Goal: Information Seeking & Learning: Find specific fact

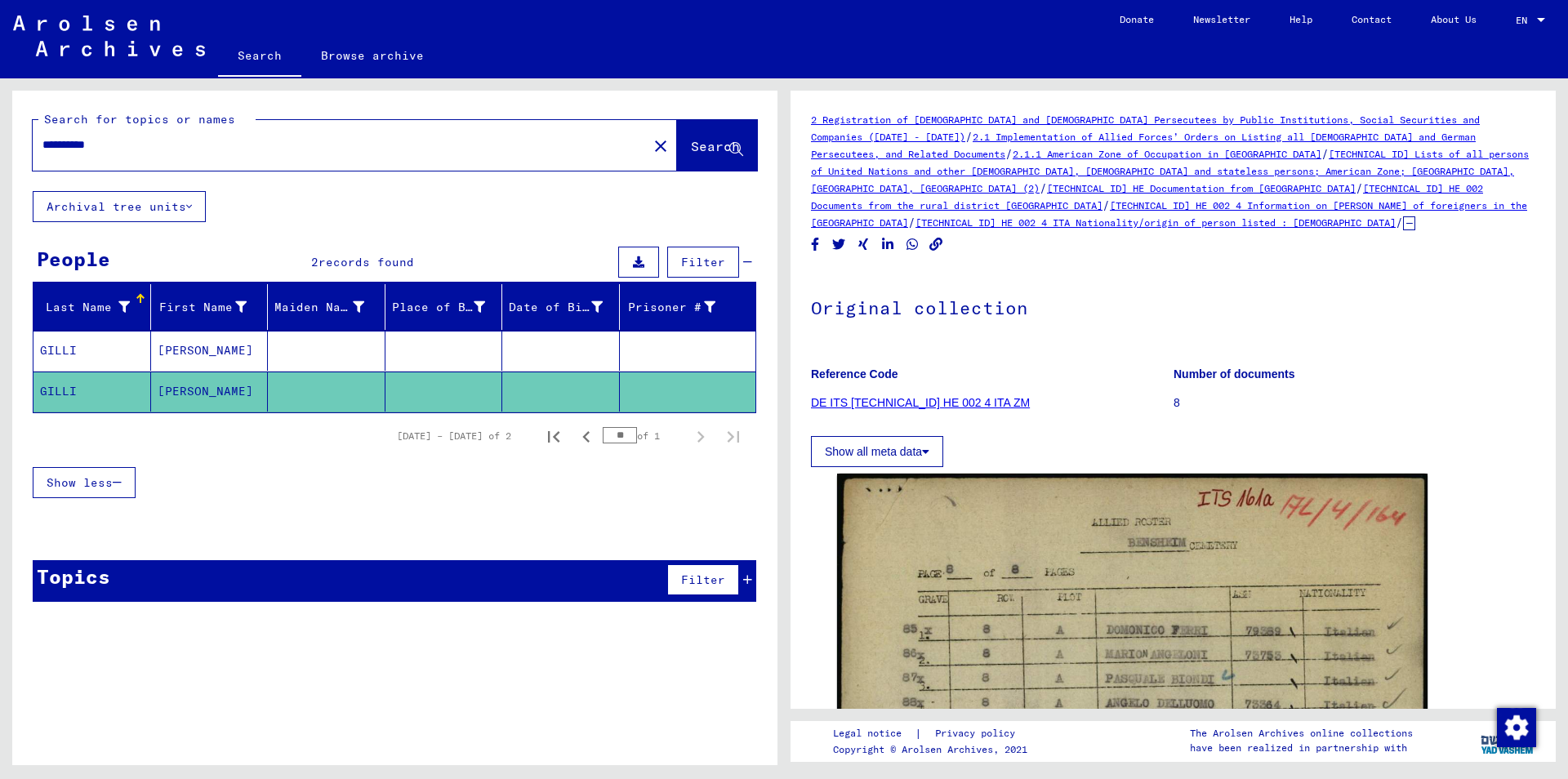
drag, startPoint x: 127, startPoint y: 141, endPoint x: 0, endPoint y: 132, distance: 127.3
click at [42, 136] on input "**********" at bounding box center [340, 144] width 595 height 17
type input "*****"
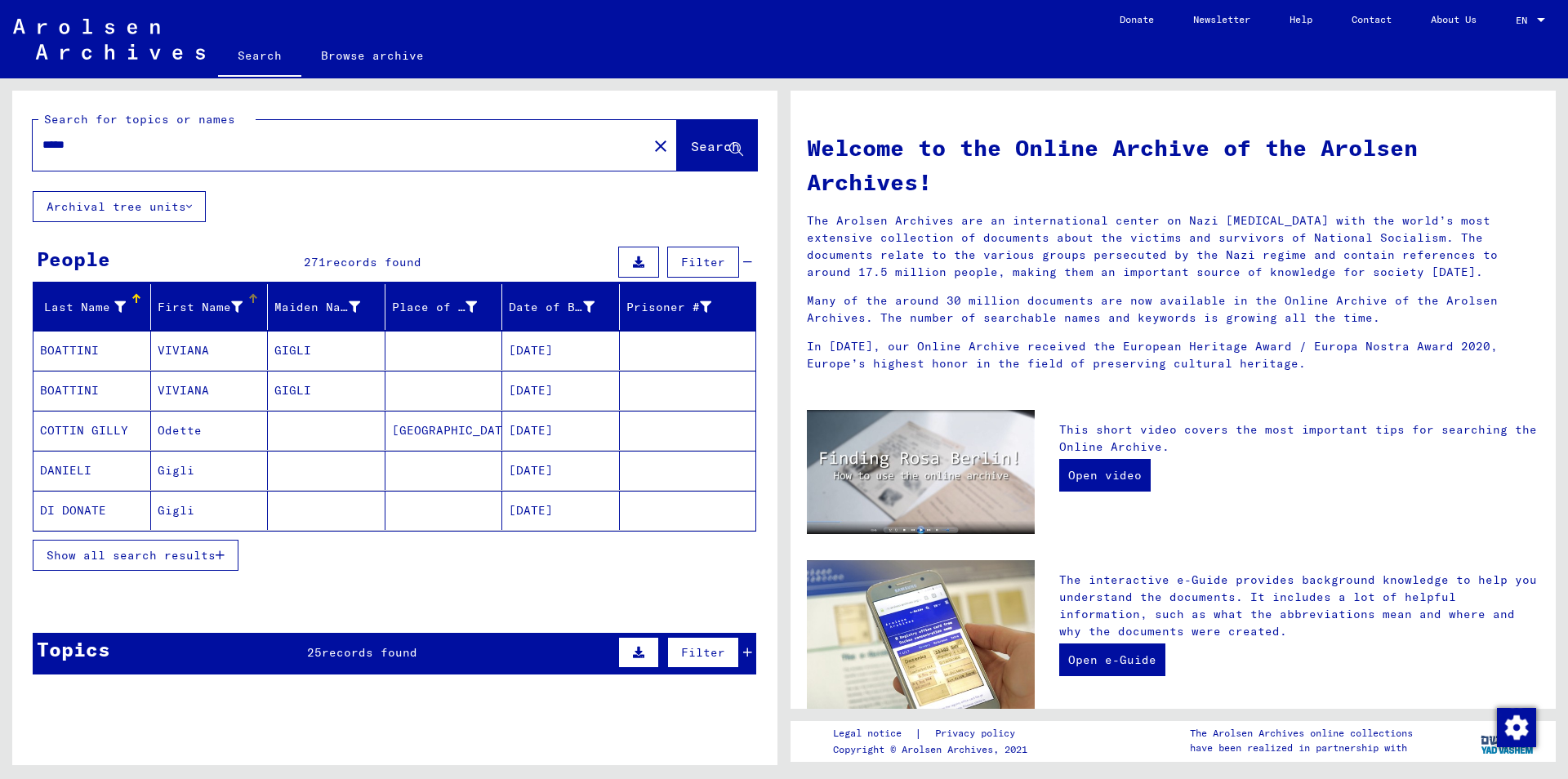
drag, startPoint x: 247, startPoint y: 301, endPoint x: 236, endPoint y: 301, distance: 11.0
click at [241, 301] on div "First Name" at bounding box center [213, 307] width 110 height 27
click at [172, 557] on span "Show all search results" at bounding box center [131, 554] width 169 height 15
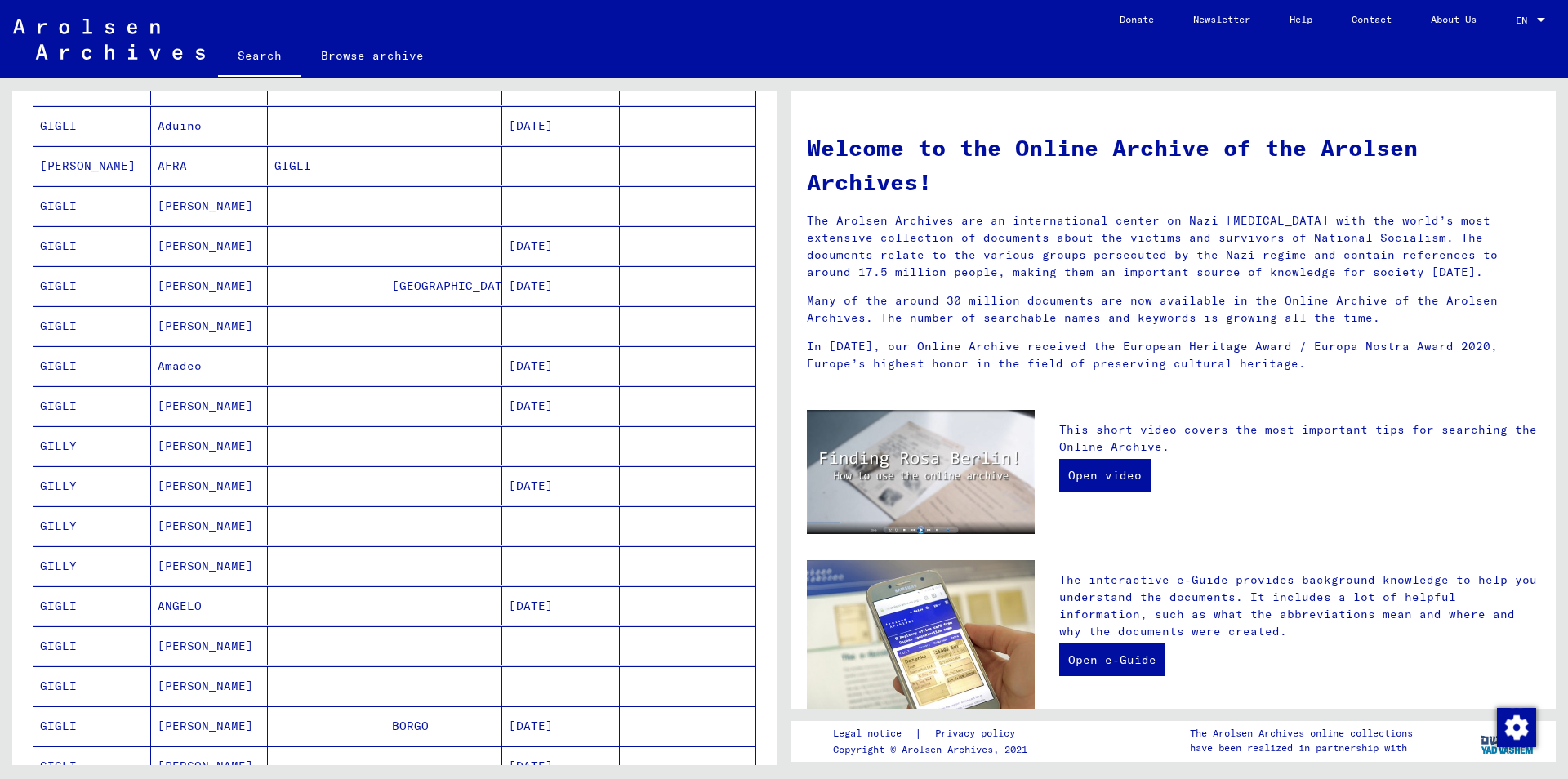
scroll to position [705, 0]
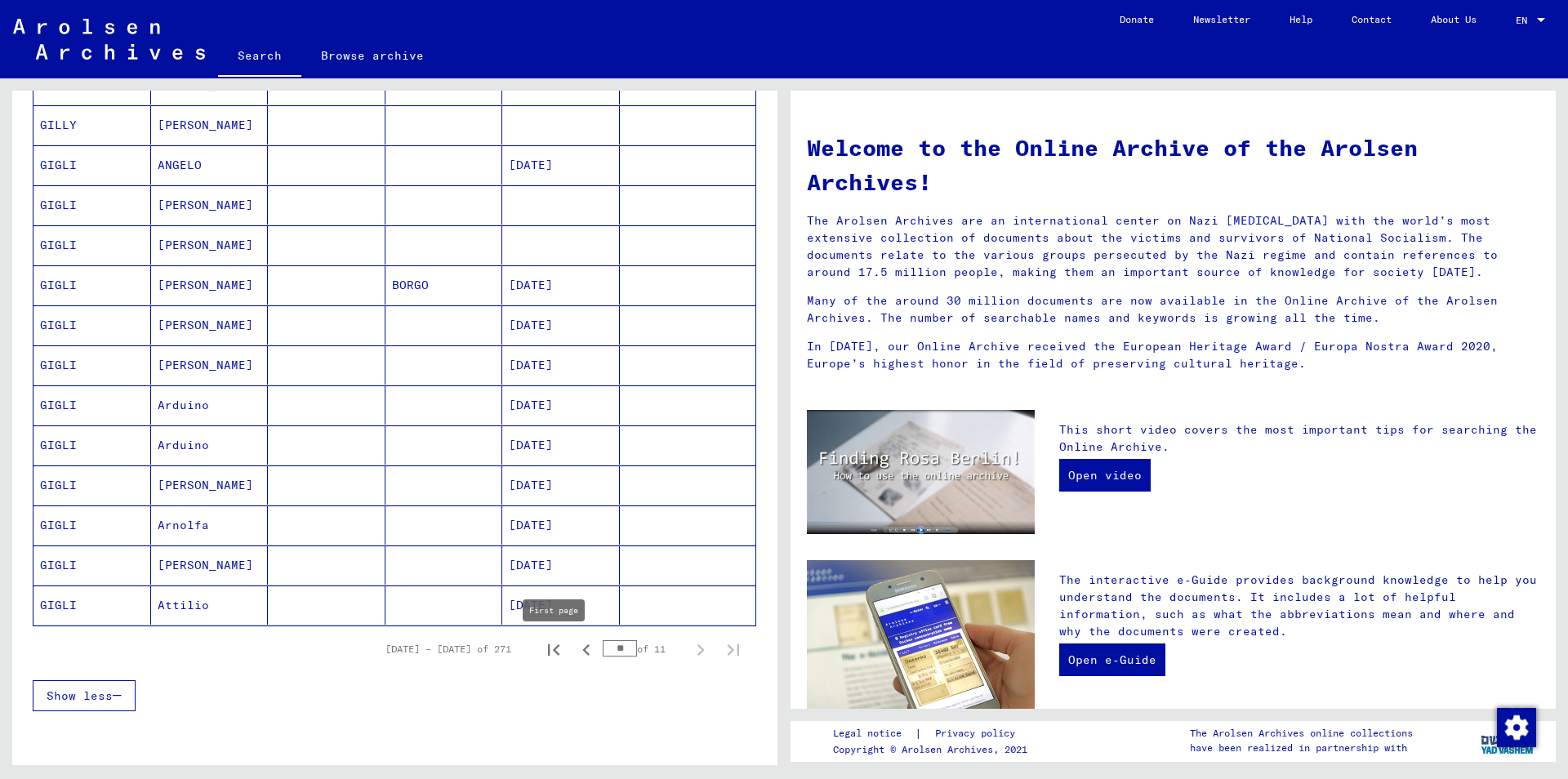
click at [557, 653] on icon "First page" at bounding box center [554, 650] width 12 height 12
click at [698, 645] on icon "Next page" at bounding box center [700, 650] width 7 height 12
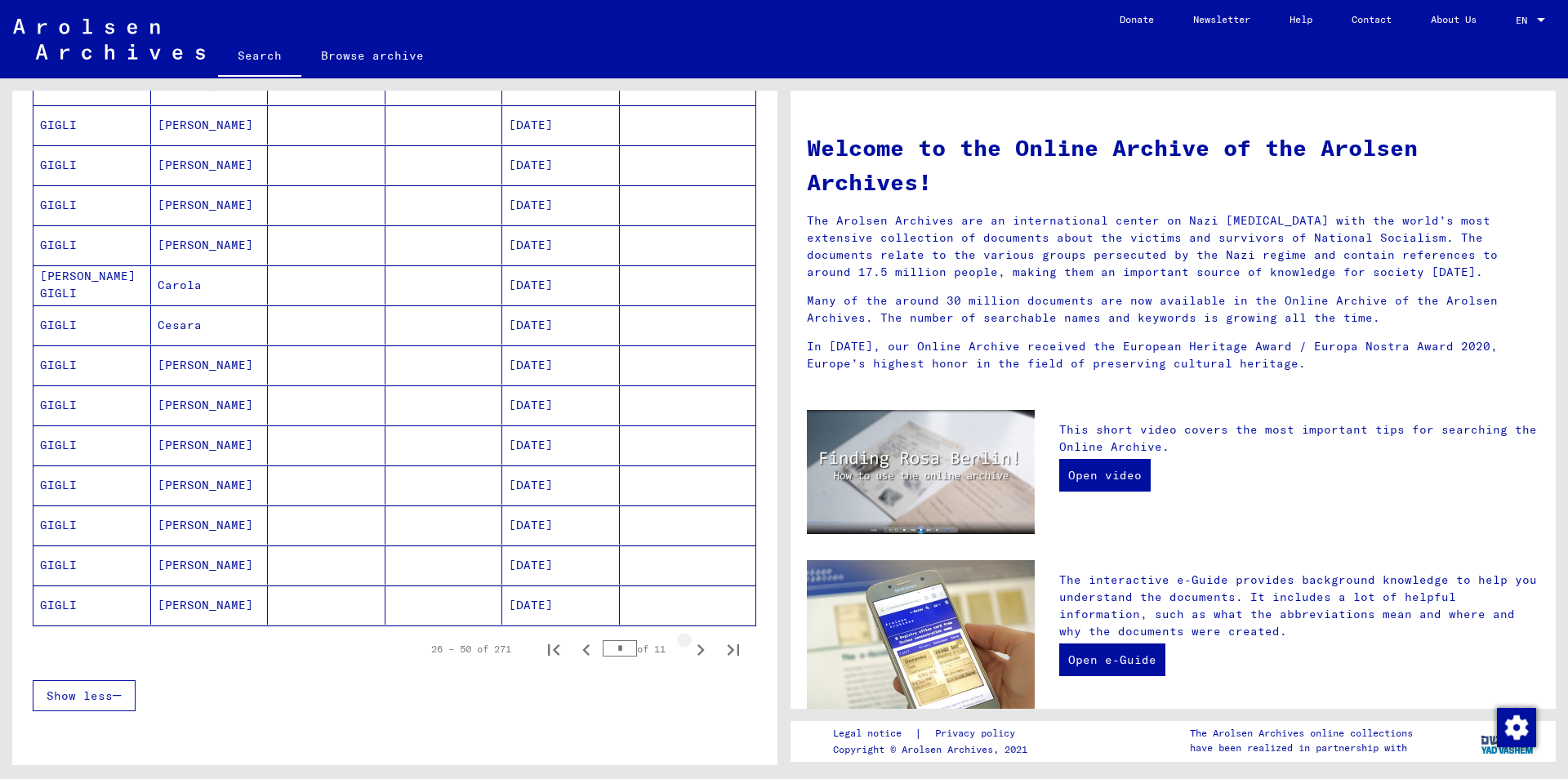
click at [696, 645] on icon "Next page" at bounding box center [700, 649] width 23 height 23
click at [695, 645] on icon "Next page" at bounding box center [700, 649] width 23 height 23
click at [693, 644] on icon "Next page" at bounding box center [700, 649] width 23 height 23
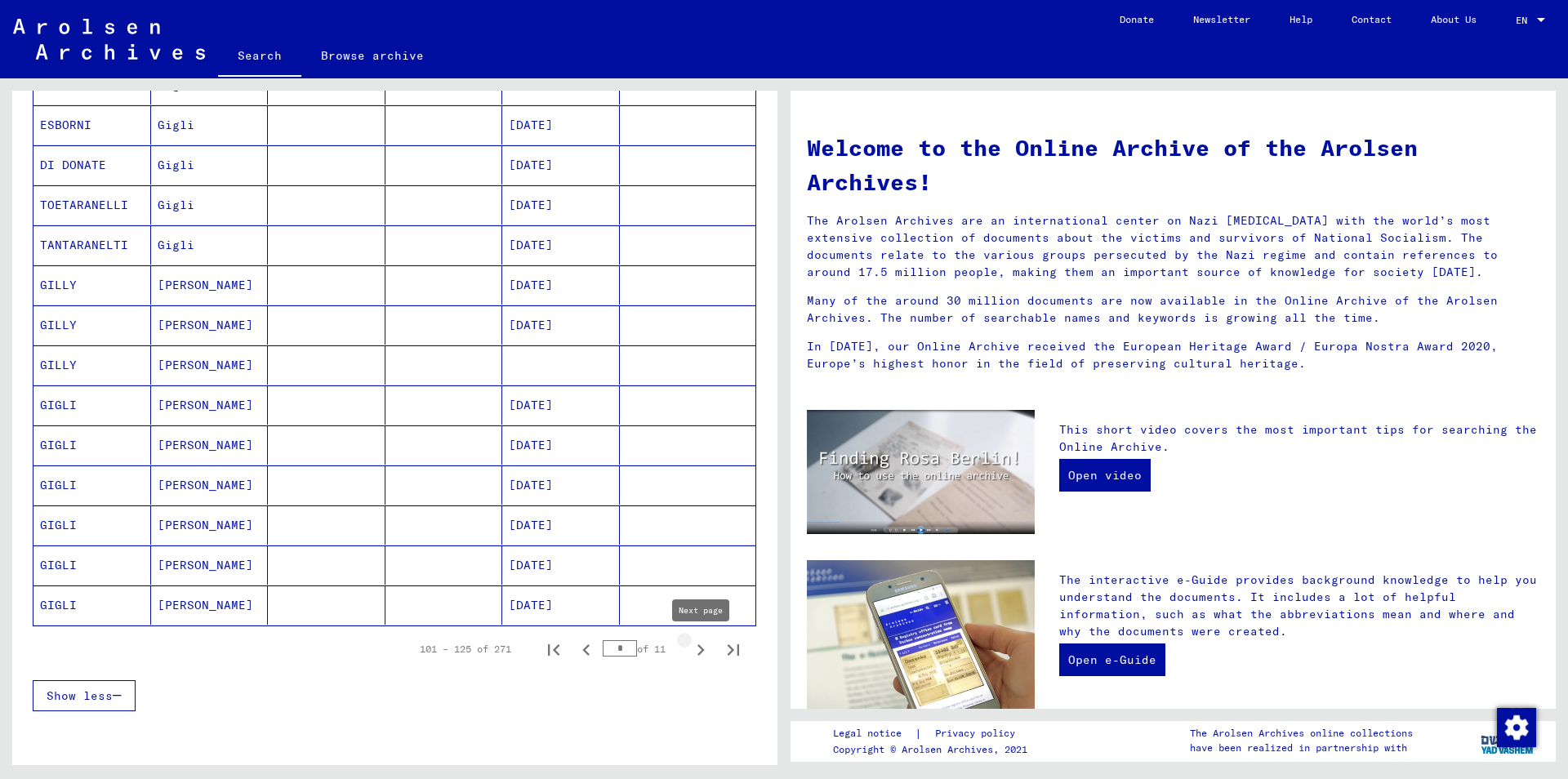
click at [698, 649] on icon "Next page" at bounding box center [700, 649] width 23 height 23
type input "*"
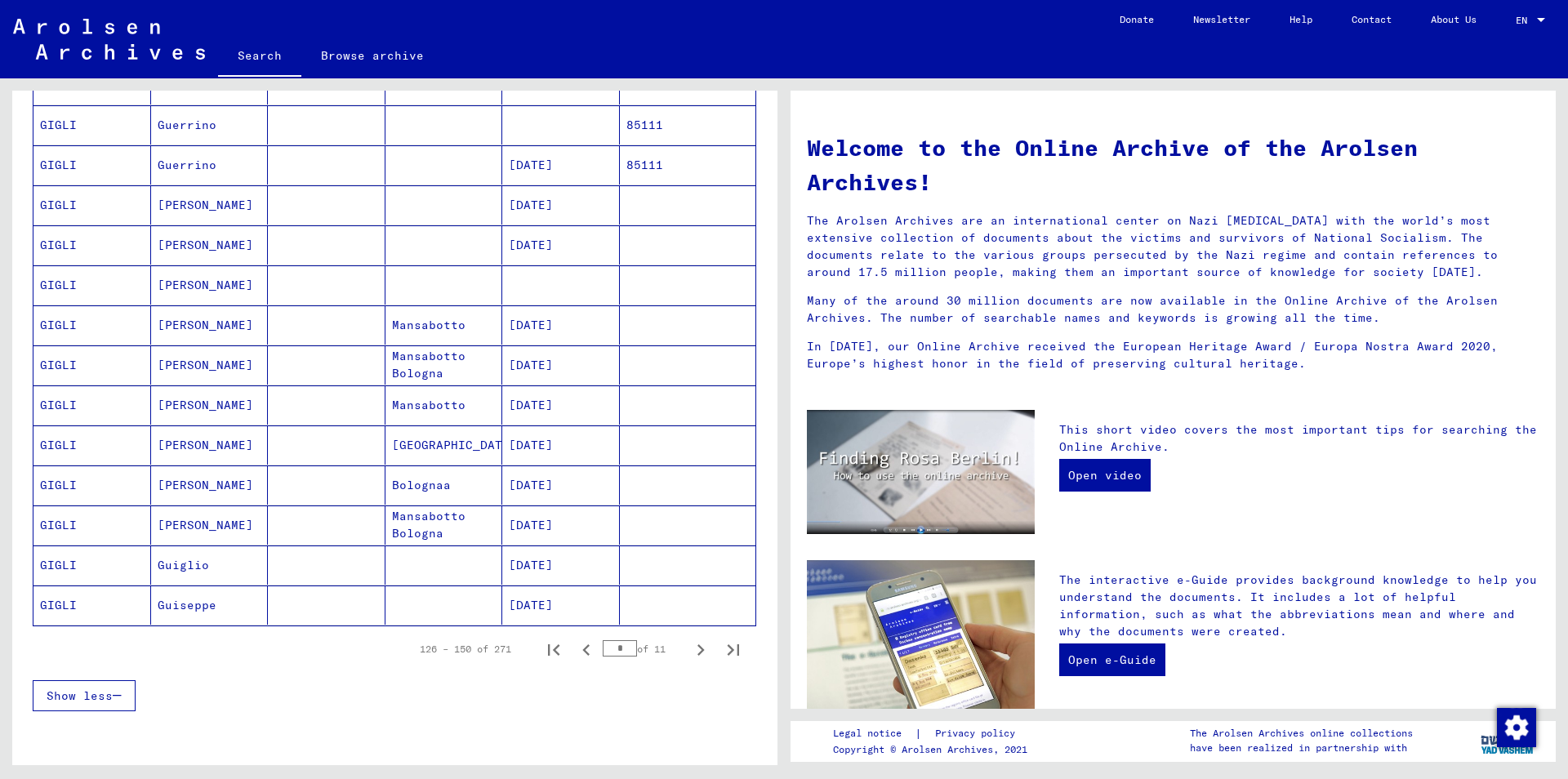
click at [531, 272] on mat-cell at bounding box center [560, 285] width 117 height 39
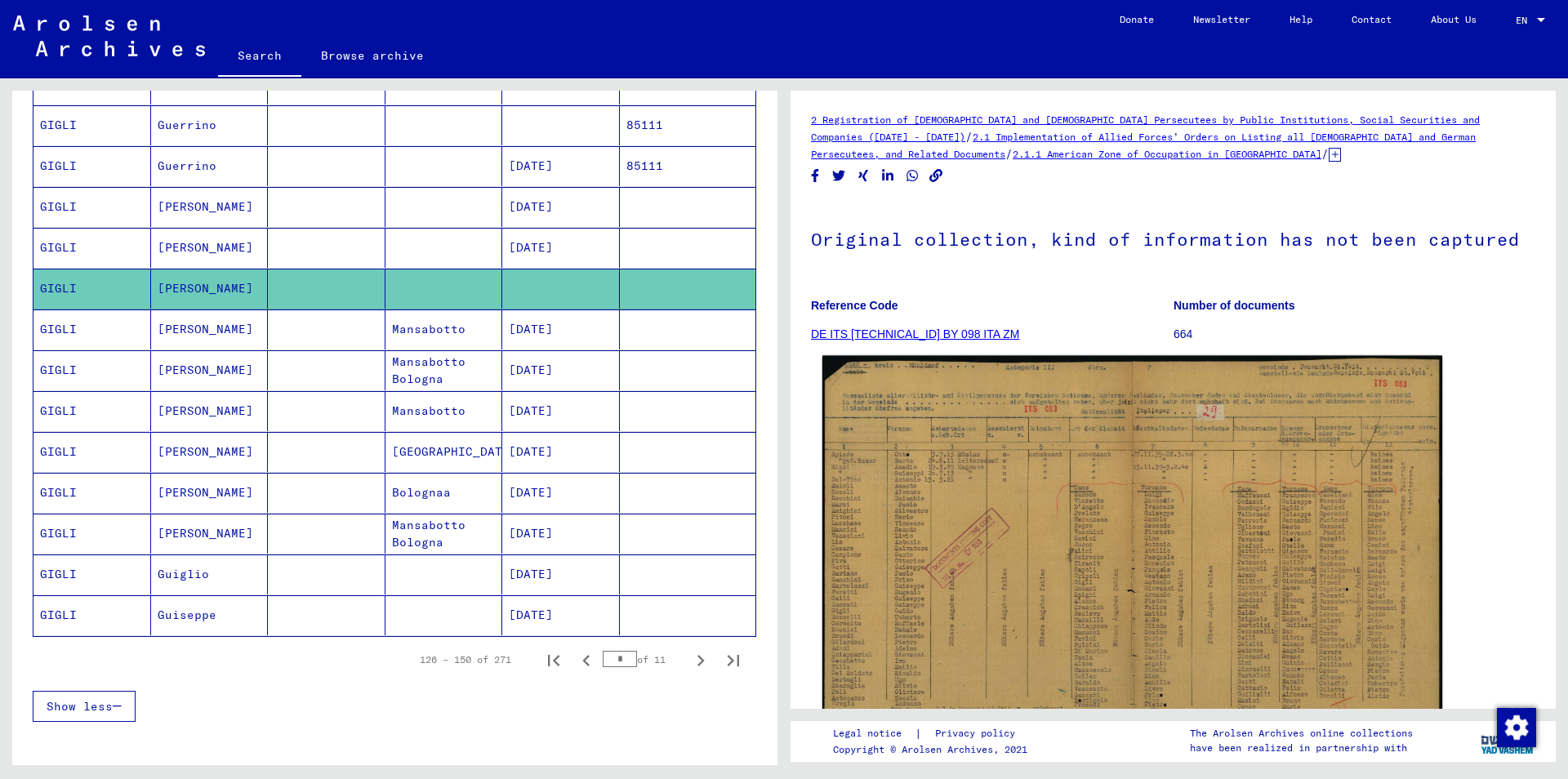
click at [968, 581] on img at bounding box center [1132, 566] width 620 height 420
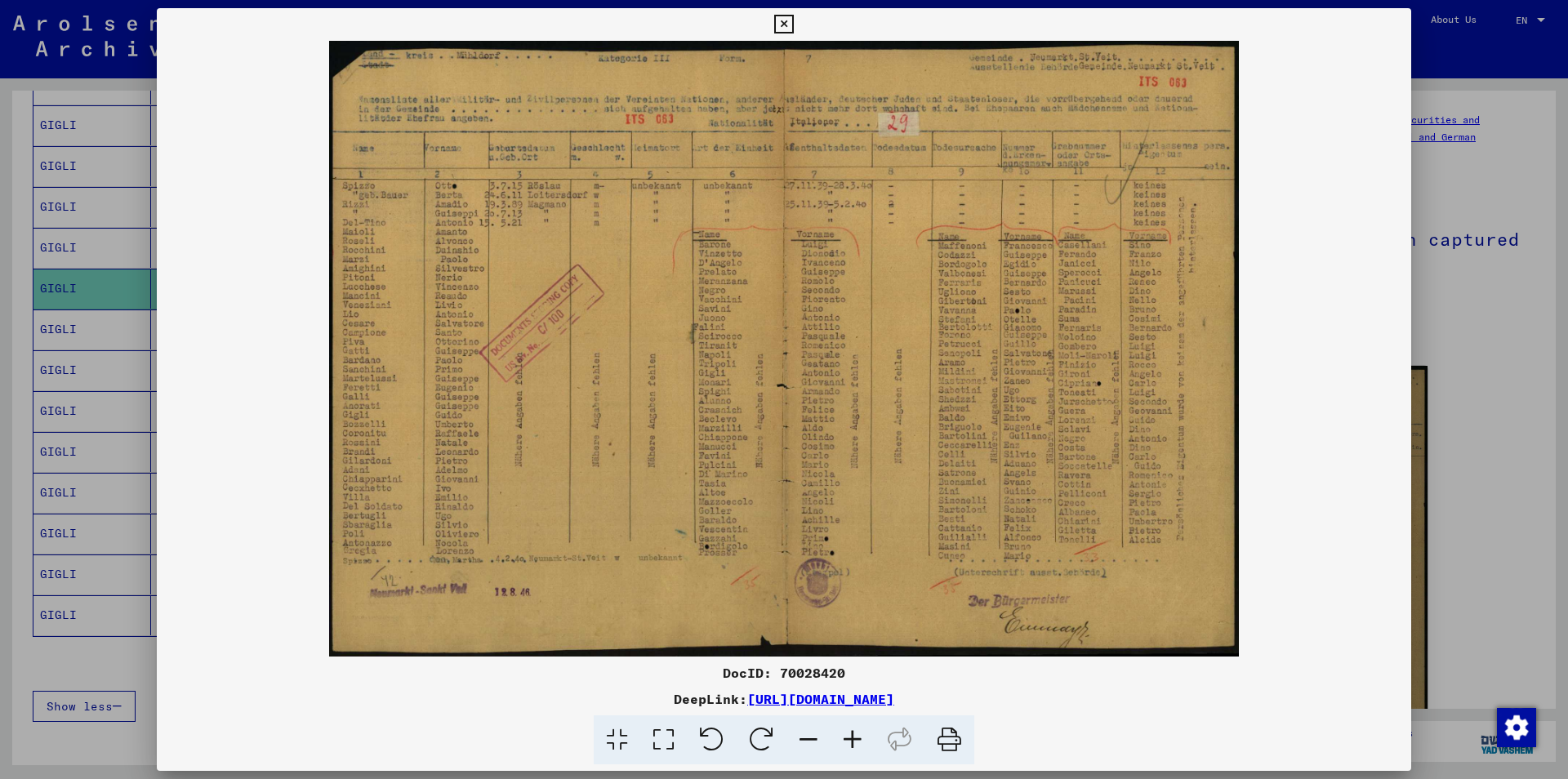
click at [854, 744] on icon at bounding box center [852, 740] width 44 height 50
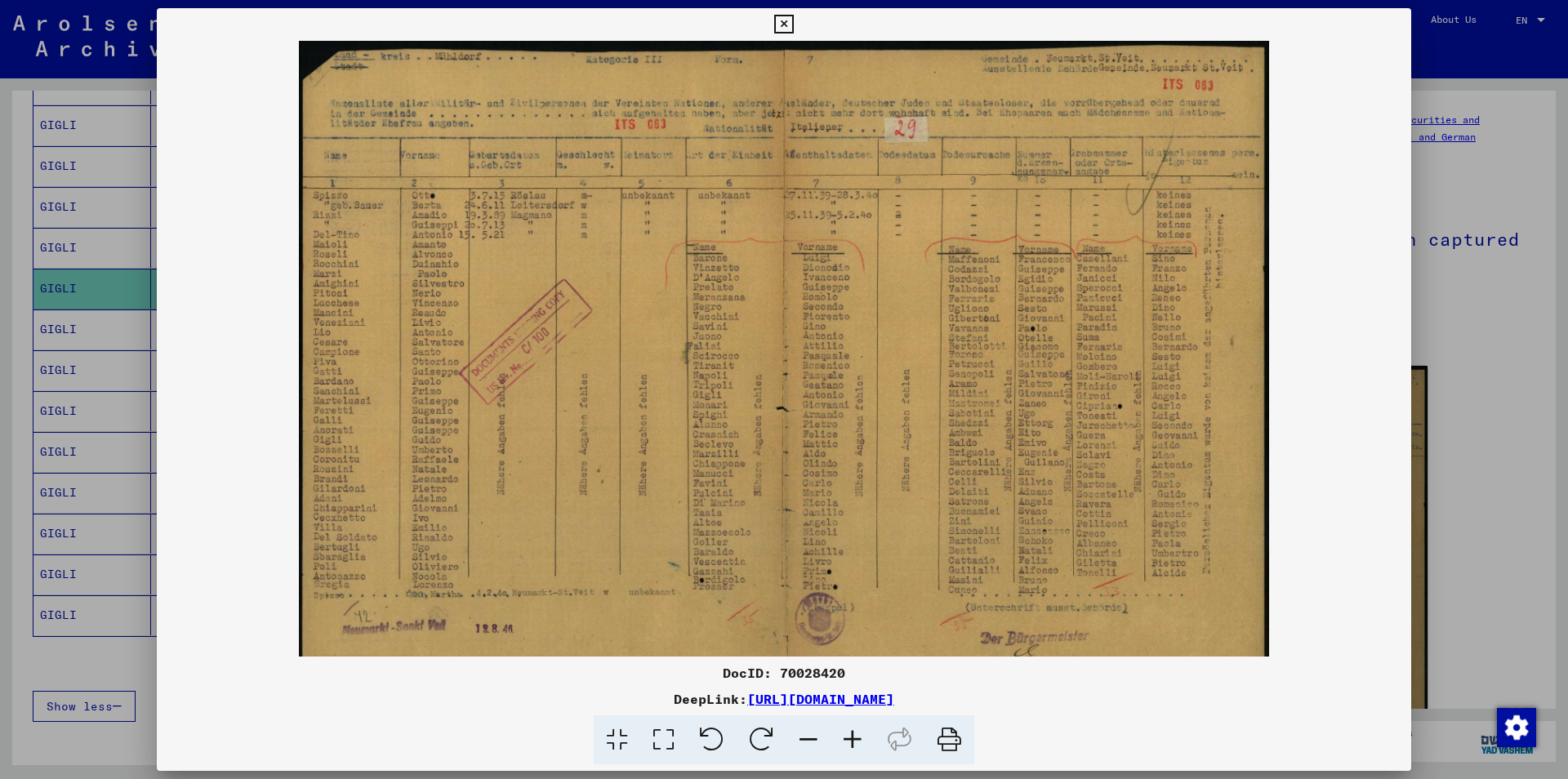
click at [846, 744] on icon at bounding box center [852, 740] width 44 height 50
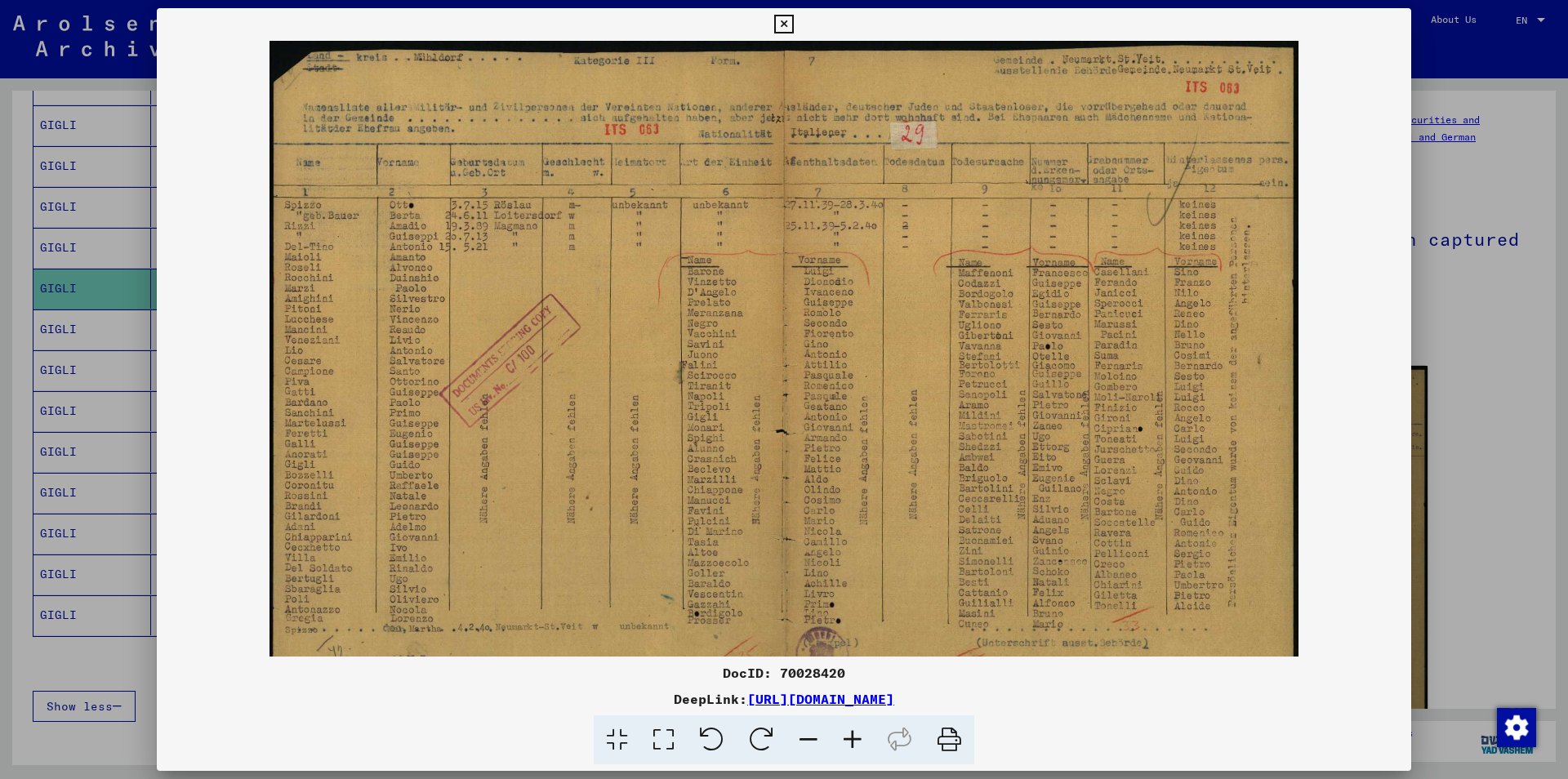
click at [842, 742] on icon at bounding box center [852, 740] width 44 height 50
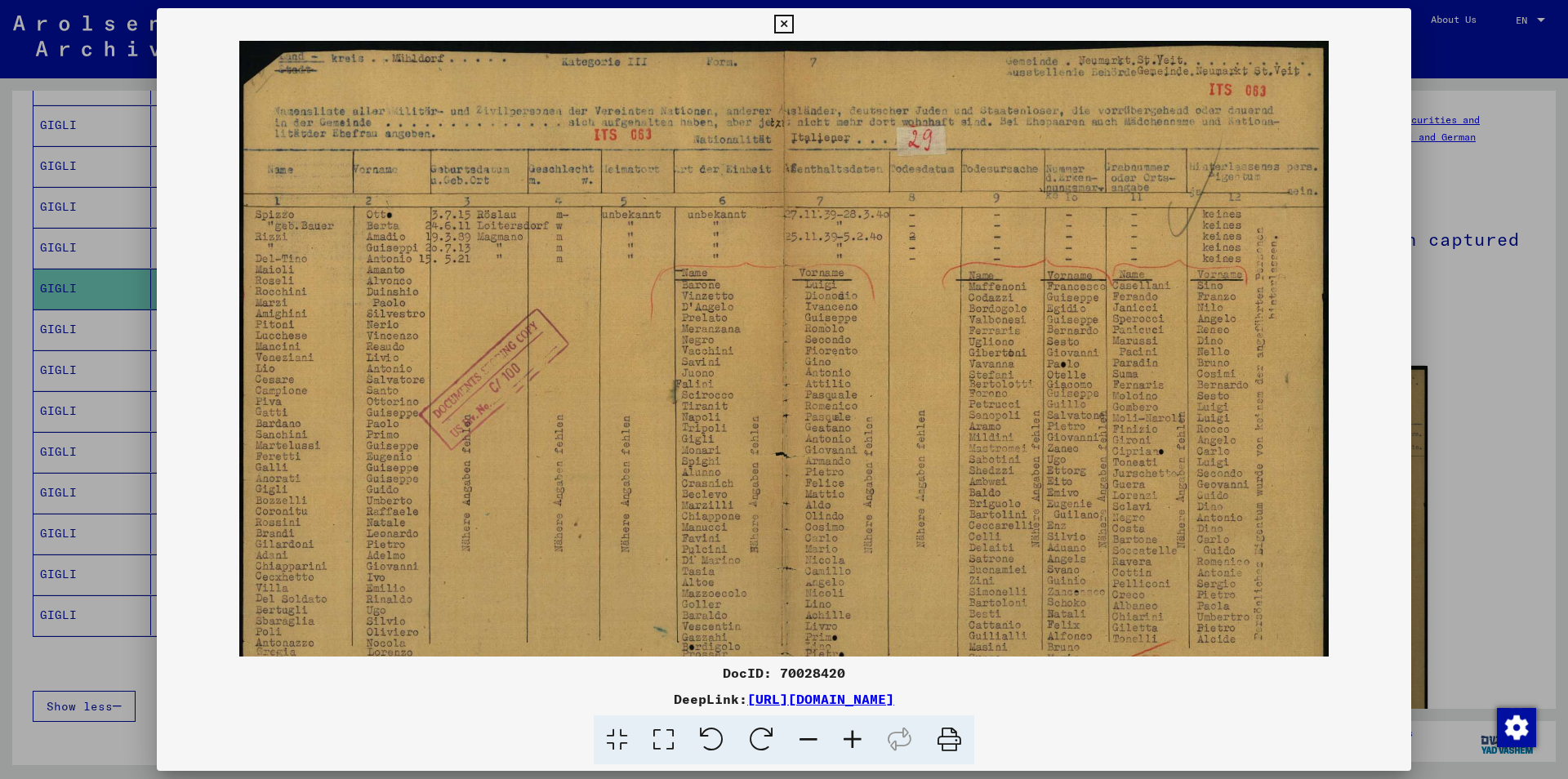
click at [841, 741] on icon at bounding box center [852, 740] width 44 height 50
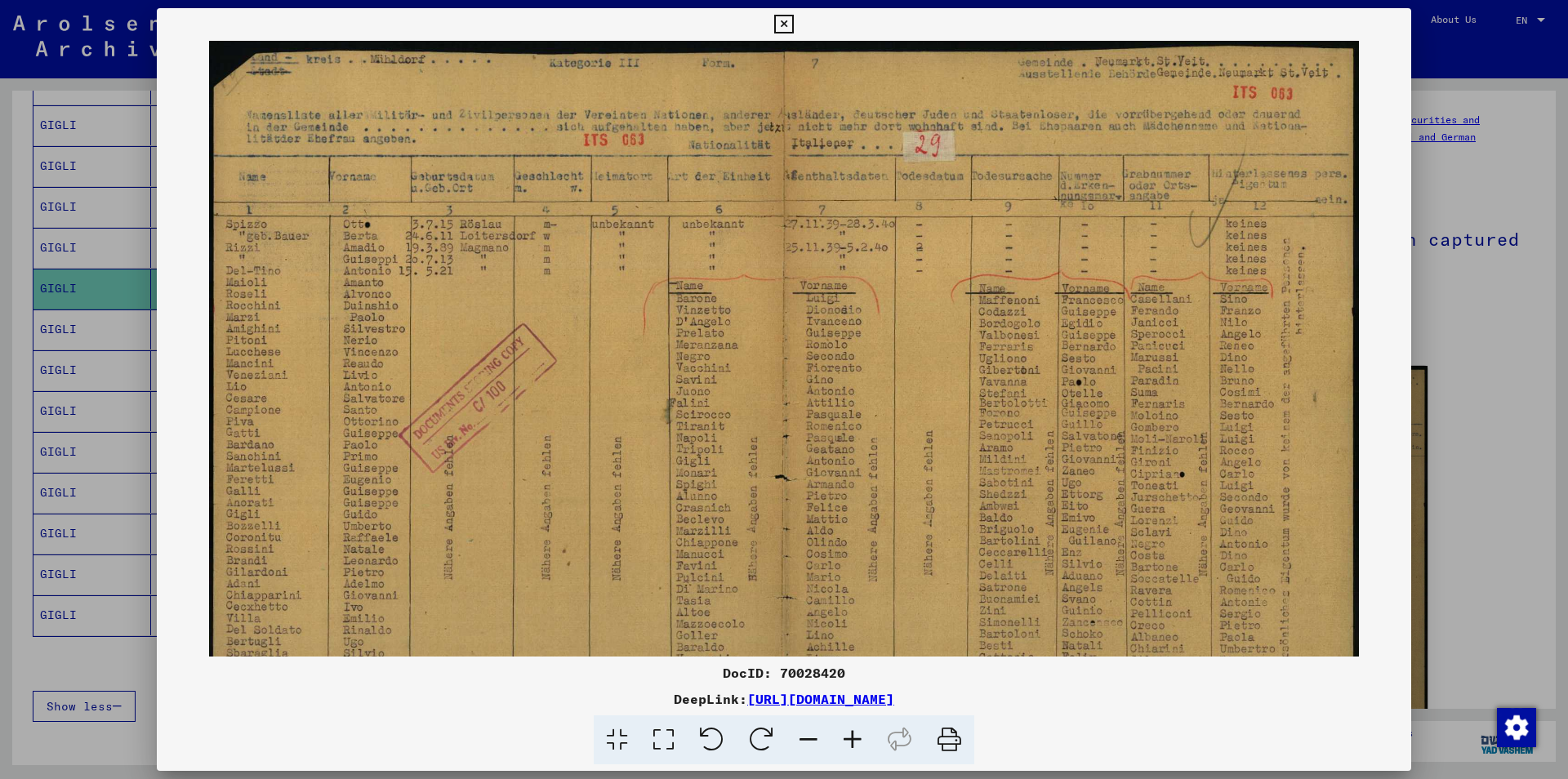
click at [841, 741] on icon at bounding box center [852, 740] width 44 height 50
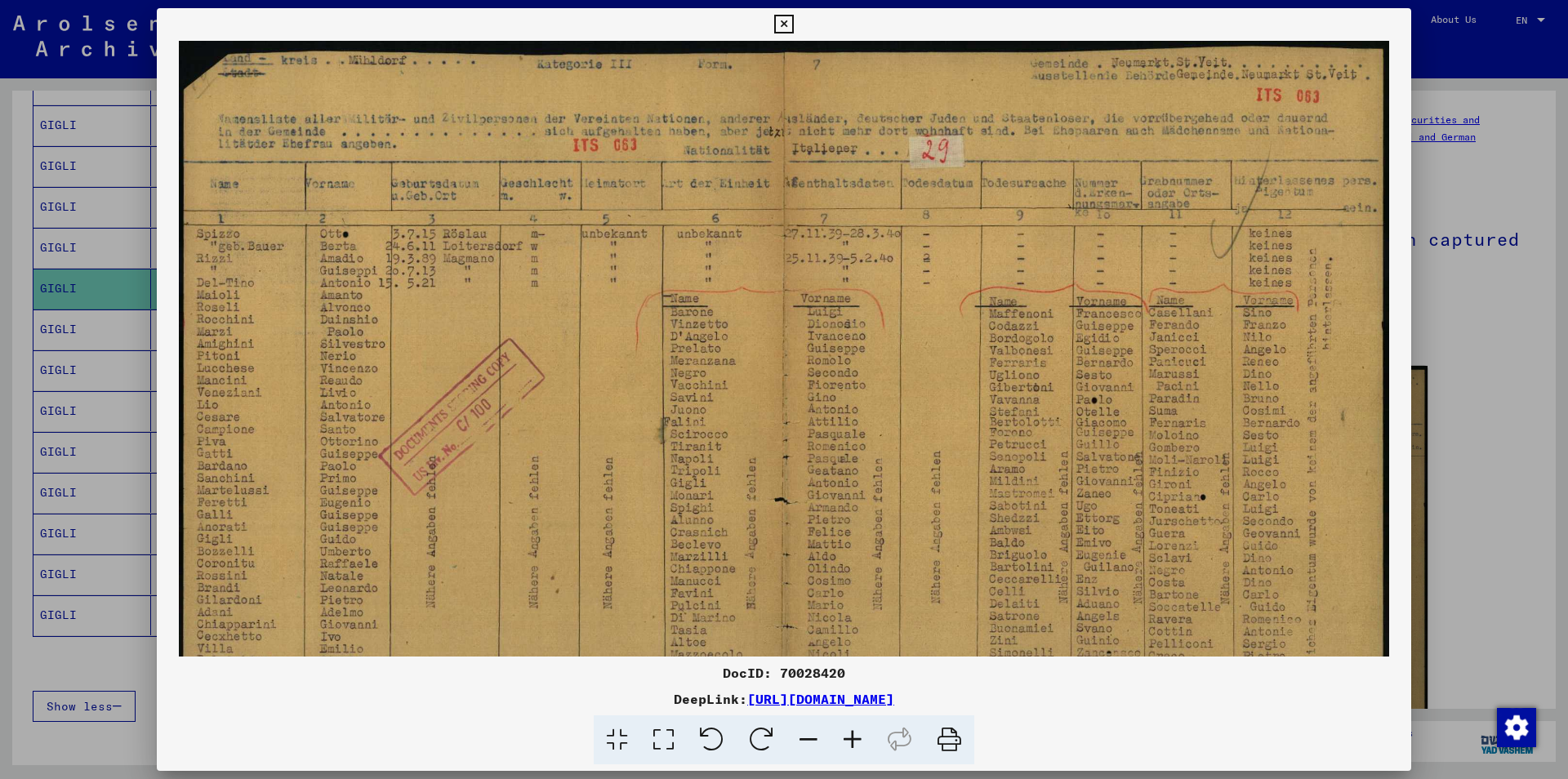
click at [841, 741] on icon at bounding box center [852, 740] width 44 height 50
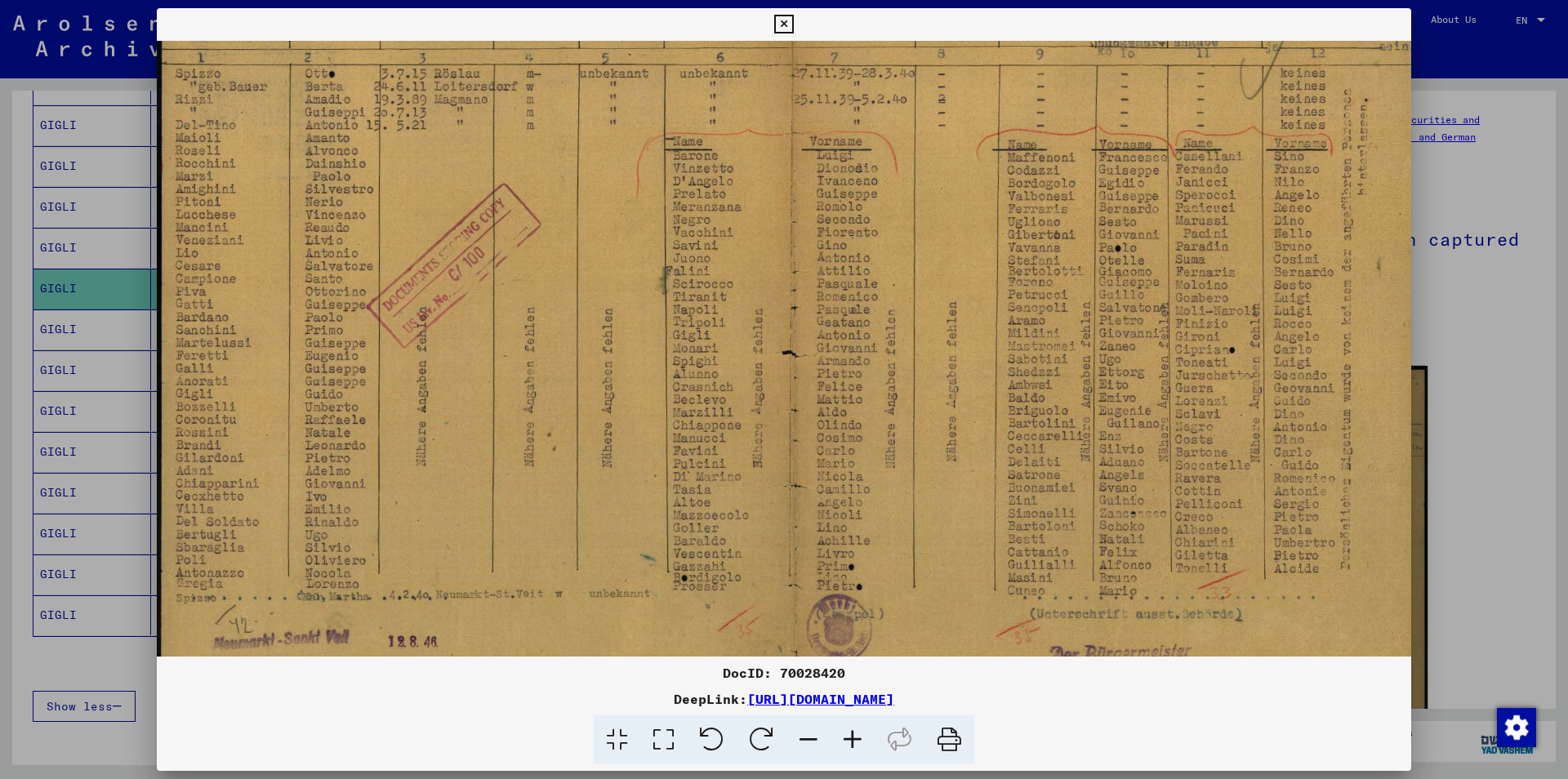
scroll to position [170, 0]
drag, startPoint x: 272, startPoint y: 464, endPoint x: 293, endPoint y: 334, distance: 131.7
click at [294, 294] on img at bounding box center [792, 300] width 1271 height 861
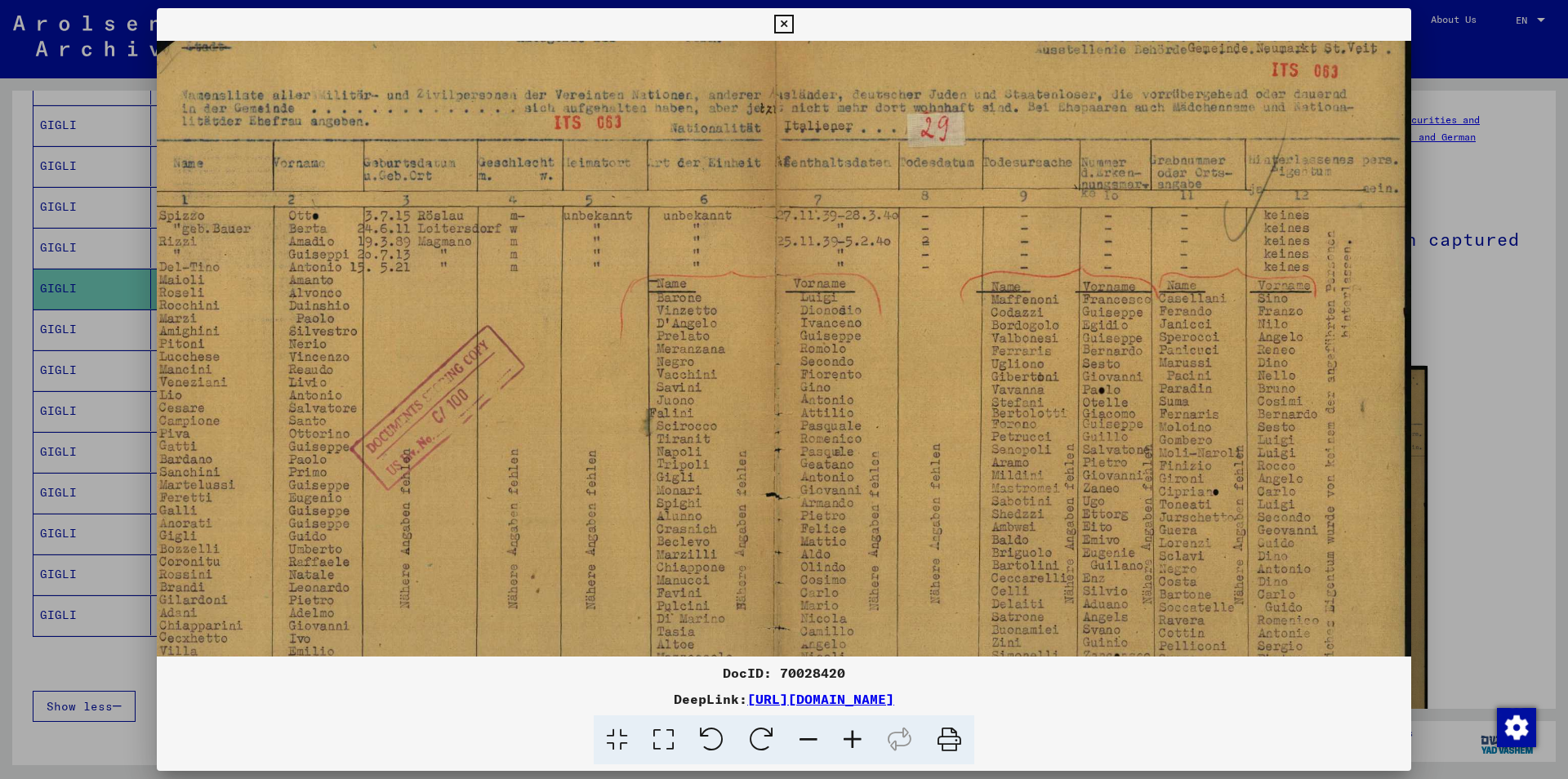
scroll to position [26, 17]
drag, startPoint x: 533, startPoint y: 399, endPoint x: 515, endPoint y: 545, distance: 147.1
click at [515, 545] on img at bounding box center [776, 446] width 1271 height 861
click at [793, 27] on icon at bounding box center [783, 25] width 19 height 20
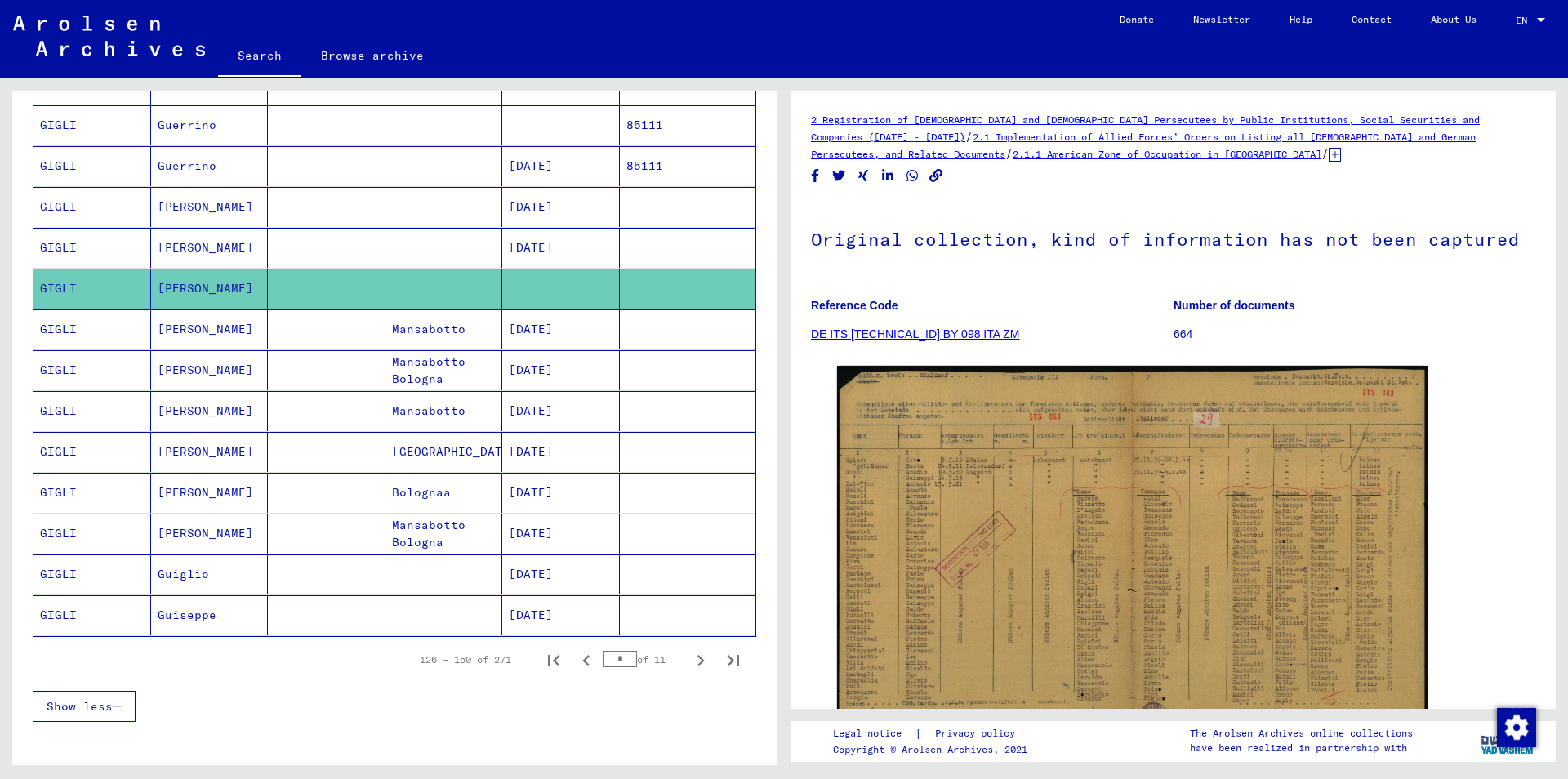
click at [567, 334] on mat-cell "[DATE]" at bounding box center [560, 329] width 117 height 40
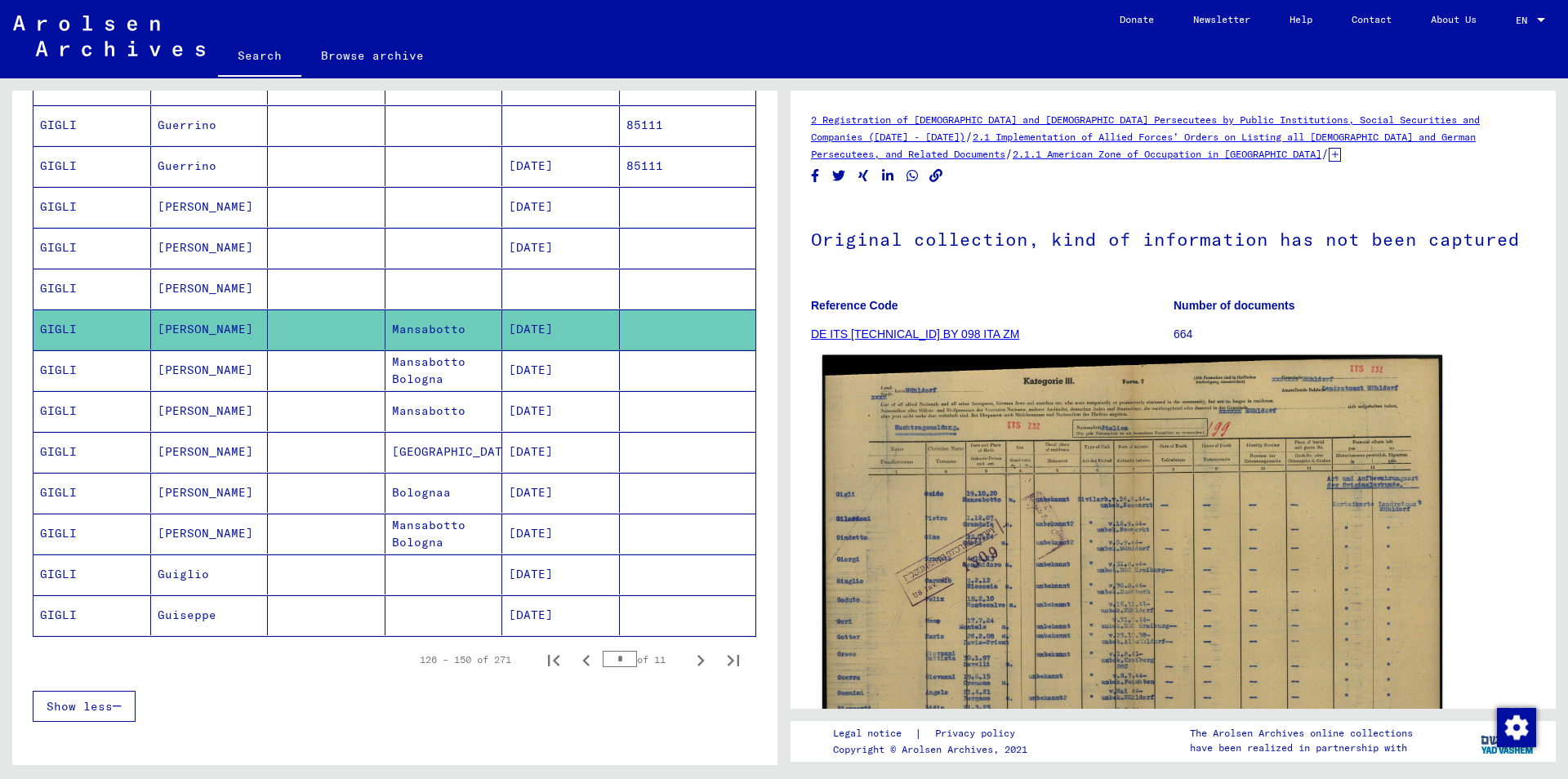
click at [940, 595] on img at bounding box center [1132, 578] width 620 height 445
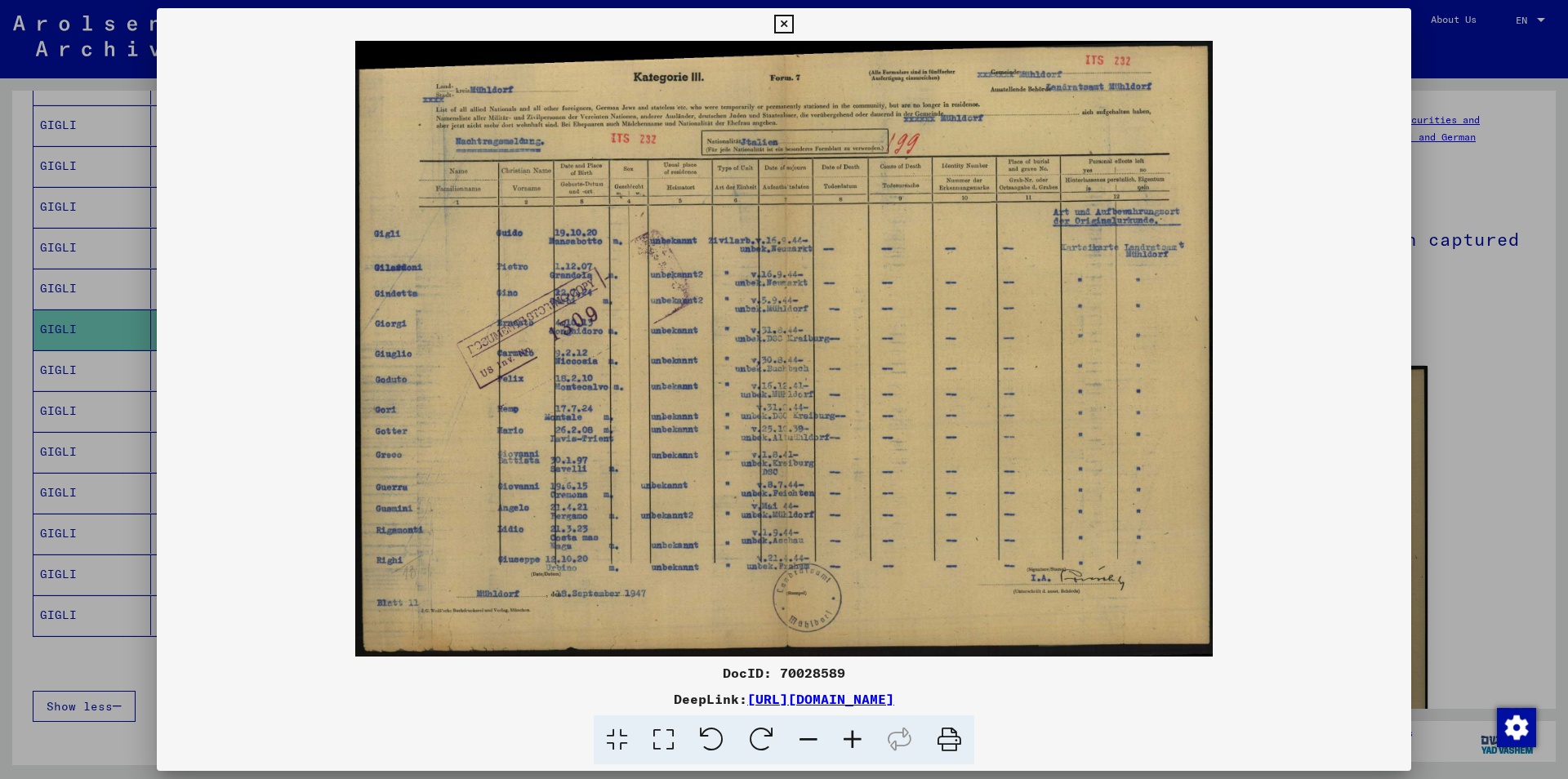
click at [793, 25] on icon at bounding box center [783, 25] width 19 height 20
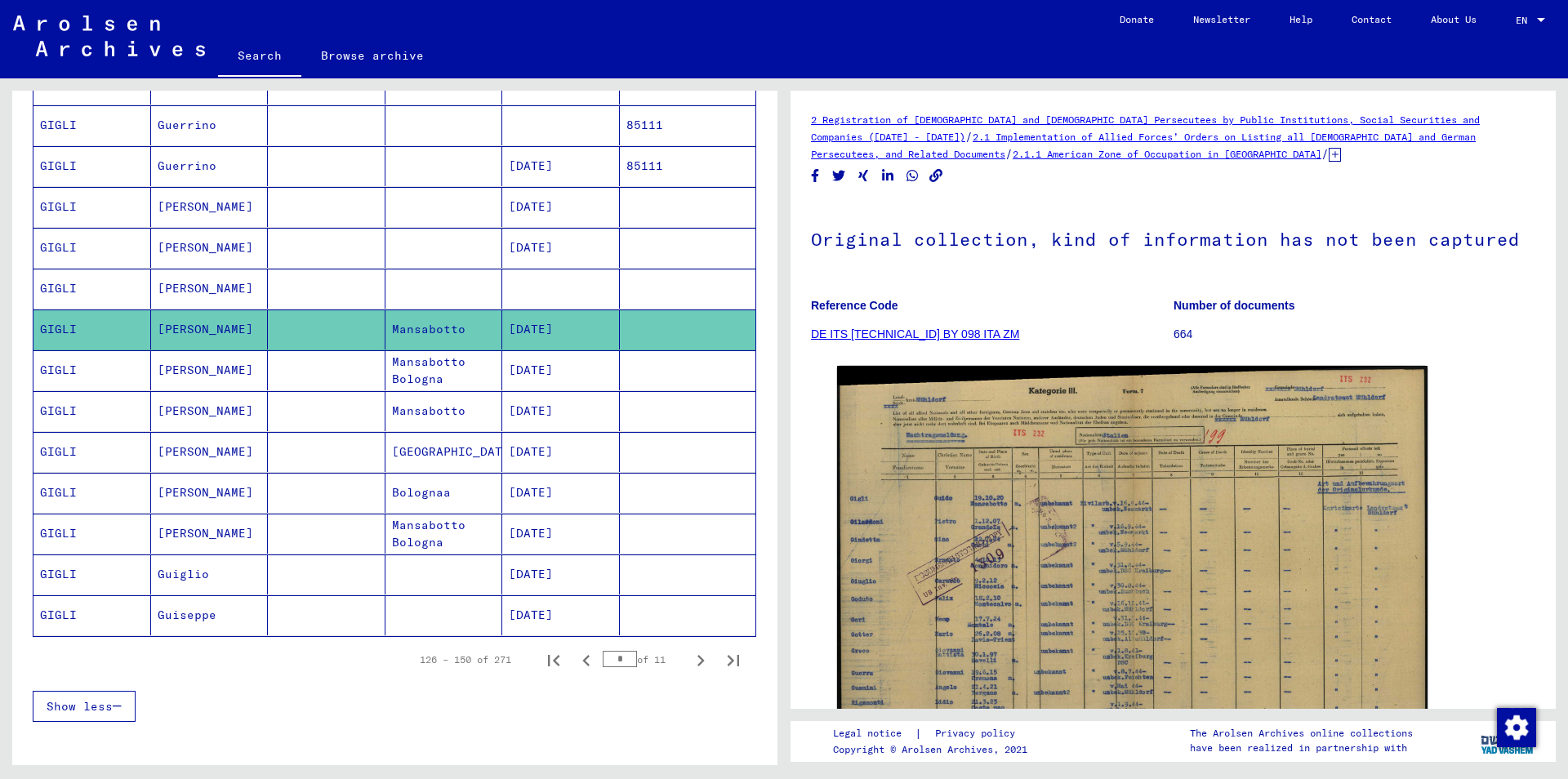
click at [1329, 157] on icon at bounding box center [1335, 155] width 12 height 14
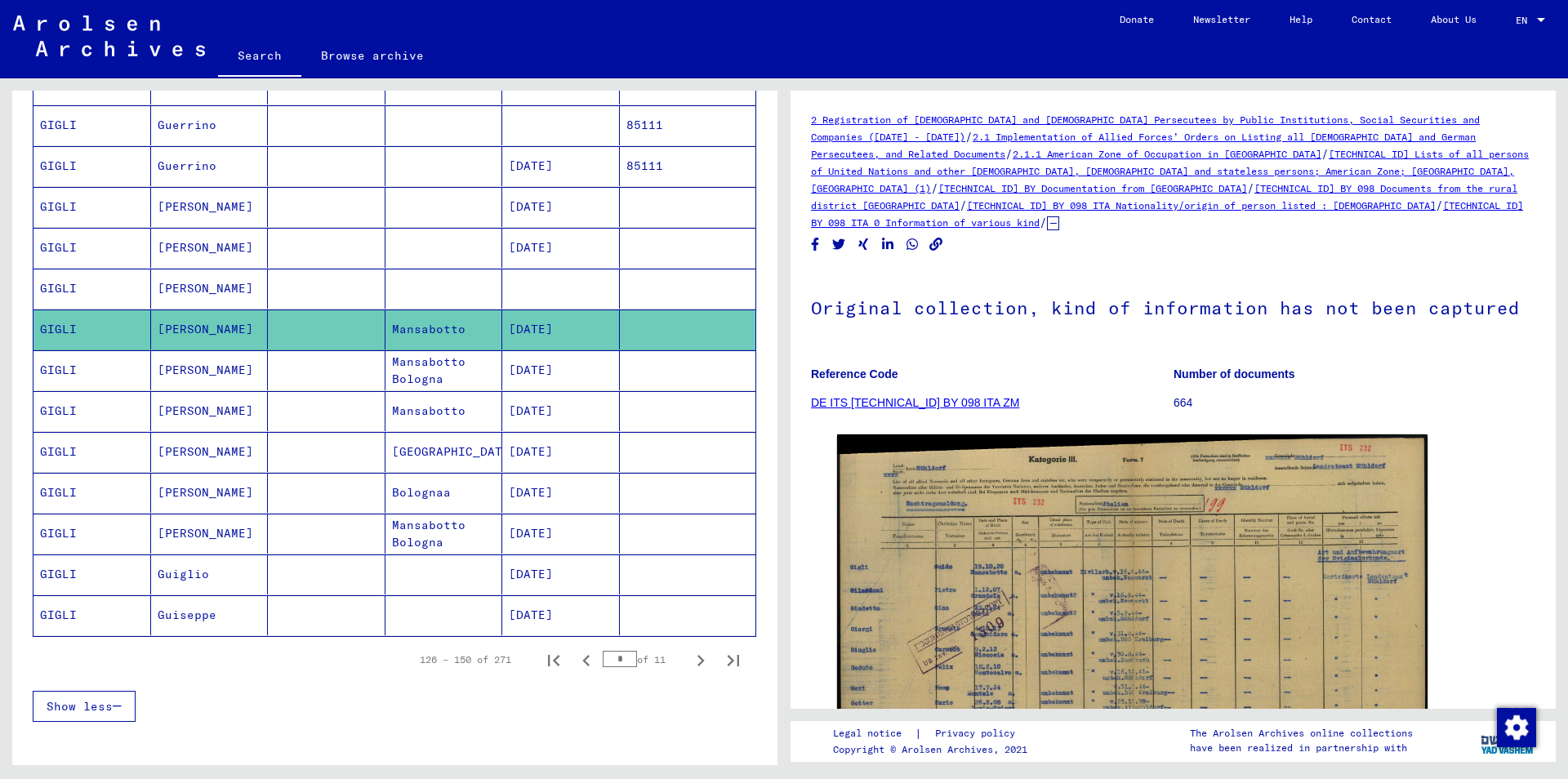
click at [586, 375] on mat-cell "[DATE]" at bounding box center [560, 370] width 117 height 40
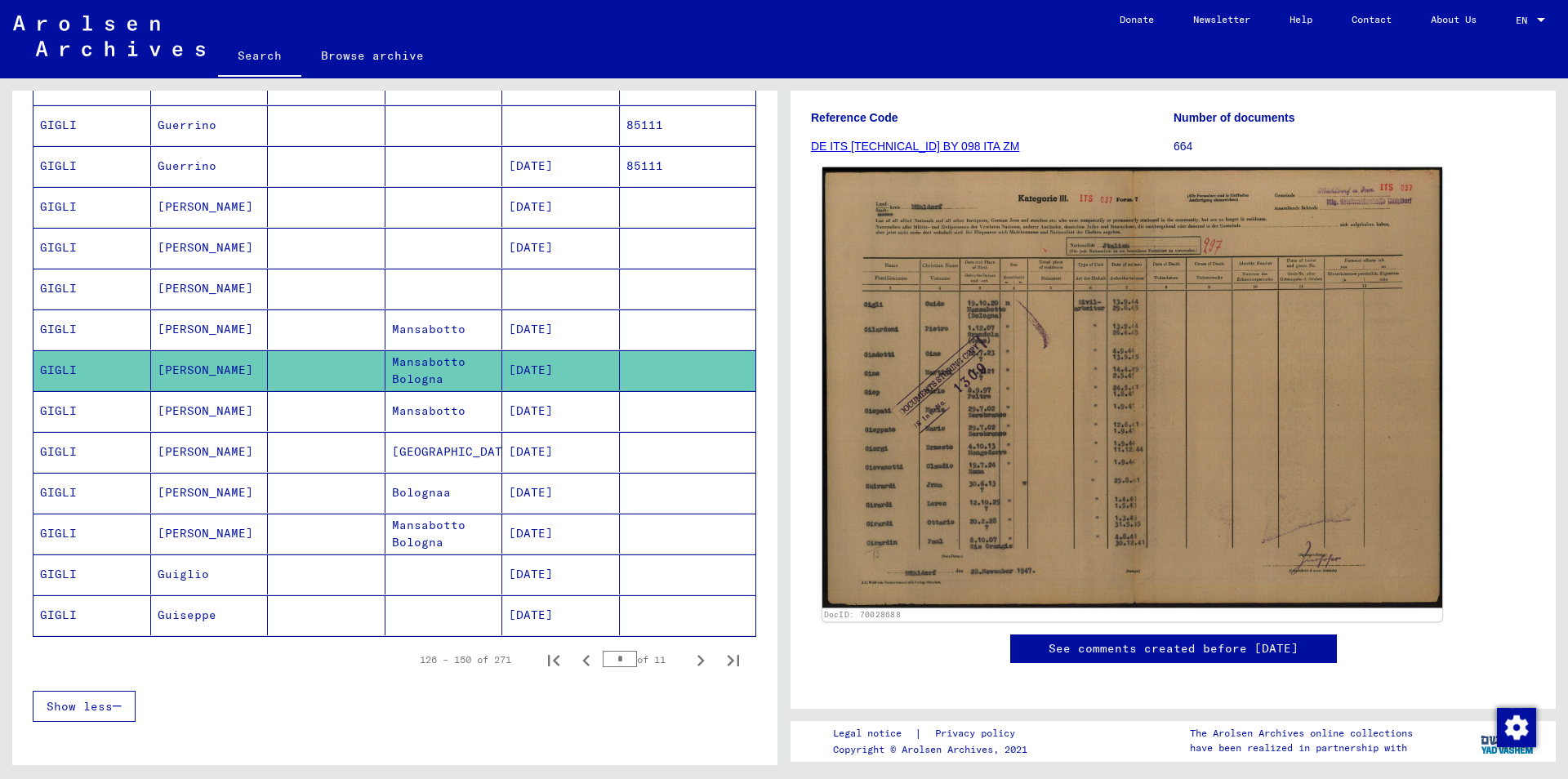
scroll to position [265, 0]
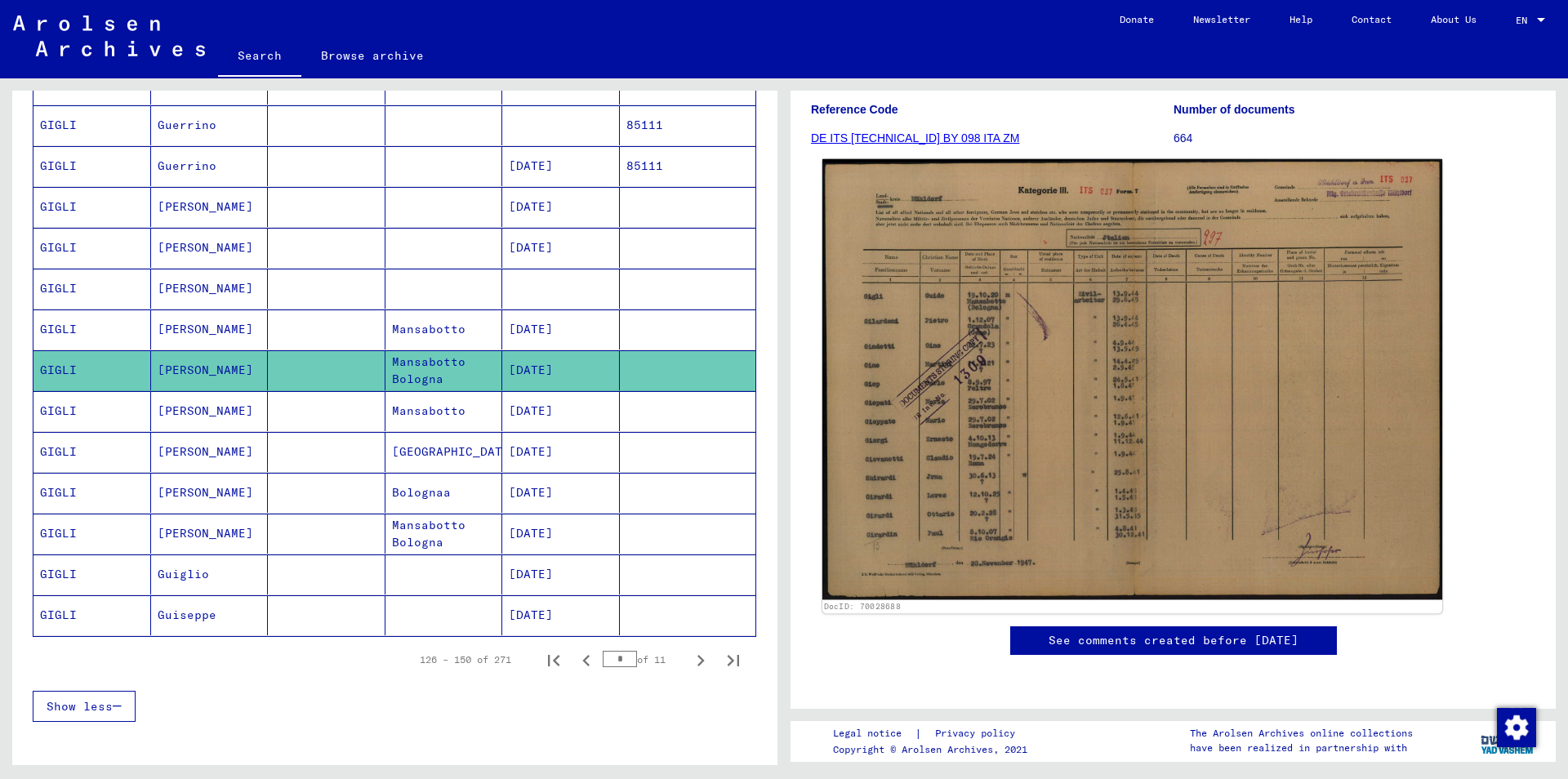
click at [983, 408] on img at bounding box center [1132, 379] width 620 height 440
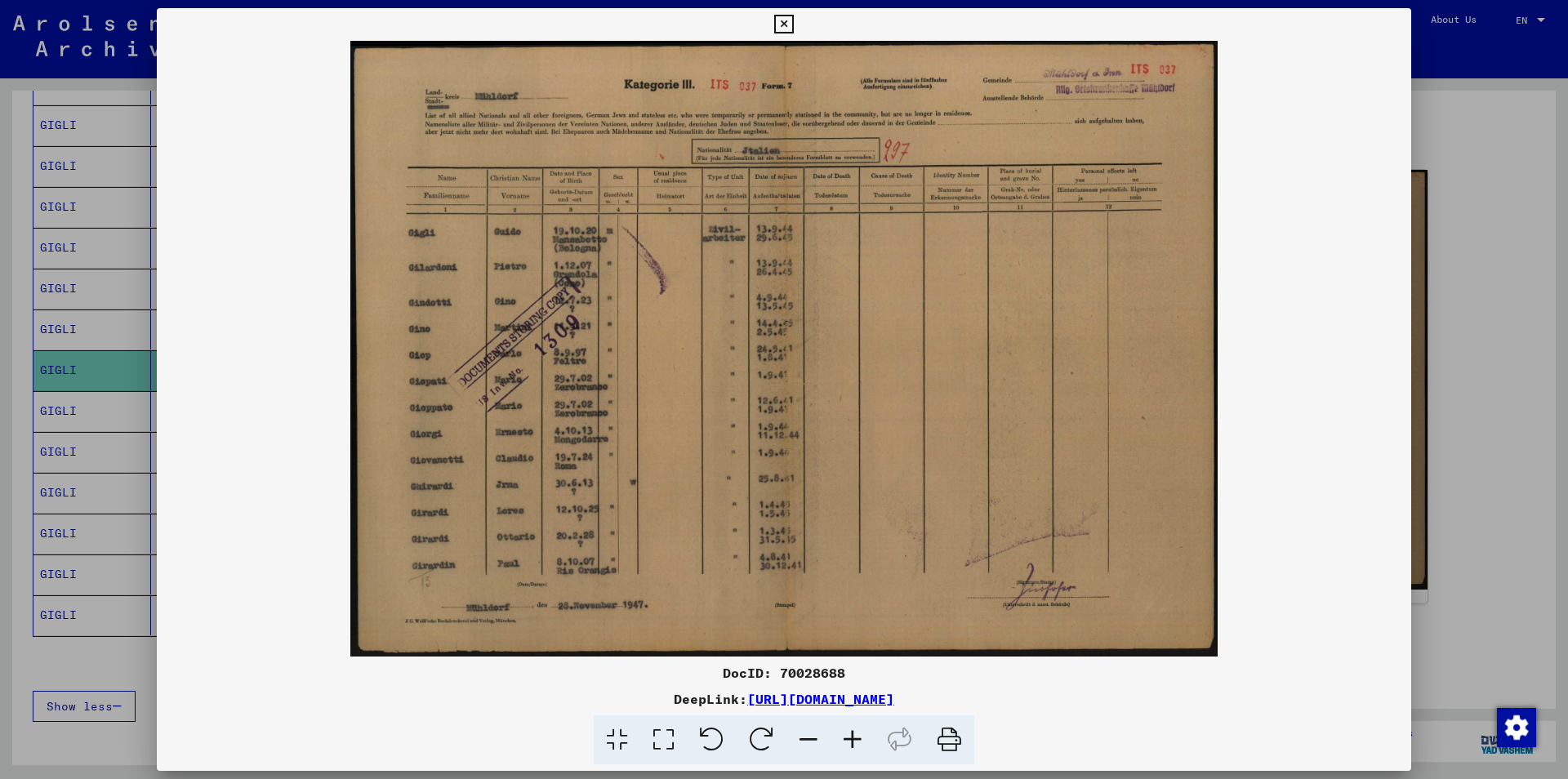
click at [793, 25] on icon at bounding box center [783, 25] width 19 height 20
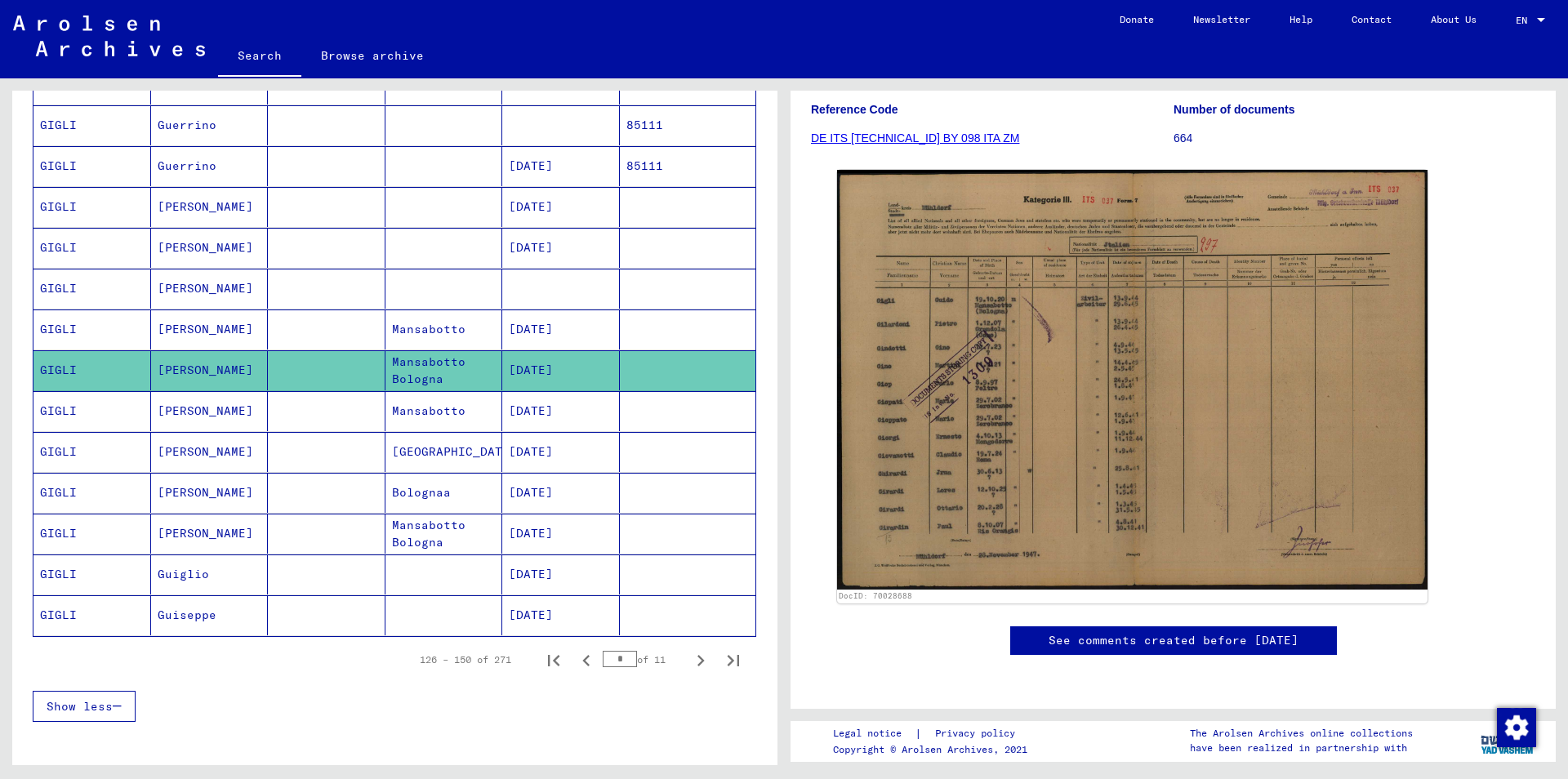
click at [569, 412] on mat-cell "[DATE]" at bounding box center [560, 411] width 117 height 40
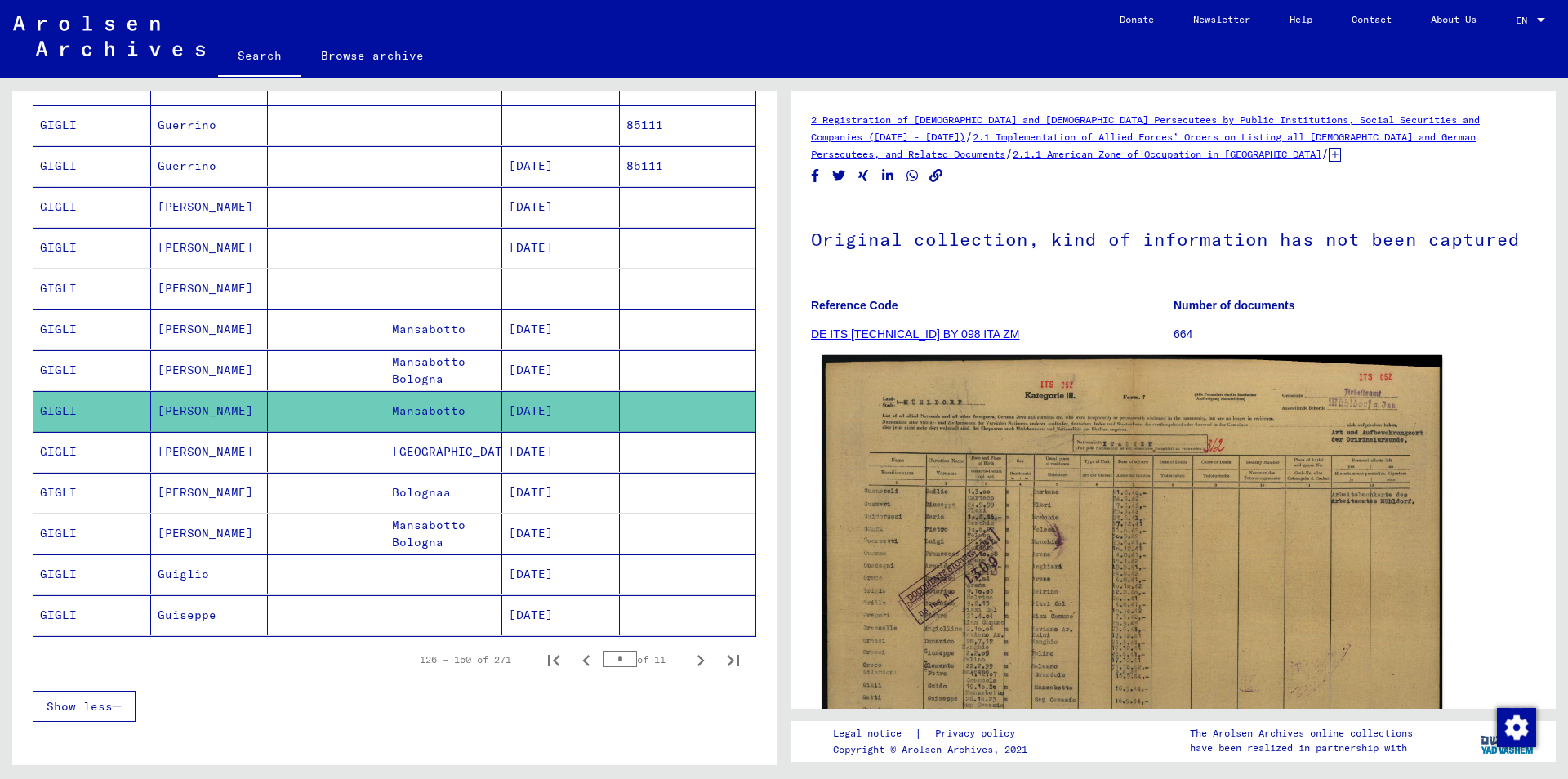
click at [1035, 535] on img at bounding box center [1132, 574] width 620 height 437
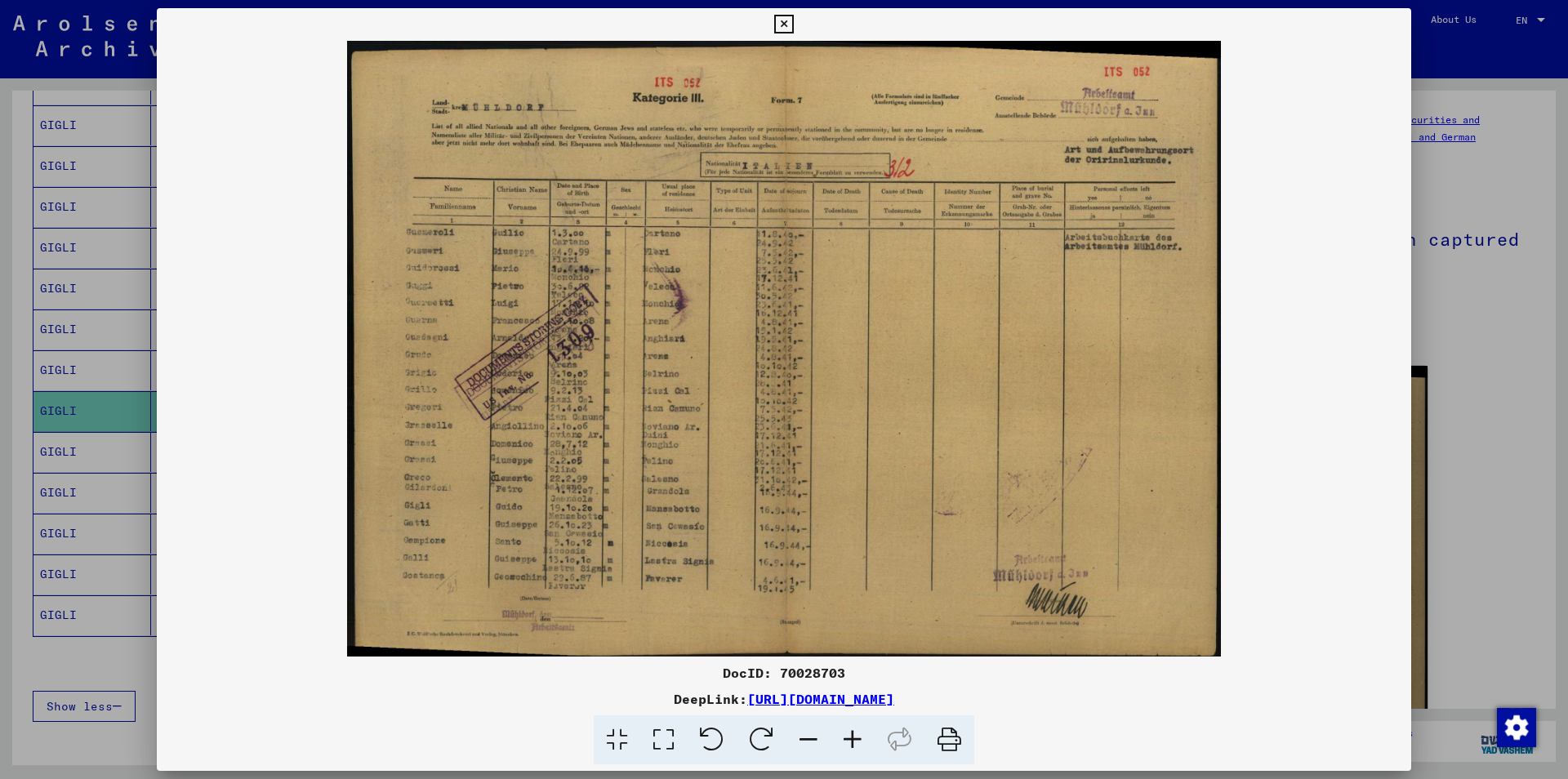
click at [793, 17] on icon at bounding box center [783, 25] width 19 height 20
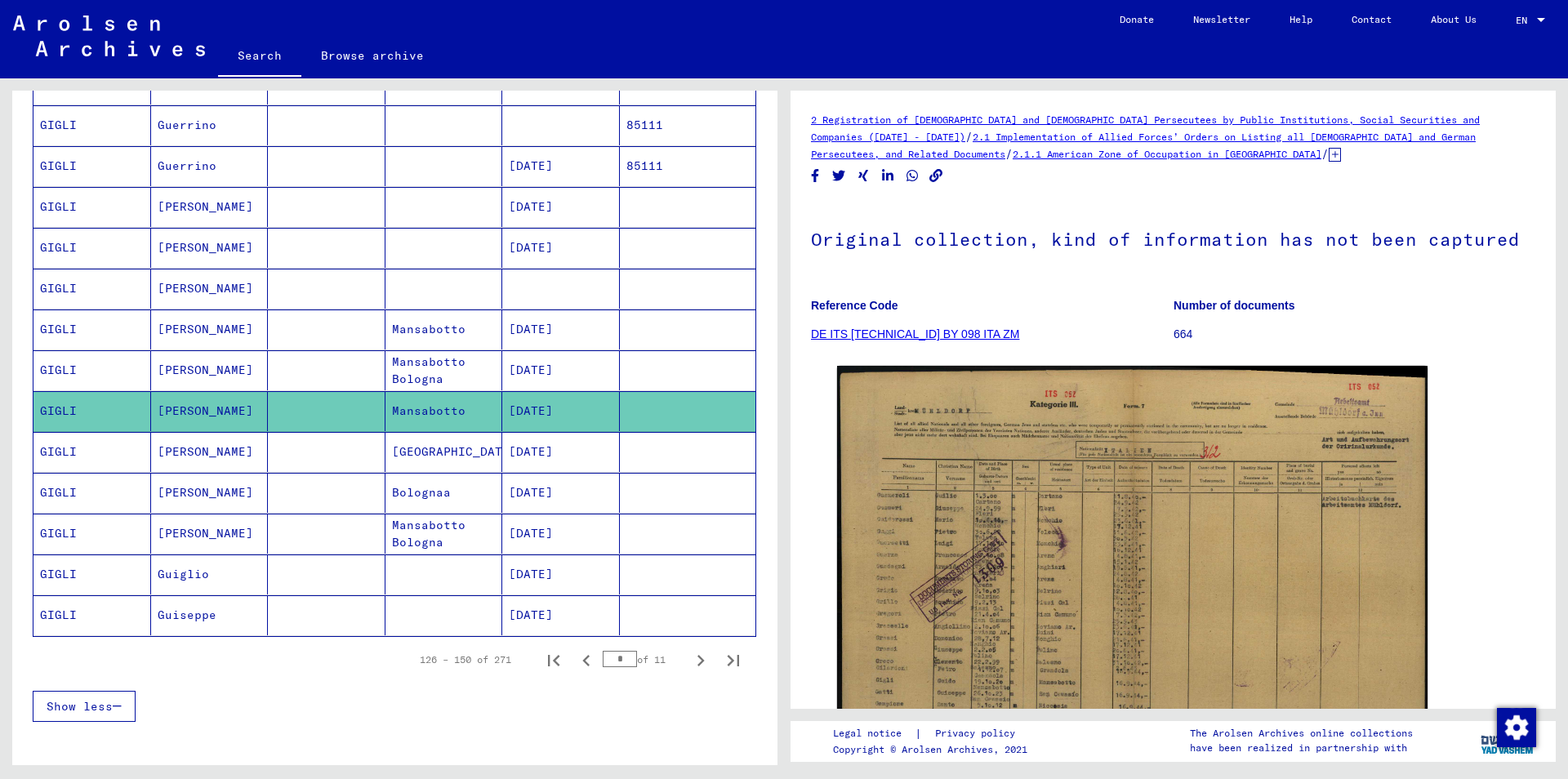
click at [466, 458] on mat-cell "[GEOGRAPHIC_DATA]" at bounding box center [443, 452] width 117 height 40
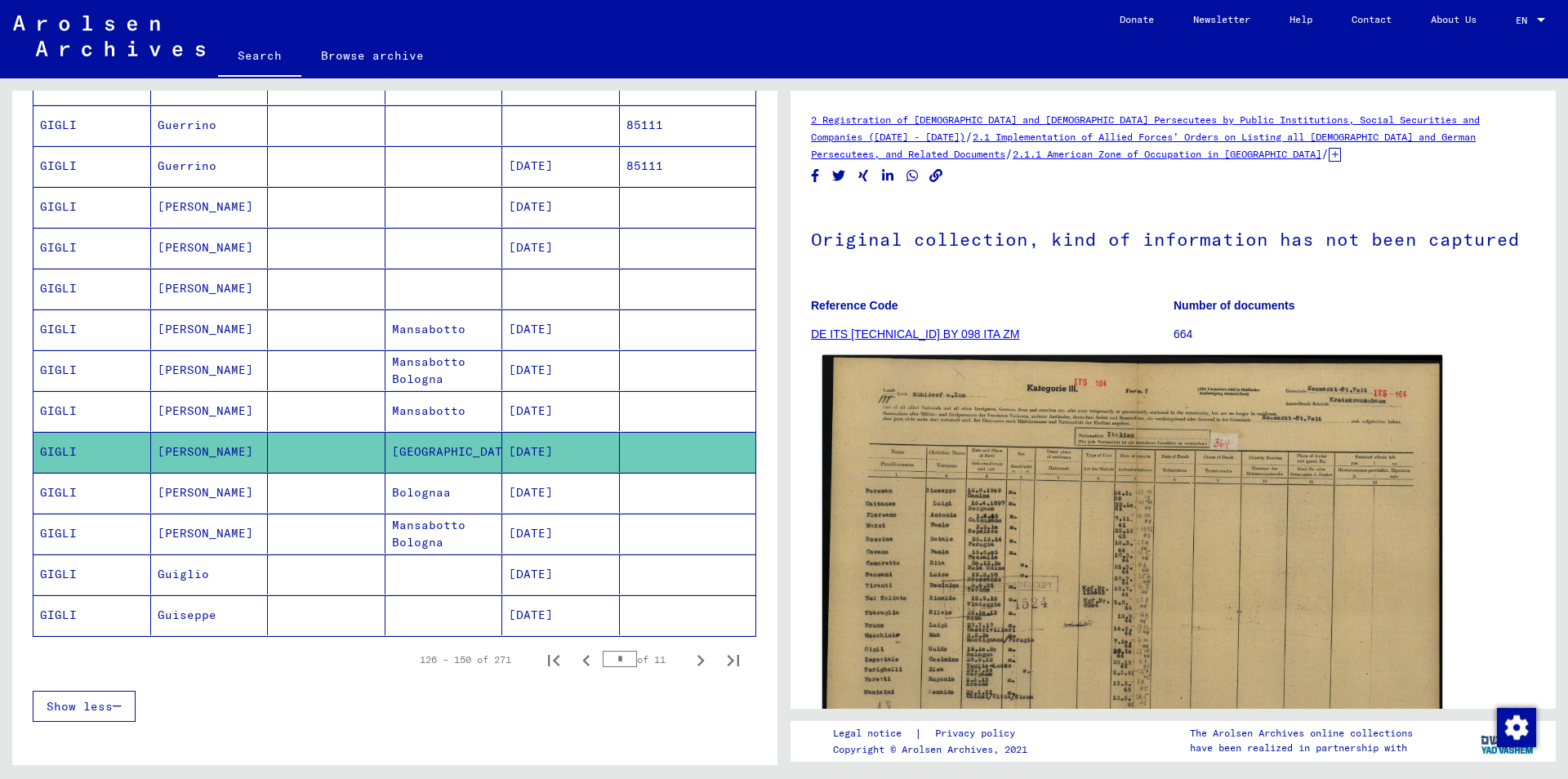
click at [957, 536] on img at bounding box center [1132, 576] width 620 height 442
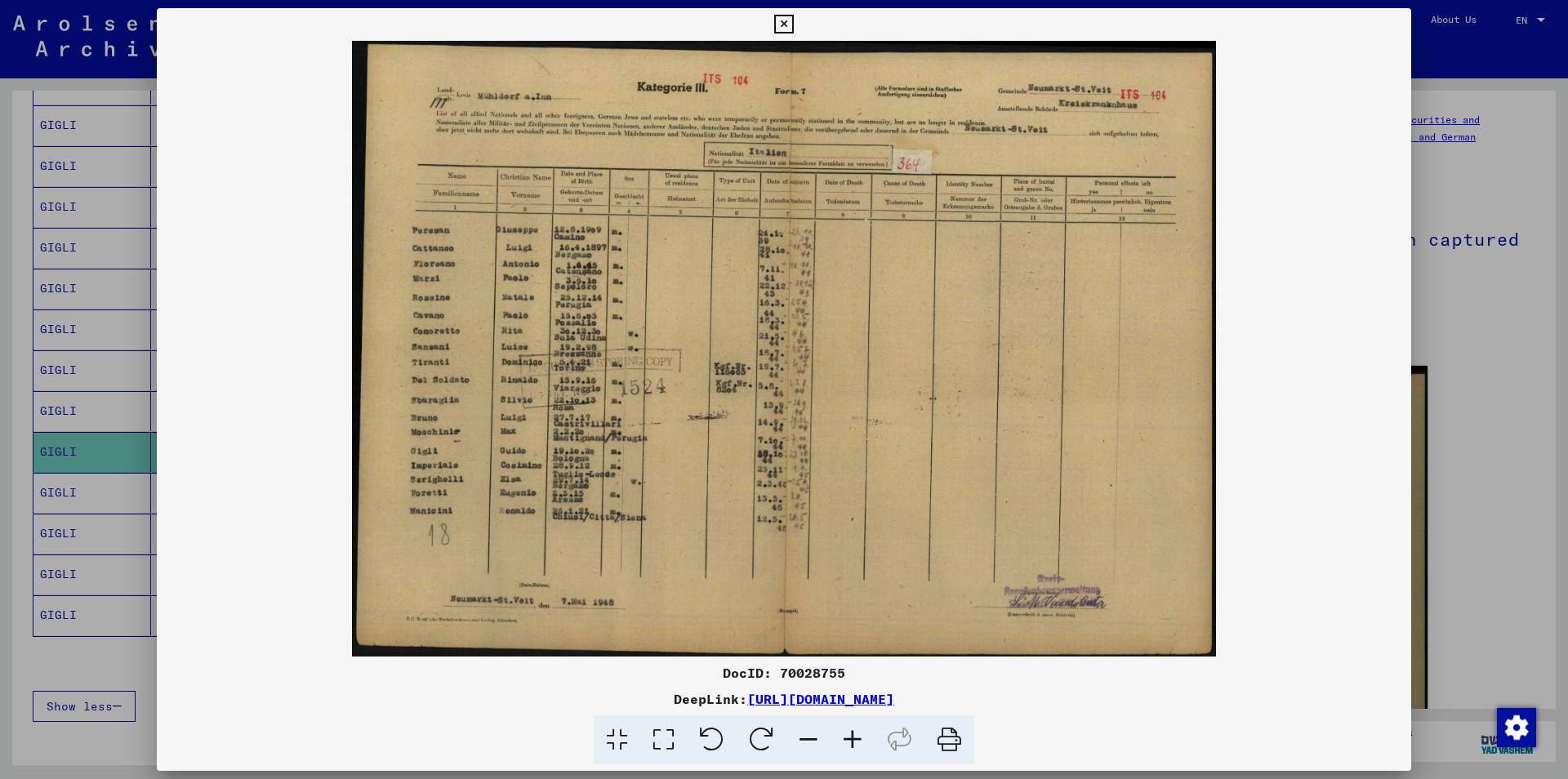
click at [793, 22] on icon at bounding box center [783, 25] width 19 height 20
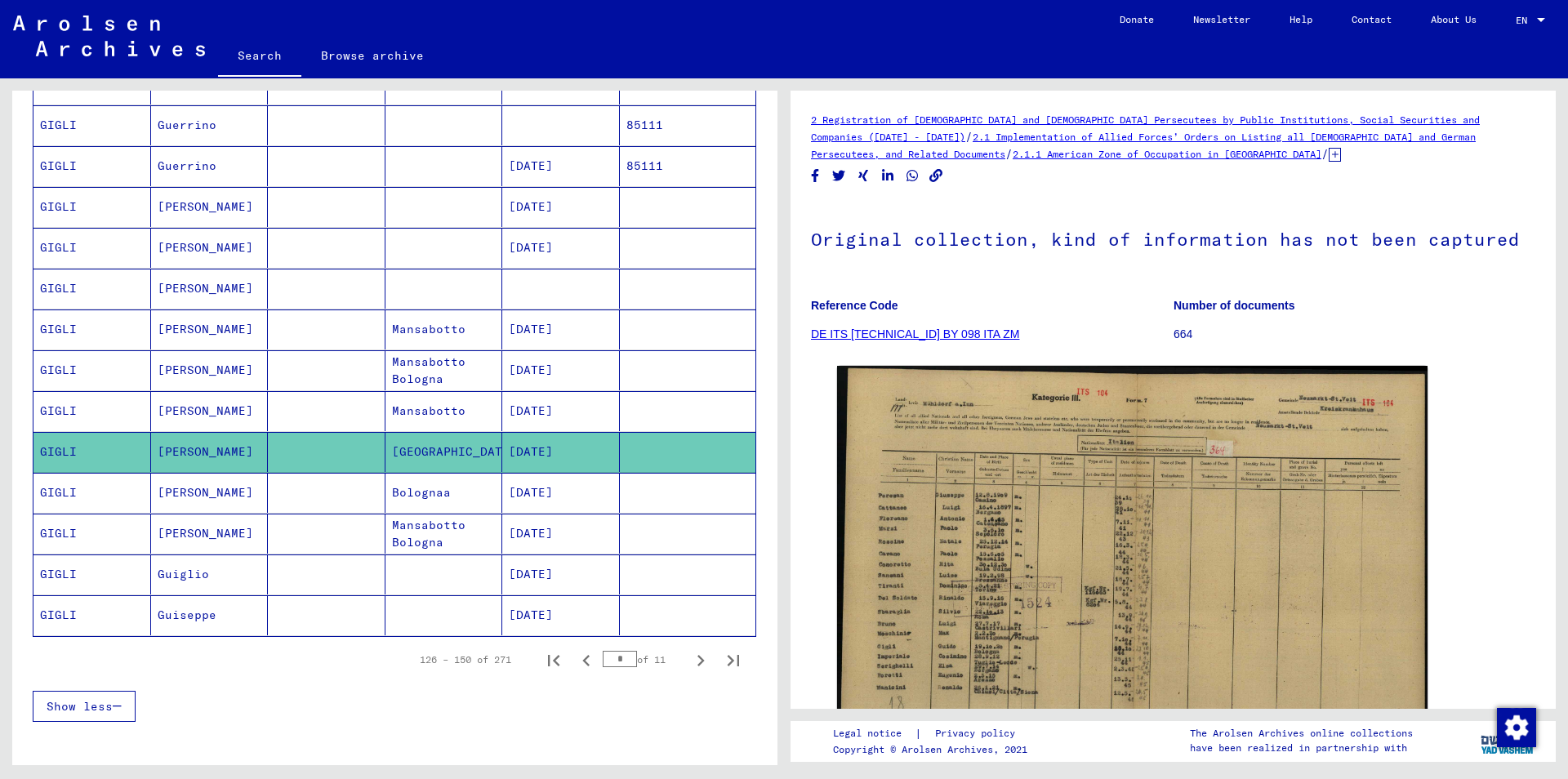
drag, startPoint x: 466, startPoint y: 497, endPoint x: 456, endPoint y: 495, distance: 10.2
click at [465, 497] on mat-cell "Bolognaa" at bounding box center [443, 492] width 117 height 40
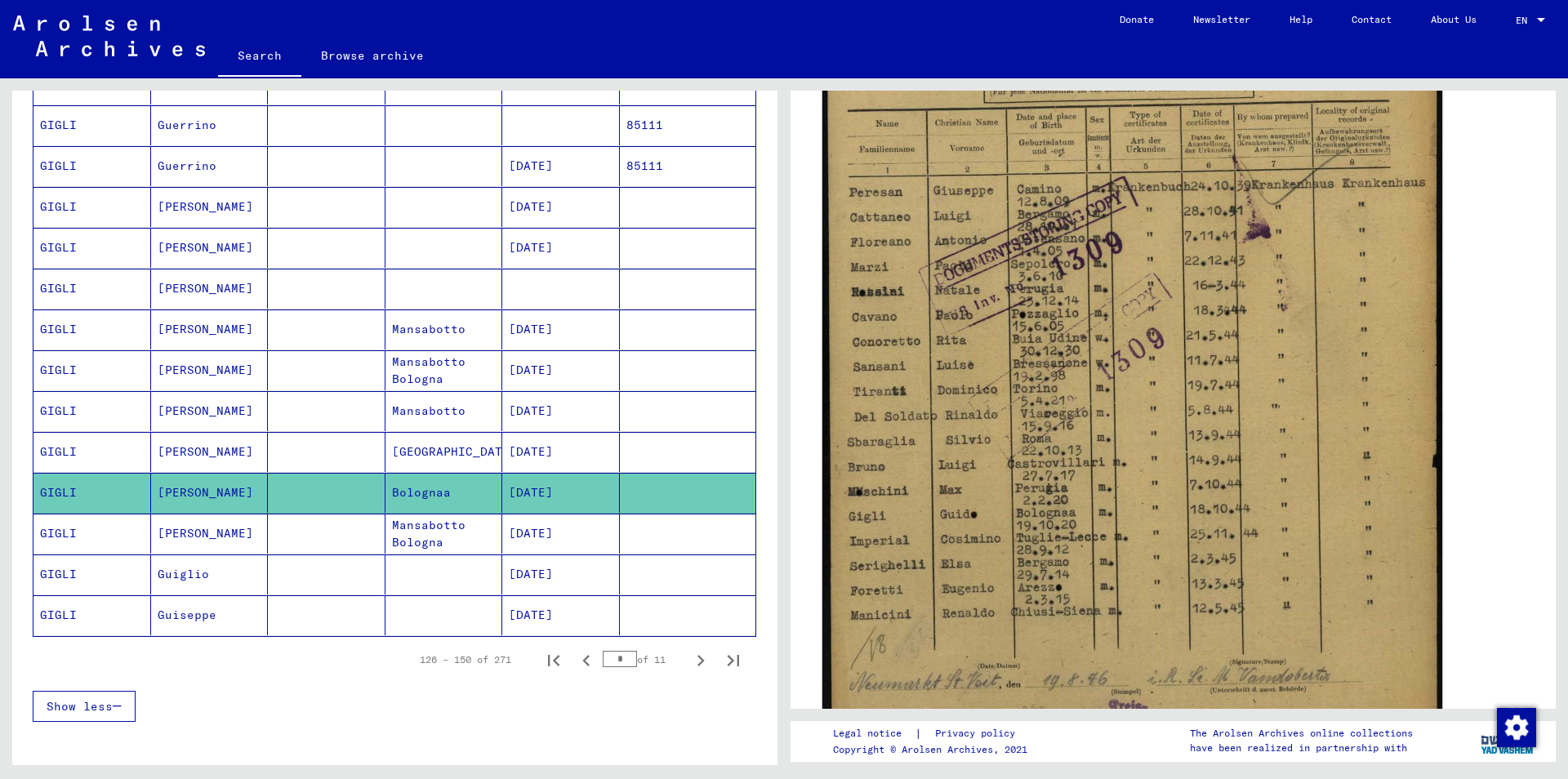
scroll to position [529, 0]
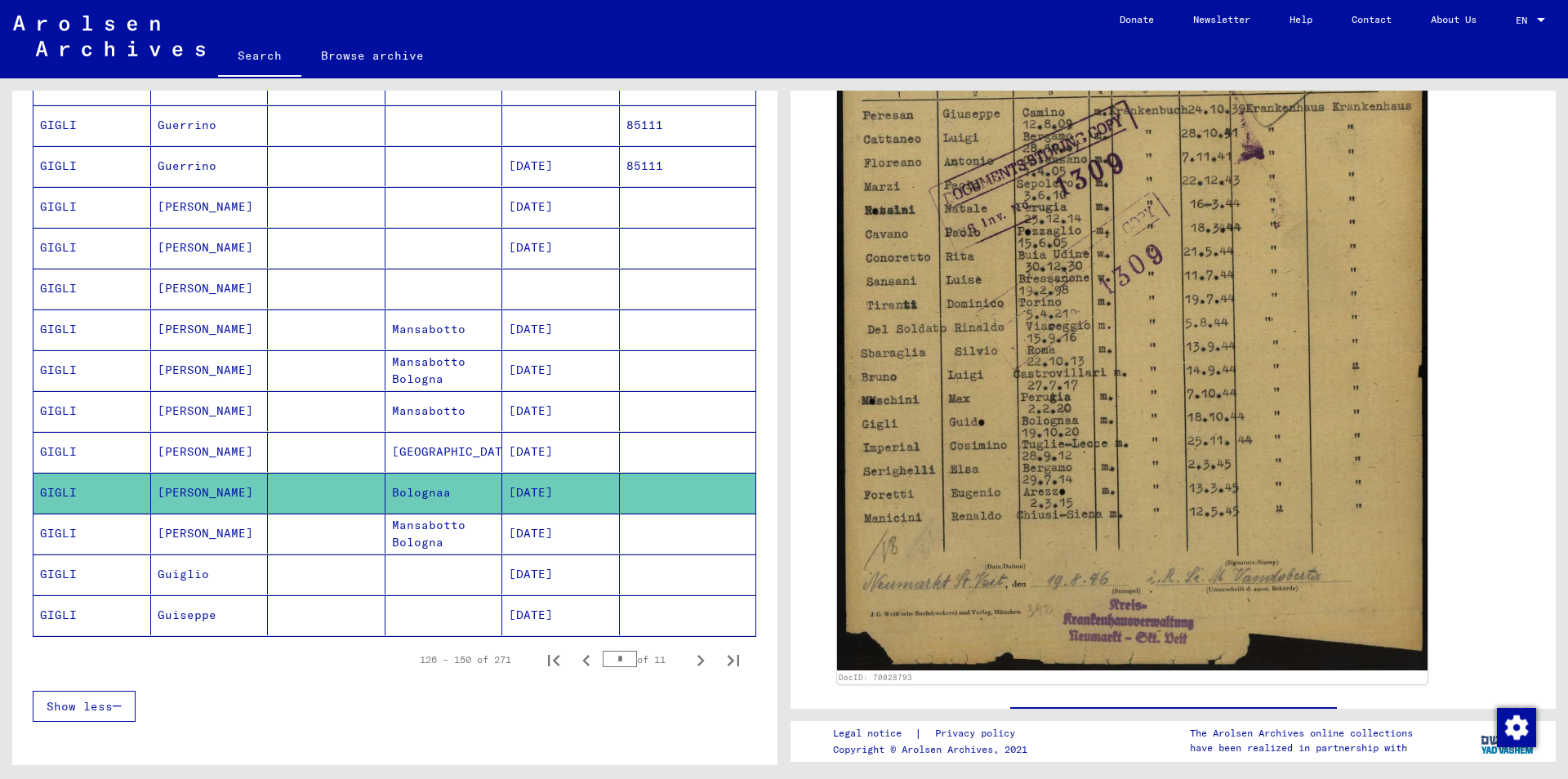
click at [433, 534] on mat-cell "Mansabotto Bologna" at bounding box center [443, 534] width 117 height 40
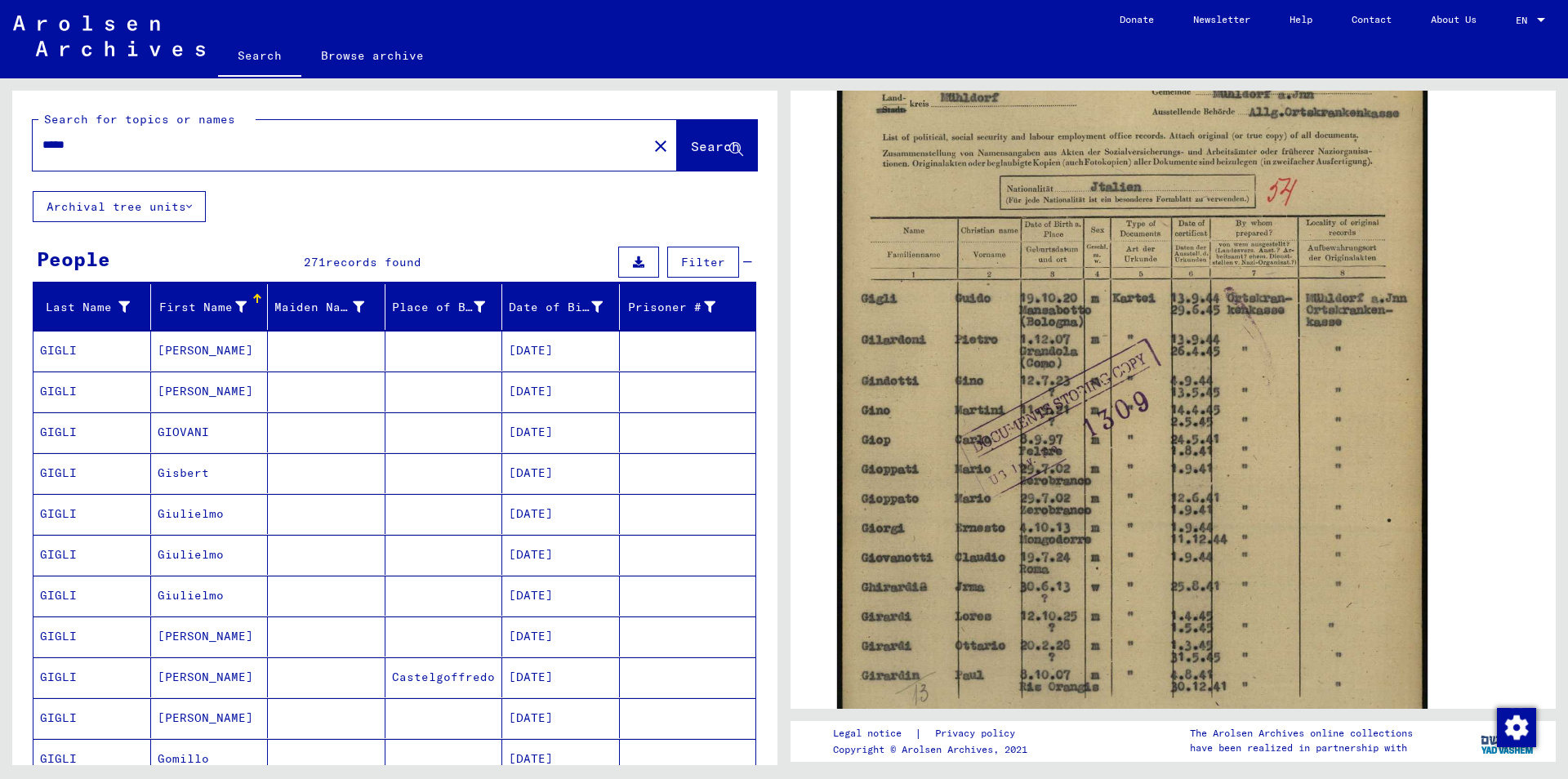
drag, startPoint x: 84, startPoint y: 151, endPoint x: 0, endPoint y: 135, distance: 85.5
click at [42, 136] on input "*****" at bounding box center [340, 144] width 595 height 17
type input "**********"
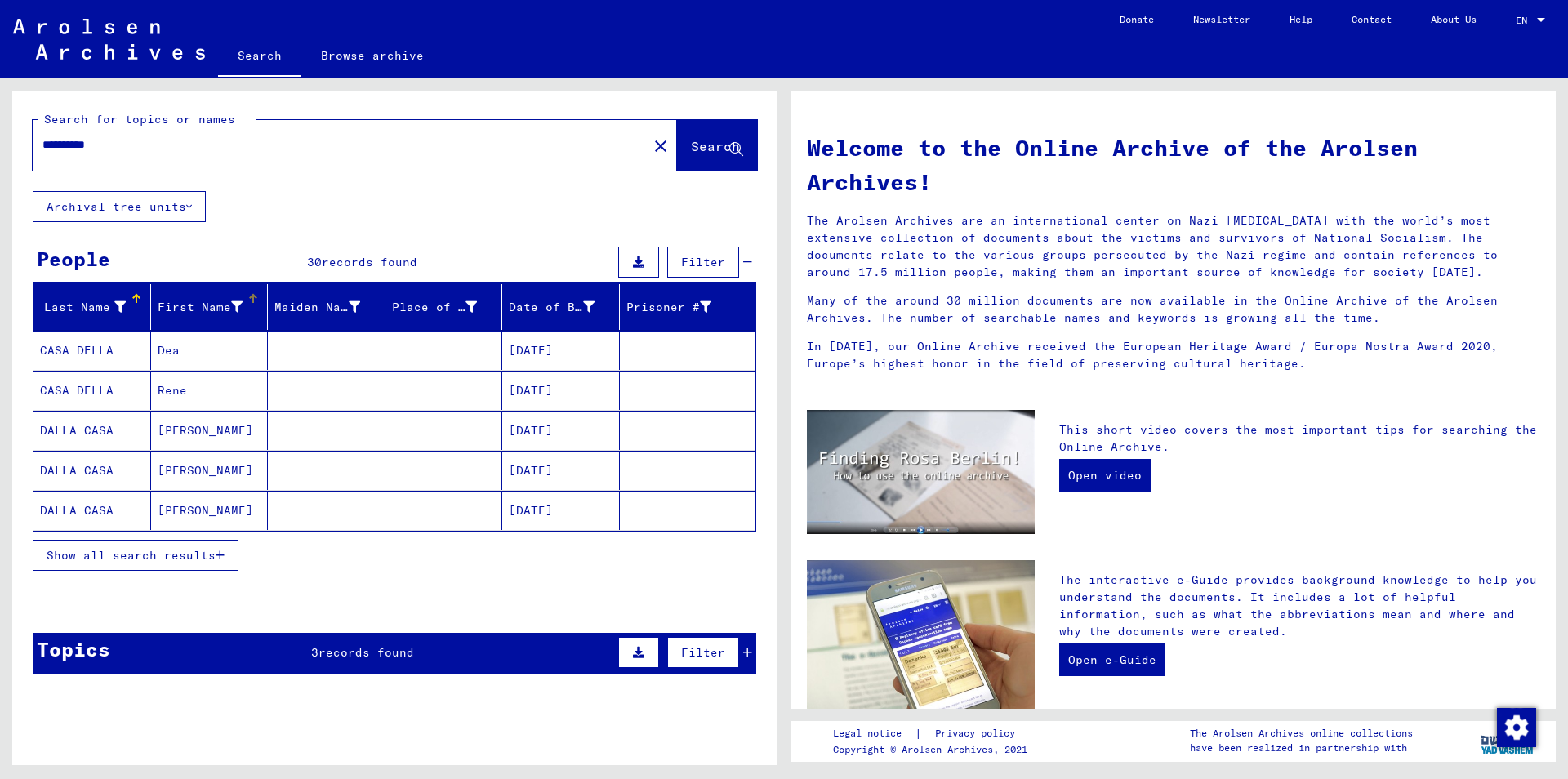
click at [249, 314] on div "First Name" at bounding box center [213, 307] width 110 height 27
click at [196, 554] on span "Show all search results" at bounding box center [131, 554] width 169 height 15
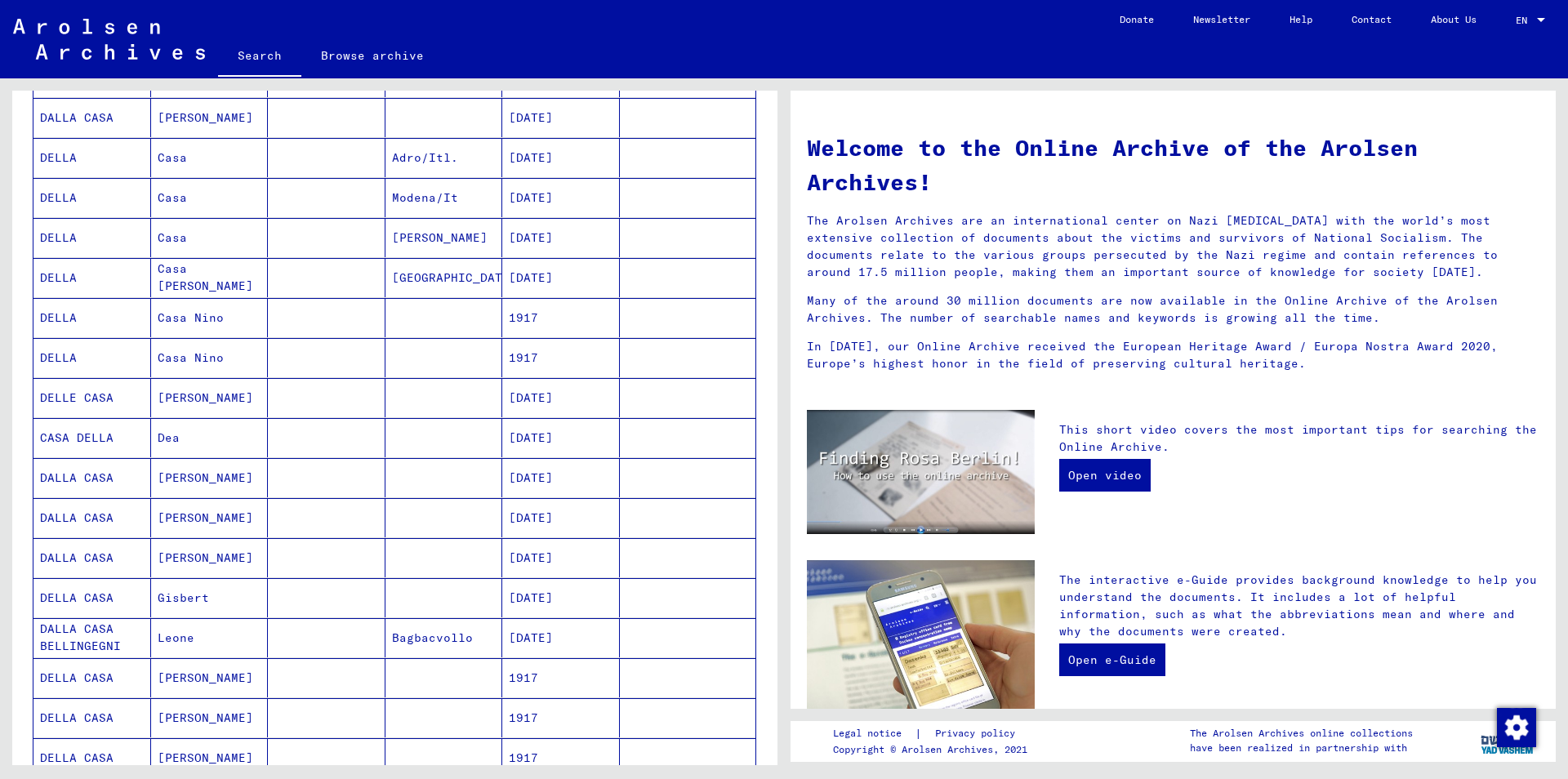
scroll to position [617, 0]
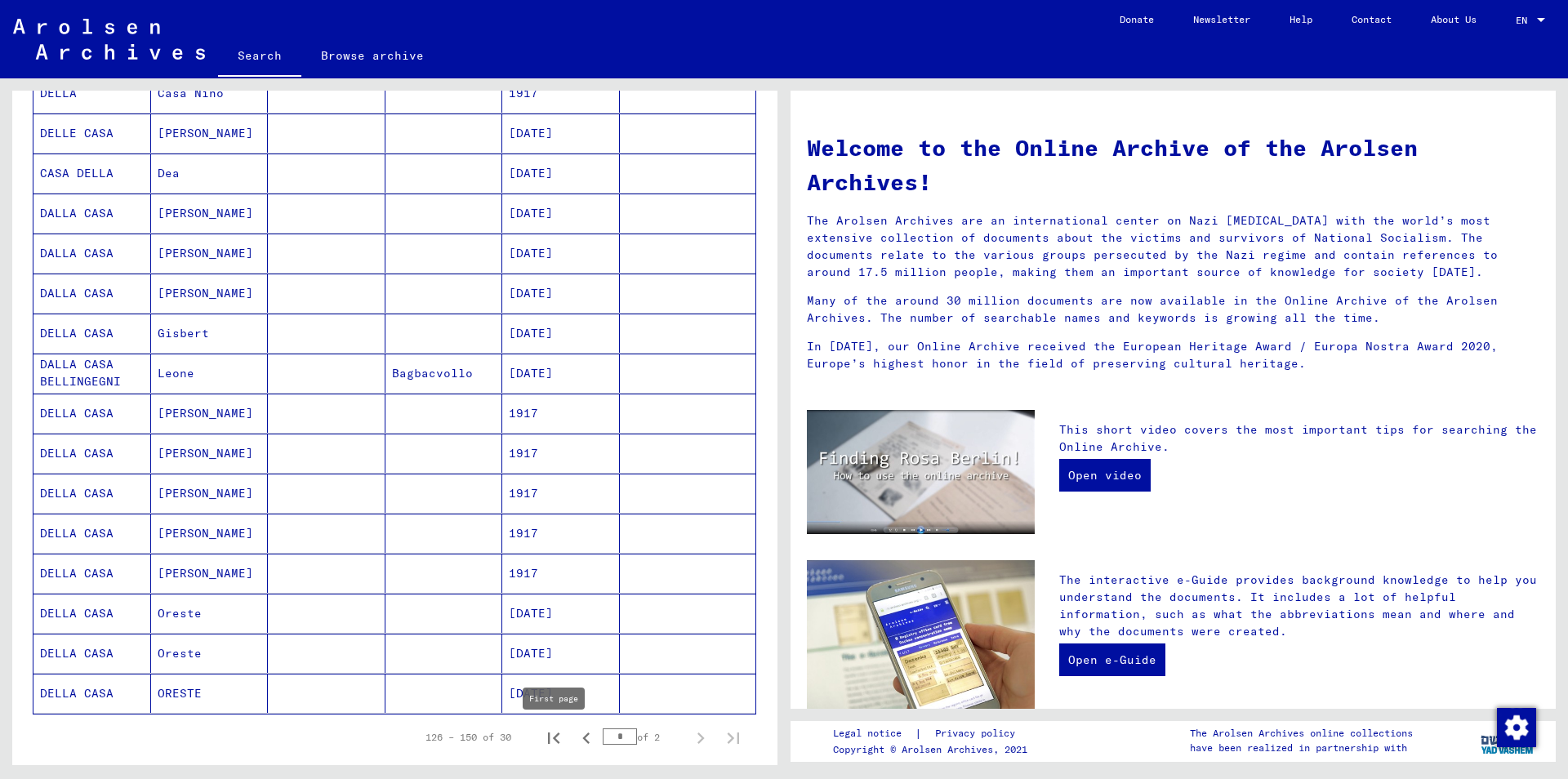
click at [557, 740] on icon "First page" at bounding box center [554, 739] width 12 height 12
click at [700, 741] on icon "Next page" at bounding box center [700, 739] width 7 height 12
type input "*"
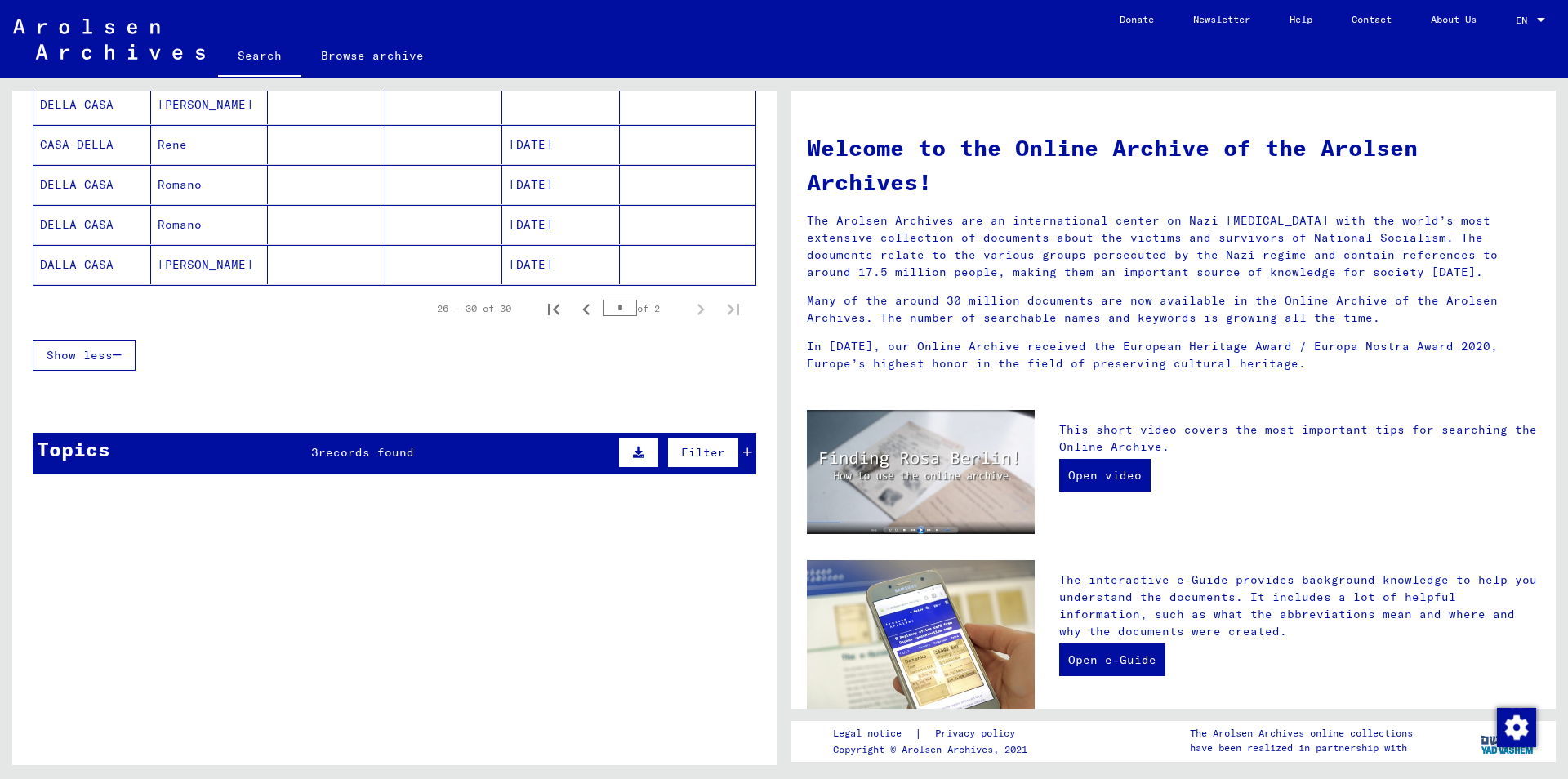
scroll to position [0, 0]
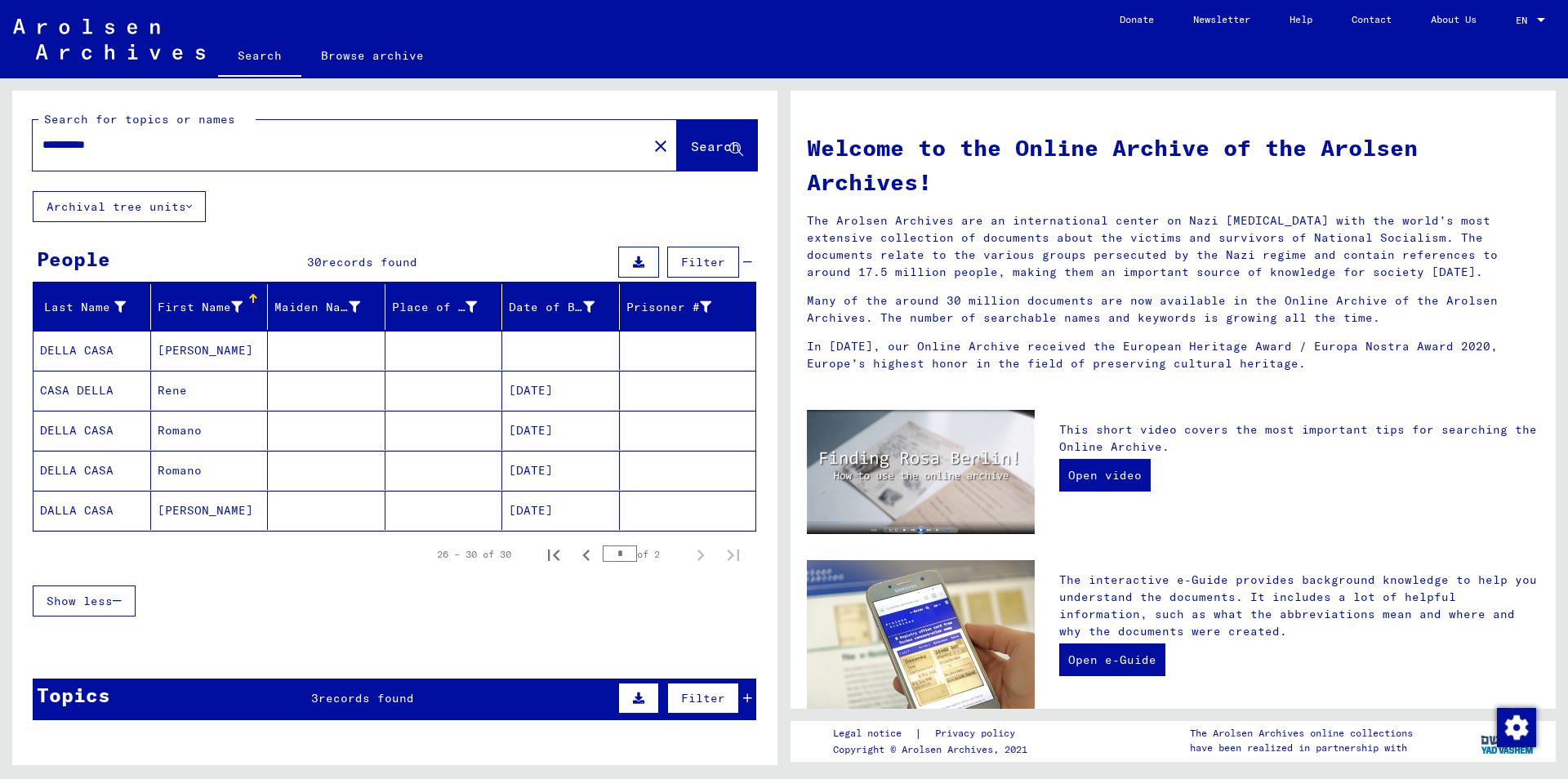
click at [424, 511] on mat-cell at bounding box center [443, 510] width 117 height 39
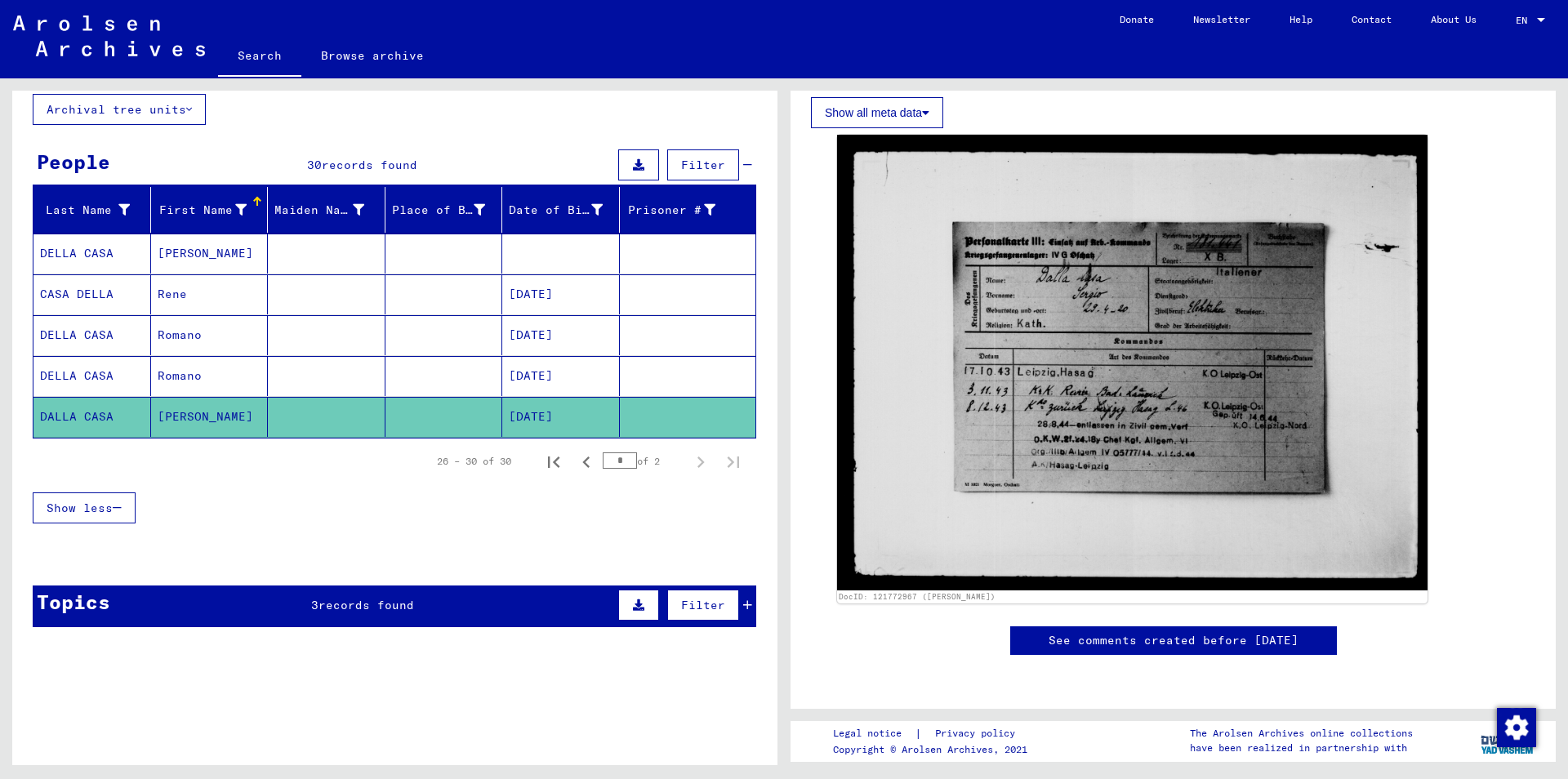
scroll to position [250, 0]
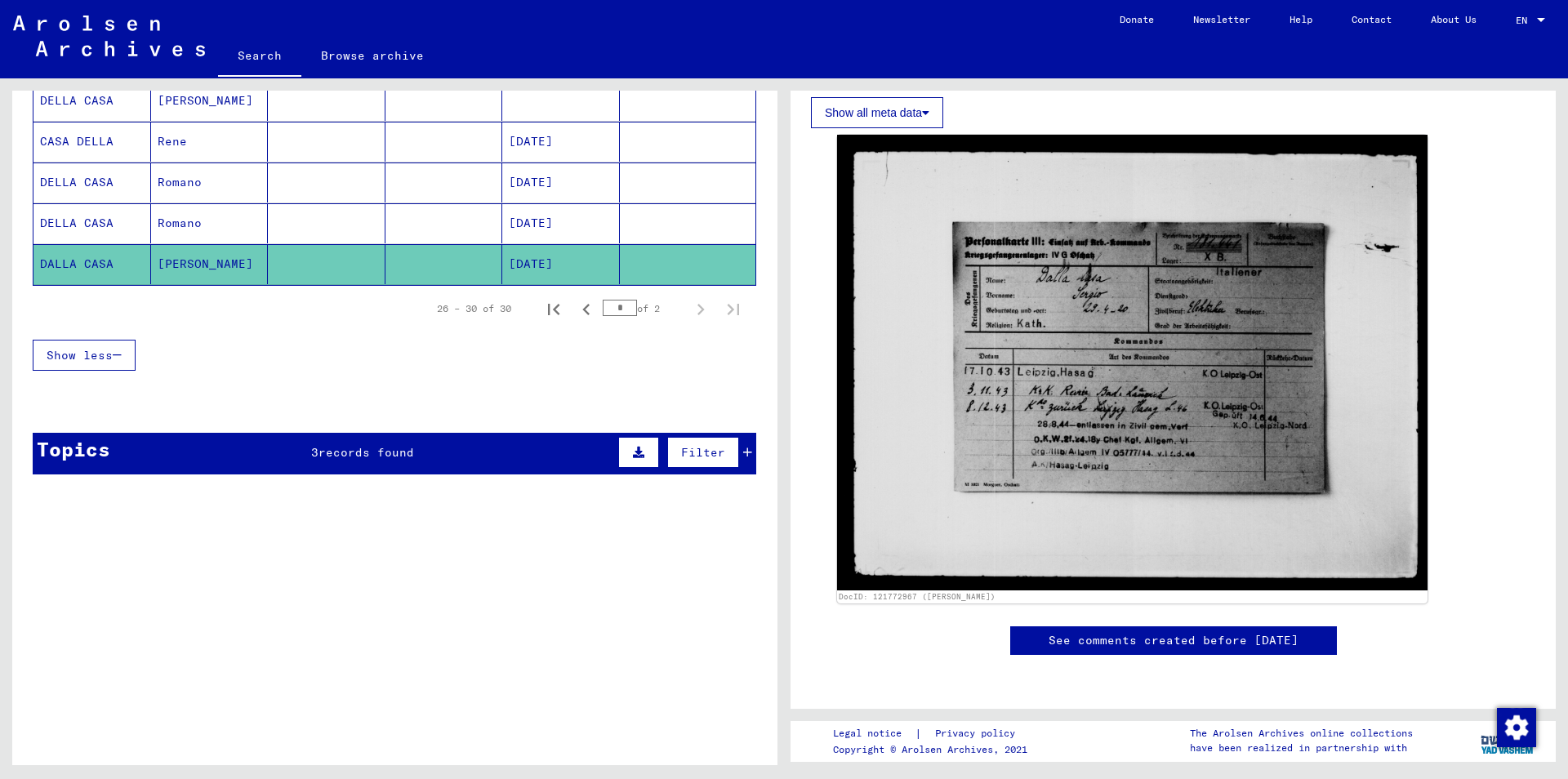
click at [749, 455] on icon at bounding box center [748, 453] width 9 height 12
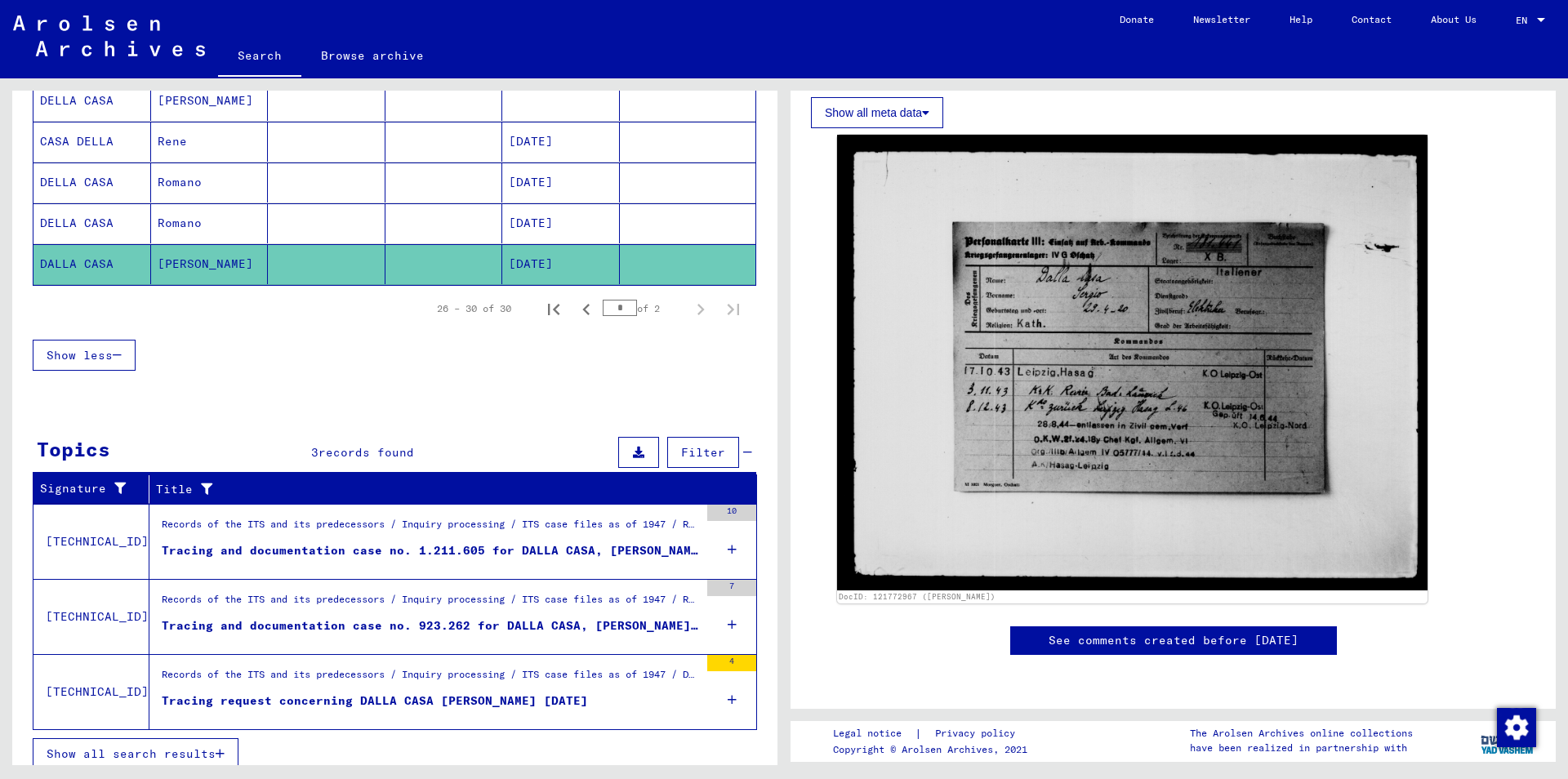
scroll to position [0, 0]
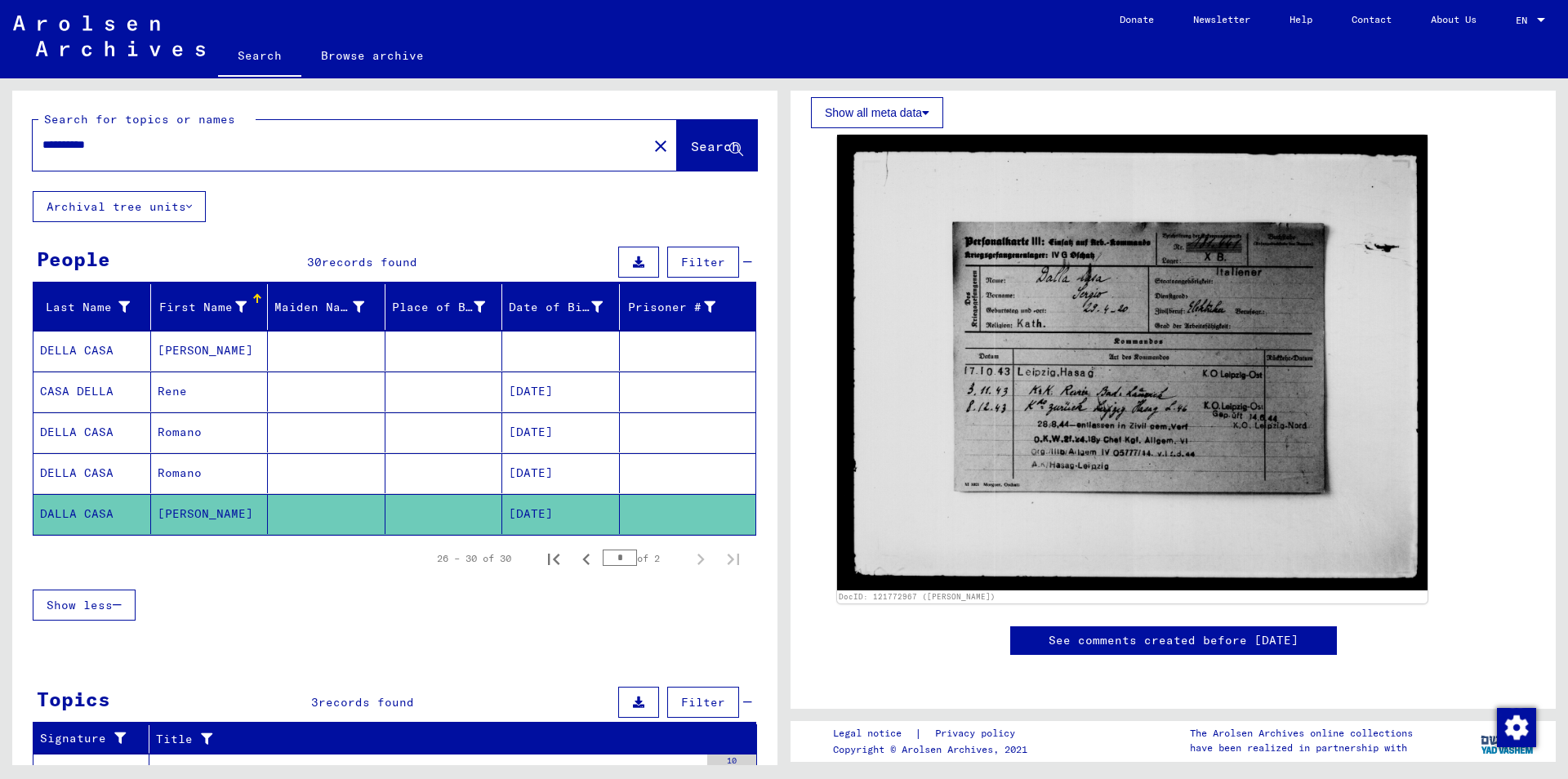
drag, startPoint x: 142, startPoint y: 148, endPoint x: 0, endPoint y: 122, distance: 144.4
click at [42, 136] on input "**********" at bounding box center [340, 144] width 595 height 17
type input "*********"
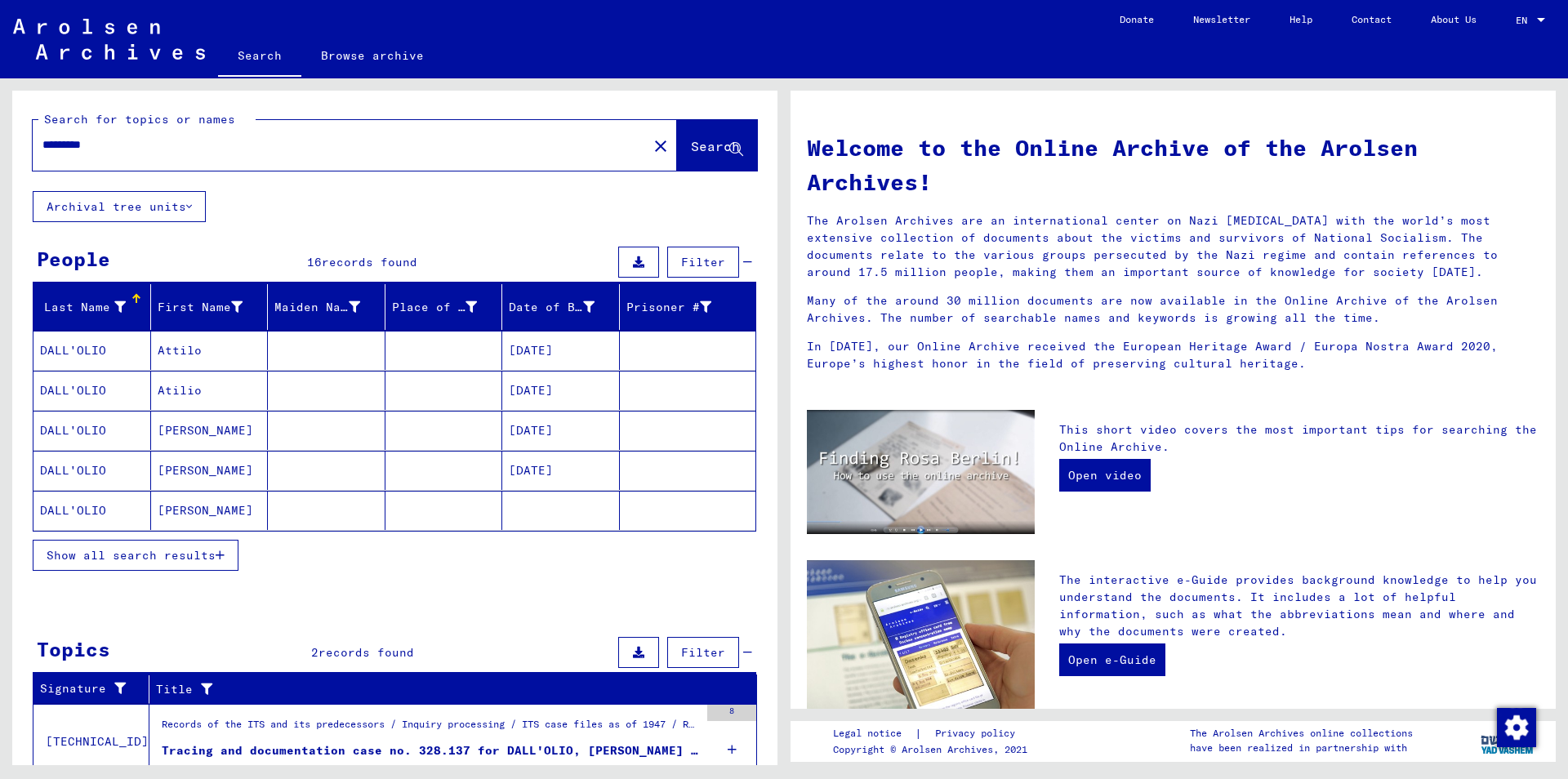
click at [206, 555] on span "Show all search results" at bounding box center [131, 554] width 169 height 15
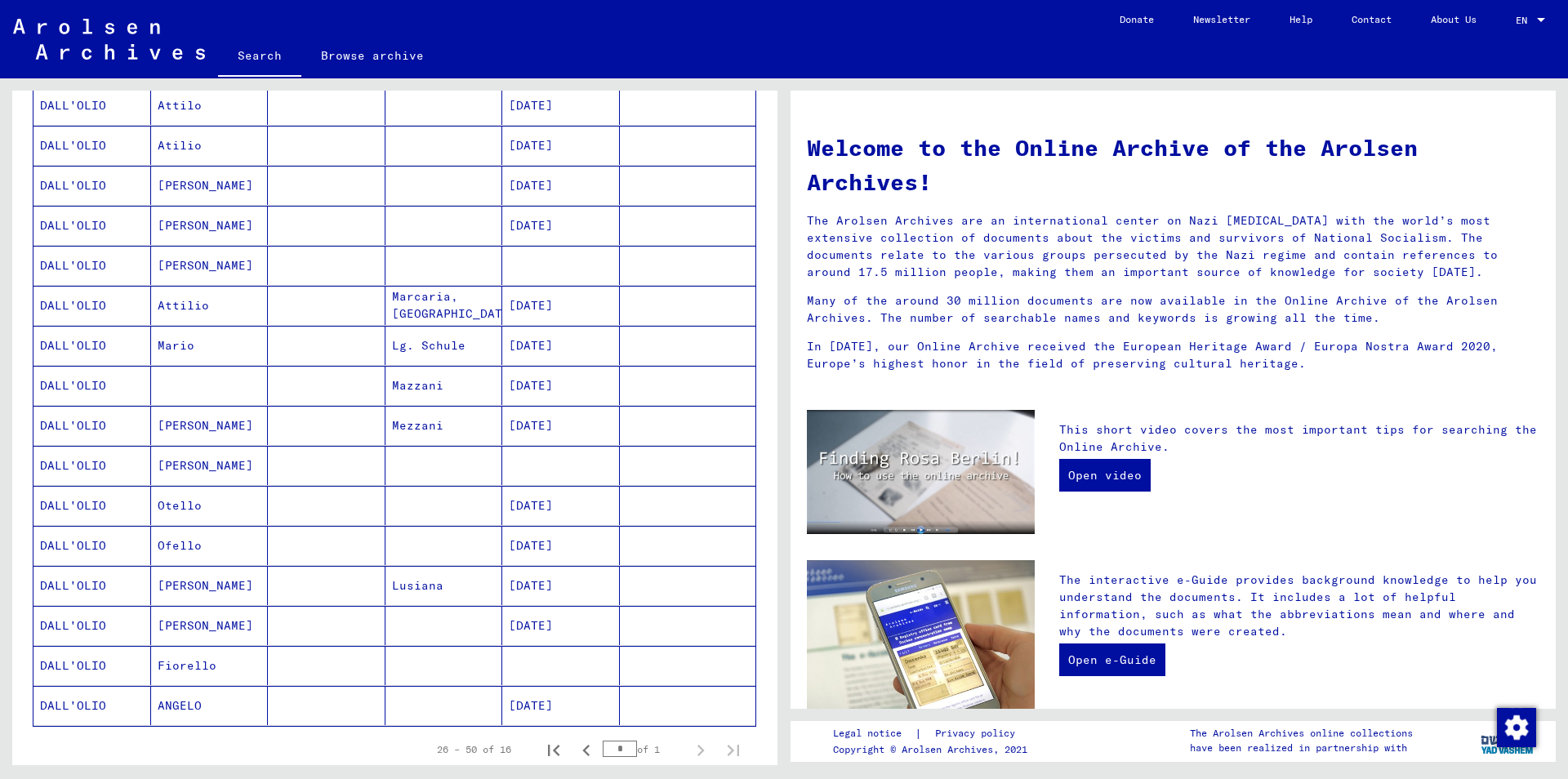
scroll to position [265, 0]
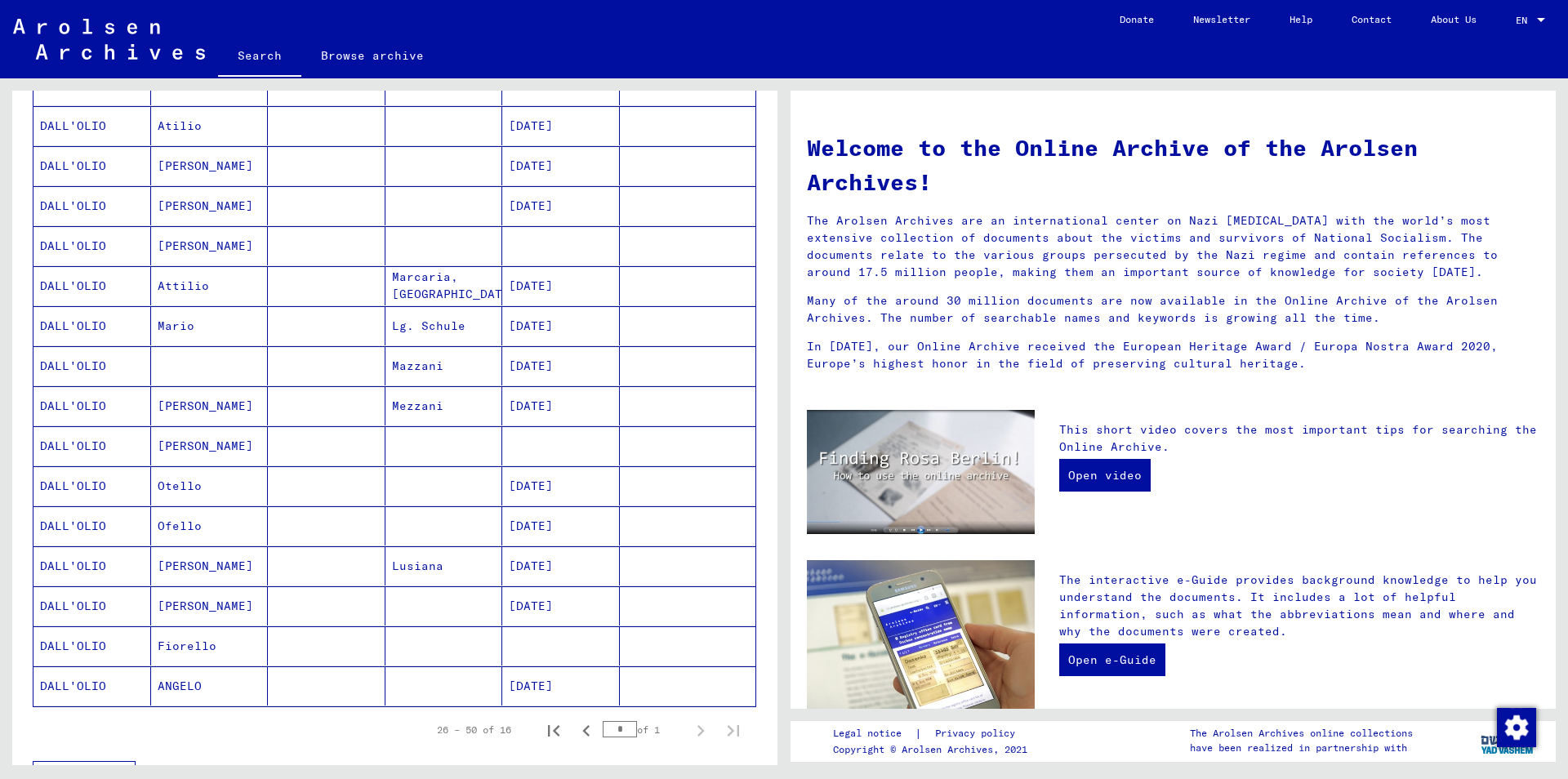
click at [473, 480] on mat-cell at bounding box center [443, 486] width 117 height 39
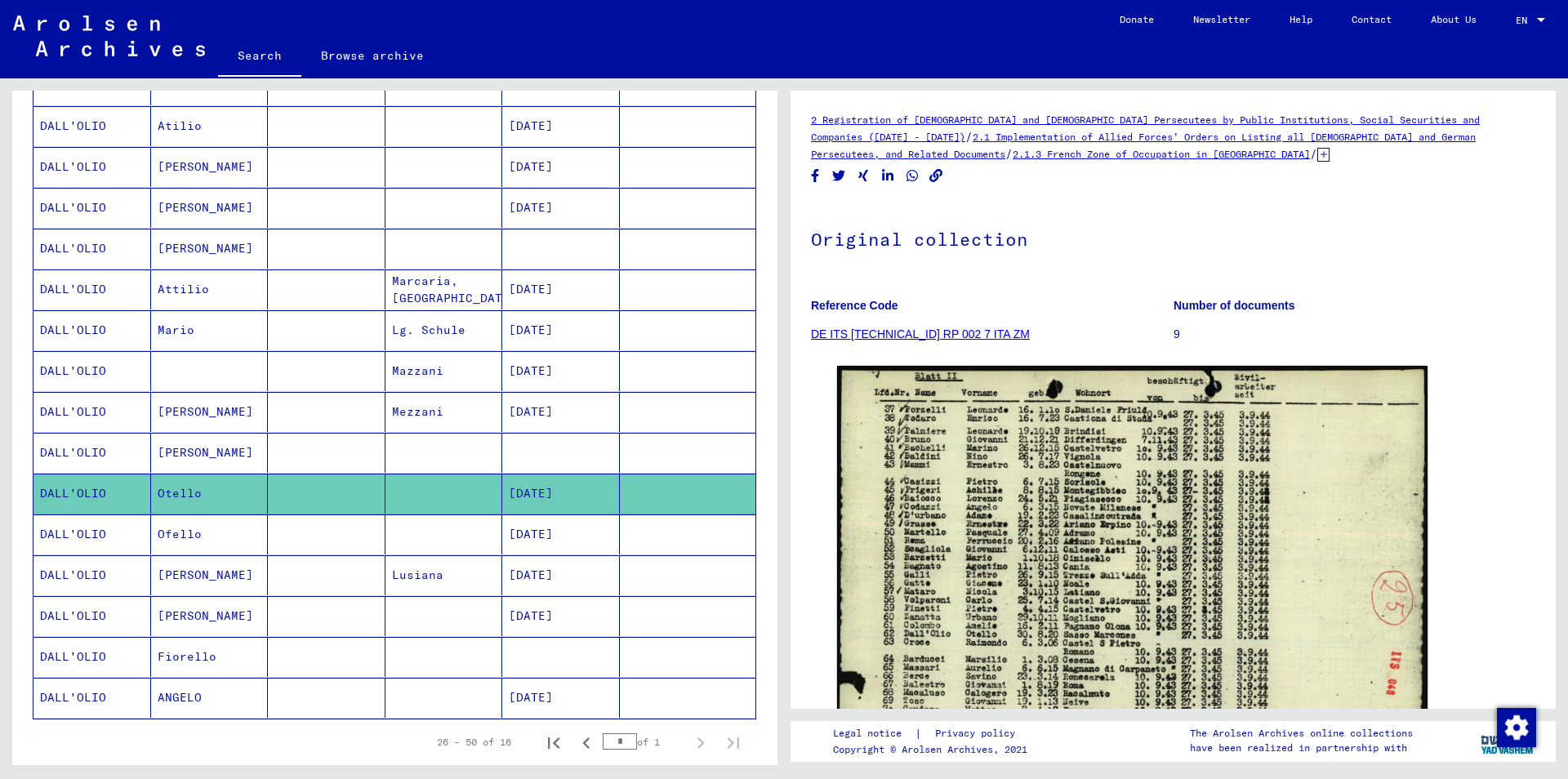
click at [1317, 159] on icon at bounding box center [1323, 155] width 12 height 14
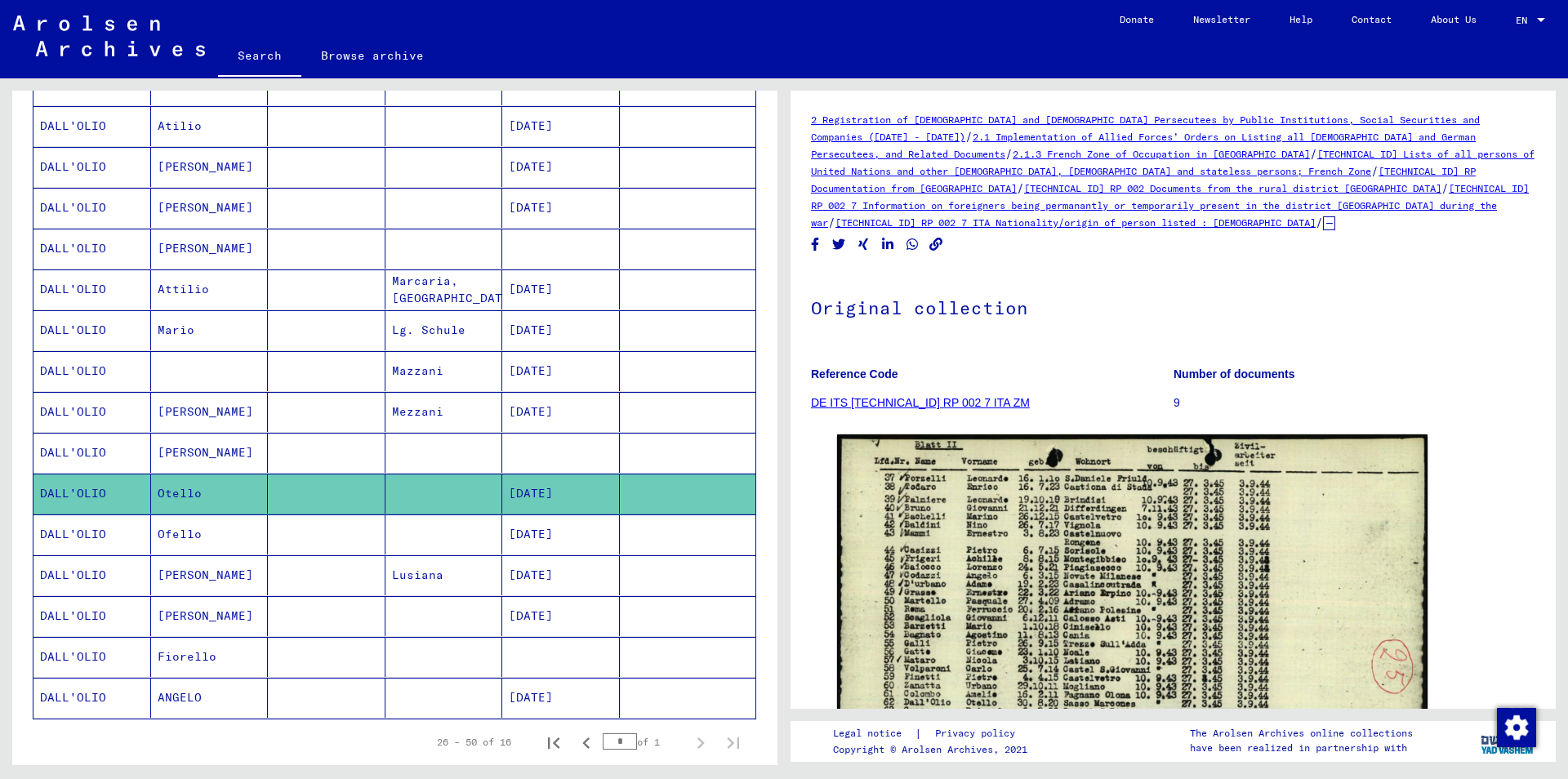
click at [422, 537] on mat-cell at bounding box center [443, 534] width 117 height 40
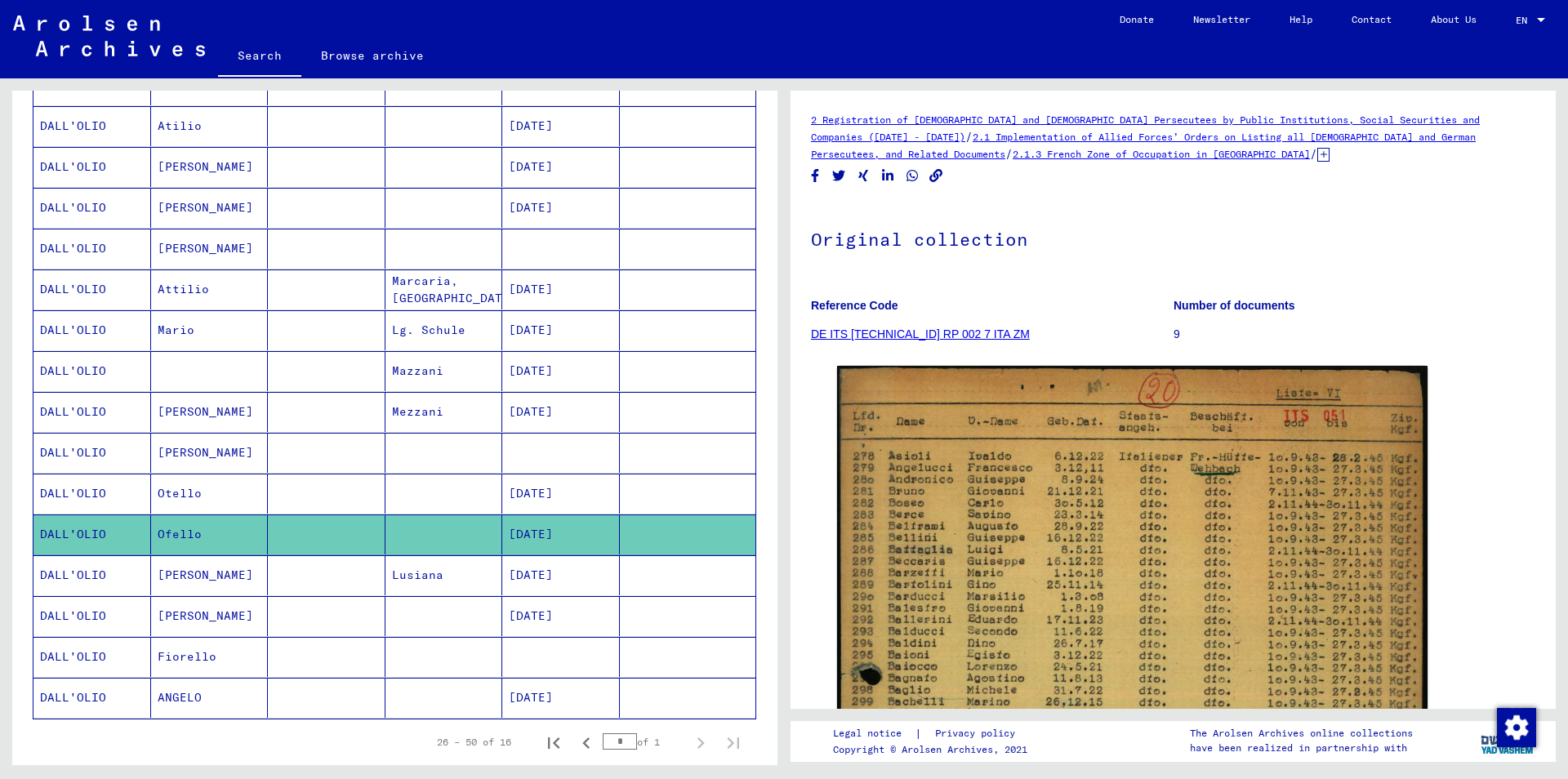
click at [1317, 157] on icon at bounding box center [1323, 155] width 12 height 14
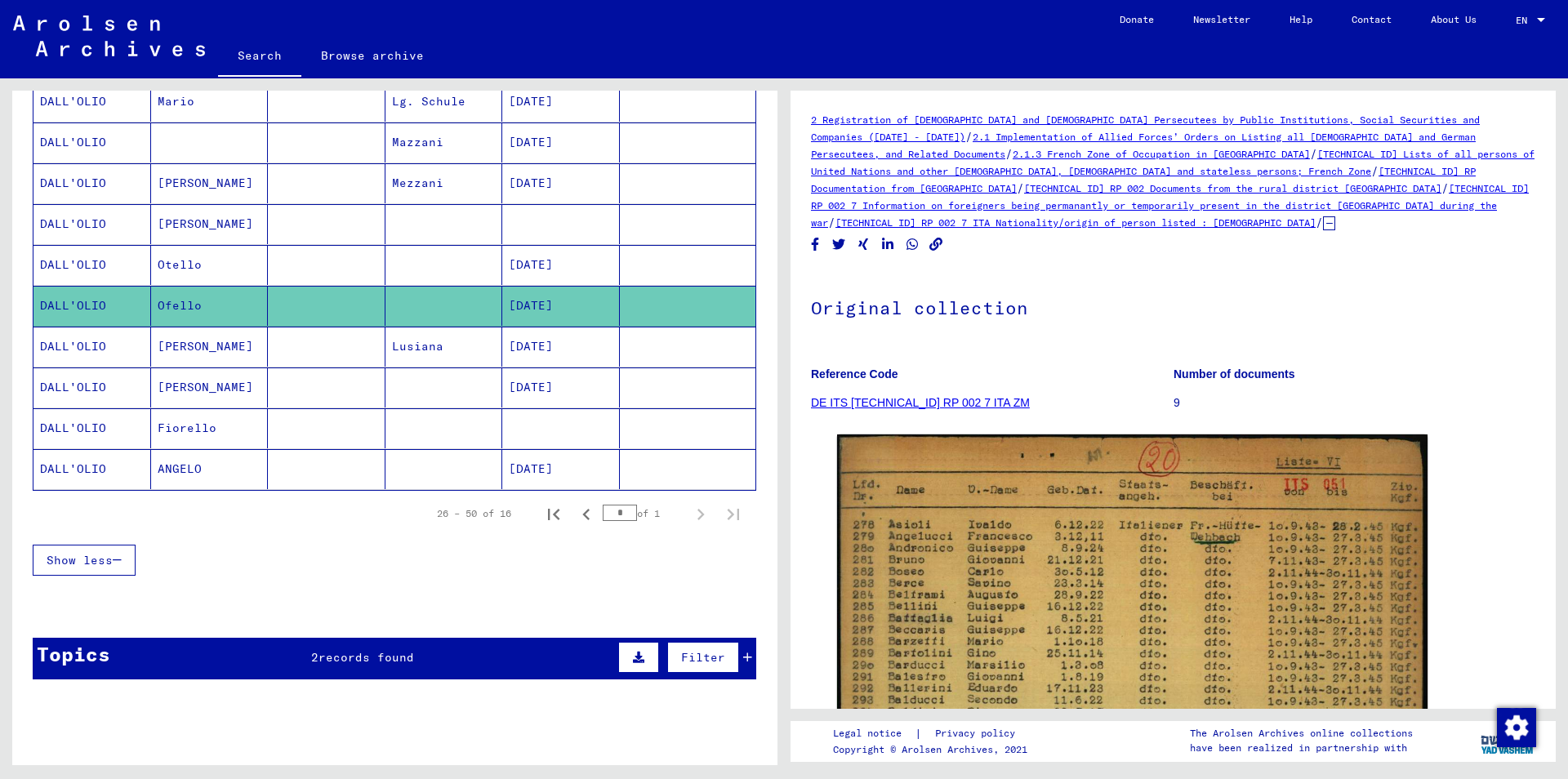
scroll to position [530, 0]
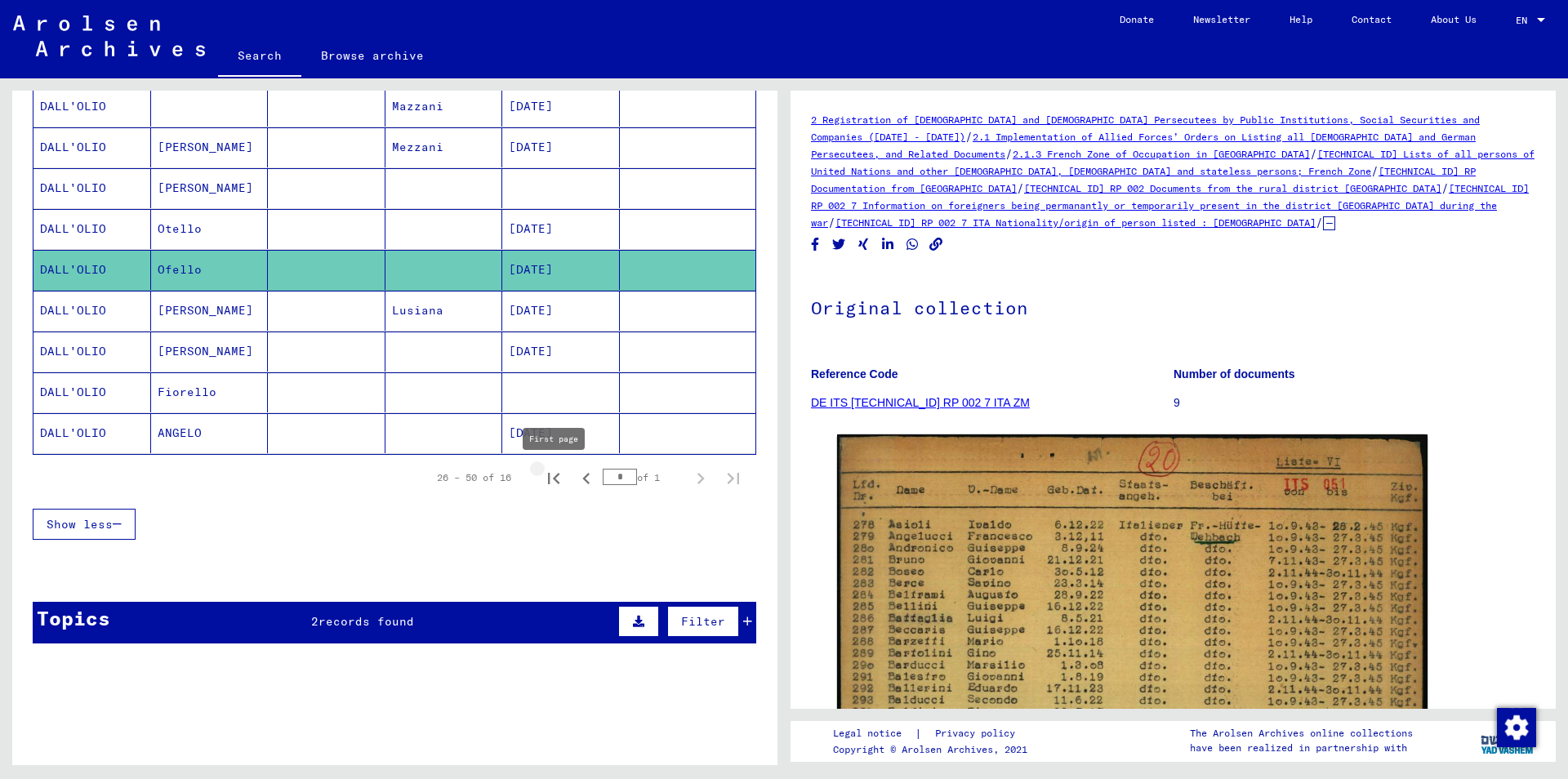
click at [554, 482] on icon "First page" at bounding box center [554, 478] width 23 height 23
type input "*"
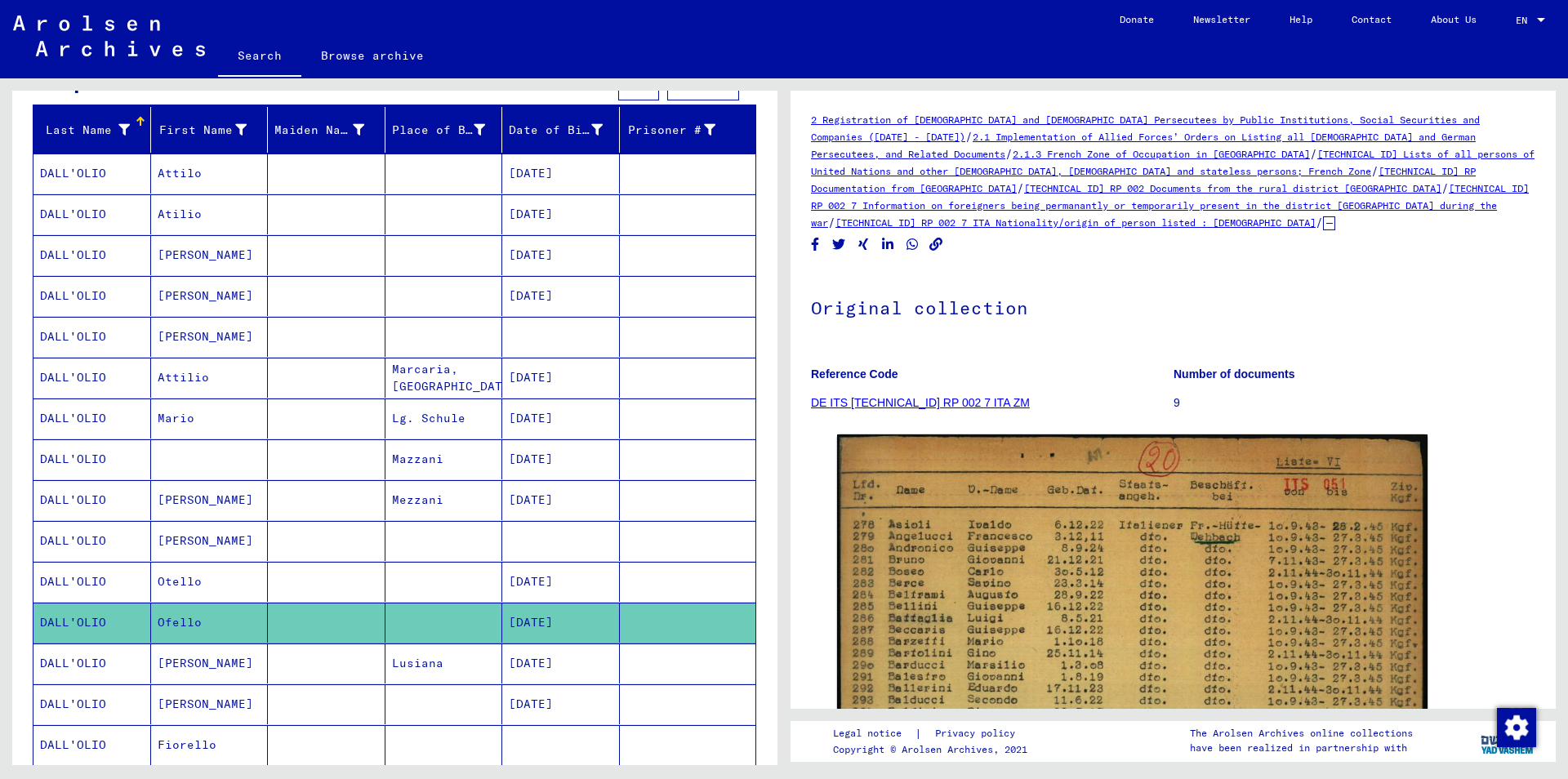
scroll to position [0, 0]
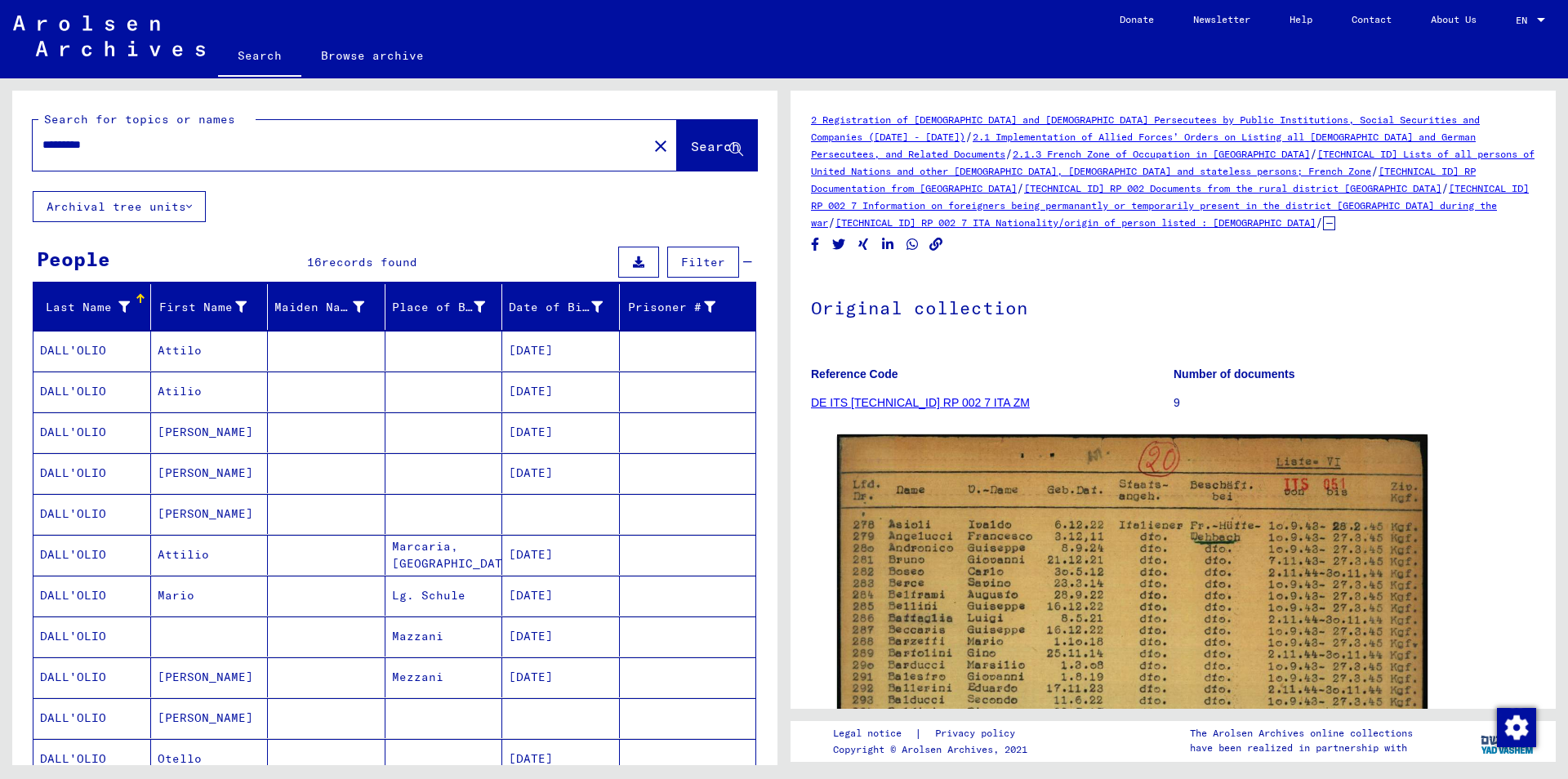
drag, startPoint x: 85, startPoint y: 139, endPoint x: 0, endPoint y: 137, distance: 85.0
click at [42, 137] on input "*********" at bounding box center [340, 144] width 595 height 17
type input "*******"
click at [691, 152] on span "Search" at bounding box center [716, 146] width 49 height 17
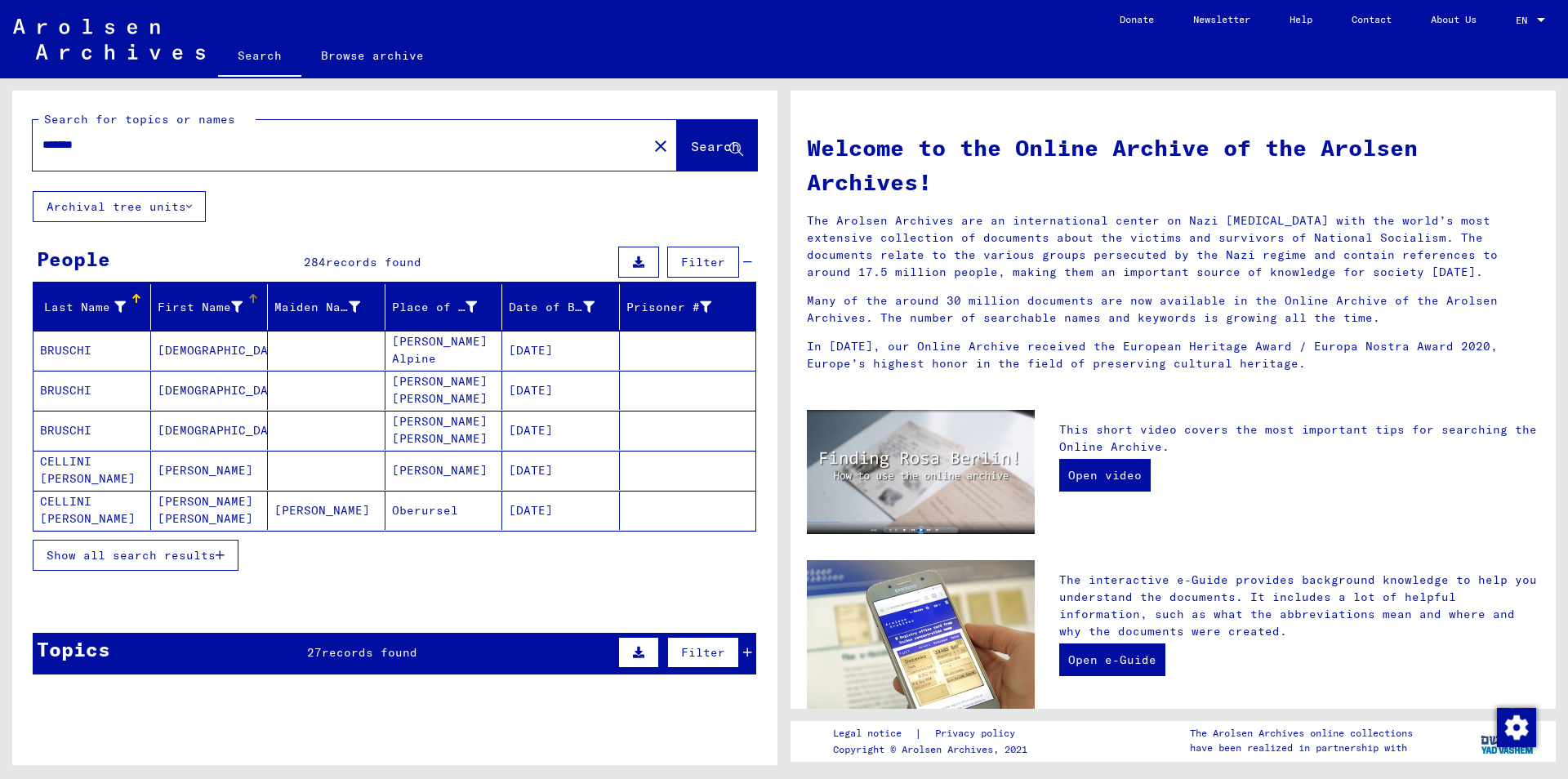
click at [256, 310] on div "First Name" at bounding box center [213, 307] width 110 height 27
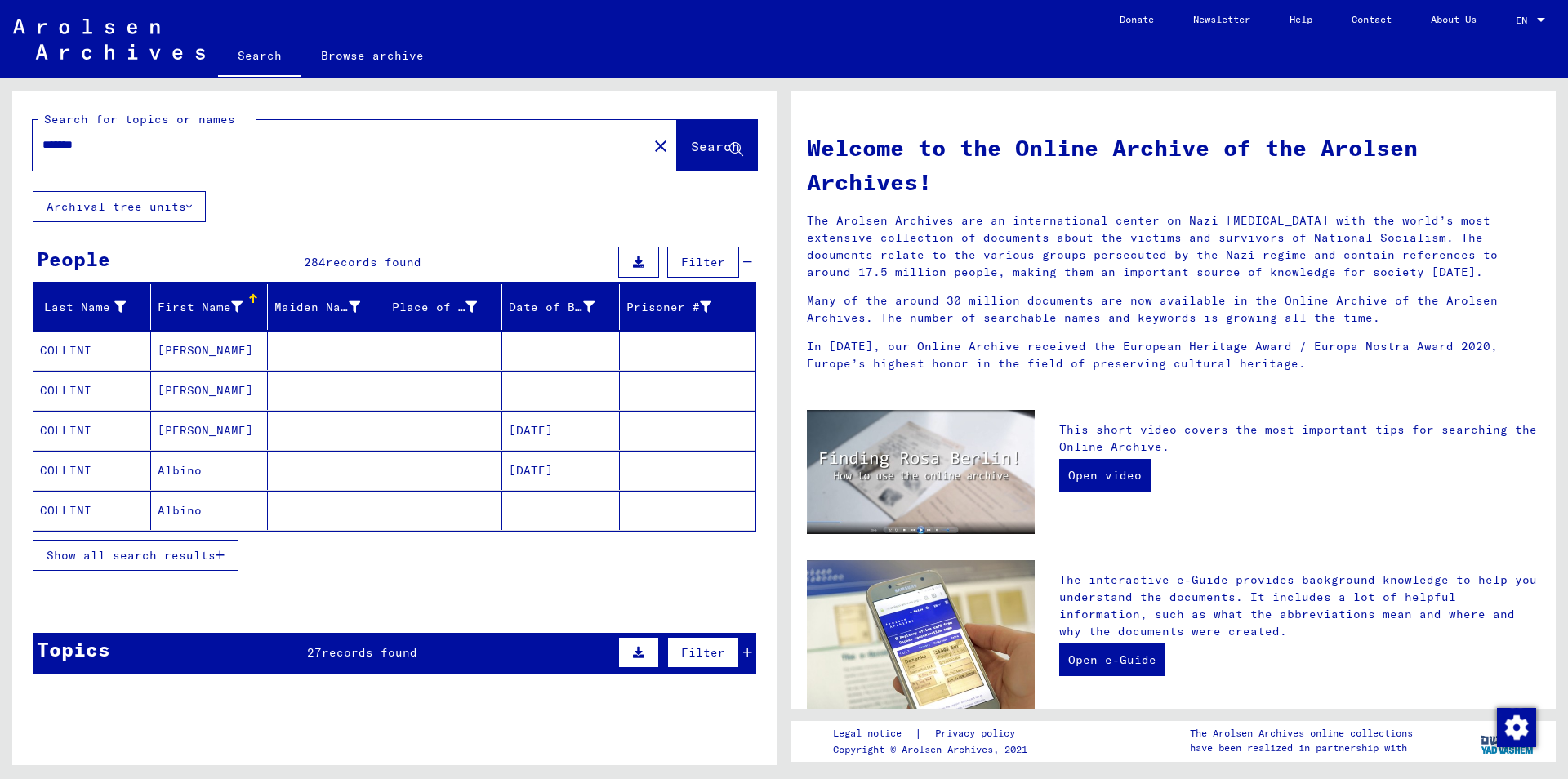
click at [211, 552] on span "Show all search results" at bounding box center [131, 554] width 169 height 15
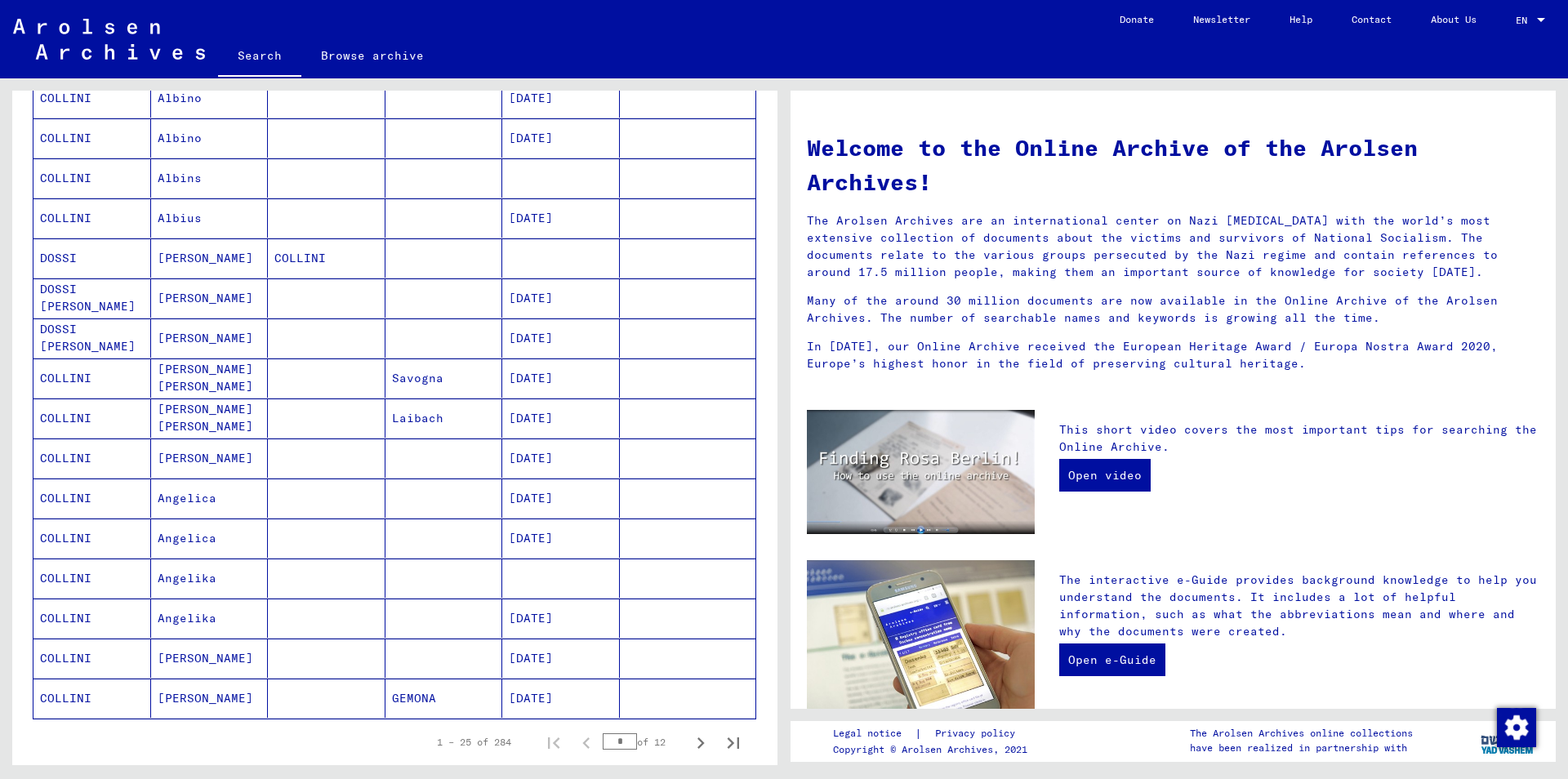
scroll to position [705, 0]
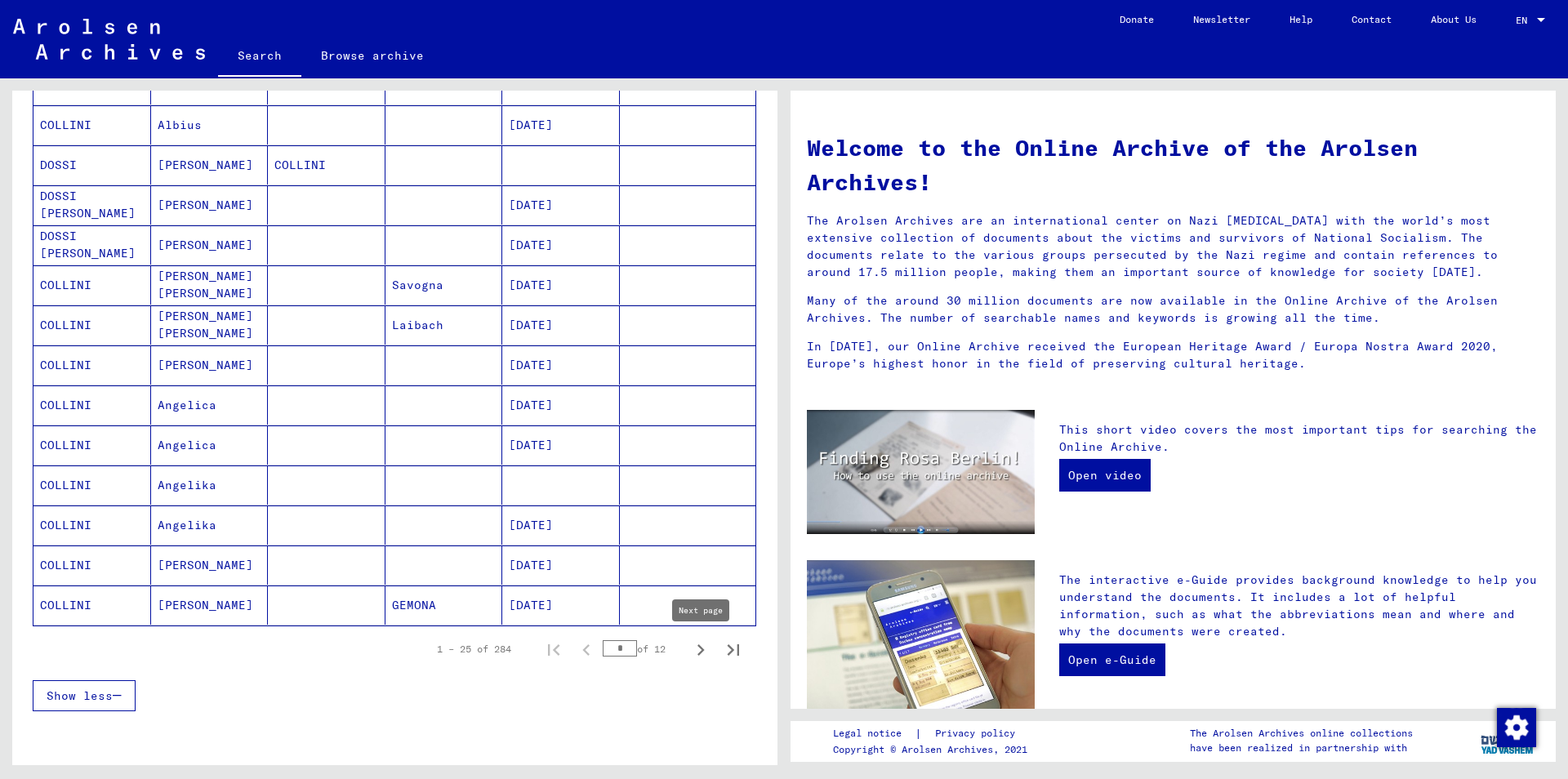
click at [695, 651] on icon "Next page" at bounding box center [700, 649] width 23 height 23
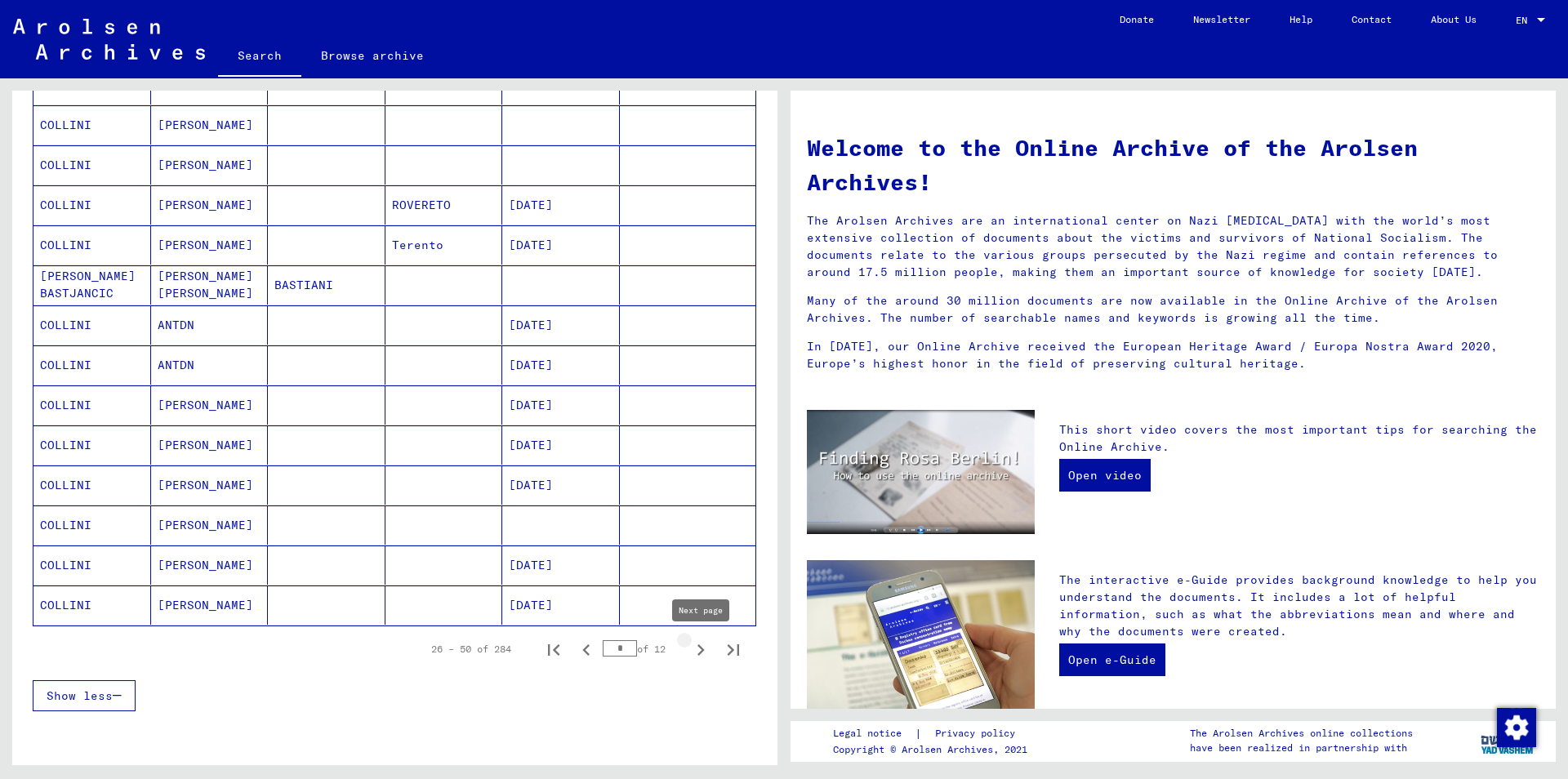
click at [695, 651] on icon "Next page" at bounding box center [700, 649] width 23 height 23
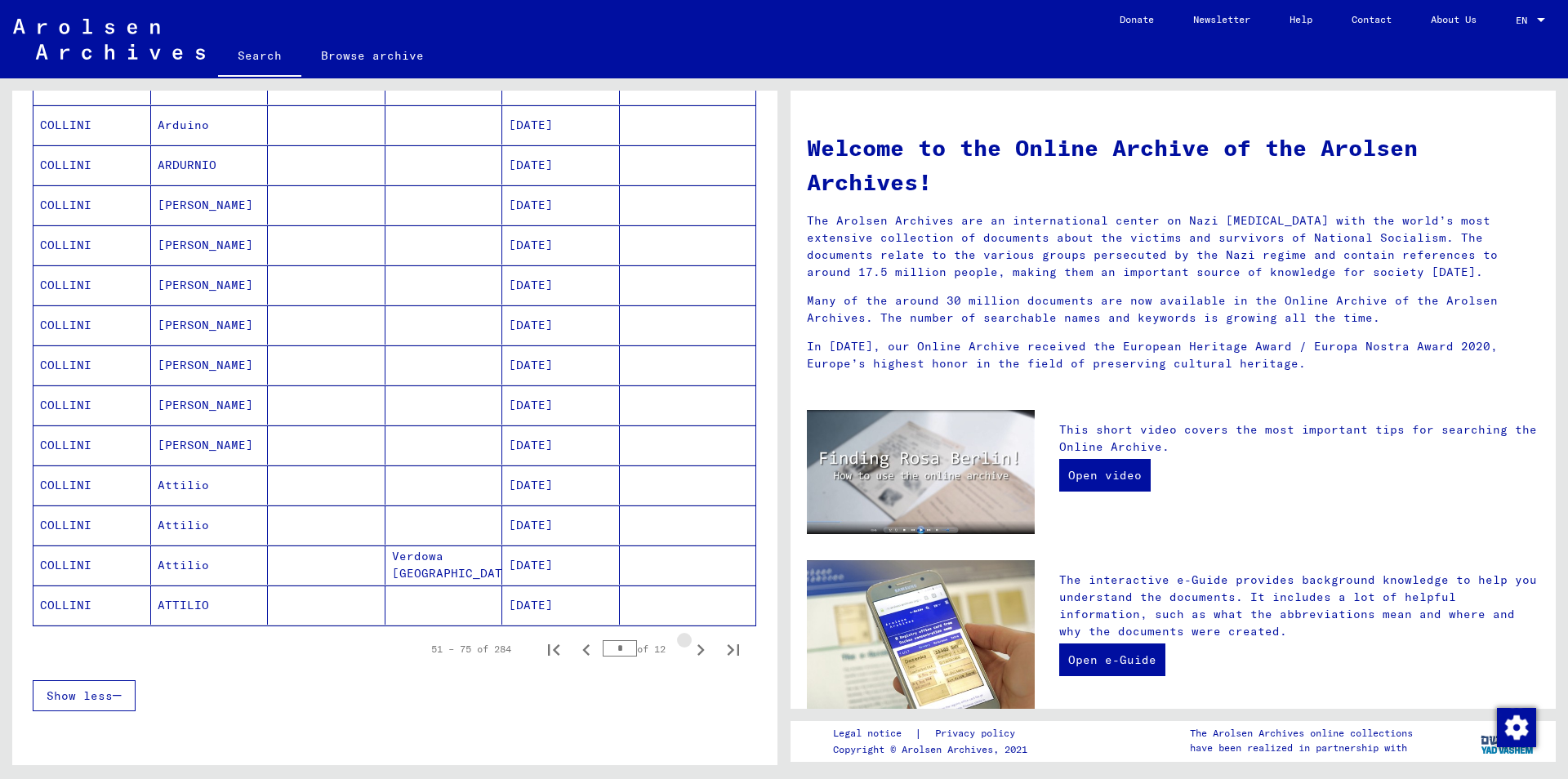
click at [695, 651] on icon "Next page" at bounding box center [700, 649] width 23 height 23
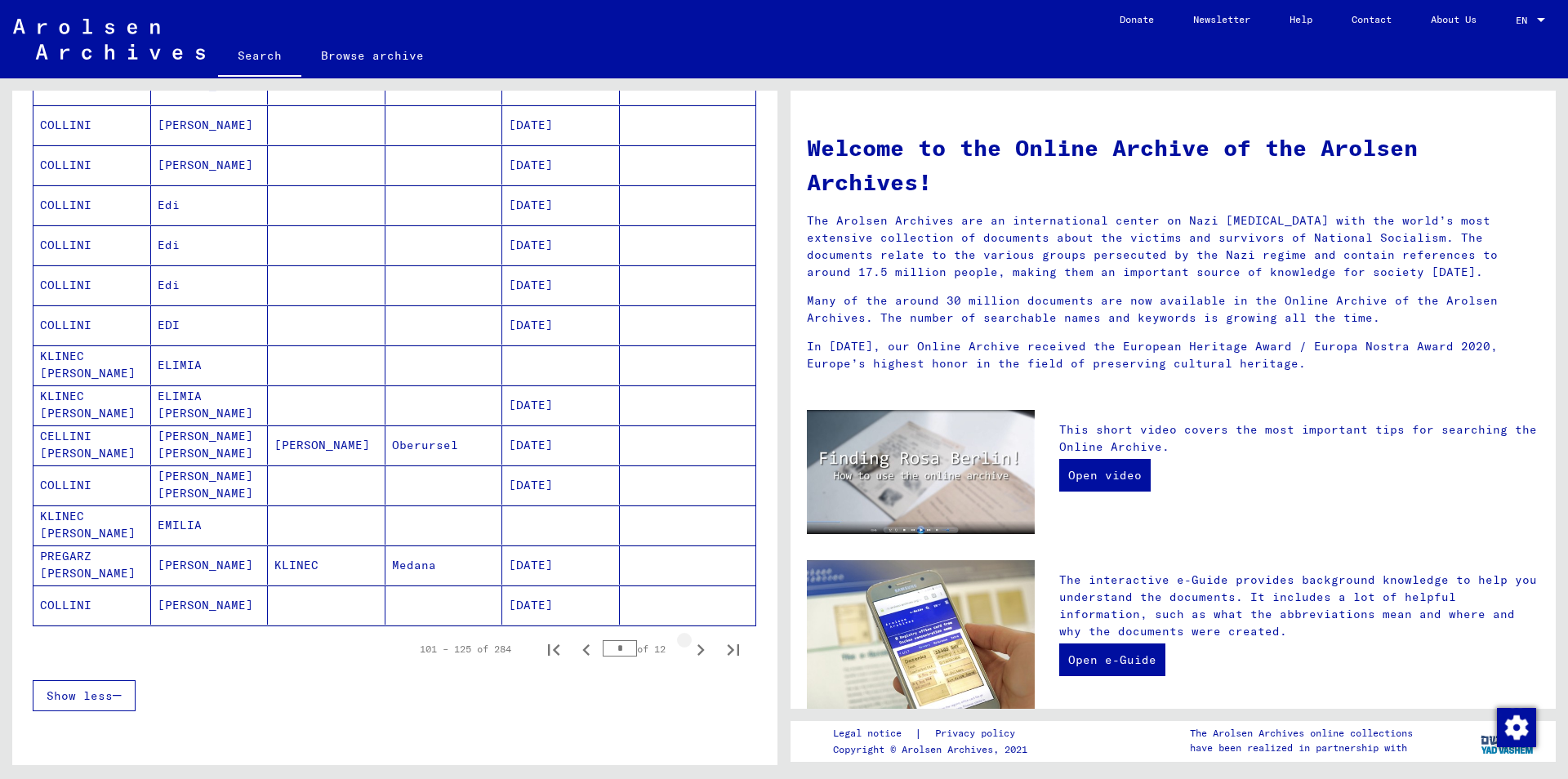
click at [695, 651] on icon "Next page" at bounding box center [700, 649] width 23 height 23
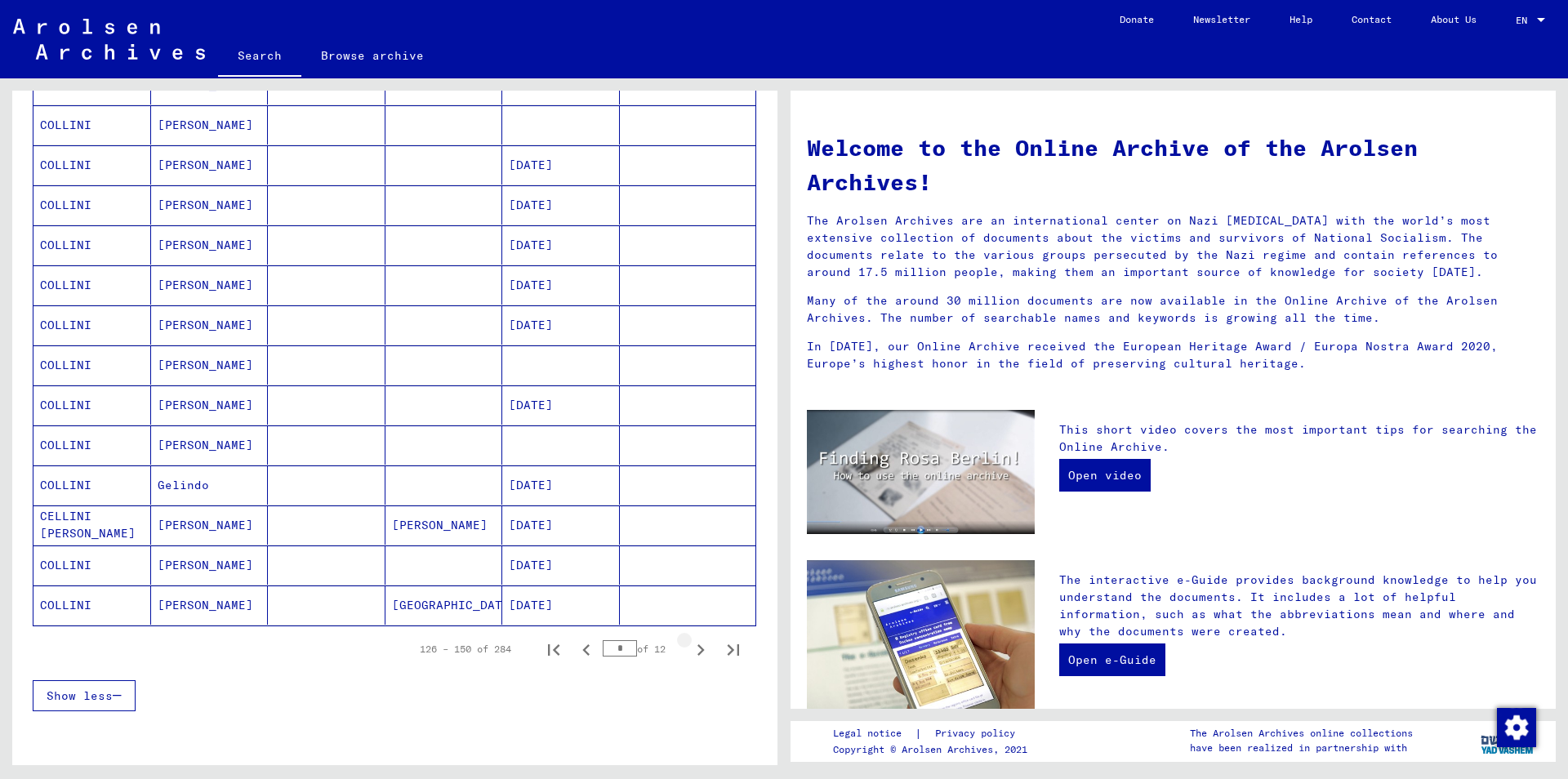
click at [695, 651] on icon "Next page" at bounding box center [700, 649] width 23 height 23
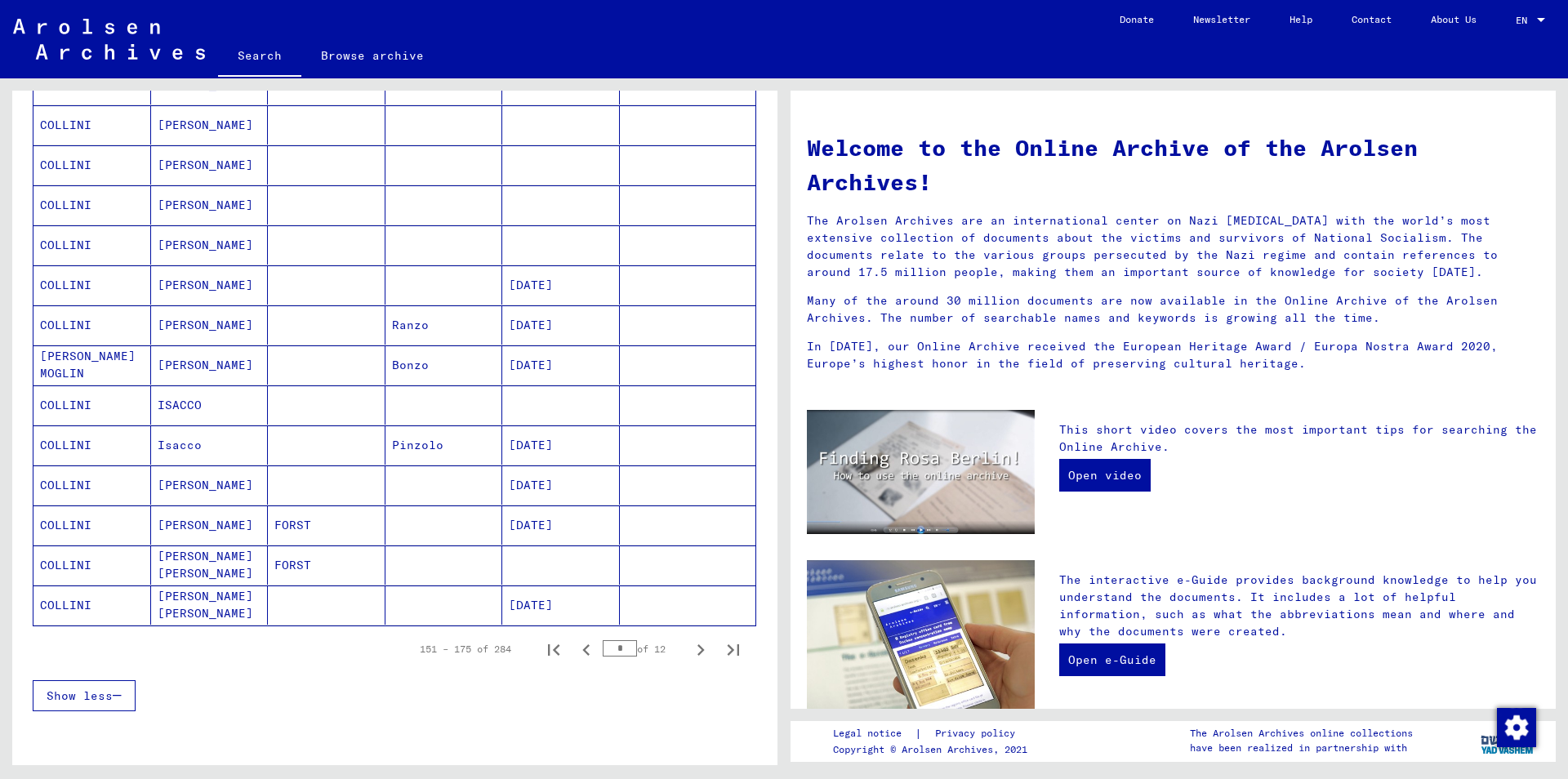
click at [695, 651] on icon "Next page" at bounding box center [700, 649] width 23 height 23
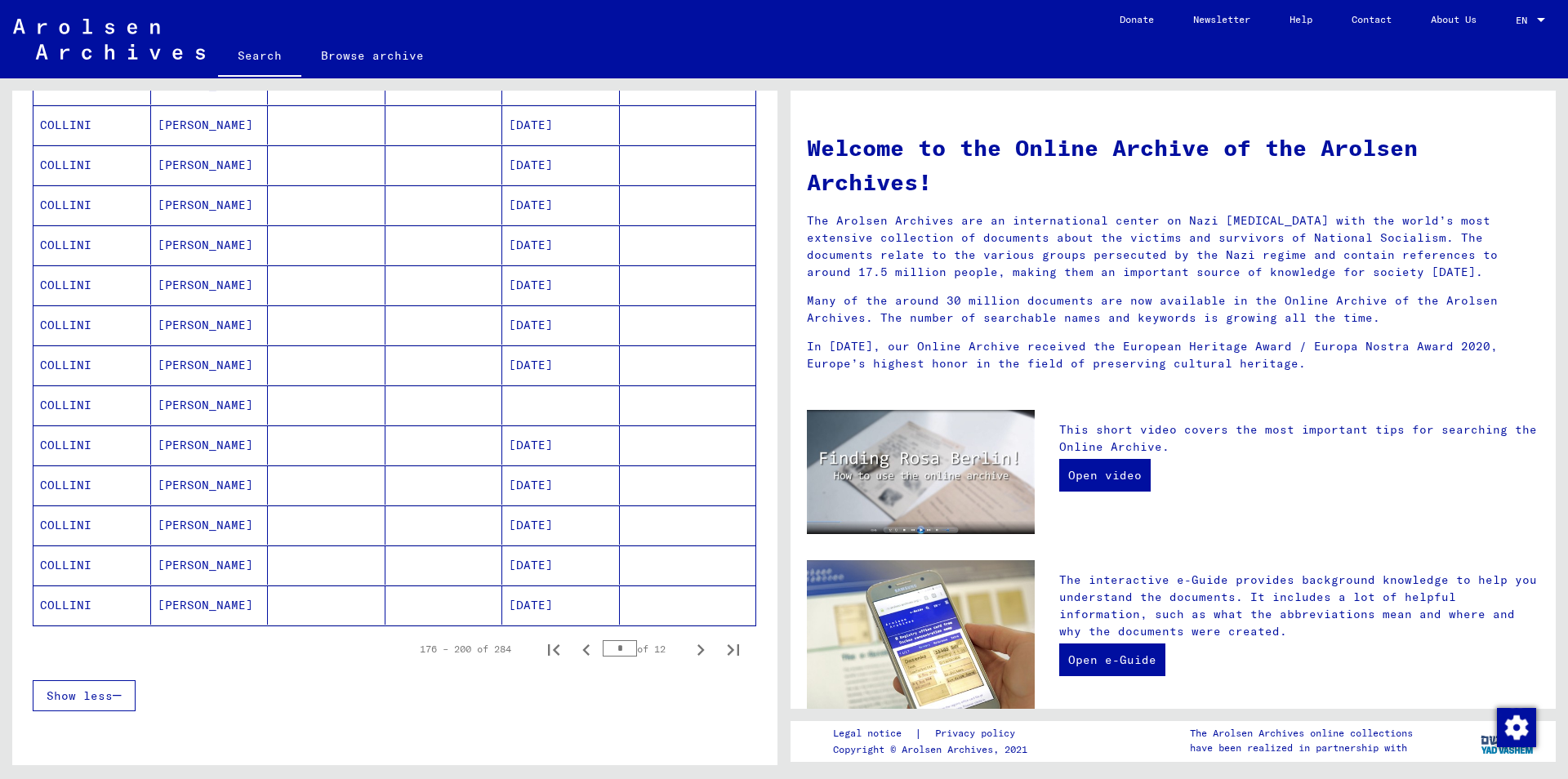
click at [695, 651] on icon "Next page" at bounding box center [700, 649] width 23 height 23
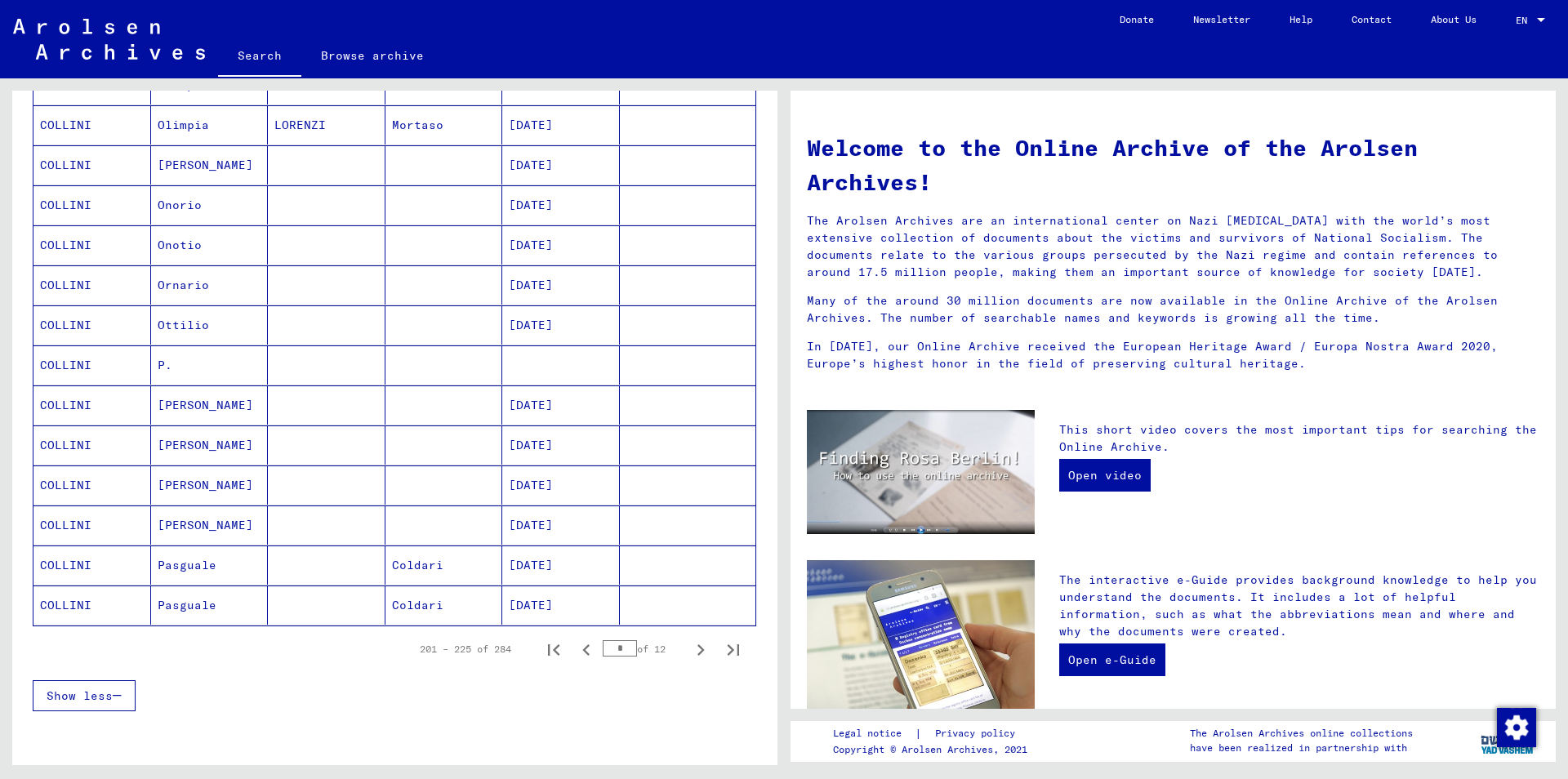
click at [548, 360] on mat-cell at bounding box center [560, 365] width 117 height 39
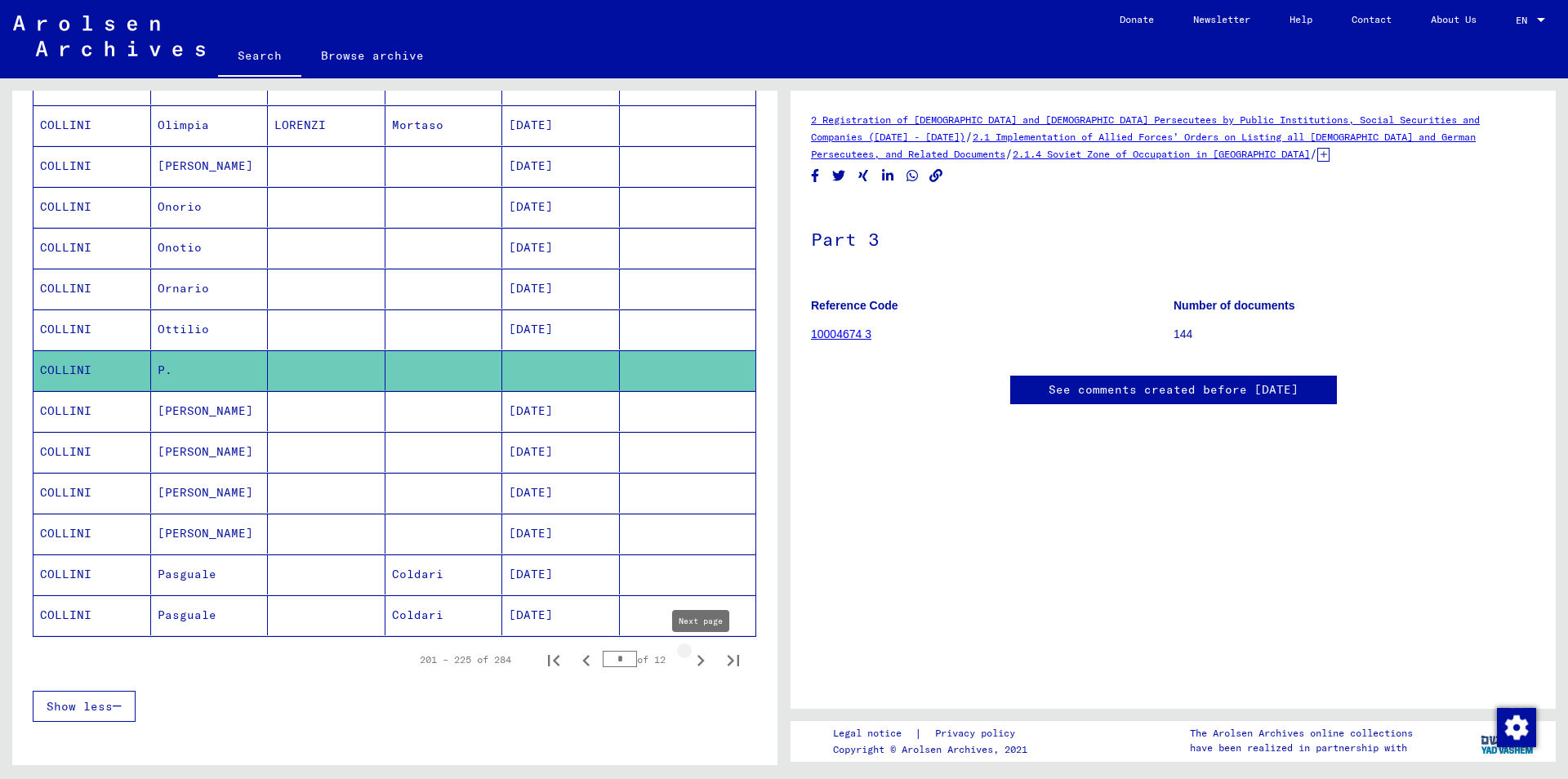
click at [701, 662] on icon "Next page" at bounding box center [700, 660] width 23 height 23
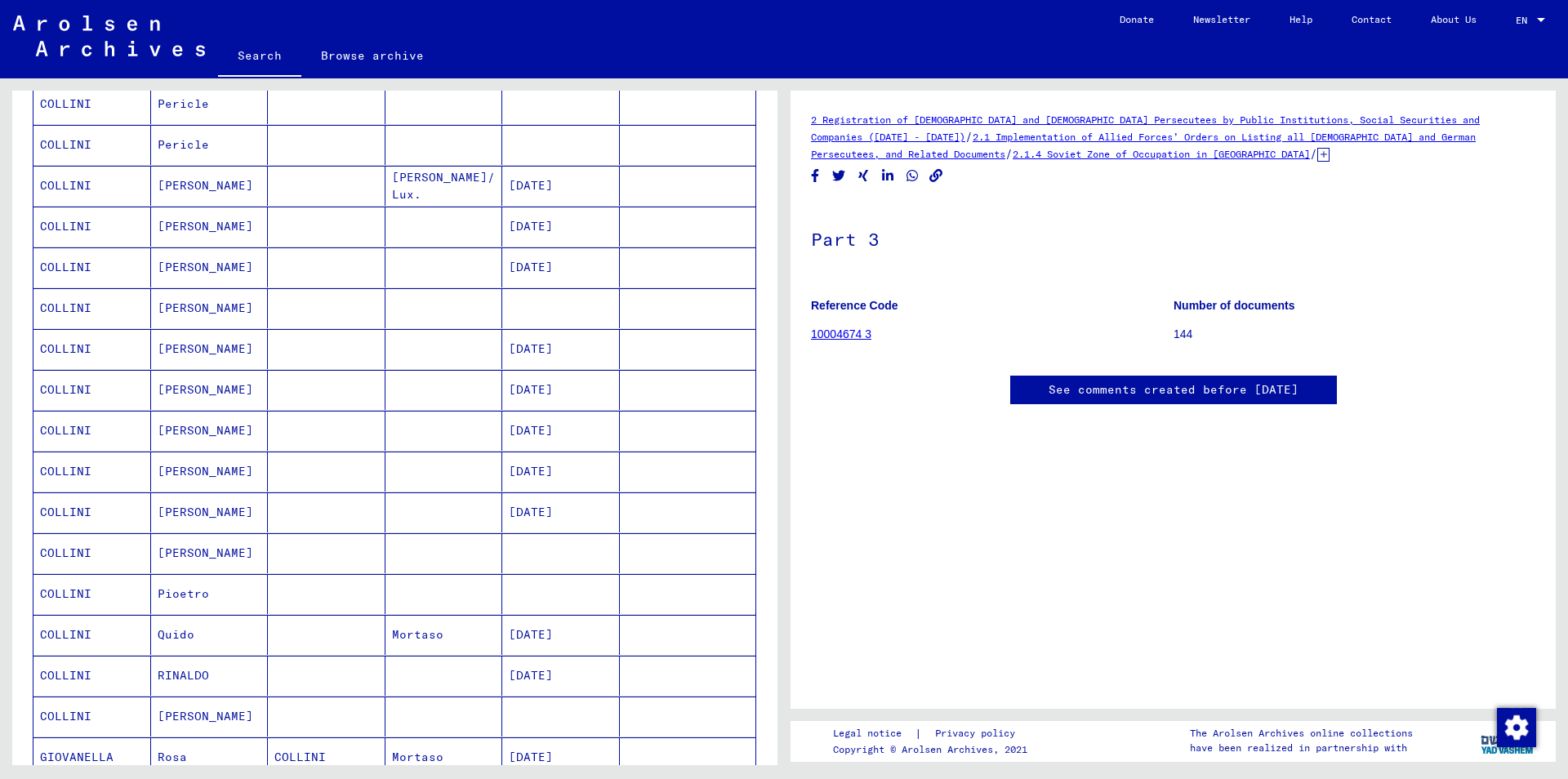
scroll to position [275, 0]
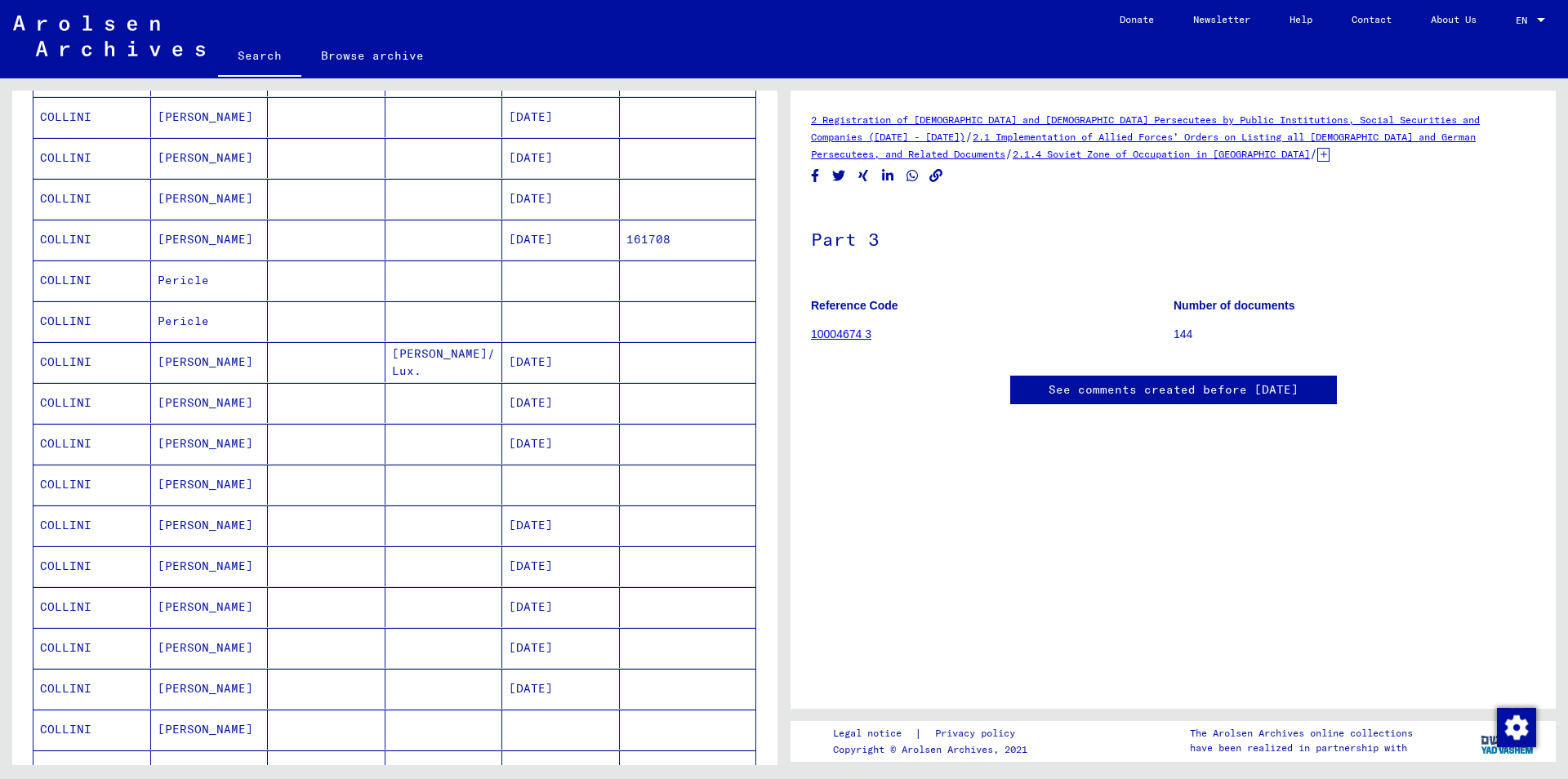
click at [650, 395] on mat-cell at bounding box center [687, 403] width 136 height 40
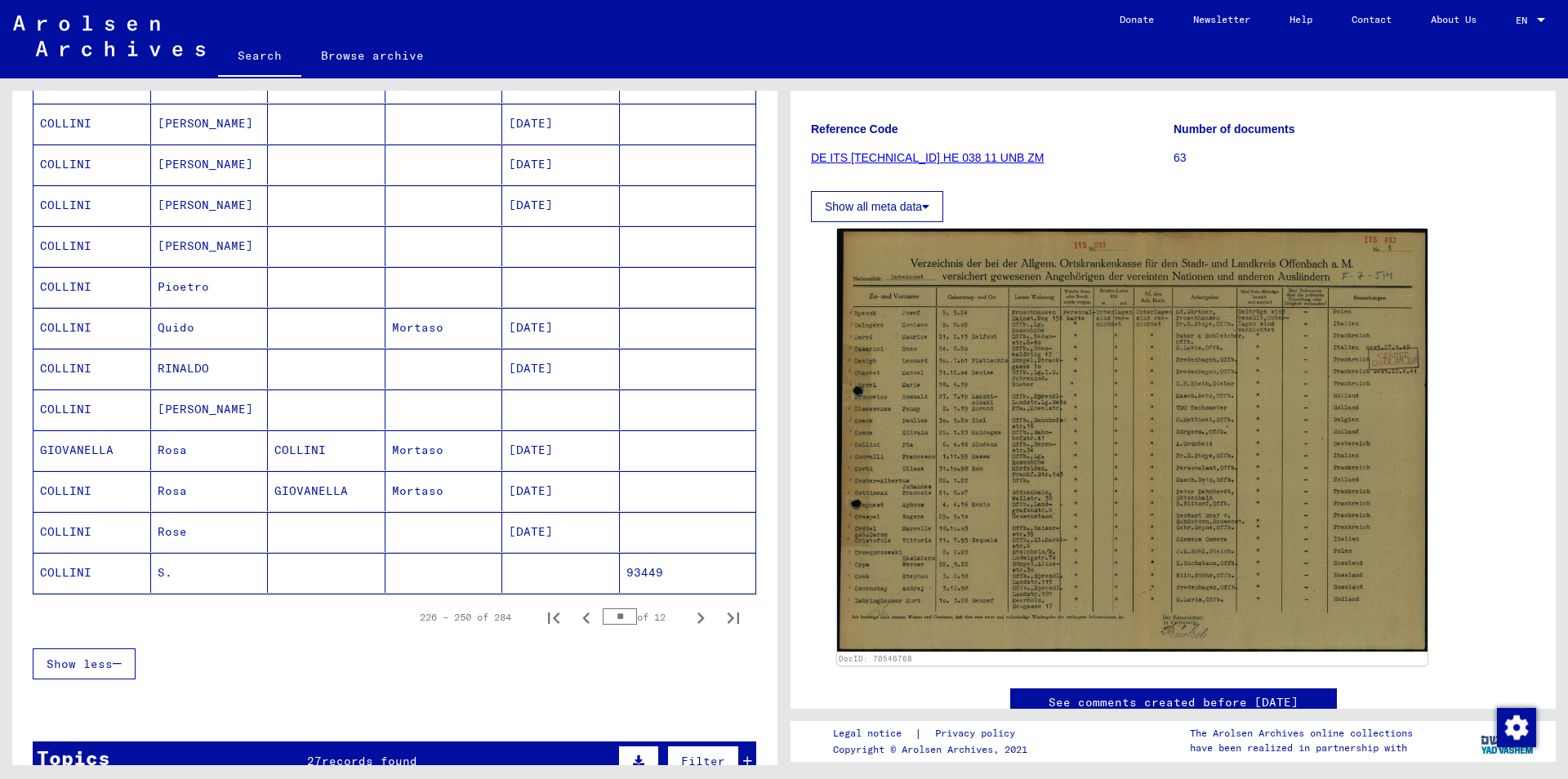
scroll to position [804, 0]
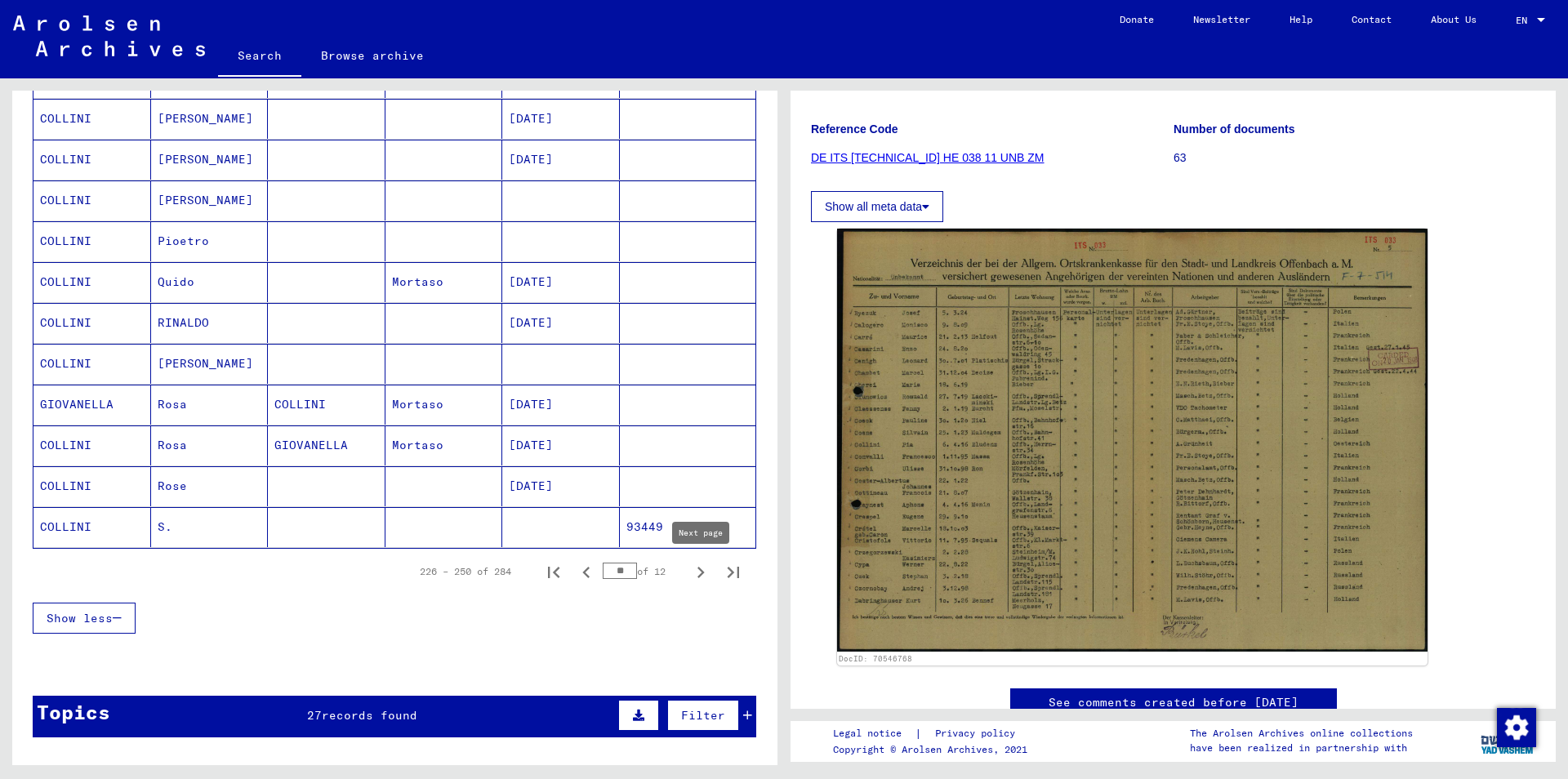
click at [700, 574] on icon "Next page" at bounding box center [700, 572] width 23 height 23
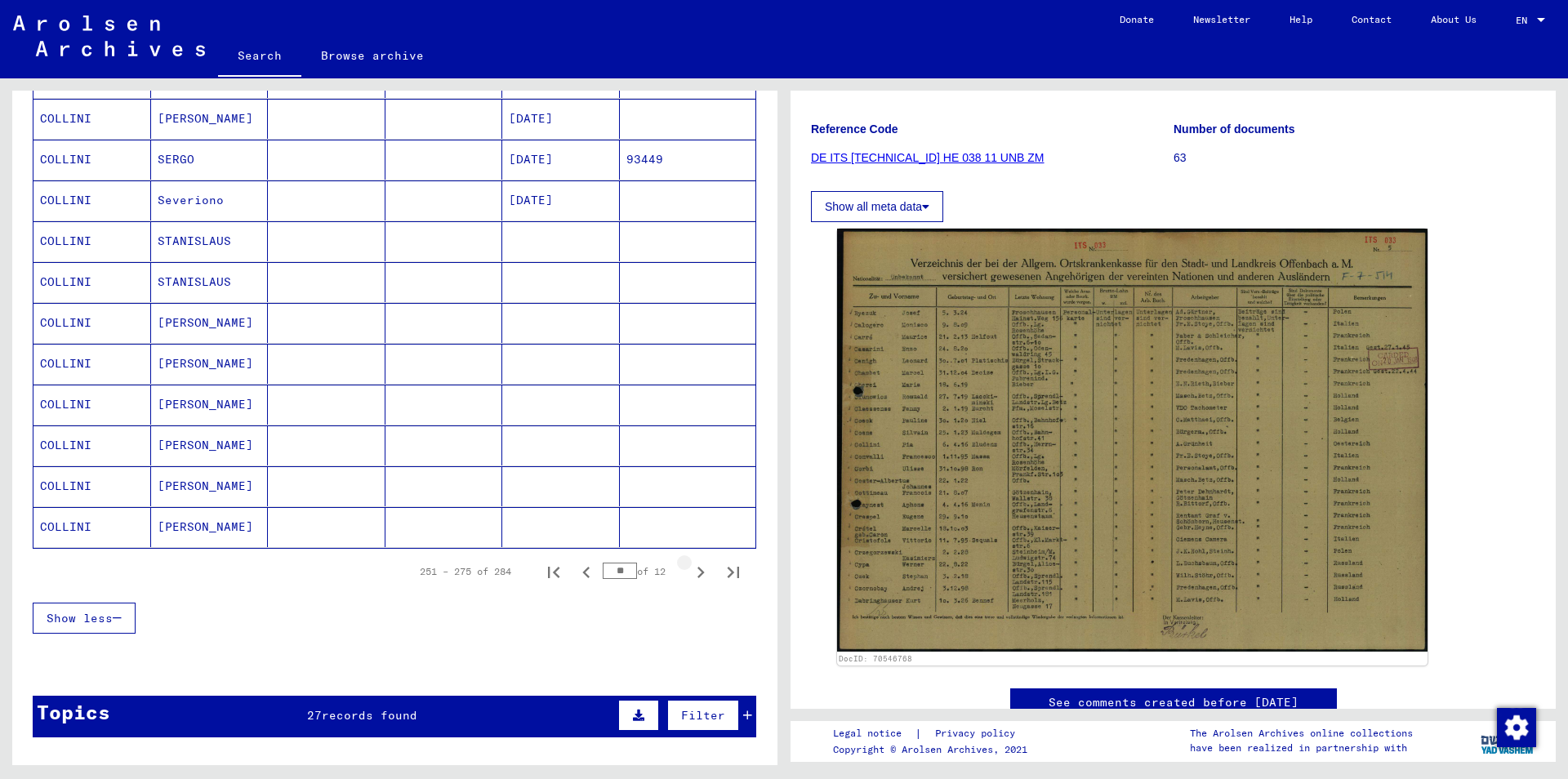
click at [700, 573] on icon "Next page" at bounding box center [700, 572] width 23 height 23
type input "**"
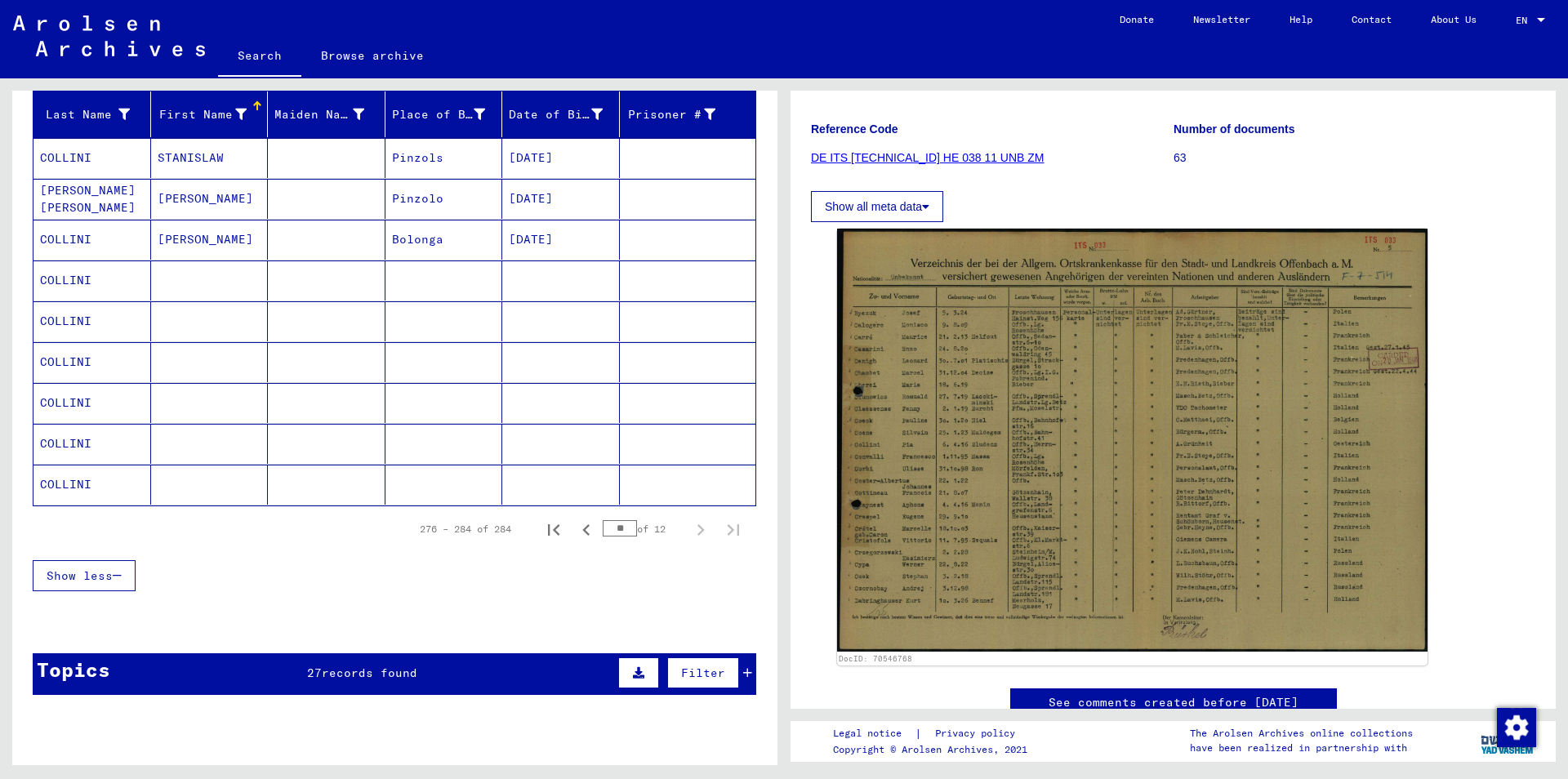
scroll to position [122, 0]
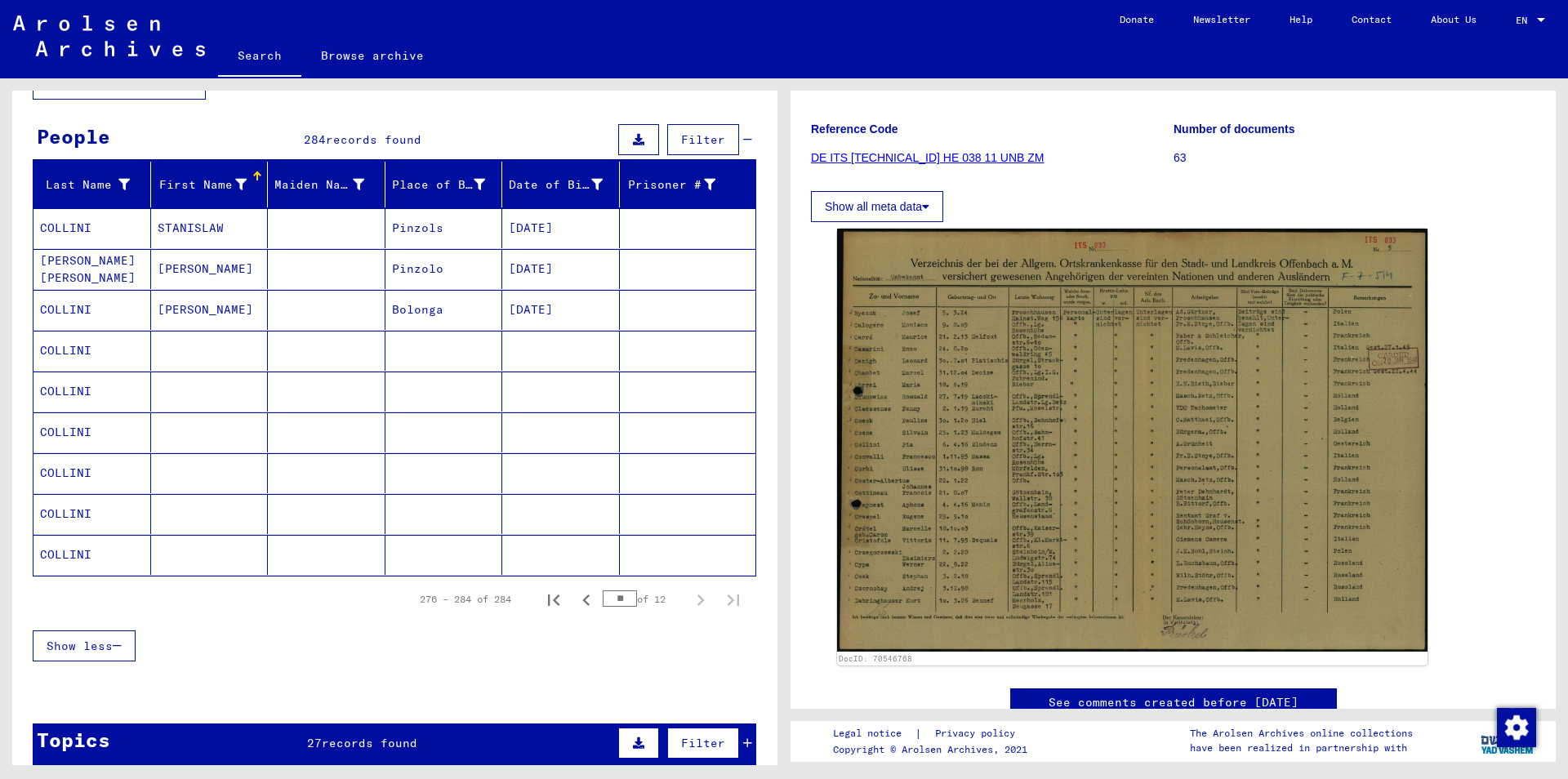
click at [556, 357] on mat-cell at bounding box center [560, 351] width 117 height 40
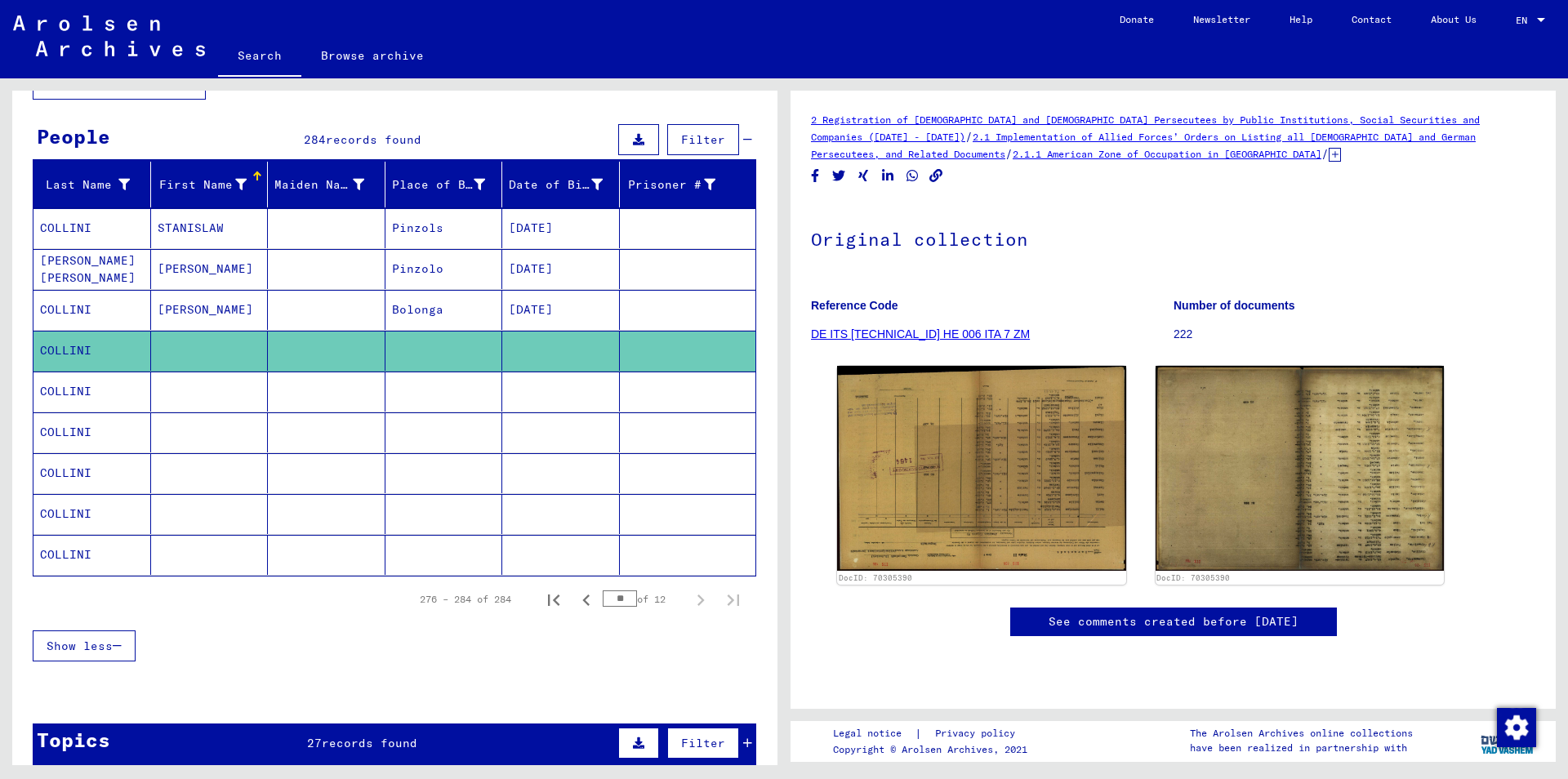
click at [562, 391] on mat-cell at bounding box center [560, 391] width 117 height 40
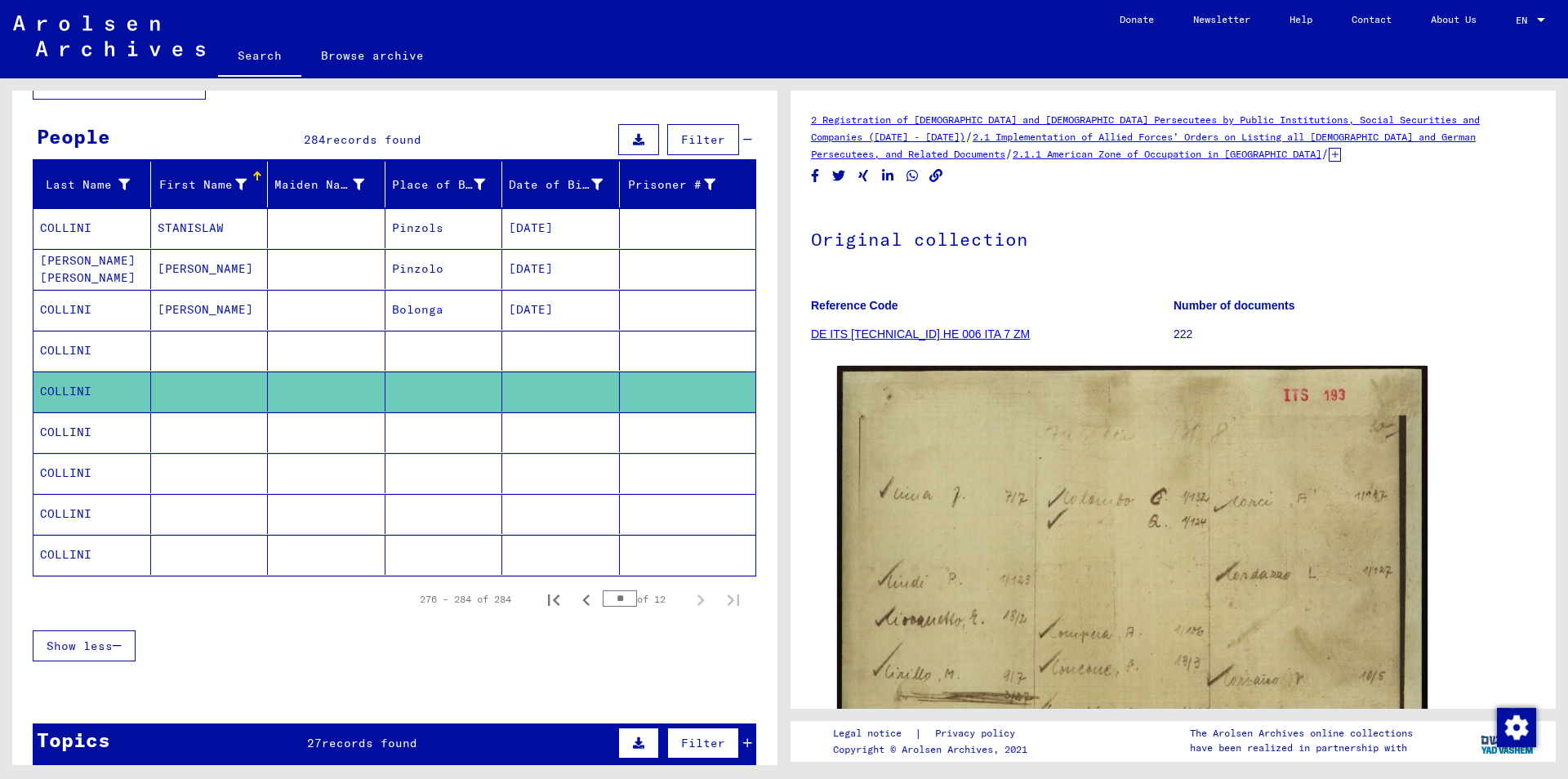
click at [559, 441] on mat-cell at bounding box center [560, 432] width 117 height 40
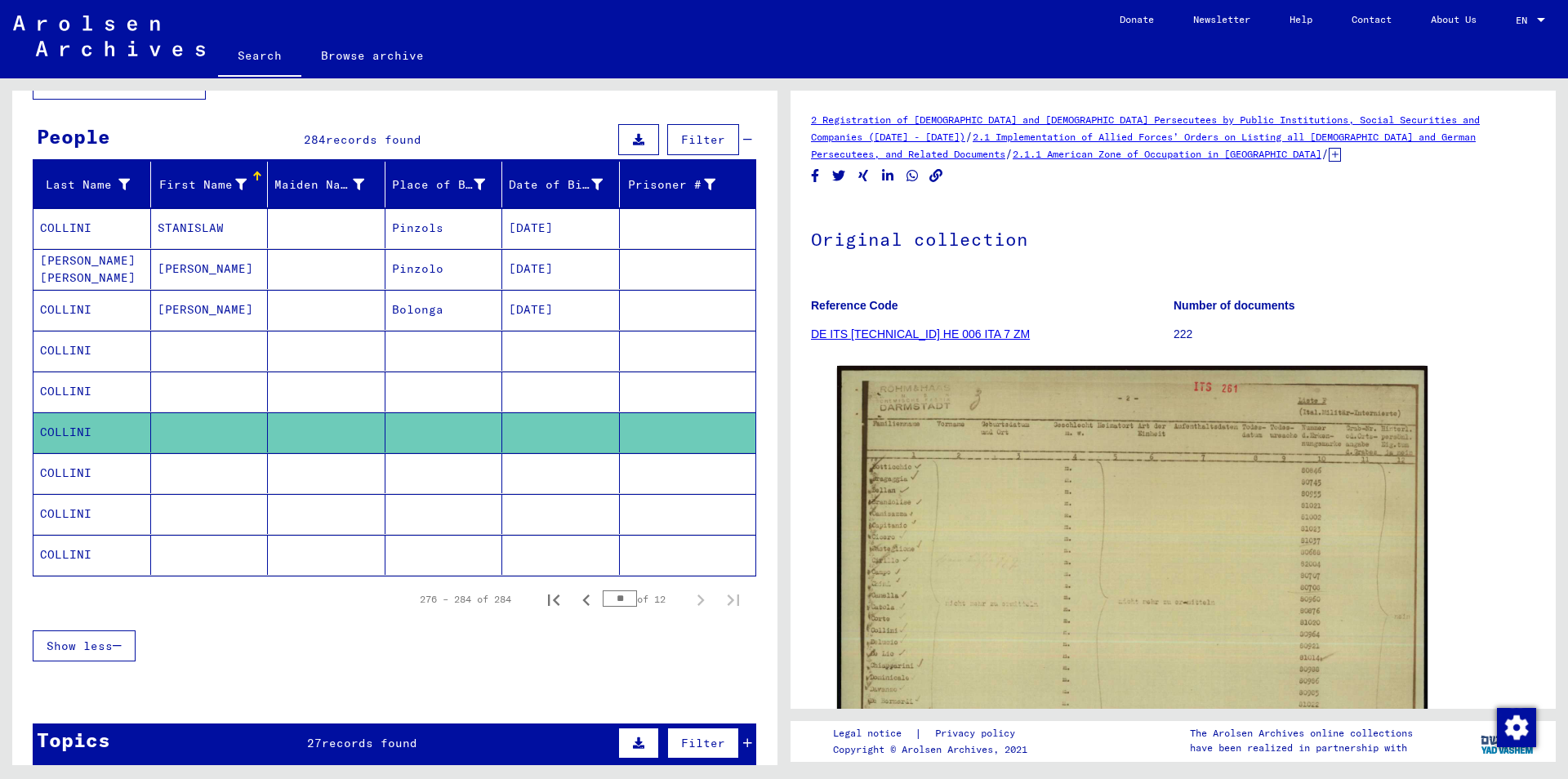
click at [586, 486] on mat-cell at bounding box center [560, 473] width 117 height 40
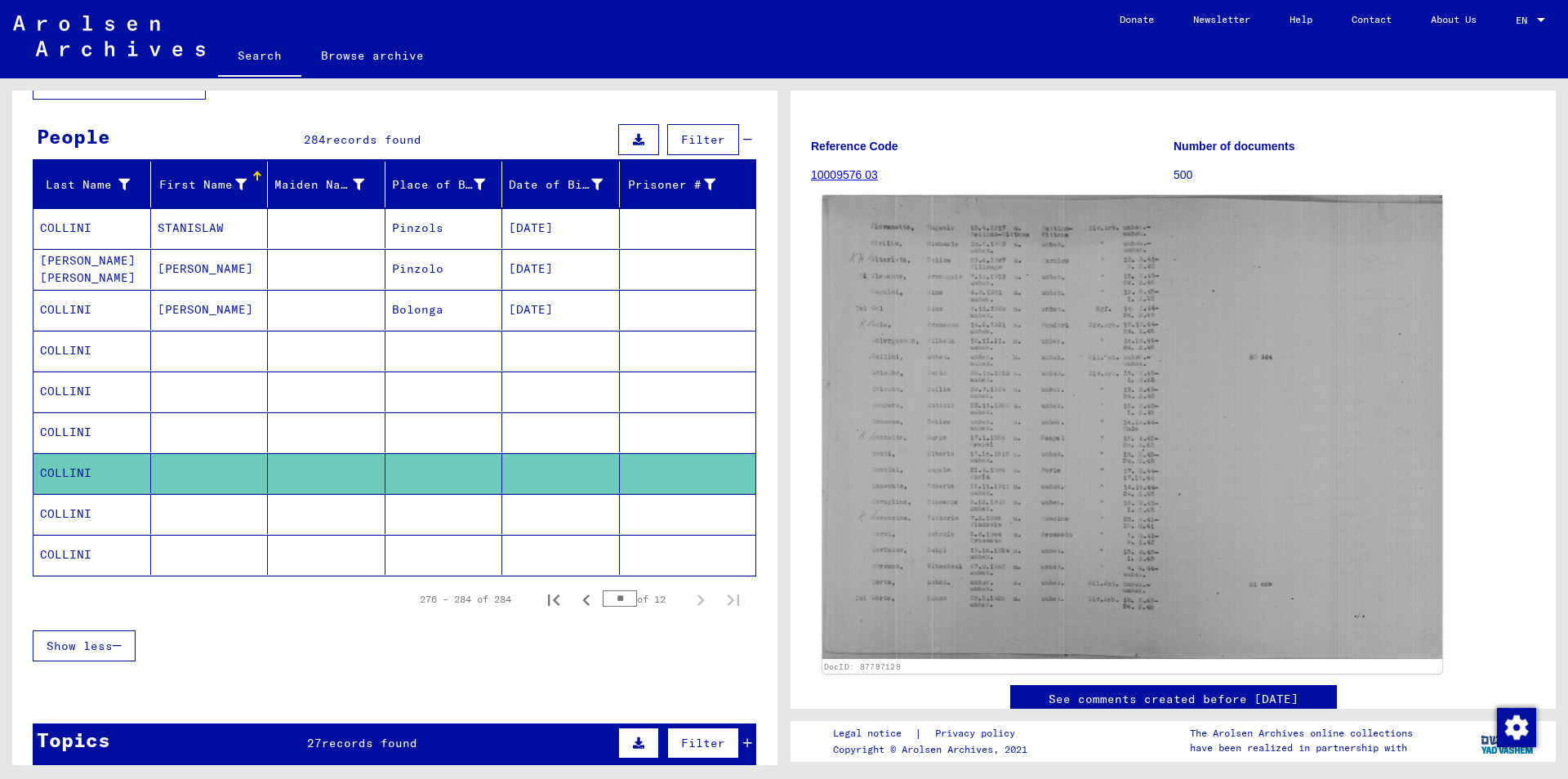
scroll to position [176, 0]
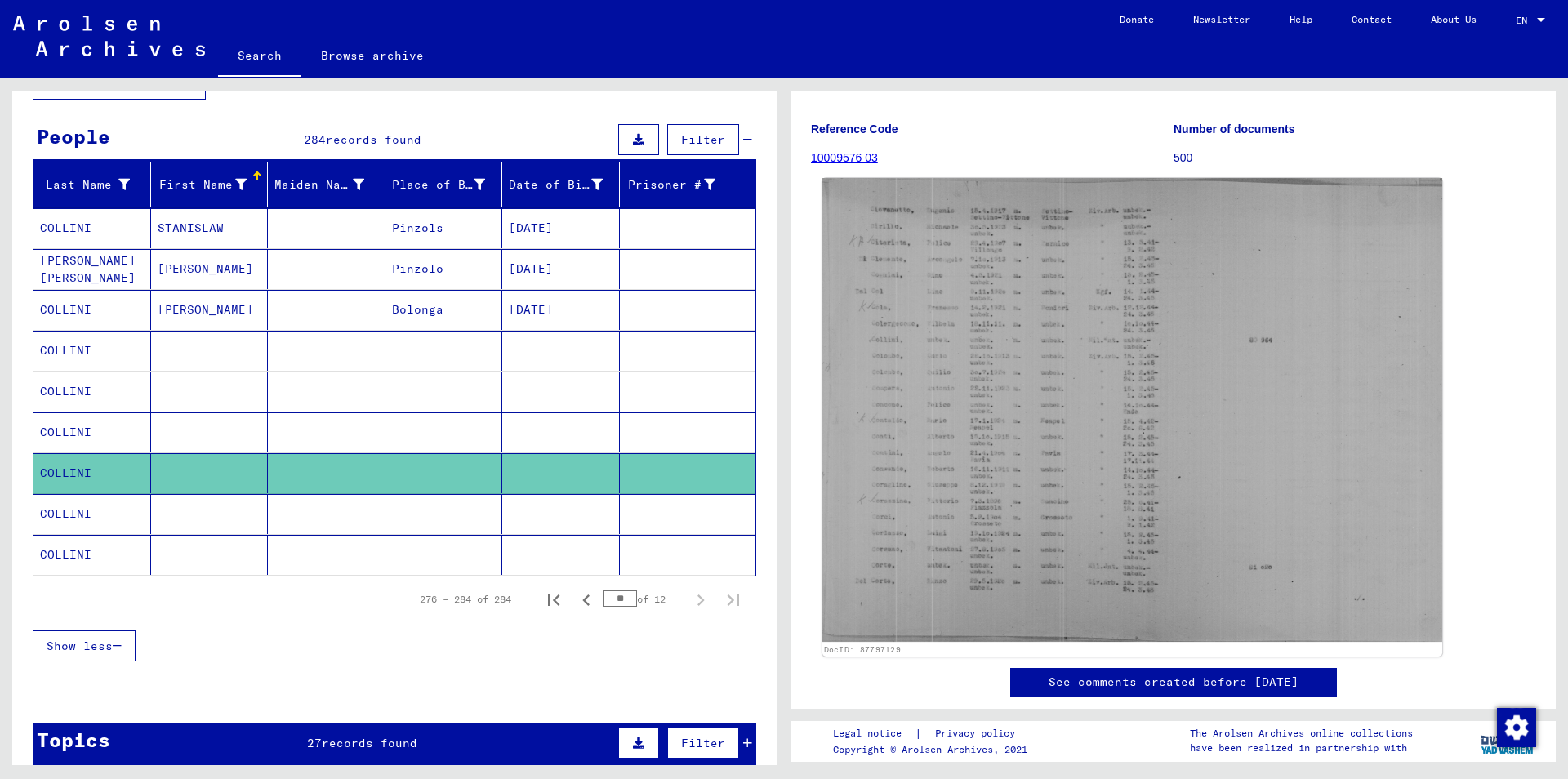
click at [972, 487] on img at bounding box center [1132, 410] width 620 height 464
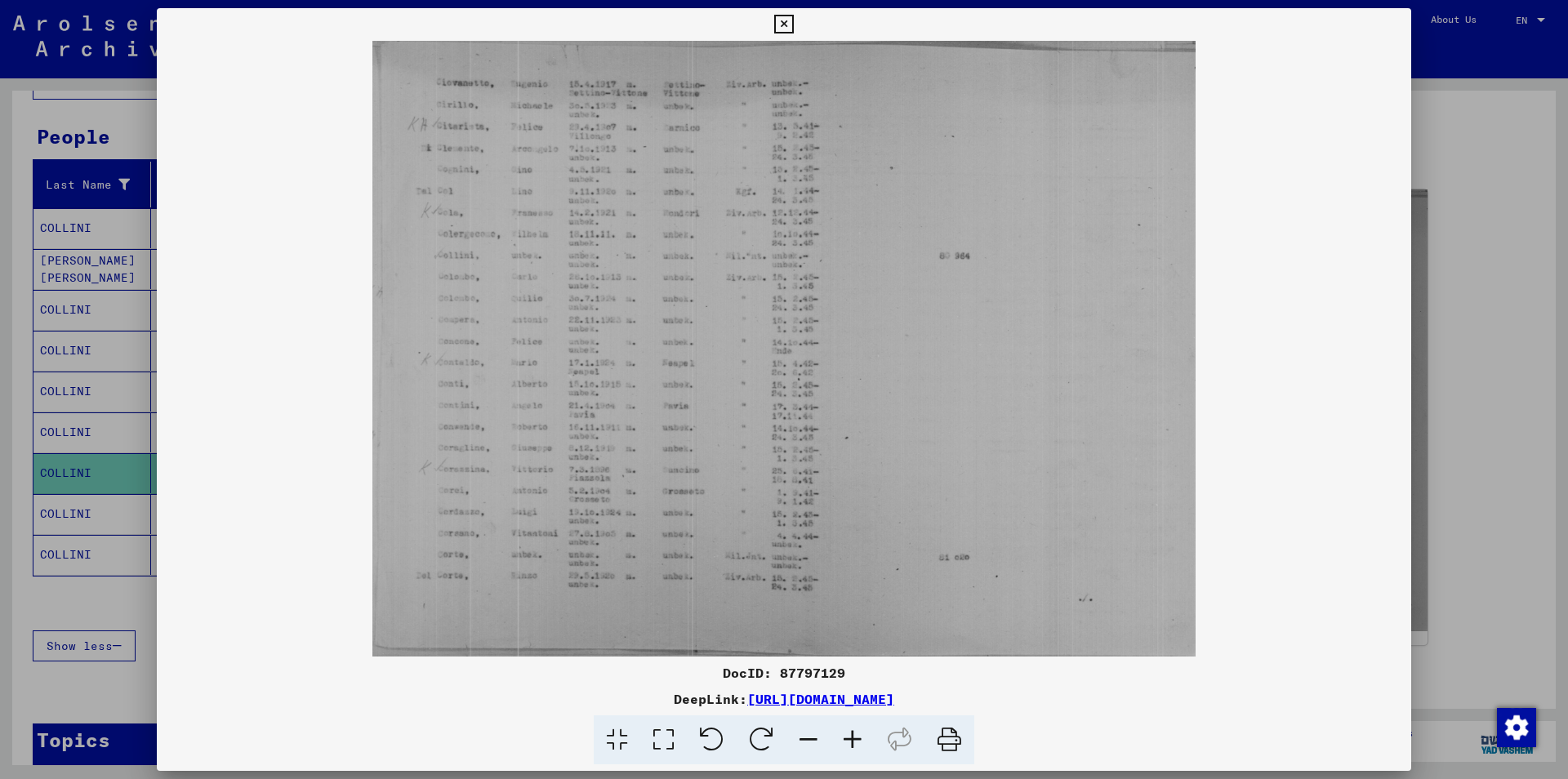
click at [854, 739] on icon at bounding box center [852, 740] width 44 height 50
click at [855, 739] on icon at bounding box center [852, 740] width 44 height 50
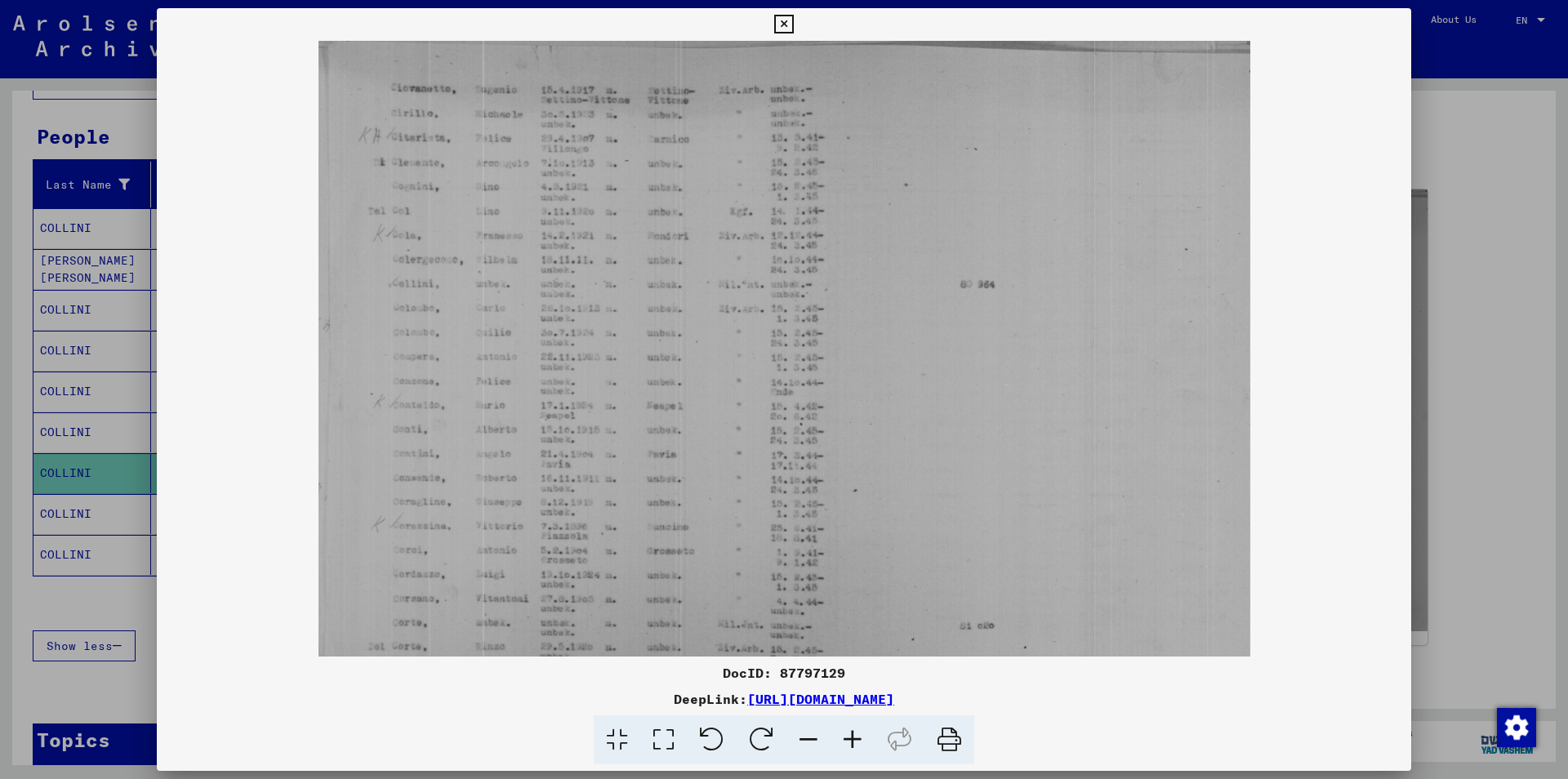
click at [855, 739] on icon at bounding box center [852, 740] width 44 height 50
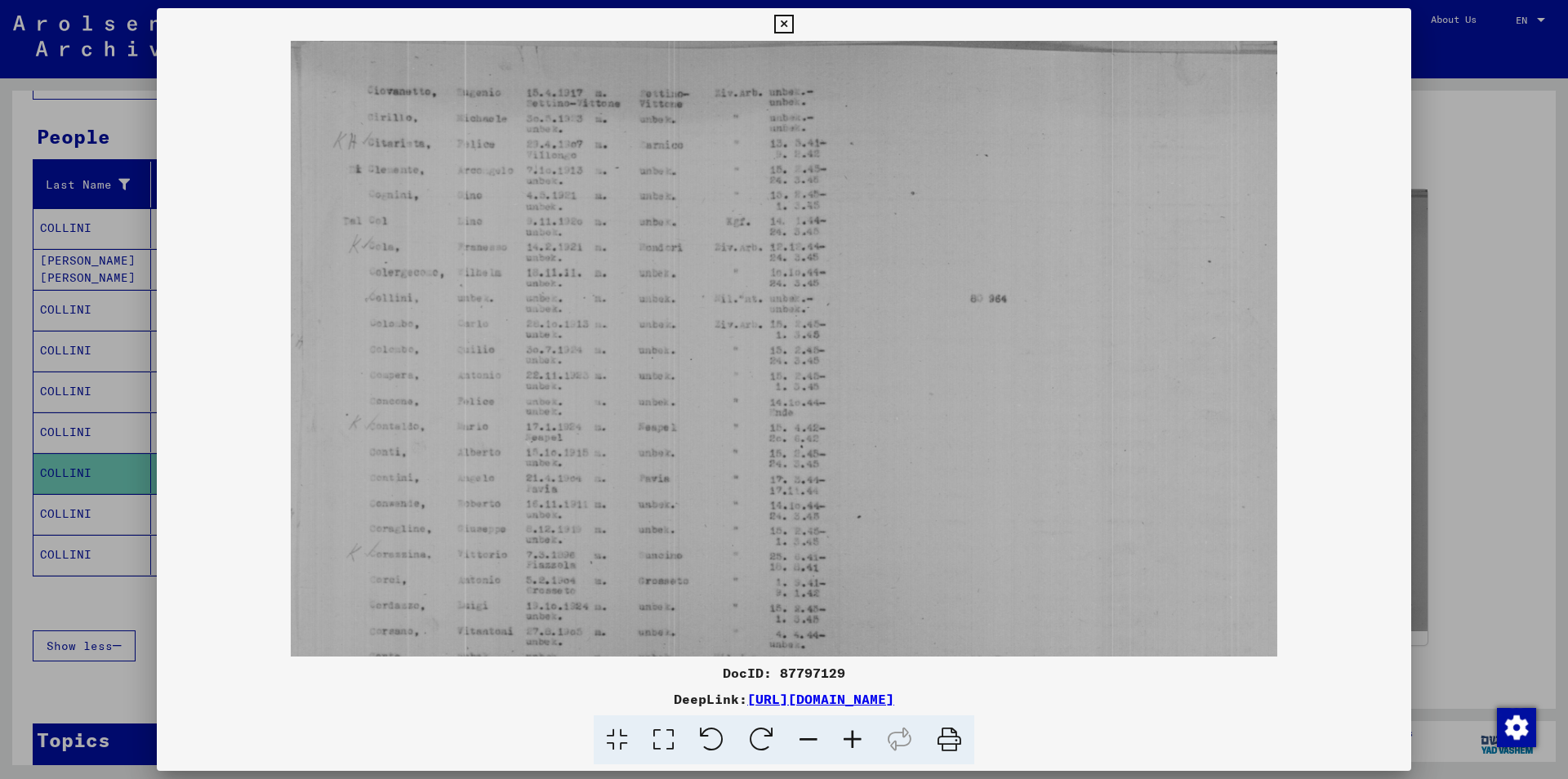
click at [855, 739] on icon at bounding box center [852, 740] width 44 height 50
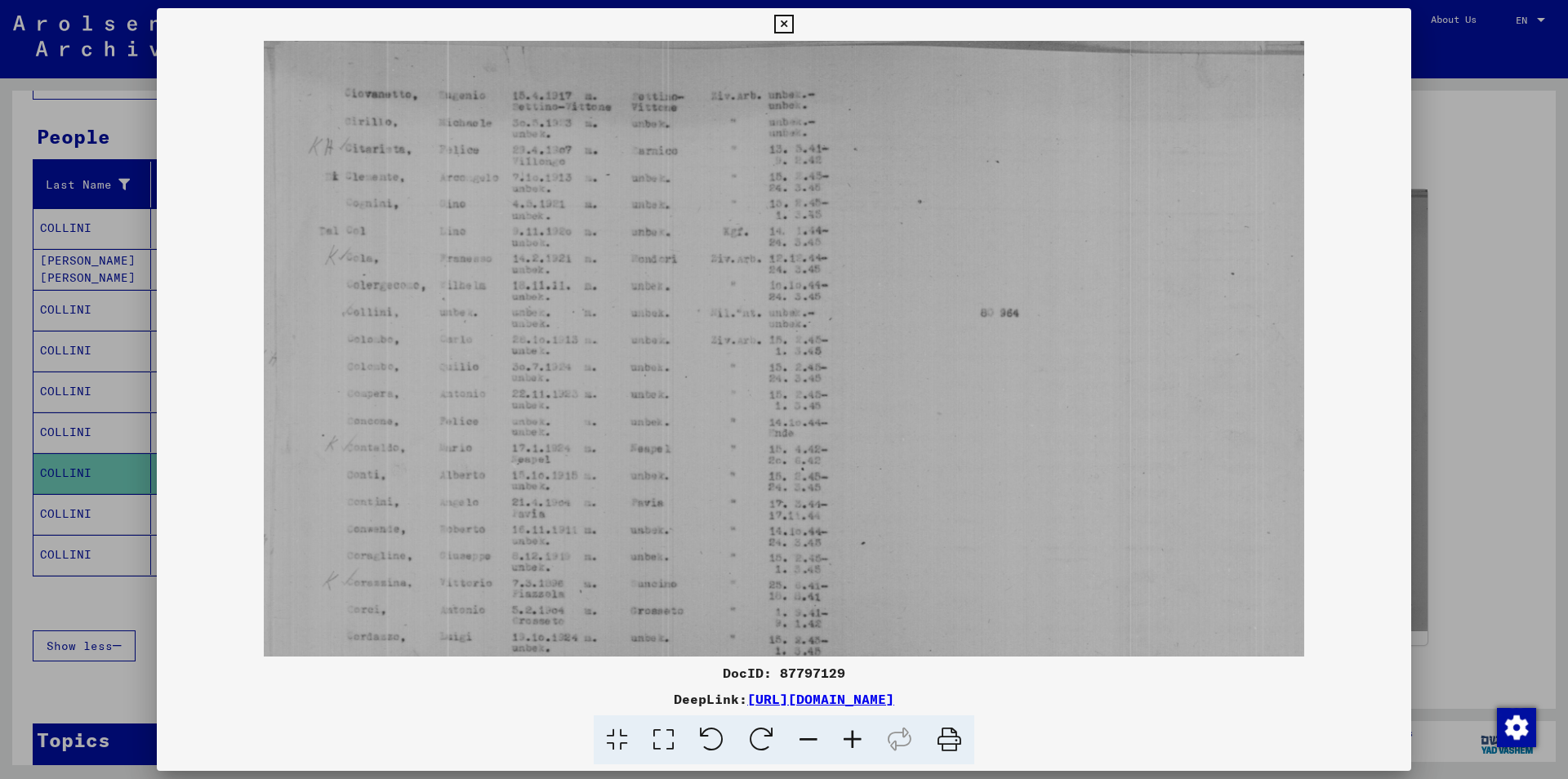
click at [855, 739] on icon at bounding box center [852, 740] width 44 height 50
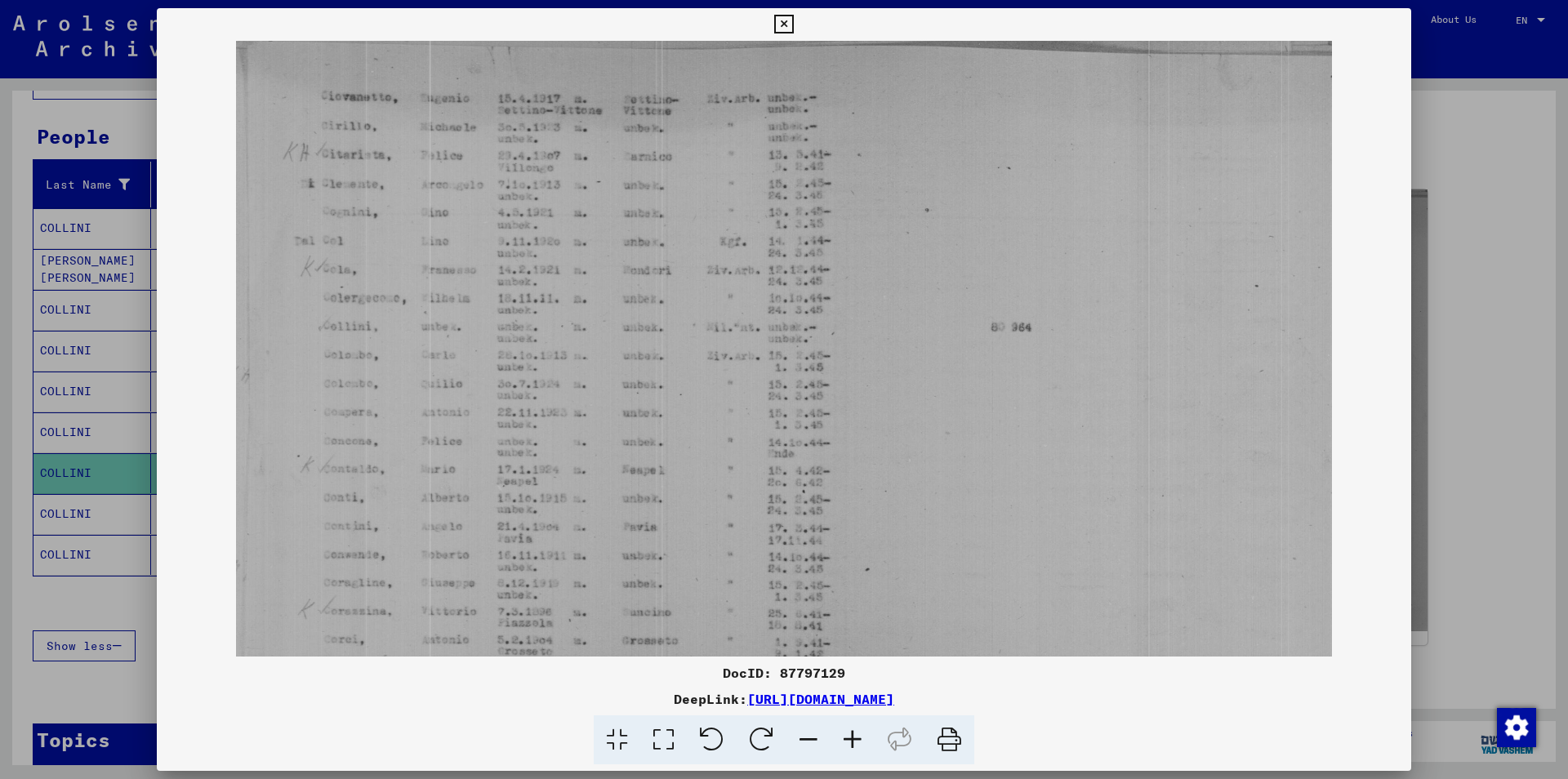
click at [855, 739] on icon at bounding box center [852, 740] width 44 height 50
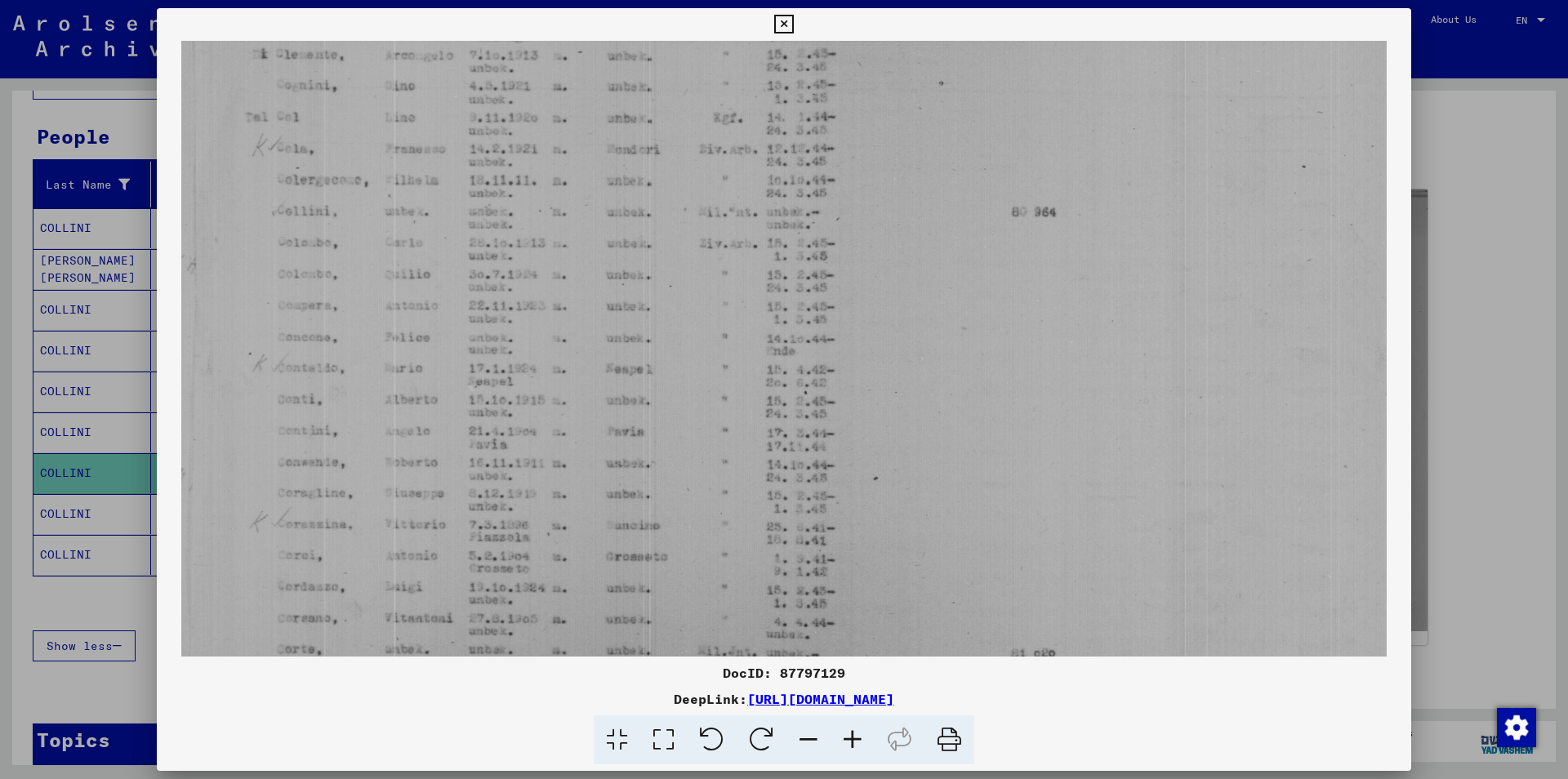
scroll to position [146, 0]
drag, startPoint x: 365, startPoint y: 425, endPoint x: 371, endPoint y: 280, distance: 145.1
click at [371, 280] on img at bounding box center [783, 346] width 1205 height 901
click at [793, 27] on icon at bounding box center [783, 25] width 19 height 20
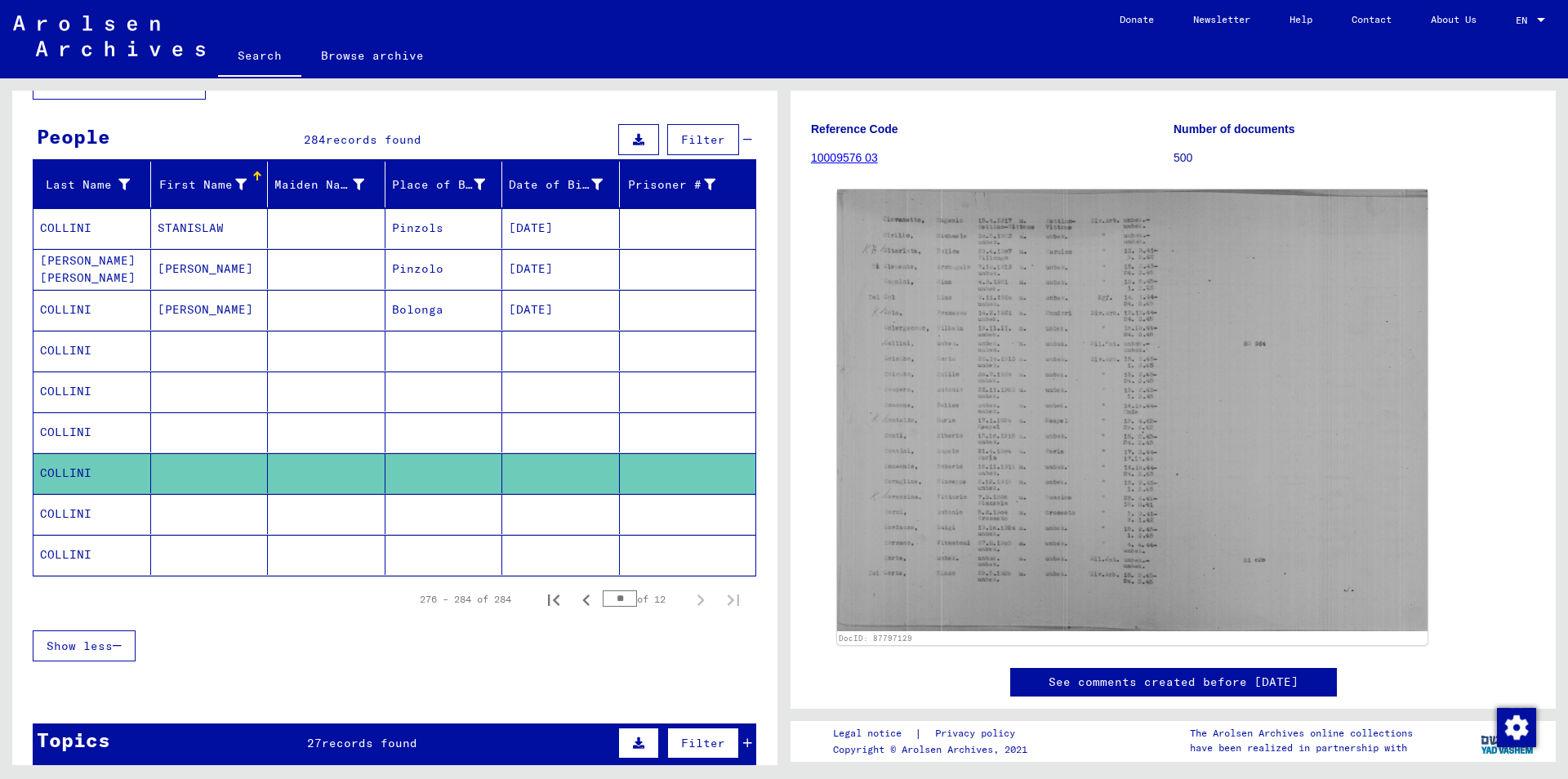
click at [530, 509] on mat-cell at bounding box center [560, 514] width 117 height 40
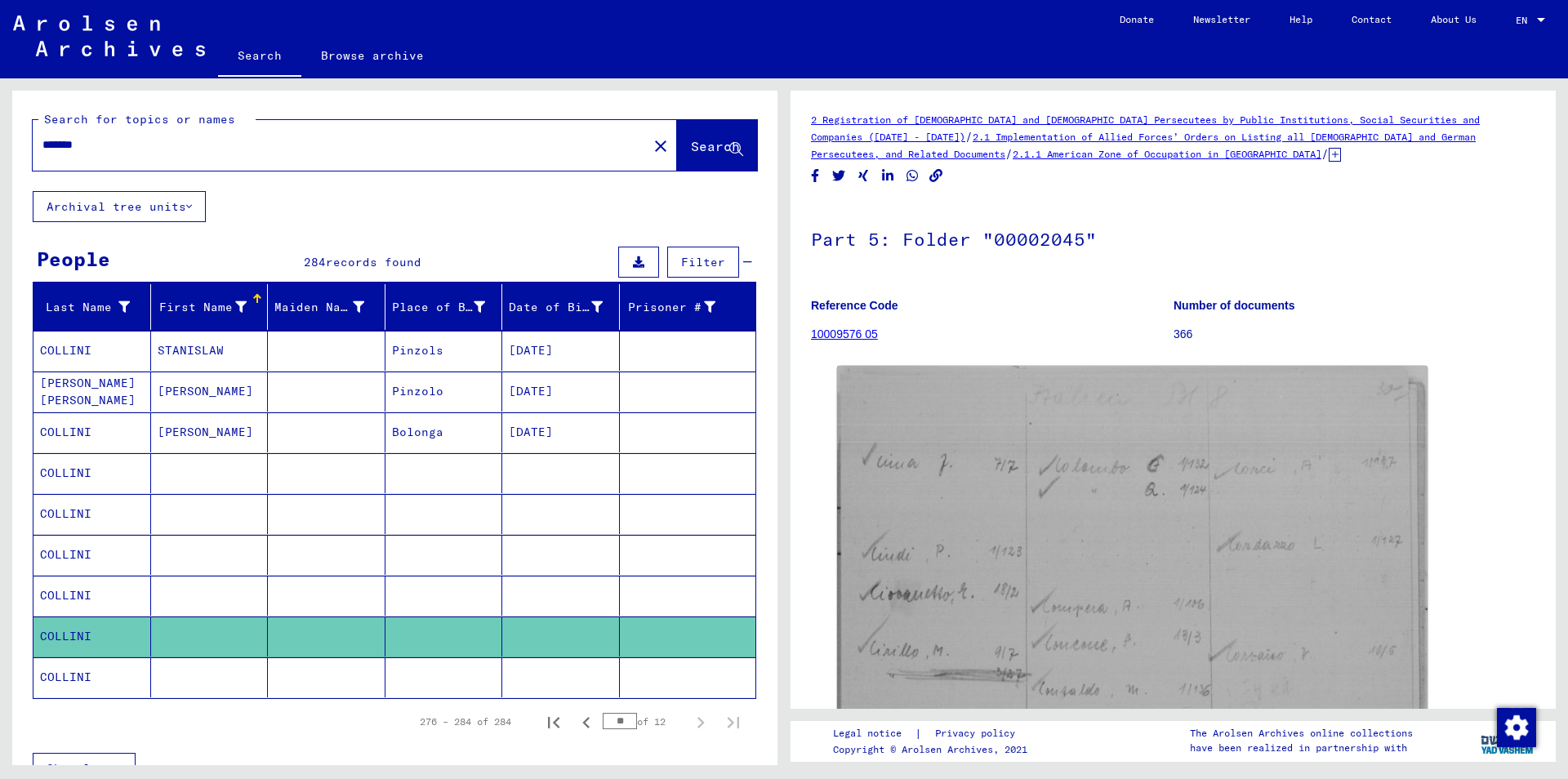
click at [106, 146] on input "*******" at bounding box center [340, 144] width 595 height 17
type input "*******"
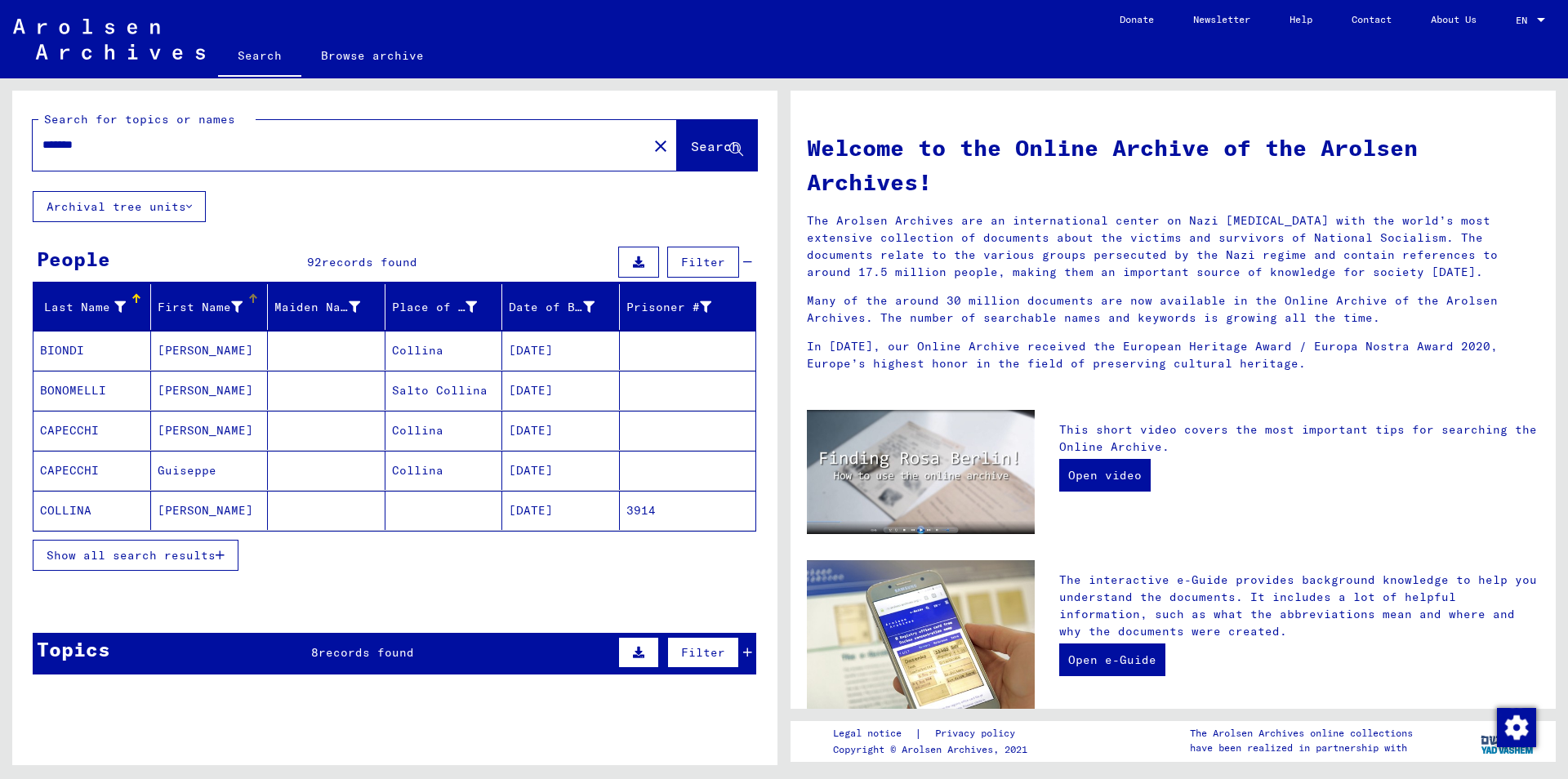
click at [248, 312] on div "First Name" at bounding box center [213, 307] width 110 height 27
click at [225, 557] on icon "button" at bounding box center [220, 555] width 9 height 12
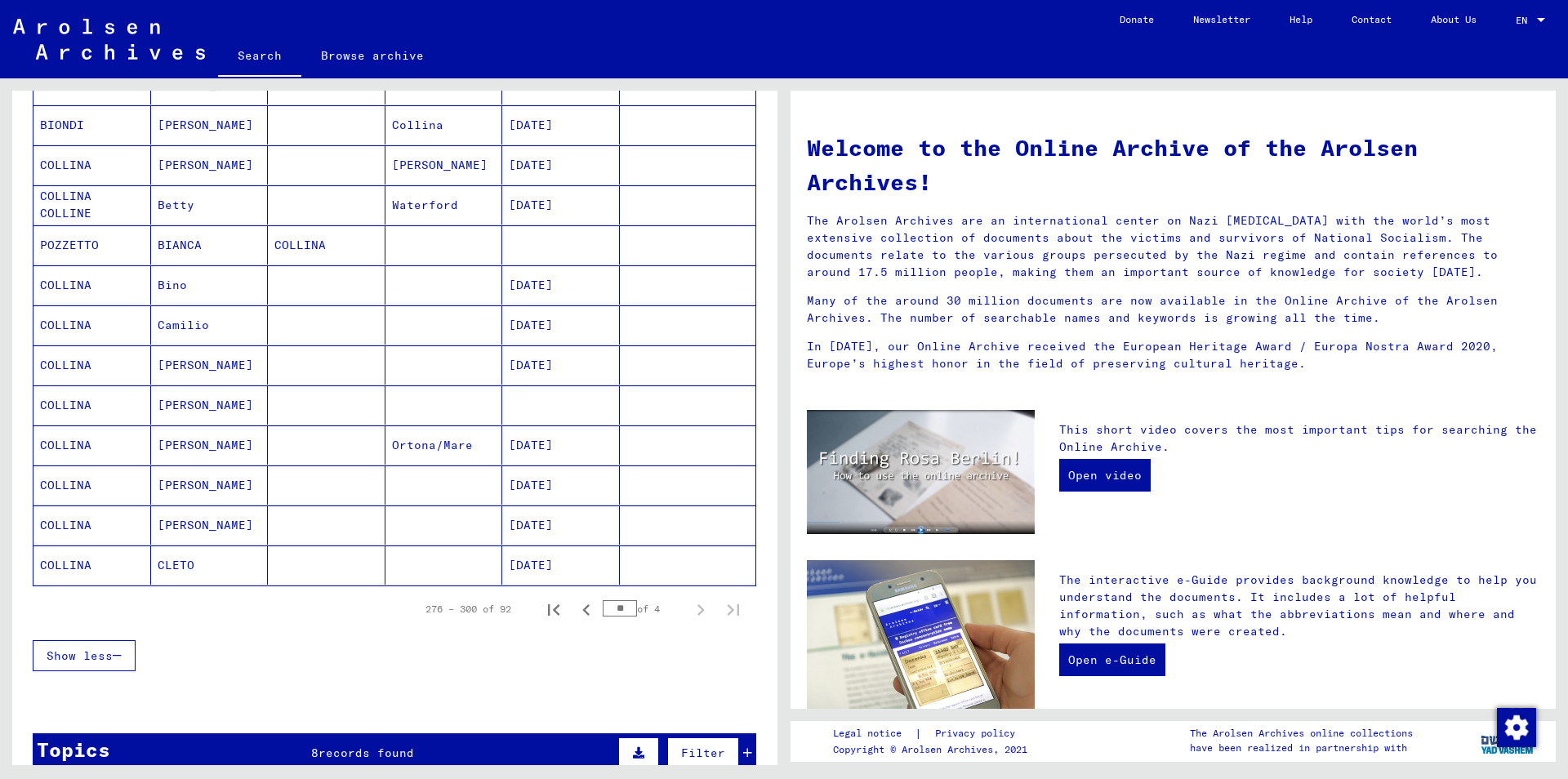
scroll to position [794, 0]
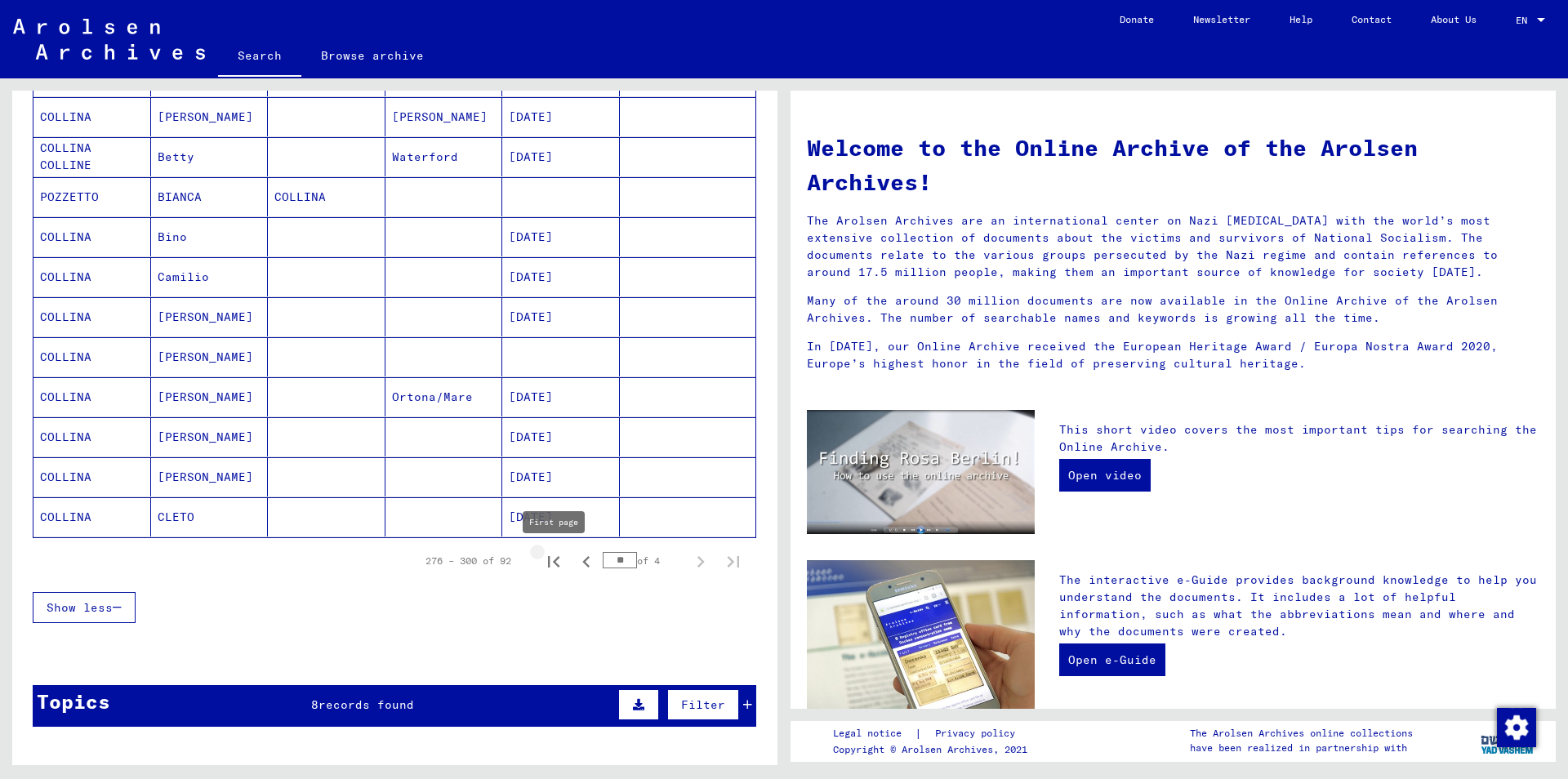
click at [554, 560] on icon "First page" at bounding box center [554, 561] width 23 height 23
click at [698, 559] on icon "Next page" at bounding box center [700, 561] width 23 height 23
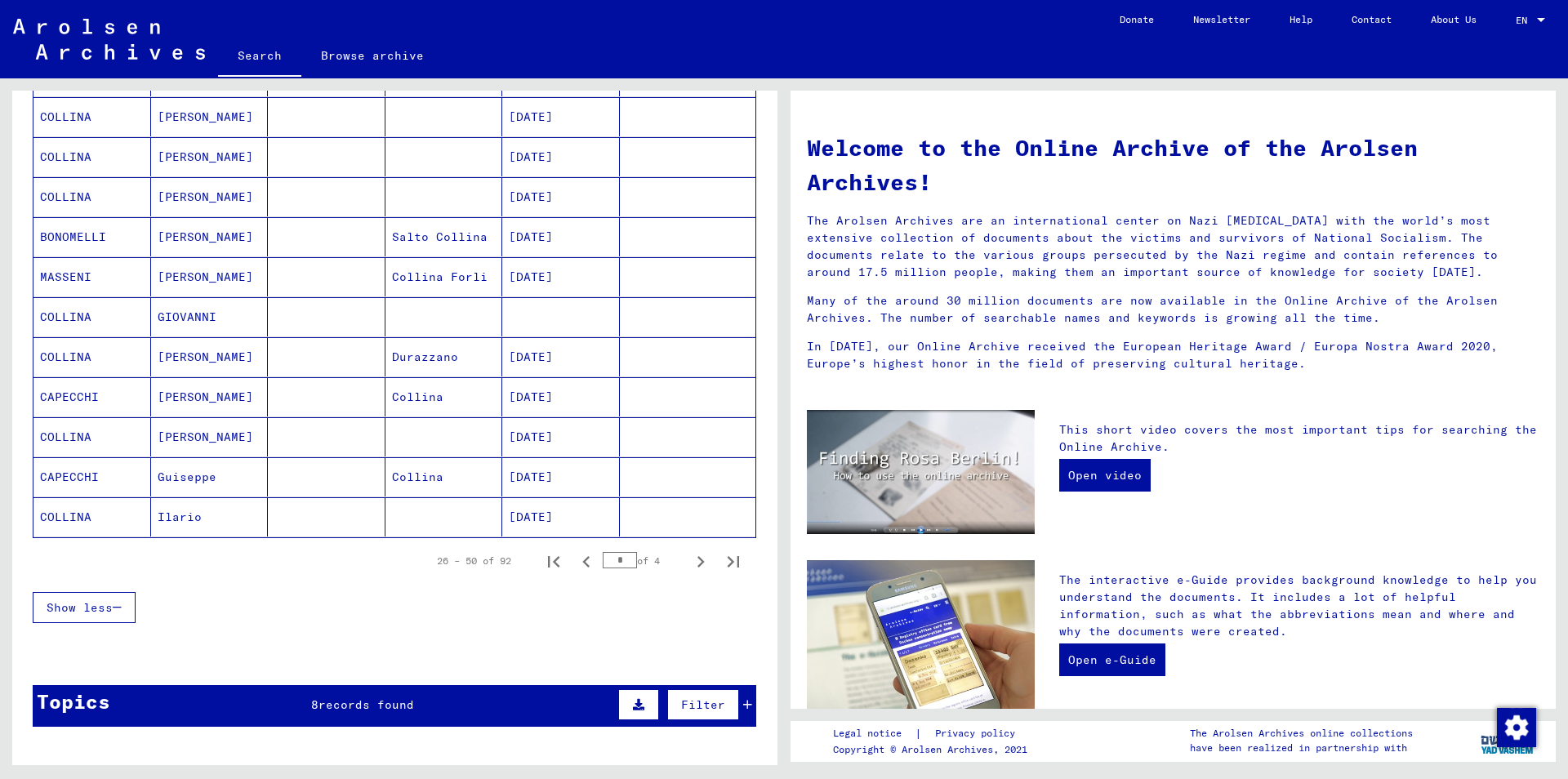
click at [698, 559] on icon "Next page" at bounding box center [700, 561] width 23 height 23
type input "*"
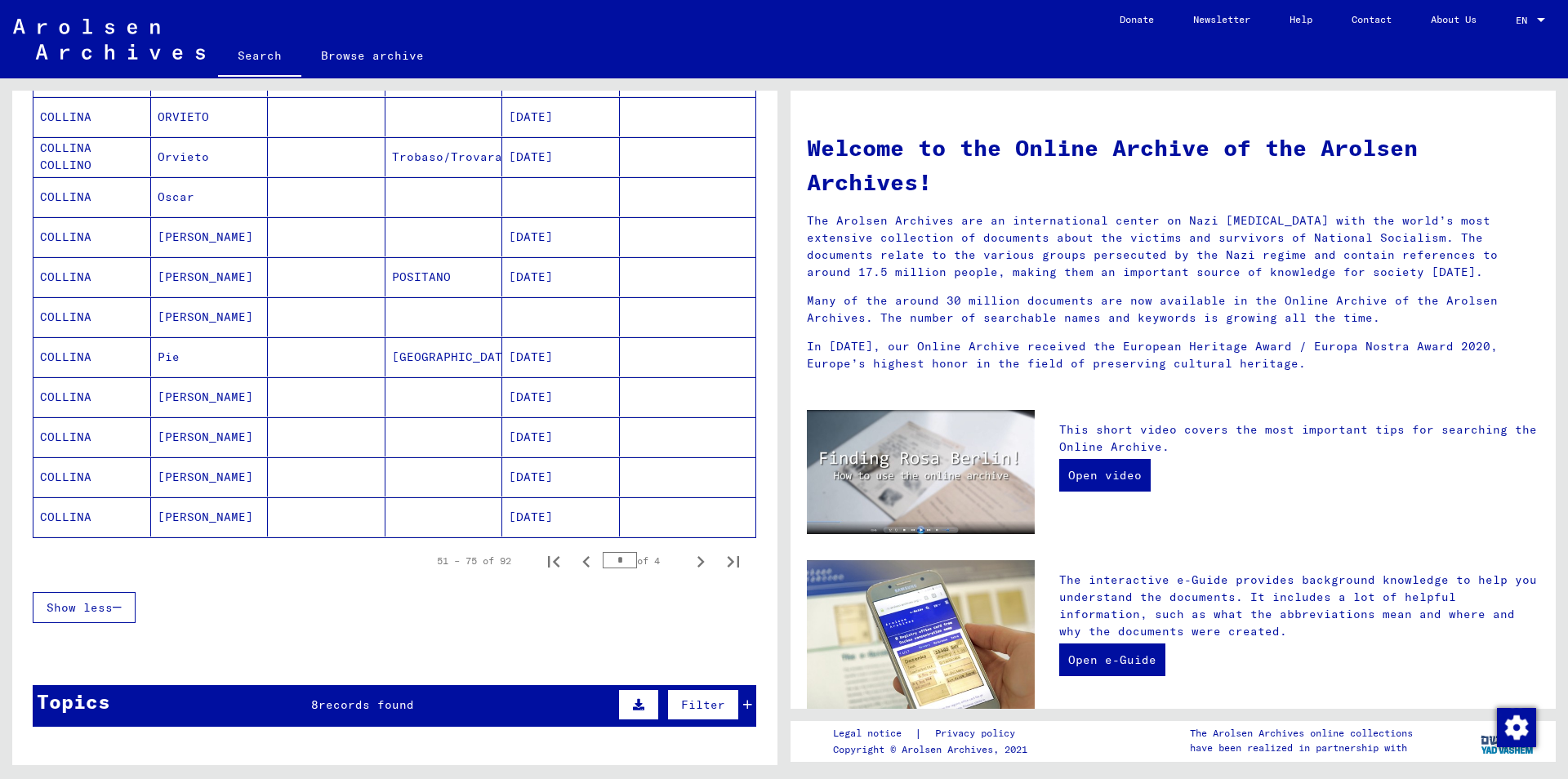
click at [651, 361] on mat-cell at bounding box center [687, 357] width 136 height 39
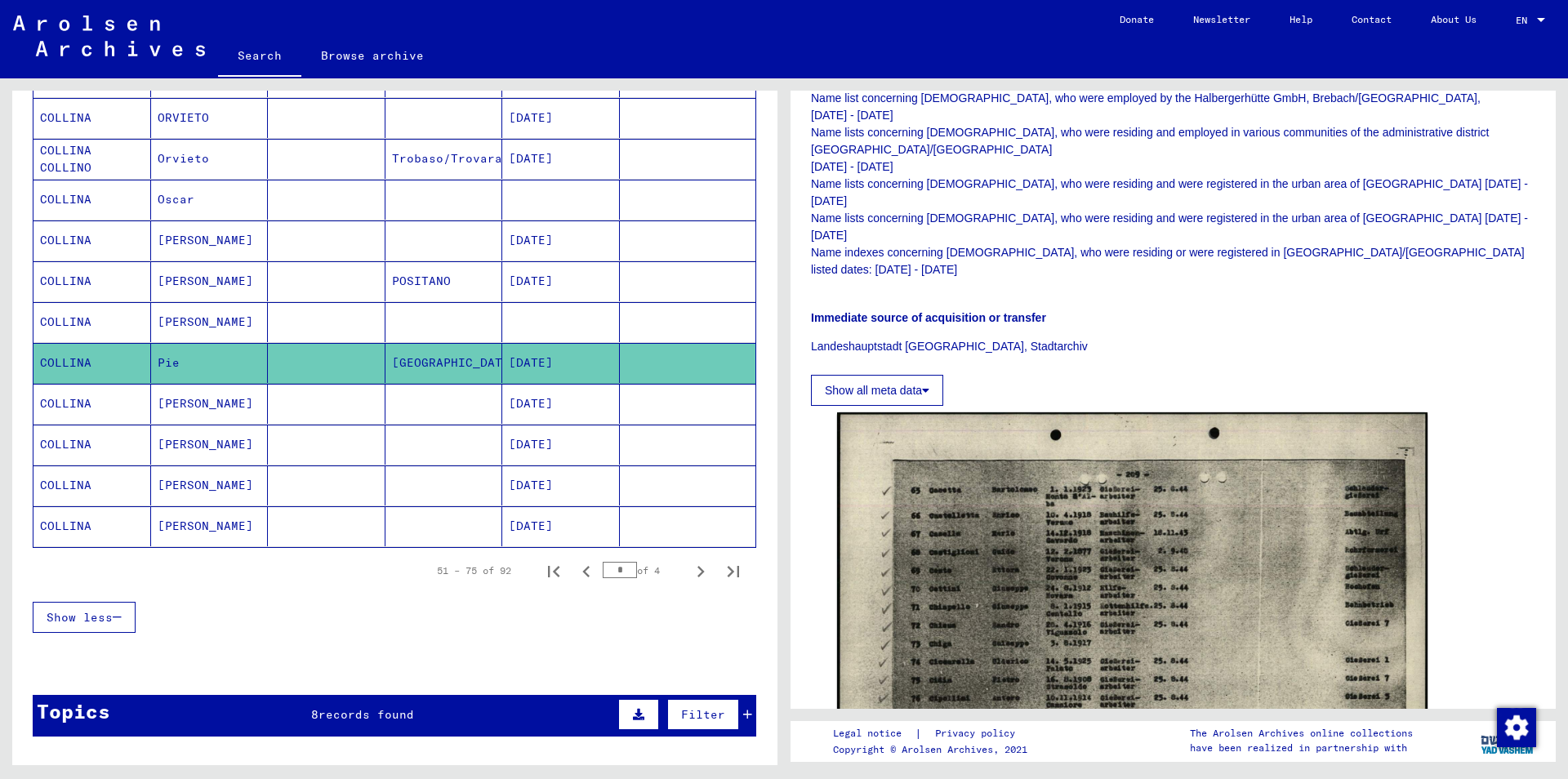
scroll to position [441, 0]
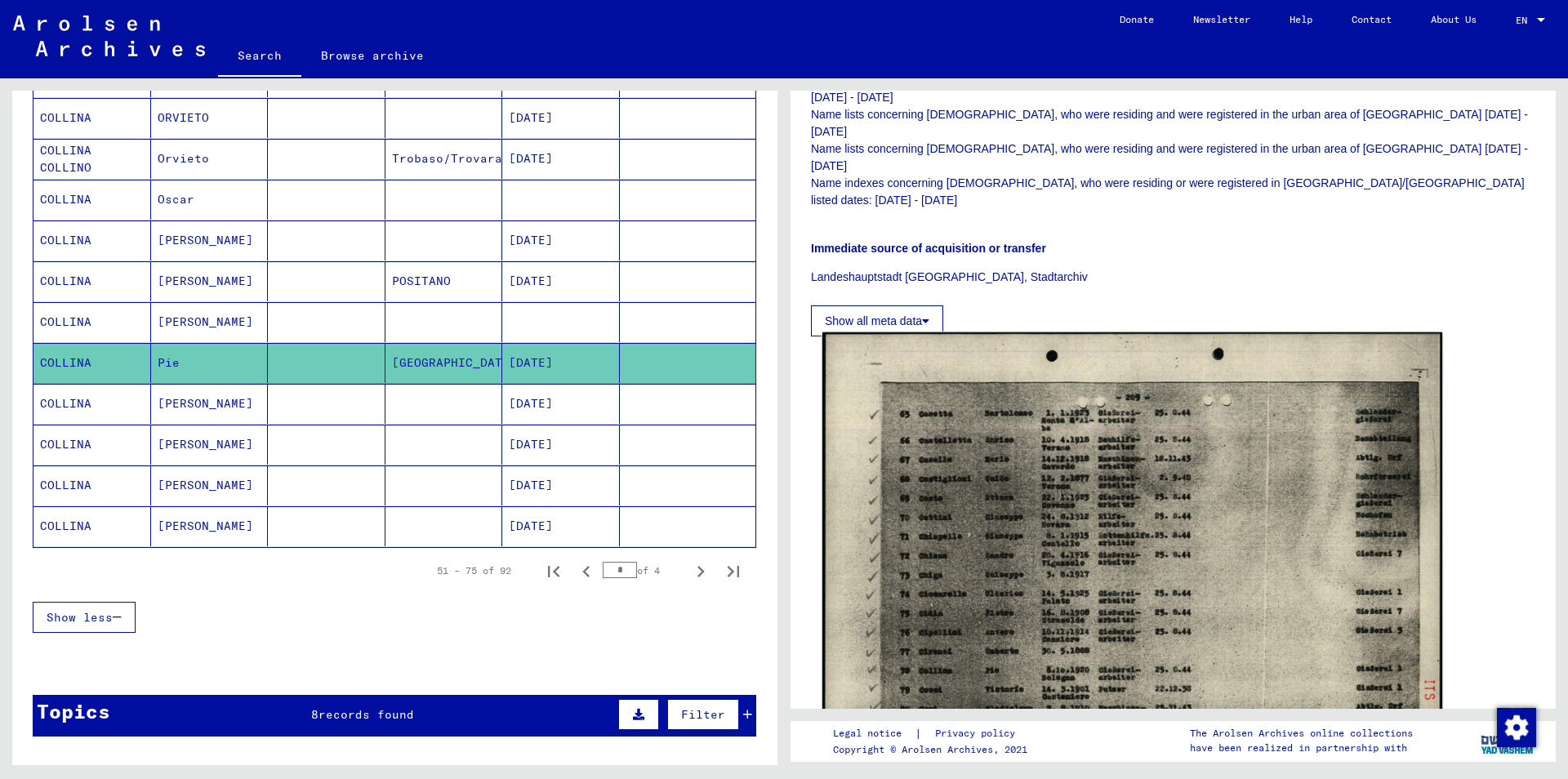
click at [1026, 458] on img at bounding box center [1132, 552] width 620 height 439
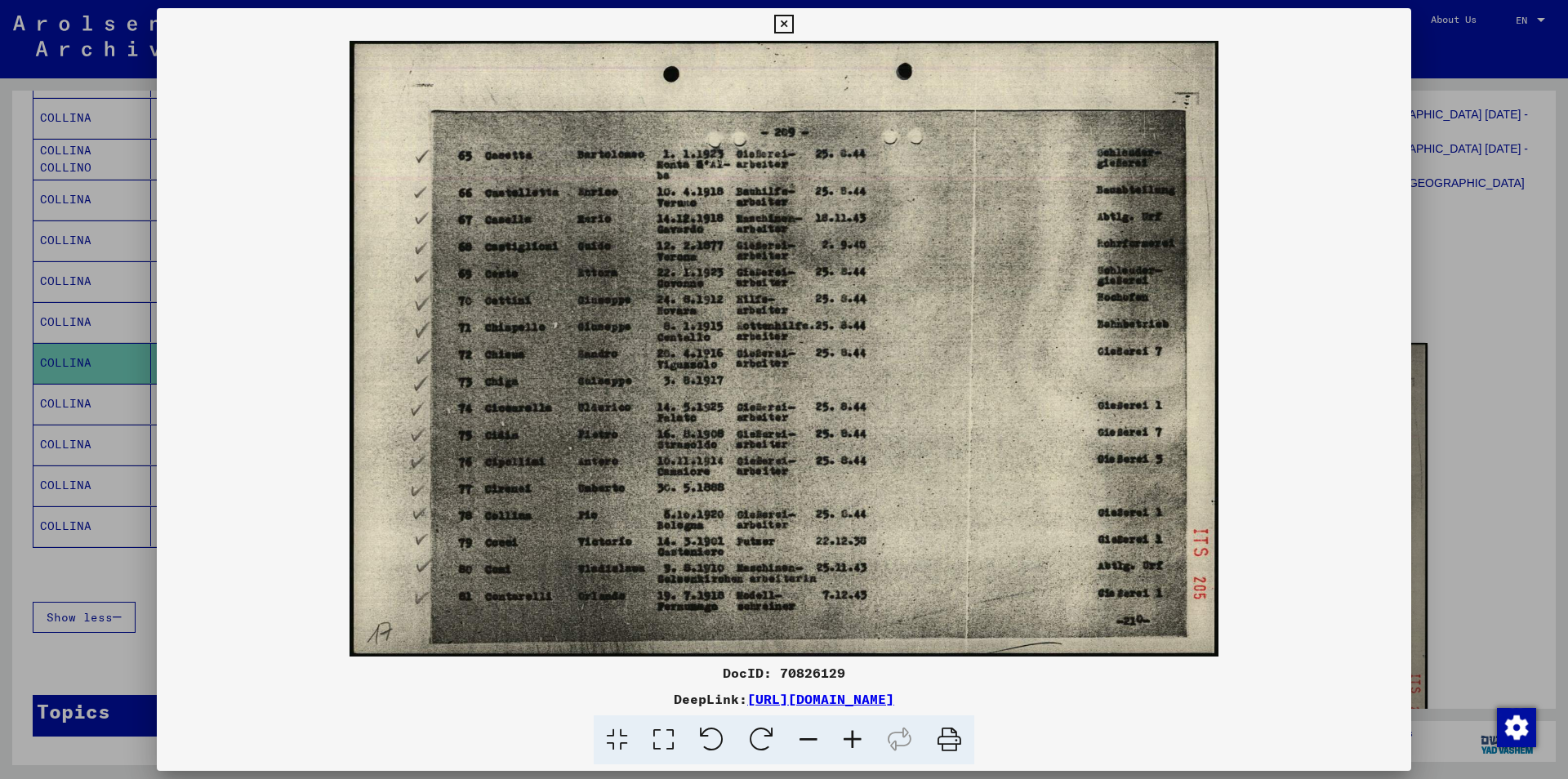
click at [848, 735] on icon at bounding box center [852, 740] width 44 height 50
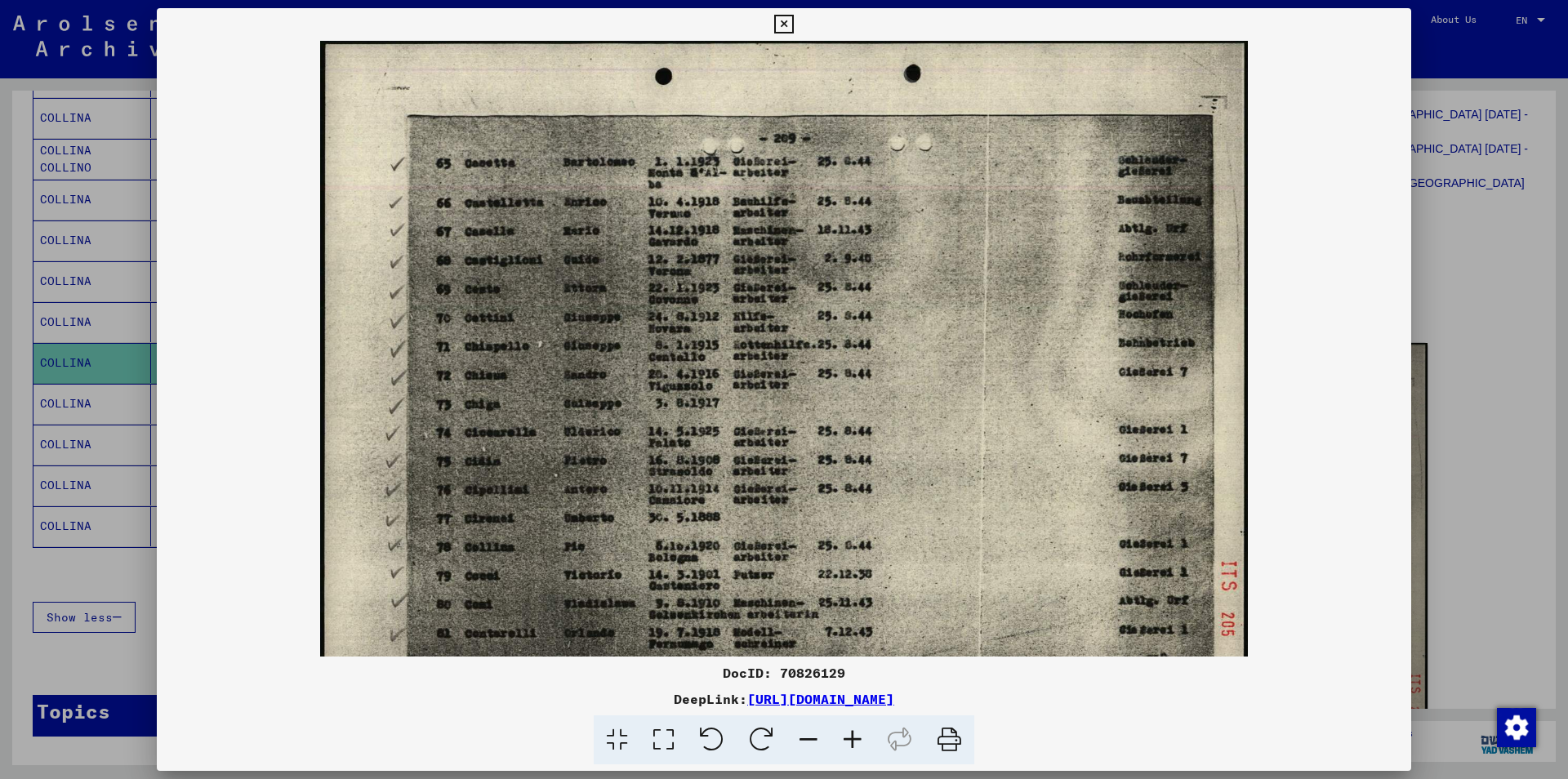
click at [848, 734] on icon at bounding box center [852, 740] width 44 height 50
click at [846, 734] on icon at bounding box center [852, 740] width 44 height 50
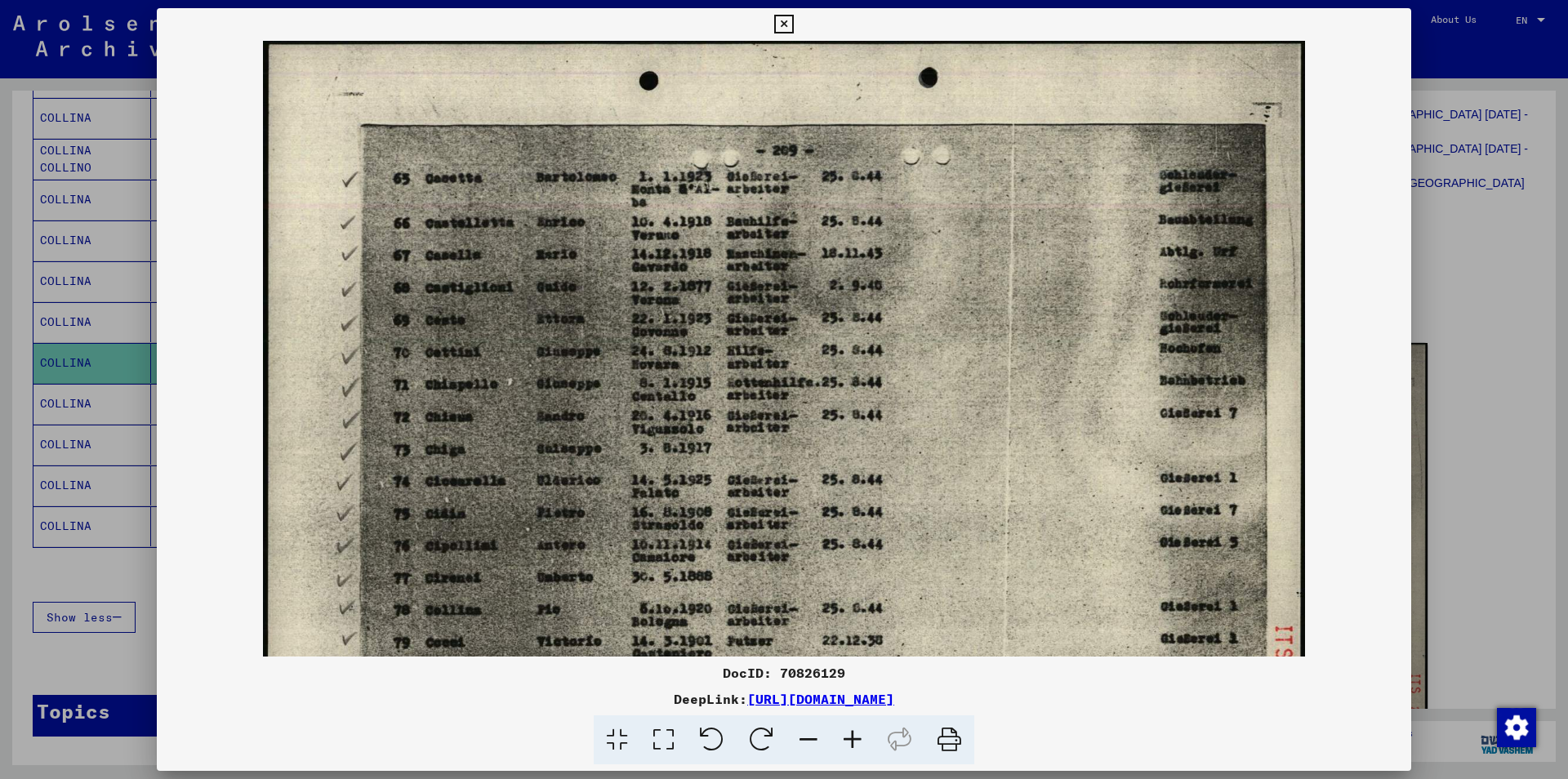
click at [839, 729] on icon at bounding box center [852, 740] width 44 height 50
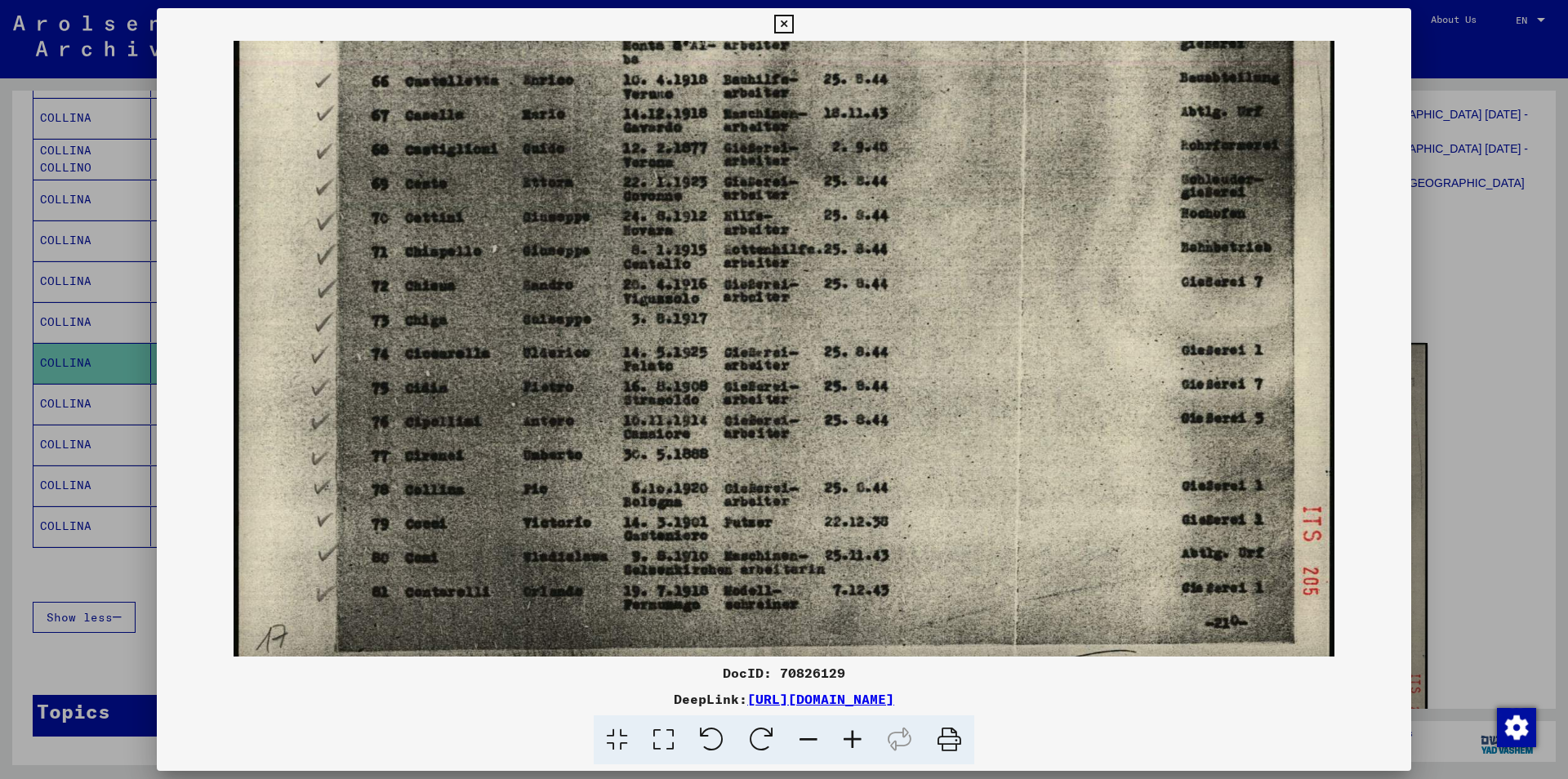
scroll to position [160, 0]
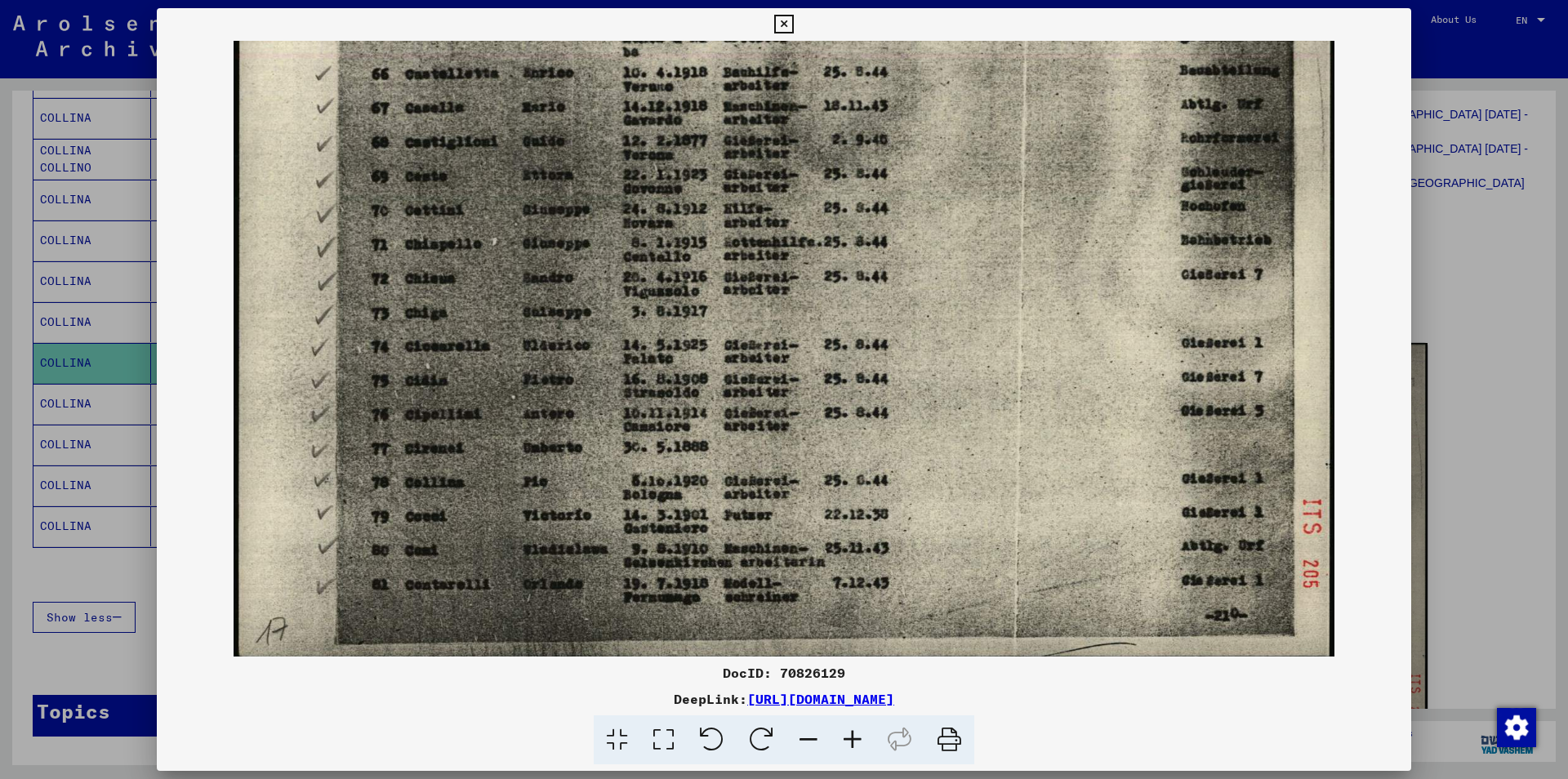
drag, startPoint x: 533, startPoint y: 533, endPoint x: 517, endPoint y: 375, distance: 158.8
click at [517, 375] on img at bounding box center [783, 271] width 1100 height 779
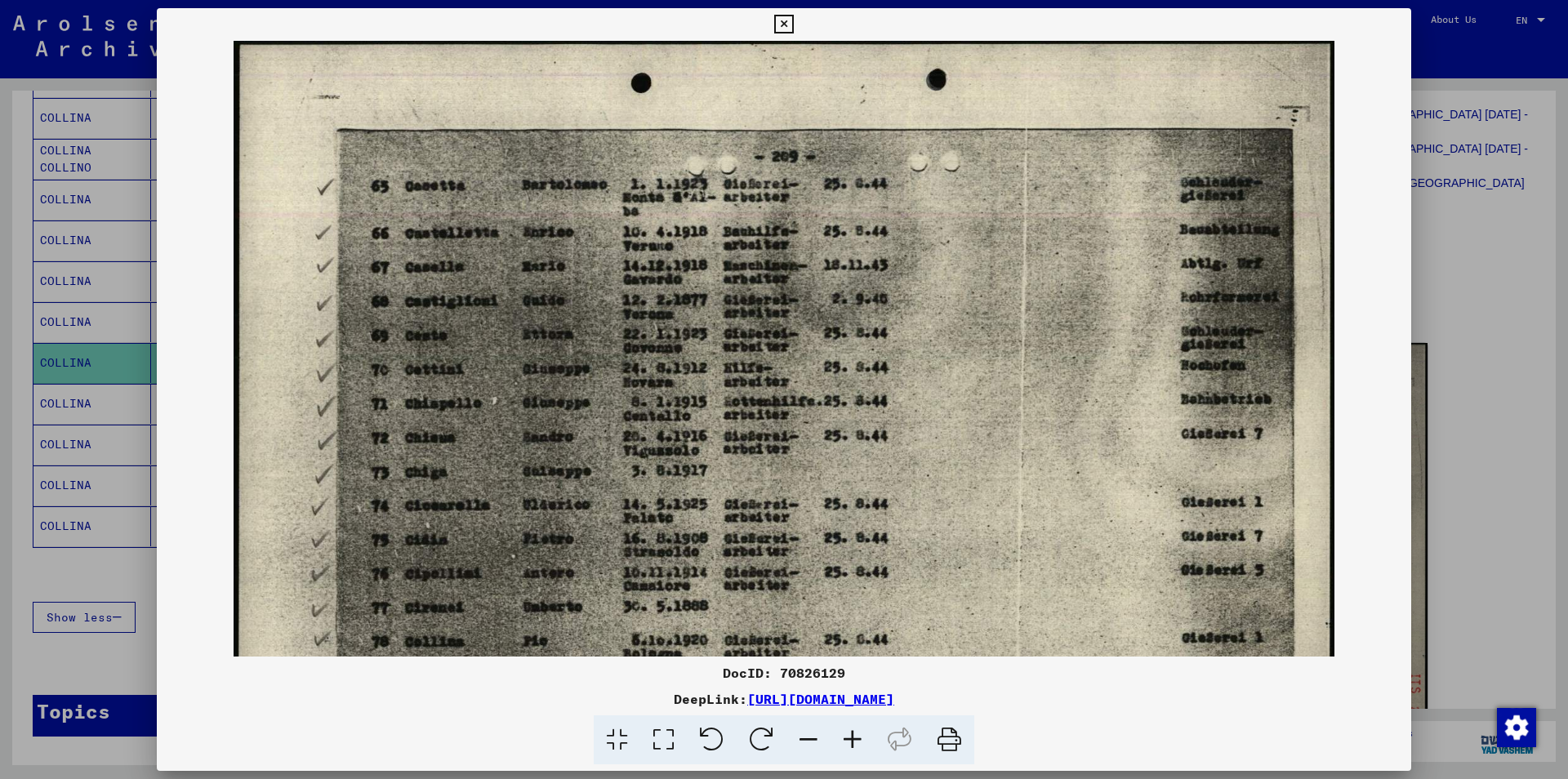
drag, startPoint x: 784, startPoint y: 357, endPoint x: 784, endPoint y: 643, distance: 286.0
click at [784, 643] on img at bounding box center [783, 429] width 1100 height 779
click at [793, 25] on icon at bounding box center [783, 25] width 19 height 20
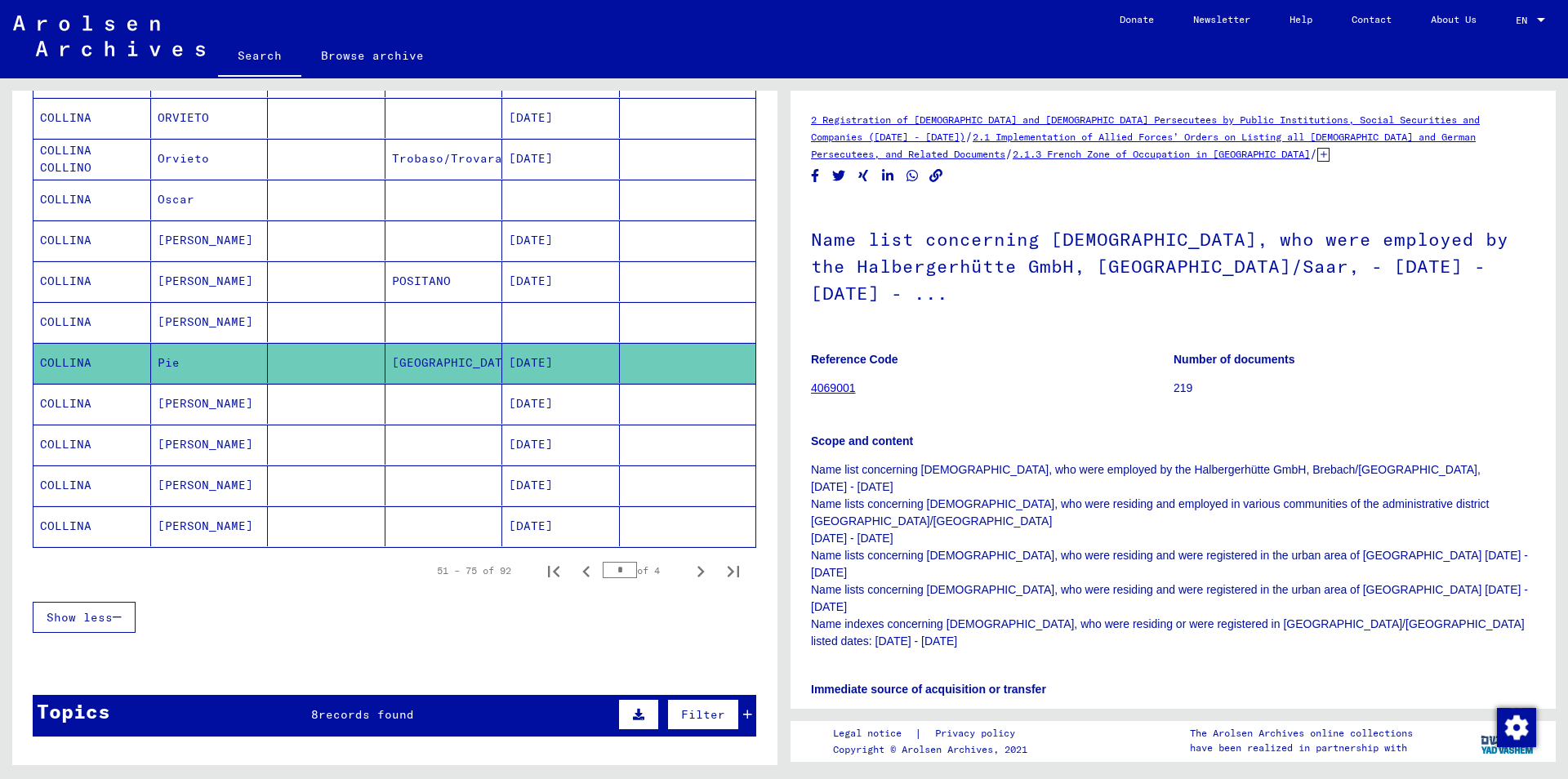
click at [1317, 159] on icon at bounding box center [1323, 155] width 12 height 14
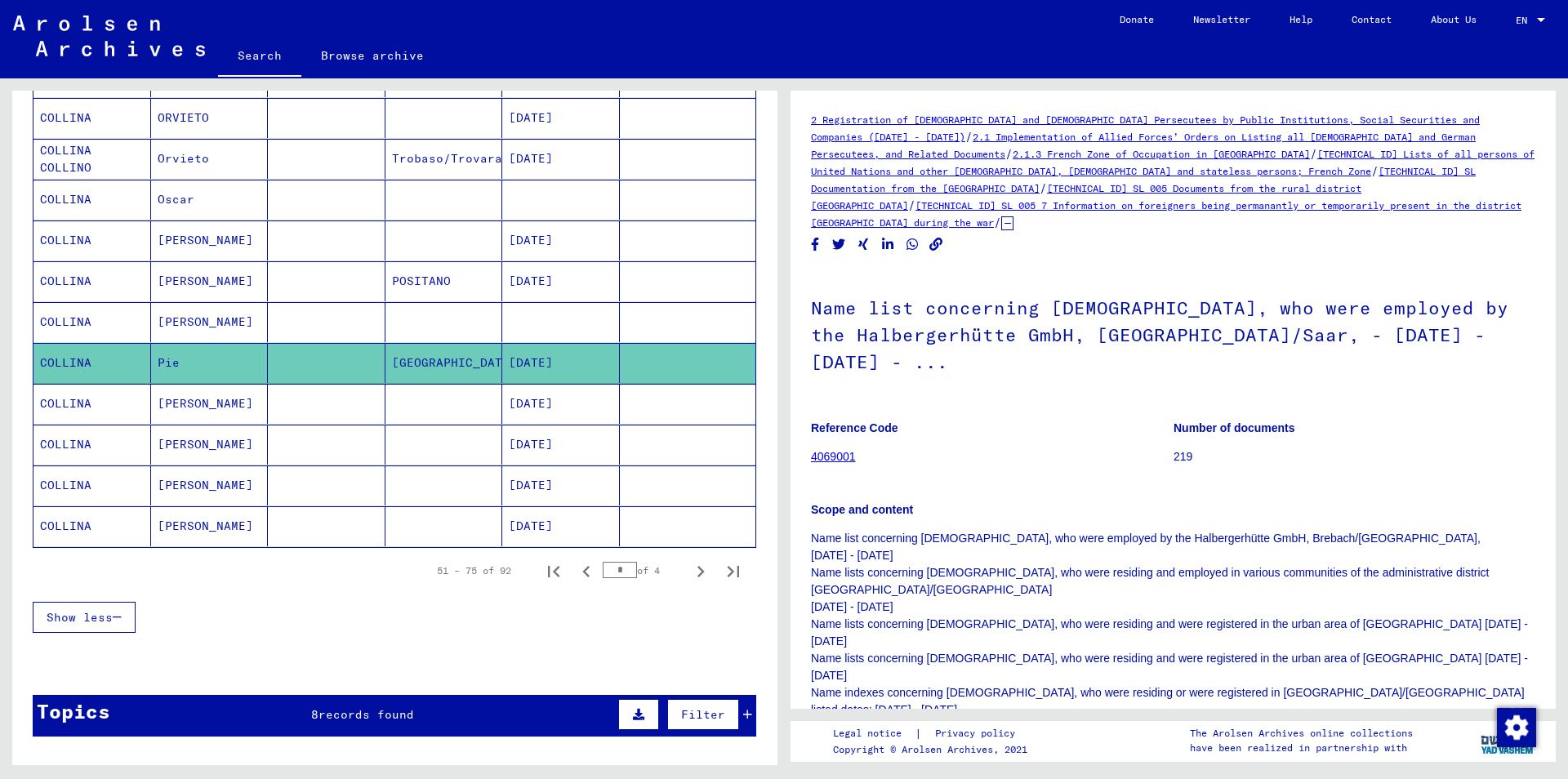
scroll to position [89, 0]
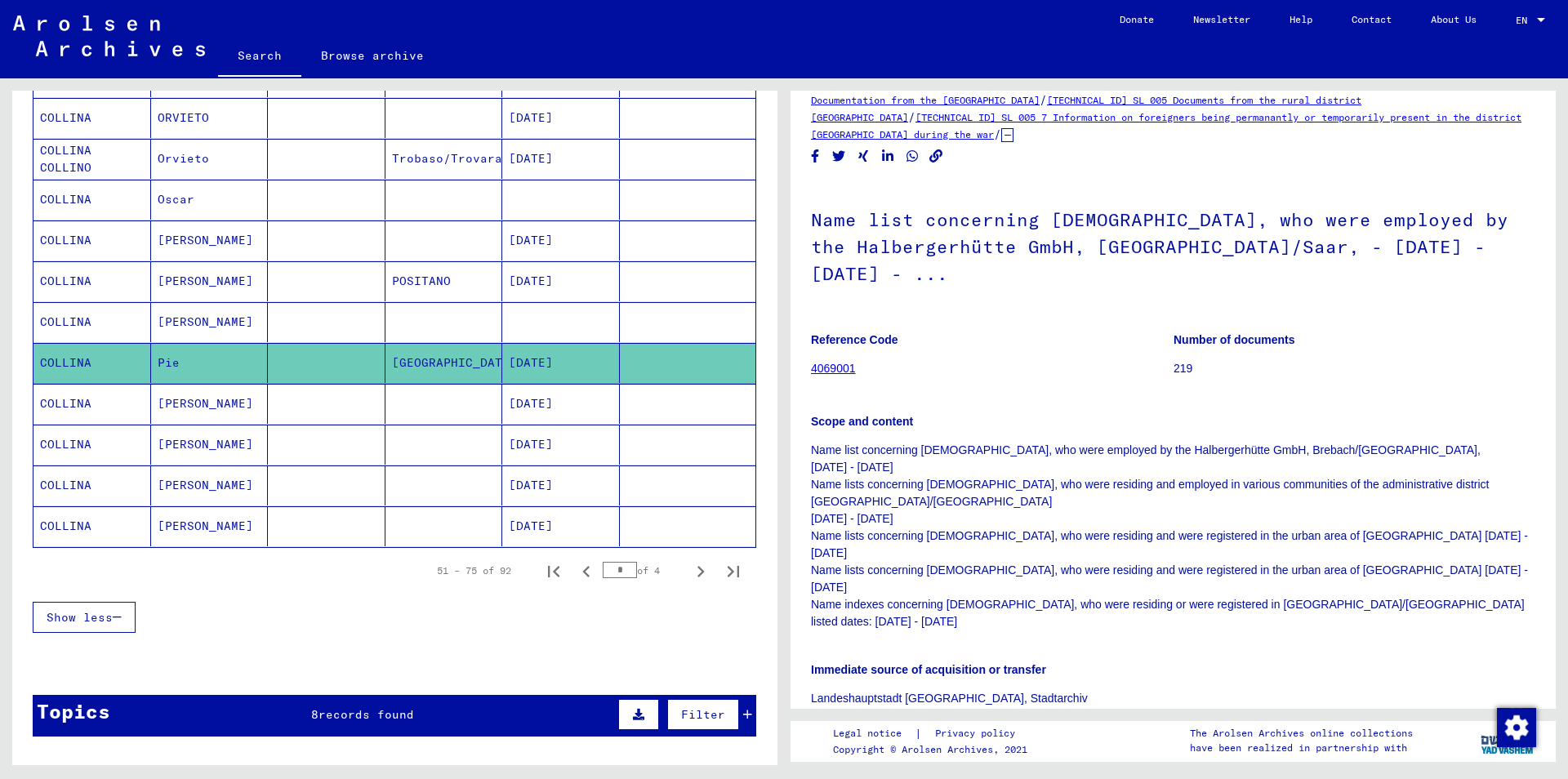
drag, startPoint x: 1317, startPoint y: 405, endPoint x: 1125, endPoint y: 405, distance: 192.0
click at [1125, 442] on p "Name list concerning [DEMOGRAPHIC_DATA], who were employed by the Halbergerhütt…" at bounding box center [1173, 537] width 725 height 189
copy p "Halbergerhütte GmbH, [GEOGRAPHIC_DATA]/[GEOGRAPHIC_DATA],"
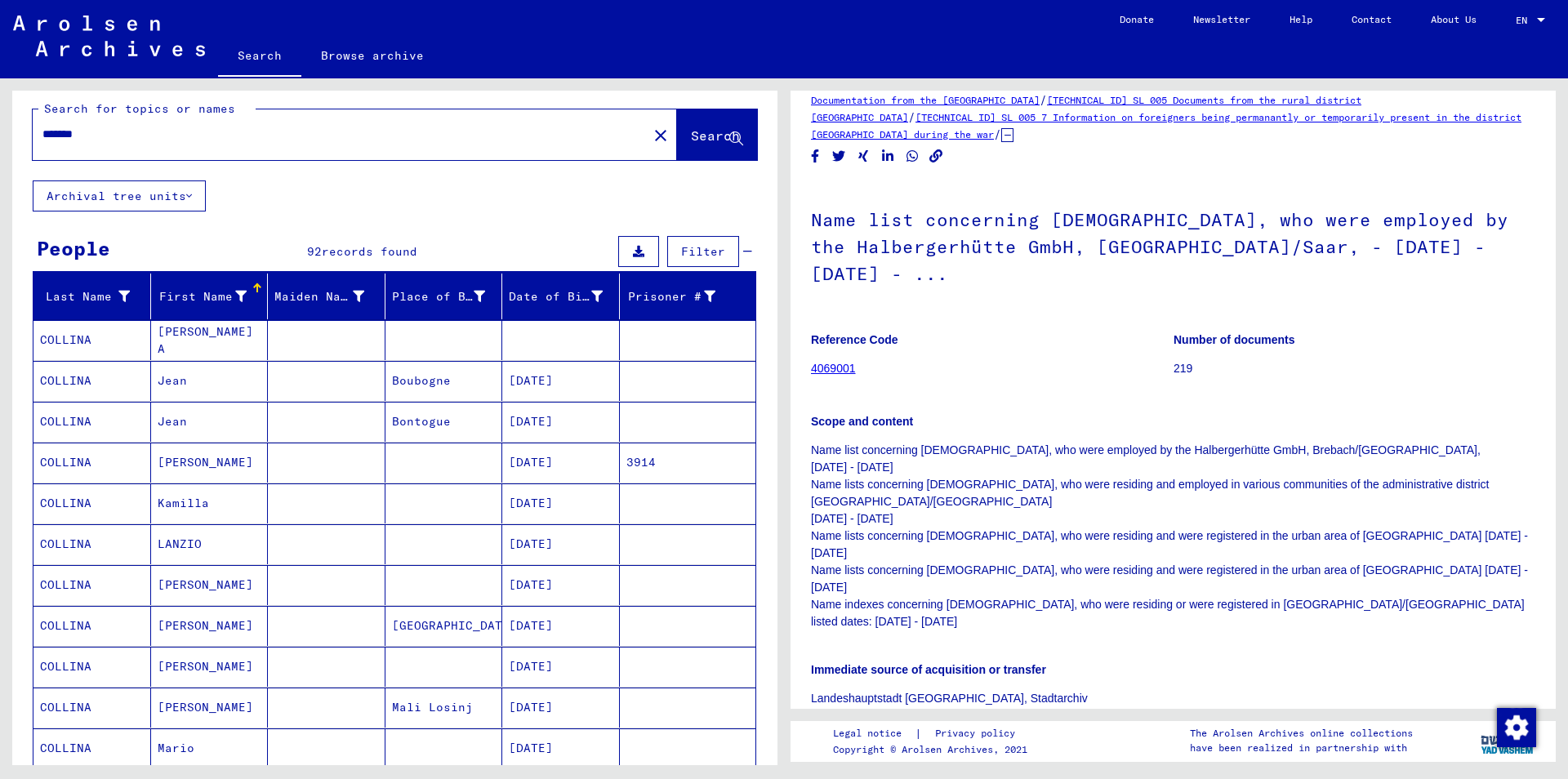
scroll to position [0, 0]
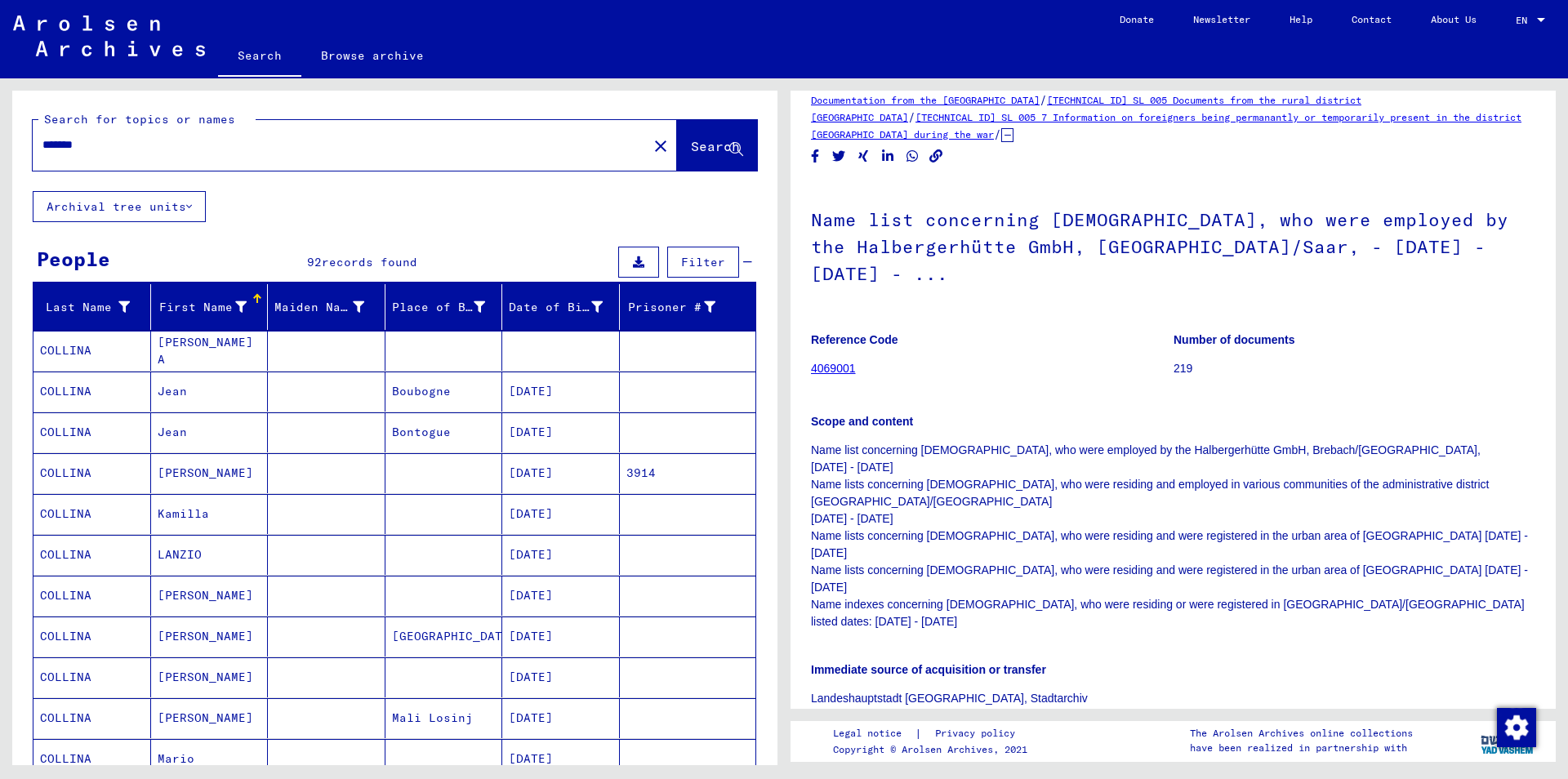
drag, startPoint x: 106, startPoint y: 146, endPoint x: 0, endPoint y: 127, distance: 107.7
click at [42, 136] on input "*******" at bounding box center [340, 144] width 595 height 17
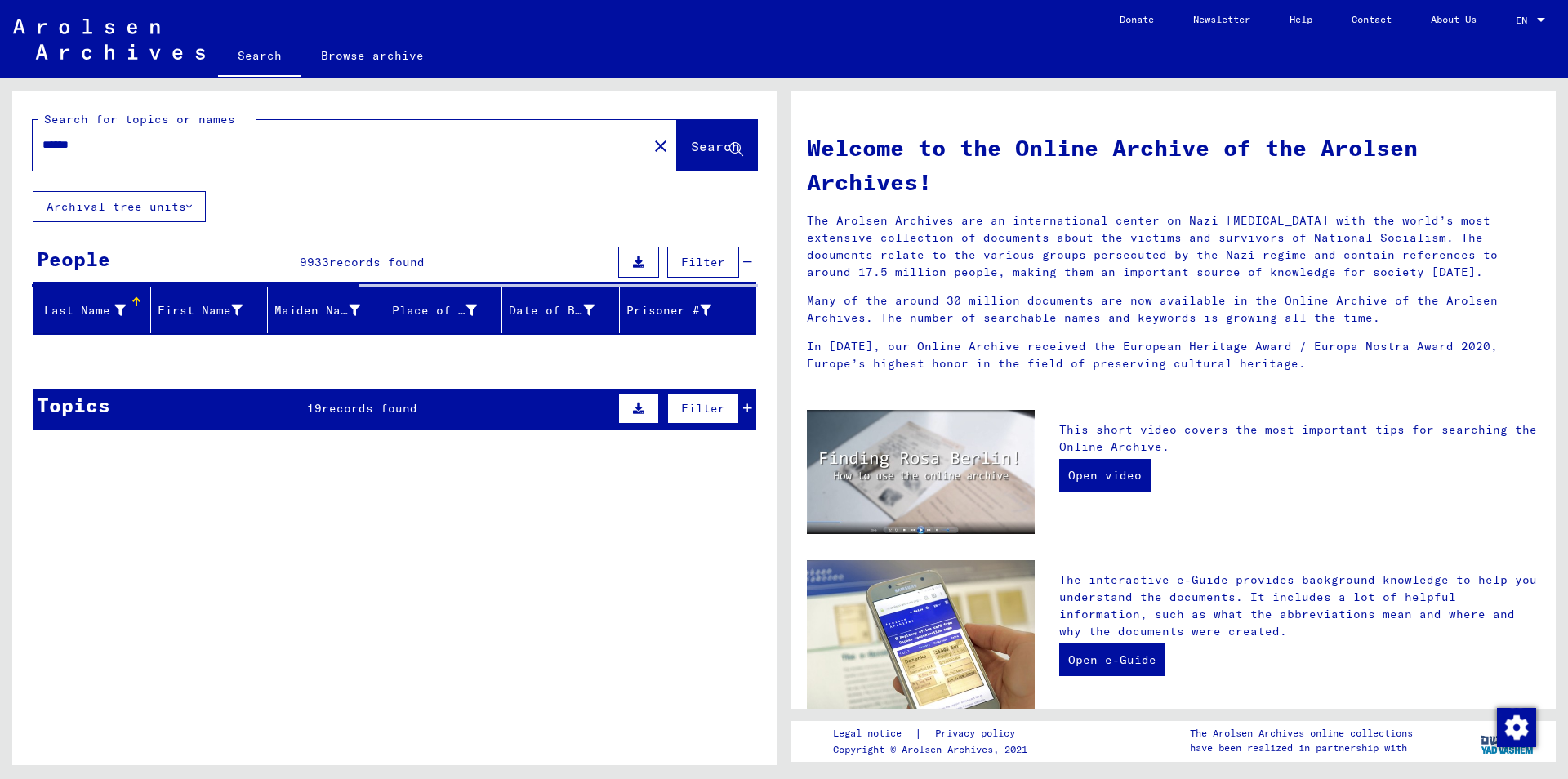
click at [111, 148] on input "******" at bounding box center [335, 144] width 586 height 17
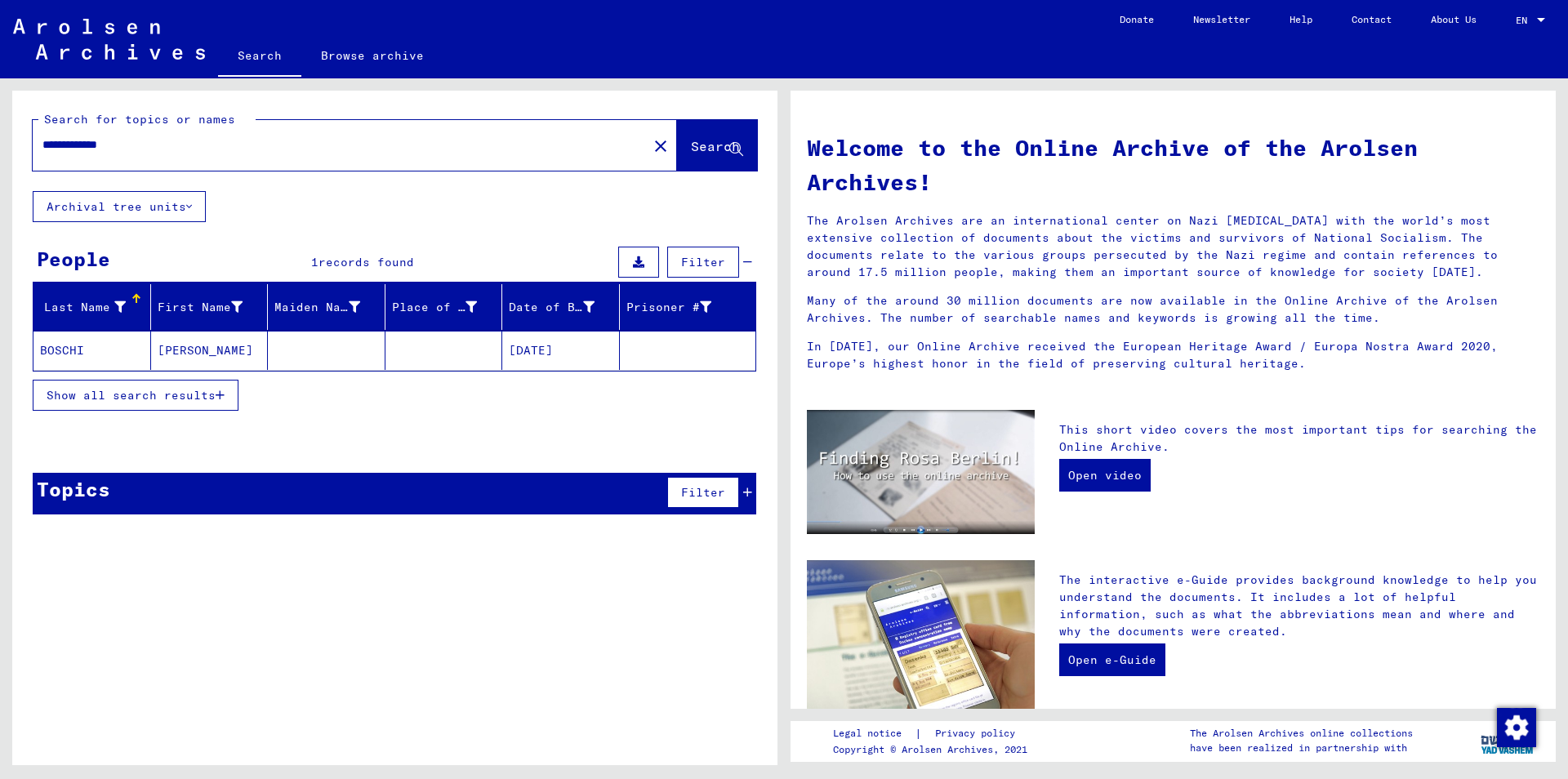
click at [448, 358] on mat-cell at bounding box center [443, 351] width 117 height 39
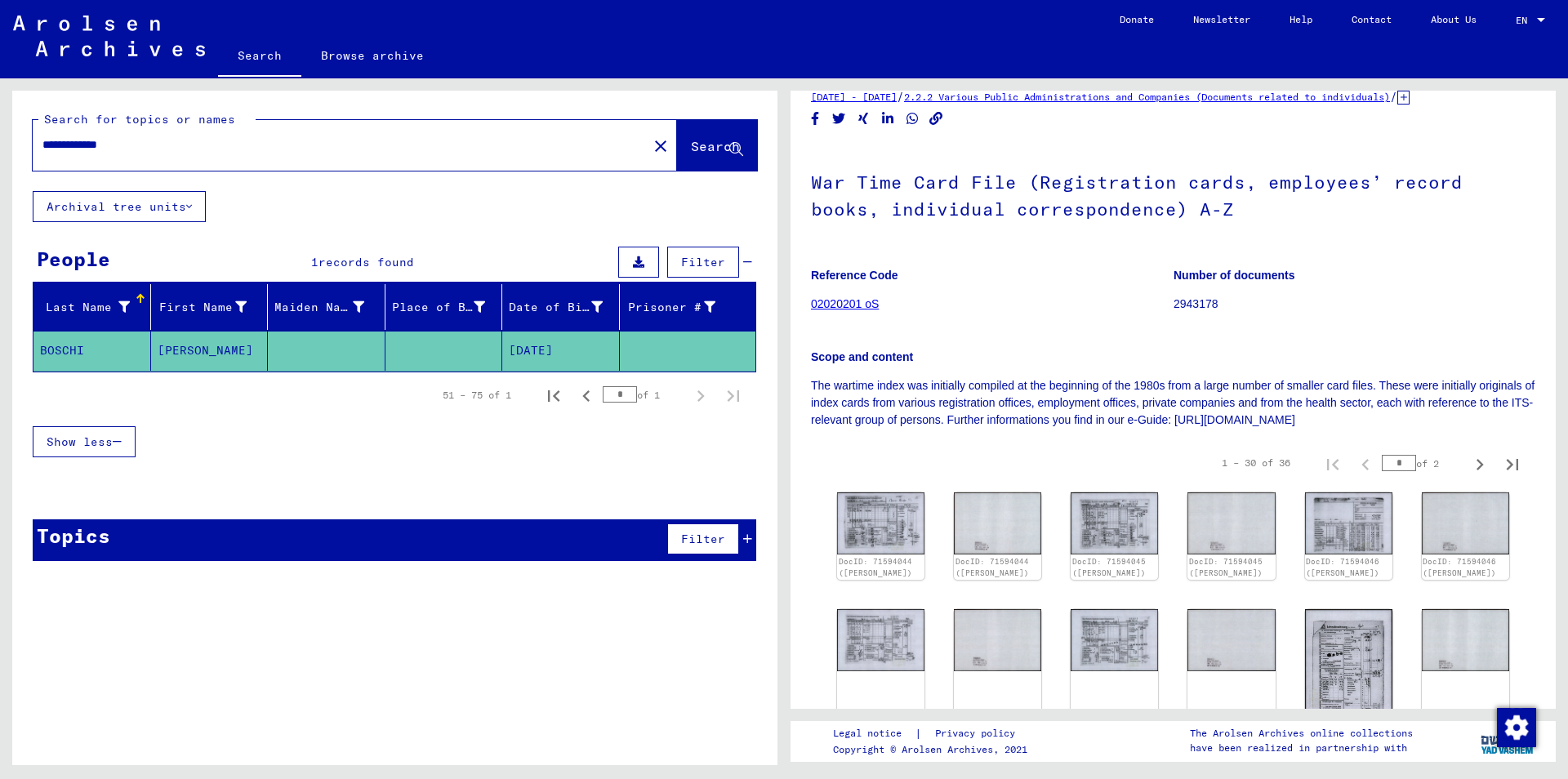
scroll to position [89, 0]
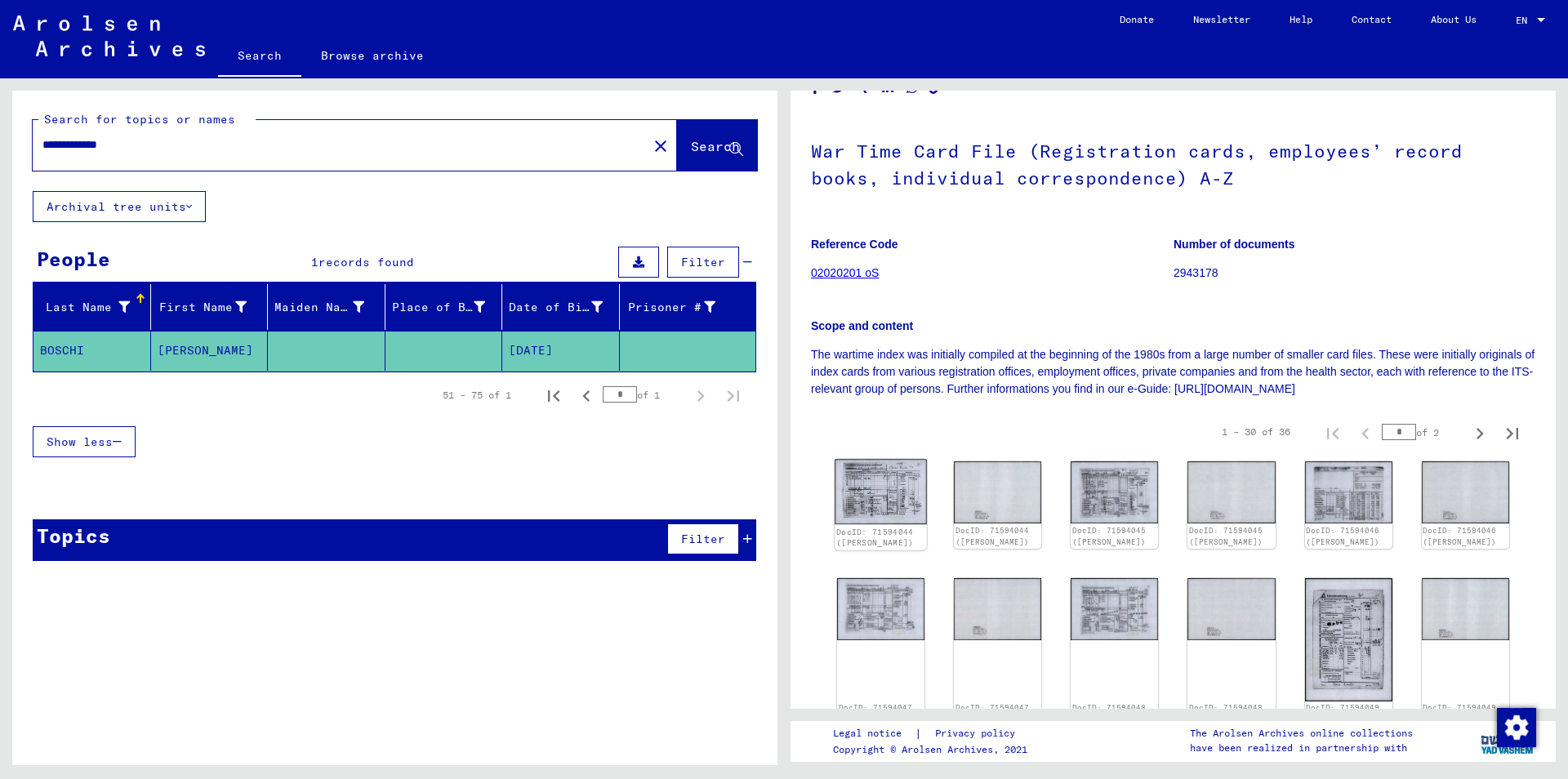
click at [891, 495] on img at bounding box center [881, 492] width 93 height 65
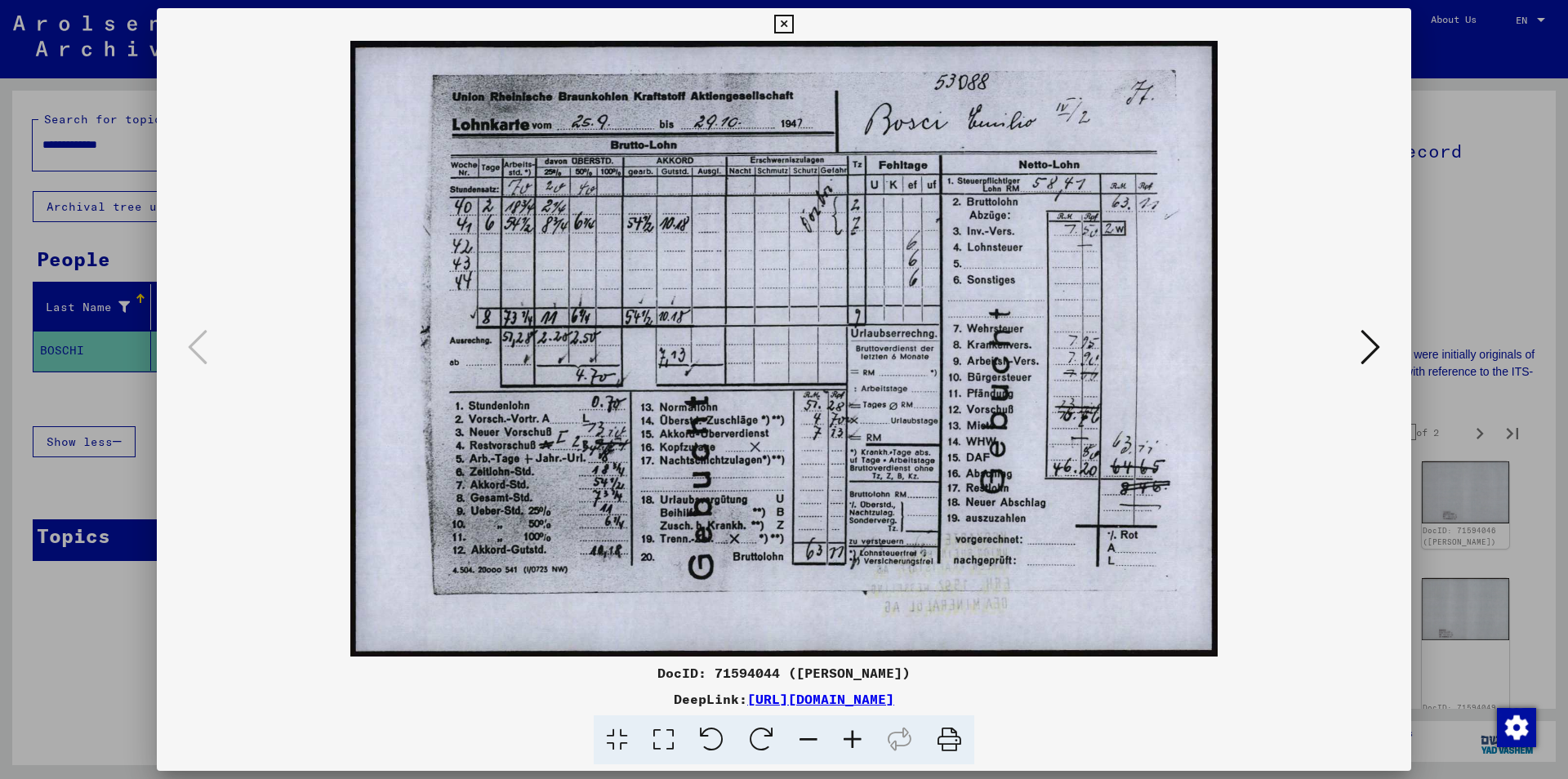
click at [1365, 347] on icon at bounding box center [1370, 348] width 20 height 39
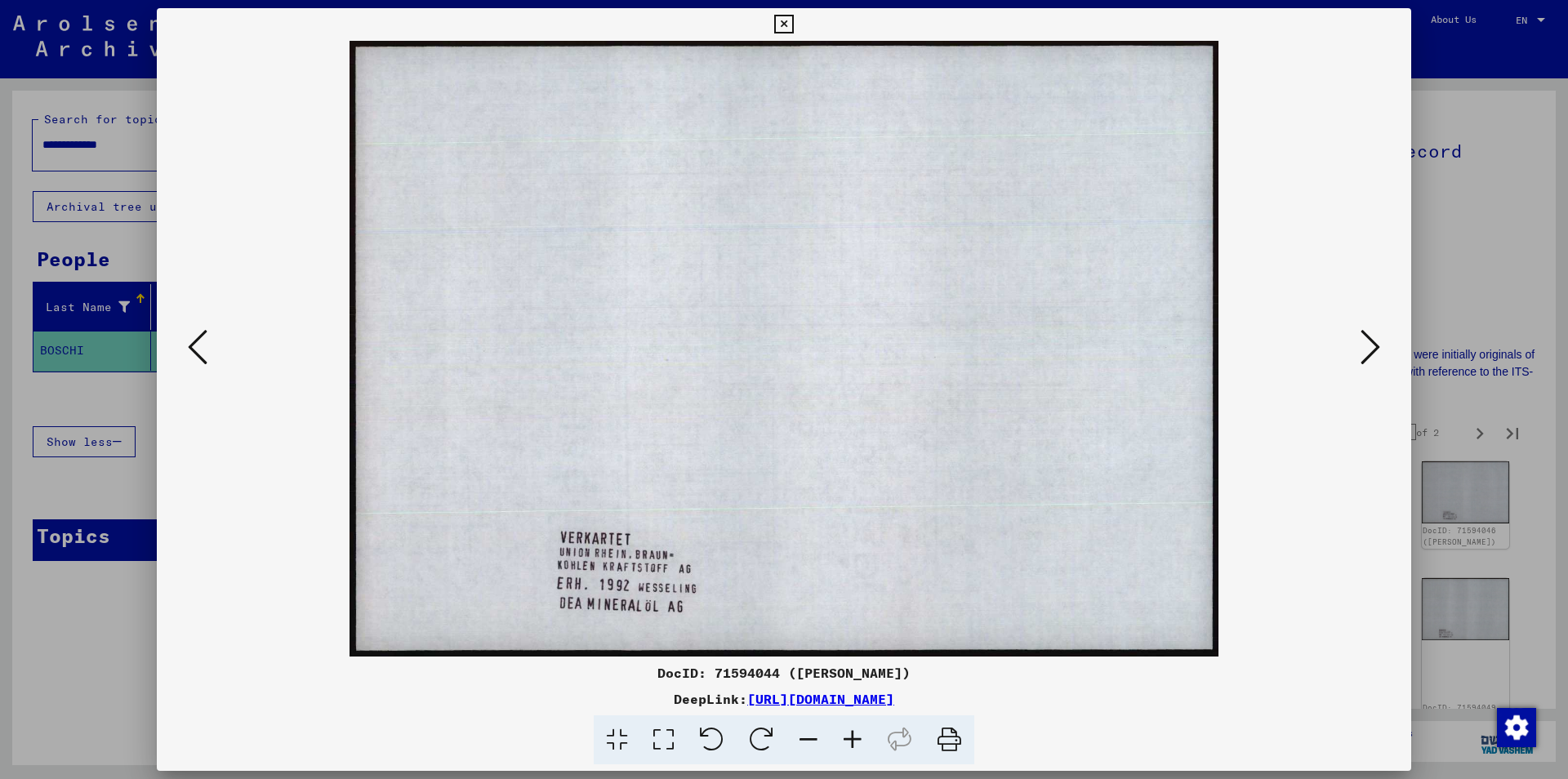
click at [1364, 347] on icon at bounding box center [1370, 348] width 20 height 39
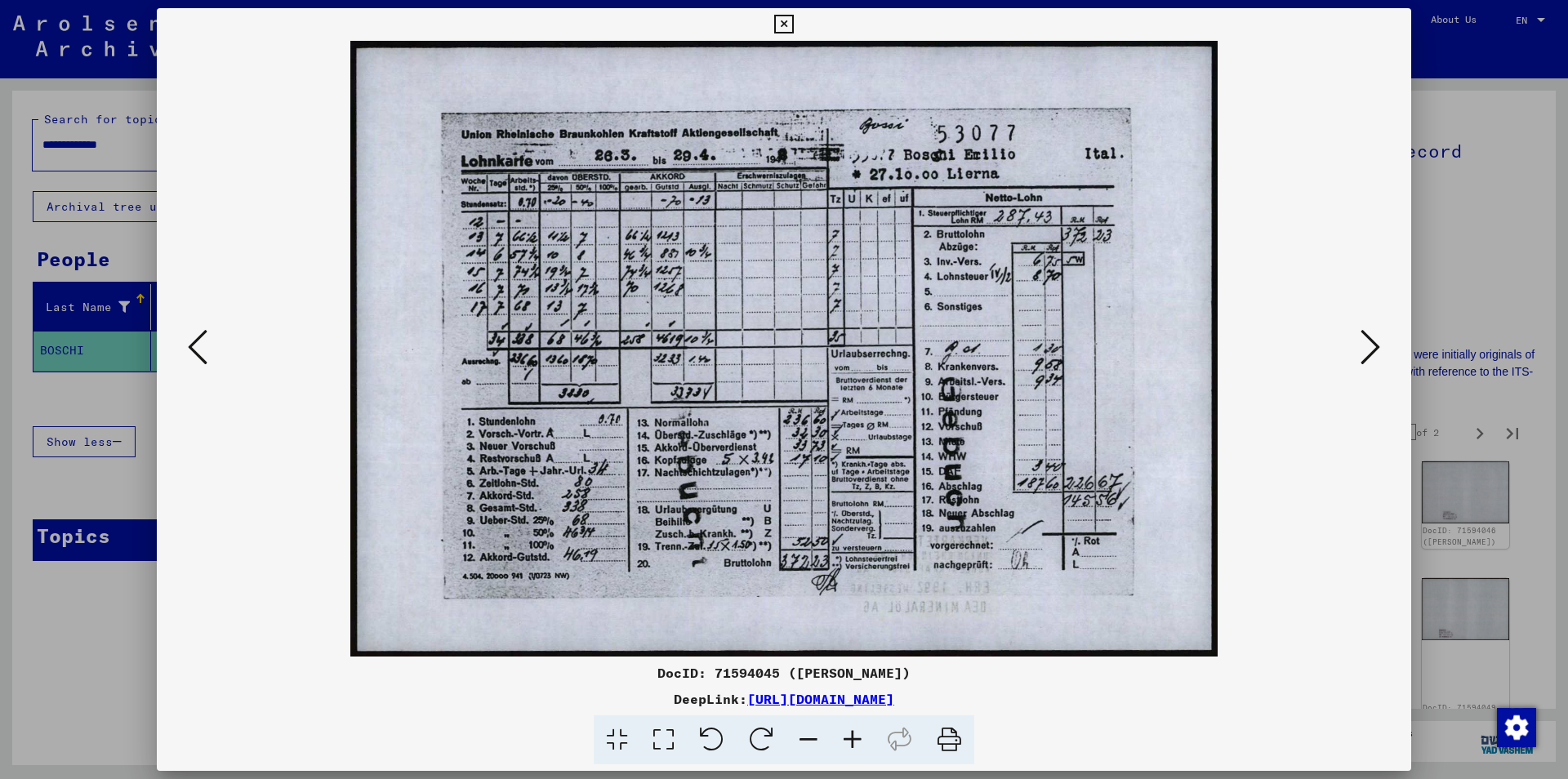
click at [1360, 347] on button at bounding box center [1370, 348] width 30 height 46
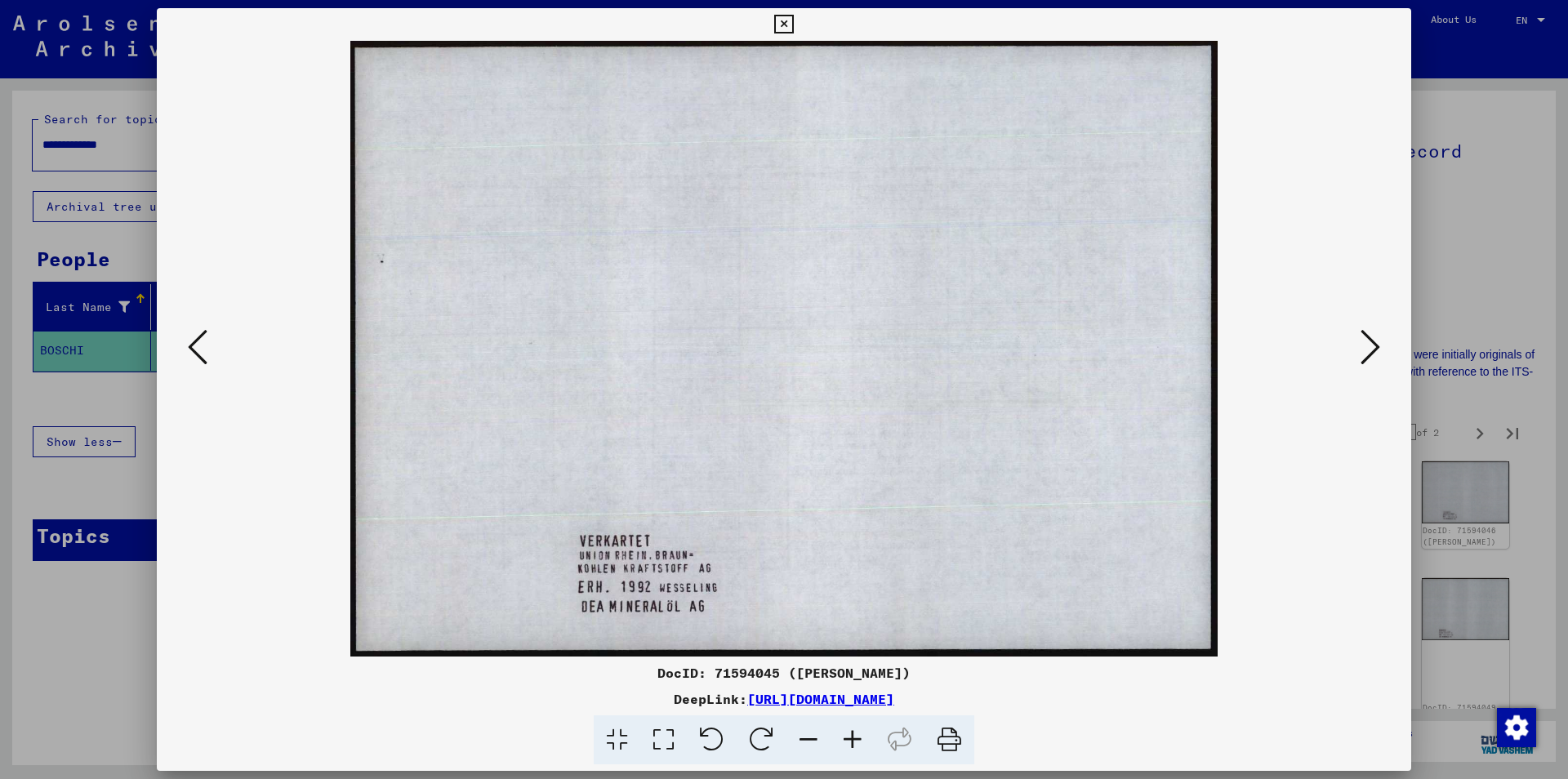
click at [1360, 347] on button at bounding box center [1370, 348] width 30 height 46
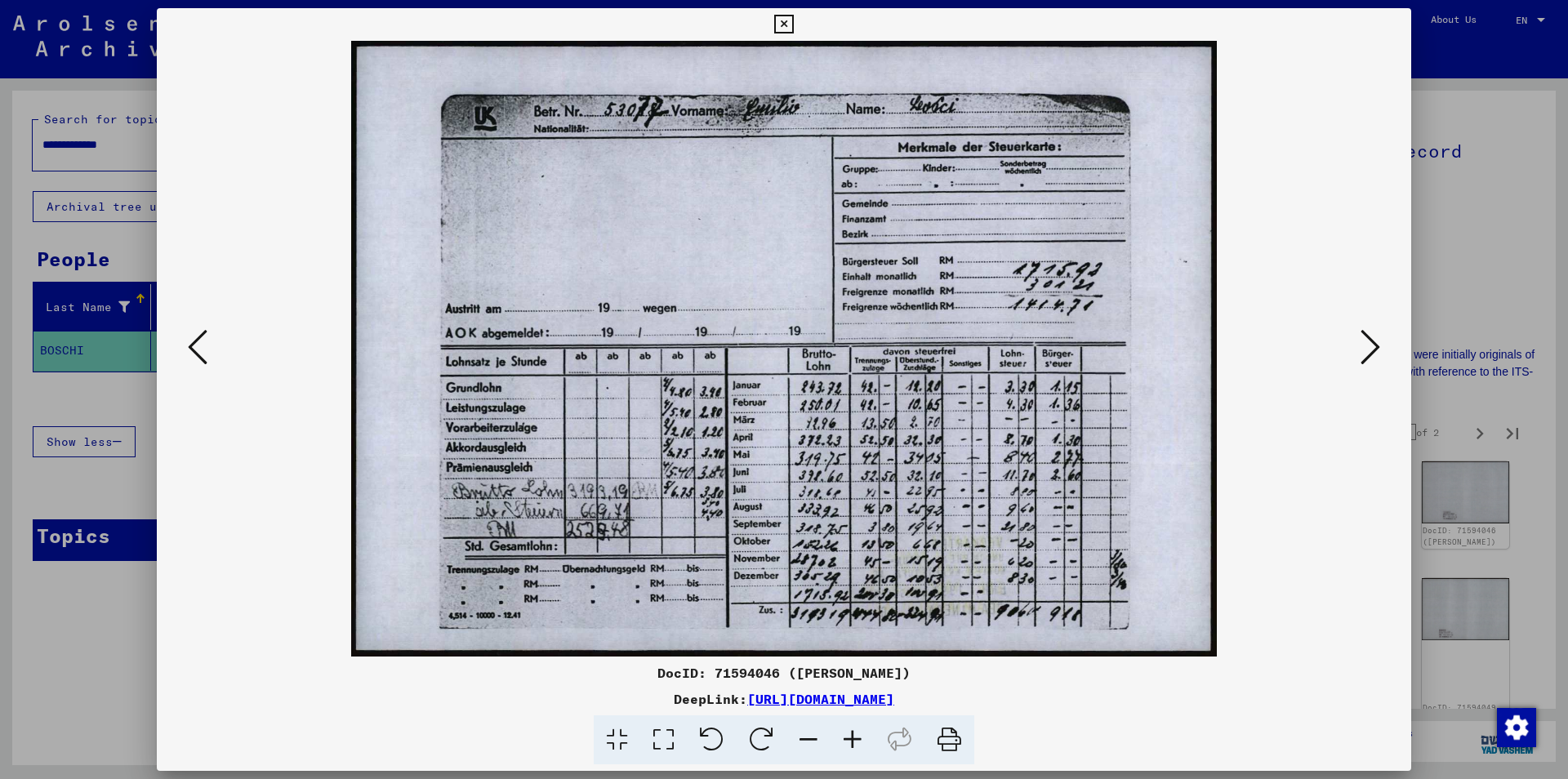
click at [1360, 346] on button at bounding box center [1370, 348] width 30 height 46
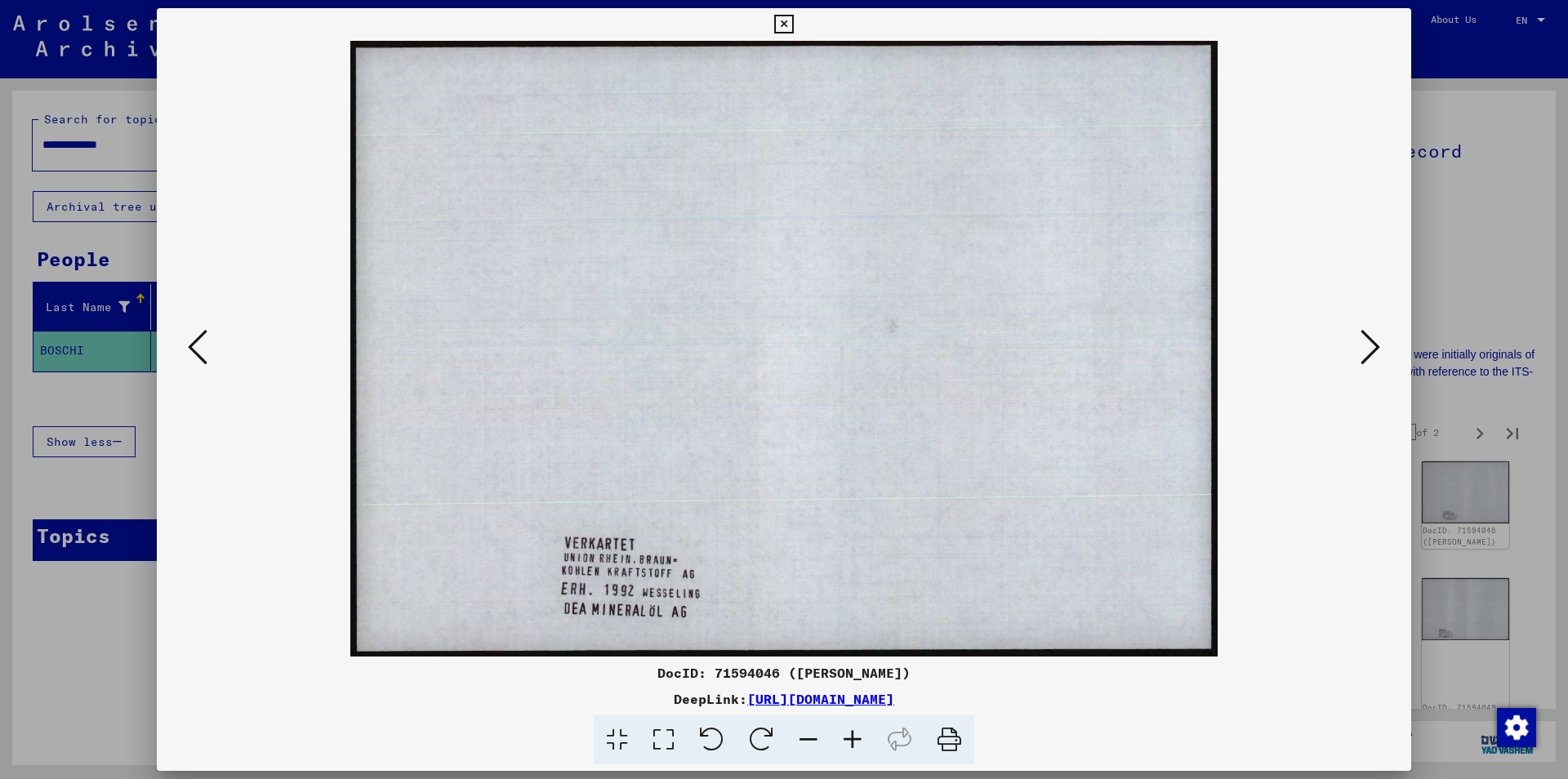
click at [1360, 346] on button at bounding box center [1370, 348] width 30 height 46
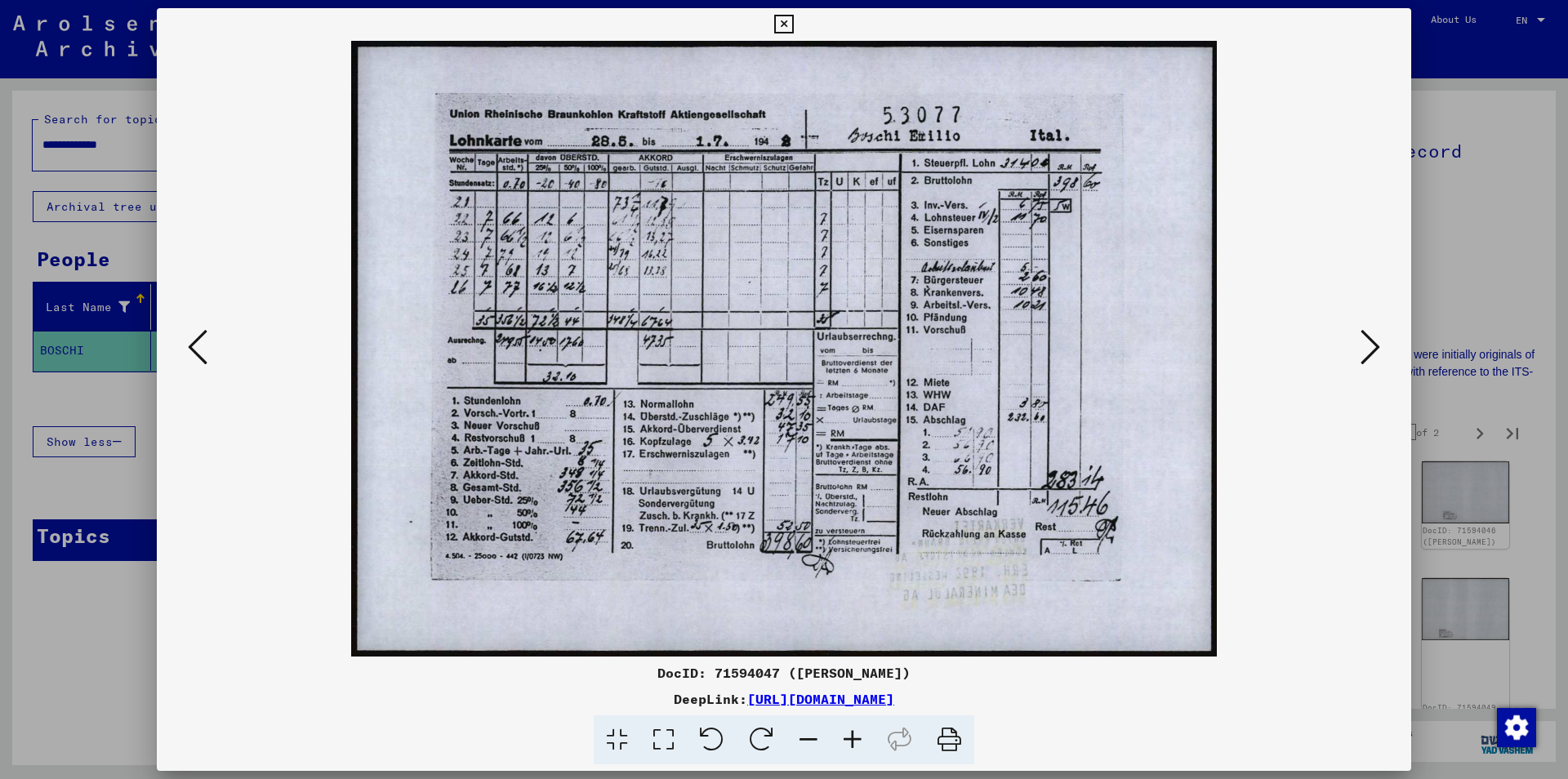
click at [1360, 346] on button at bounding box center [1370, 348] width 30 height 46
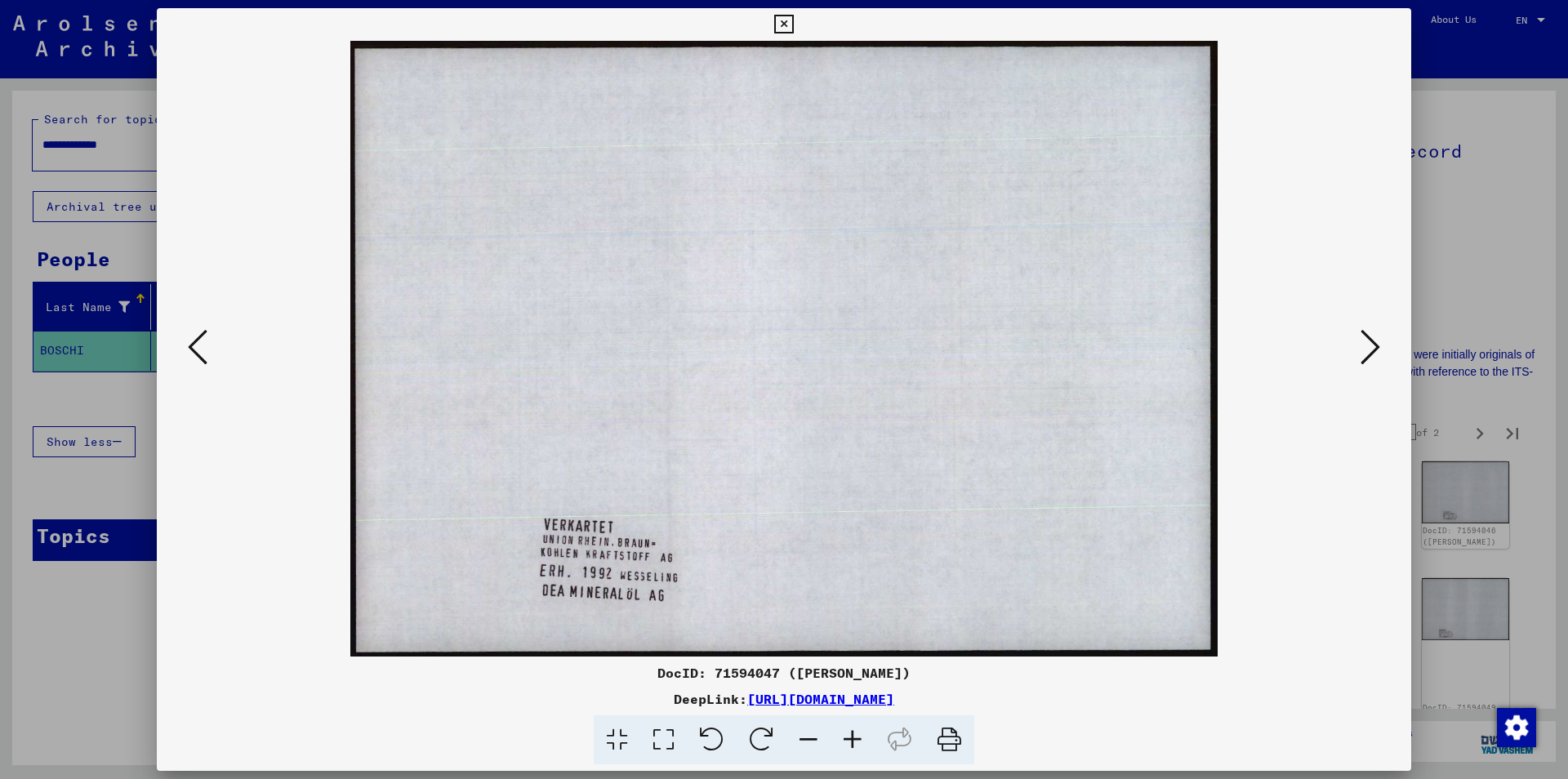
click at [1360, 346] on button at bounding box center [1370, 348] width 30 height 46
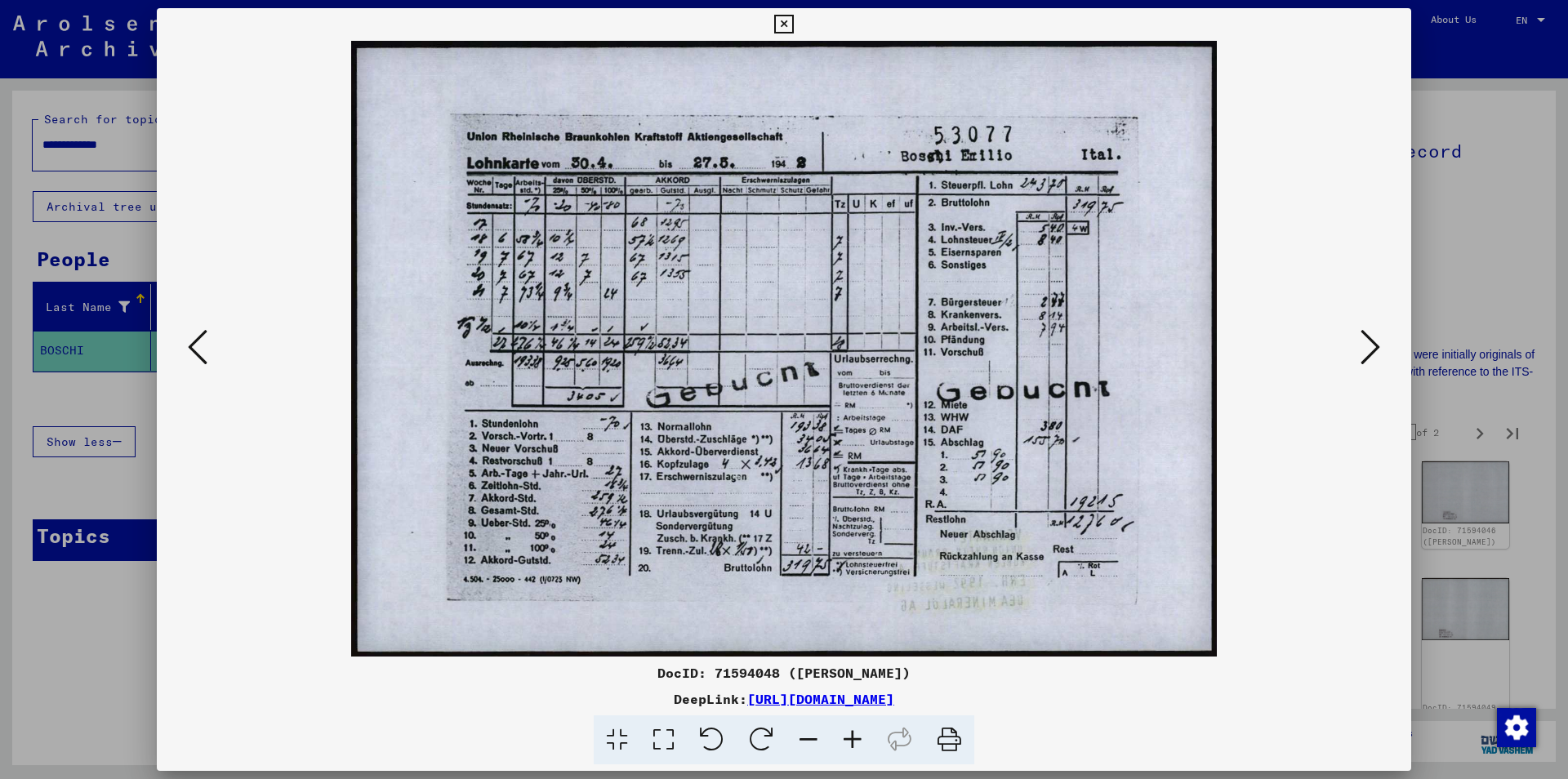
click at [1359, 344] on button at bounding box center [1370, 348] width 30 height 46
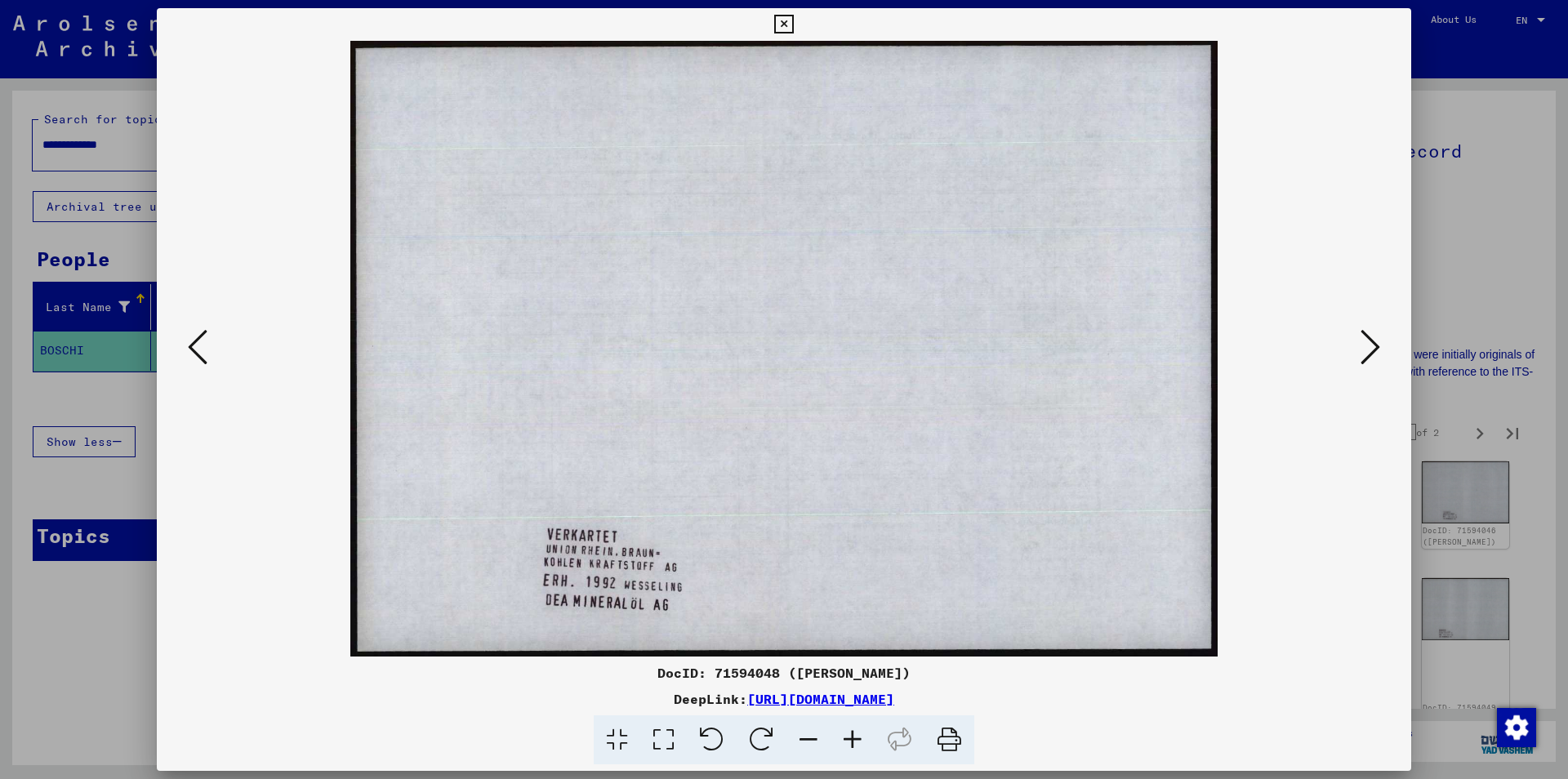
click at [1359, 343] on button at bounding box center [1370, 348] width 30 height 46
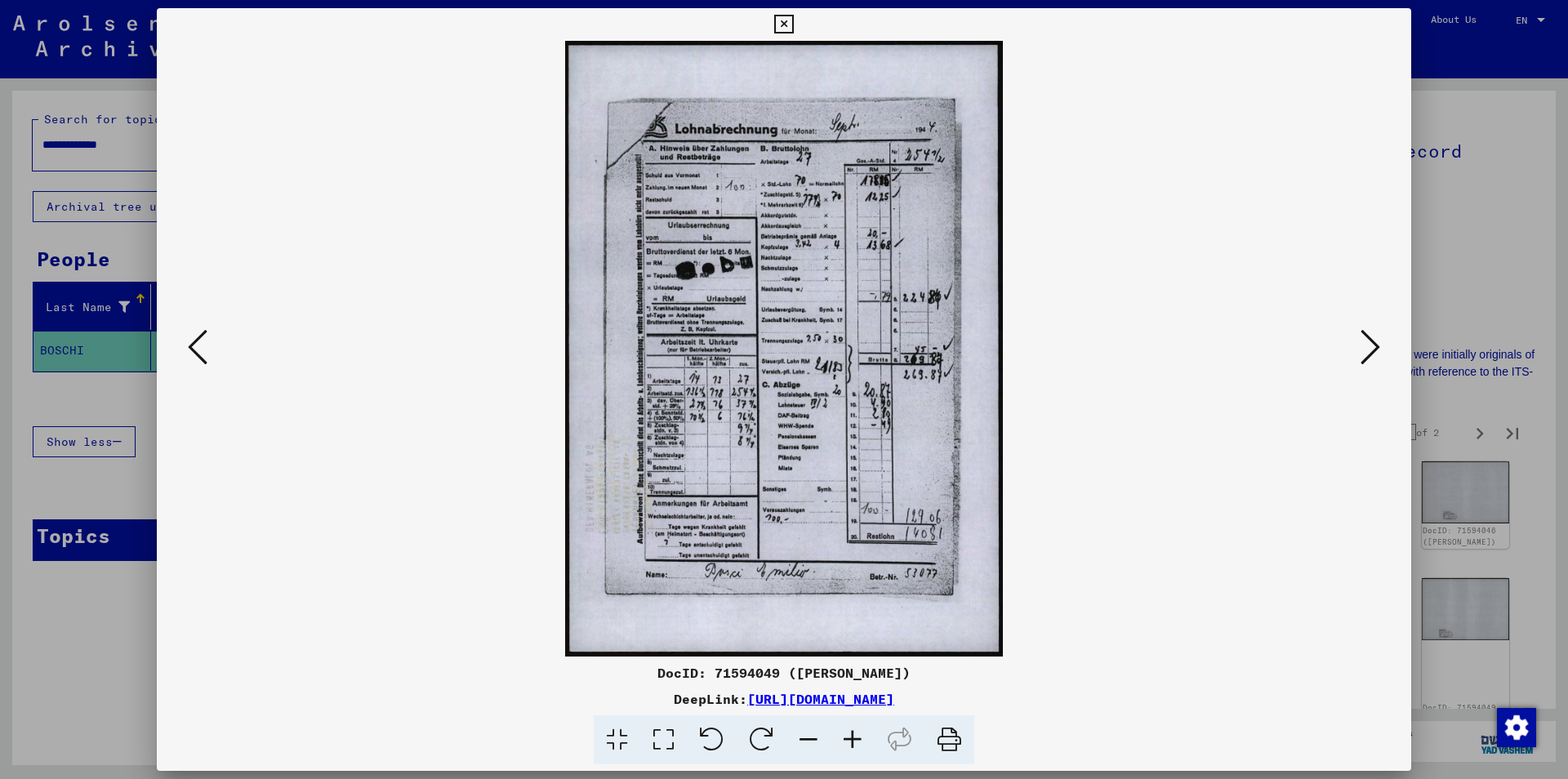
click at [1359, 343] on button at bounding box center [1370, 348] width 30 height 46
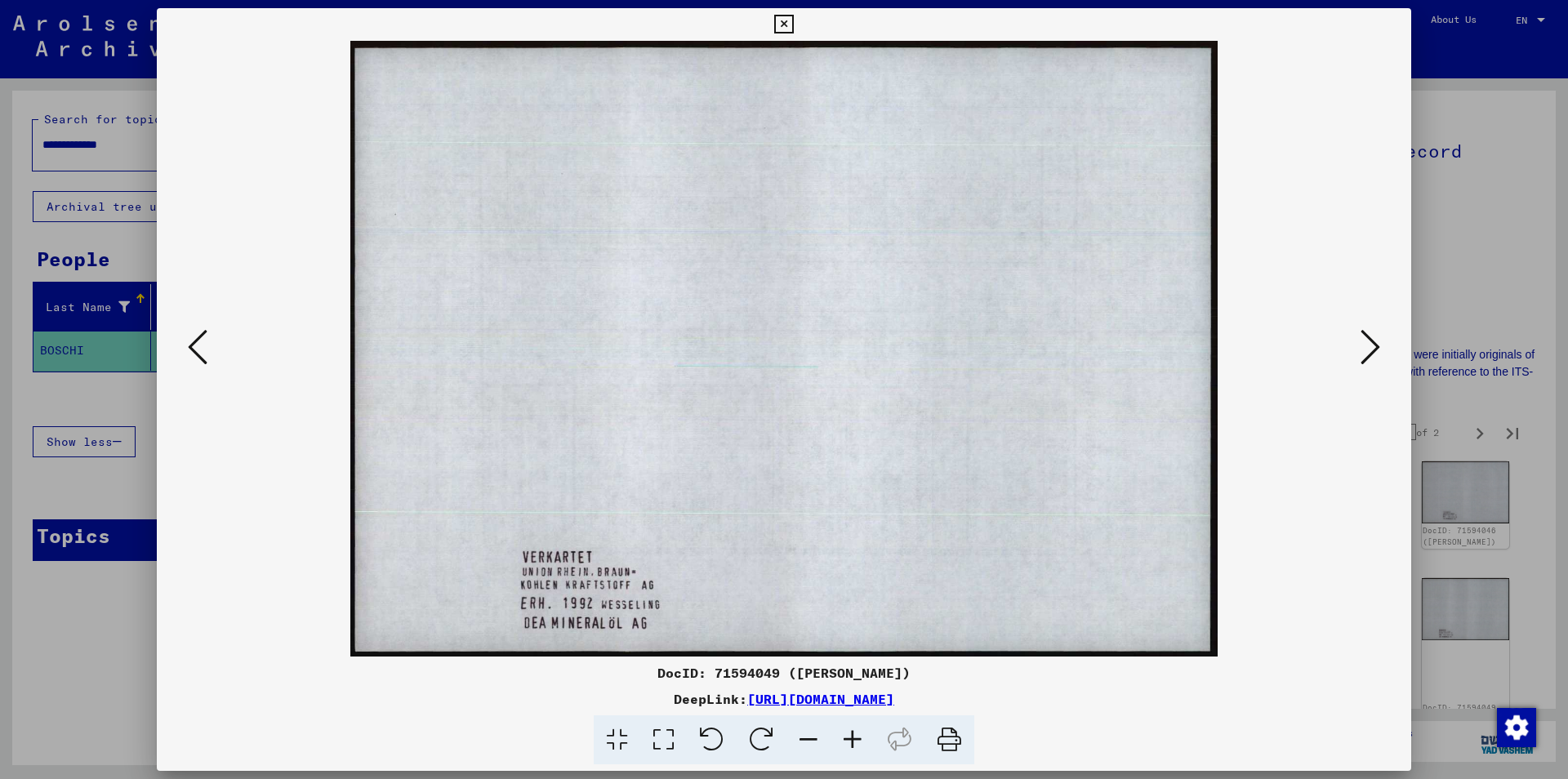
click at [1359, 343] on button at bounding box center [1370, 348] width 30 height 46
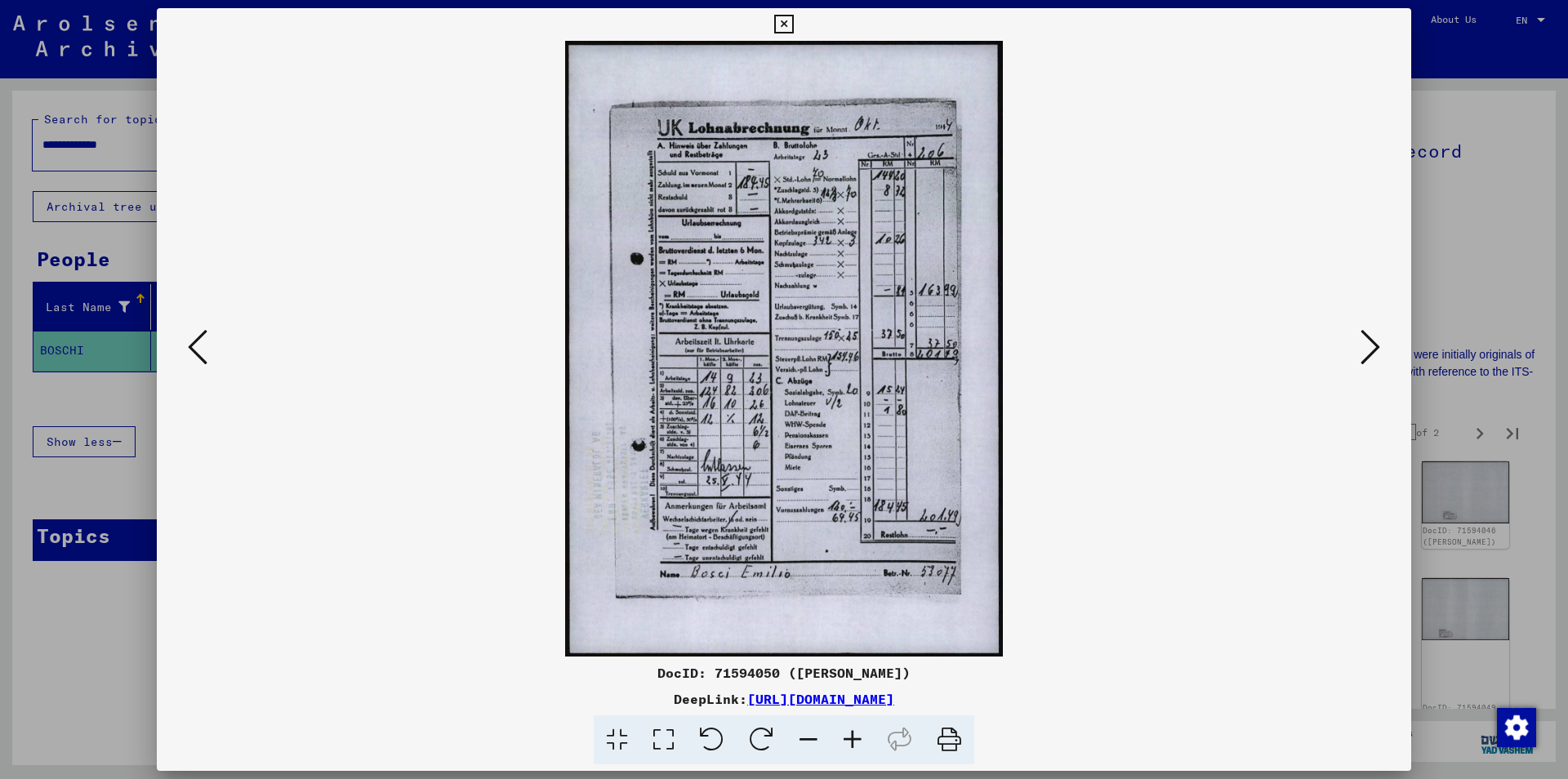
click at [1359, 343] on button at bounding box center [1370, 348] width 30 height 46
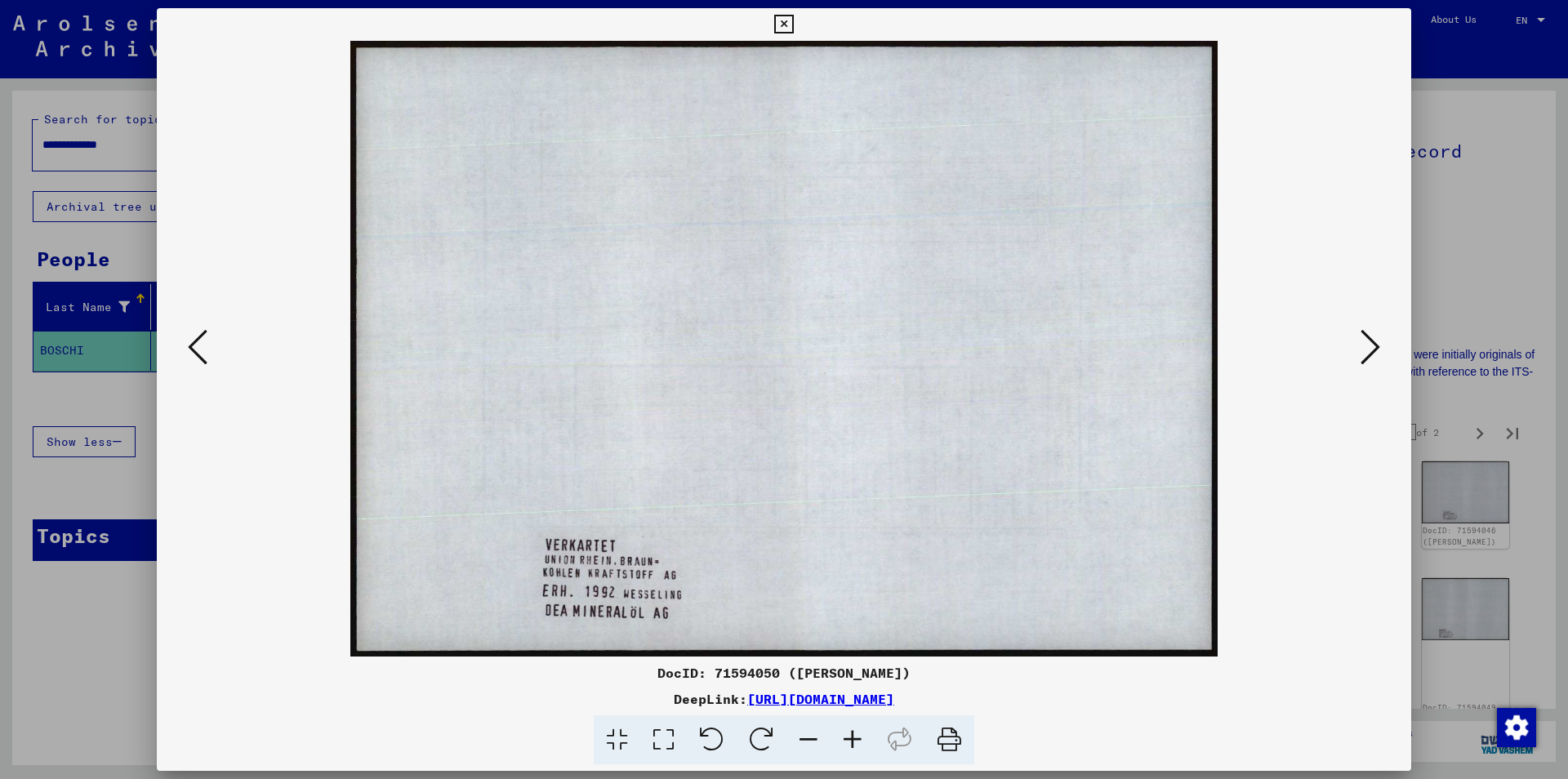
click at [1359, 342] on button at bounding box center [1370, 348] width 30 height 46
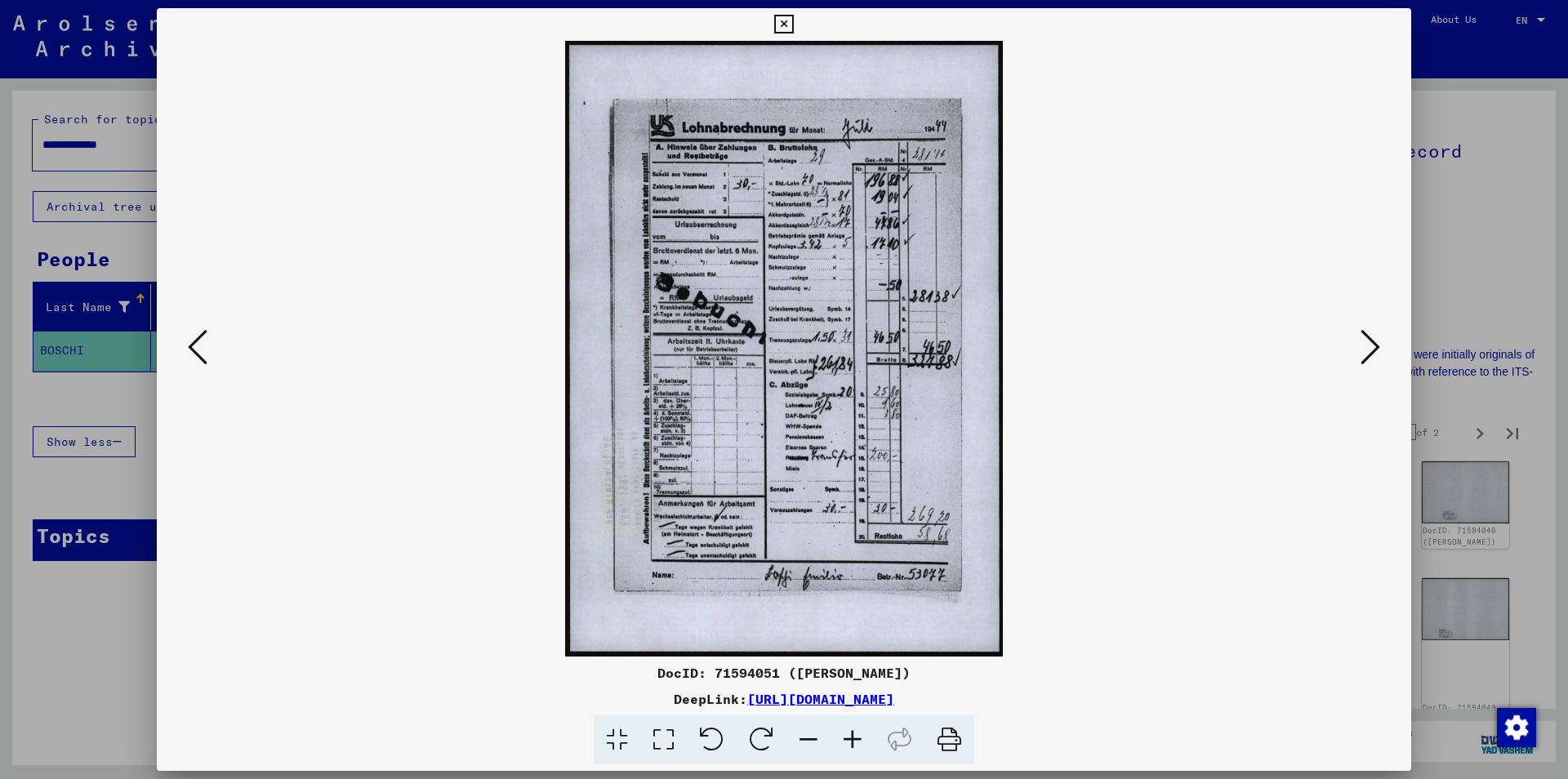
click at [1359, 342] on button at bounding box center [1370, 348] width 30 height 46
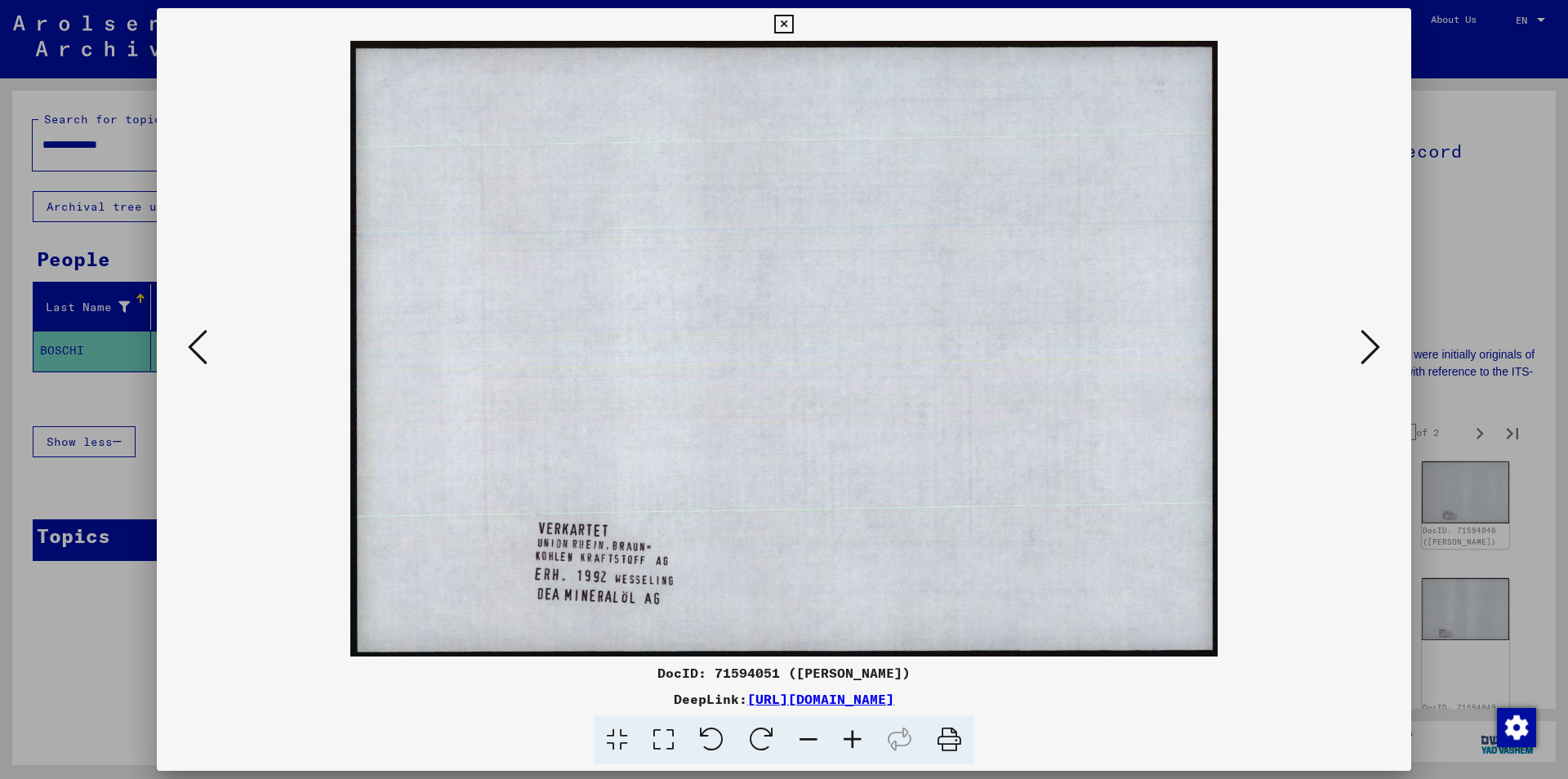
click at [1359, 342] on button at bounding box center [1370, 348] width 30 height 46
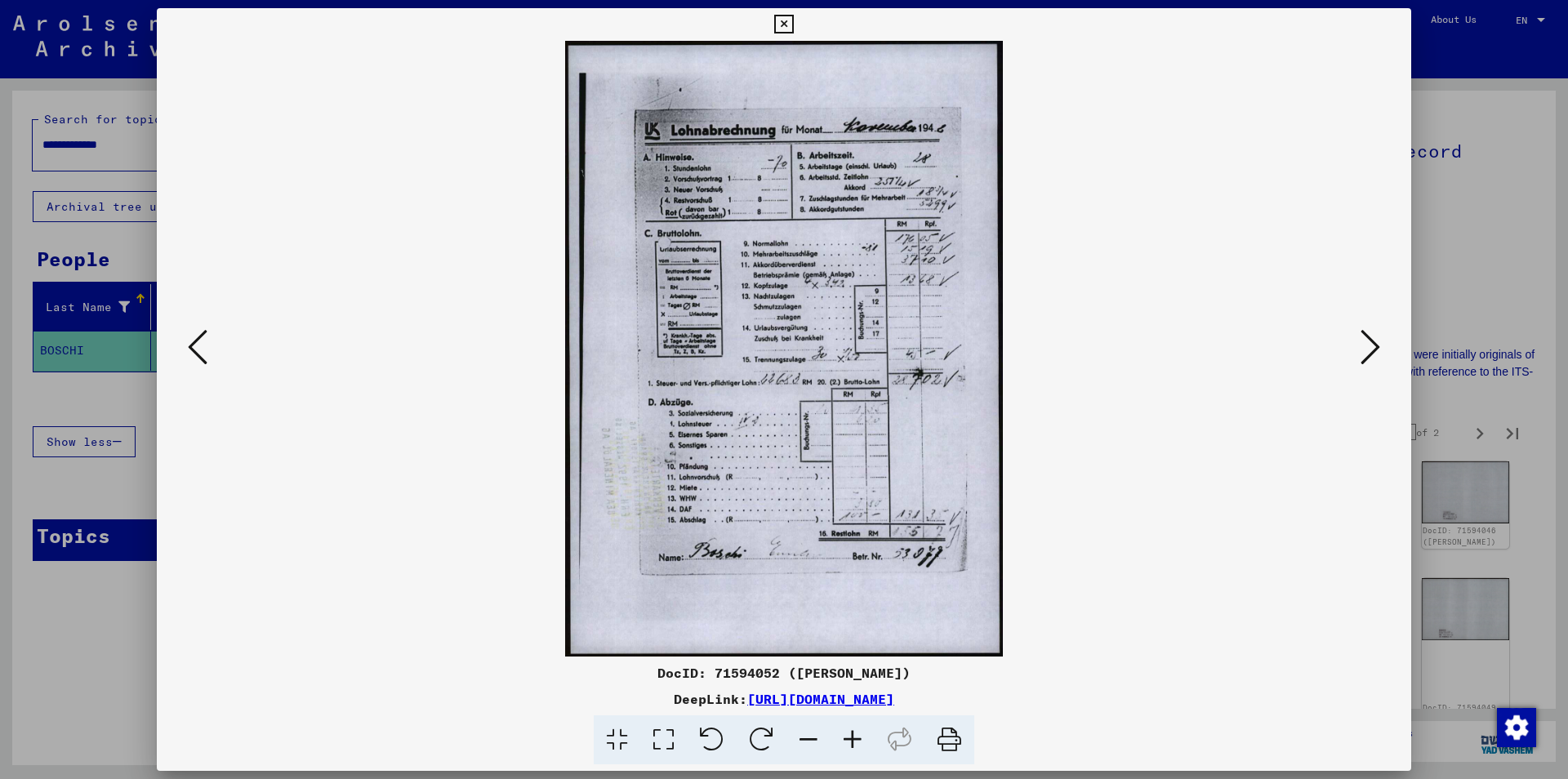
click at [1359, 342] on button at bounding box center [1370, 348] width 30 height 46
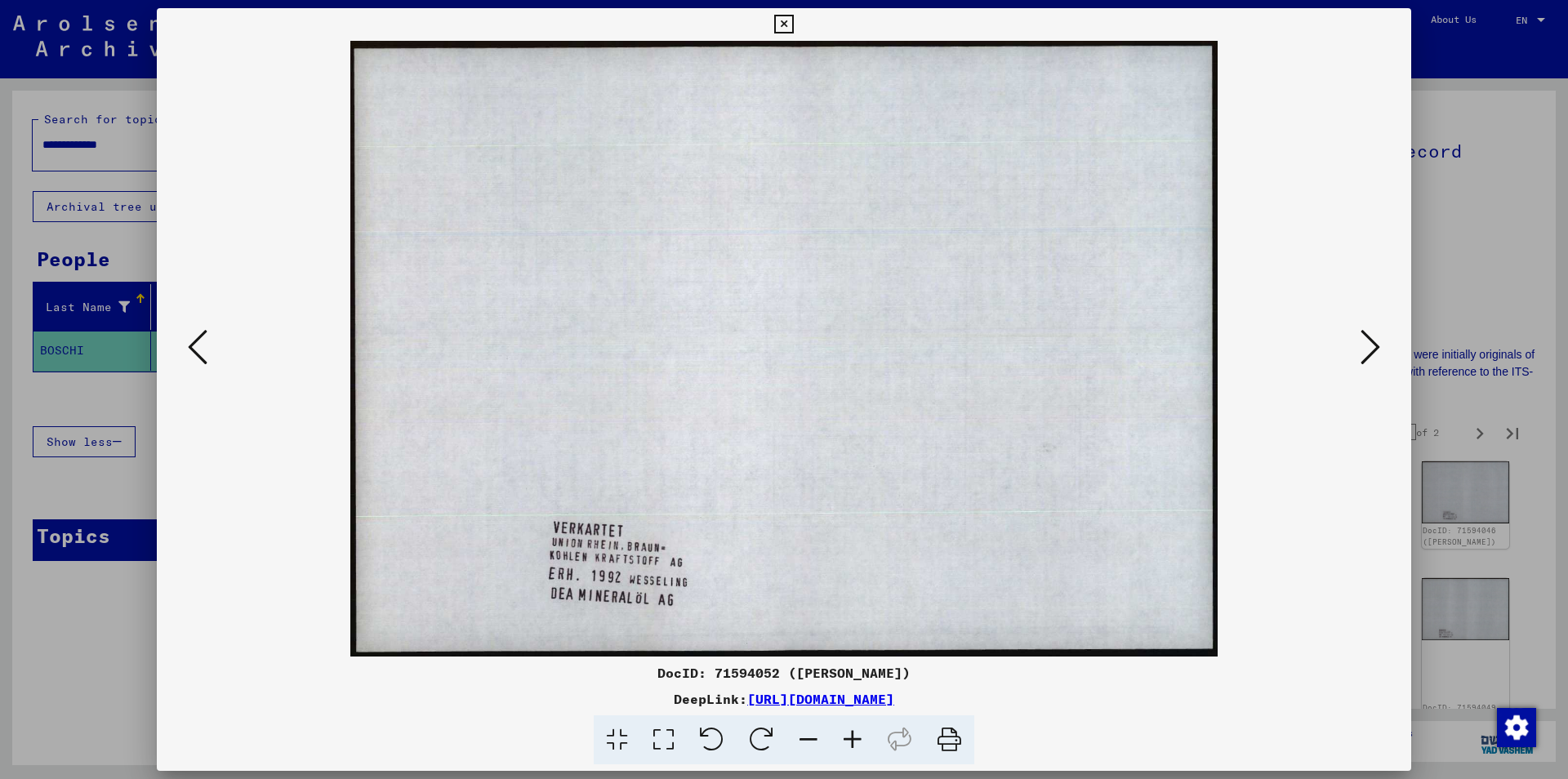
click at [1359, 342] on button at bounding box center [1370, 348] width 30 height 46
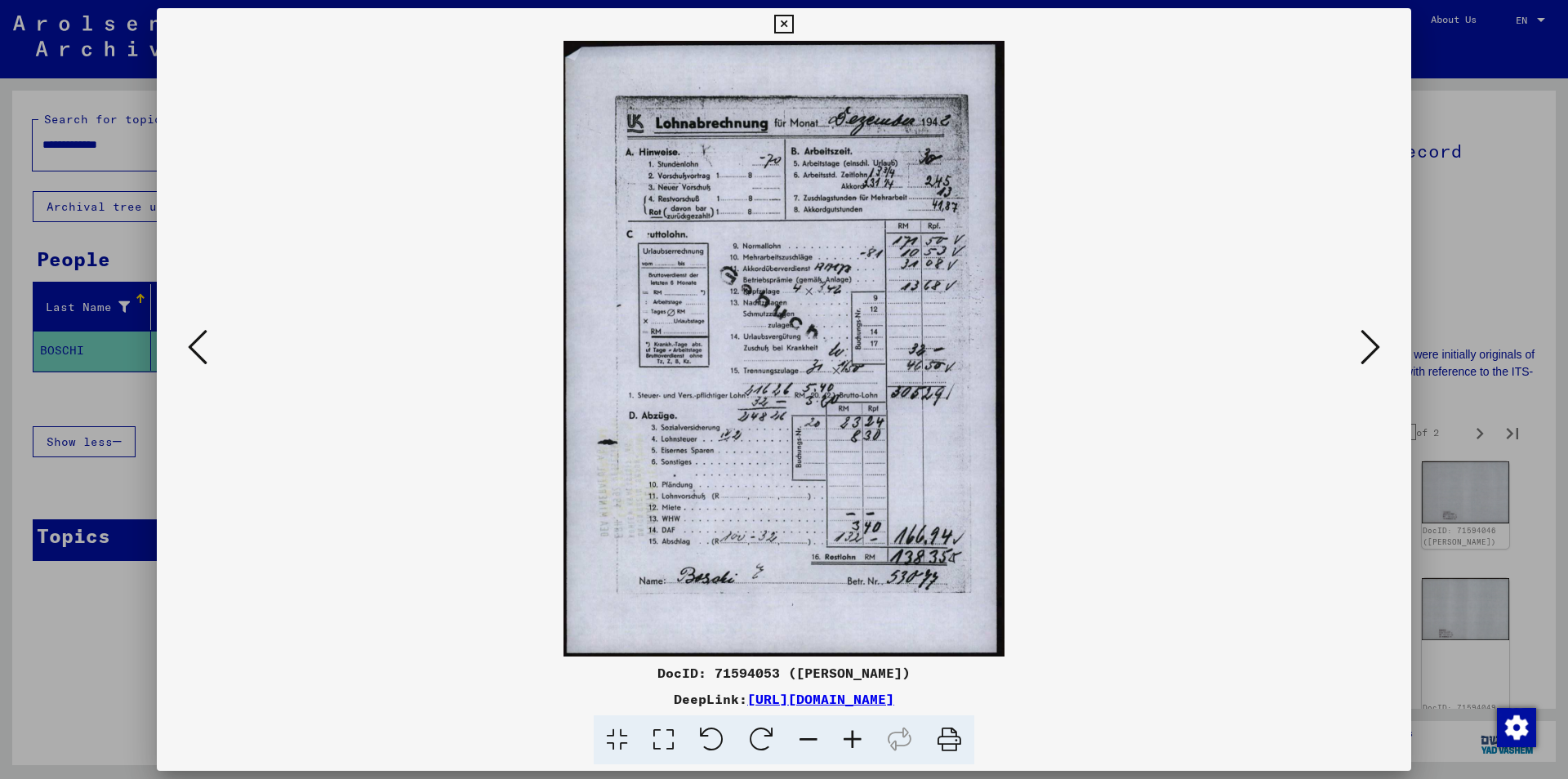
click at [1359, 342] on button at bounding box center [1370, 348] width 30 height 46
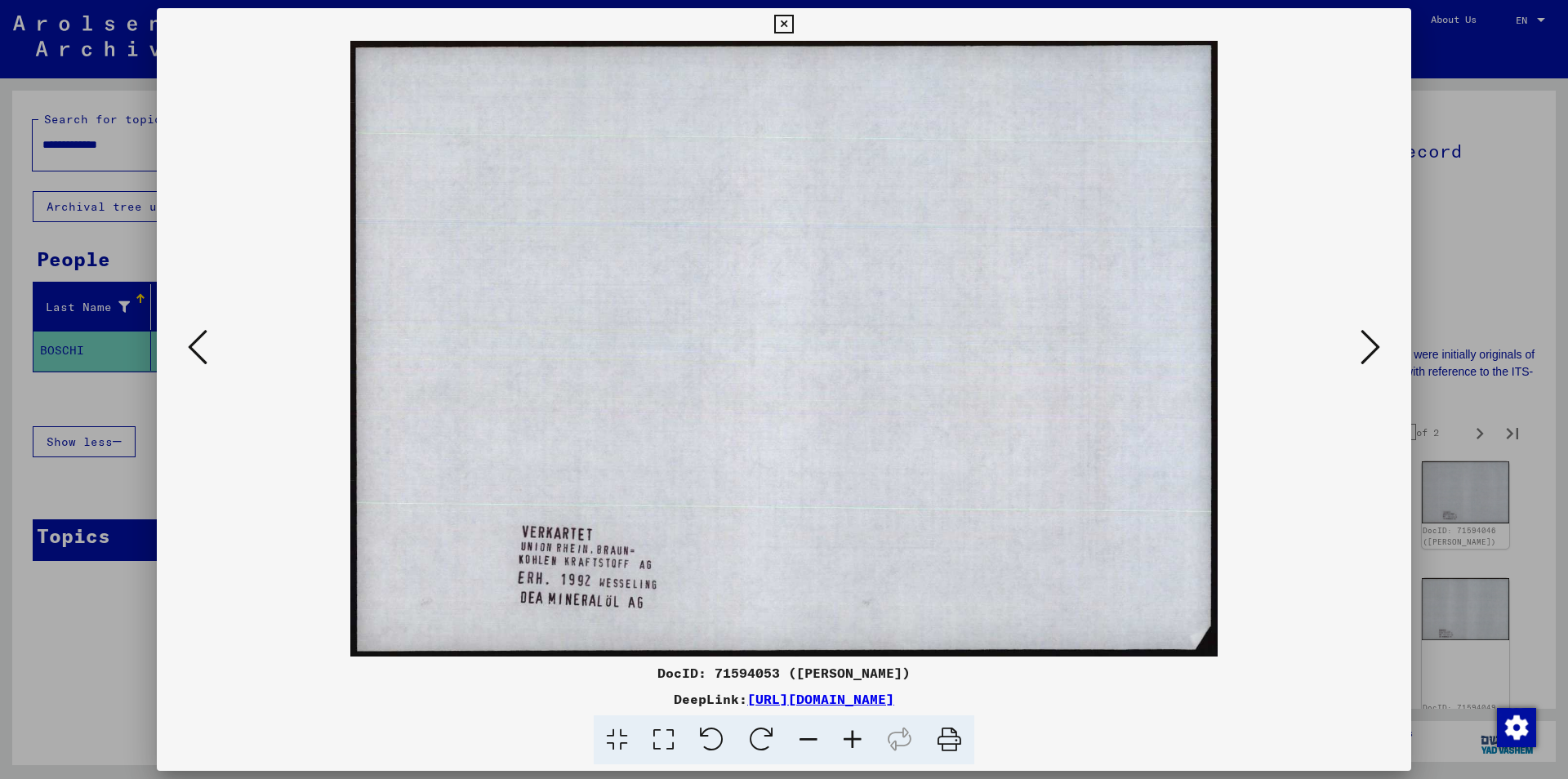
click at [1359, 342] on button at bounding box center [1370, 348] width 30 height 46
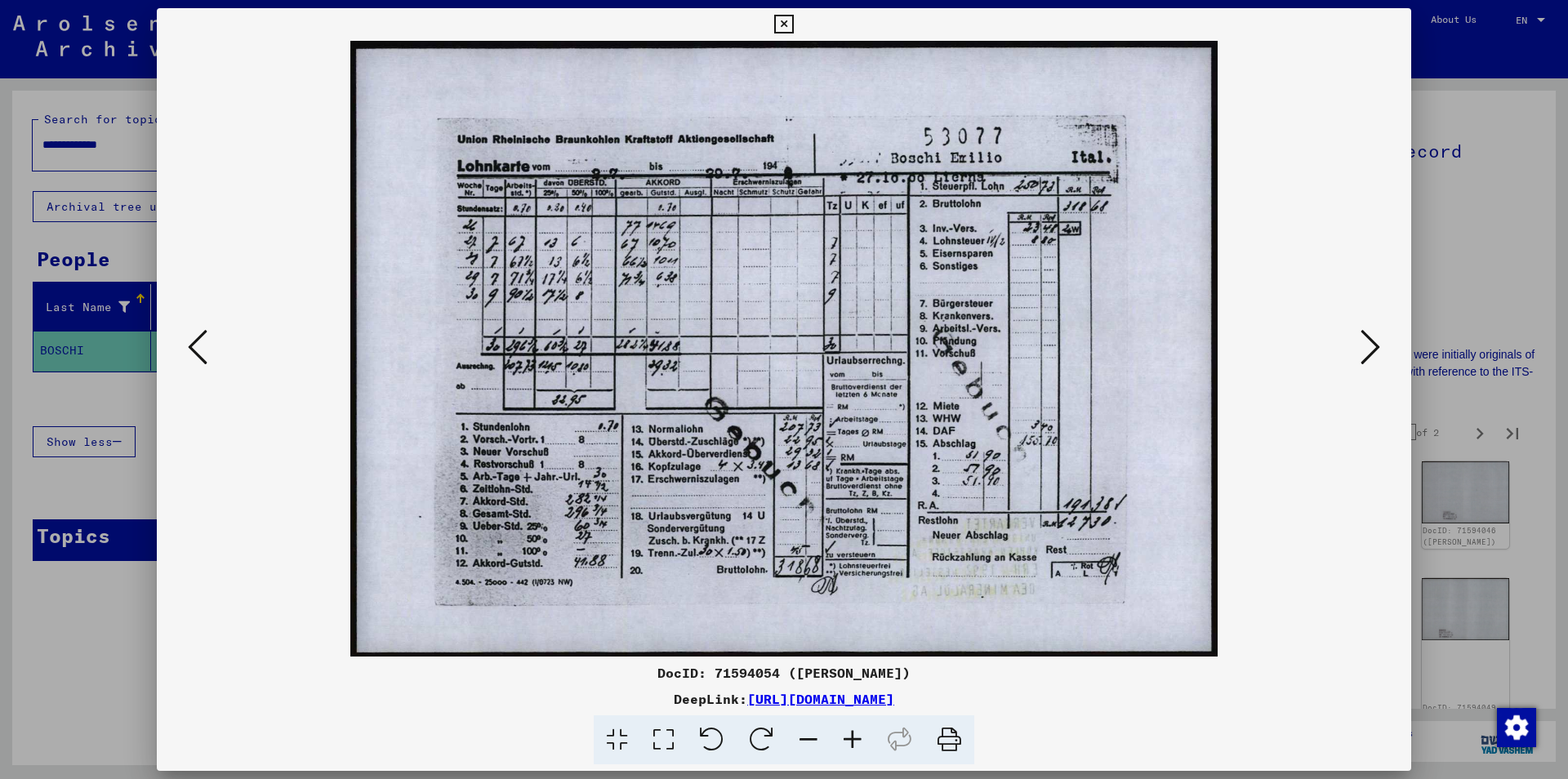
click at [1359, 342] on button at bounding box center [1370, 348] width 30 height 46
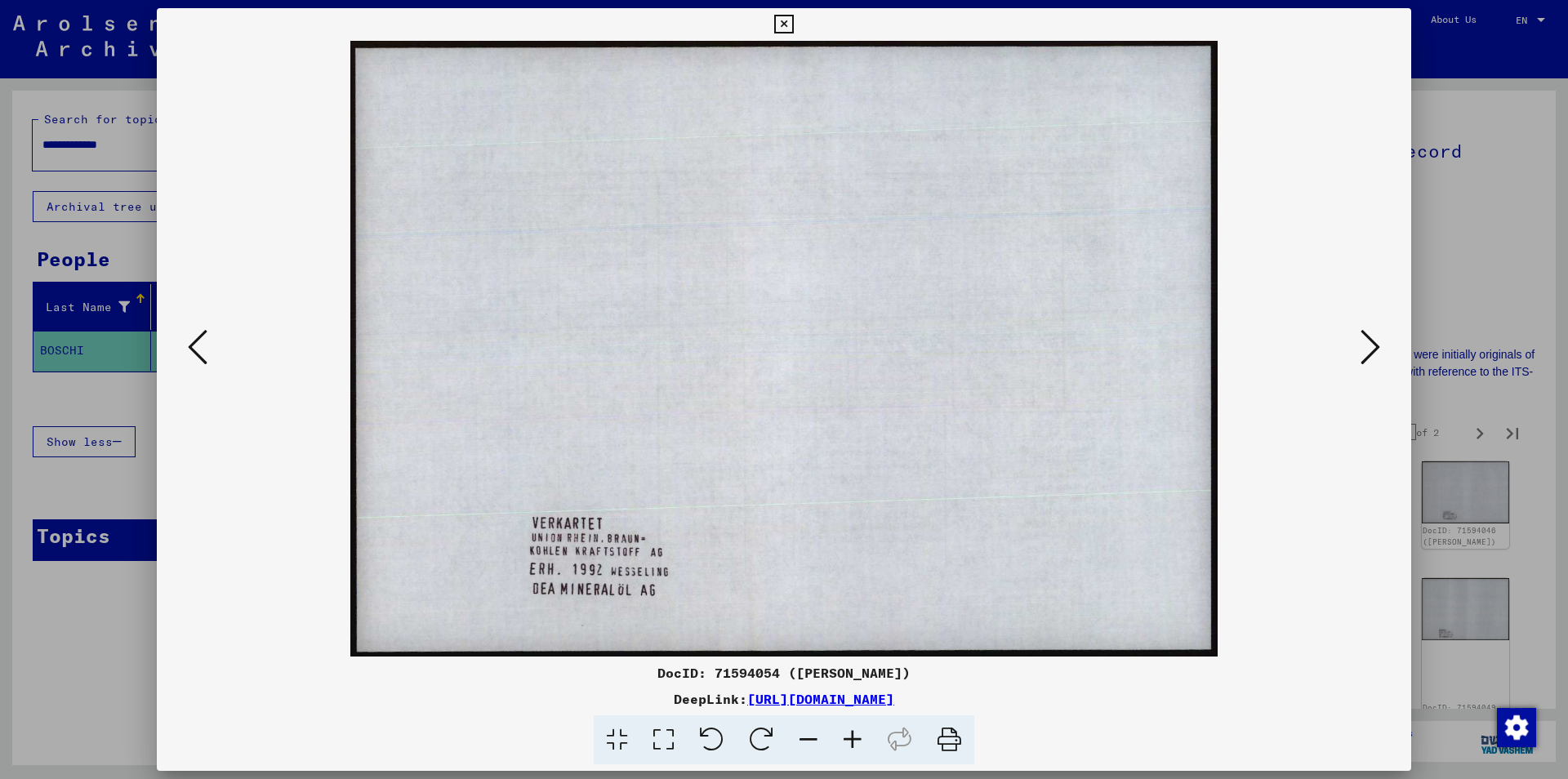
click at [1359, 342] on button at bounding box center [1370, 348] width 30 height 46
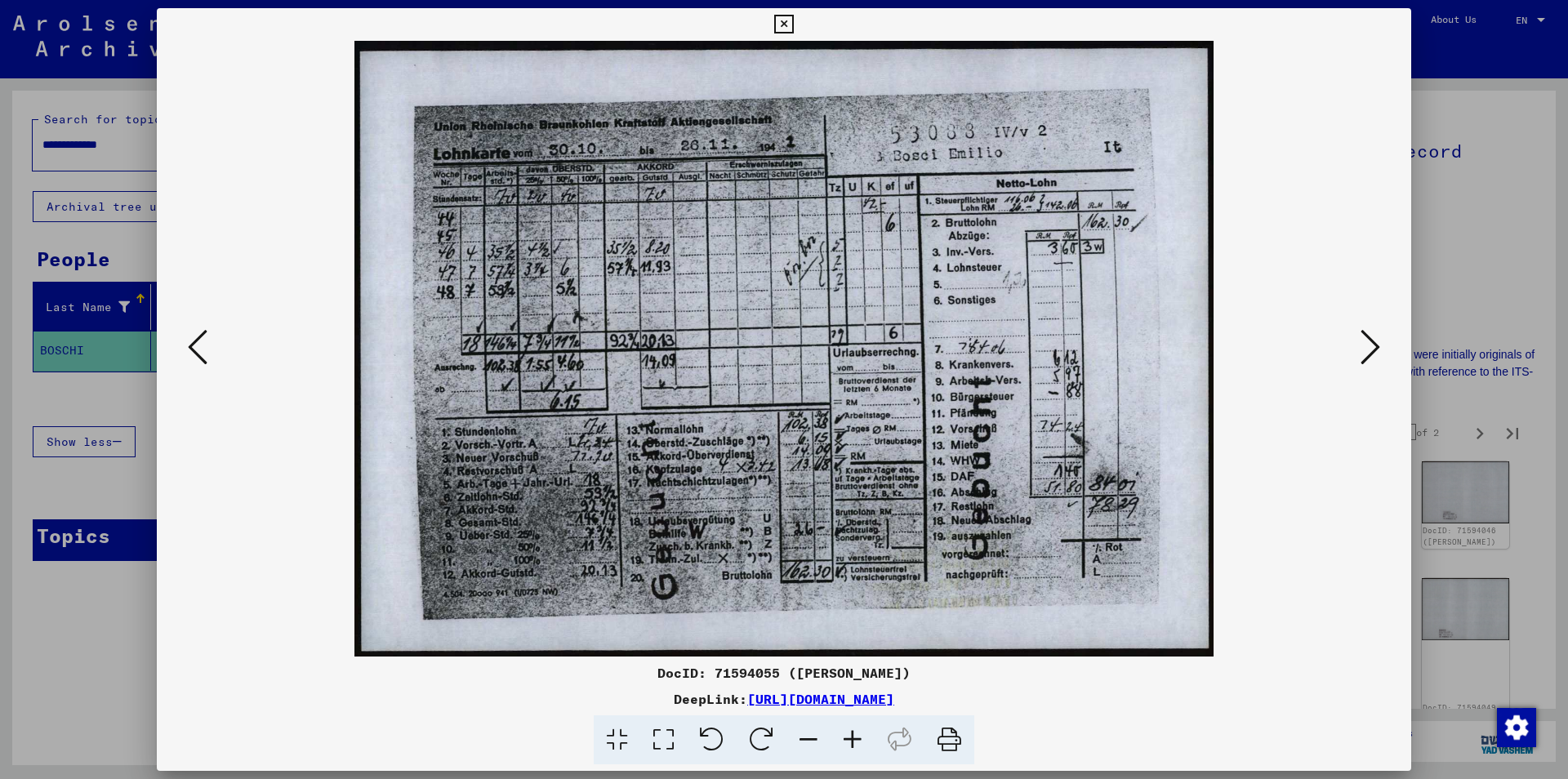
click at [1359, 342] on button at bounding box center [1370, 348] width 30 height 46
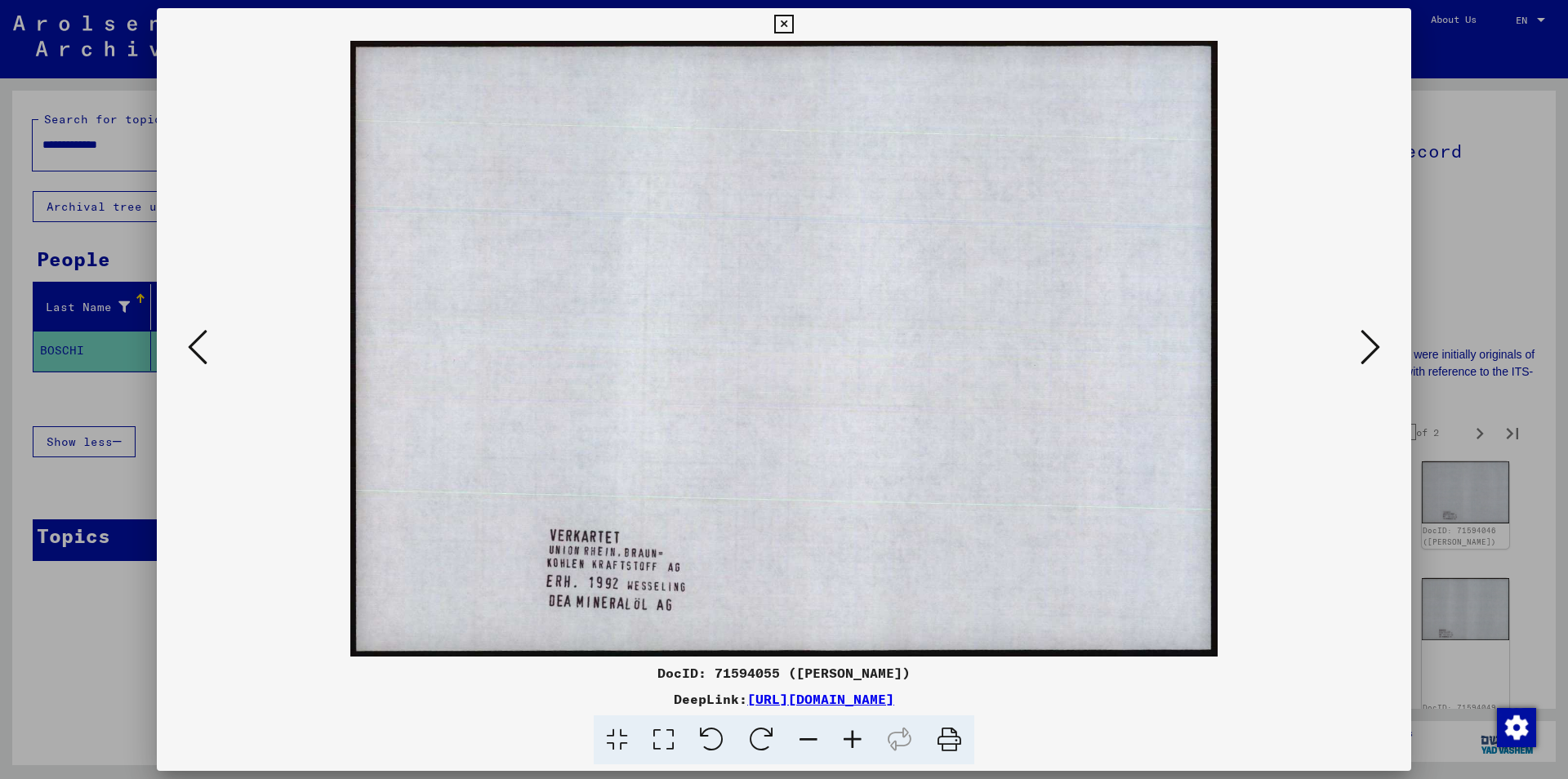
click at [1359, 342] on button at bounding box center [1370, 348] width 30 height 46
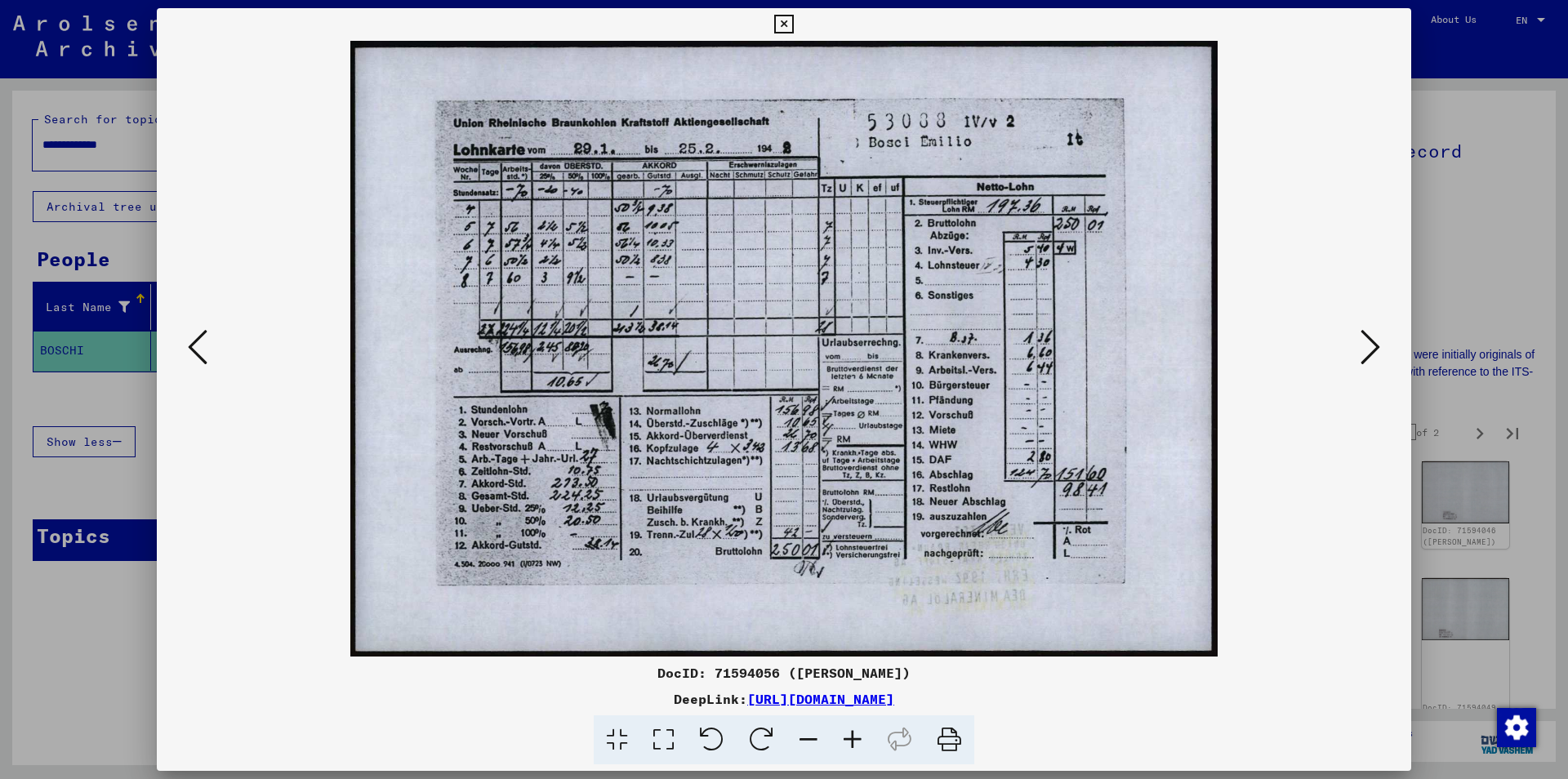
click at [1359, 342] on button at bounding box center [1370, 348] width 30 height 46
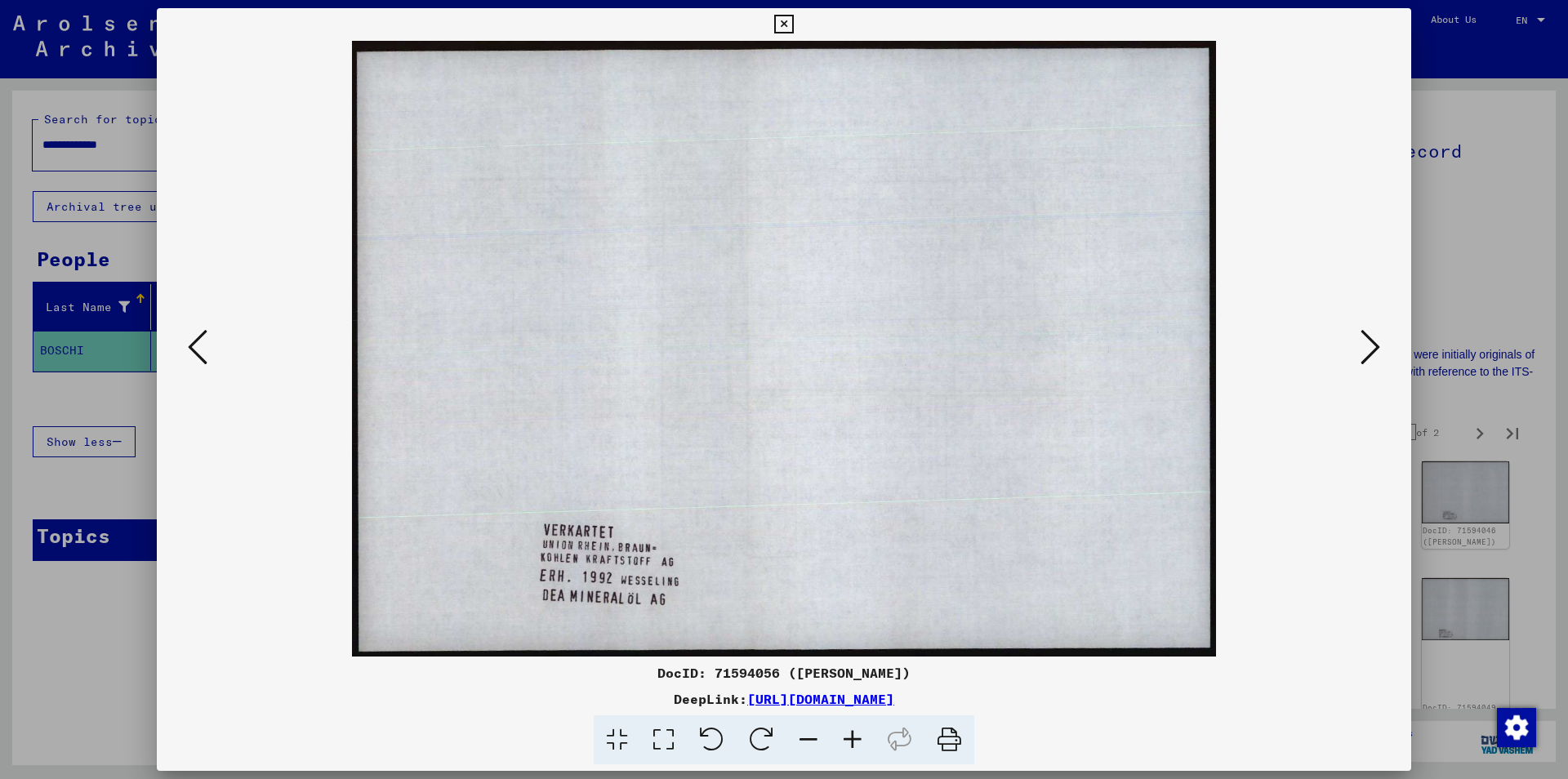
click at [793, 31] on icon at bounding box center [783, 25] width 19 height 20
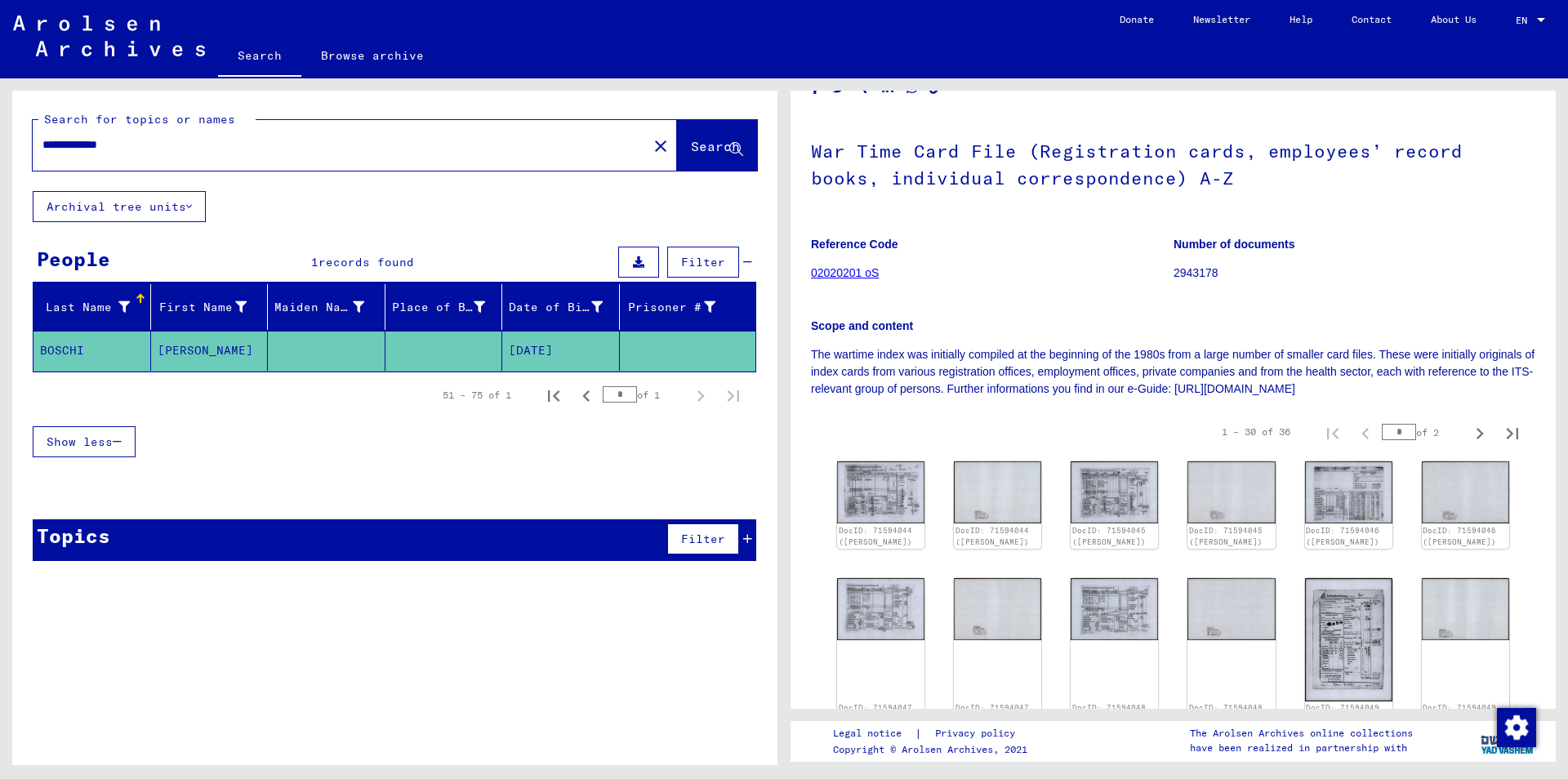
drag, startPoint x: 154, startPoint y: 146, endPoint x: 86, endPoint y: 147, distance: 68.0
click at [86, 147] on input "**********" at bounding box center [340, 144] width 595 height 17
click at [150, 146] on input "**********" at bounding box center [340, 144] width 595 height 17
drag, startPoint x: 150, startPoint y: 146, endPoint x: 0, endPoint y: 139, distance: 150.2
click at [42, 140] on input "**********" at bounding box center [340, 144] width 595 height 17
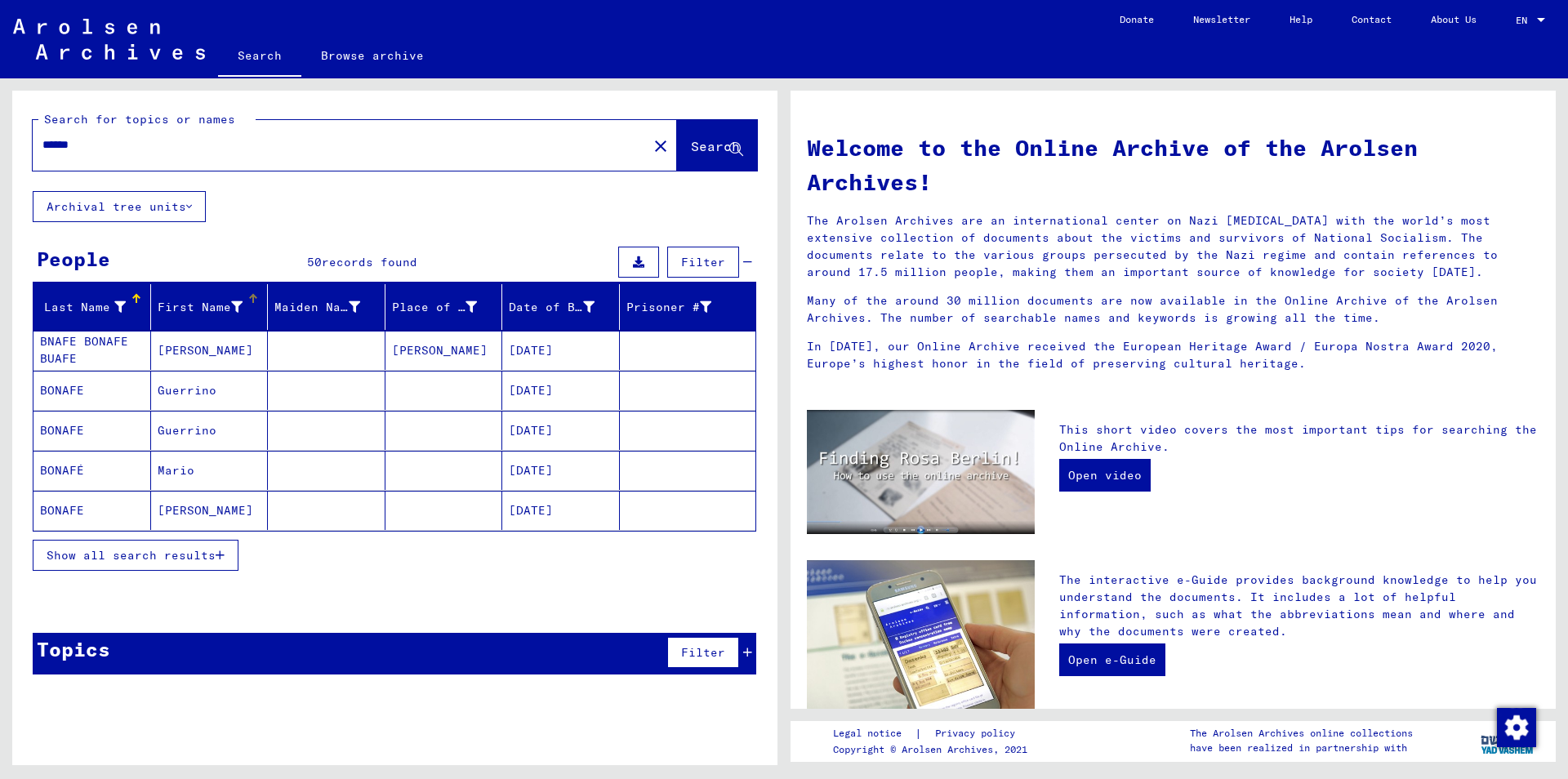
click at [255, 312] on div "First Name" at bounding box center [213, 307] width 110 height 27
click at [176, 549] on span "Show all search results" at bounding box center [131, 554] width 169 height 15
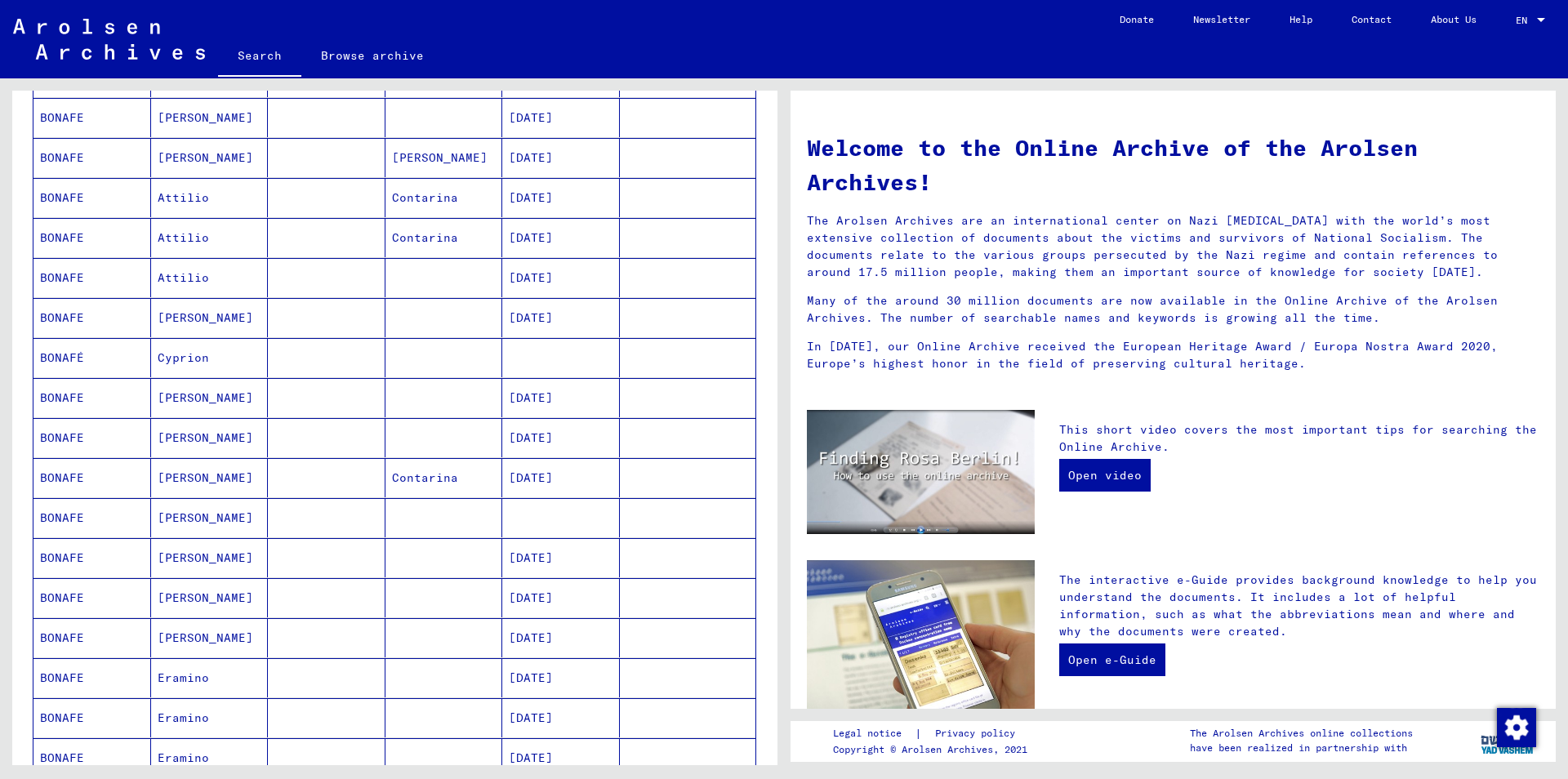
scroll to position [705, 0]
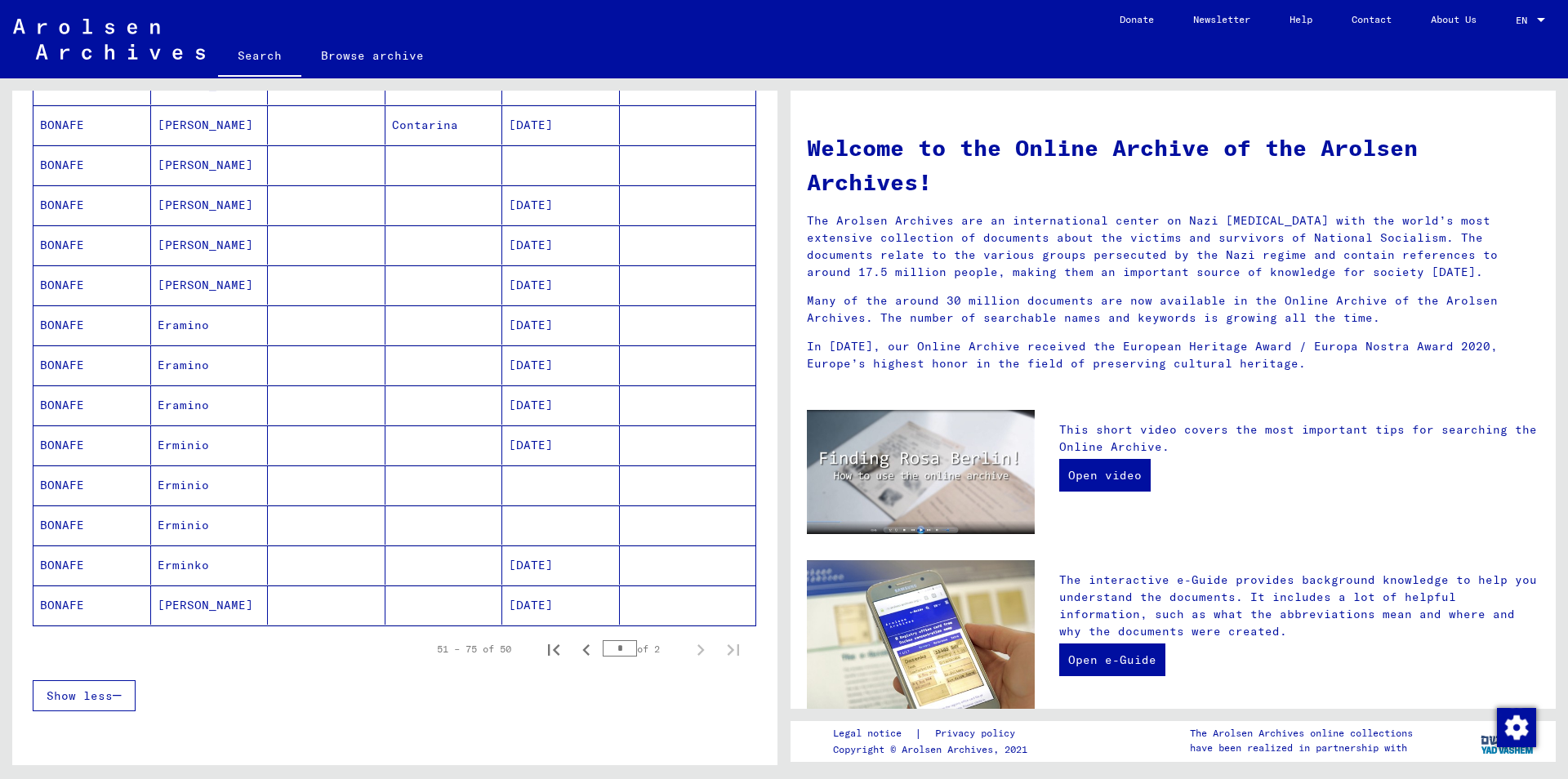
click at [465, 286] on mat-cell at bounding box center [443, 285] width 117 height 39
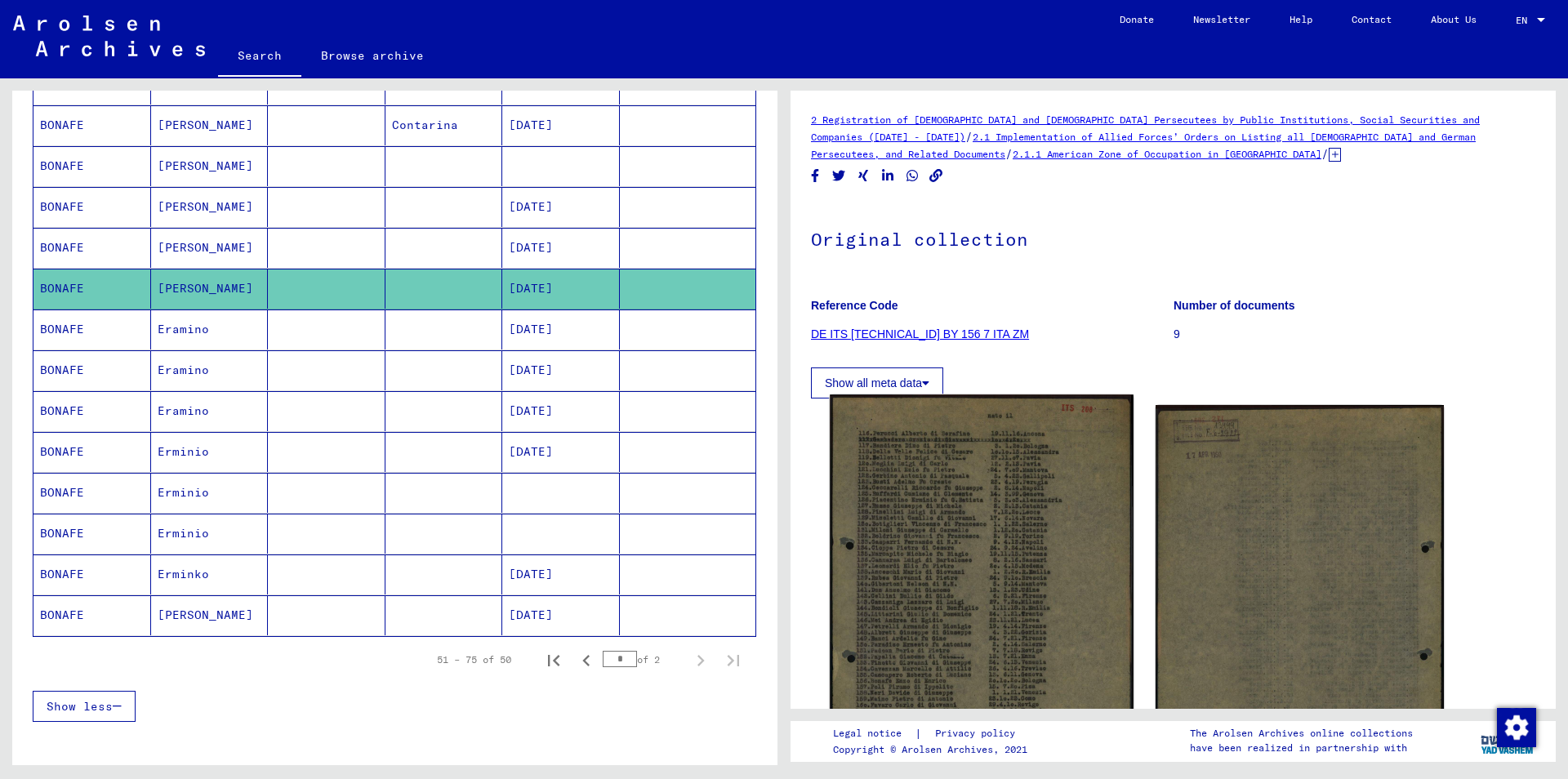
click at [1007, 513] on img at bounding box center [981, 607] width 303 height 423
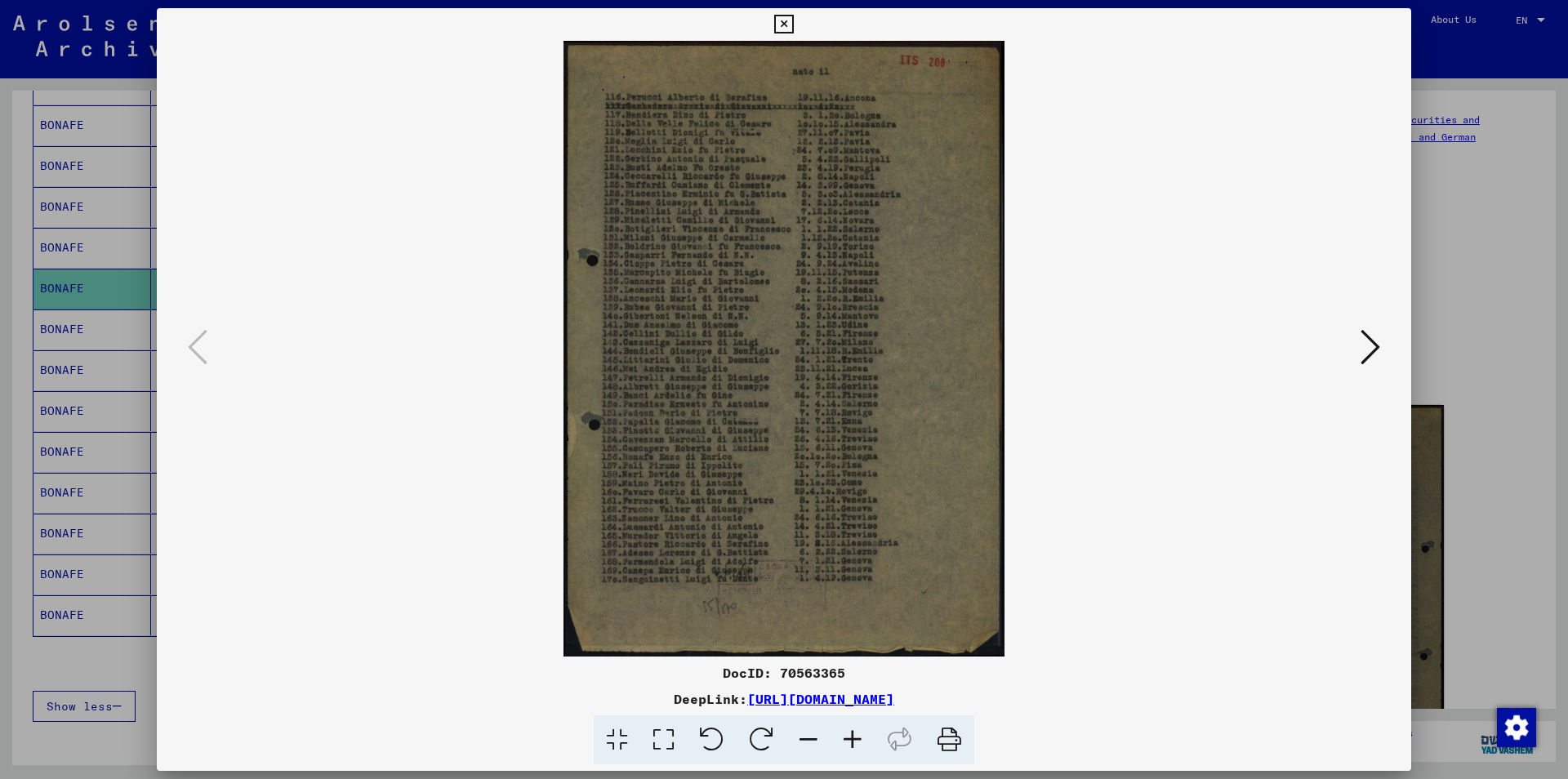
click at [849, 735] on icon at bounding box center [852, 740] width 44 height 50
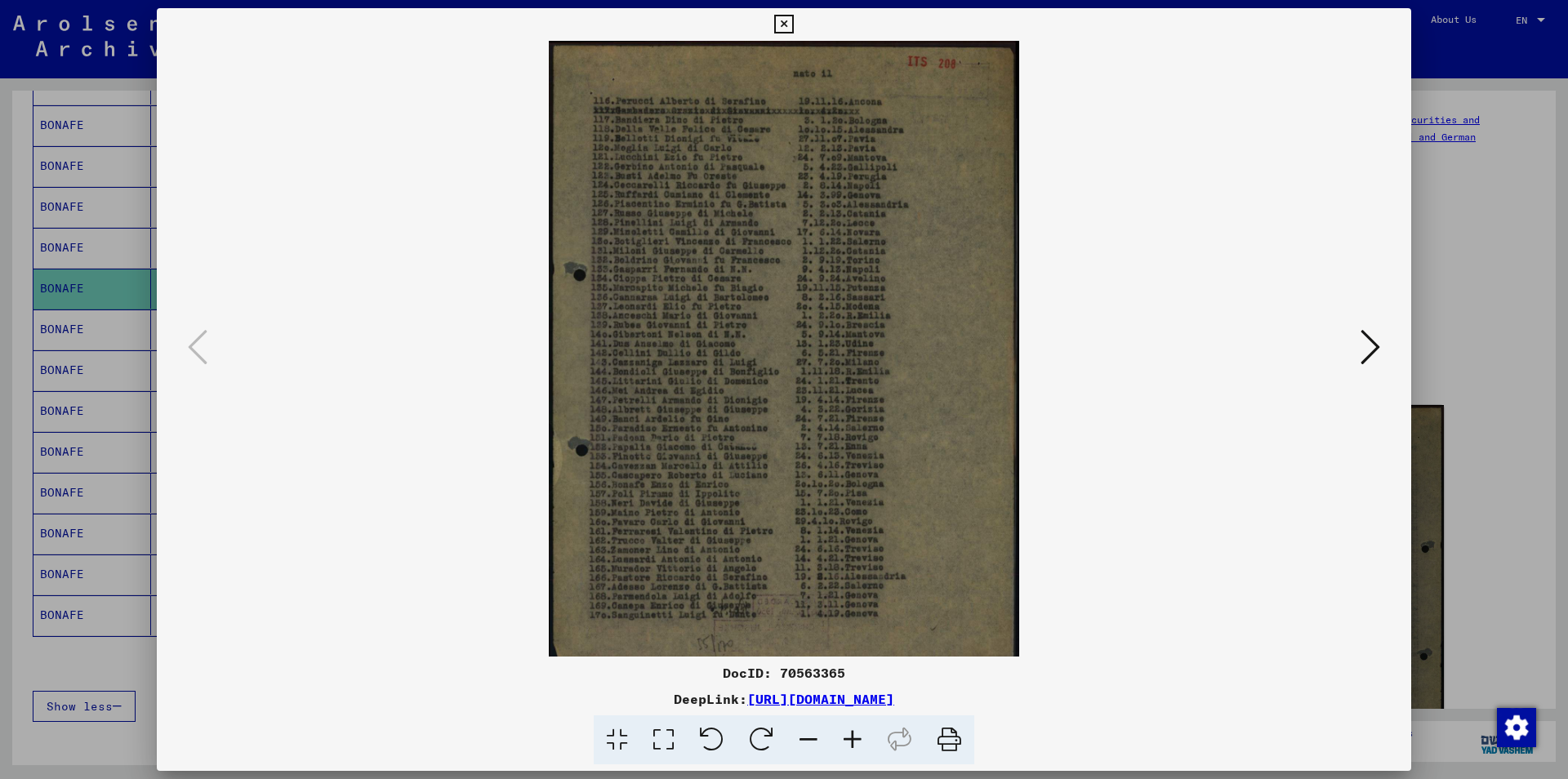
click at [849, 735] on icon at bounding box center [852, 740] width 44 height 50
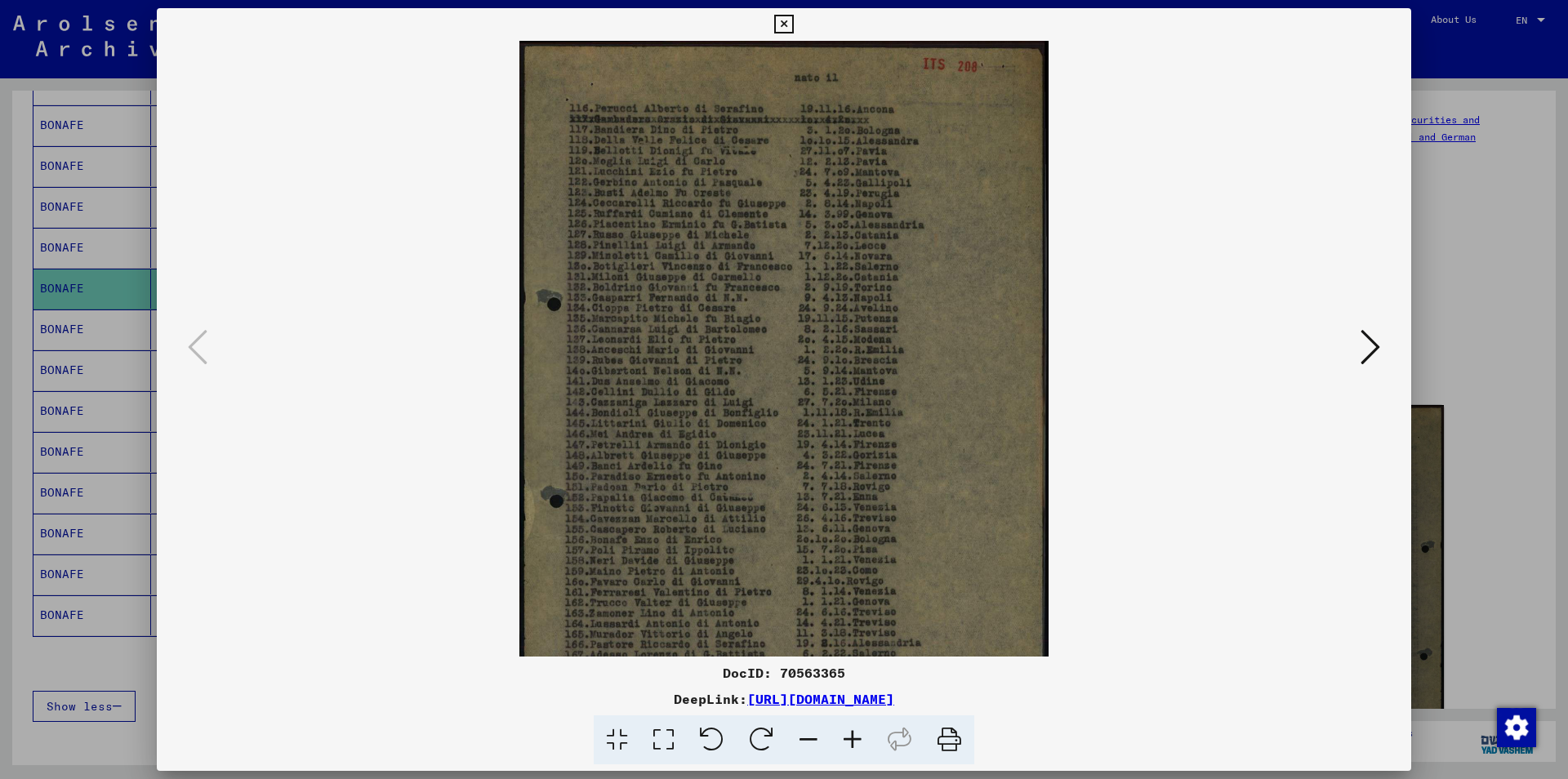
click at [849, 735] on icon at bounding box center [852, 740] width 44 height 50
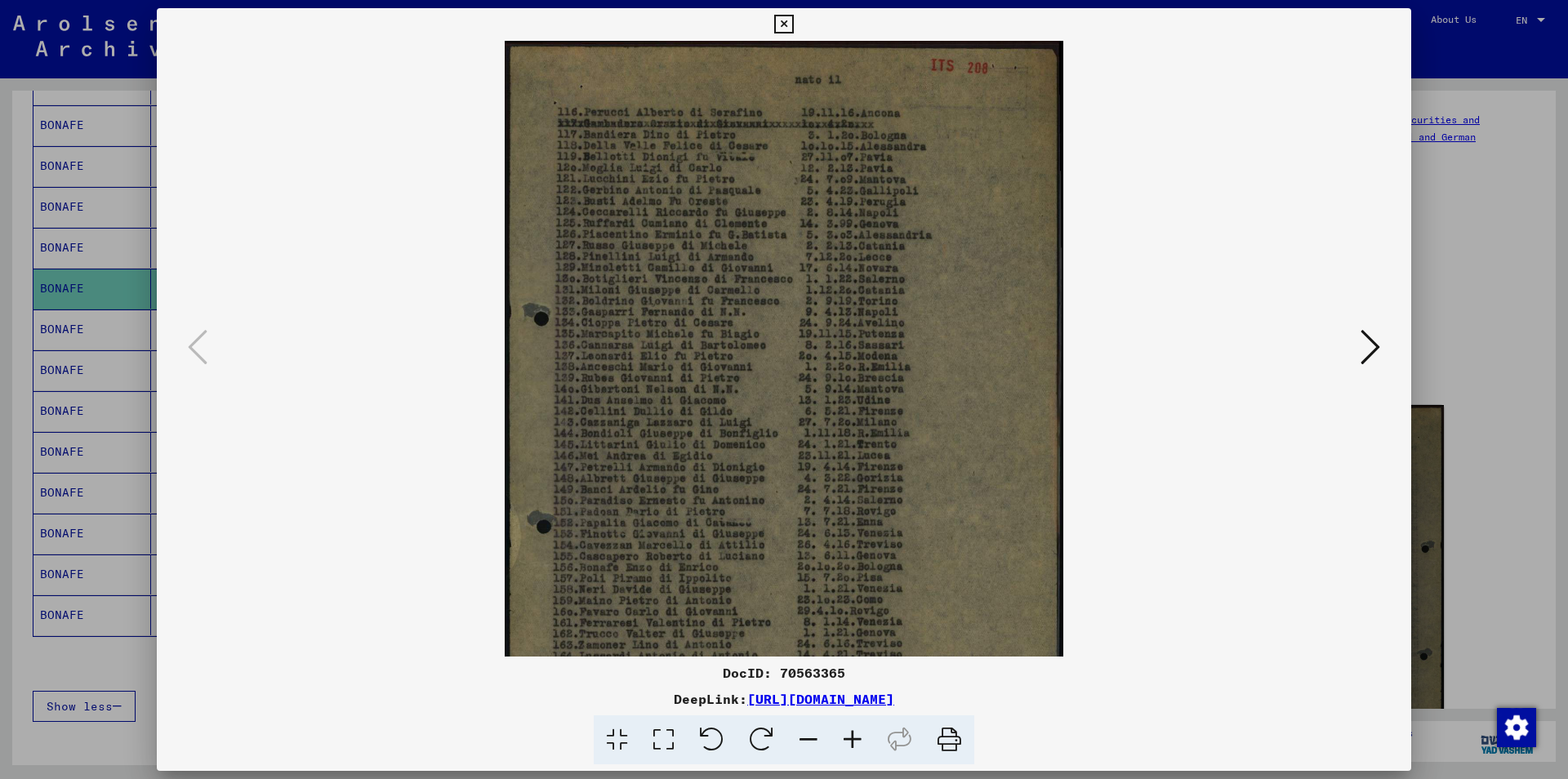
click at [849, 735] on icon at bounding box center [852, 740] width 44 height 50
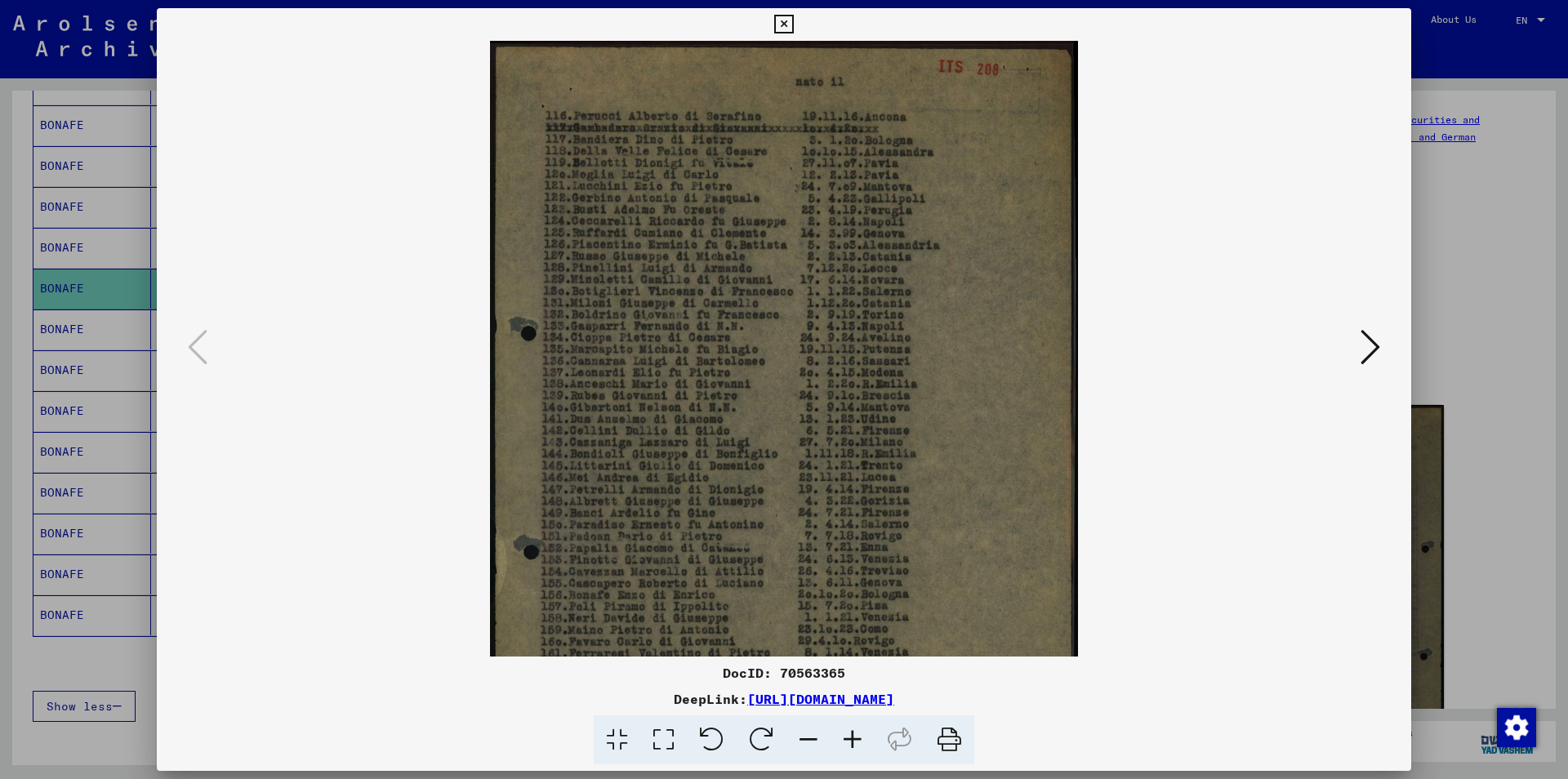
click at [849, 735] on icon at bounding box center [852, 740] width 44 height 50
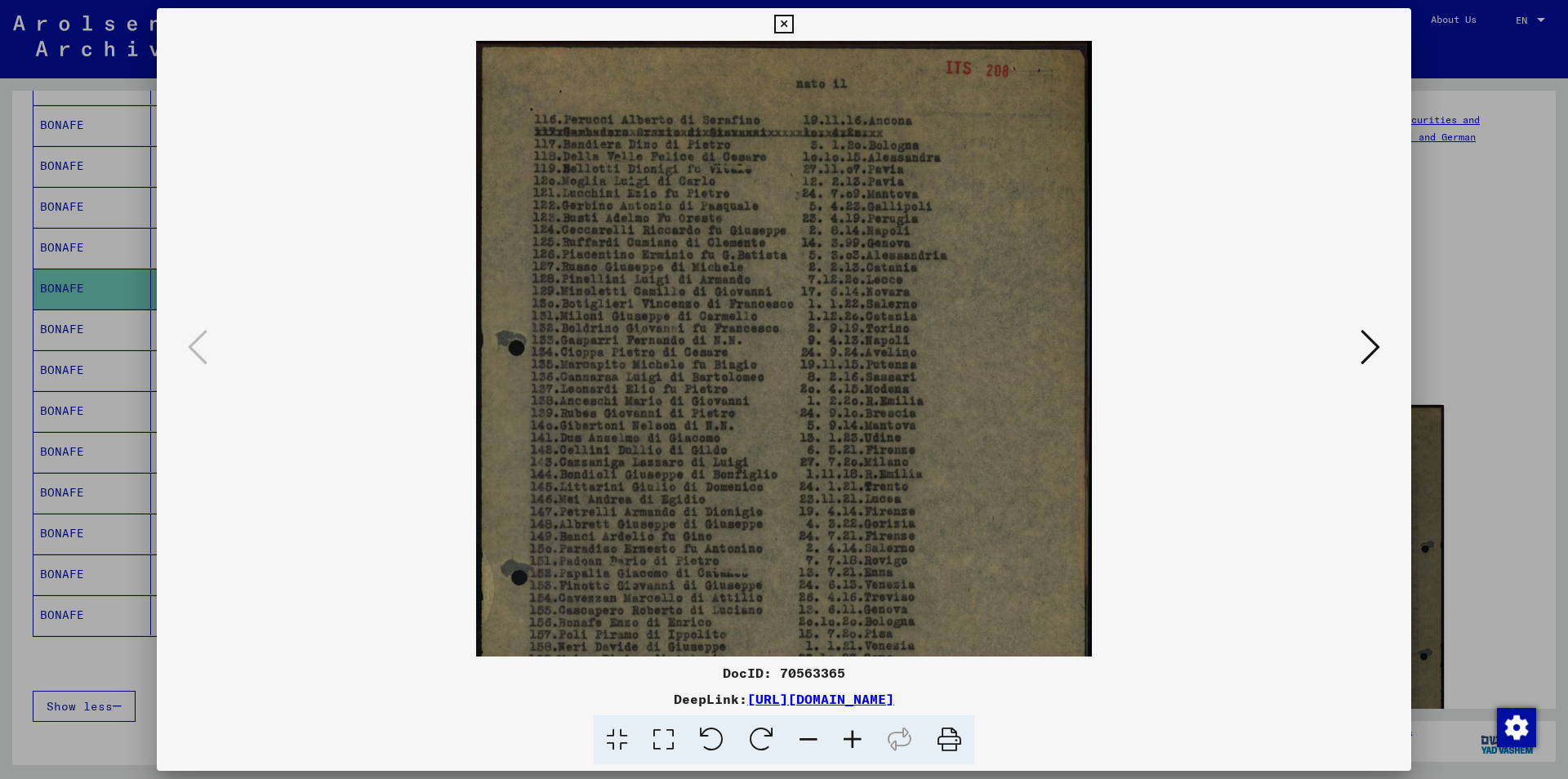
click at [849, 735] on icon at bounding box center [852, 740] width 44 height 50
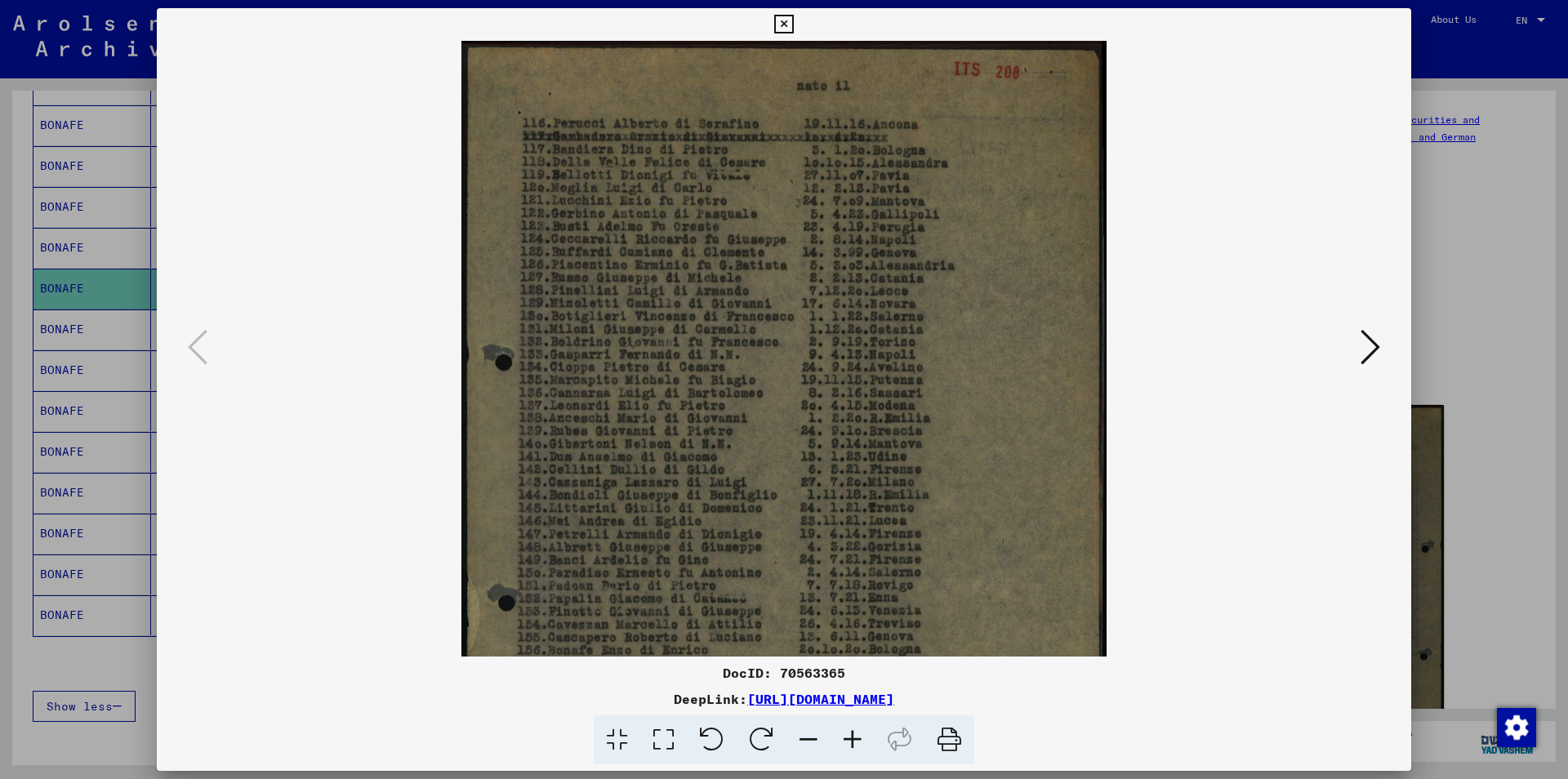
click at [849, 735] on icon at bounding box center [852, 740] width 44 height 50
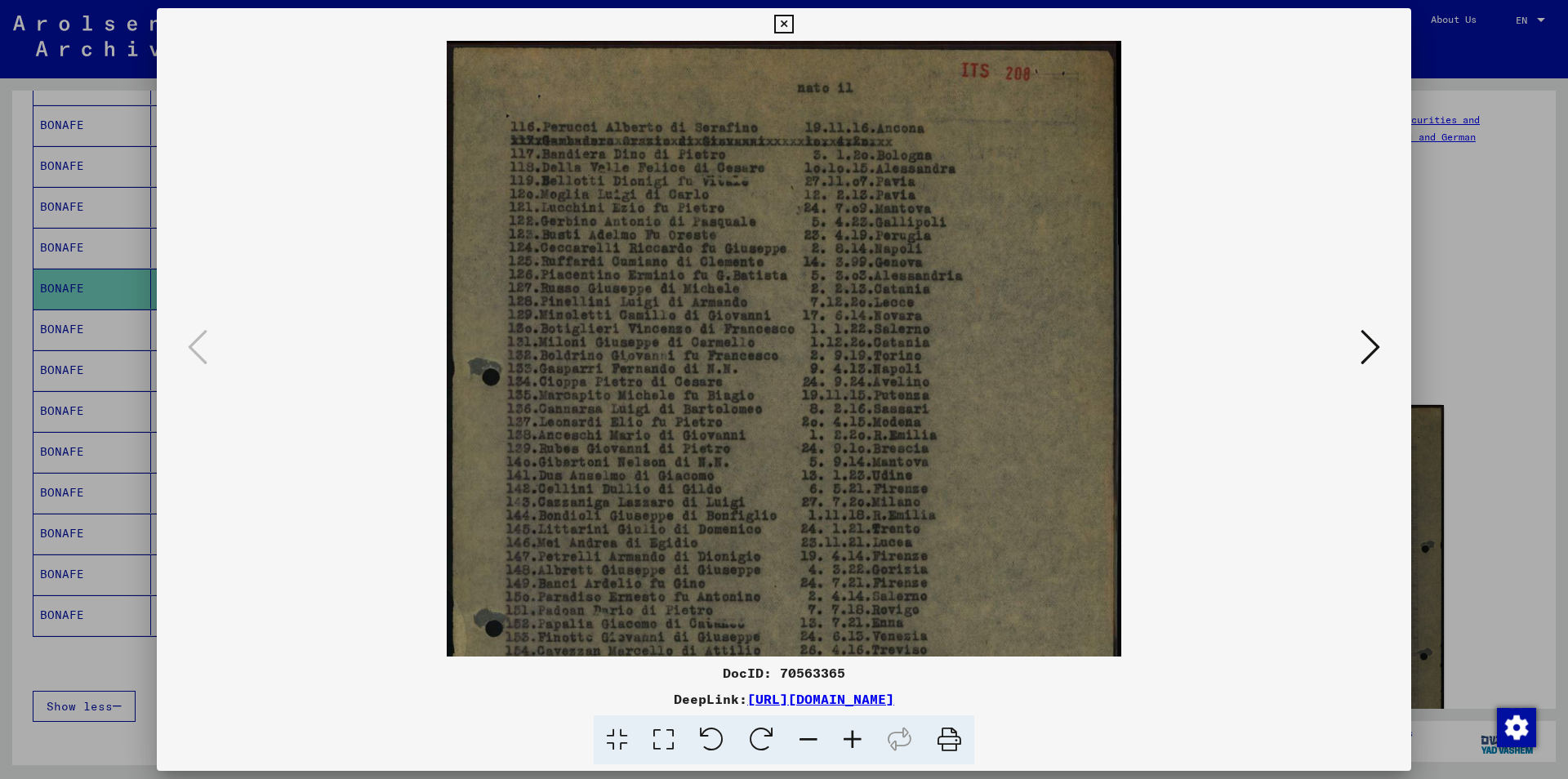
click at [849, 735] on icon at bounding box center [852, 740] width 44 height 50
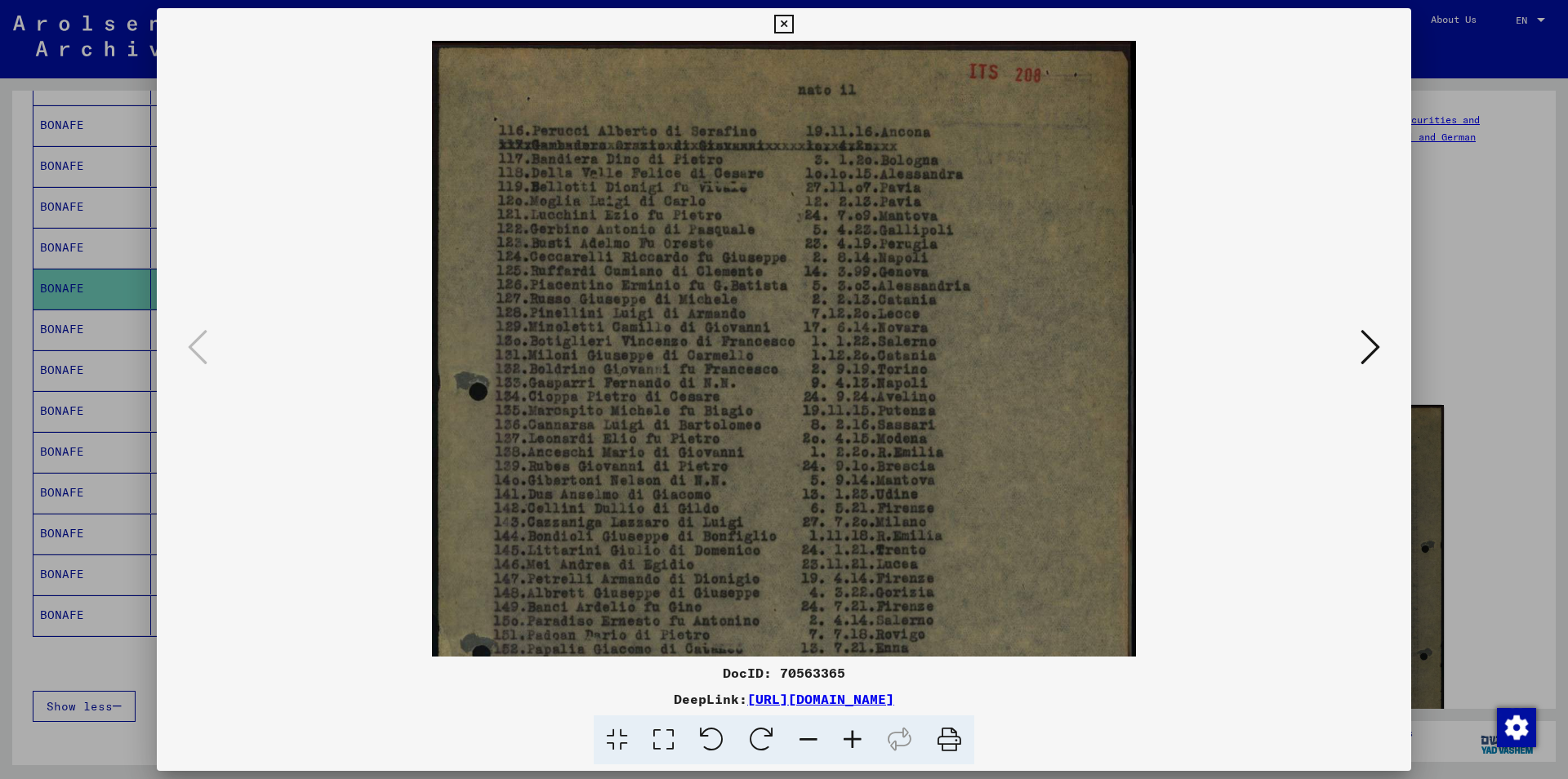
click at [849, 735] on icon at bounding box center [852, 740] width 44 height 50
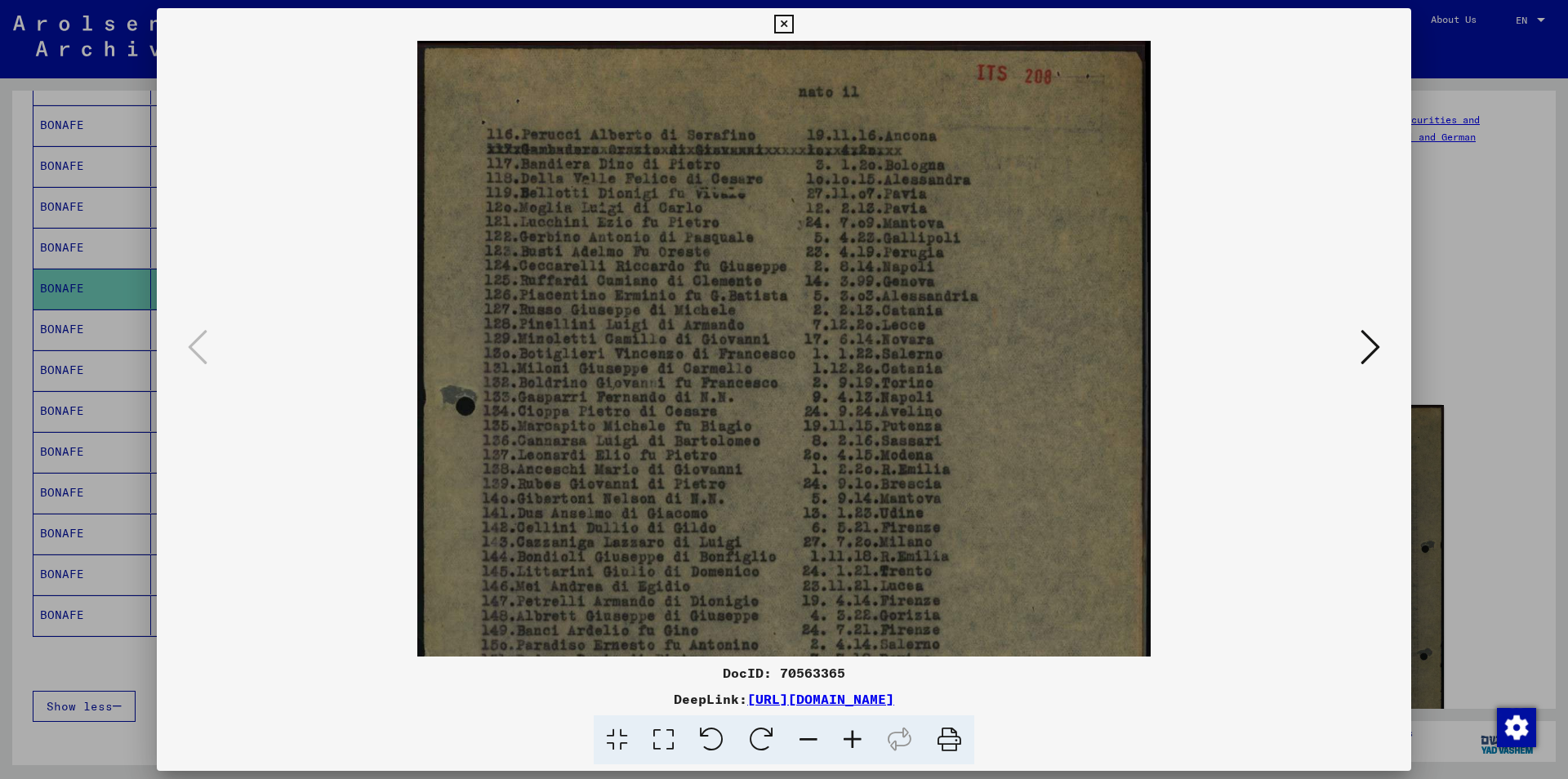
click at [849, 735] on icon at bounding box center [852, 740] width 44 height 50
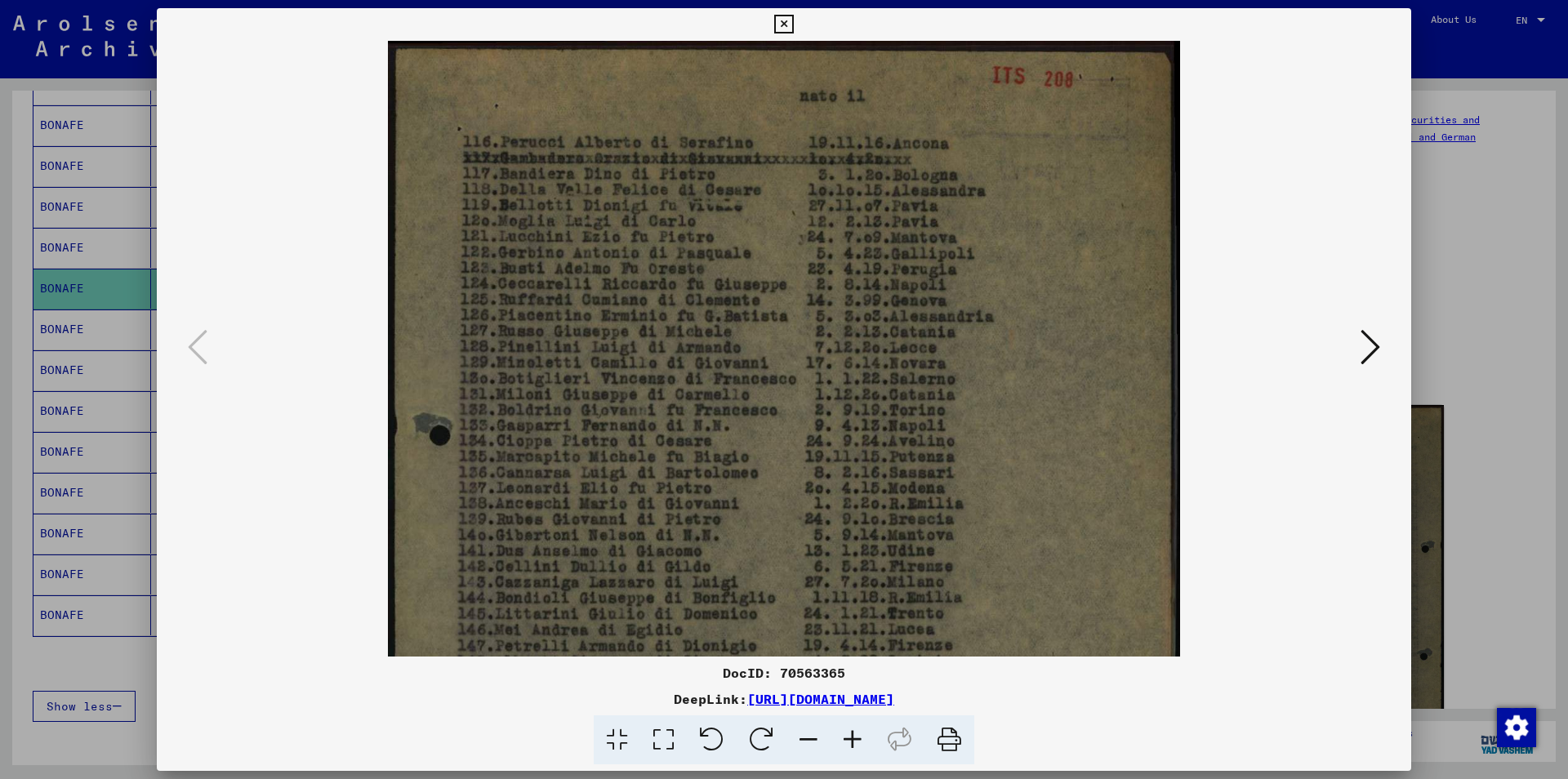
click at [849, 735] on icon at bounding box center [852, 740] width 44 height 50
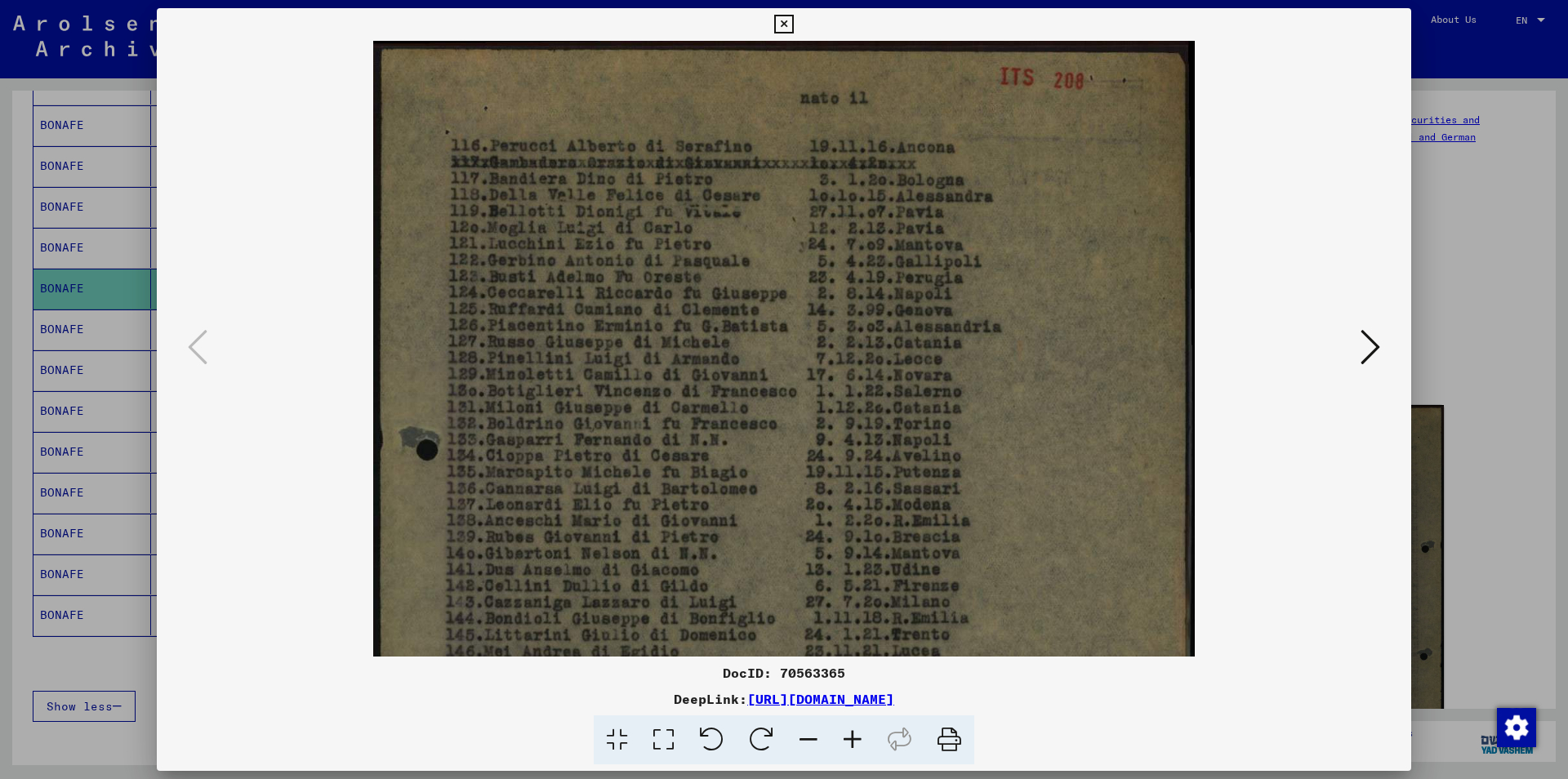
click at [793, 26] on icon at bounding box center [783, 25] width 19 height 20
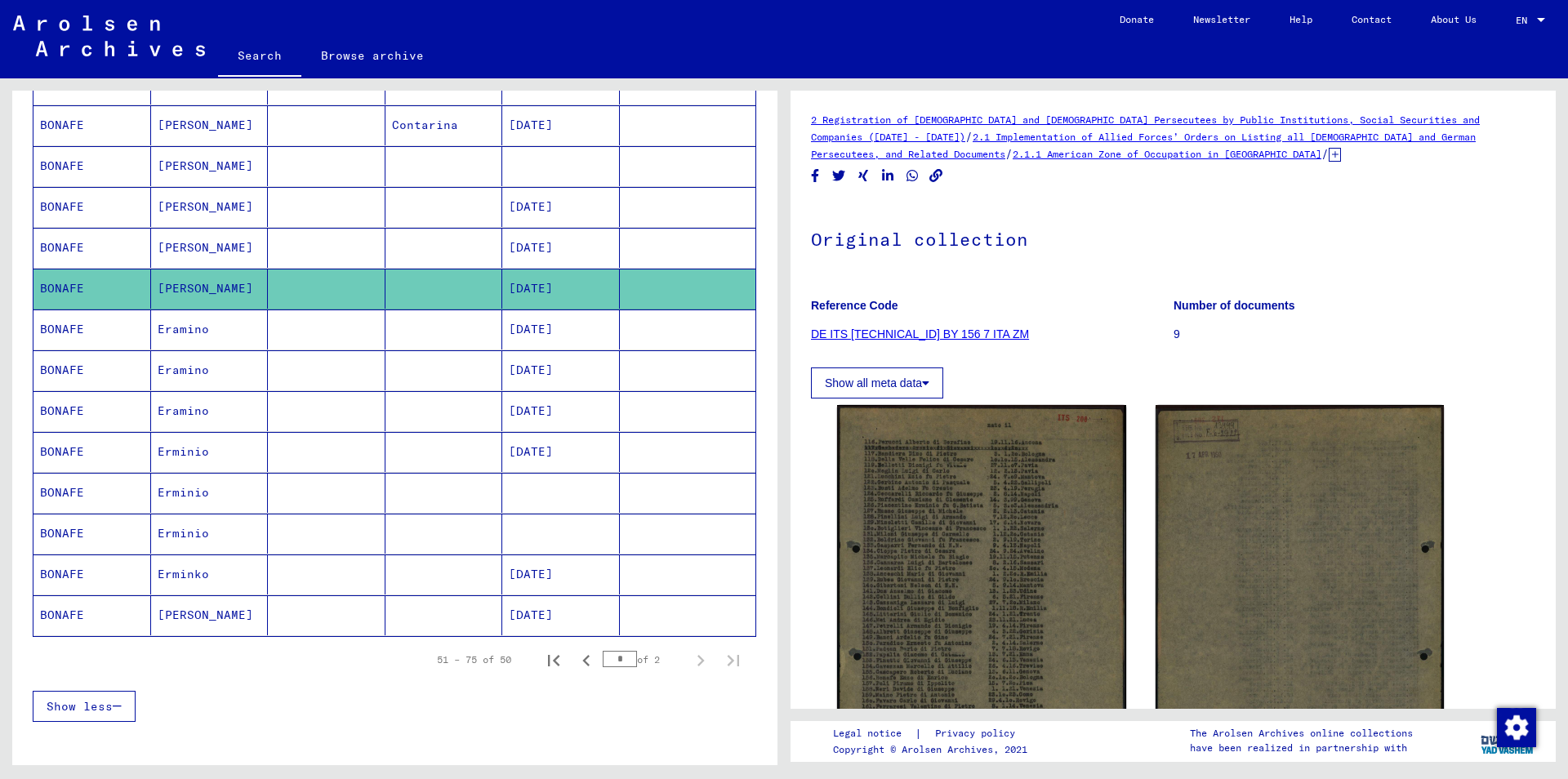
click at [1329, 156] on icon at bounding box center [1335, 155] width 12 height 14
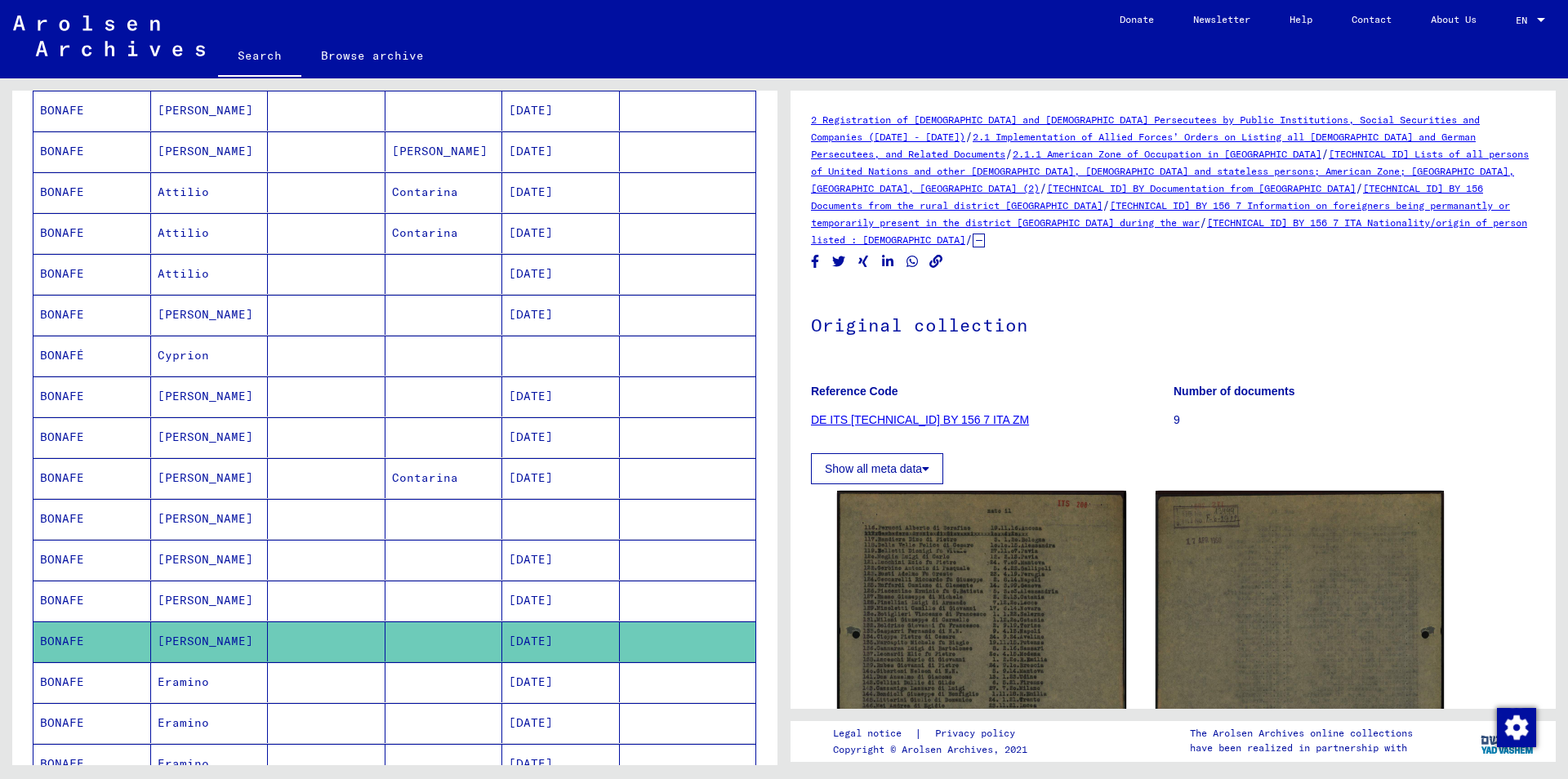
scroll to position [0, 0]
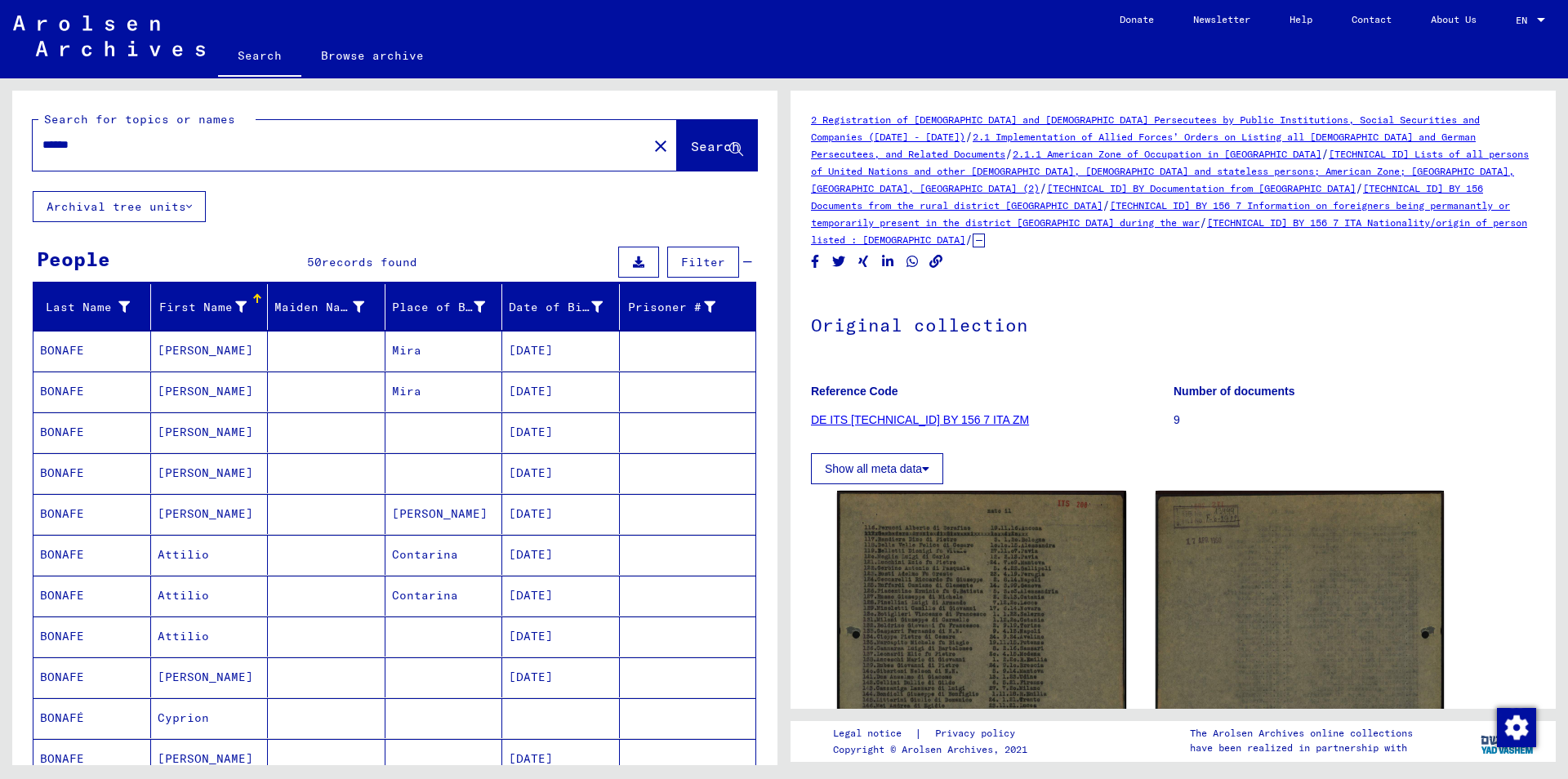
drag, startPoint x: 120, startPoint y: 146, endPoint x: 0, endPoint y: 141, distance: 120.1
click at [42, 143] on input "******" at bounding box center [340, 144] width 595 height 17
type input "*******"
click at [691, 146] on span "Search" at bounding box center [716, 146] width 49 height 17
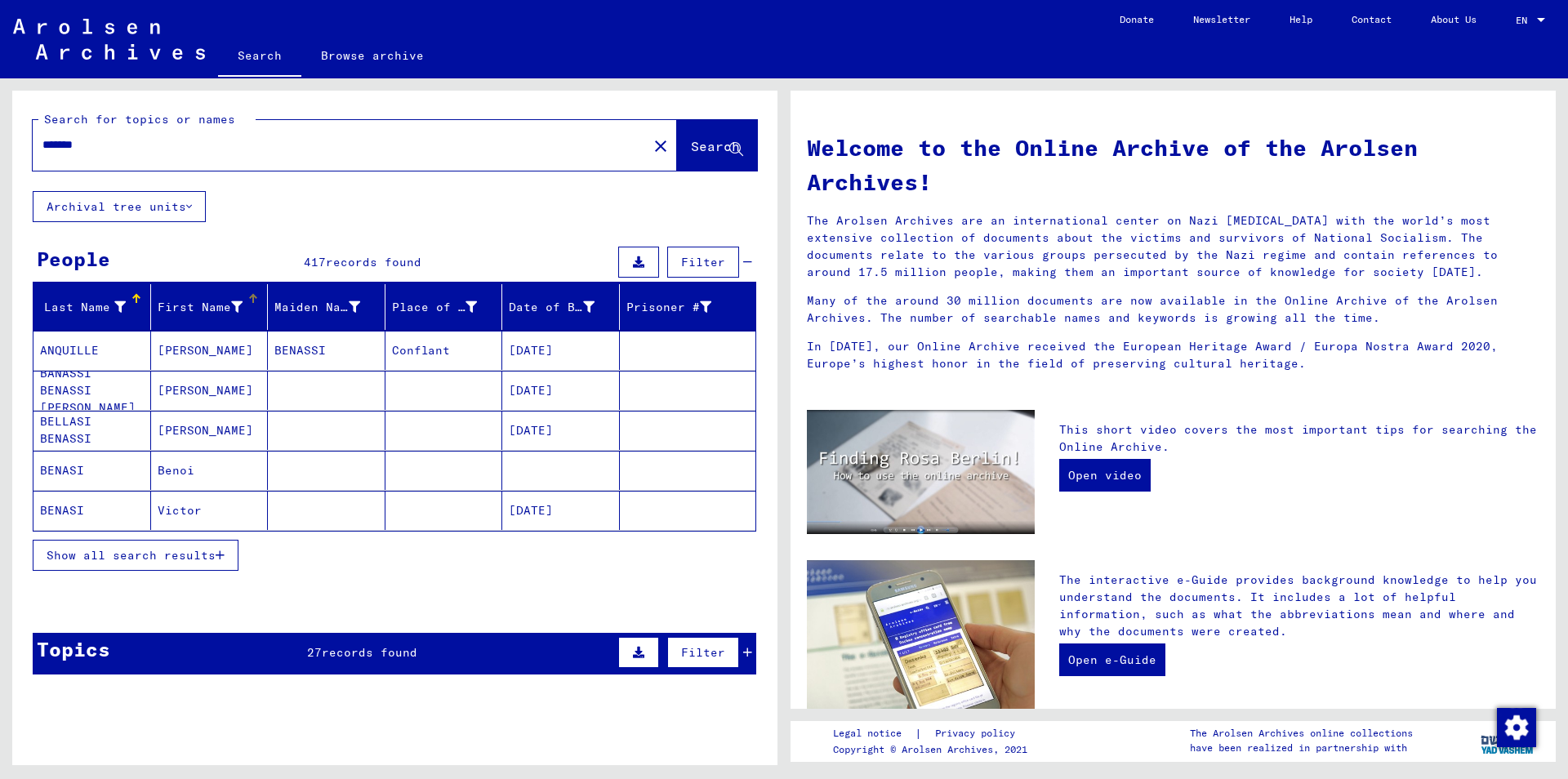
click at [246, 314] on div "First Name" at bounding box center [213, 307] width 110 height 27
click at [180, 563] on button "Show all search results" at bounding box center [135, 555] width 206 height 32
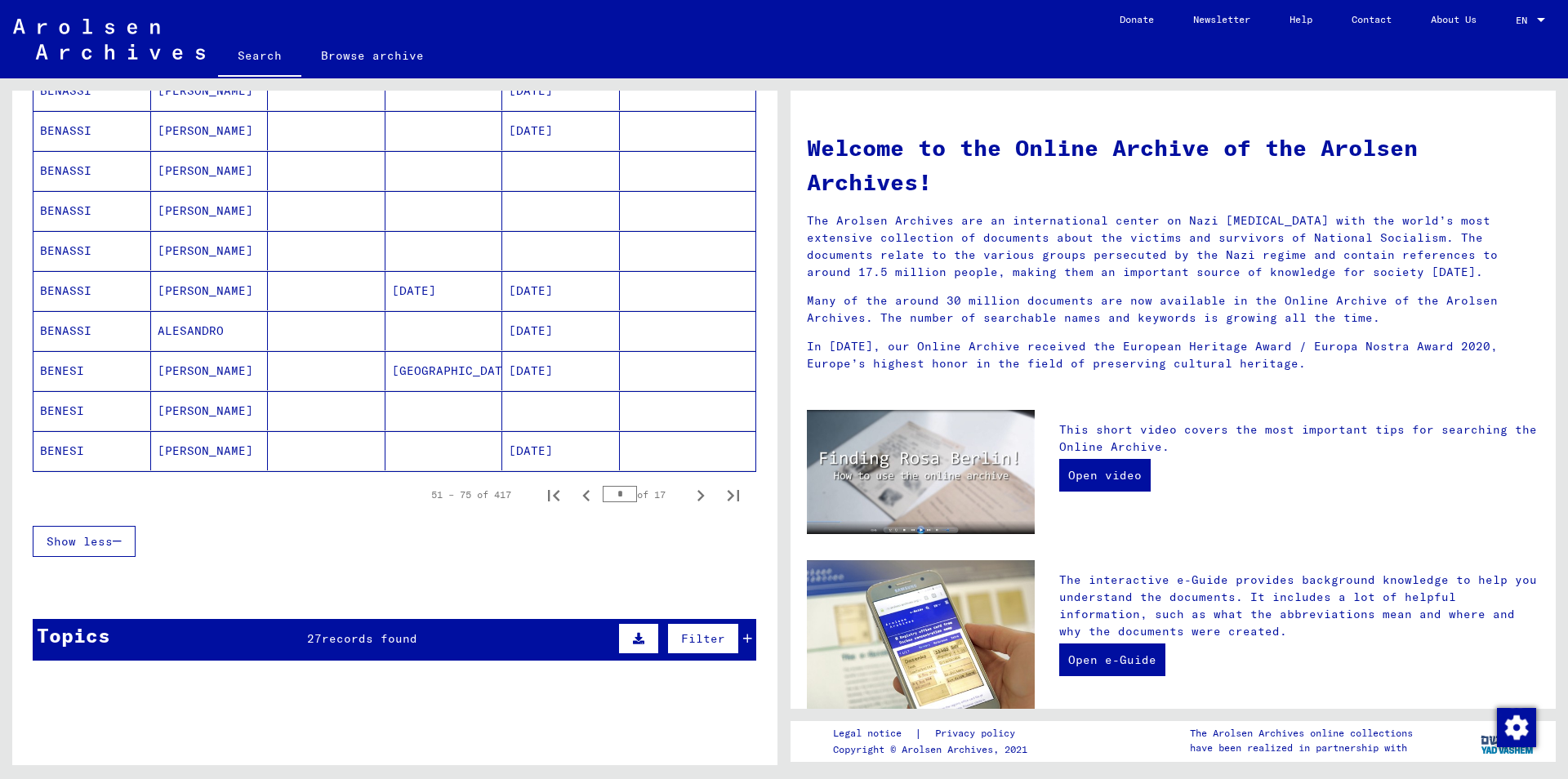
scroll to position [882, 0]
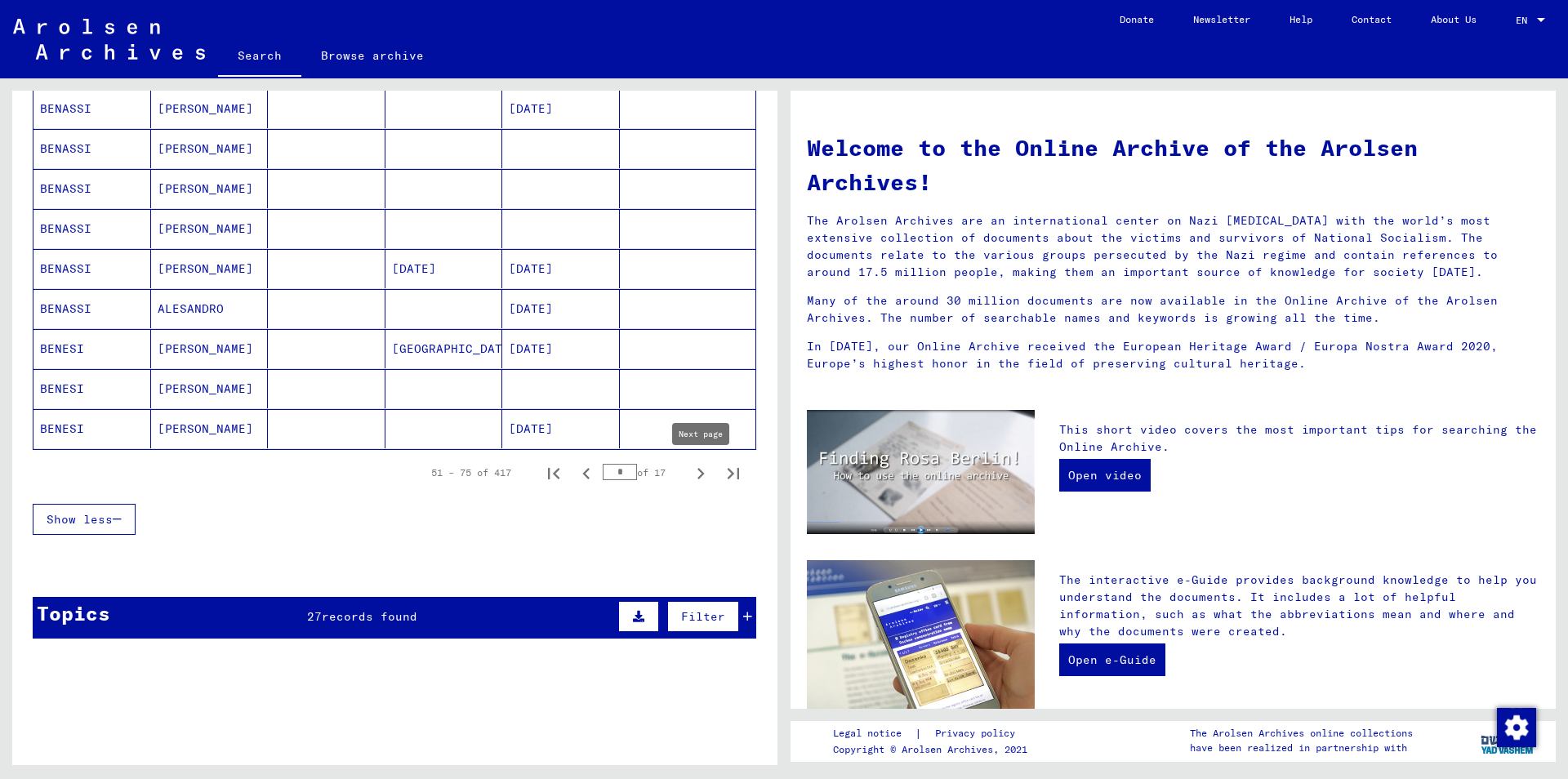
click at [695, 473] on icon "Next page" at bounding box center [700, 473] width 23 height 23
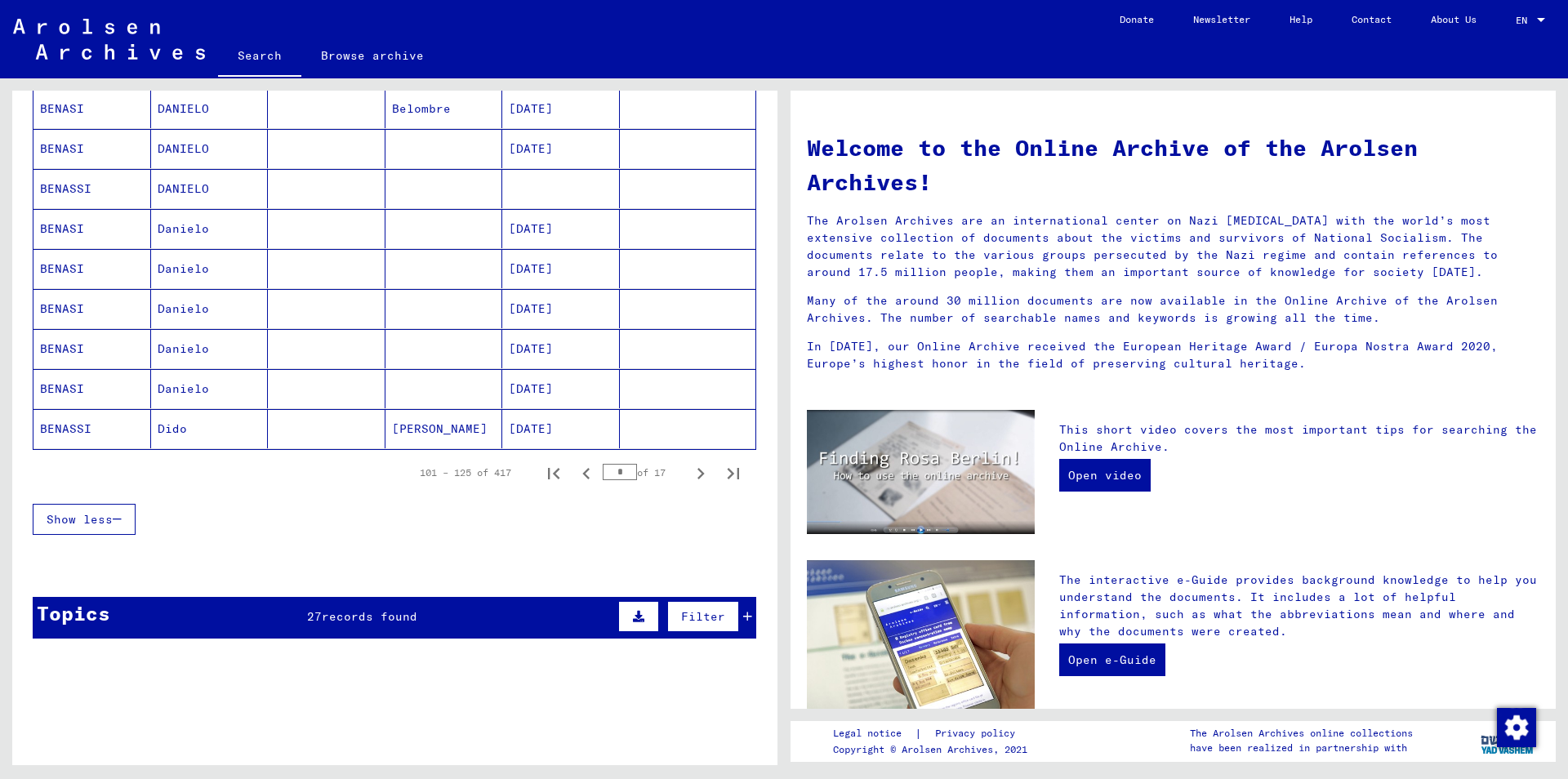
click at [695, 473] on icon "Next page" at bounding box center [700, 473] width 23 height 23
click at [695, 474] on icon "Next page" at bounding box center [700, 473] width 23 height 23
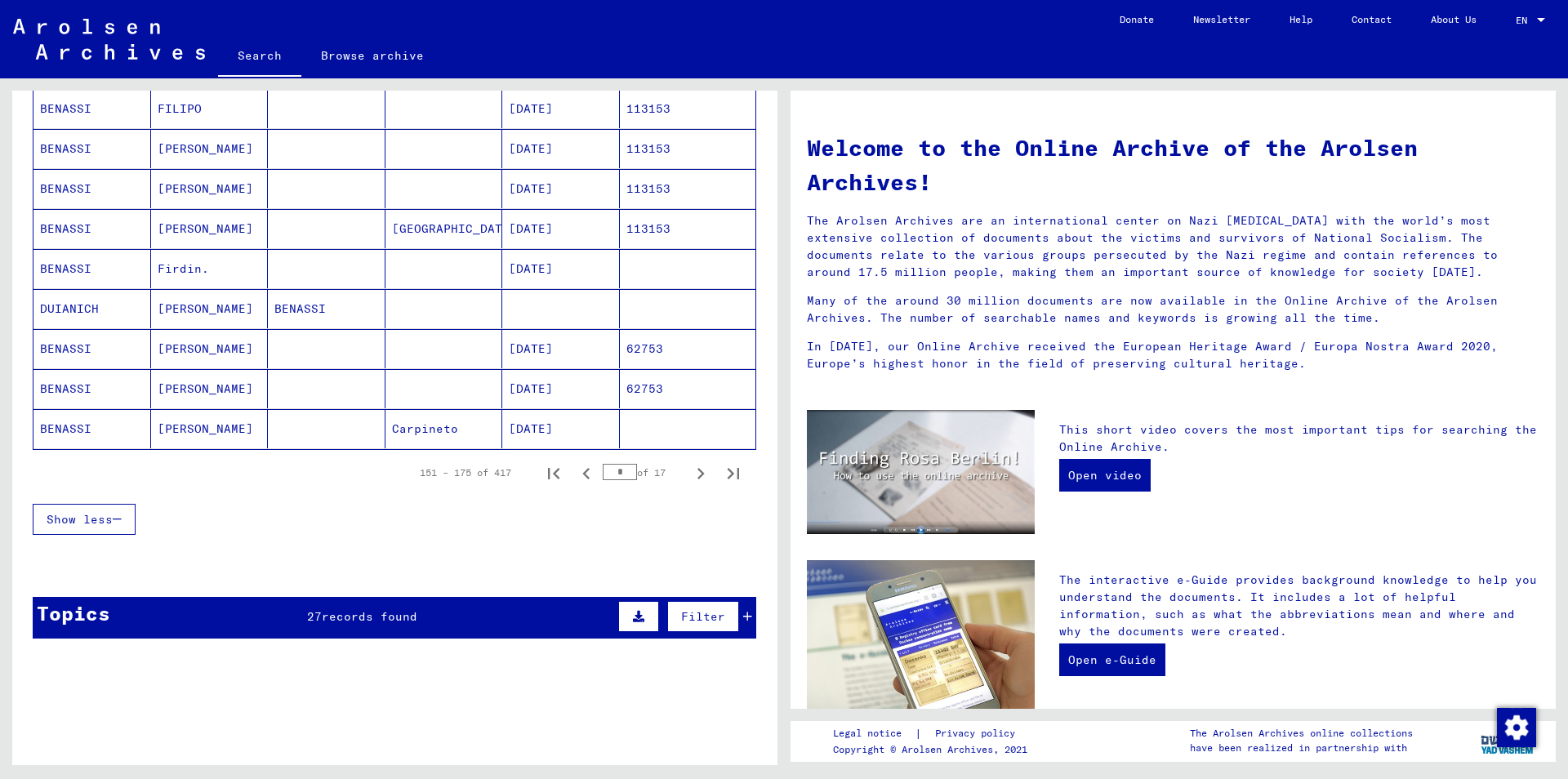
click at [695, 474] on icon "Next page" at bounding box center [700, 473] width 23 height 23
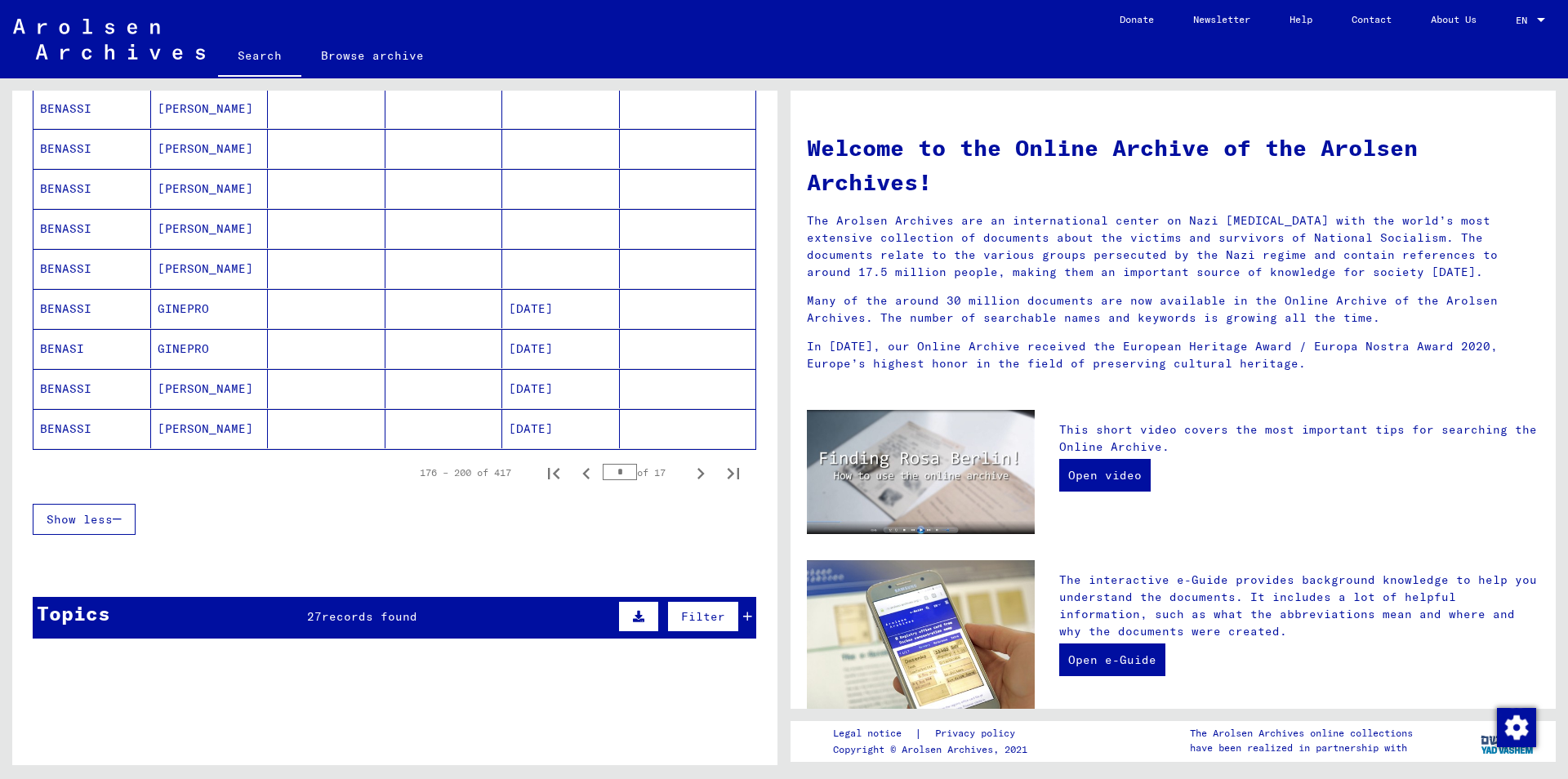
click at [695, 475] on icon "Next page" at bounding box center [700, 473] width 23 height 23
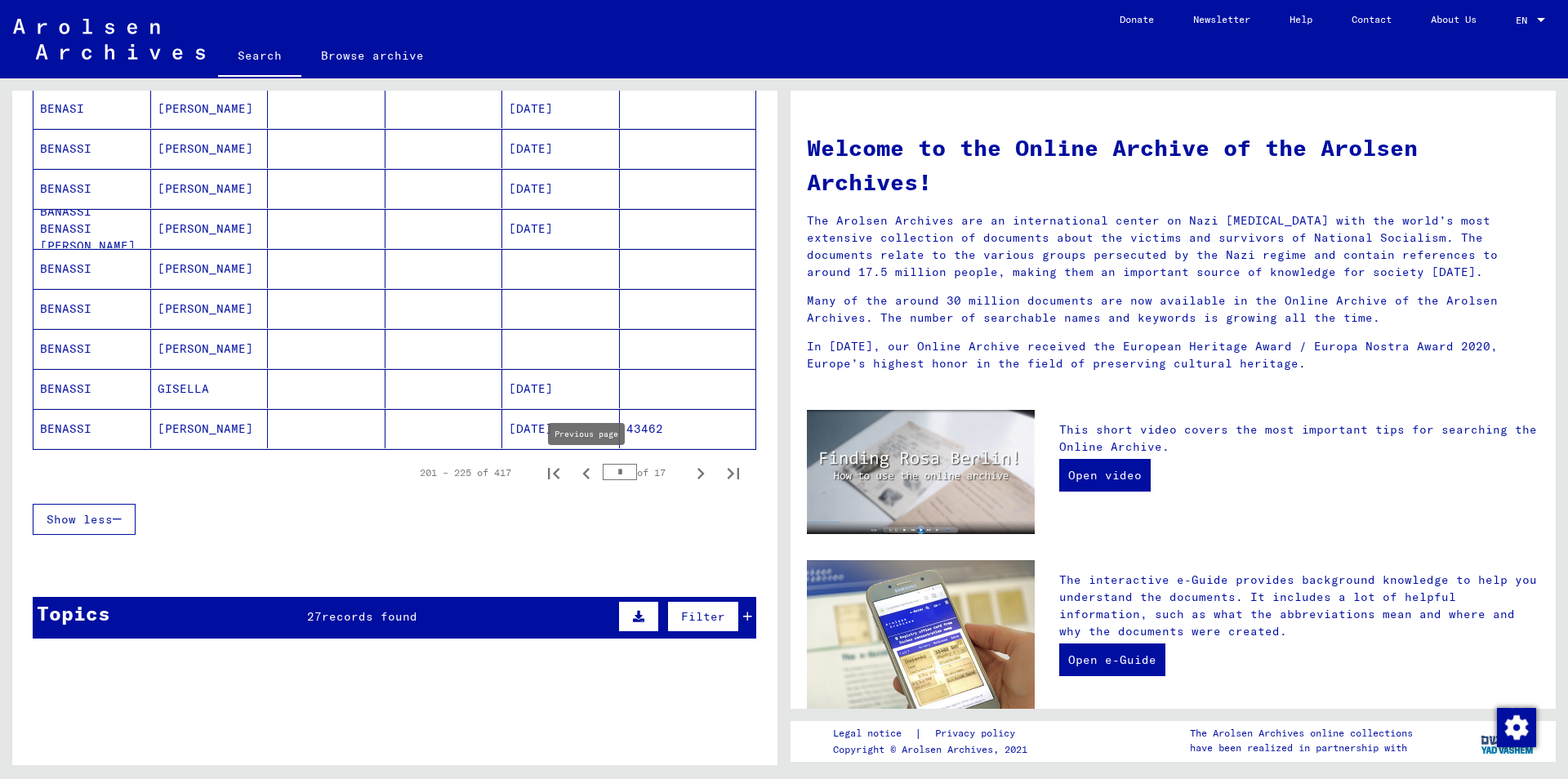
click at [586, 480] on icon "Previous page" at bounding box center [586, 473] width 23 height 23
type input "*"
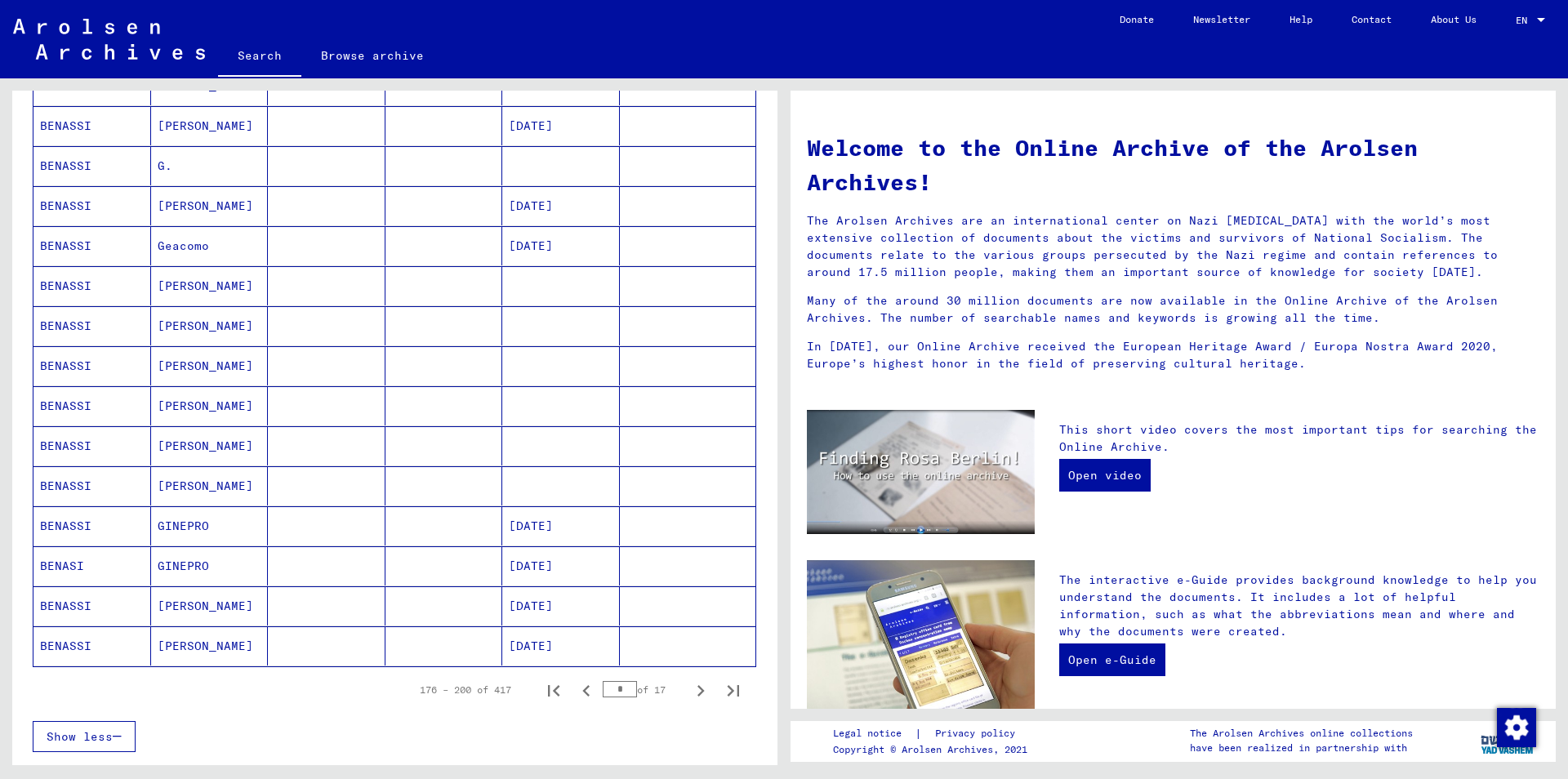
scroll to position [617, 0]
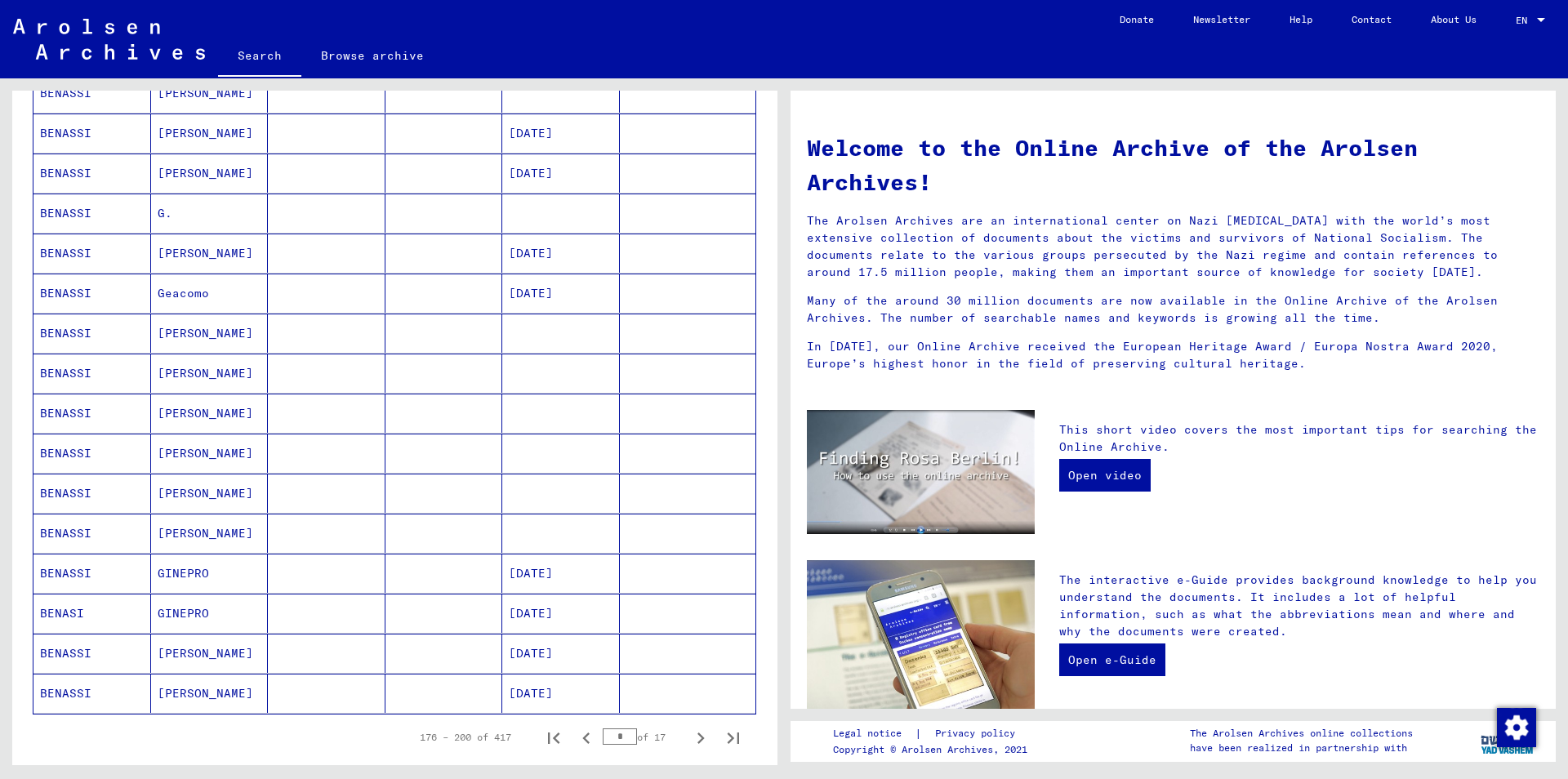
click at [548, 334] on mat-cell at bounding box center [560, 333] width 117 height 39
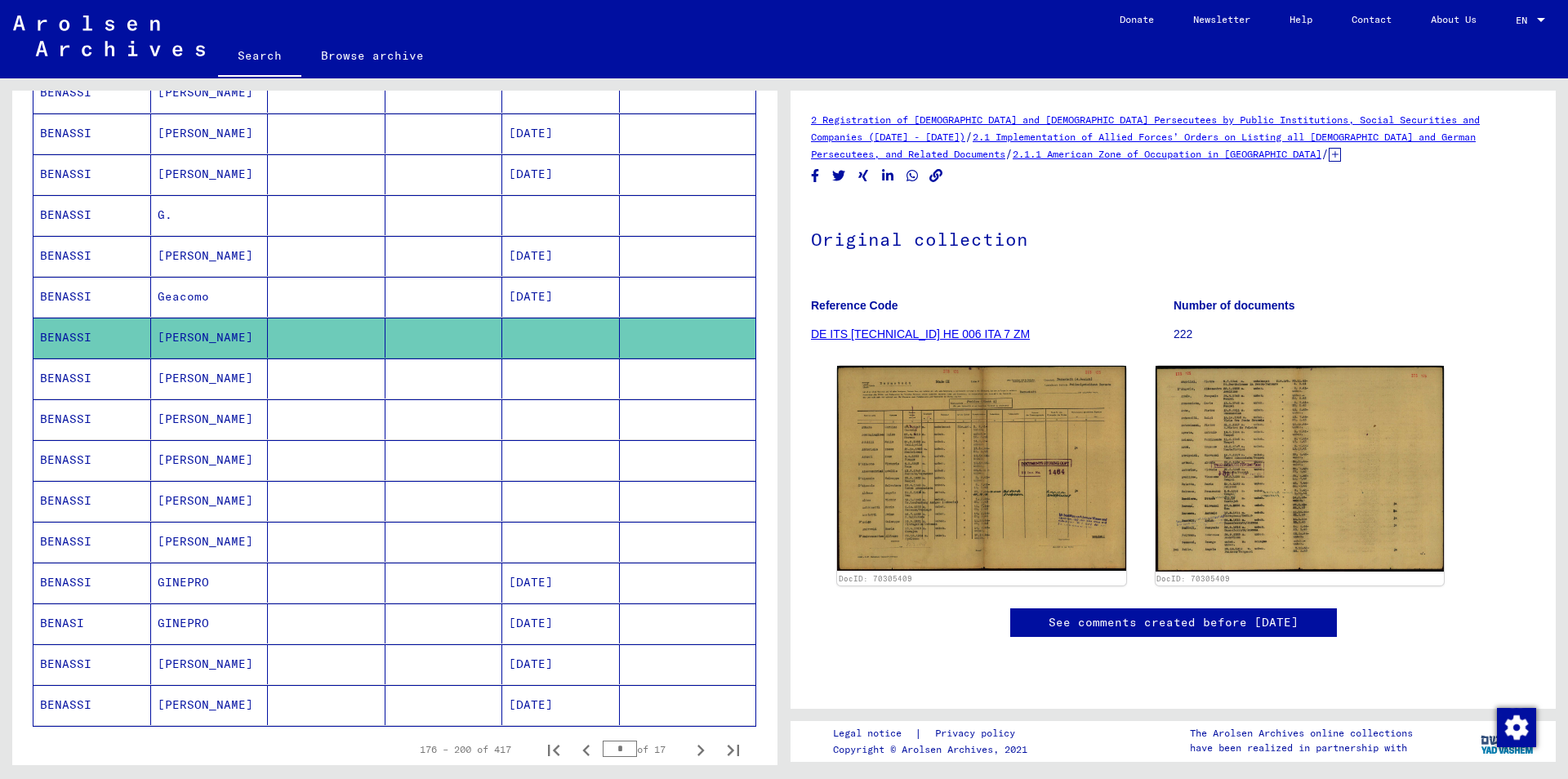
click at [563, 428] on mat-cell at bounding box center [560, 419] width 117 height 40
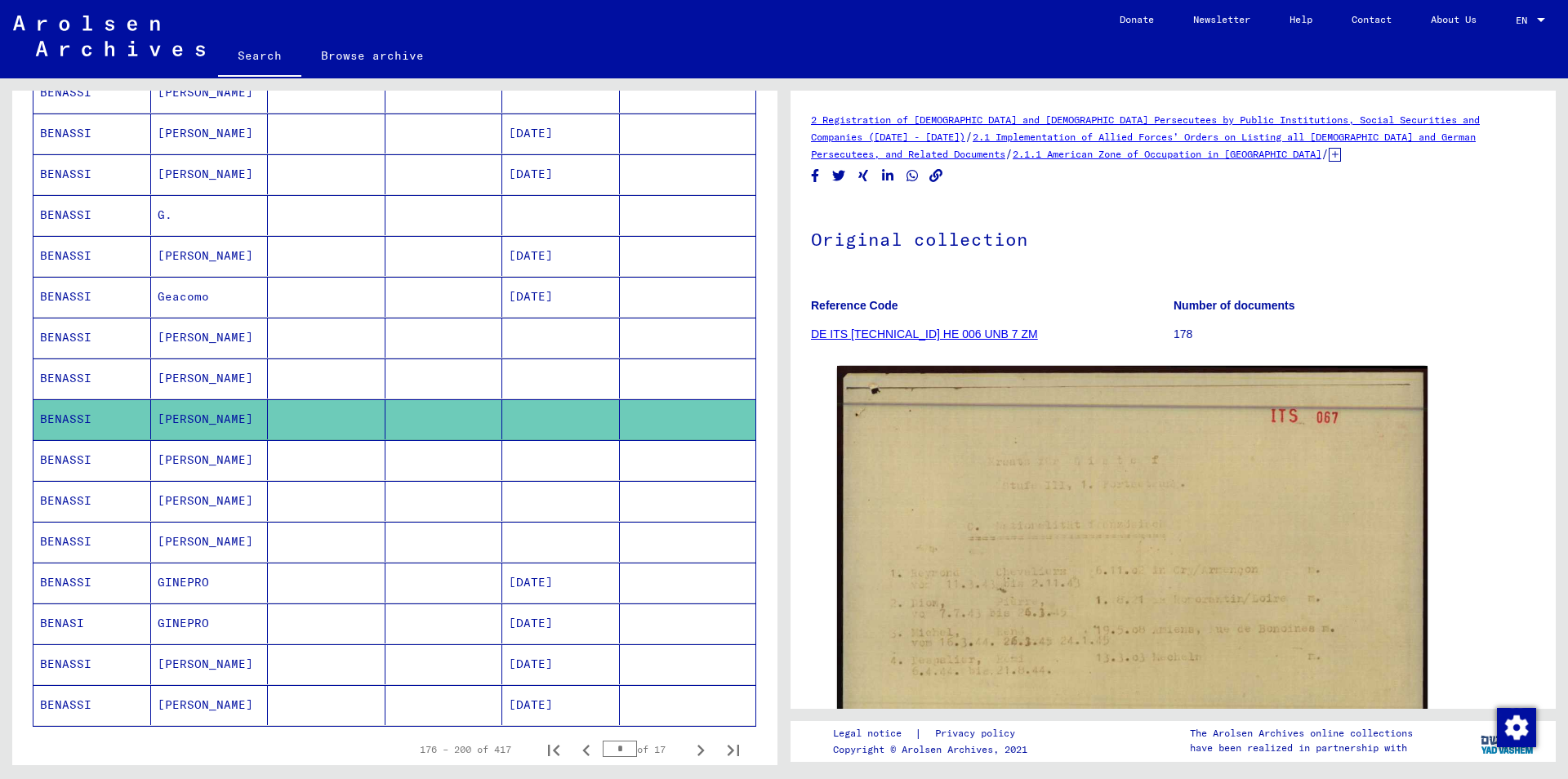
click at [561, 496] on mat-cell at bounding box center [560, 500] width 117 height 40
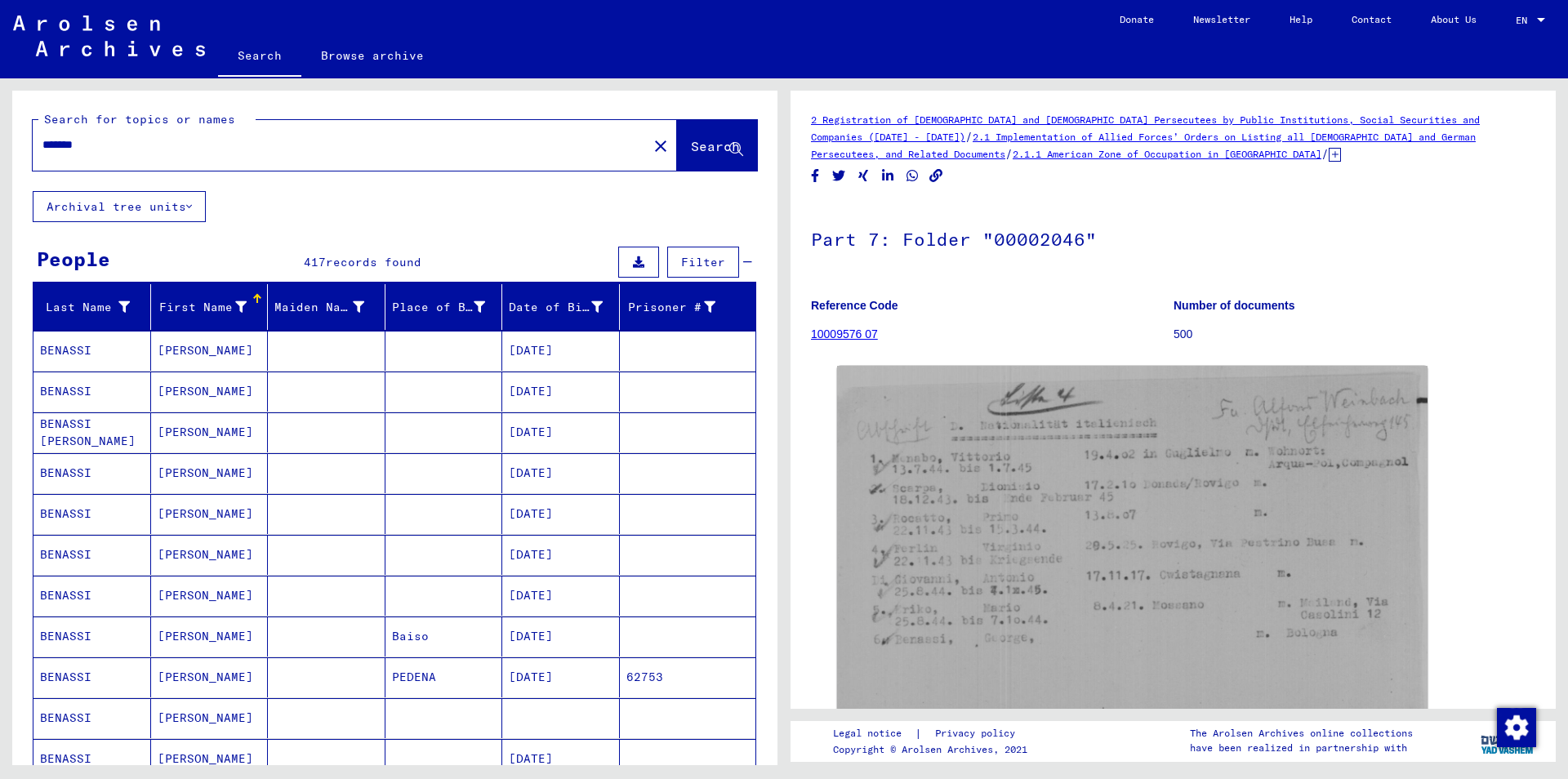
drag, startPoint x: 137, startPoint y: 141, endPoint x: 0, endPoint y: 138, distance: 137.0
click at [42, 138] on input "*******" at bounding box center [340, 144] width 595 height 17
type input "******"
click at [699, 141] on span "Search" at bounding box center [716, 146] width 49 height 17
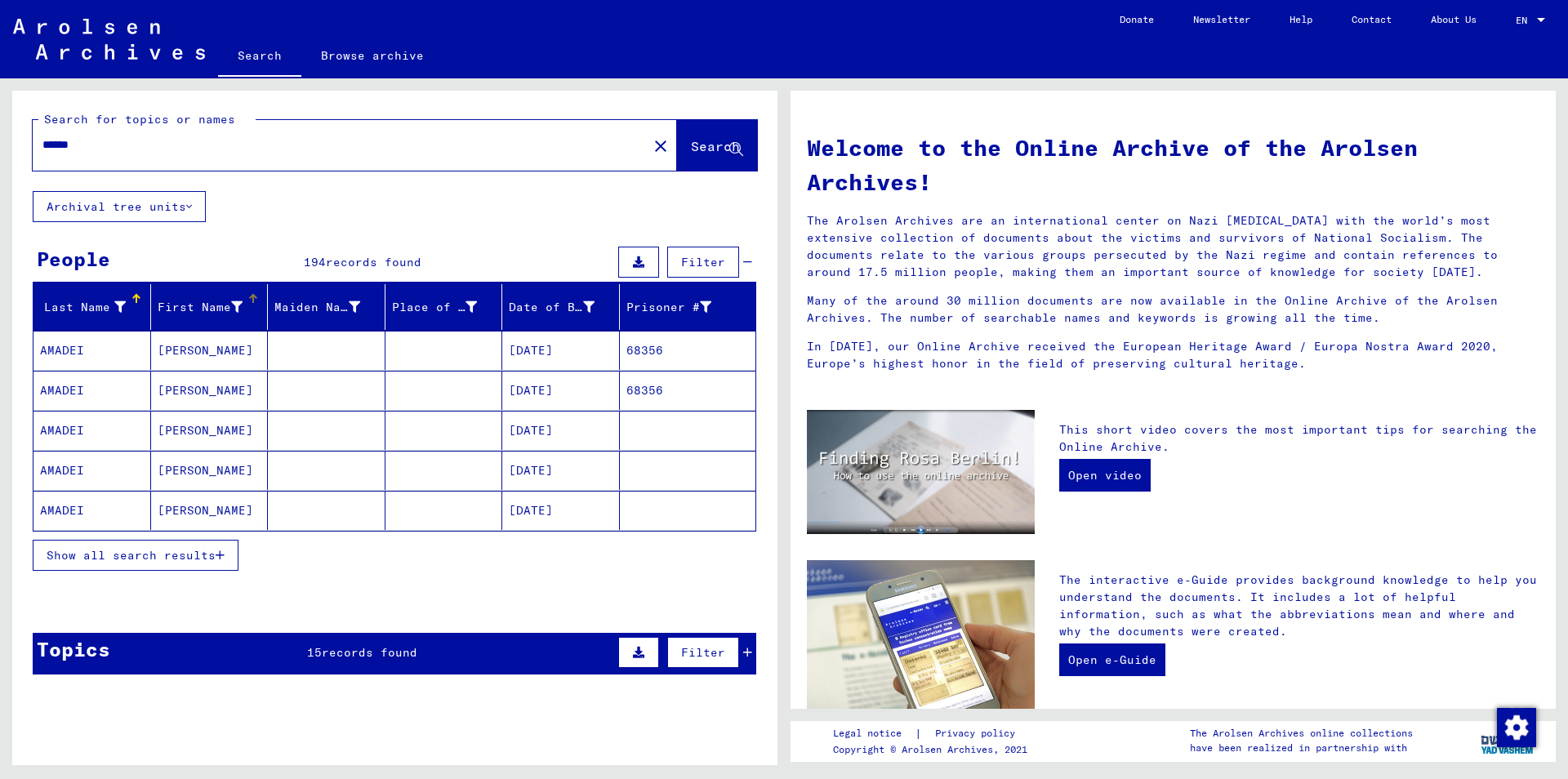
click at [250, 312] on div "First Name" at bounding box center [213, 307] width 110 height 27
click at [164, 554] on span "Show all search results" at bounding box center [131, 554] width 169 height 15
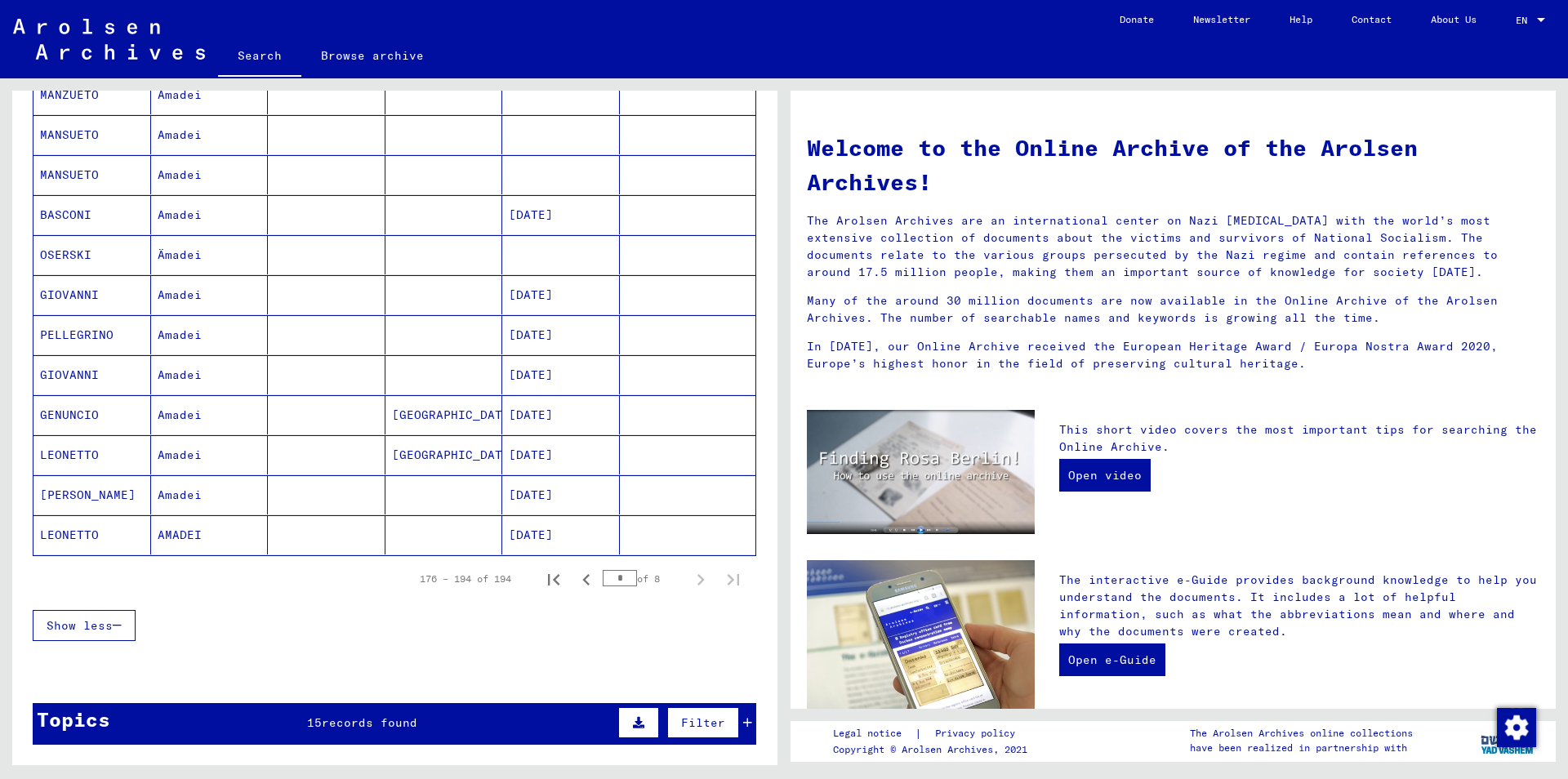
scroll to position [794, 0]
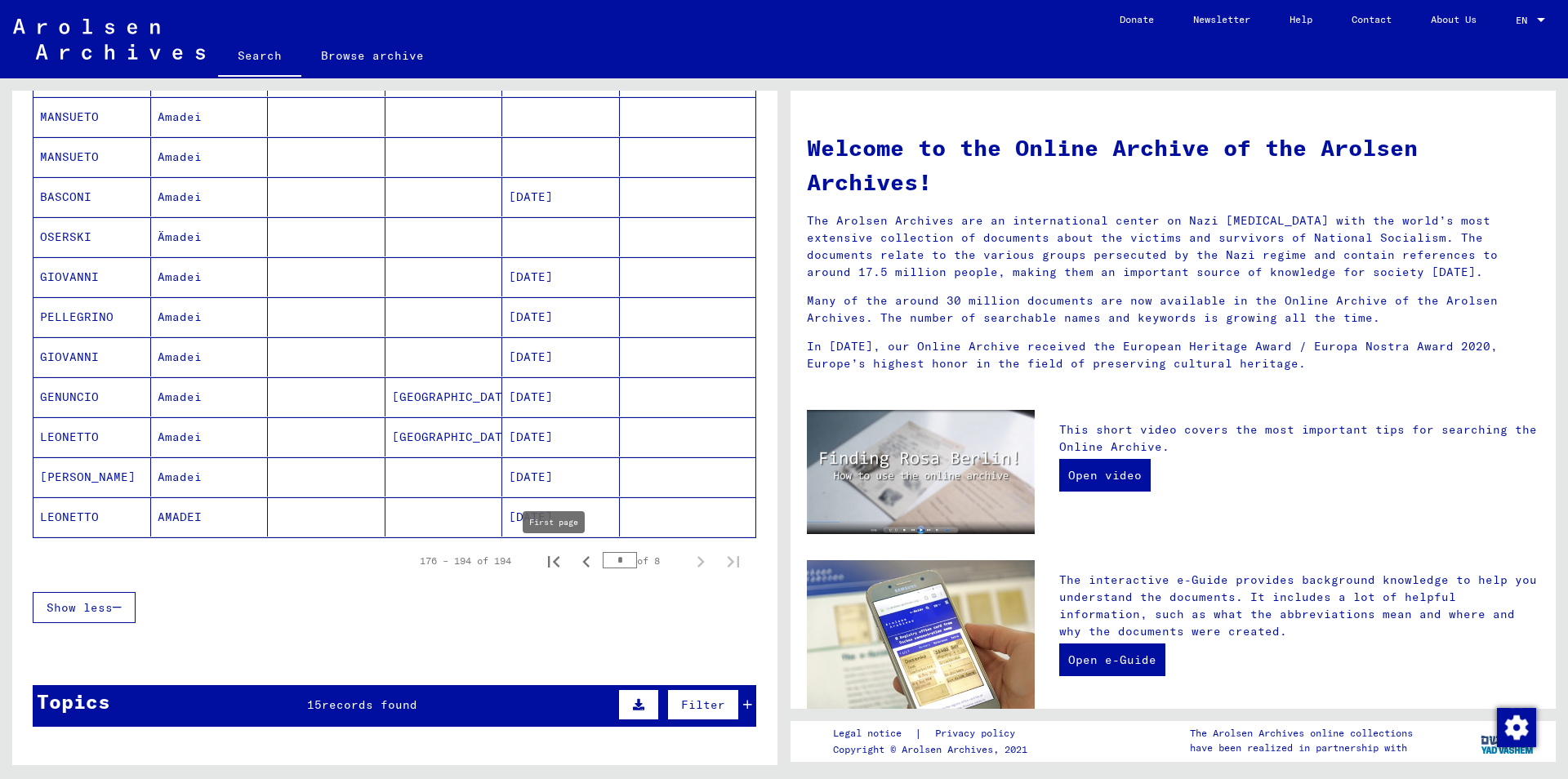
click at [550, 561] on icon "First page" at bounding box center [554, 562] width 12 height 12
click at [696, 558] on icon "Next page" at bounding box center [700, 561] width 23 height 23
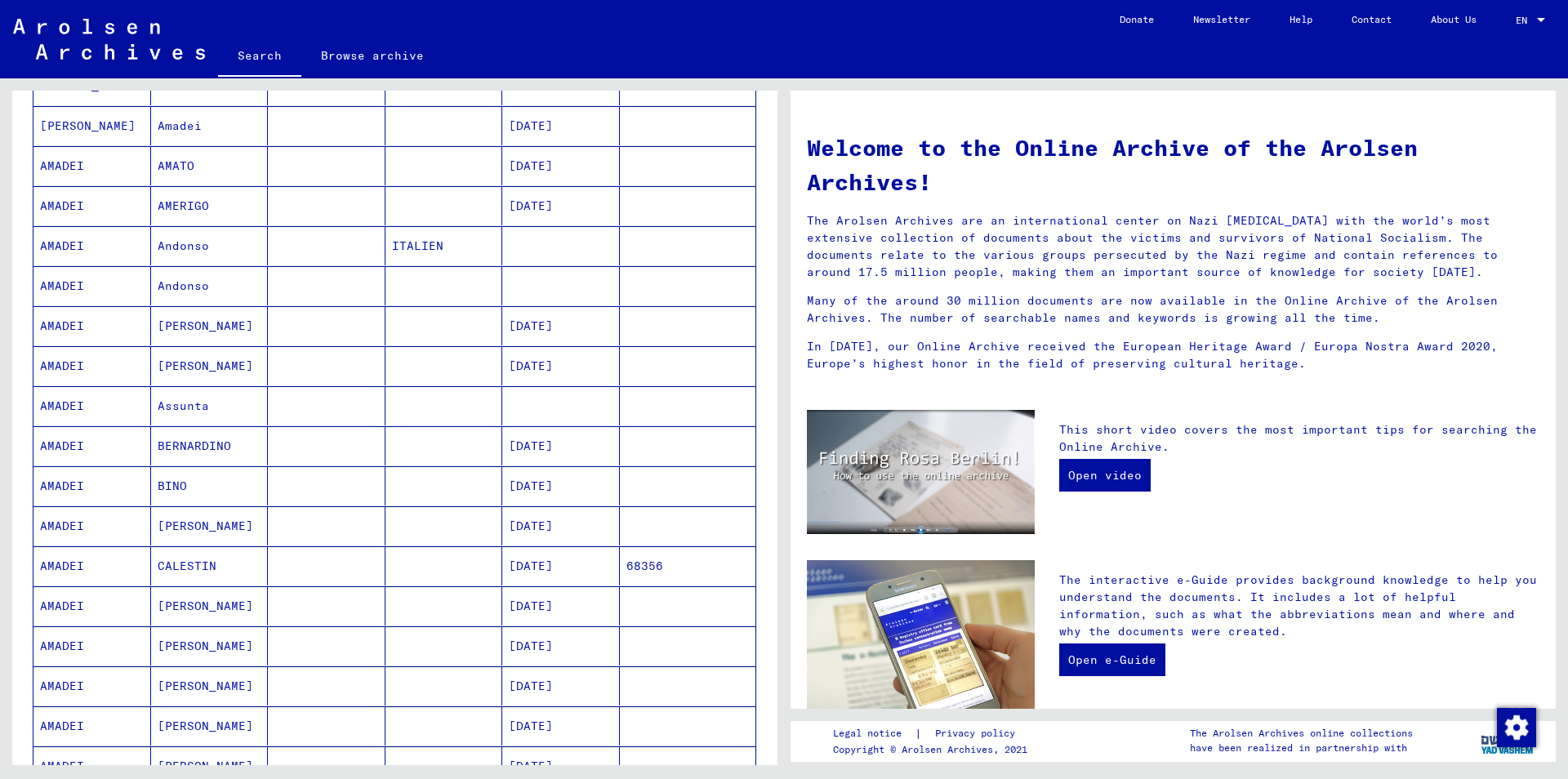
scroll to position [0, 0]
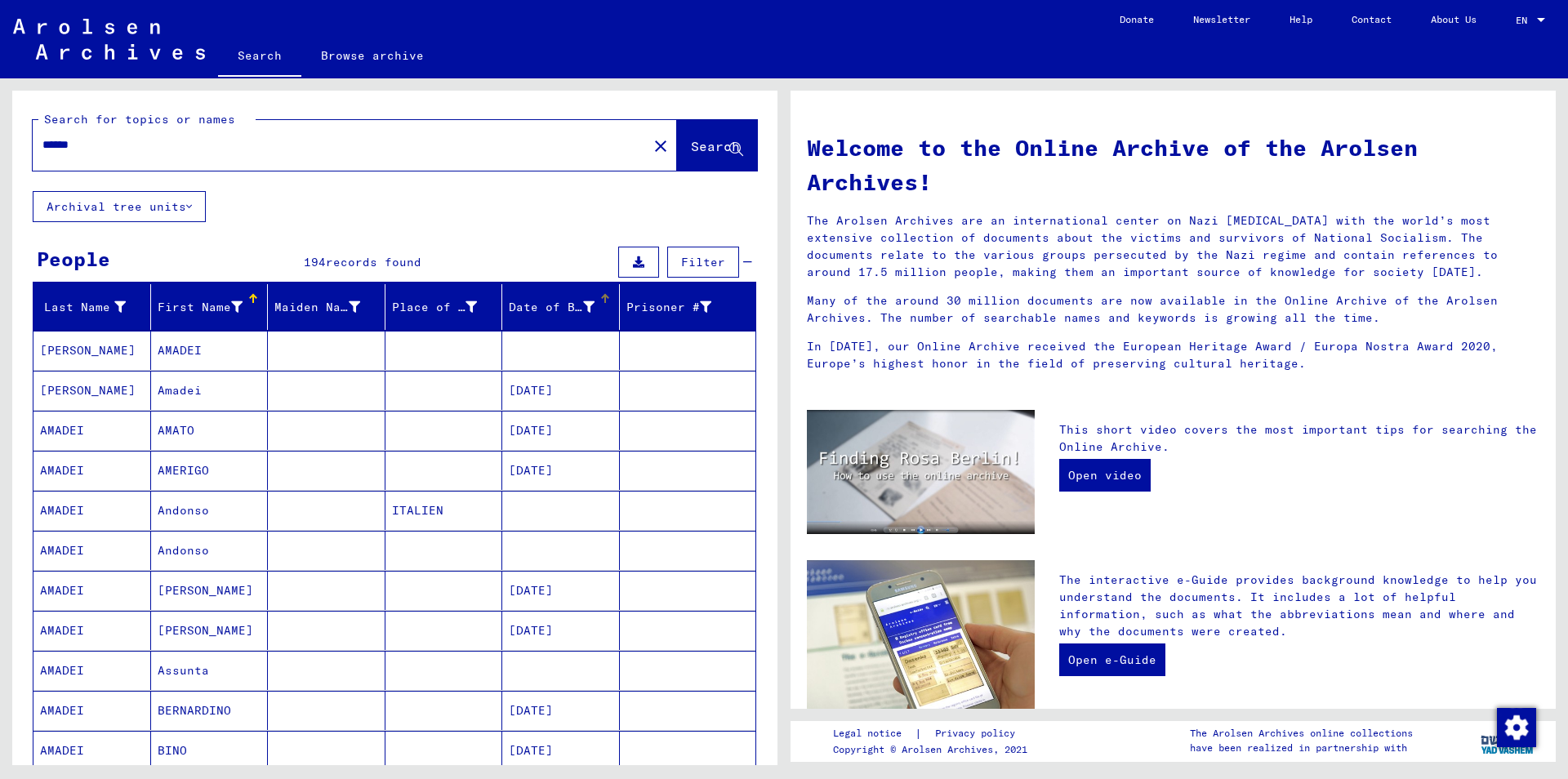
click at [610, 303] on div "Date of Birth" at bounding box center [564, 307] width 110 height 27
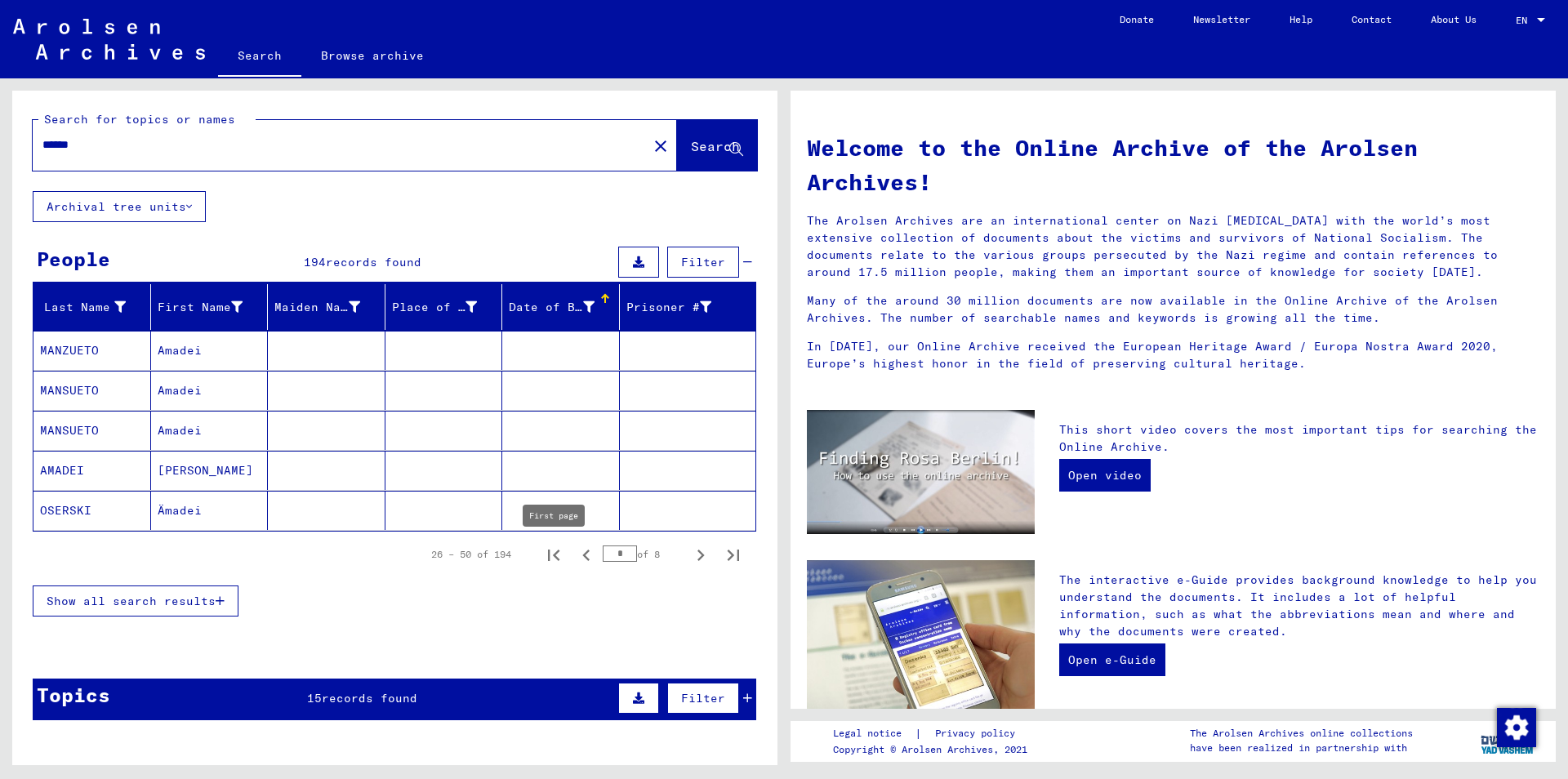
click at [555, 556] on icon "First page" at bounding box center [554, 555] width 12 height 12
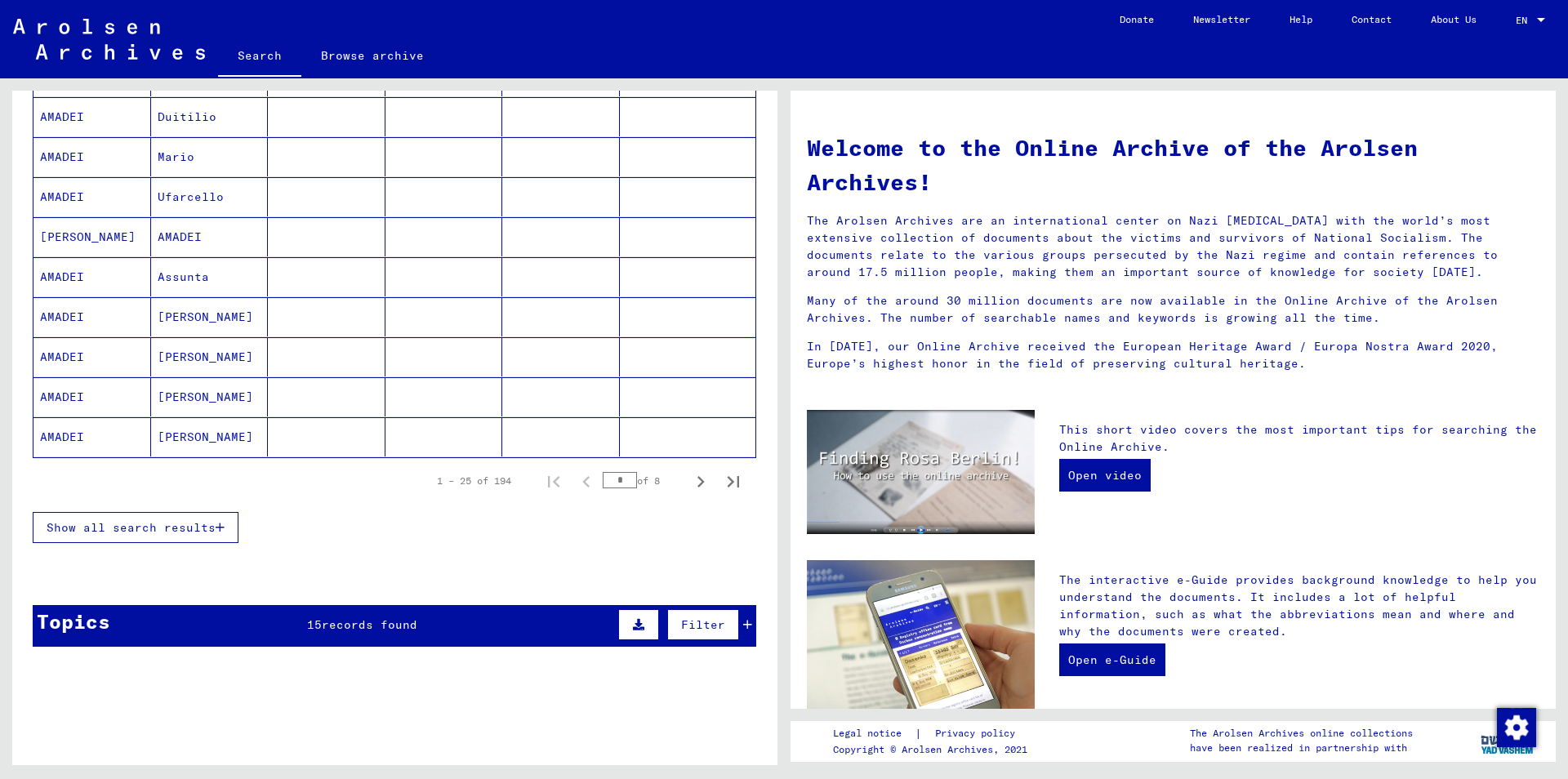
scroll to position [882, 0]
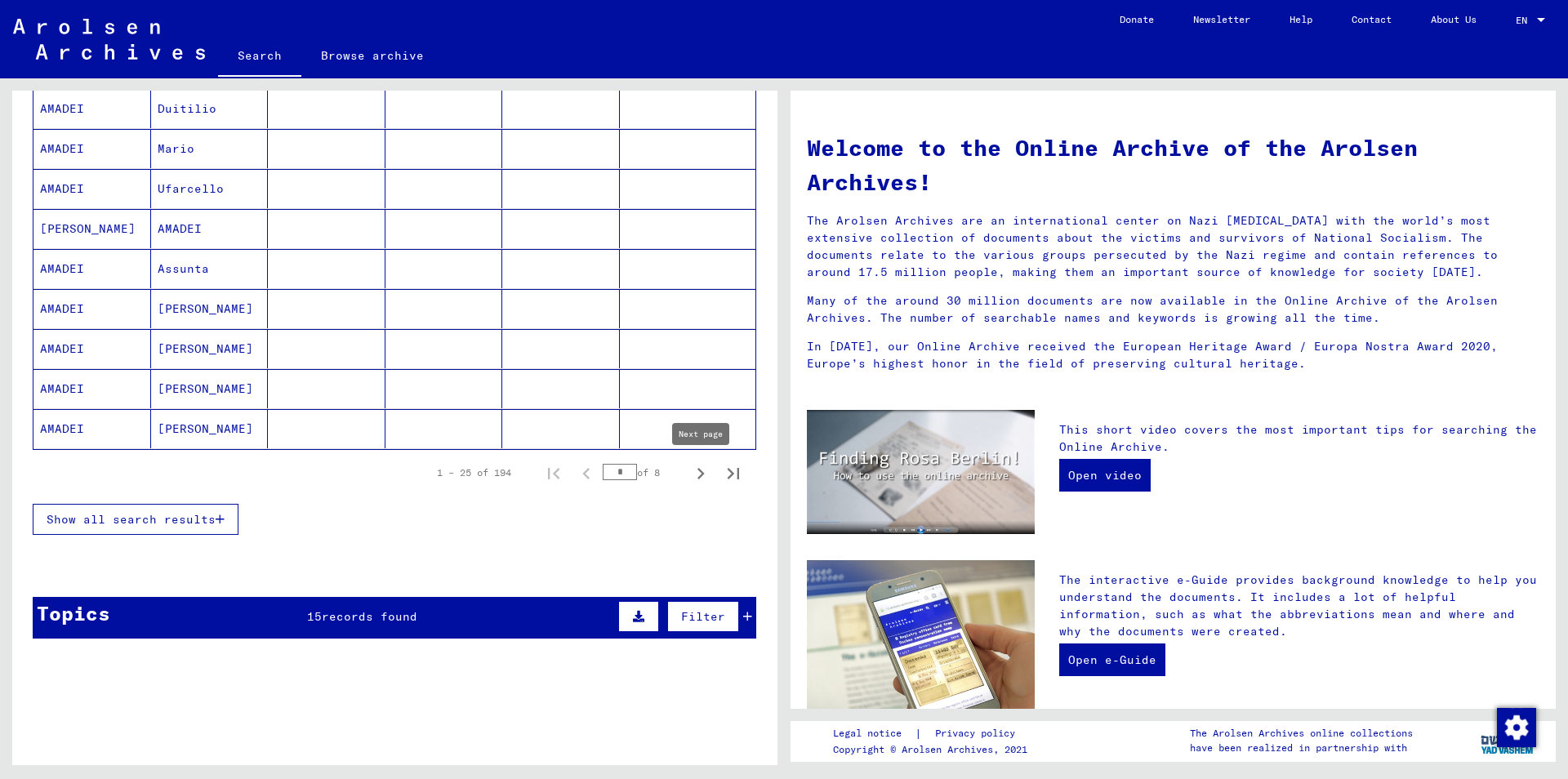
click at [699, 478] on icon "Next page" at bounding box center [700, 474] width 7 height 12
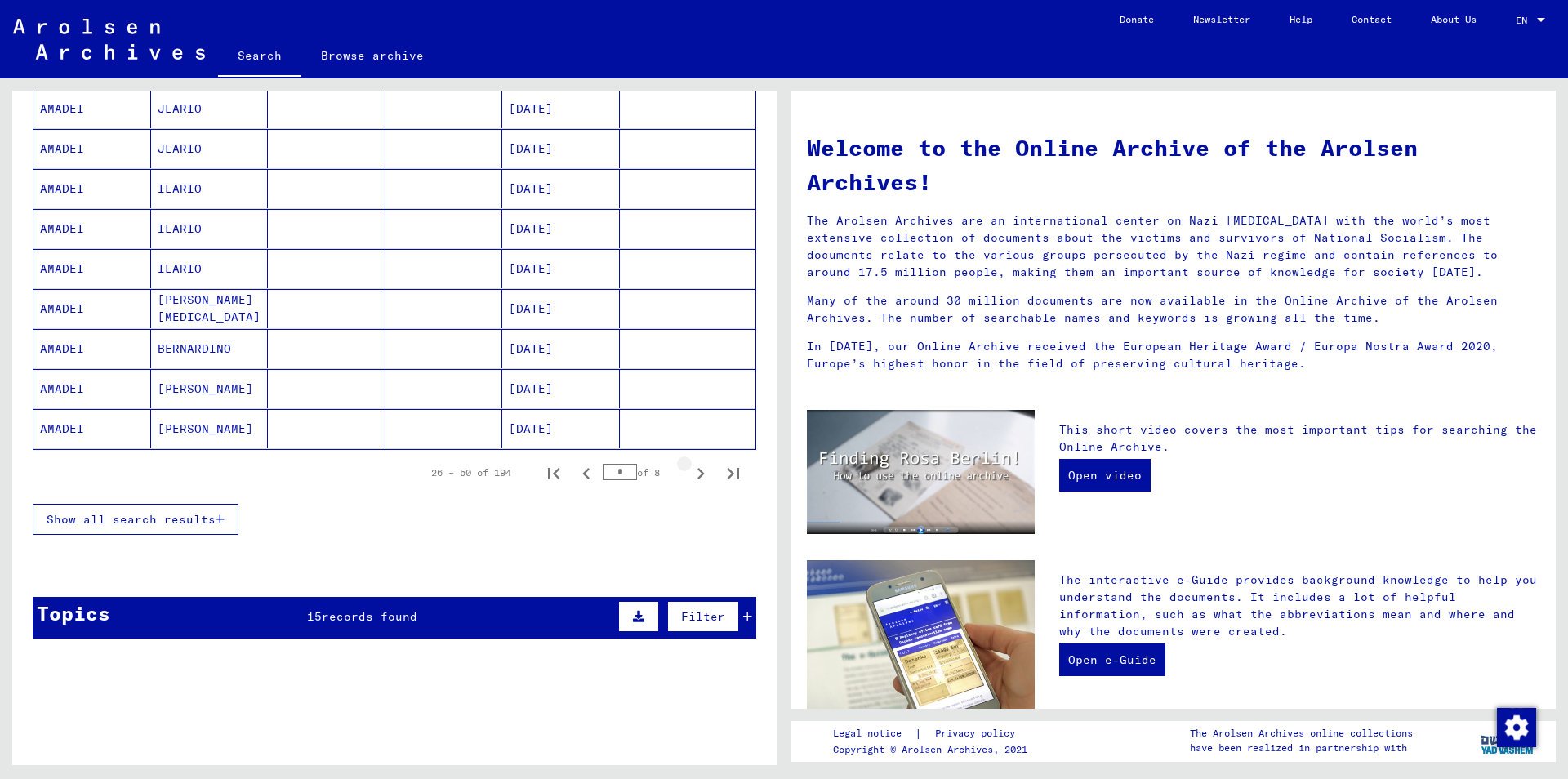
click at [699, 477] on icon "Next page" at bounding box center [700, 474] width 7 height 12
click at [697, 476] on icon "Next page" at bounding box center [700, 473] width 23 height 23
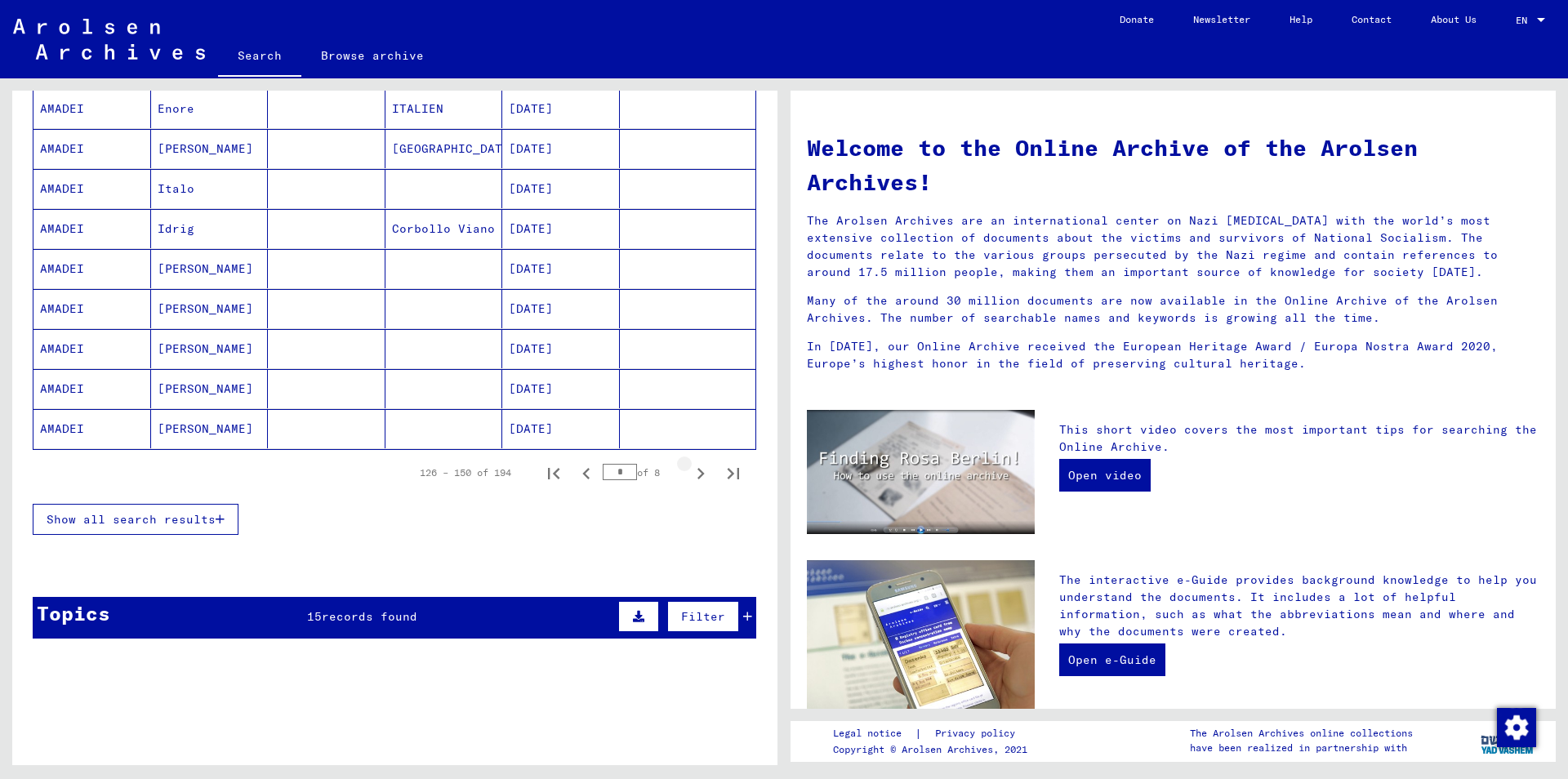
type input "*"
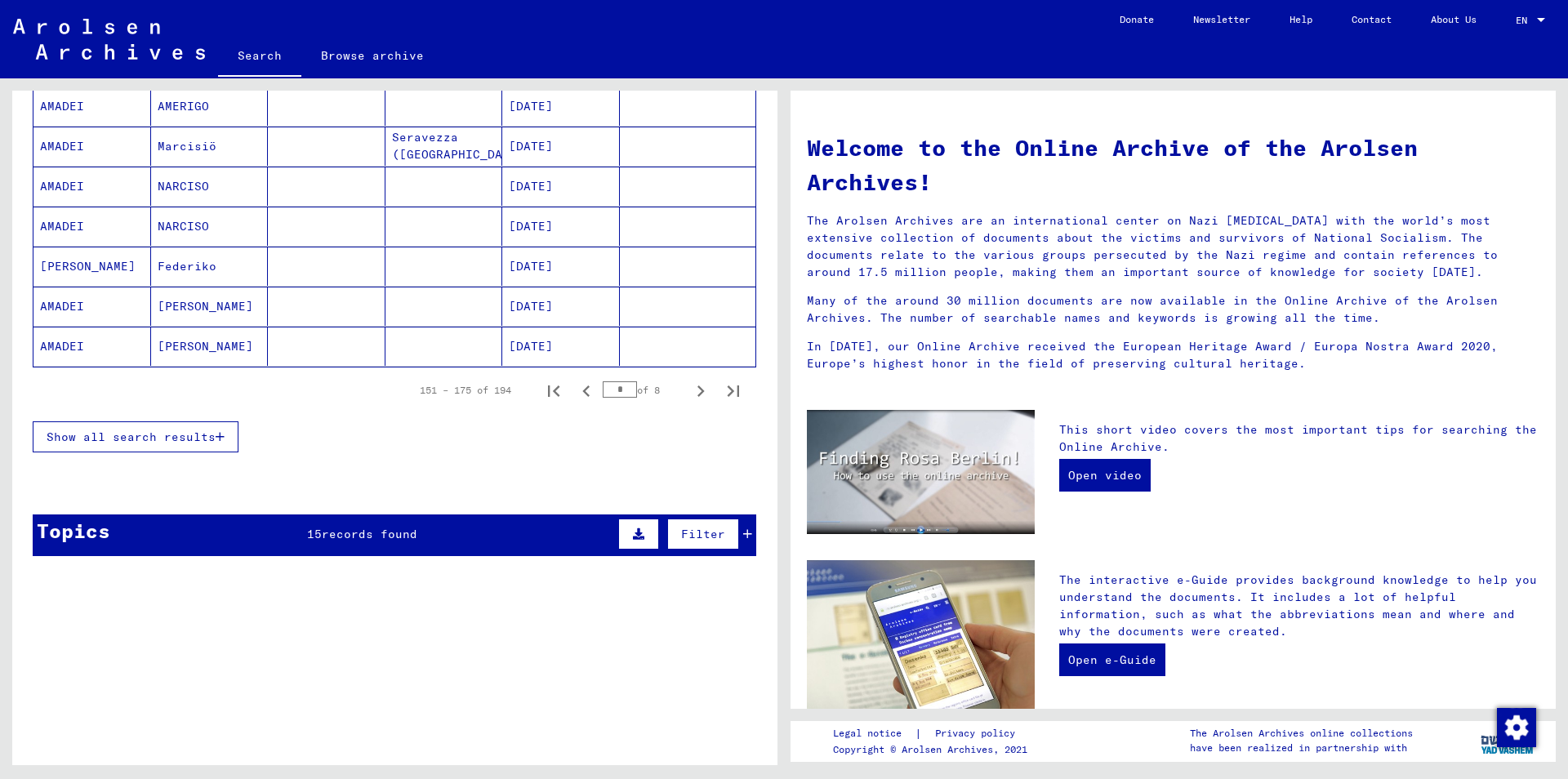
scroll to position [970, 0]
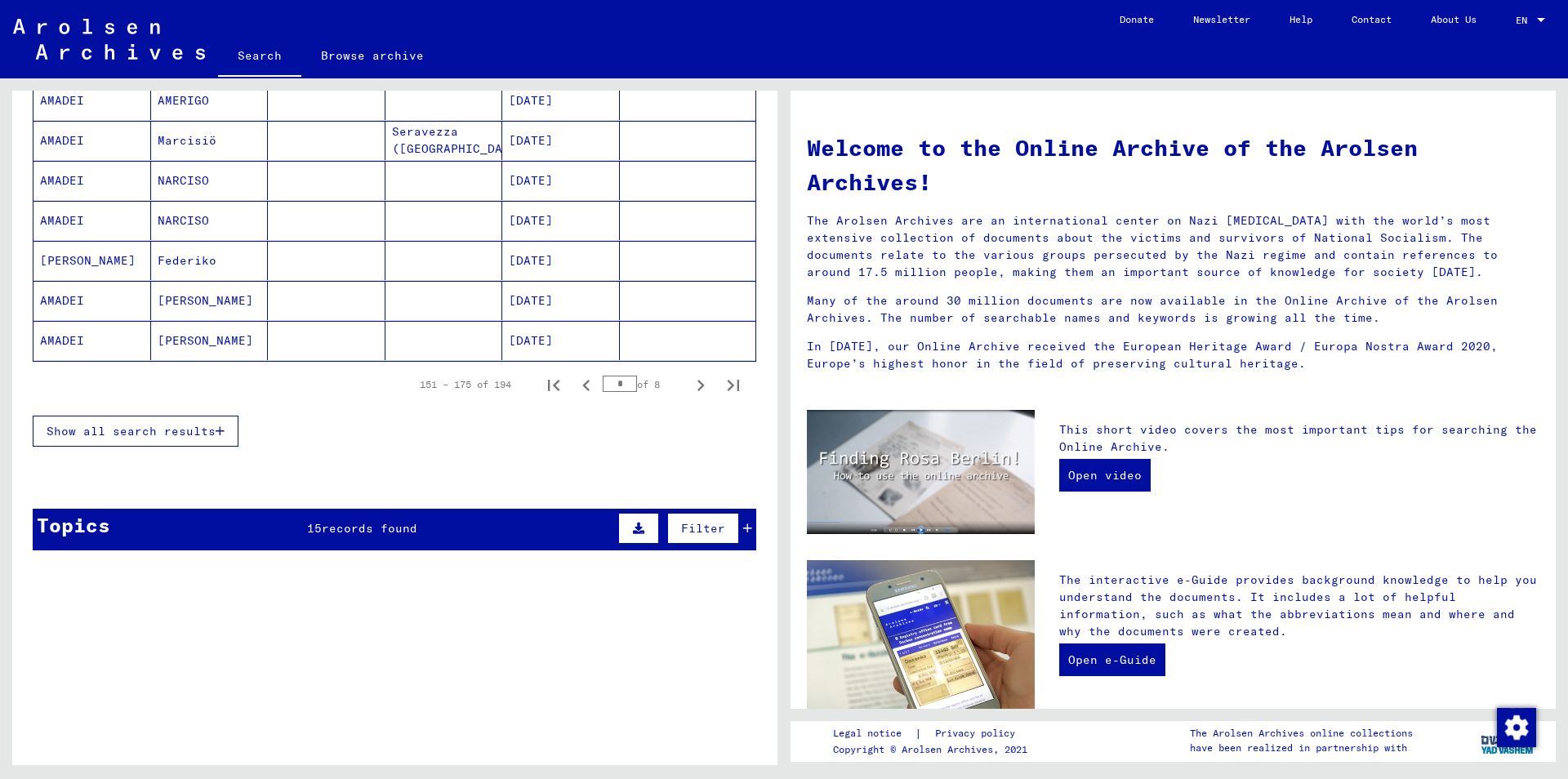
click at [746, 525] on icon at bounding box center [748, 529] width 9 height 12
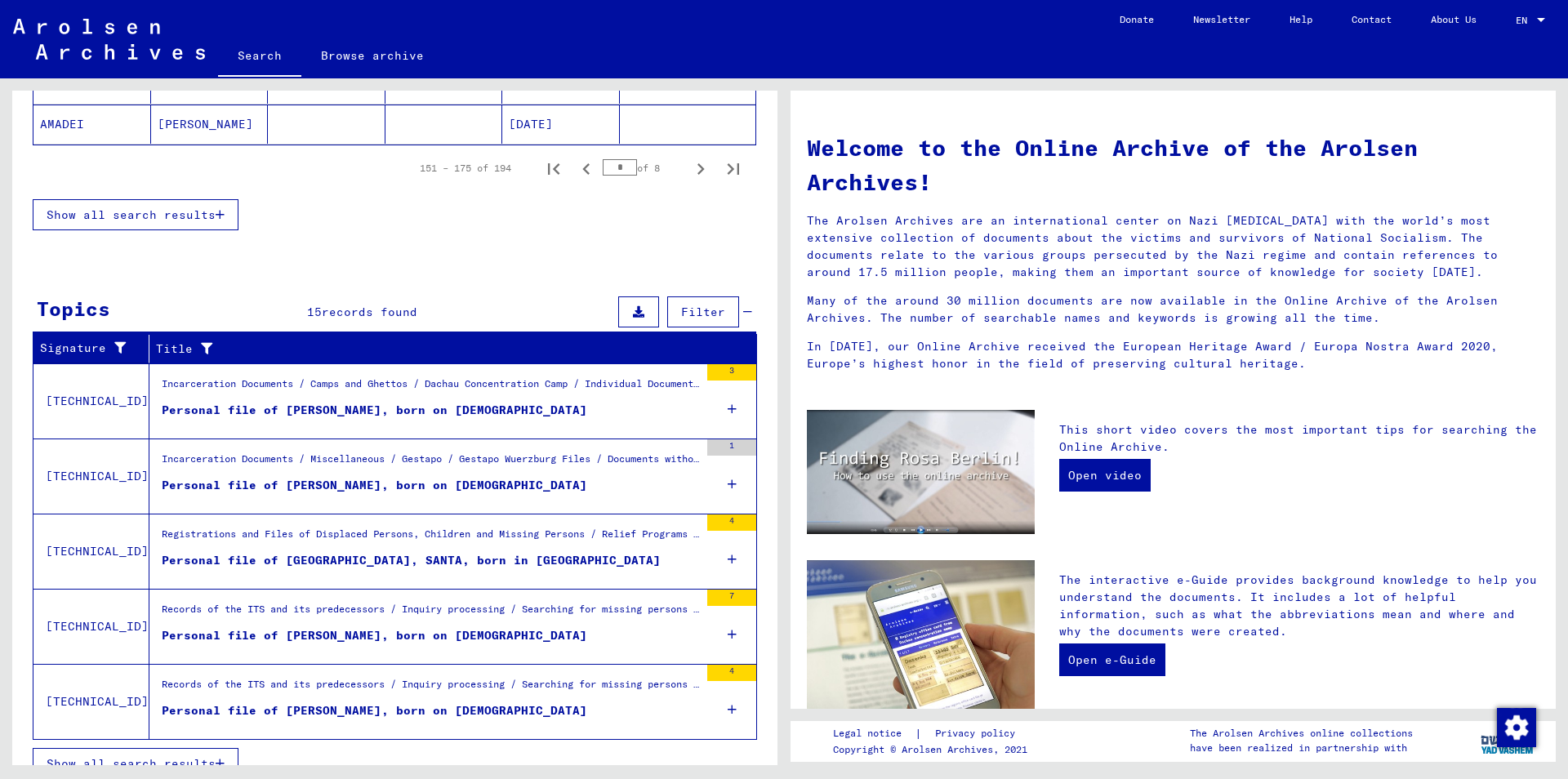
scroll to position [1209, 0]
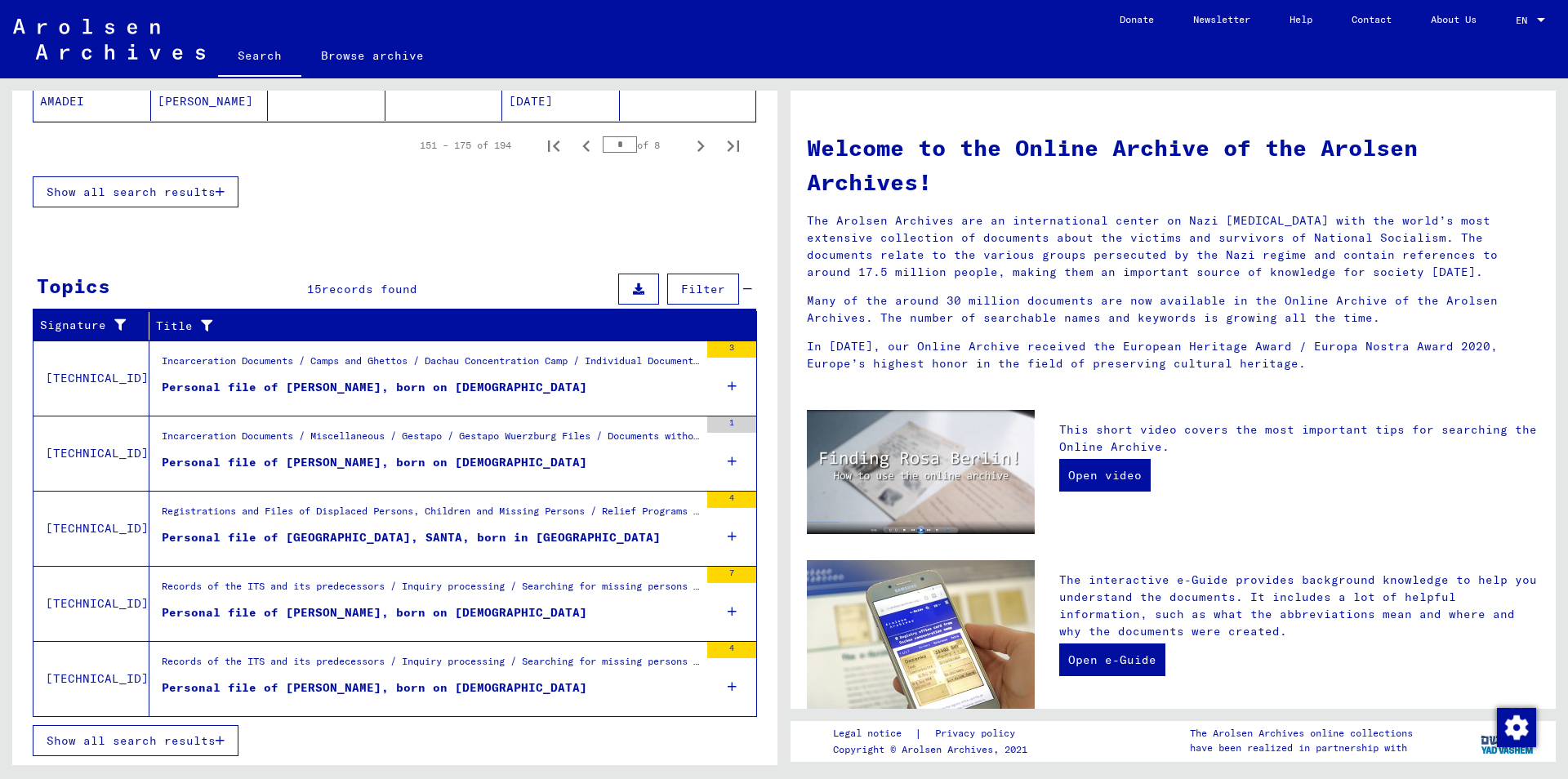
click at [203, 738] on span "Show all search results" at bounding box center [131, 741] width 169 height 15
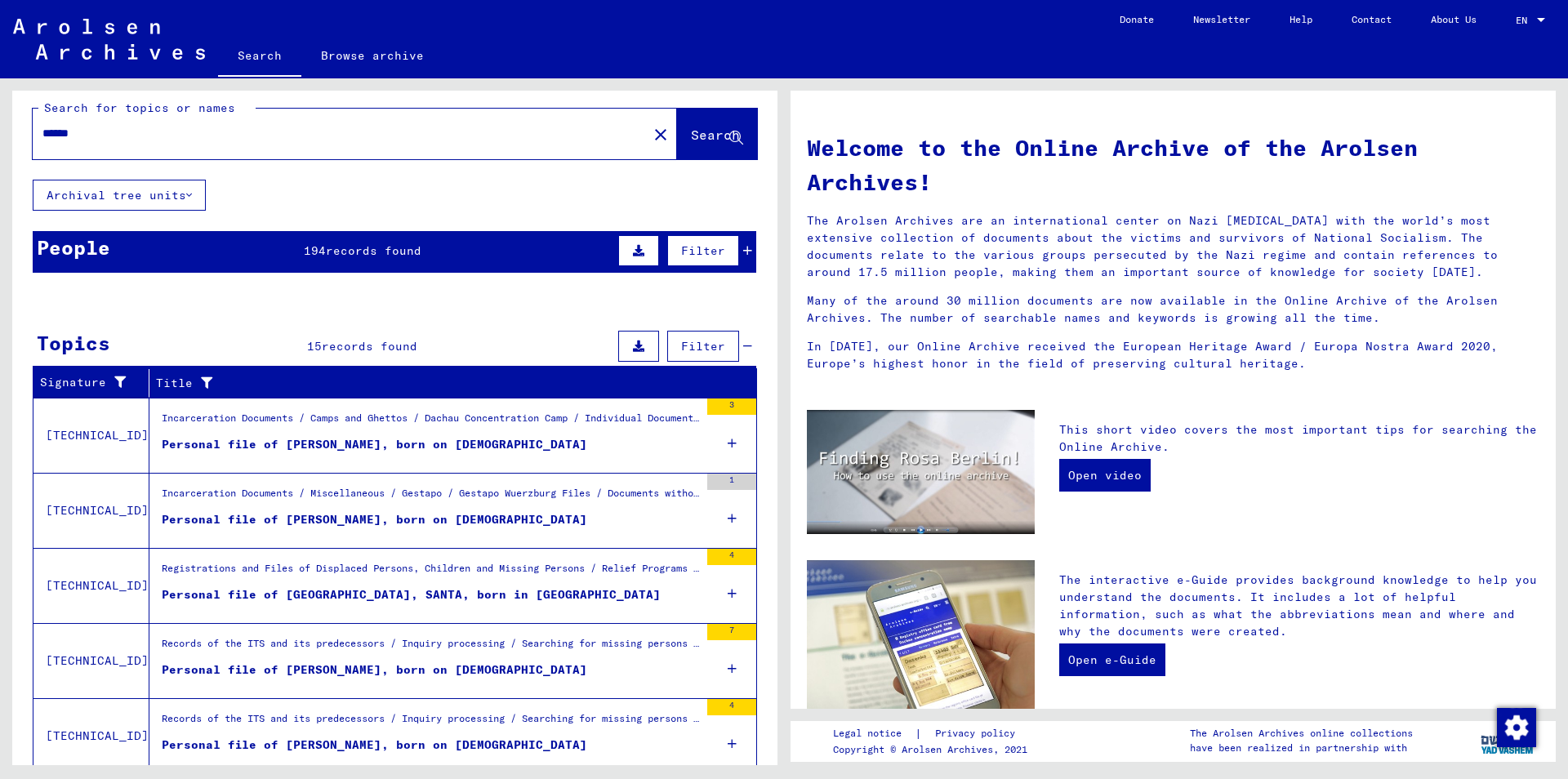
scroll to position [0, 0]
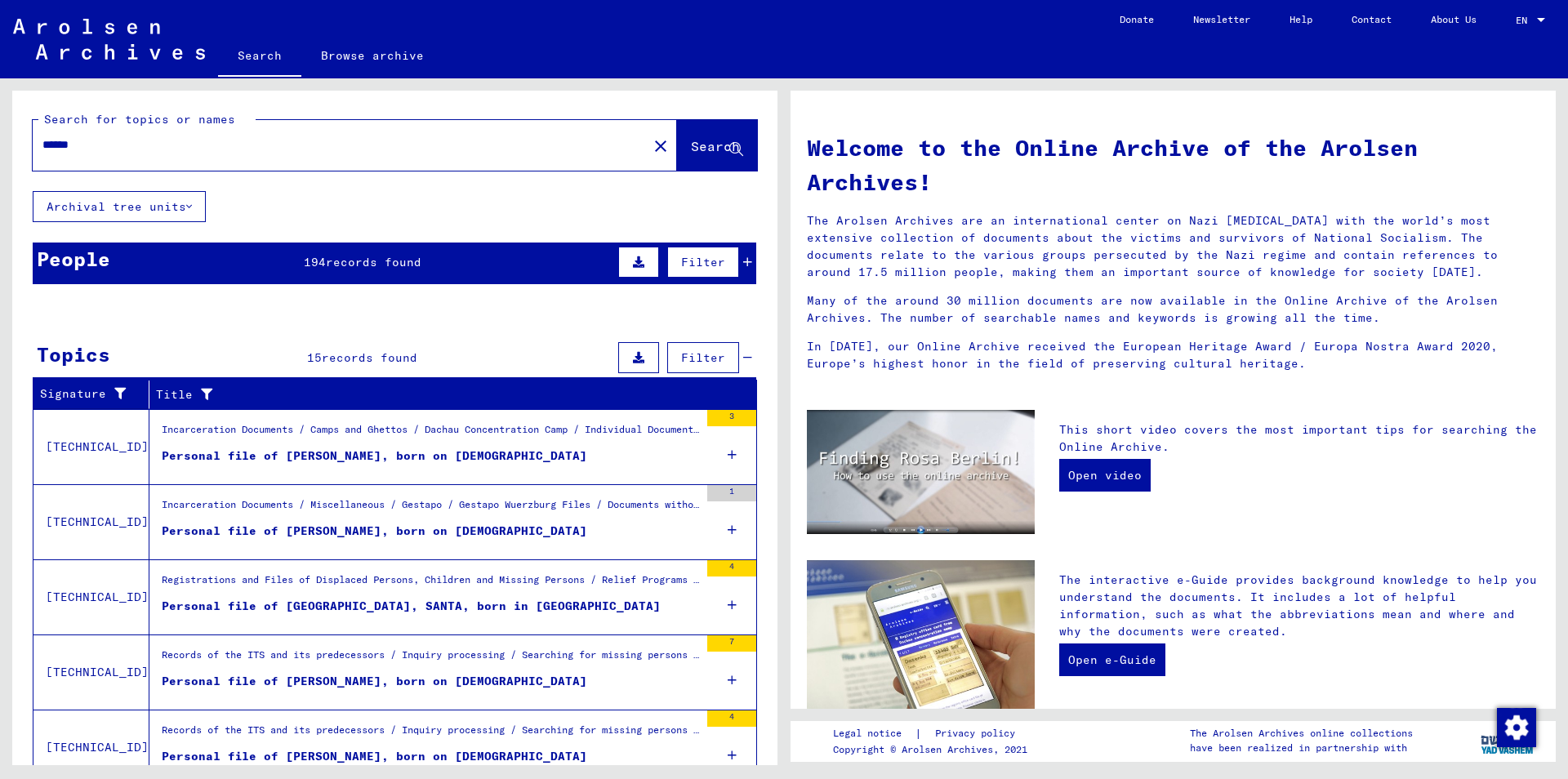
click at [66, 147] on input "******" at bounding box center [335, 144] width 586 height 17
type input "******"
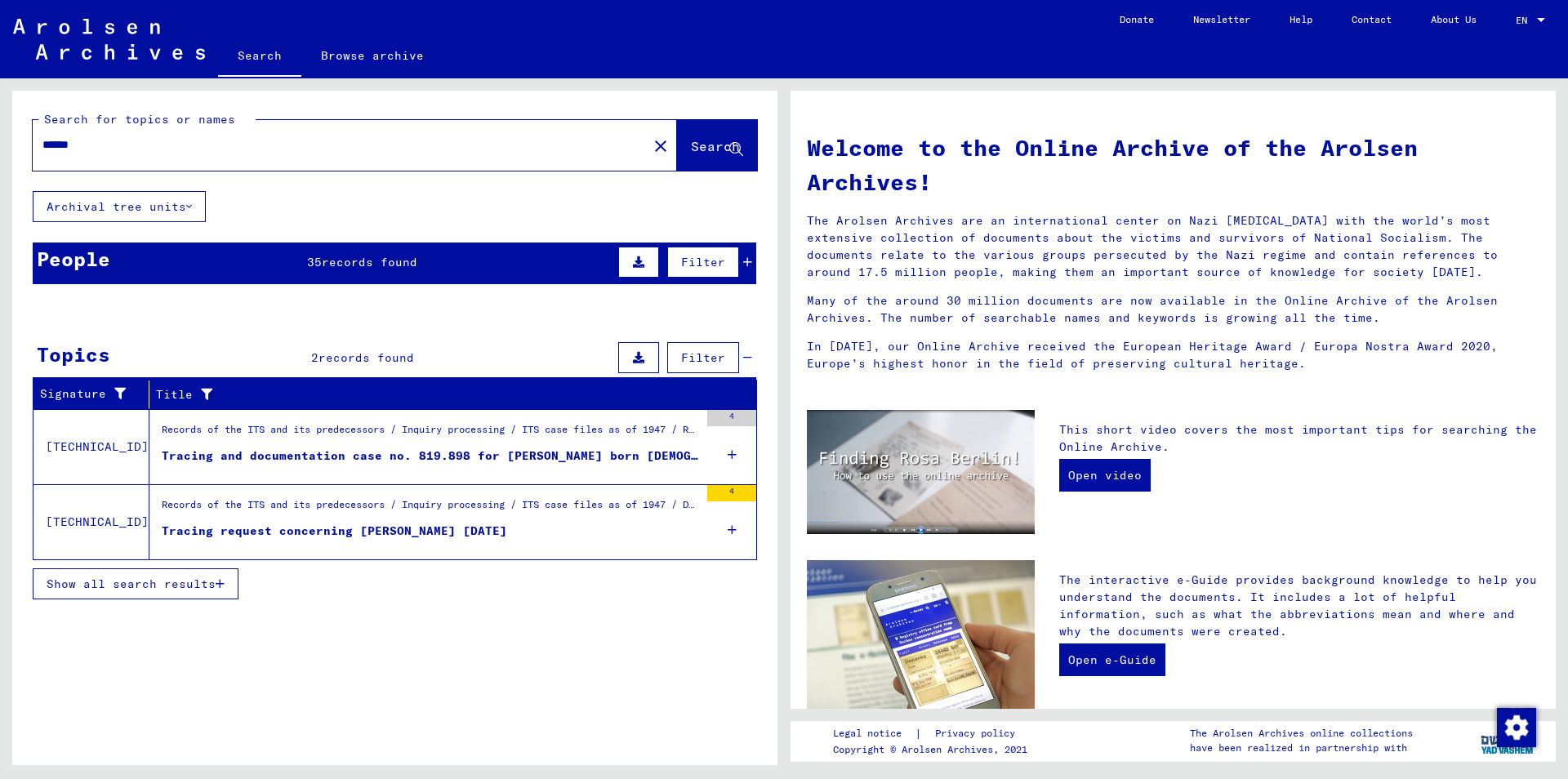
click at [751, 270] on div "Filter" at bounding box center [684, 262] width 138 height 39
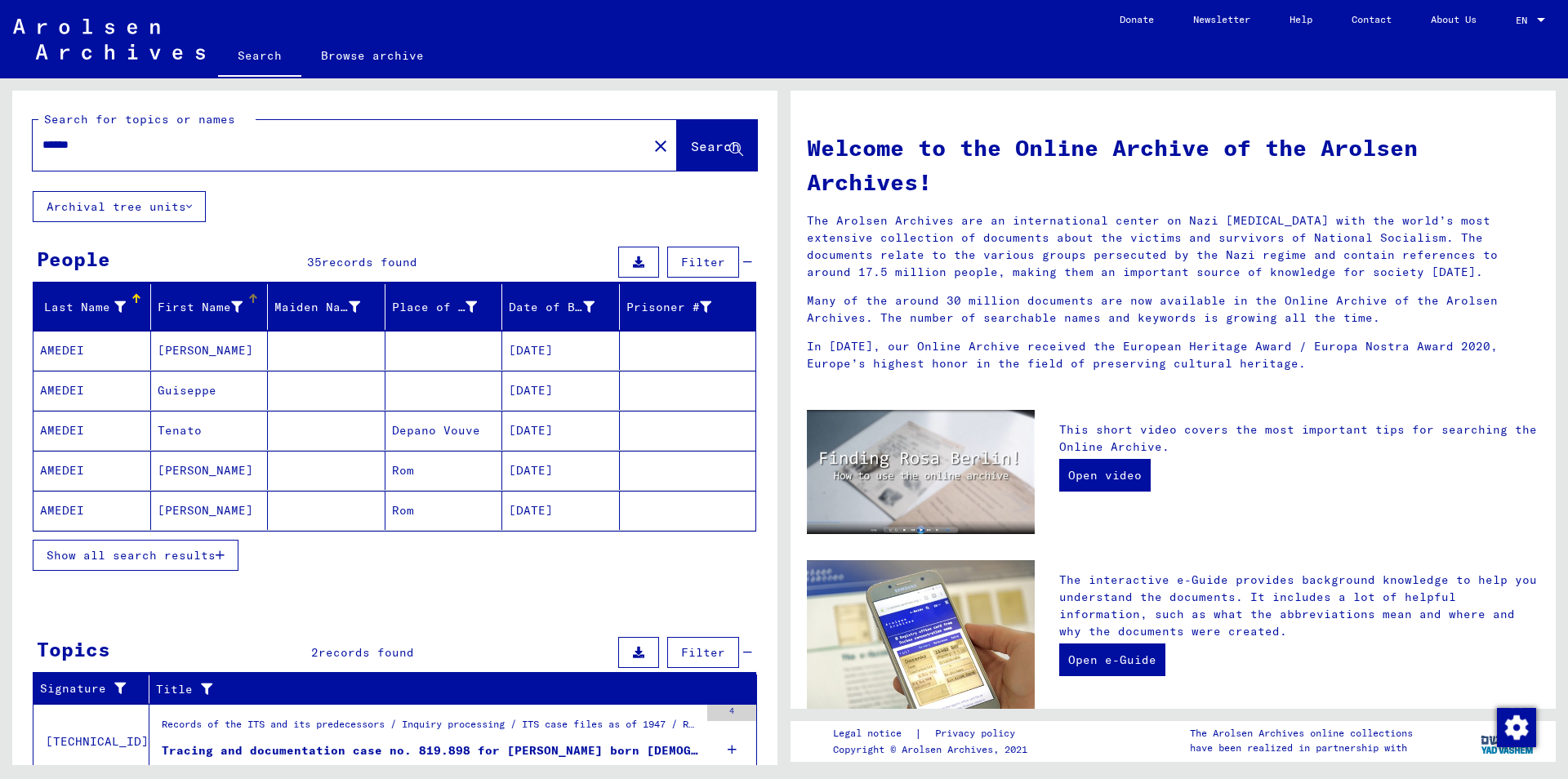
click at [251, 313] on div "First Name" at bounding box center [213, 307] width 110 height 27
click at [133, 561] on span "Show all search results" at bounding box center [131, 554] width 169 height 15
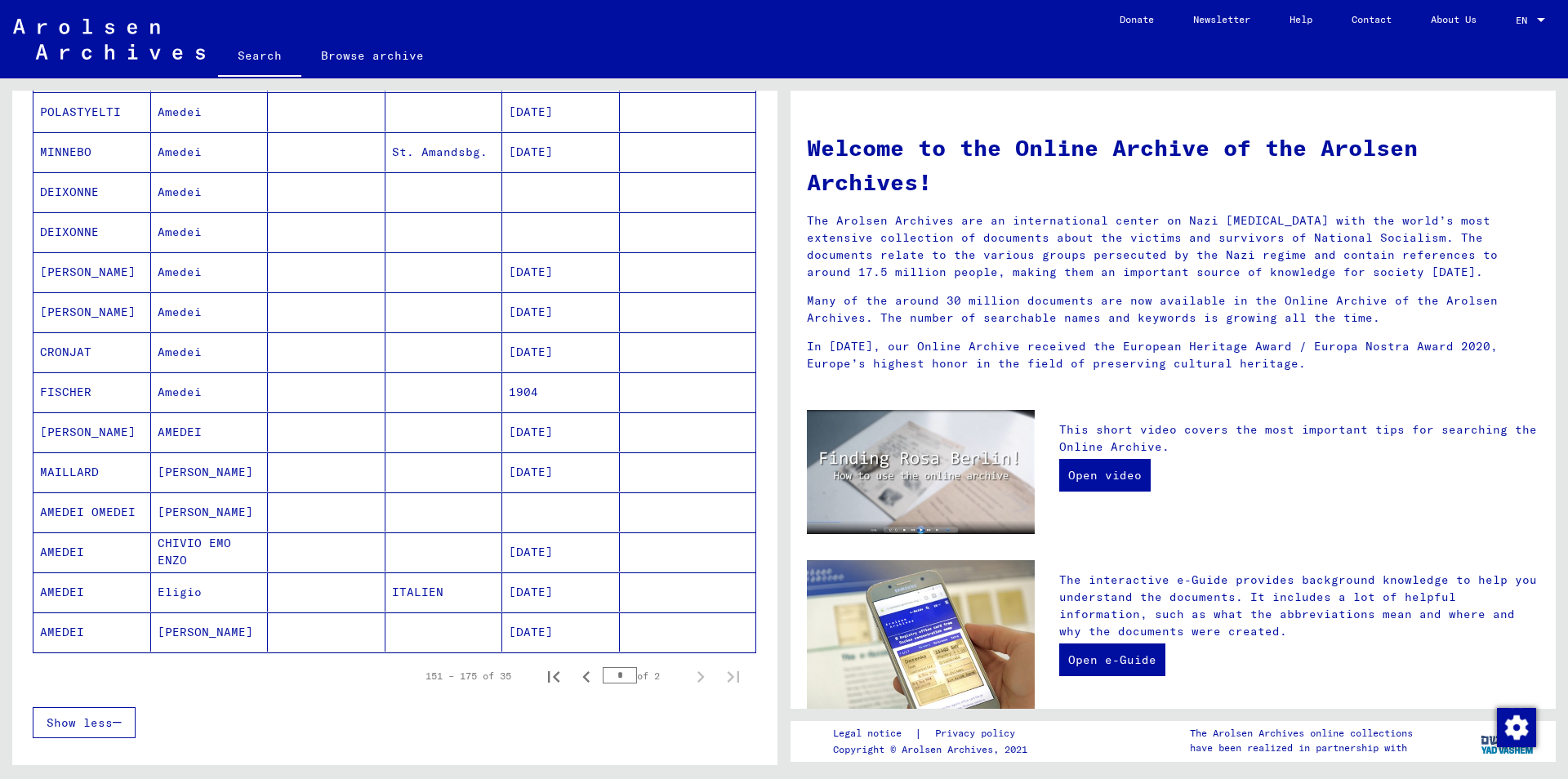
scroll to position [705, 0]
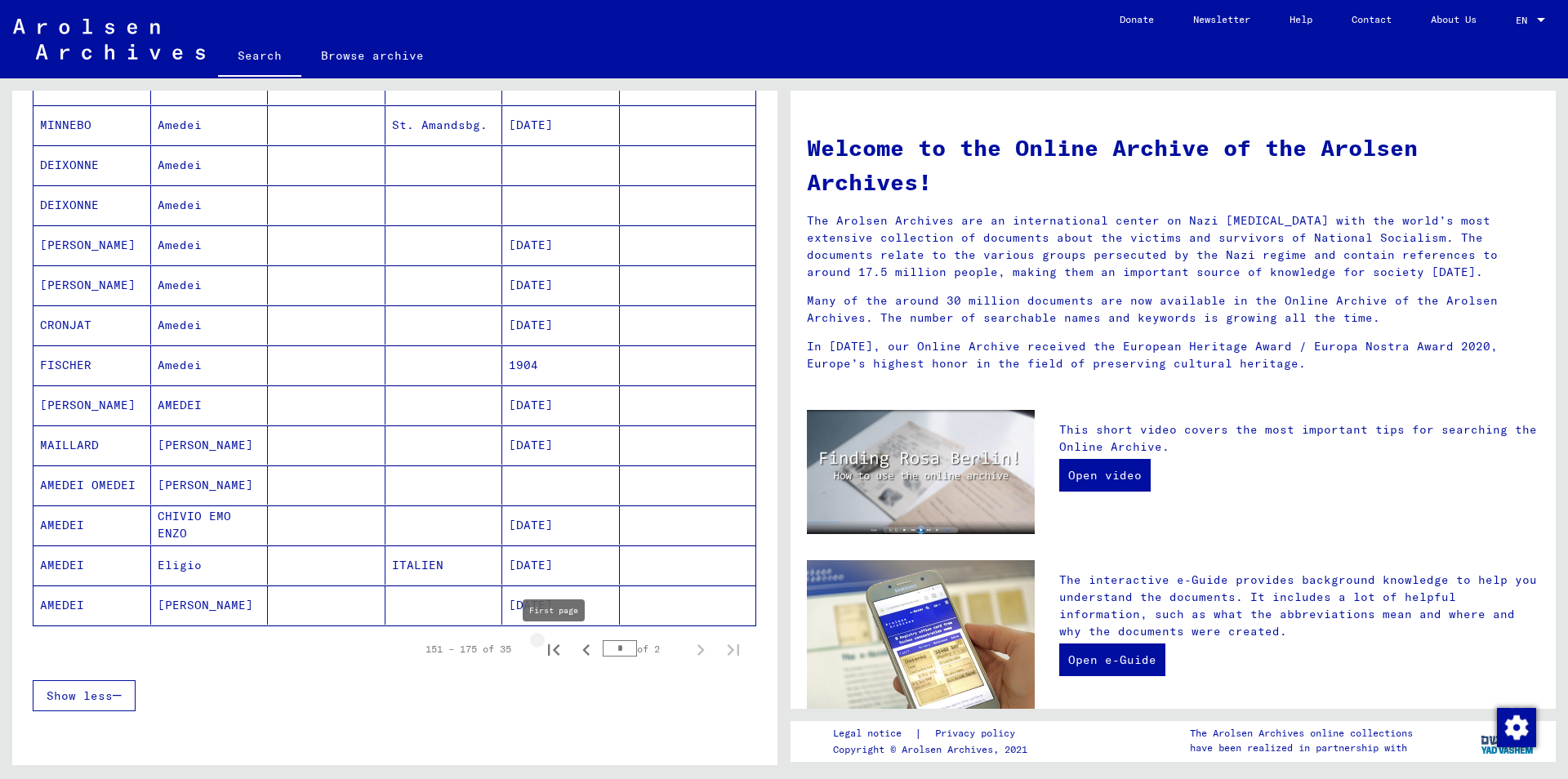
click at [555, 645] on icon "First page" at bounding box center [554, 649] width 23 height 23
click at [700, 649] on icon "Next page" at bounding box center [700, 649] width 23 height 23
type input "*"
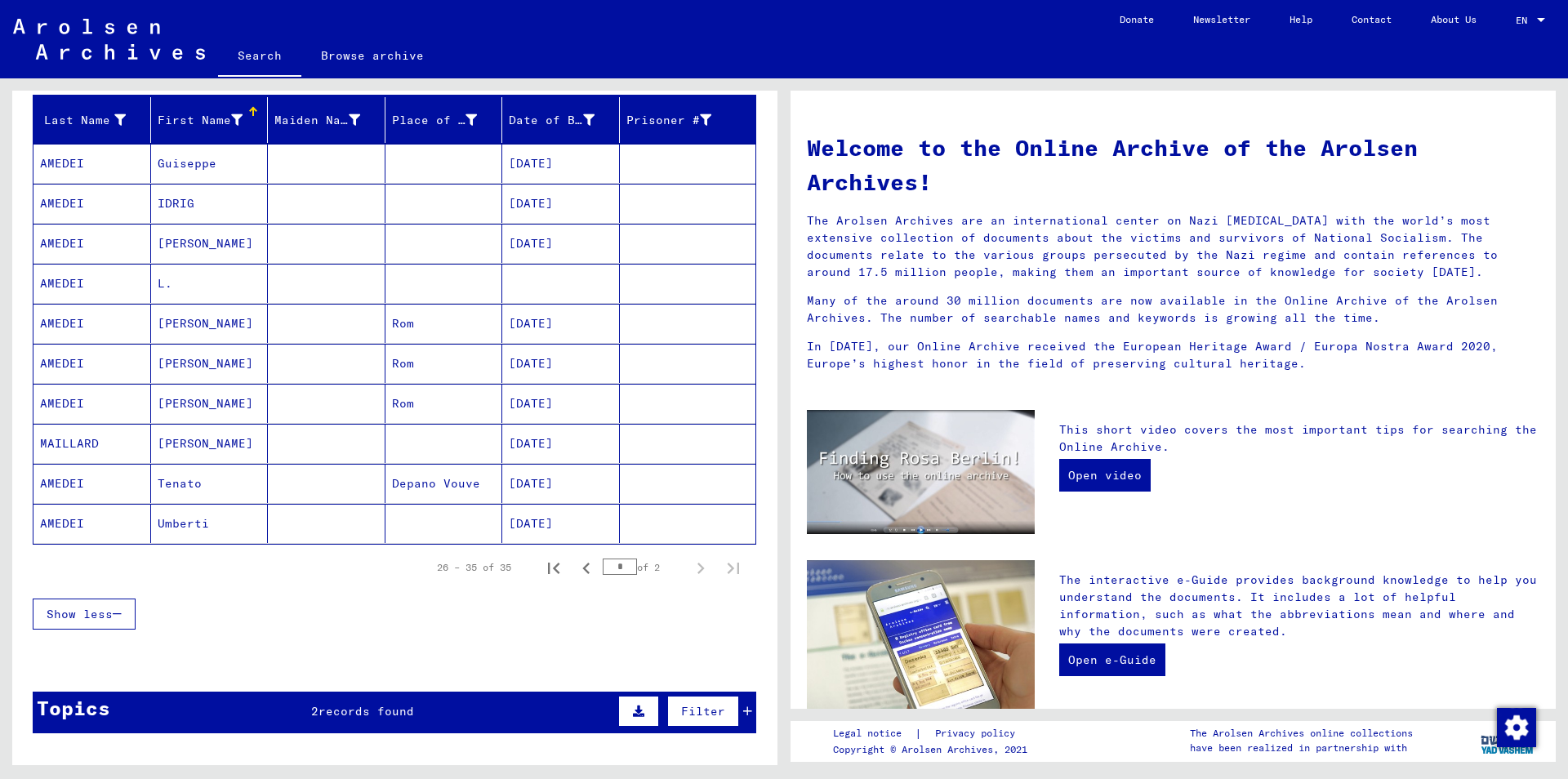
scroll to position [18, 0]
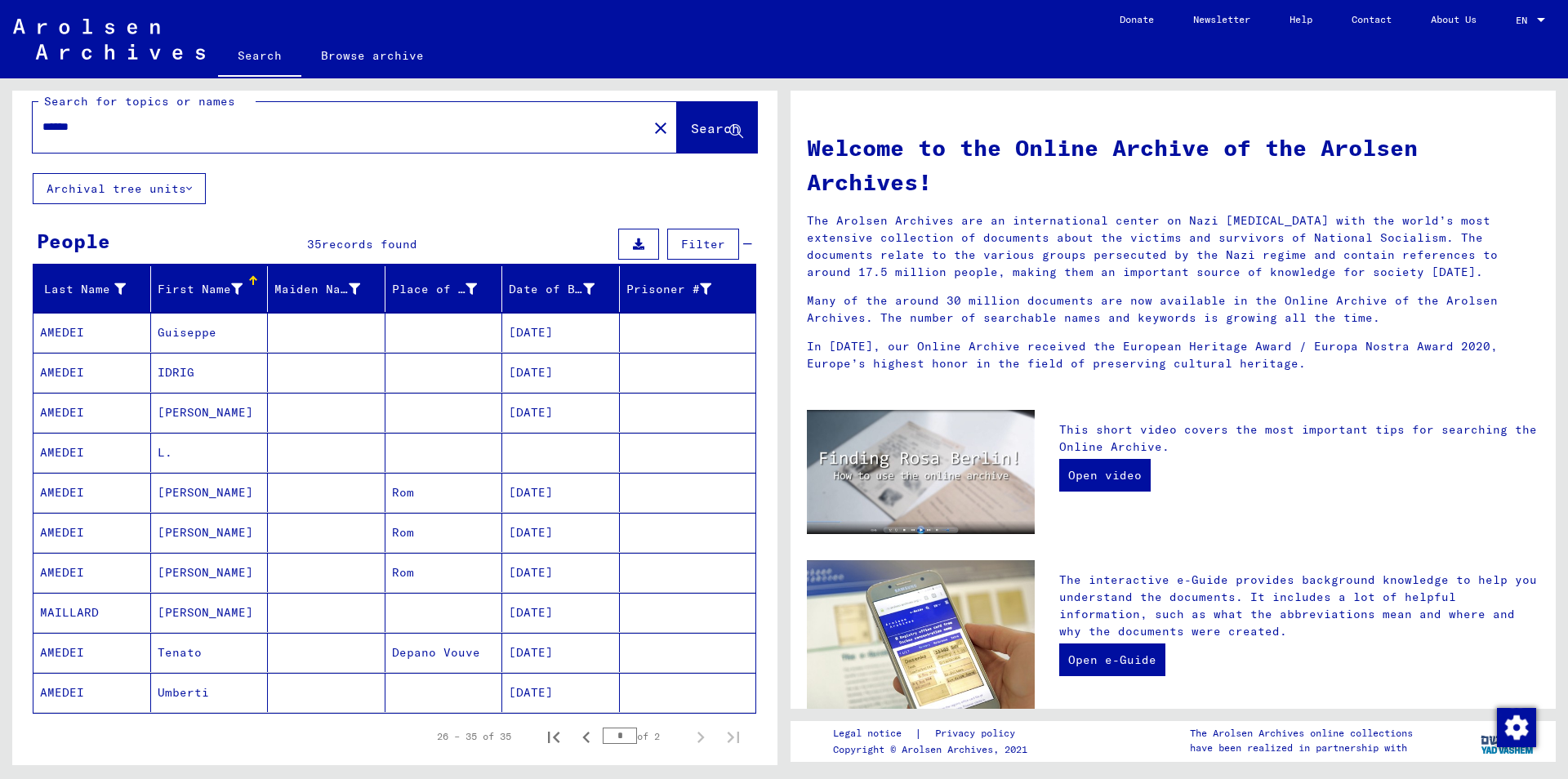
drag, startPoint x: 115, startPoint y: 132, endPoint x: 0, endPoint y: 113, distance: 116.6
click at [42, 118] on input "******" at bounding box center [335, 126] width 586 height 17
type input "**********"
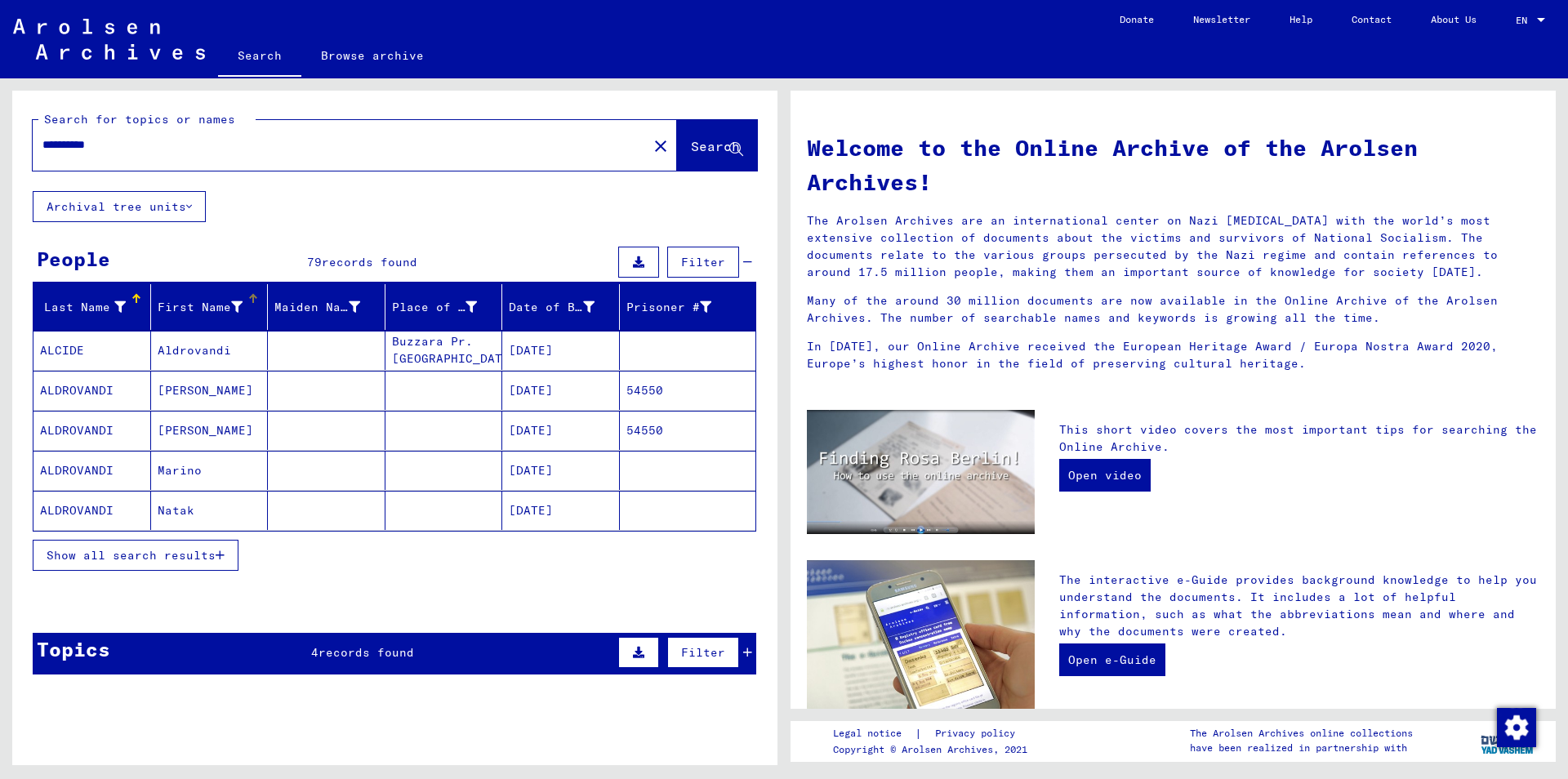
click at [255, 307] on div "First Name" at bounding box center [213, 307] width 110 height 27
click at [186, 561] on span "Show all search results" at bounding box center [131, 554] width 169 height 15
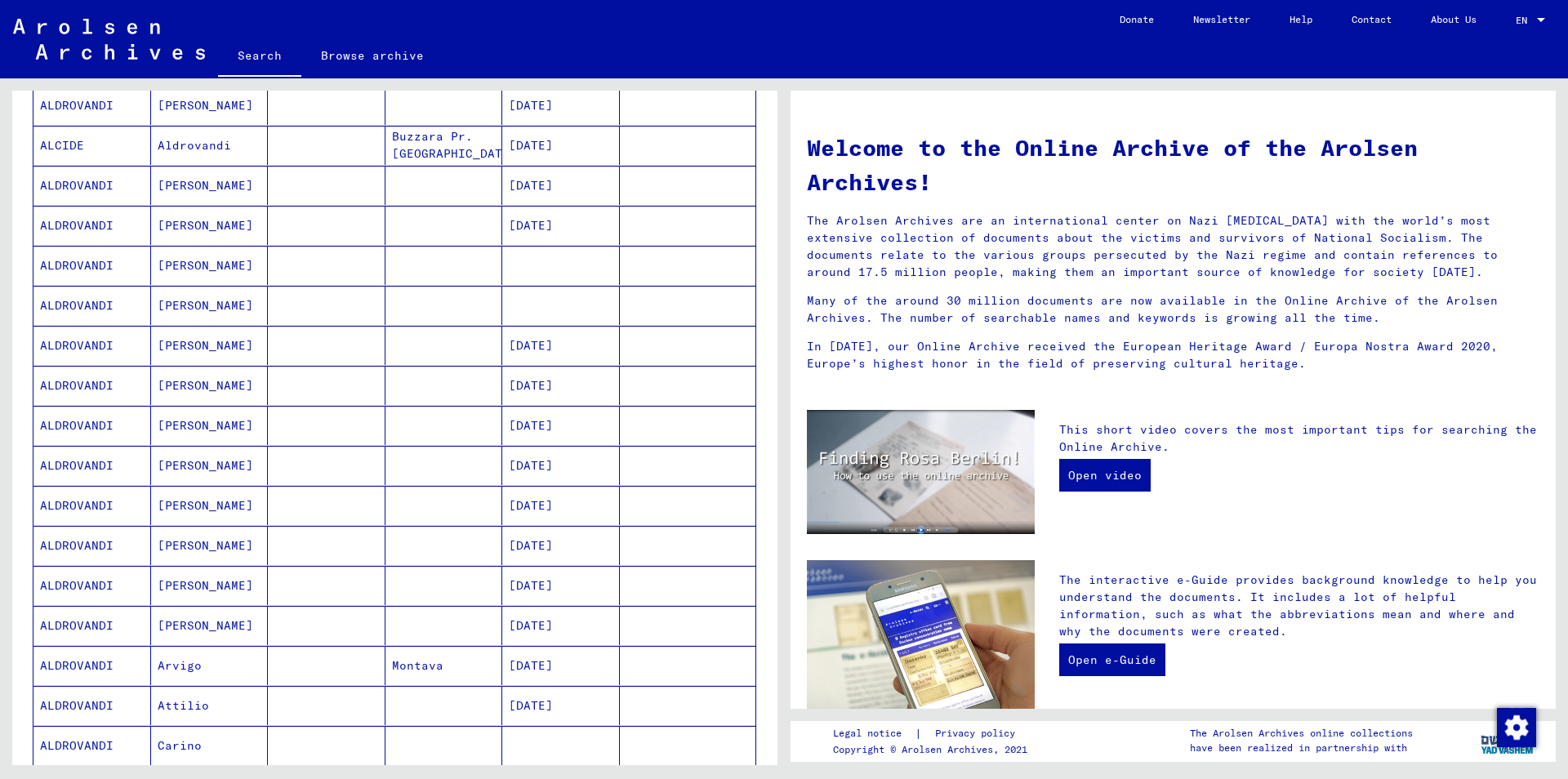
scroll to position [705, 0]
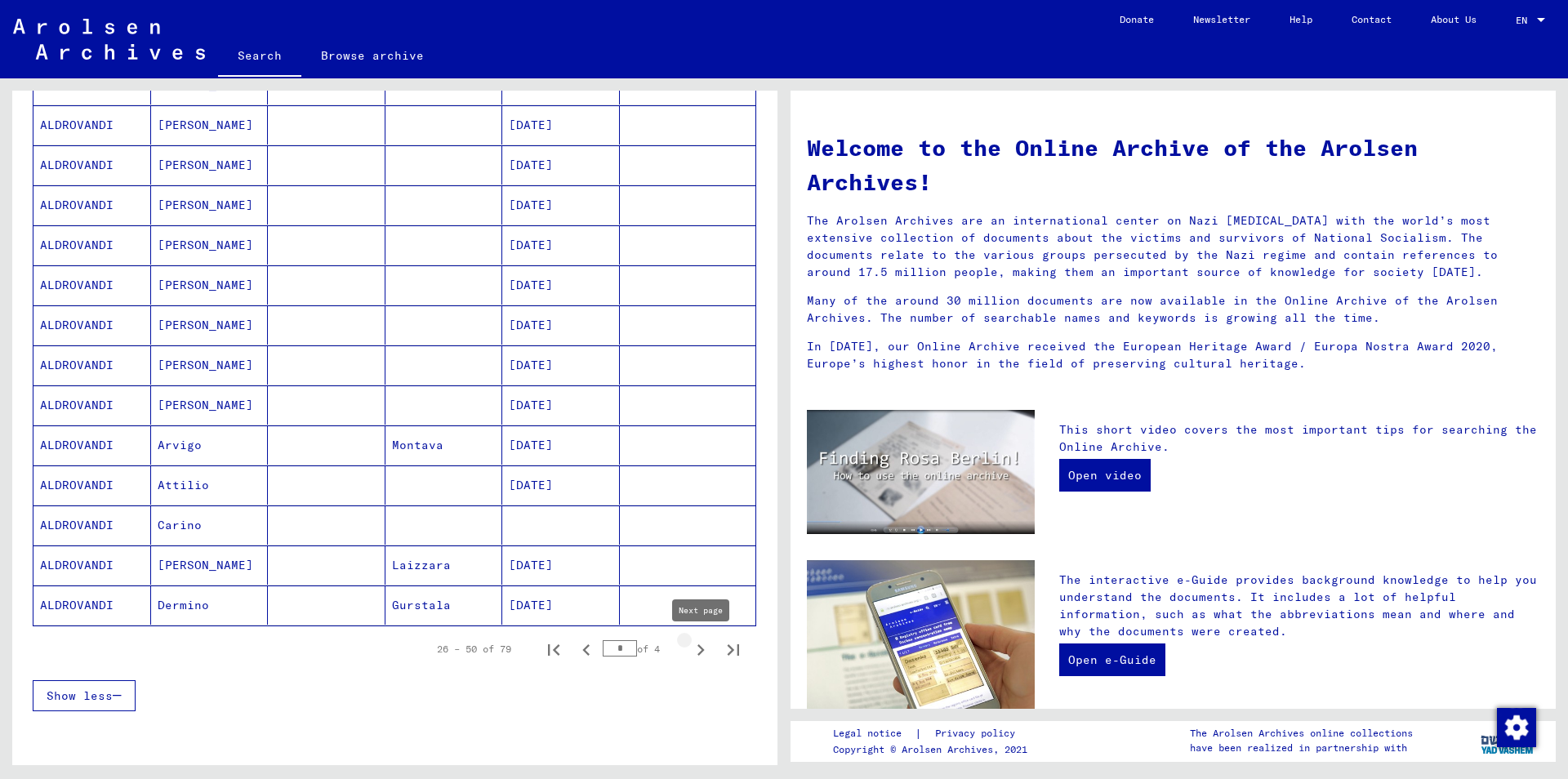
click at [701, 648] on icon "Next page" at bounding box center [700, 650] width 7 height 12
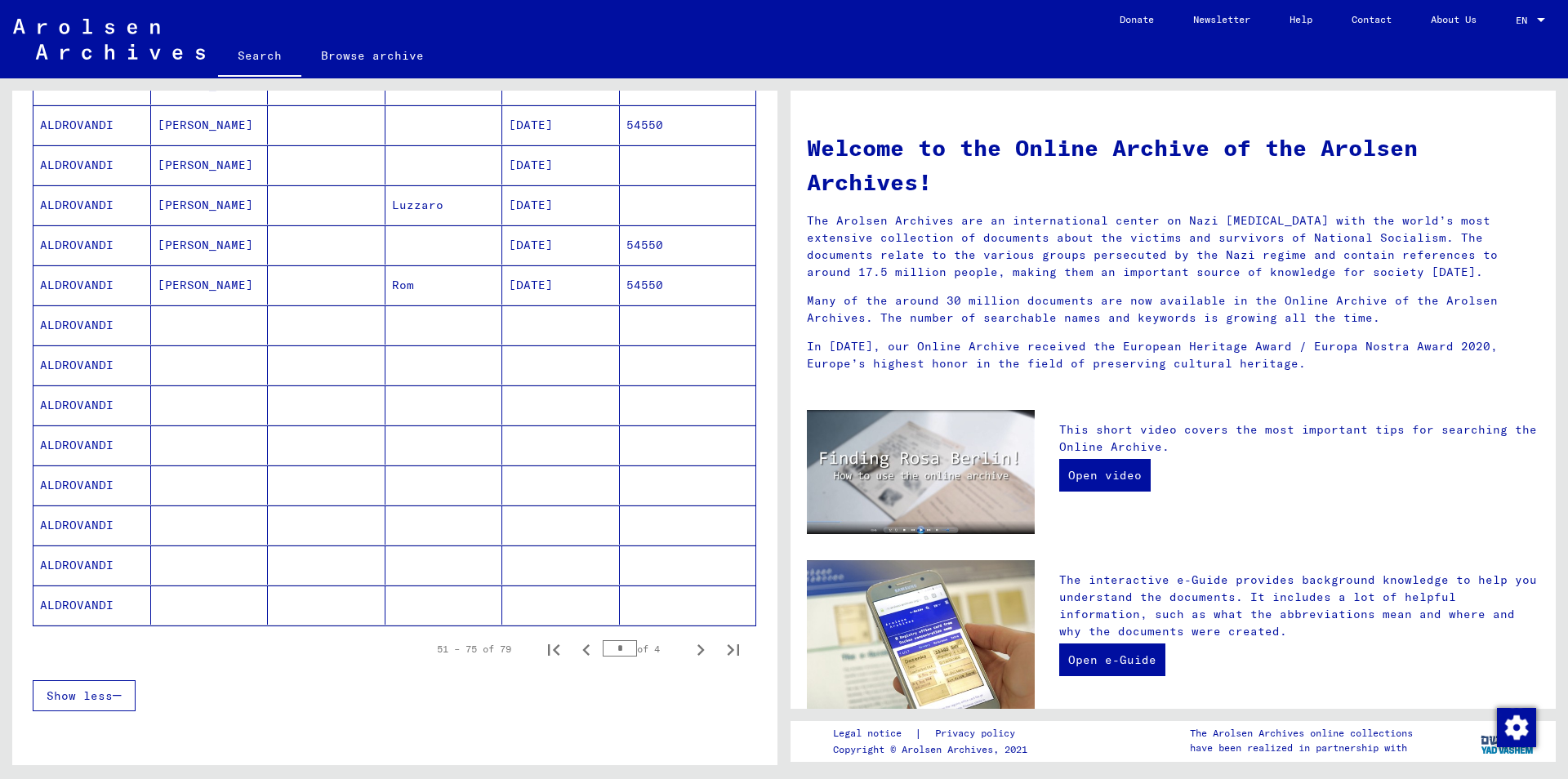
click at [547, 320] on mat-cell at bounding box center [560, 325] width 117 height 39
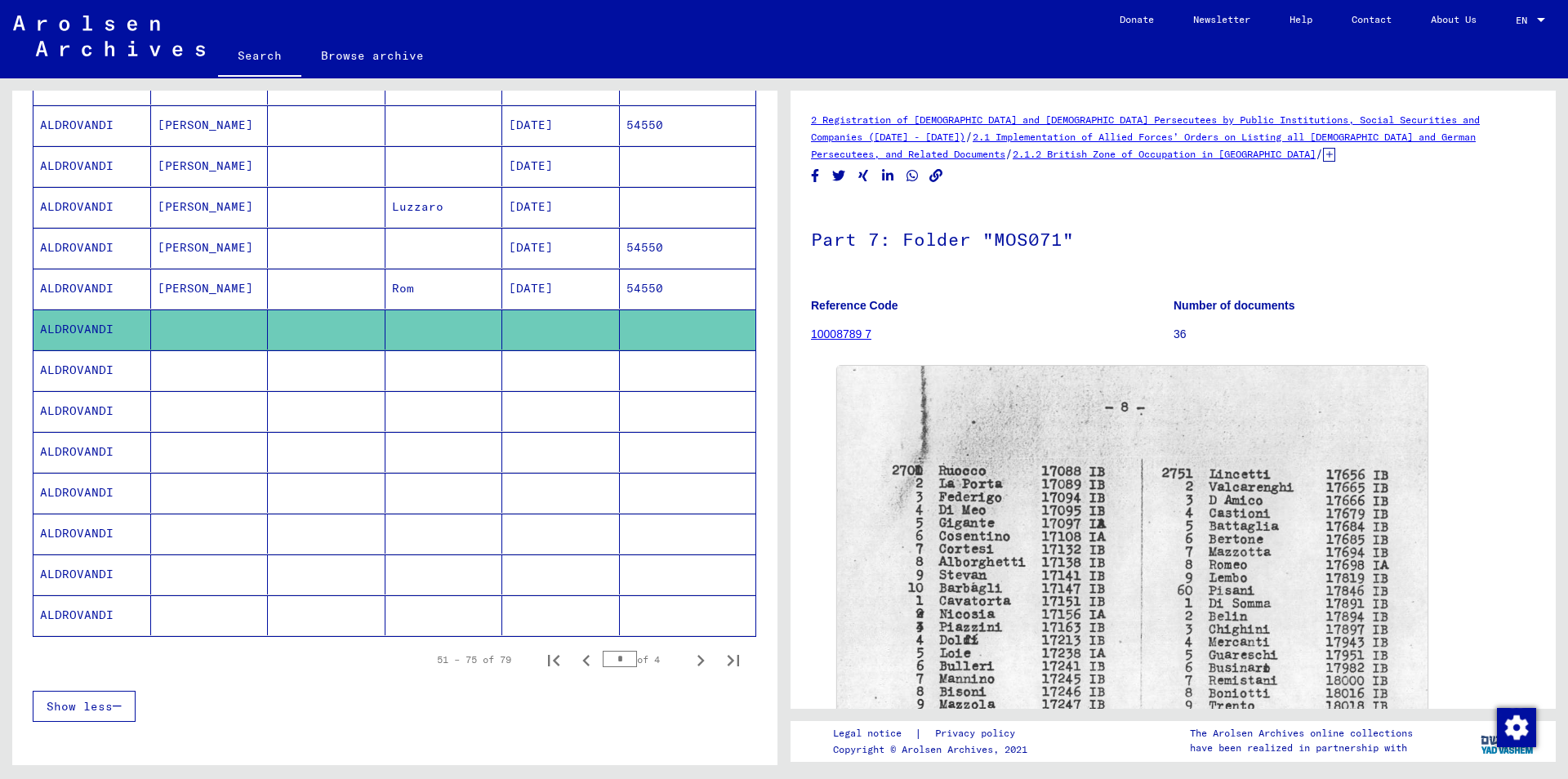
click at [559, 367] on mat-cell at bounding box center [560, 370] width 117 height 40
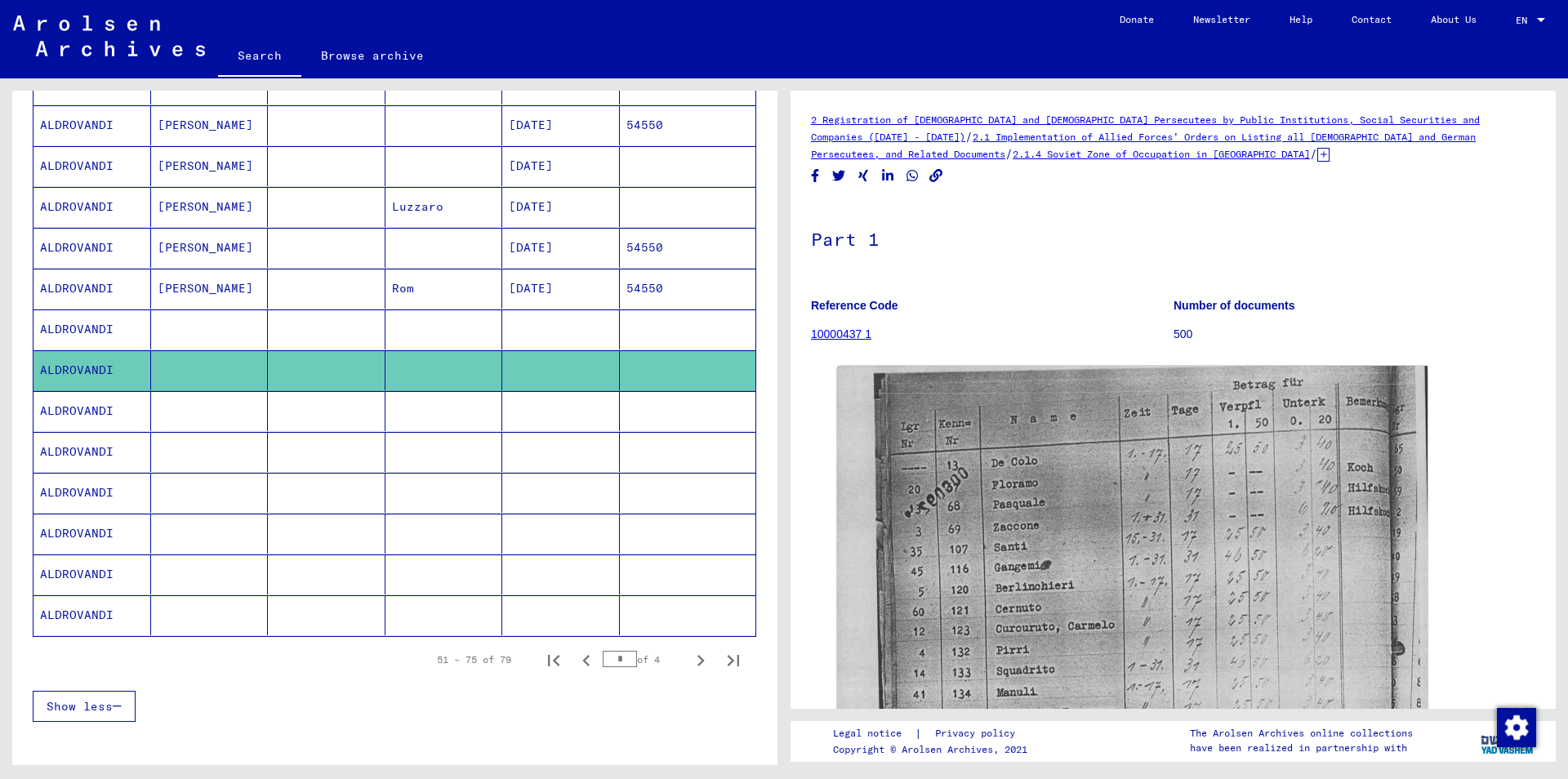
click at [555, 417] on mat-cell at bounding box center [560, 411] width 117 height 40
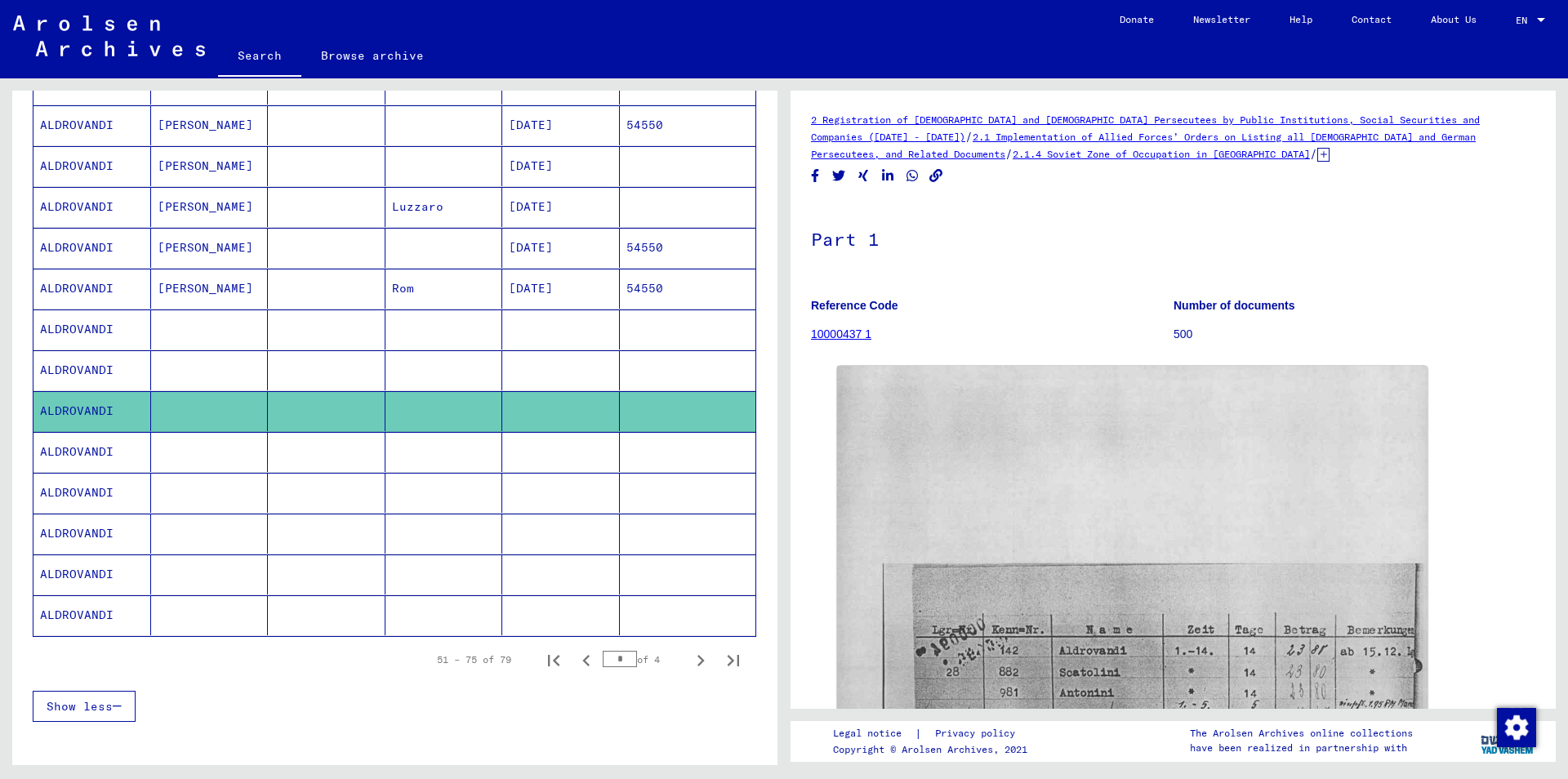
click at [570, 528] on mat-cell at bounding box center [560, 534] width 117 height 40
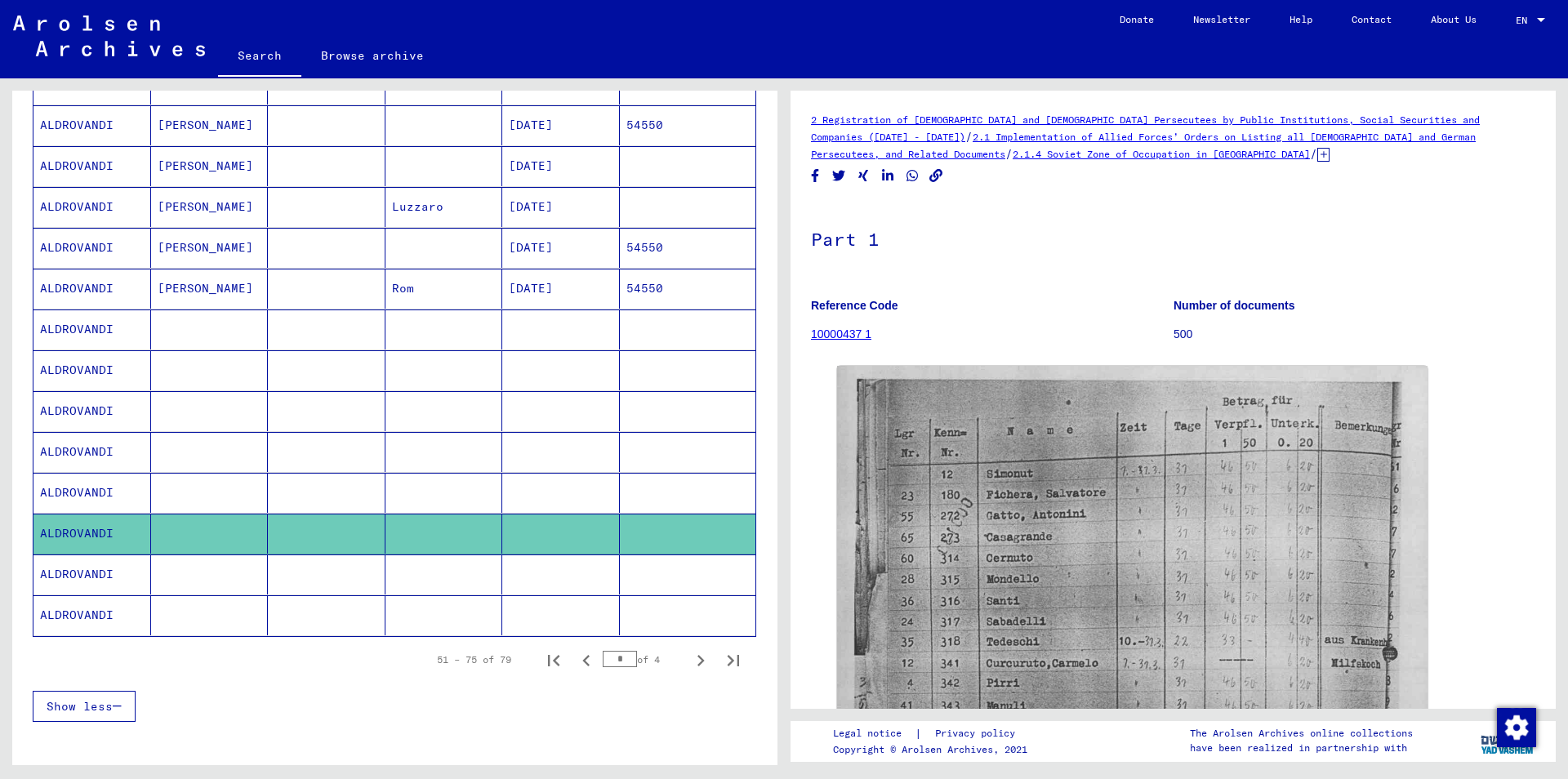
click at [559, 618] on mat-cell at bounding box center [560, 615] width 117 height 40
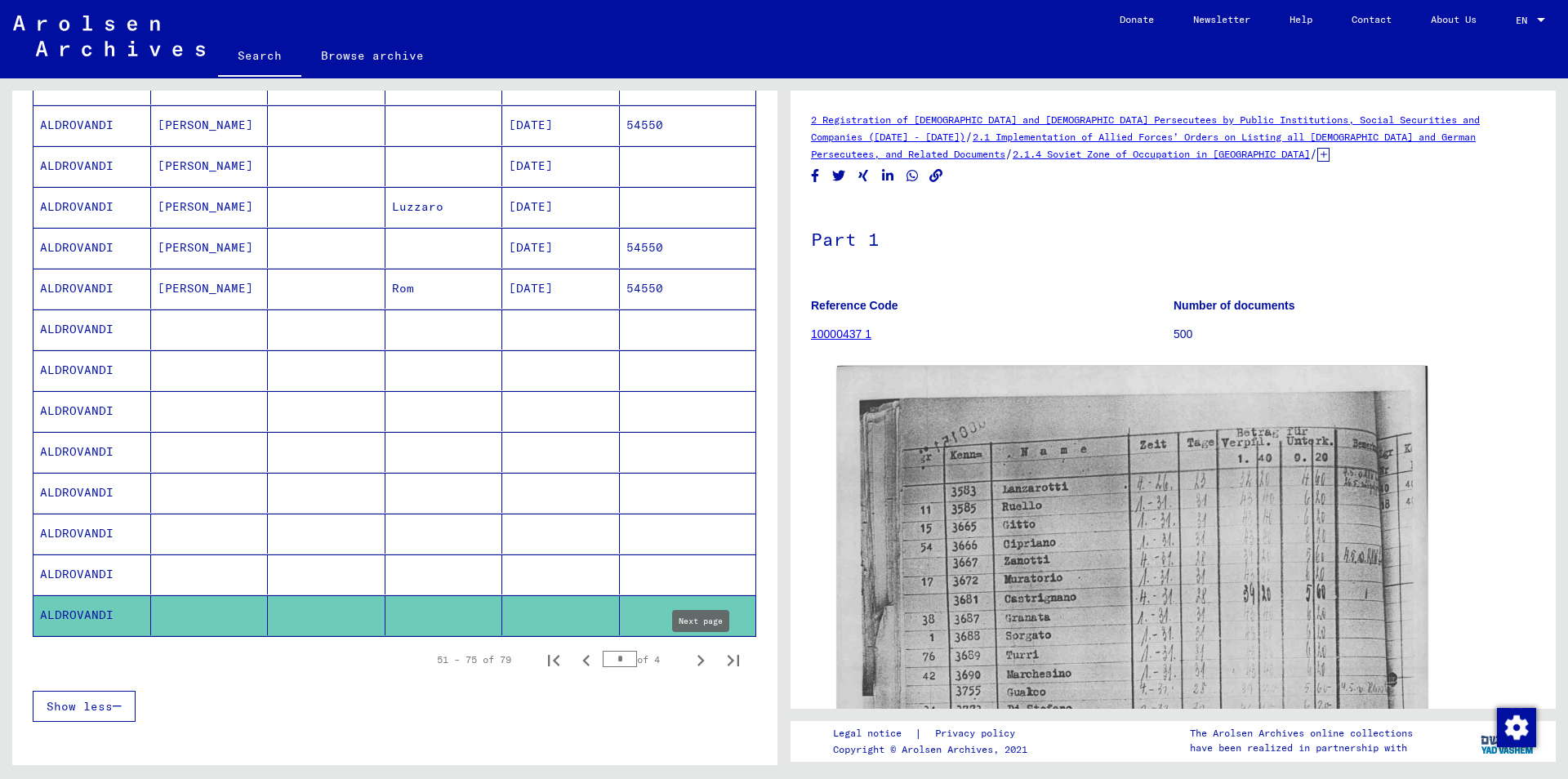
click at [697, 662] on icon "Next page" at bounding box center [700, 660] width 23 height 23
type input "*"
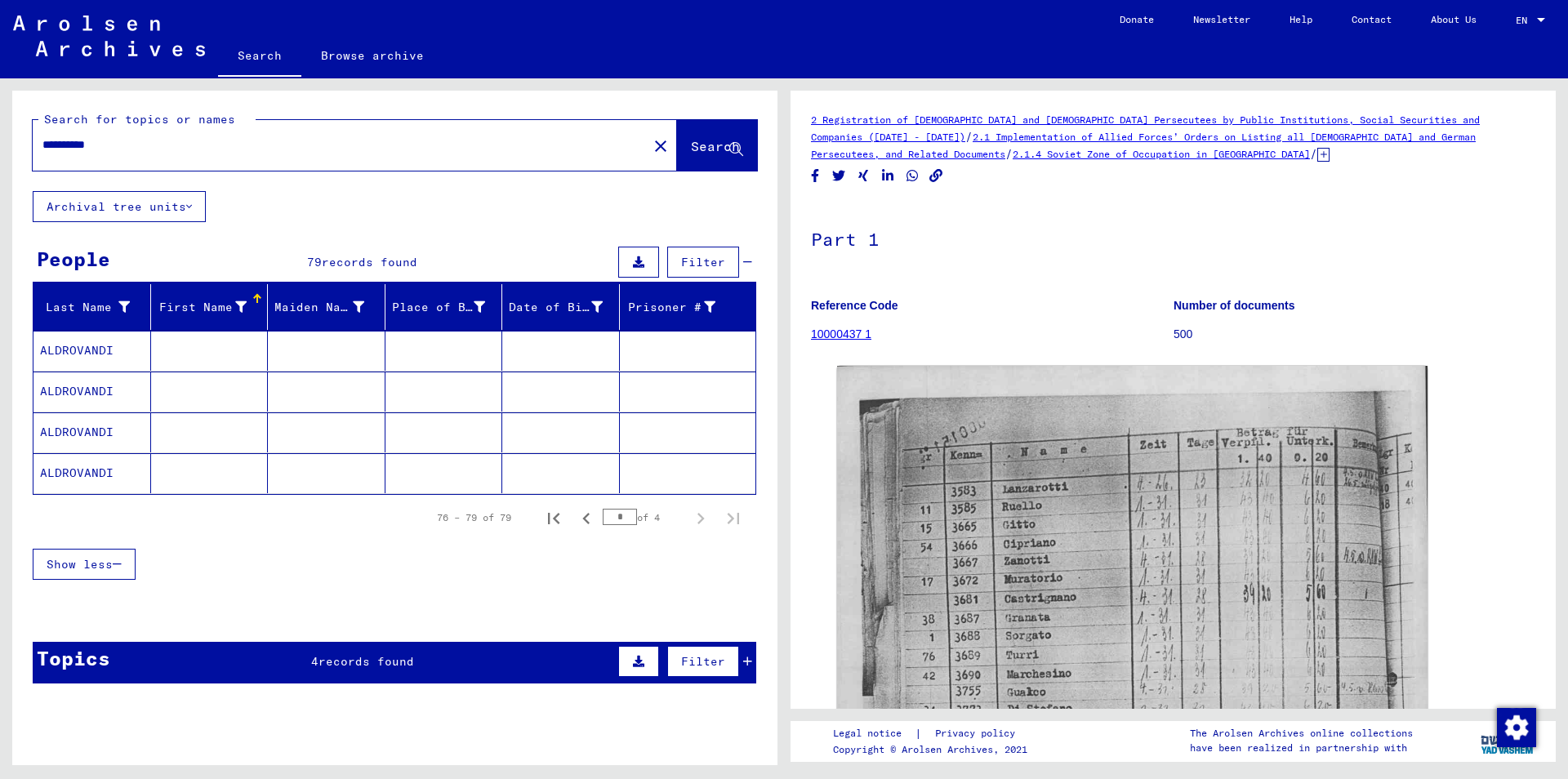
click at [553, 357] on mat-cell at bounding box center [560, 351] width 117 height 40
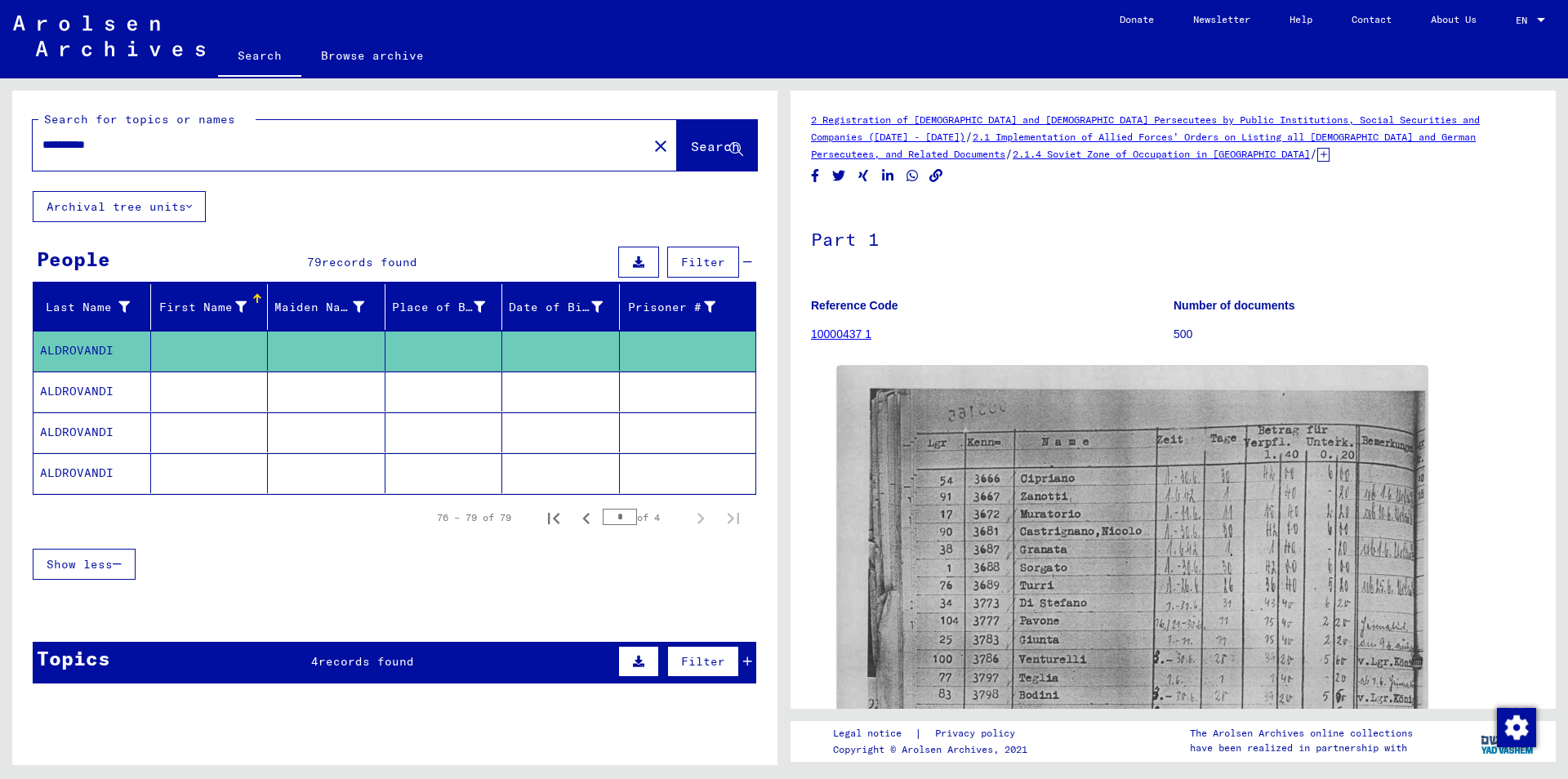
click at [566, 431] on mat-cell at bounding box center [560, 432] width 117 height 40
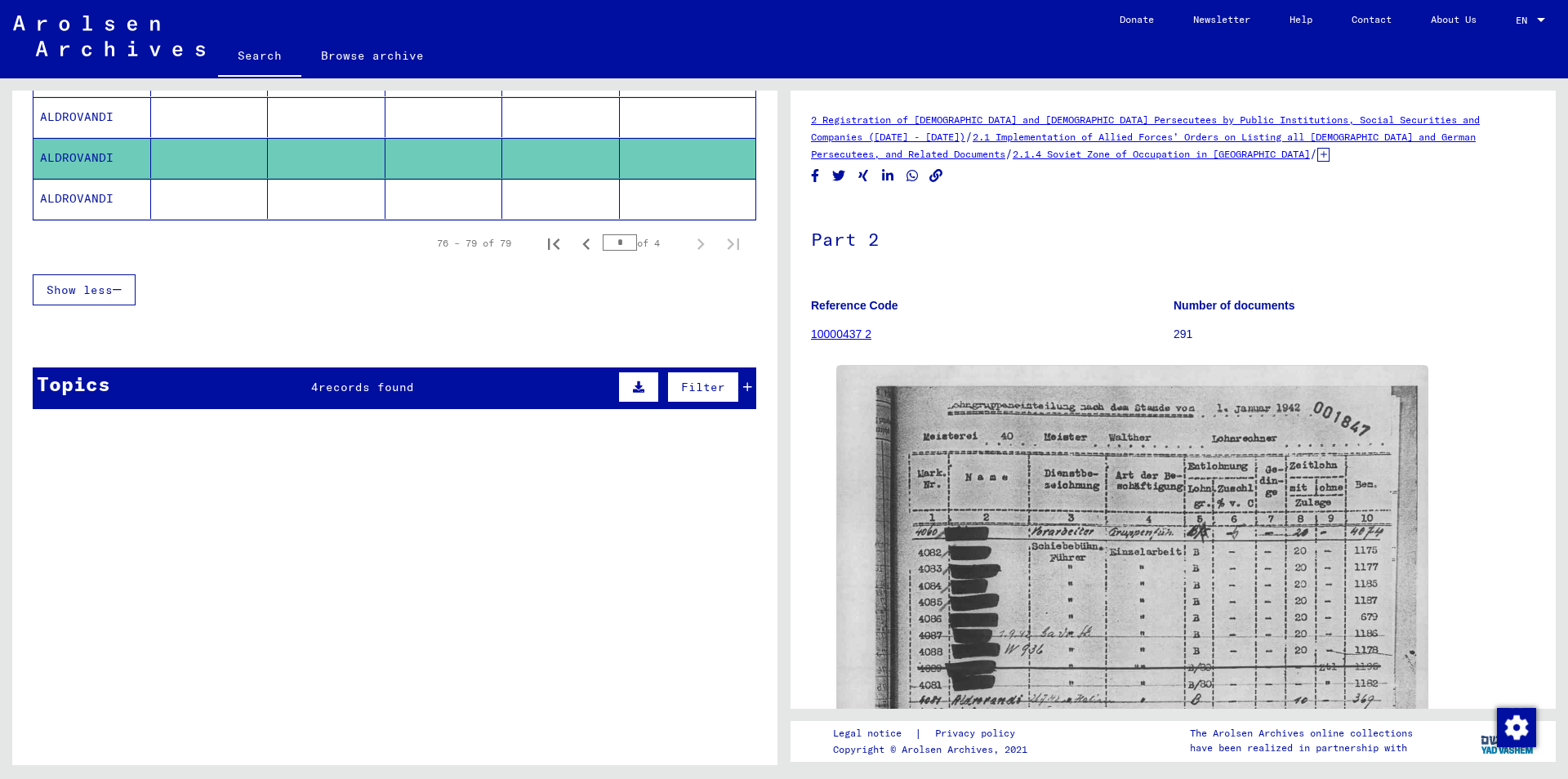
scroll to position [285, 0]
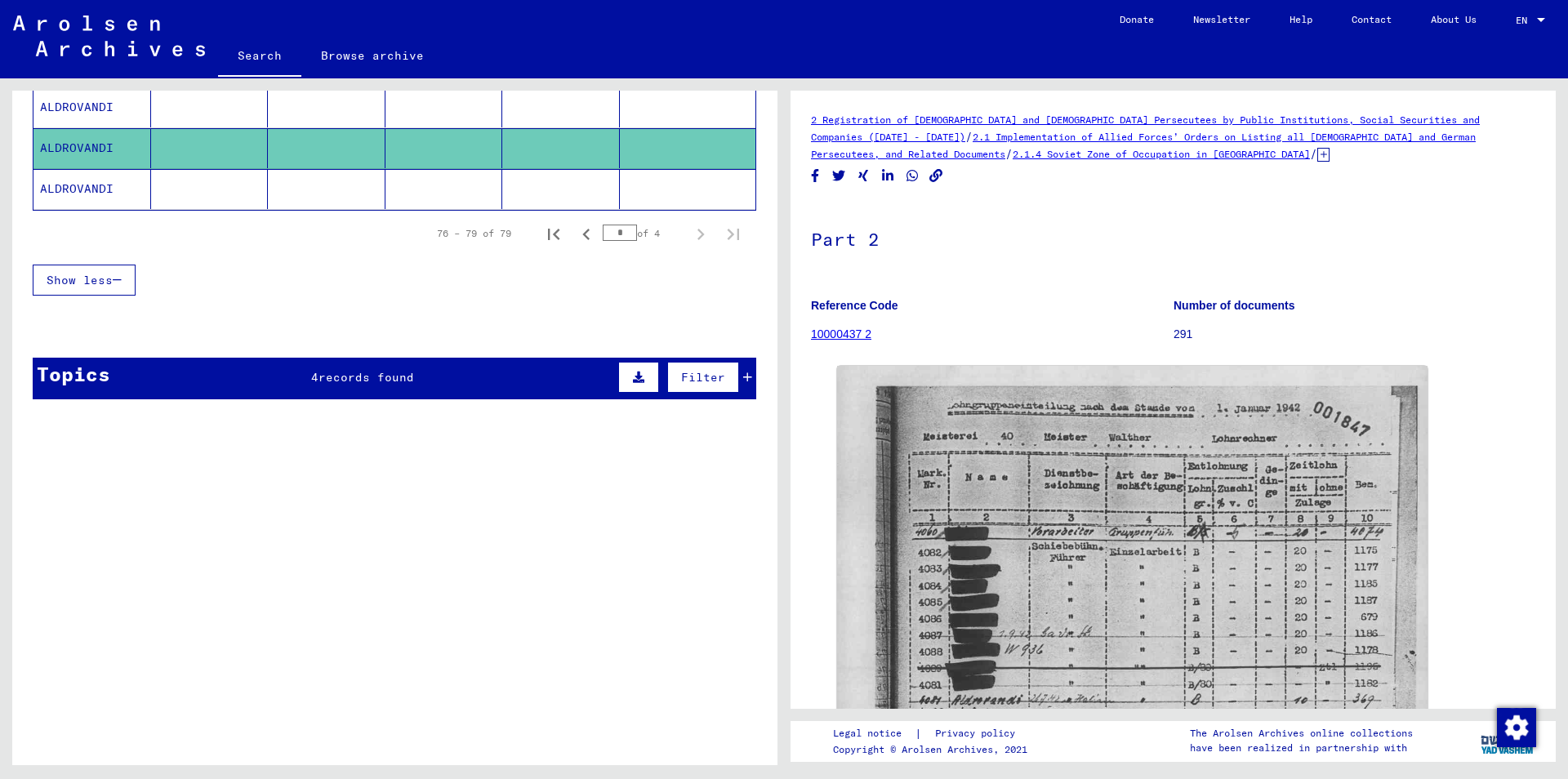
click at [749, 375] on icon at bounding box center [748, 377] width 9 height 12
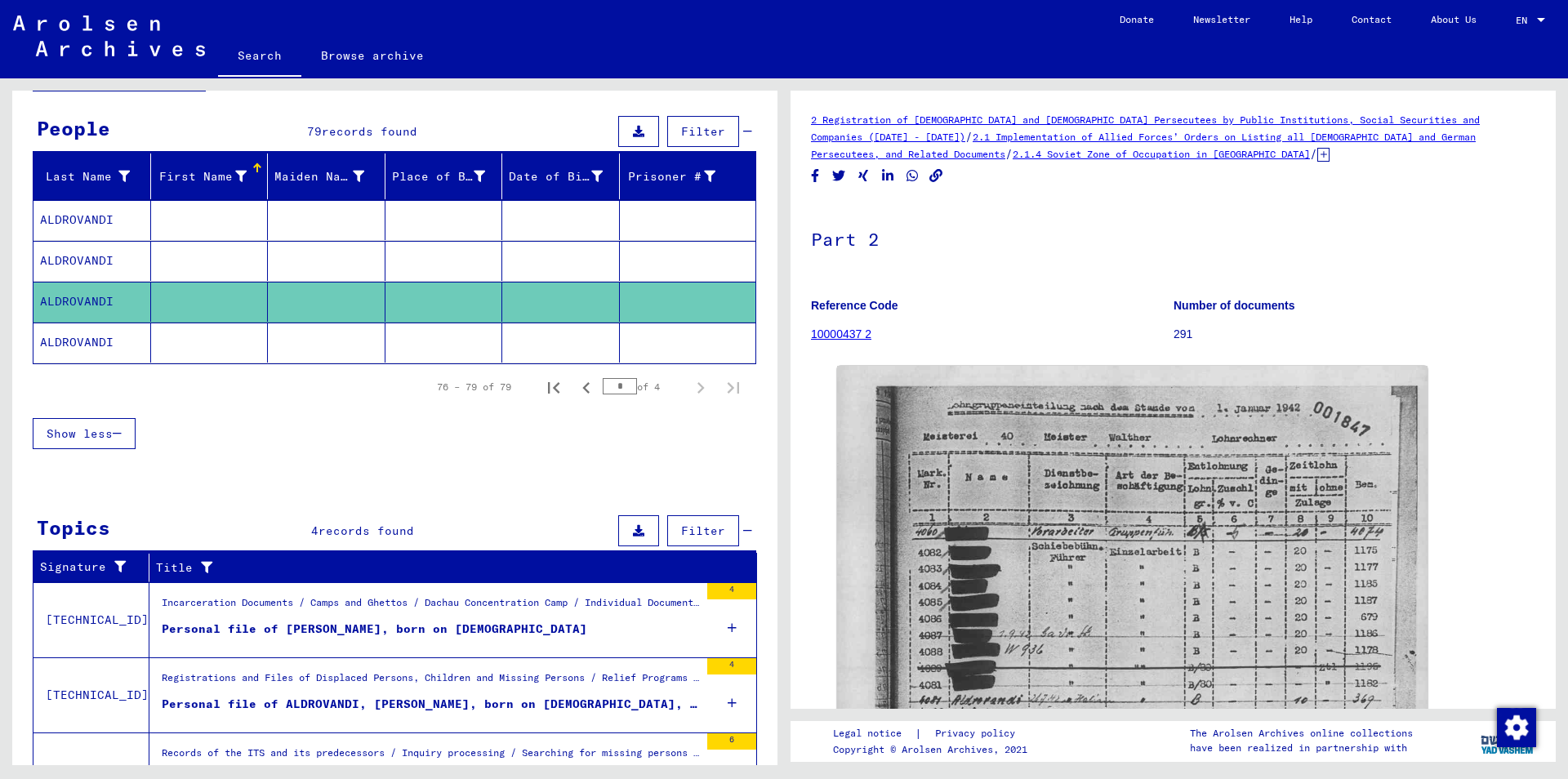
scroll to position [0, 0]
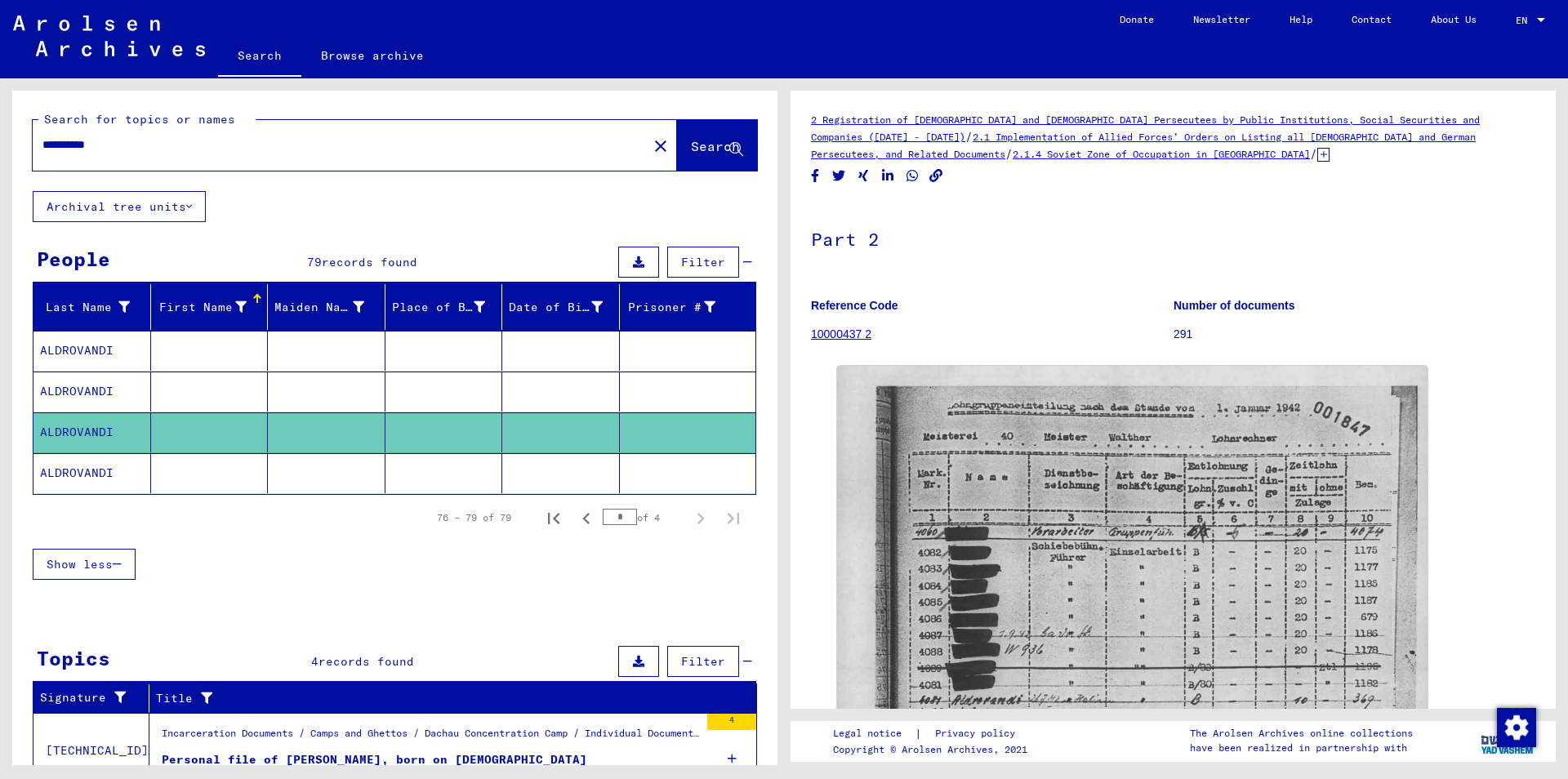
click at [129, 146] on input "**********" at bounding box center [340, 144] width 595 height 17
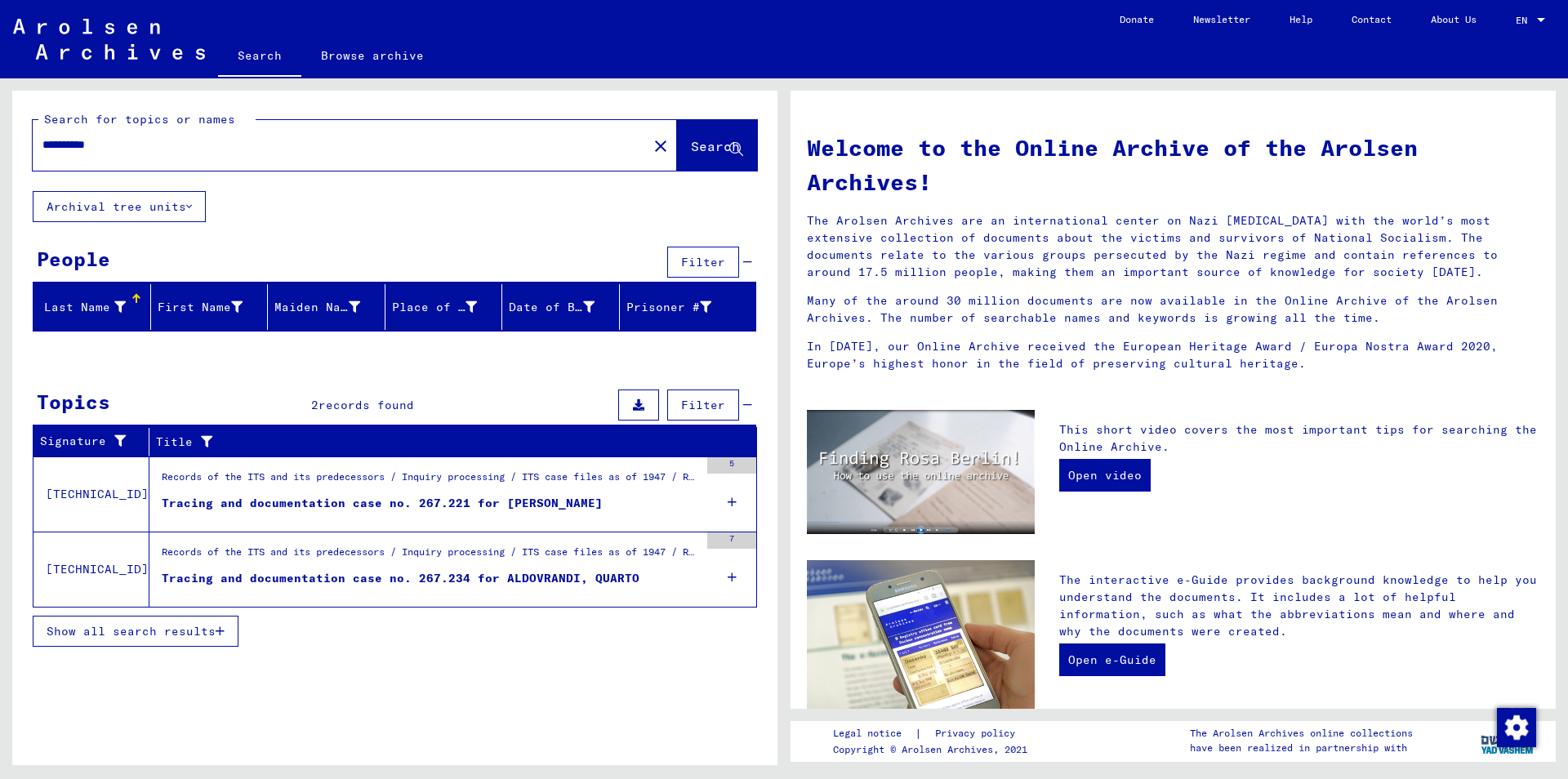
drag, startPoint x: 136, startPoint y: 143, endPoint x: 0, endPoint y: 147, distance: 136.1
click at [42, 147] on input "**********" at bounding box center [335, 144] width 586 height 17
type input "**********"
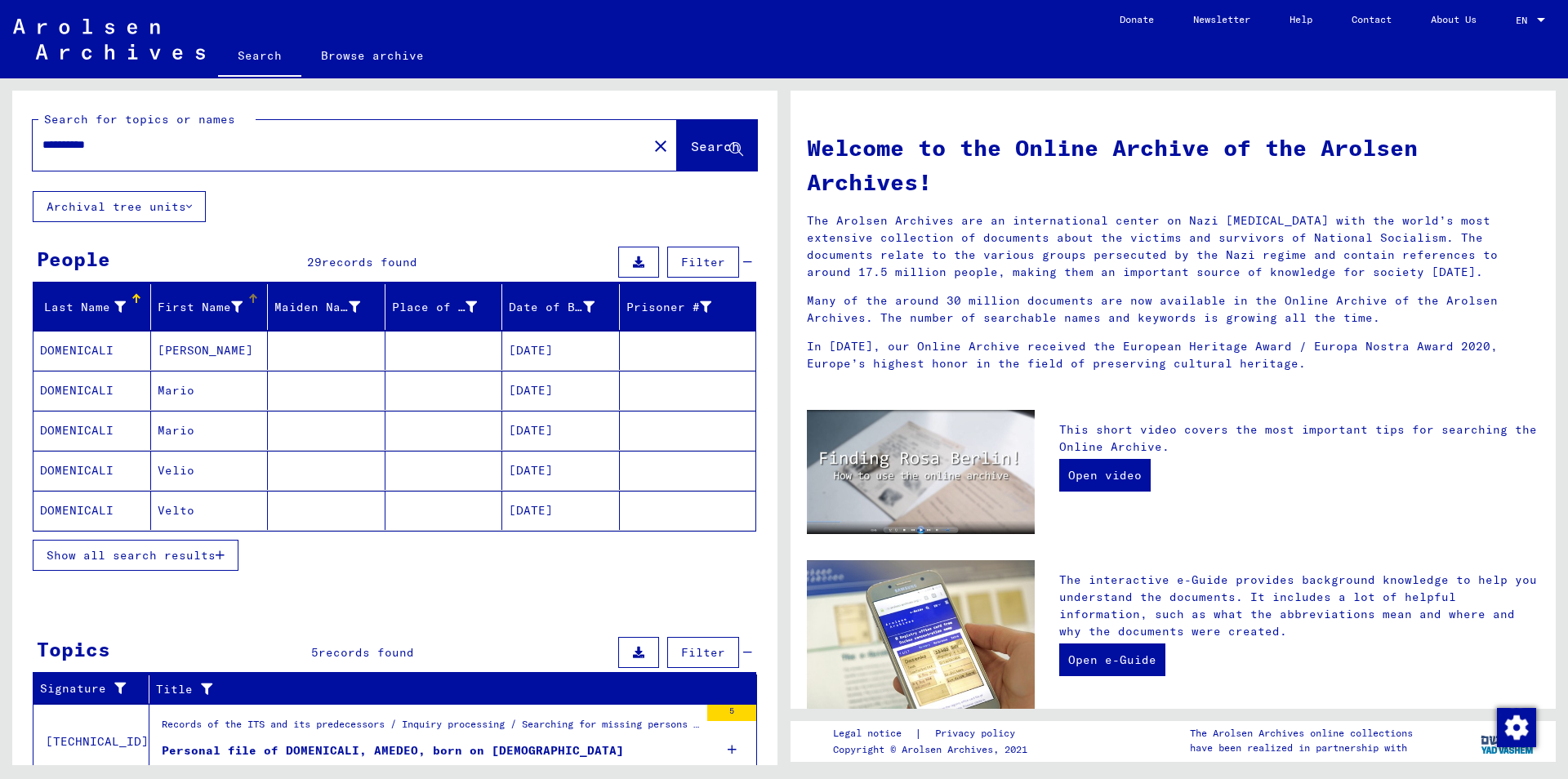
click at [248, 305] on div "First Name" at bounding box center [213, 307] width 110 height 27
click at [192, 554] on span "Show all search results" at bounding box center [131, 554] width 169 height 15
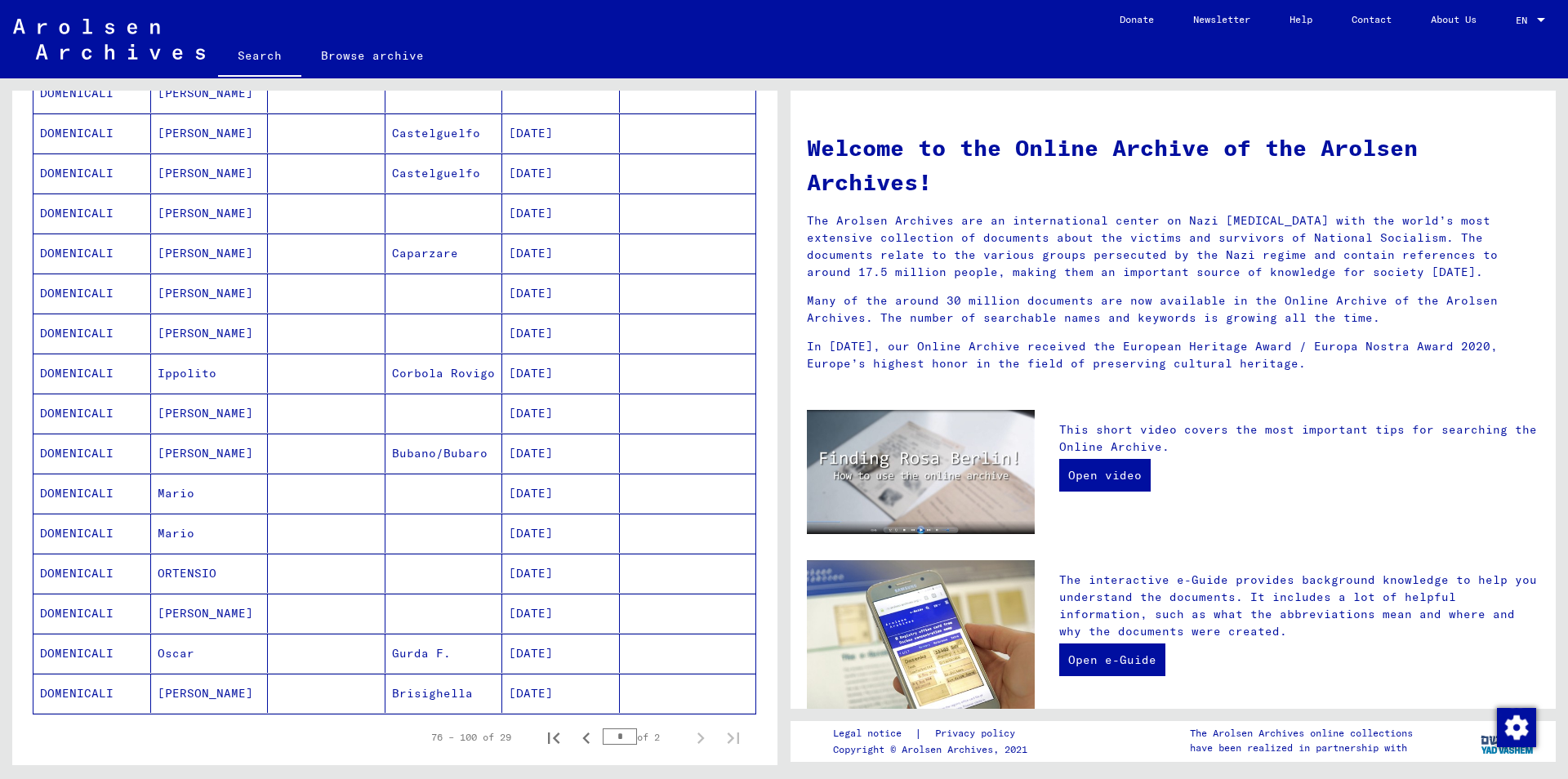
scroll to position [705, 0]
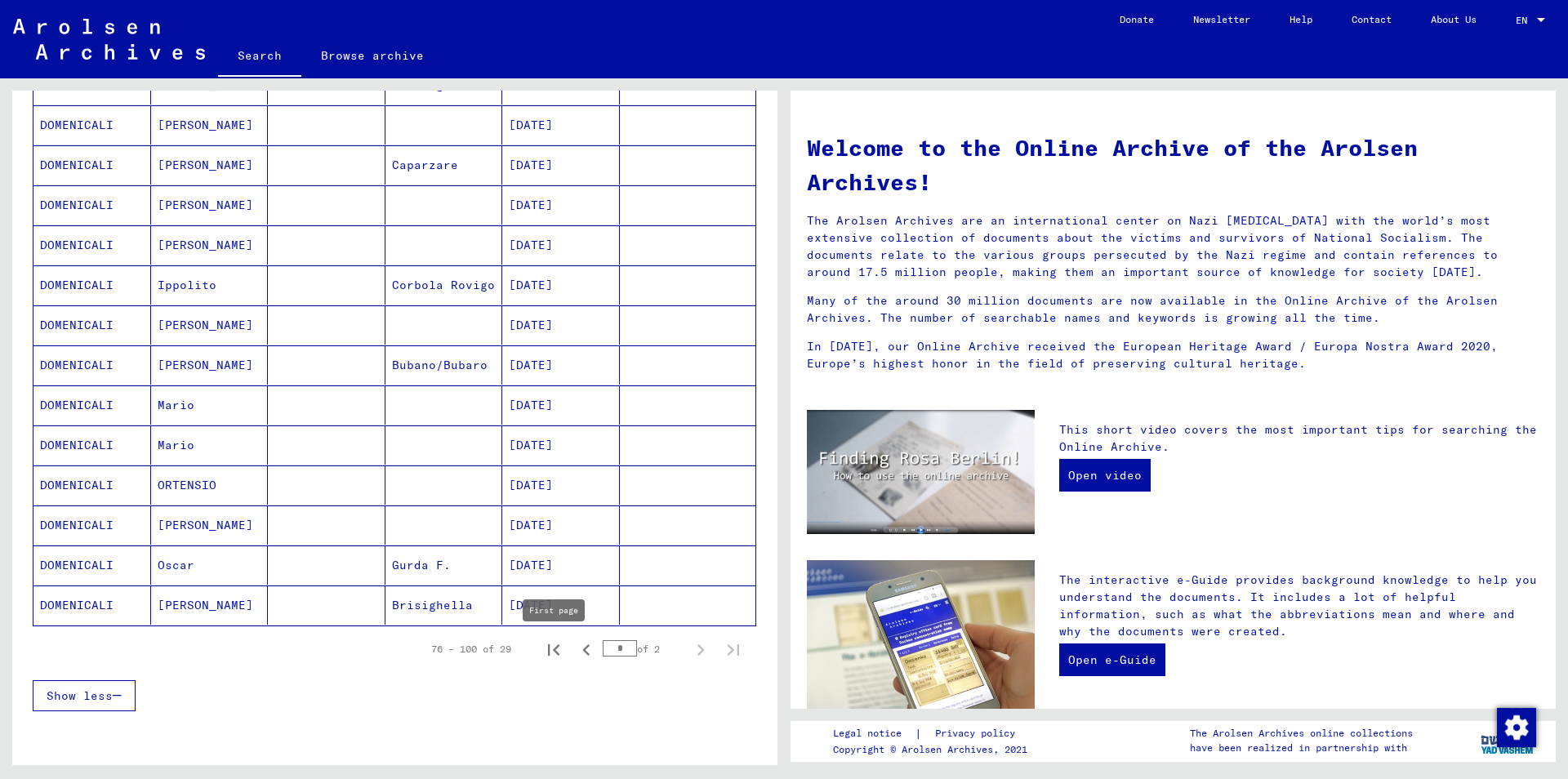
click at [551, 643] on icon "First page" at bounding box center [554, 649] width 23 height 23
click at [700, 648] on icon "Next page" at bounding box center [700, 650] width 7 height 12
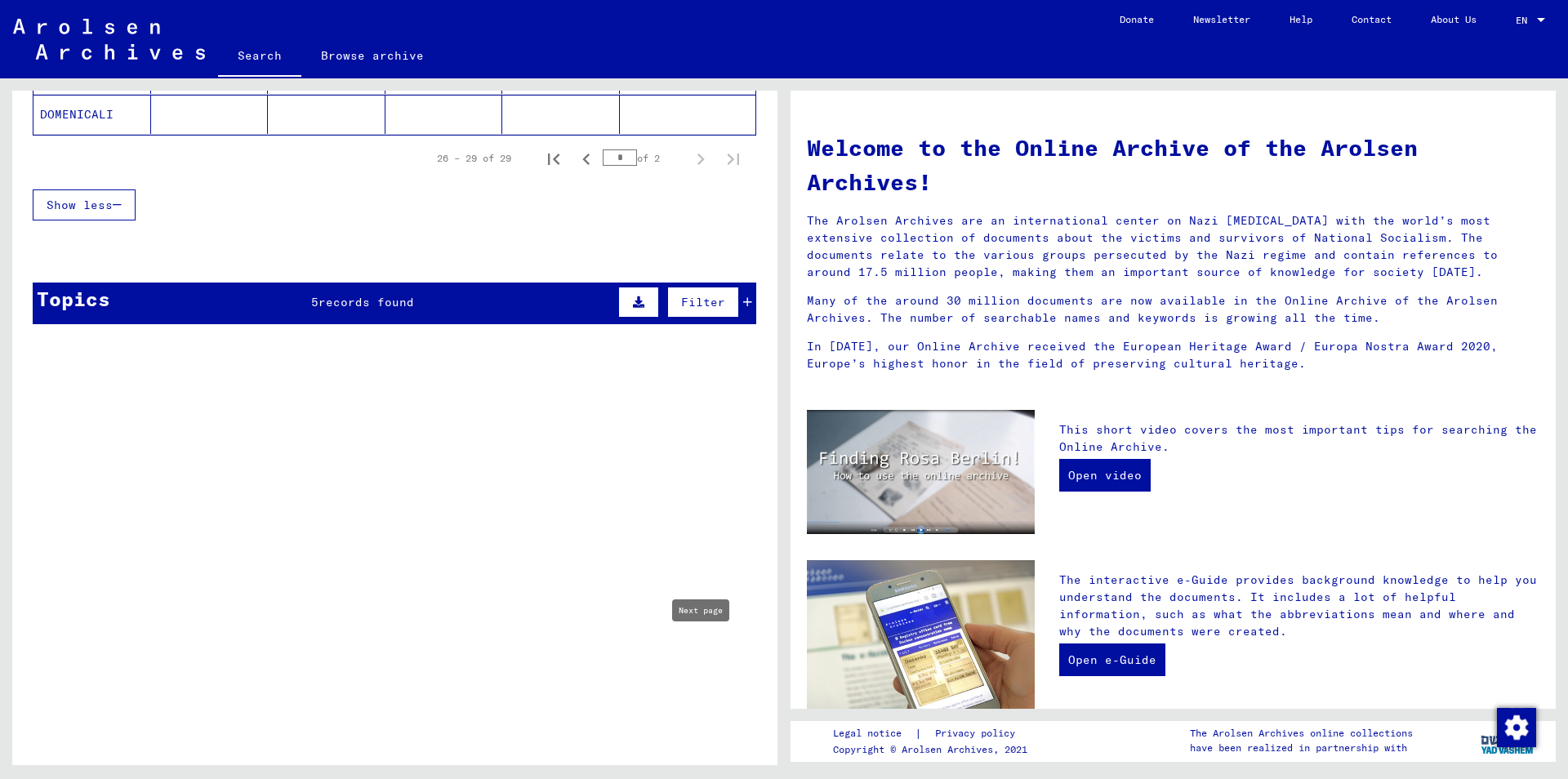
type input "*"
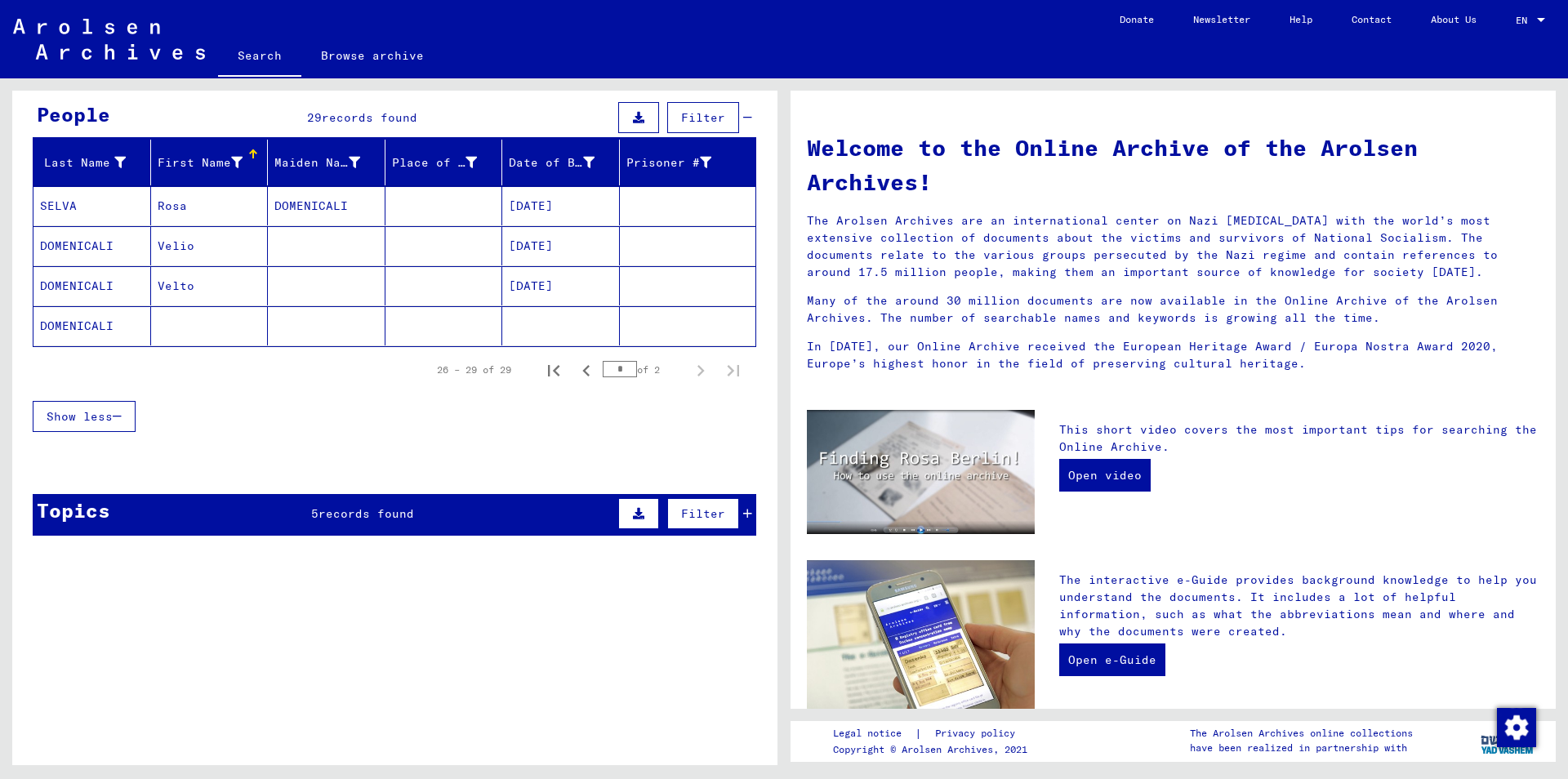
scroll to position [3, 0]
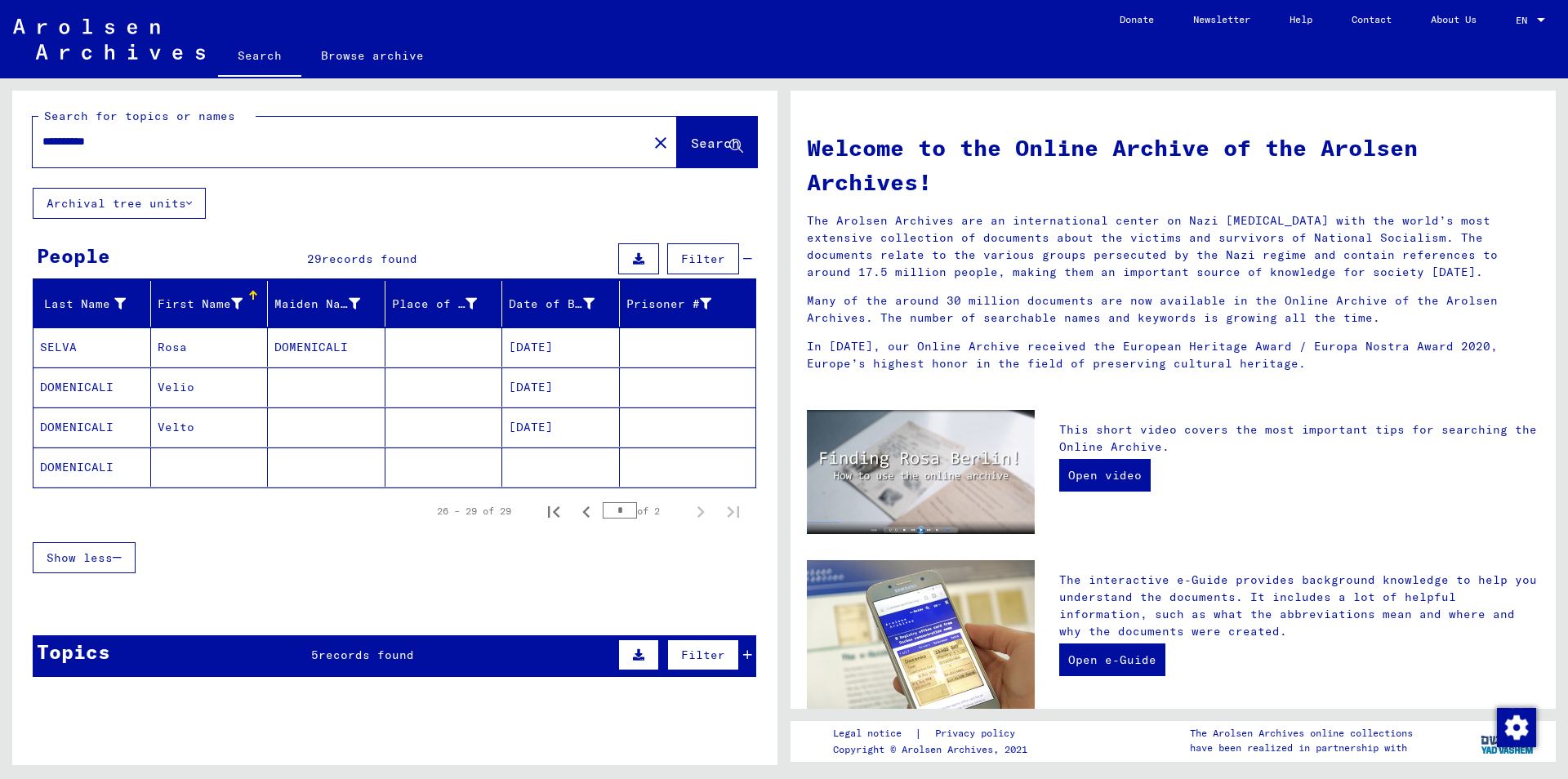
click at [576, 464] on mat-cell at bounding box center [560, 467] width 117 height 39
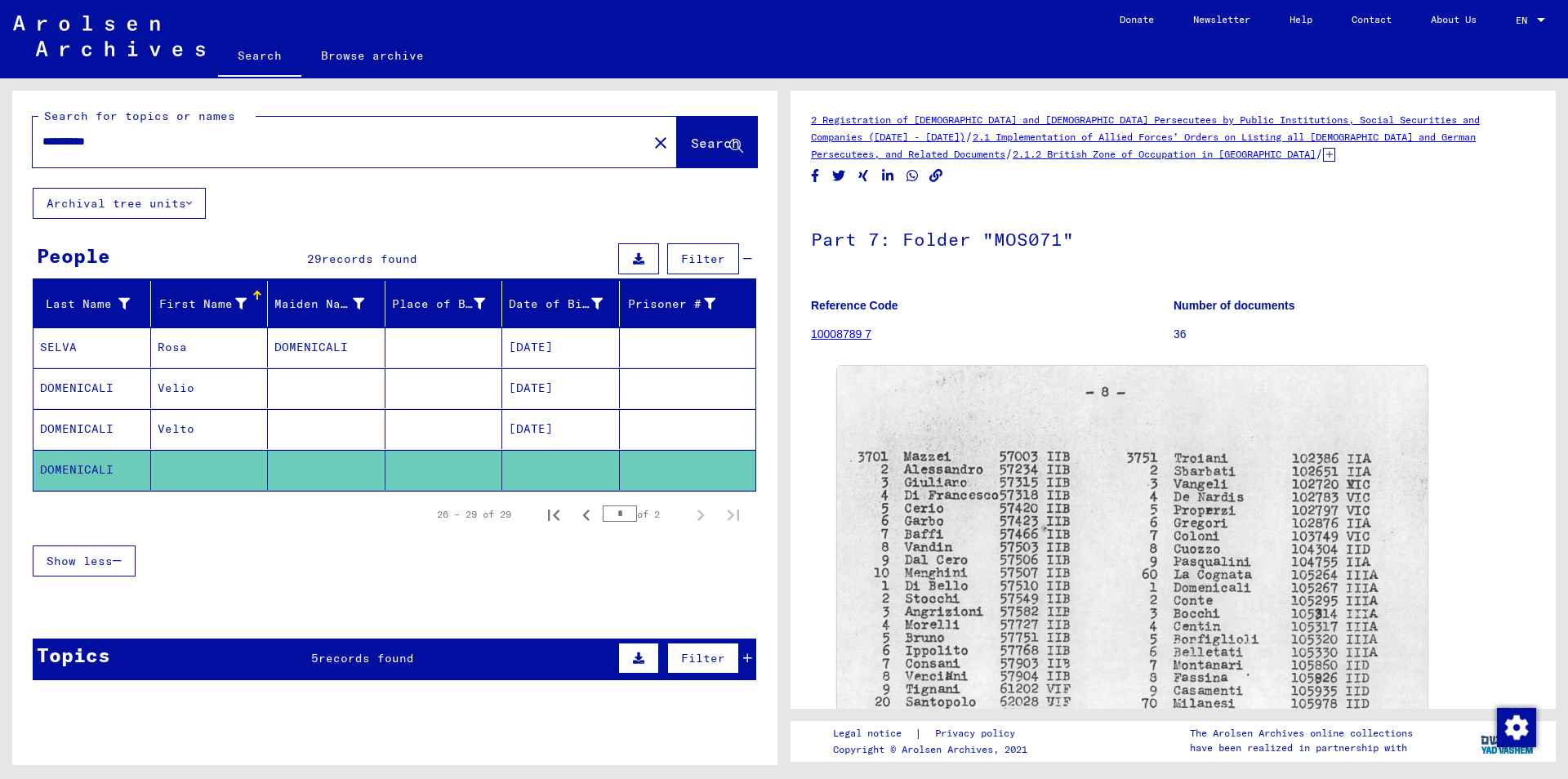
click at [750, 662] on icon at bounding box center [748, 659] width 9 height 12
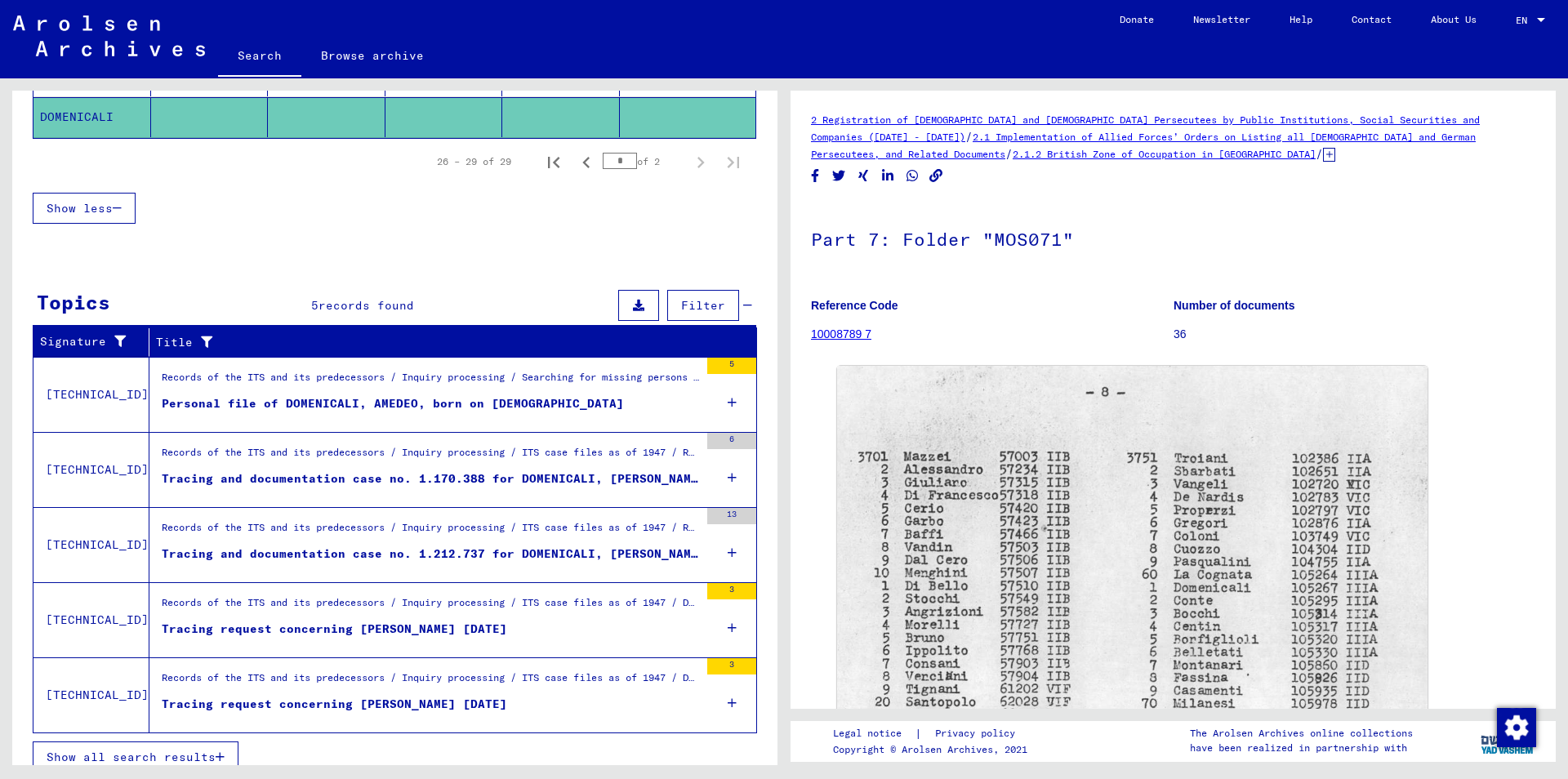
scroll to position [372, 0]
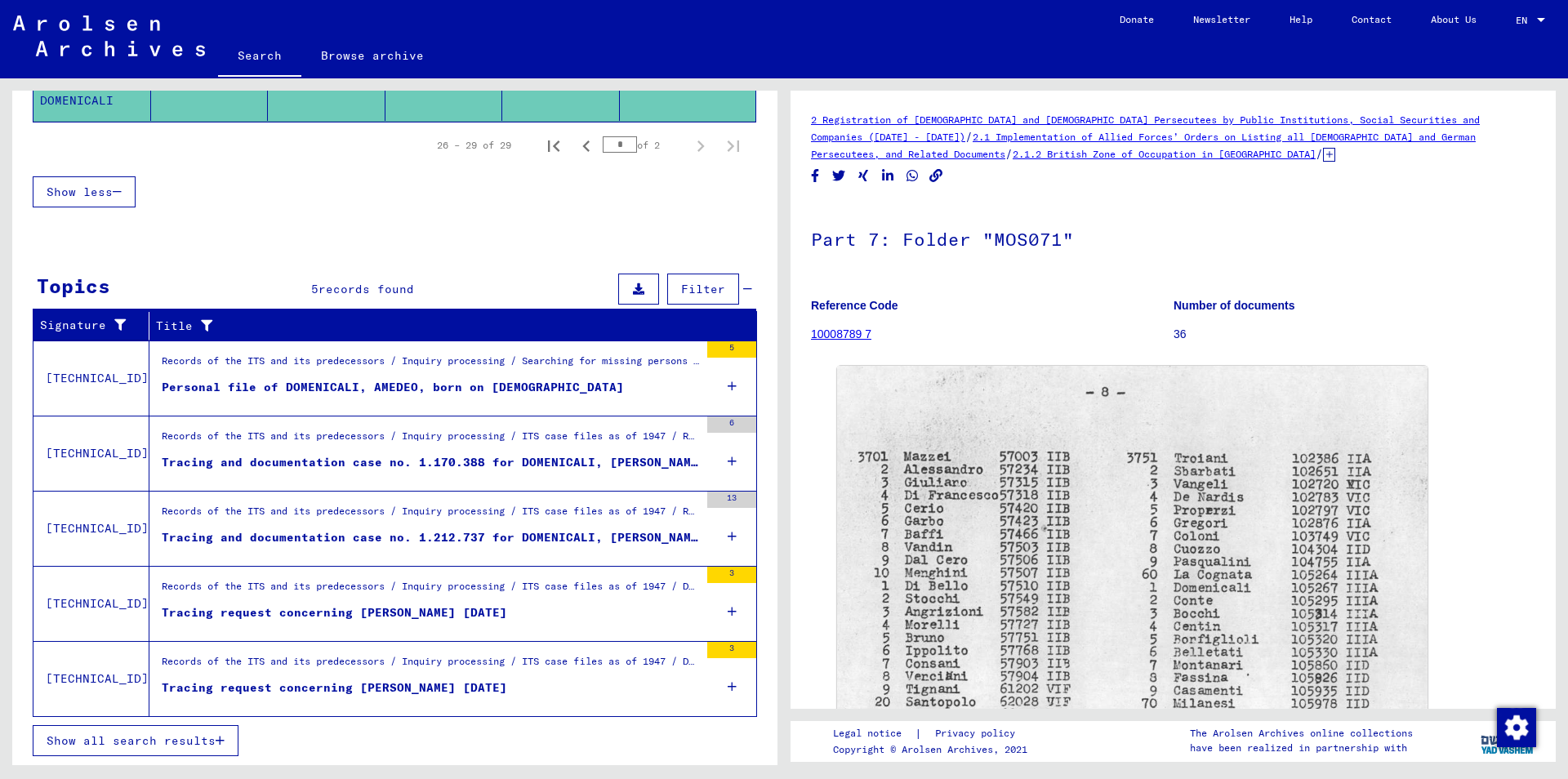
click at [215, 740] on span "Show all search results" at bounding box center [131, 741] width 169 height 15
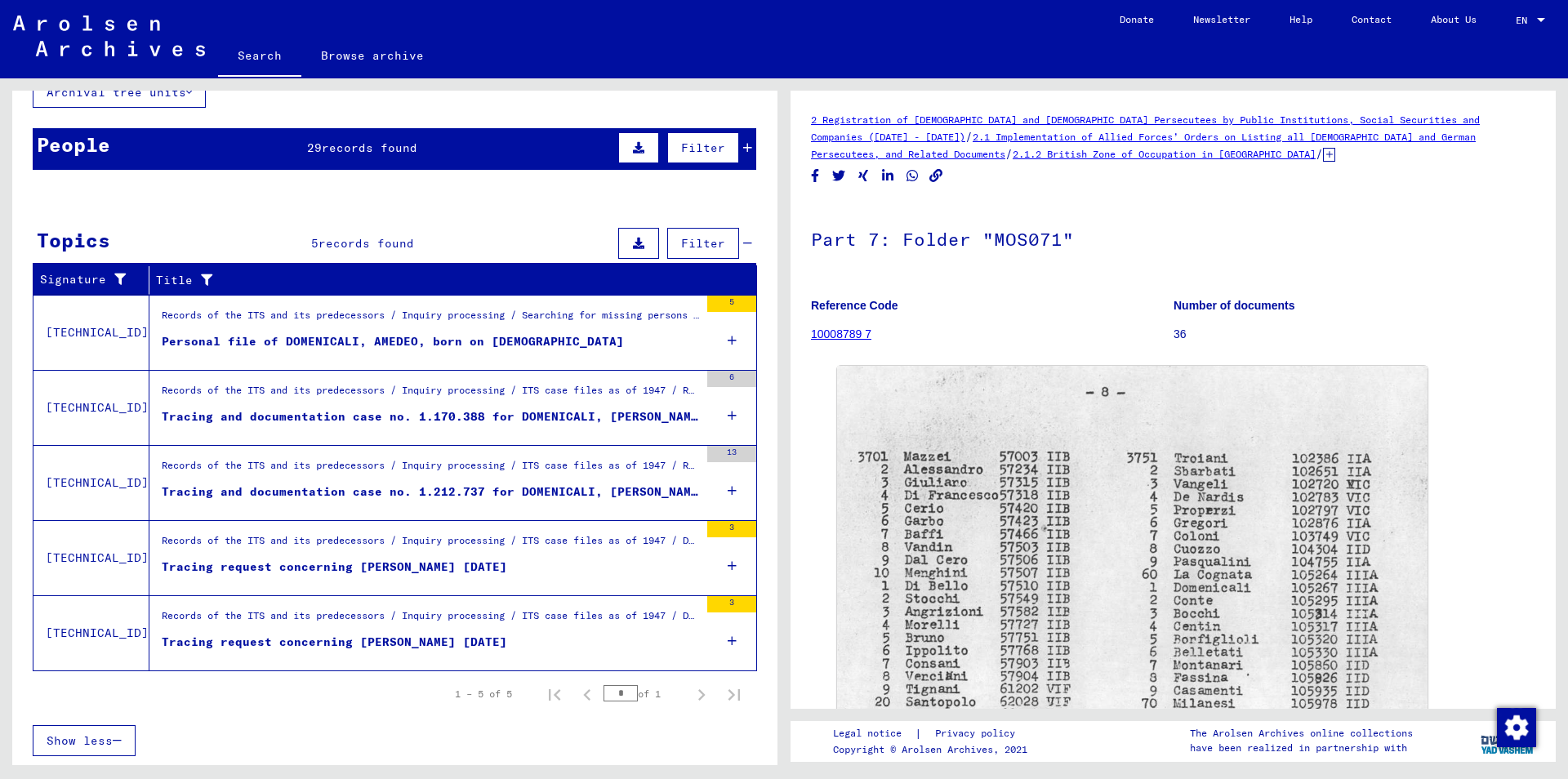
scroll to position [0, 0]
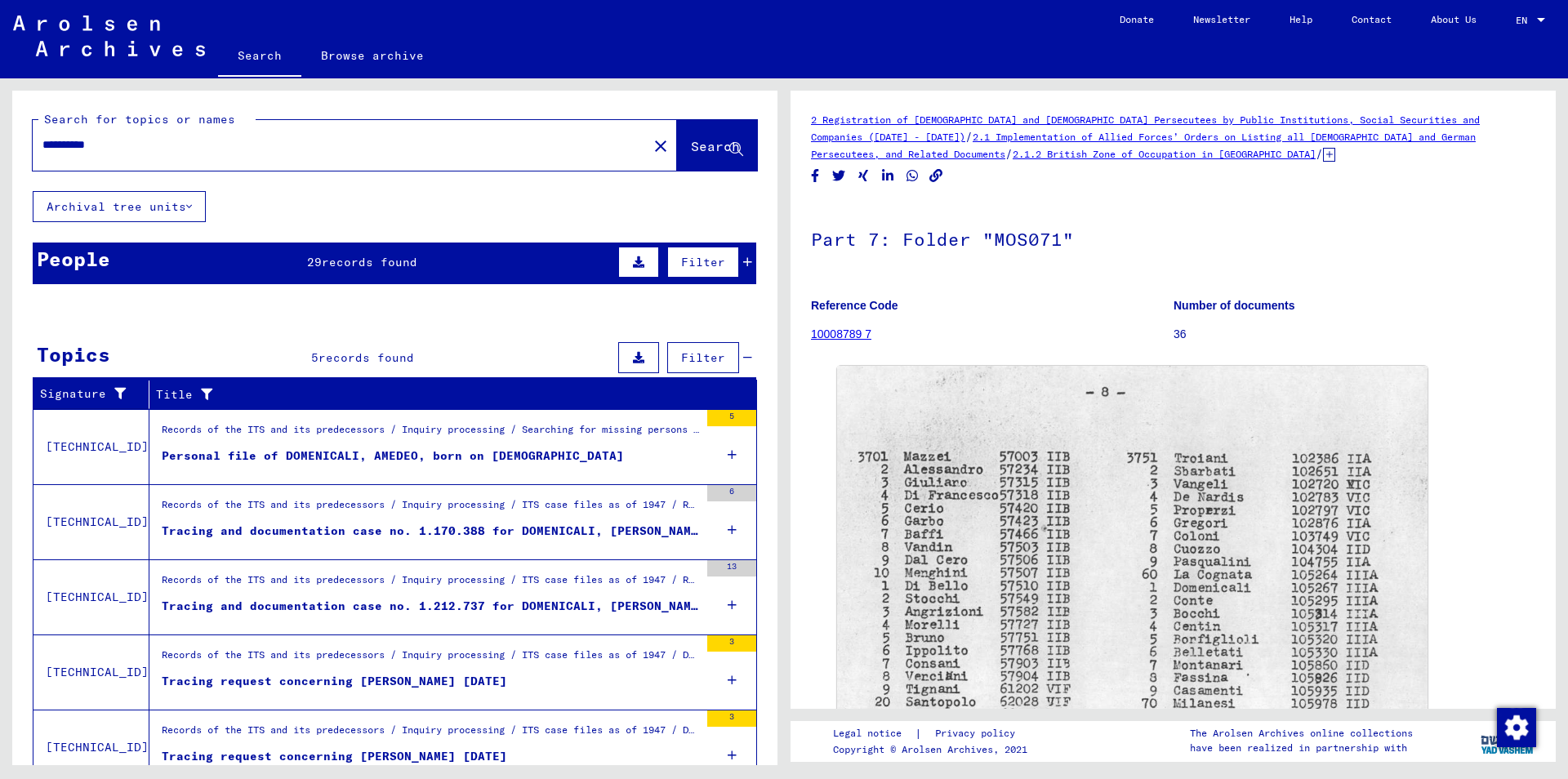
drag, startPoint x: 125, startPoint y: 143, endPoint x: 0, endPoint y: 138, distance: 125.1
click at [42, 138] on input "**********" at bounding box center [340, 144] width 595 height 17
type input "*******"
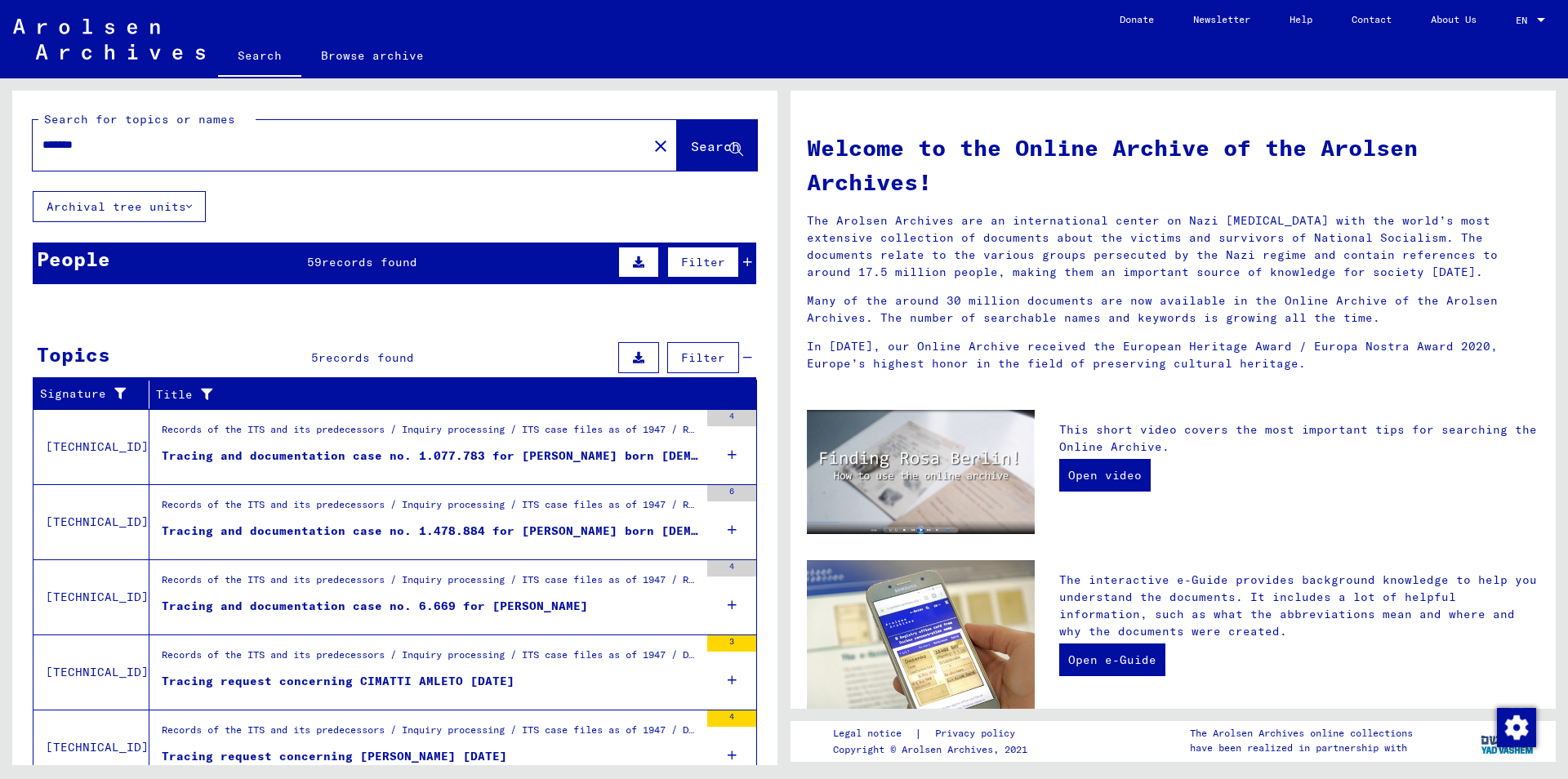
click at [748, 268] on div "Filter" at bounding box center [684, 262] width 138 height 39
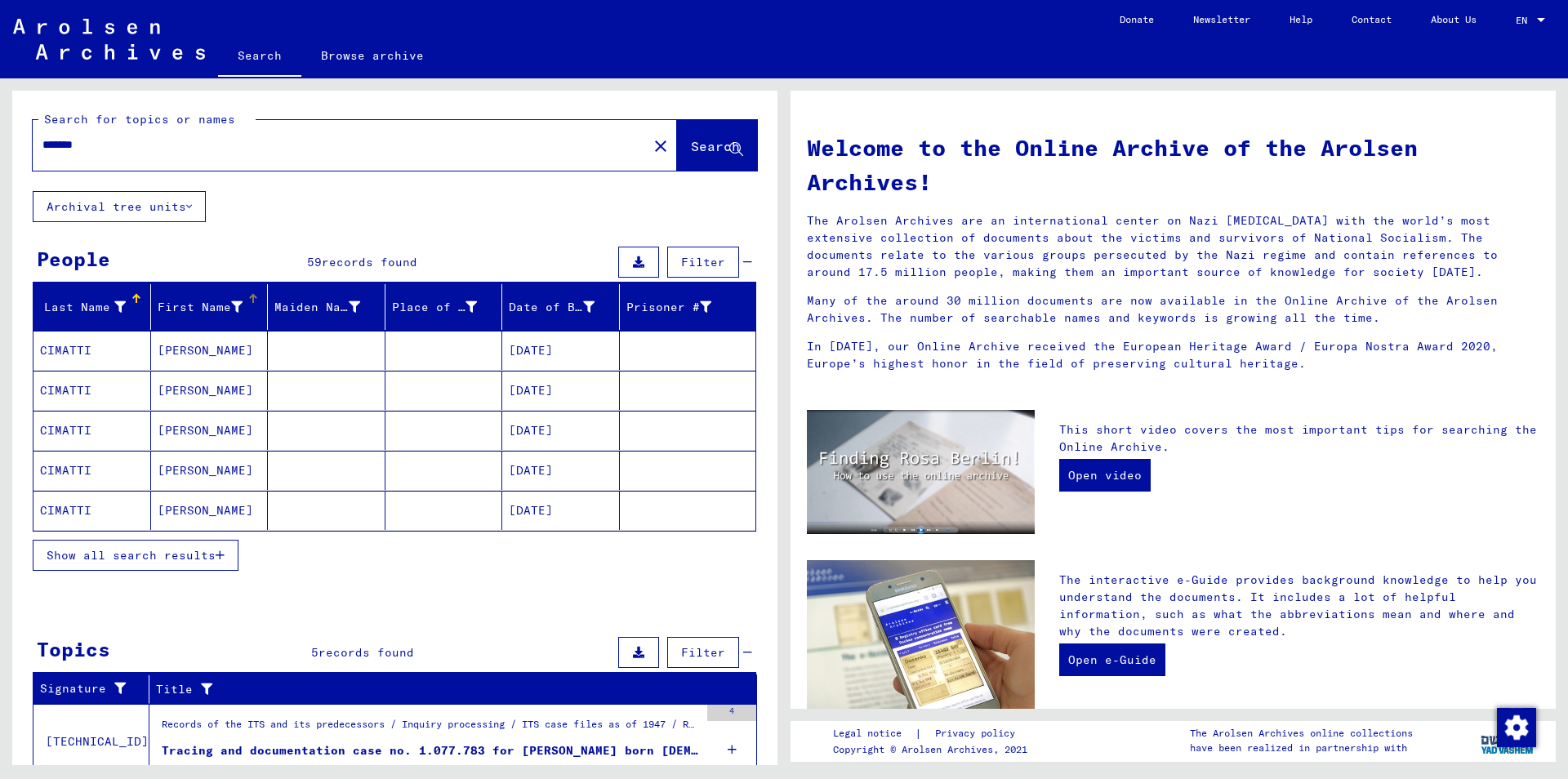
click at [257, 308] on div "First Name" at bounding box center [213, 307] width 110 height 27
click at [162, 561] on span "Show all search results" at bounding box center [131, 554] width 169 height 15
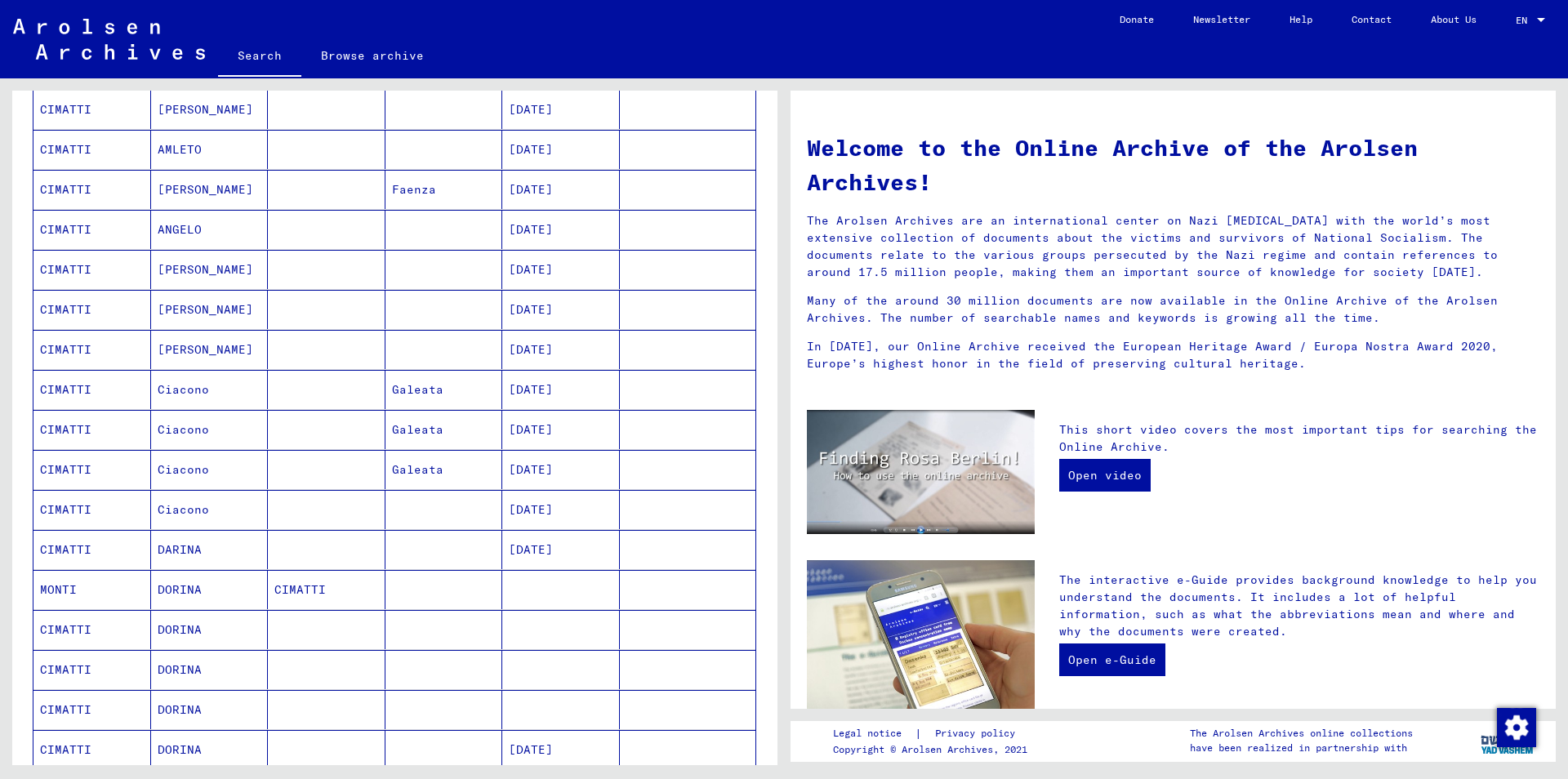
scroll to position [794, 0]
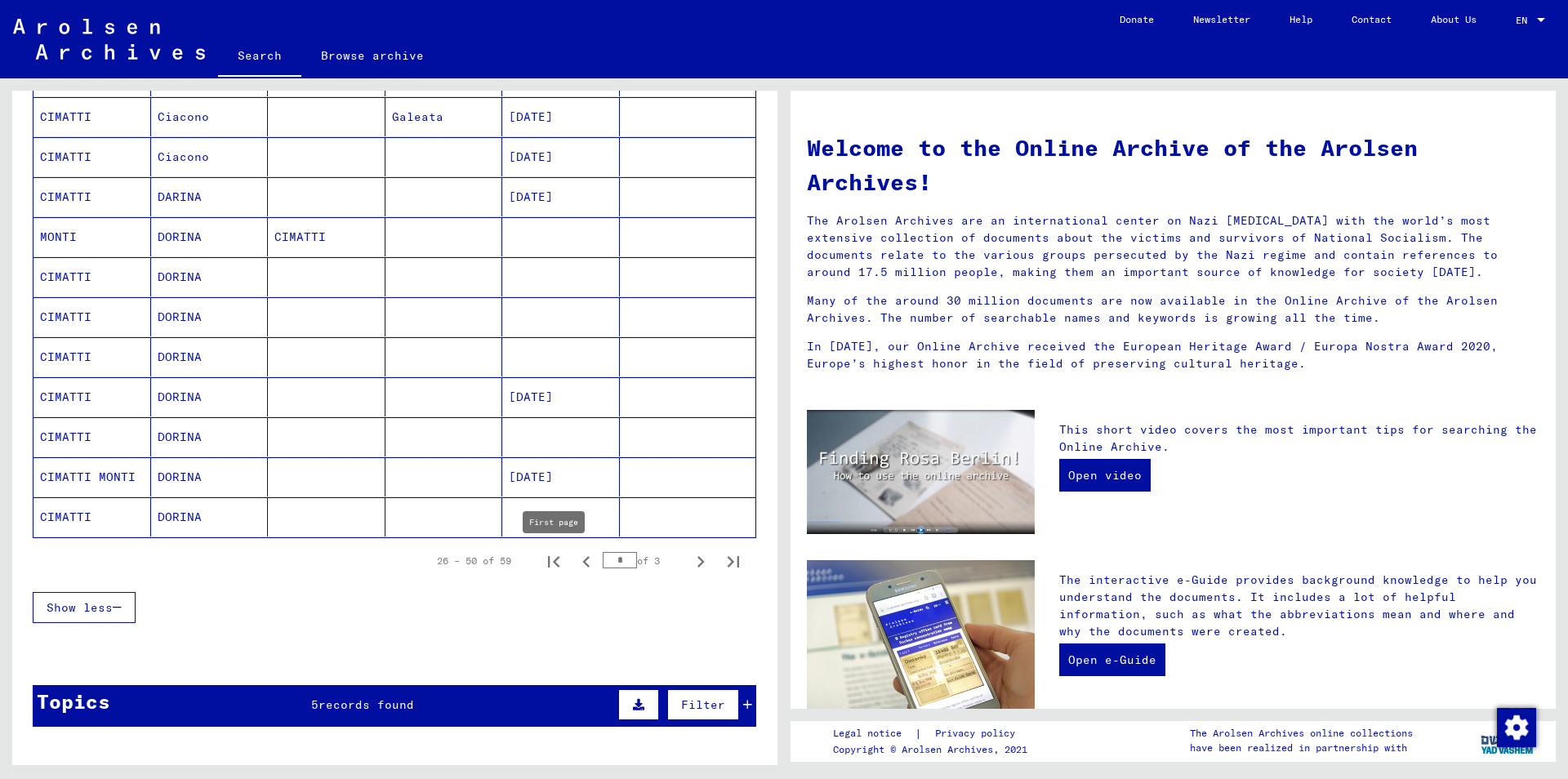
drag, startPoint x: 555, startPoint y: 561, endPoint x: 671, endPoint y: 562, distance: 116.0
click at [557, 561] on icon "First page" at bounding box center [554, 561] width 23 height 23
click at [701, 560] on icon "Next page" at bounding box center [700, 562] width 7 height 12
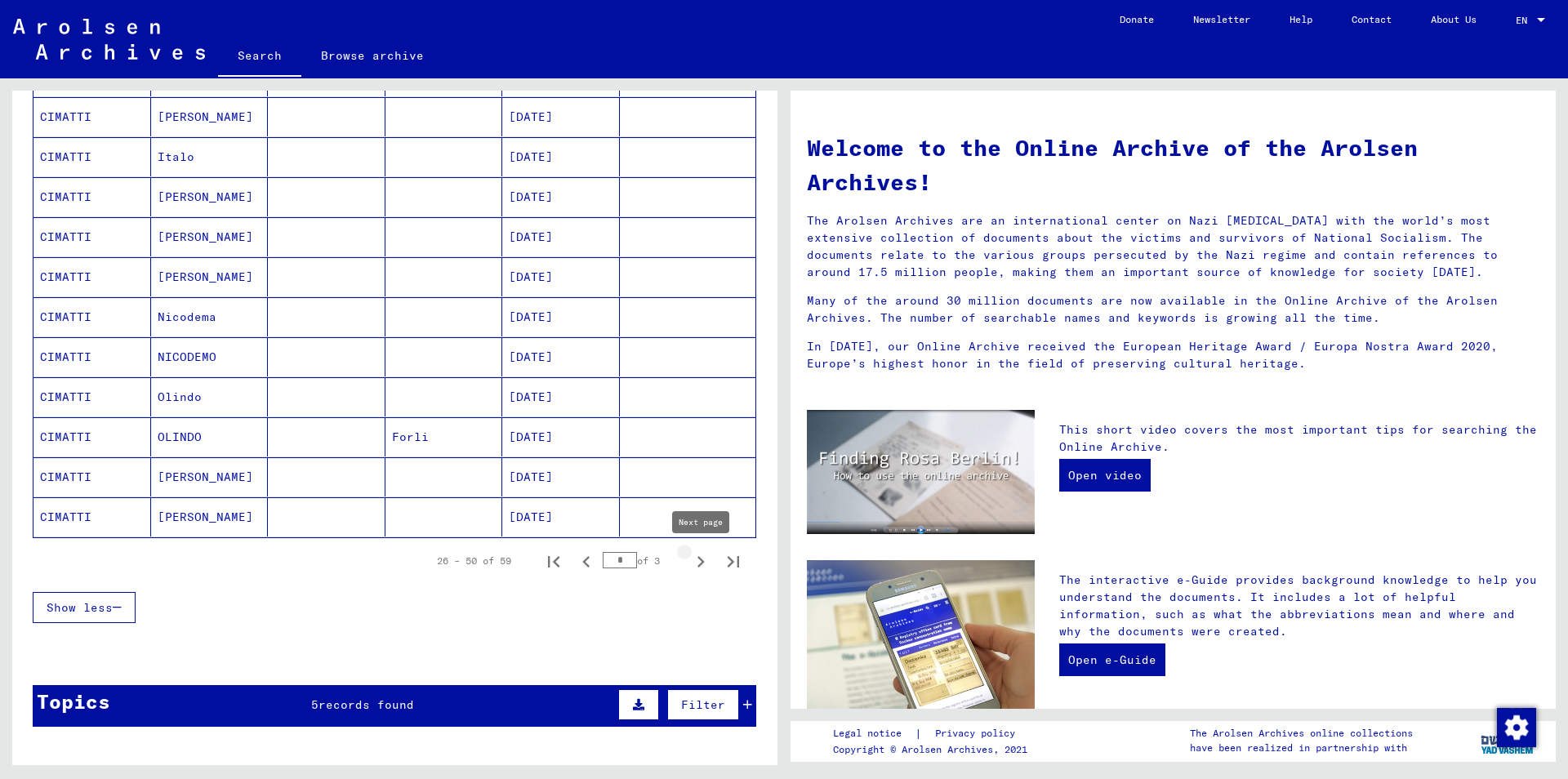
click at [695, 561] on icon "Next page" at bounding box center [700, 561] width 23 height 23
type input "*"
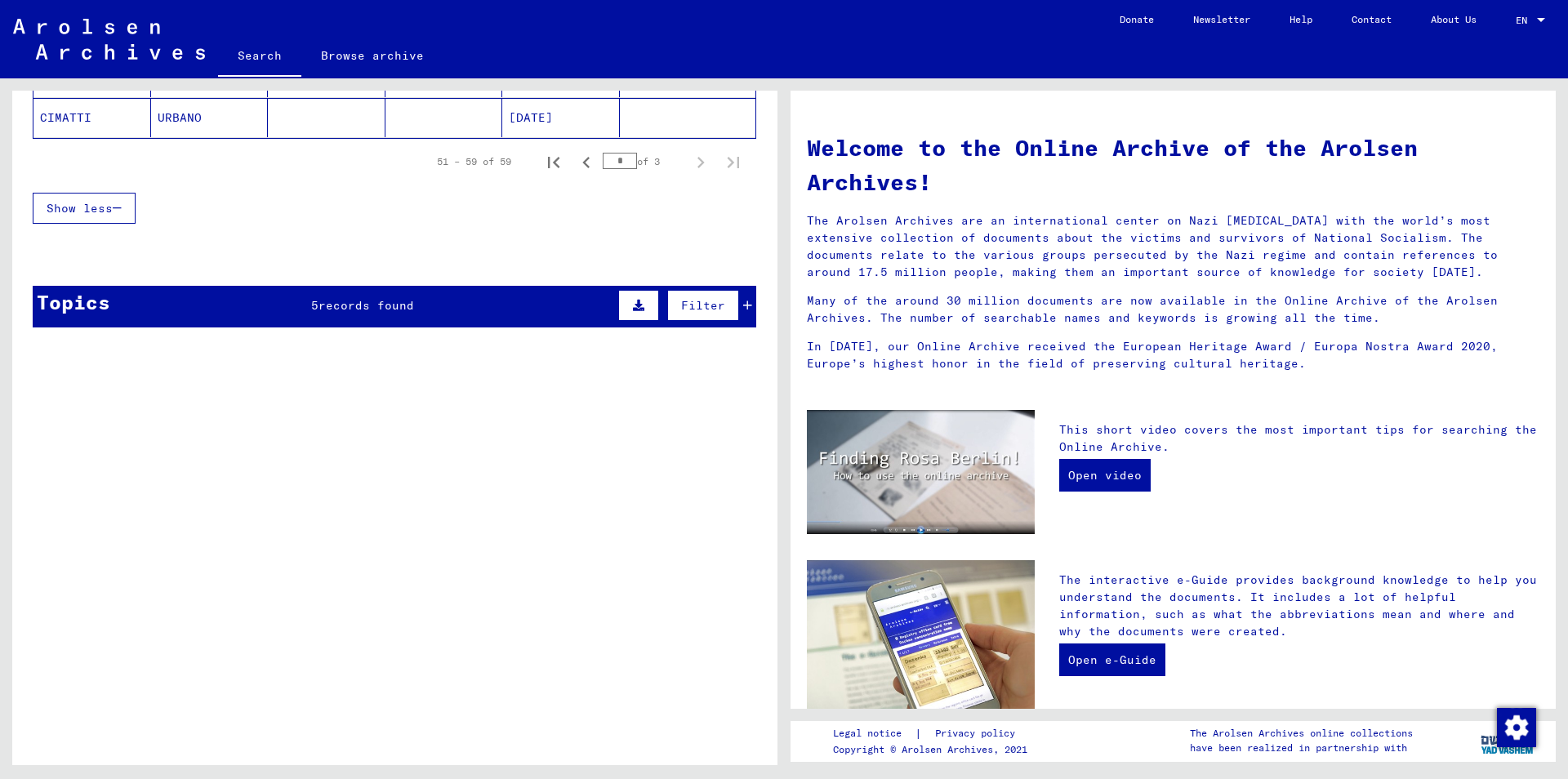
scroll to position [556, 0]
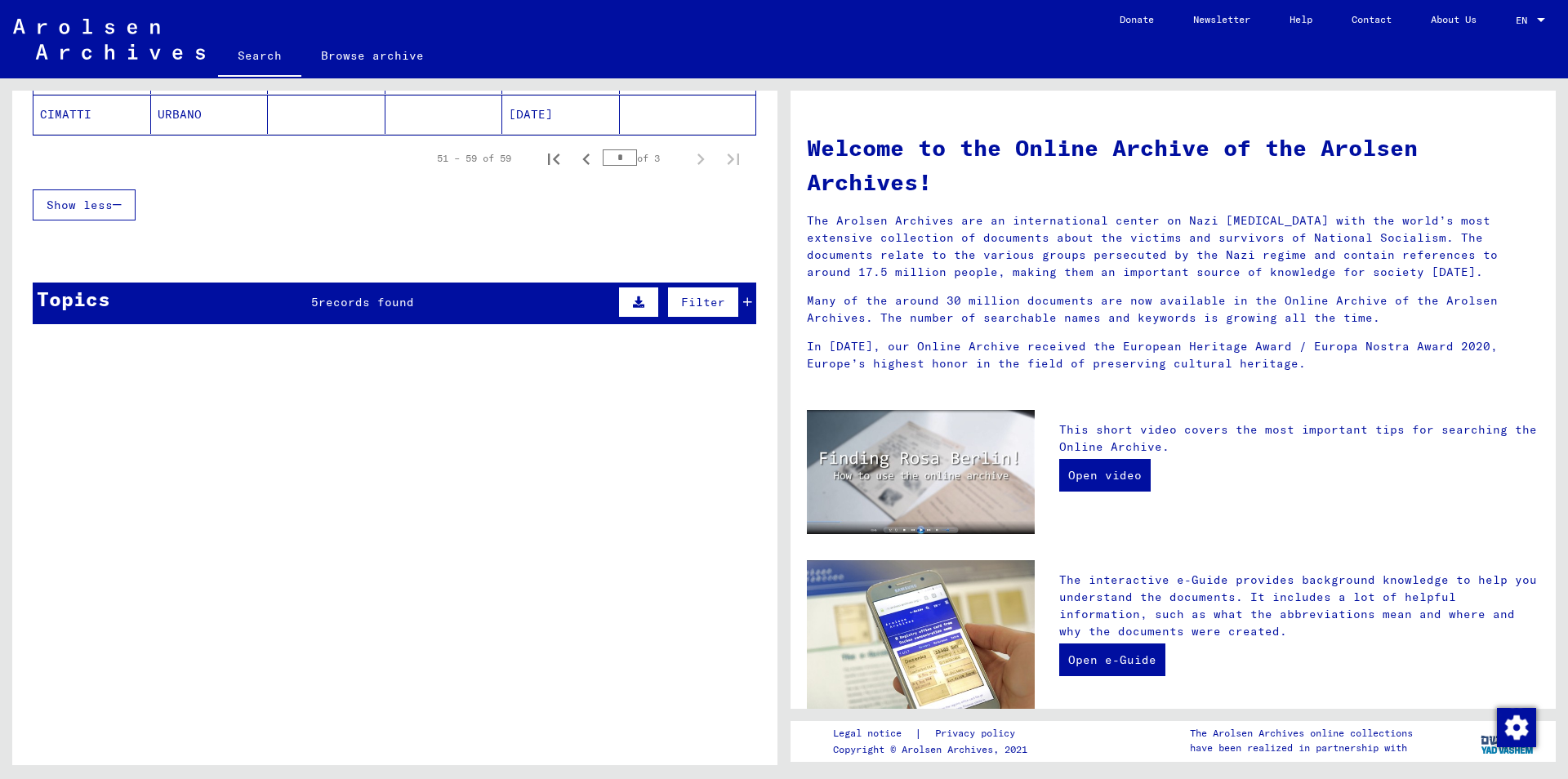
click at [746, 305] on icon at bounding box center [748, 302] width 9 height 12
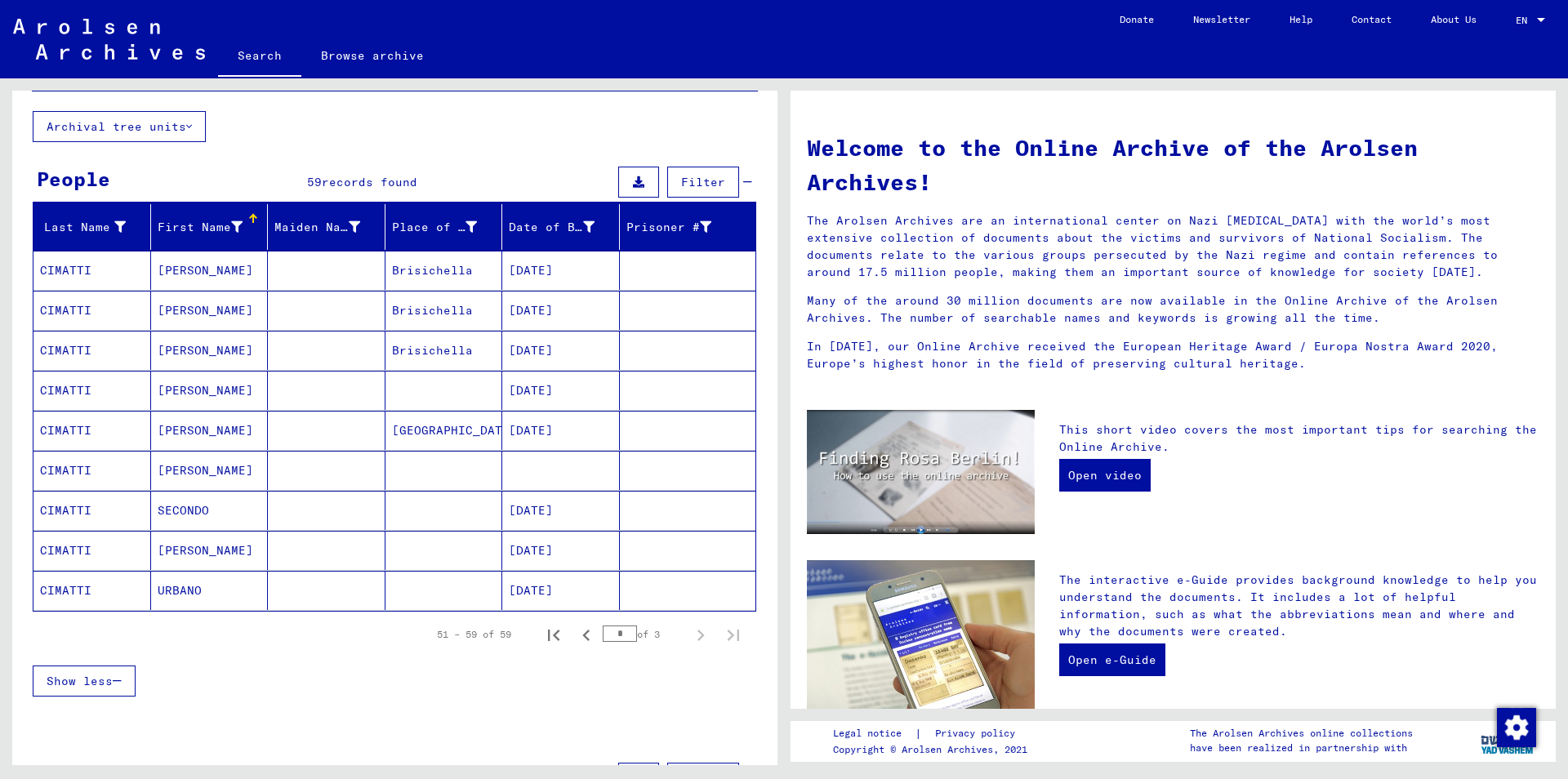
scroll to position [0, 0]
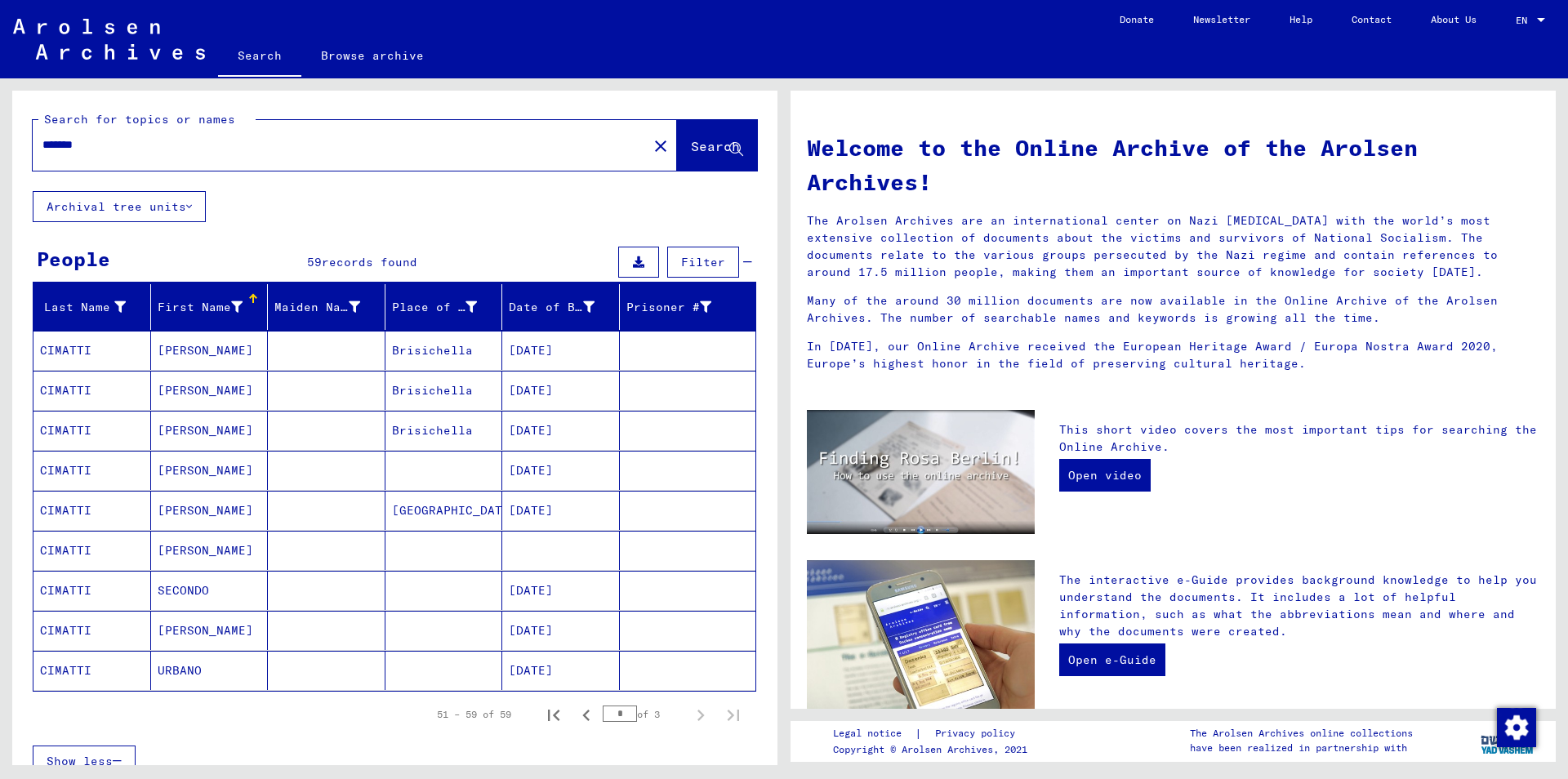
drag, startPoint x: 107, startPoint y: 146, endPoint x: 0, endPoint y: 132, distance: 107.9
click at [42, 136] on input "*******" at bounding box center [335, 144] width 586 height 17
type input "**********"
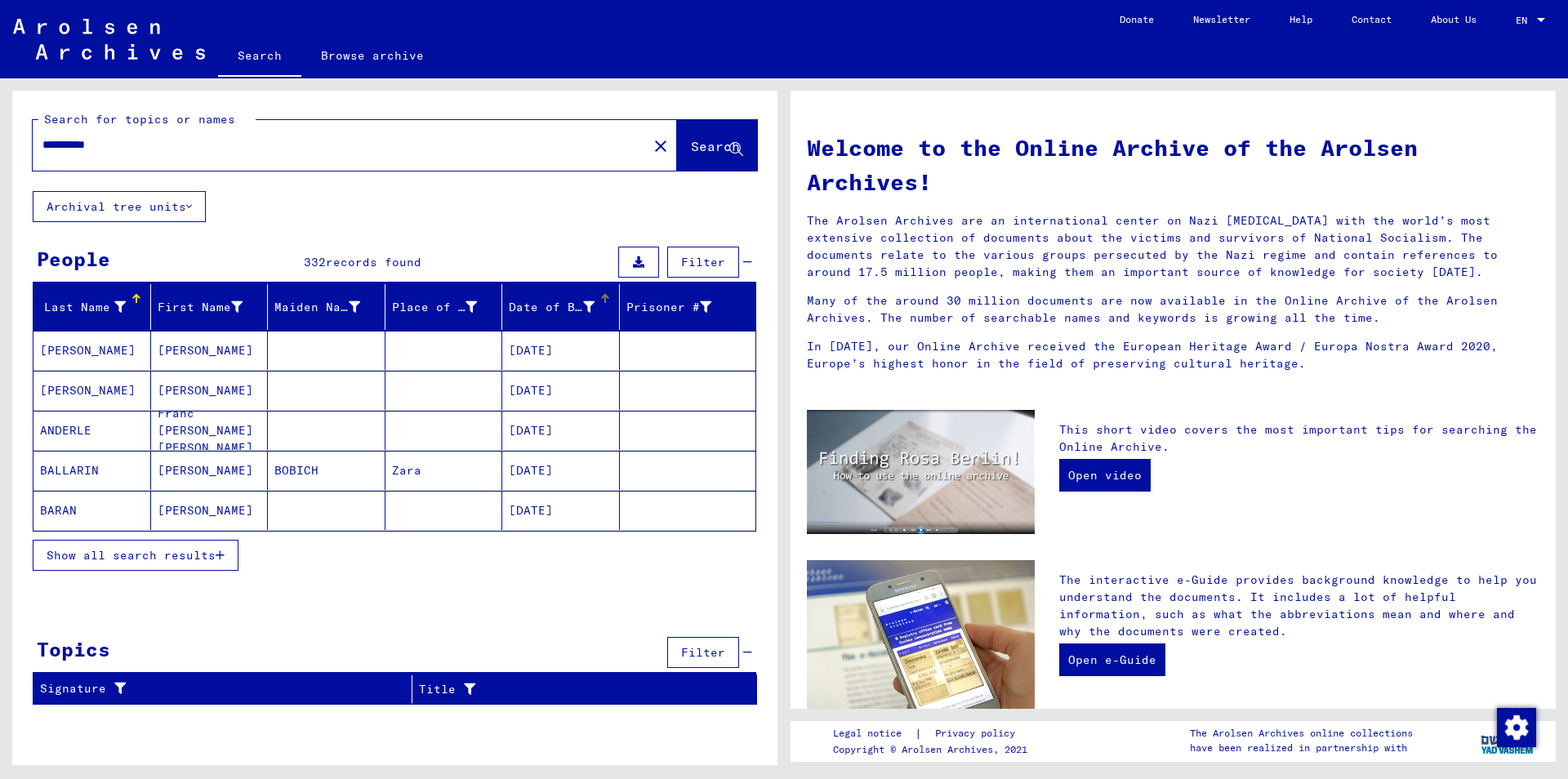
click at [605, 310] on div "Date of Birth" at bounding box center [564, 307] width 110 height 27
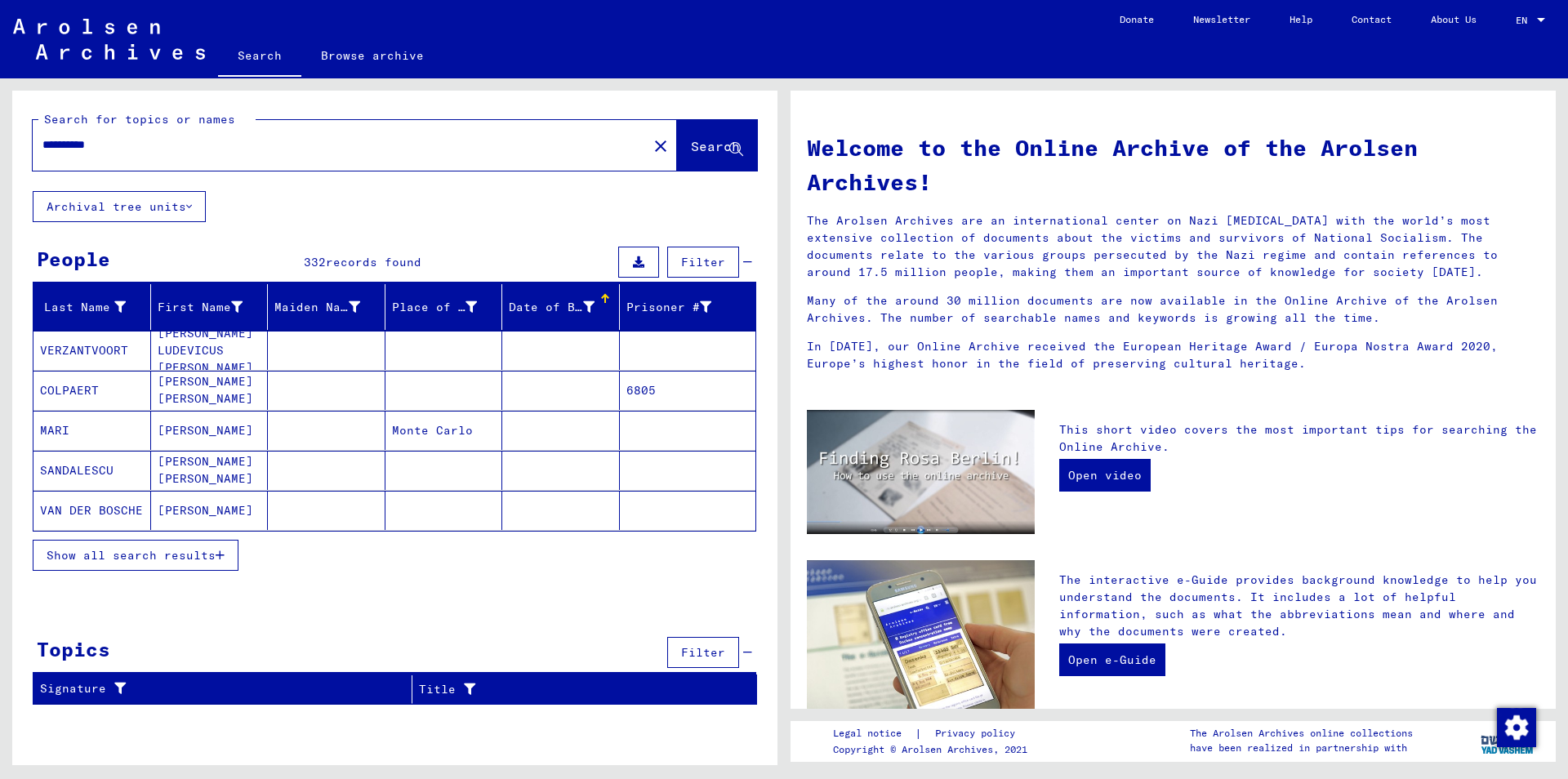
click at [160, 557] on span "Show all search results" at bounding box center [131, 554] width 169 height 15
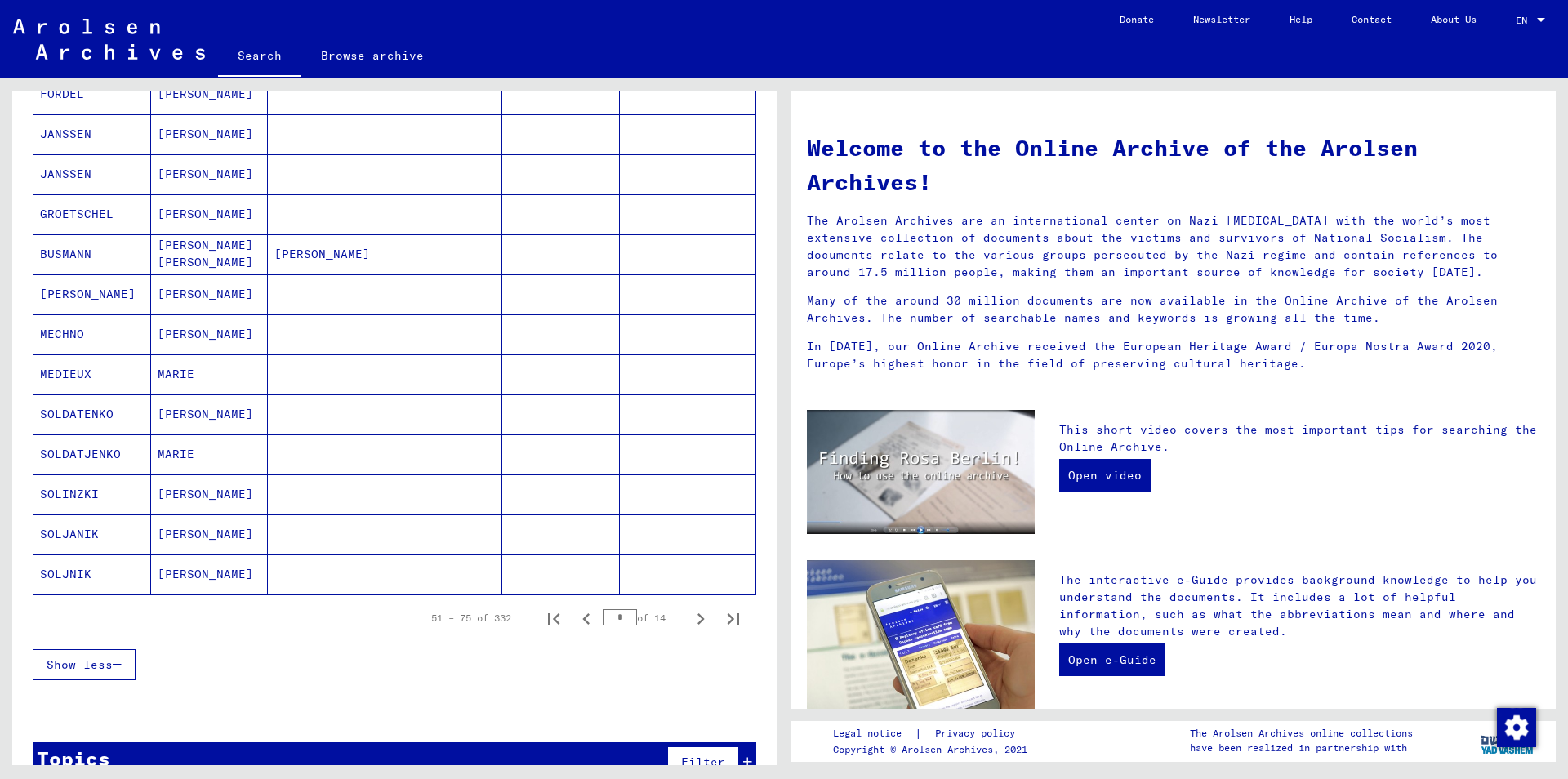
scroll to position [773, 0]
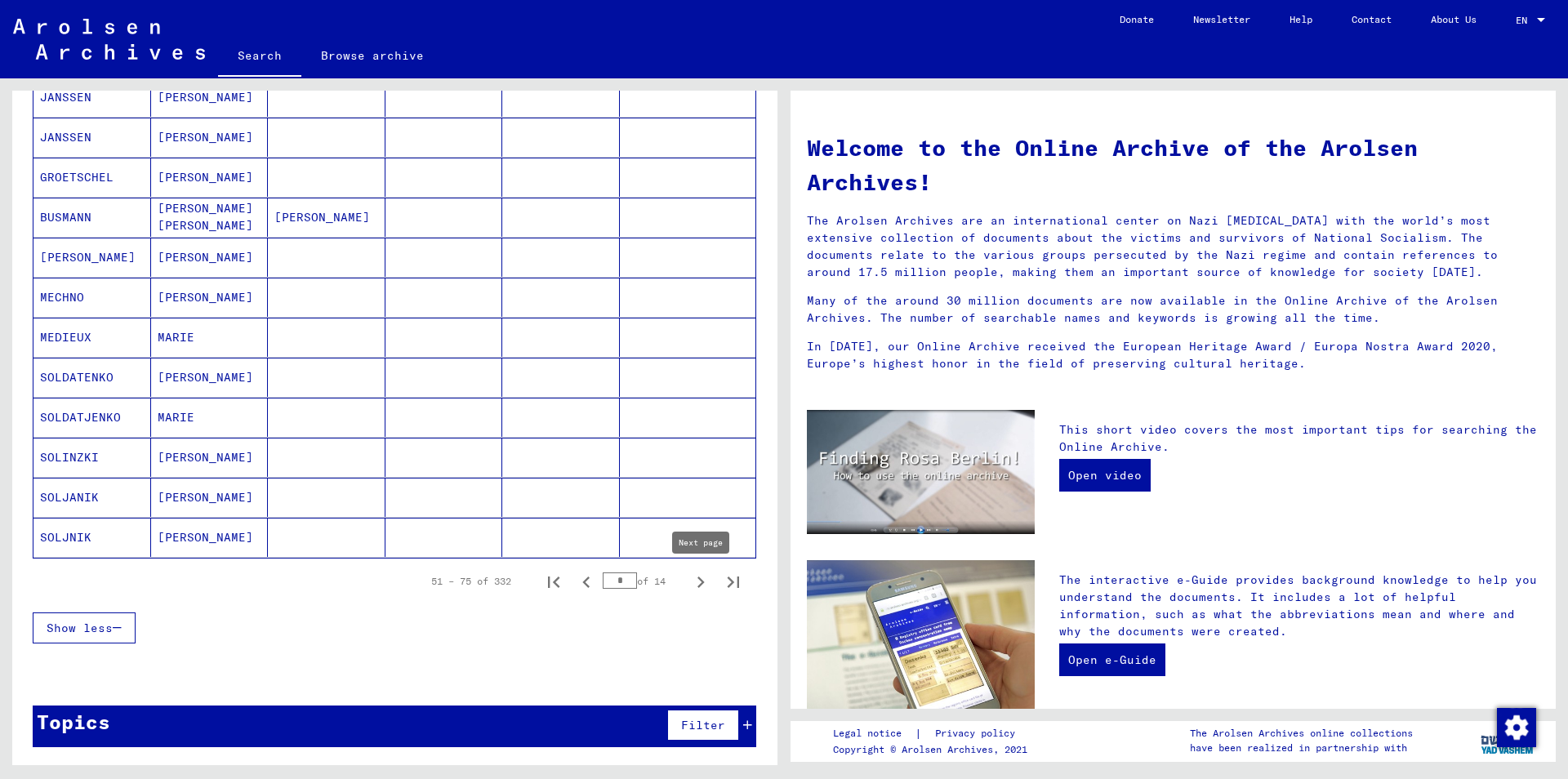
click at [698, 585] on icon "Next page" at bounding box center [700, 582] width 23 height 23
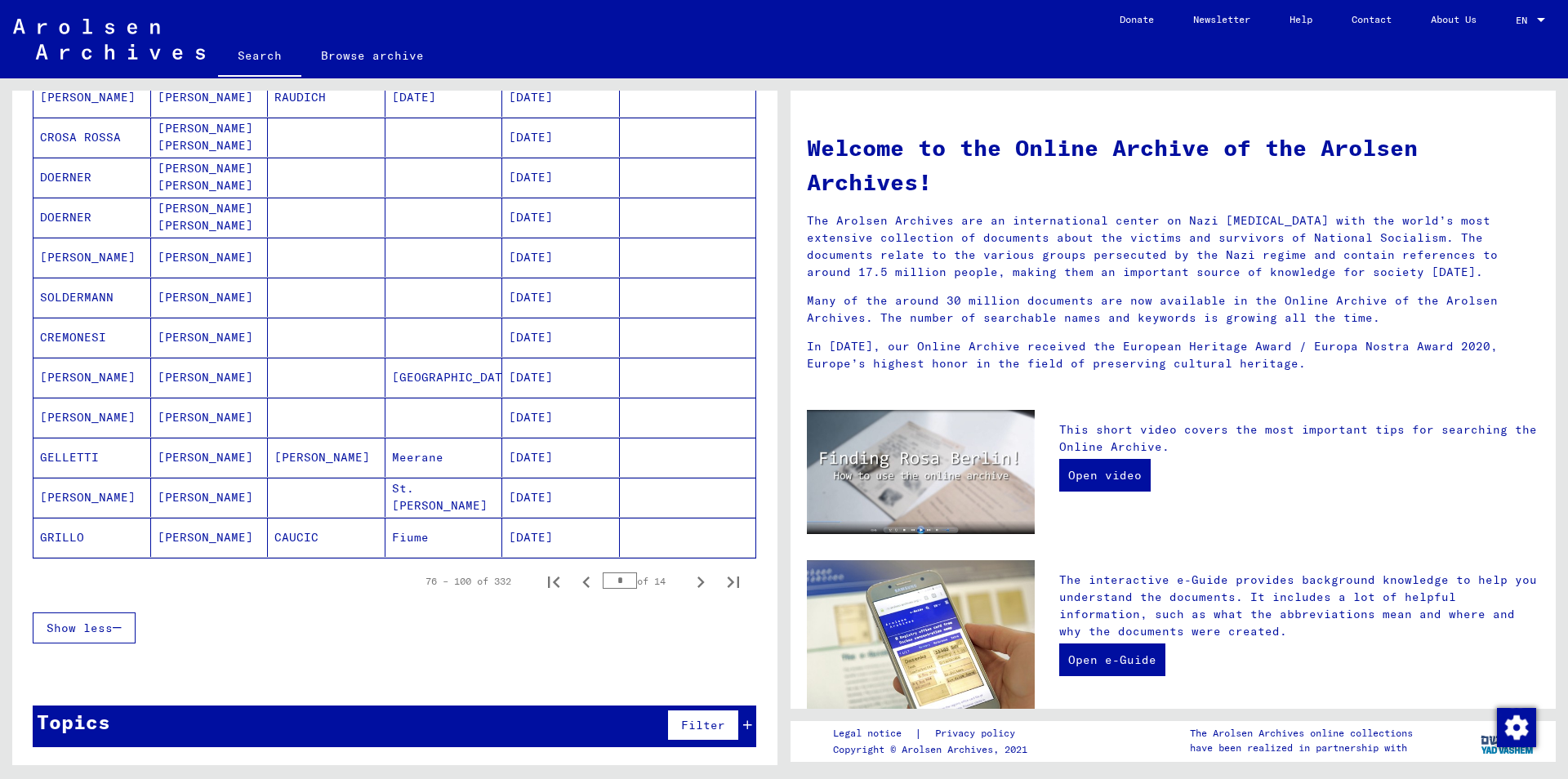
click at [698, 583] on icon "Next page" at bounding box center [700, 582] width 23 height 23
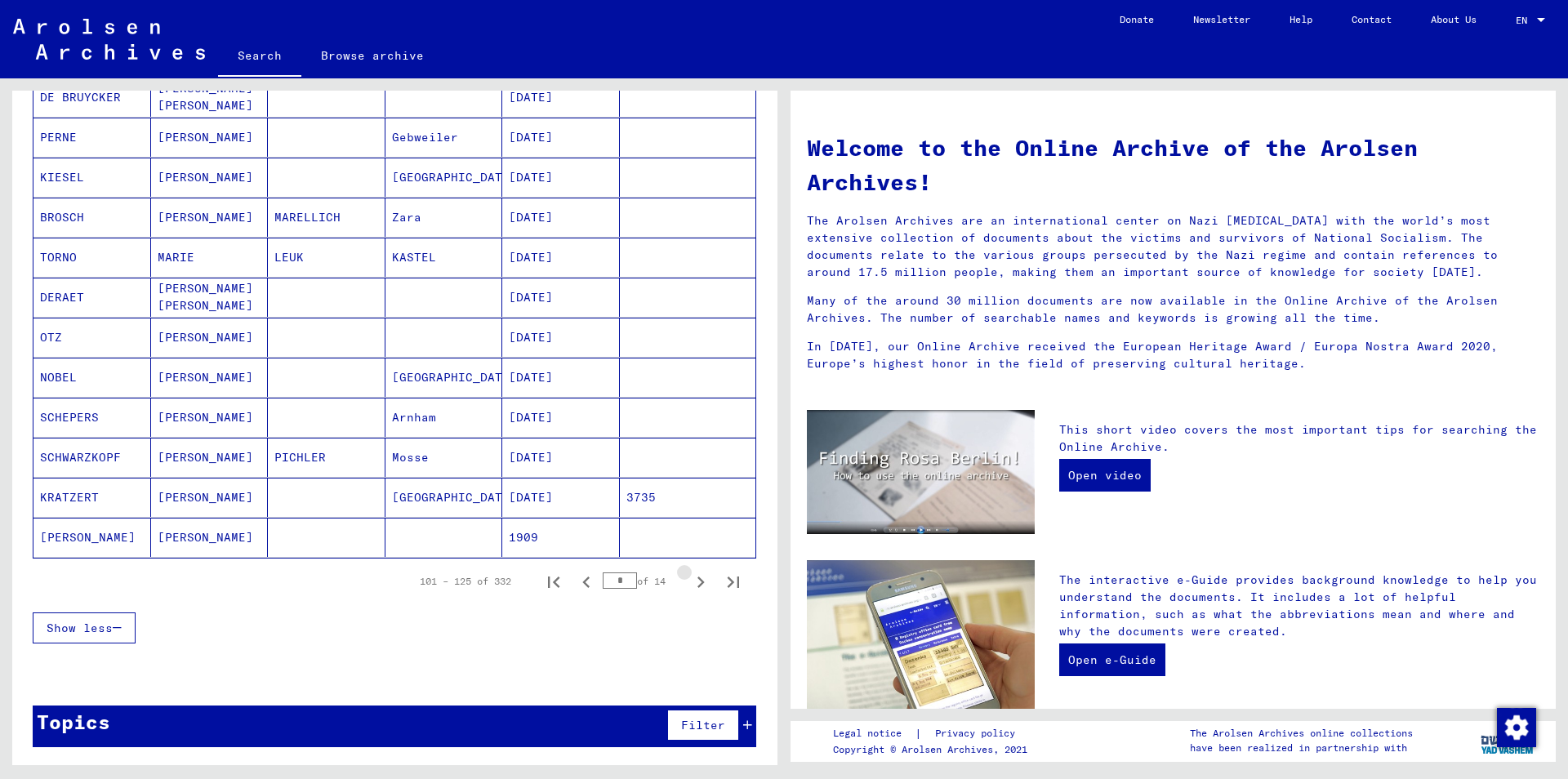
click at [698, 583] on icon "Next page" at bounding box center [700, 582] width 23 height 23
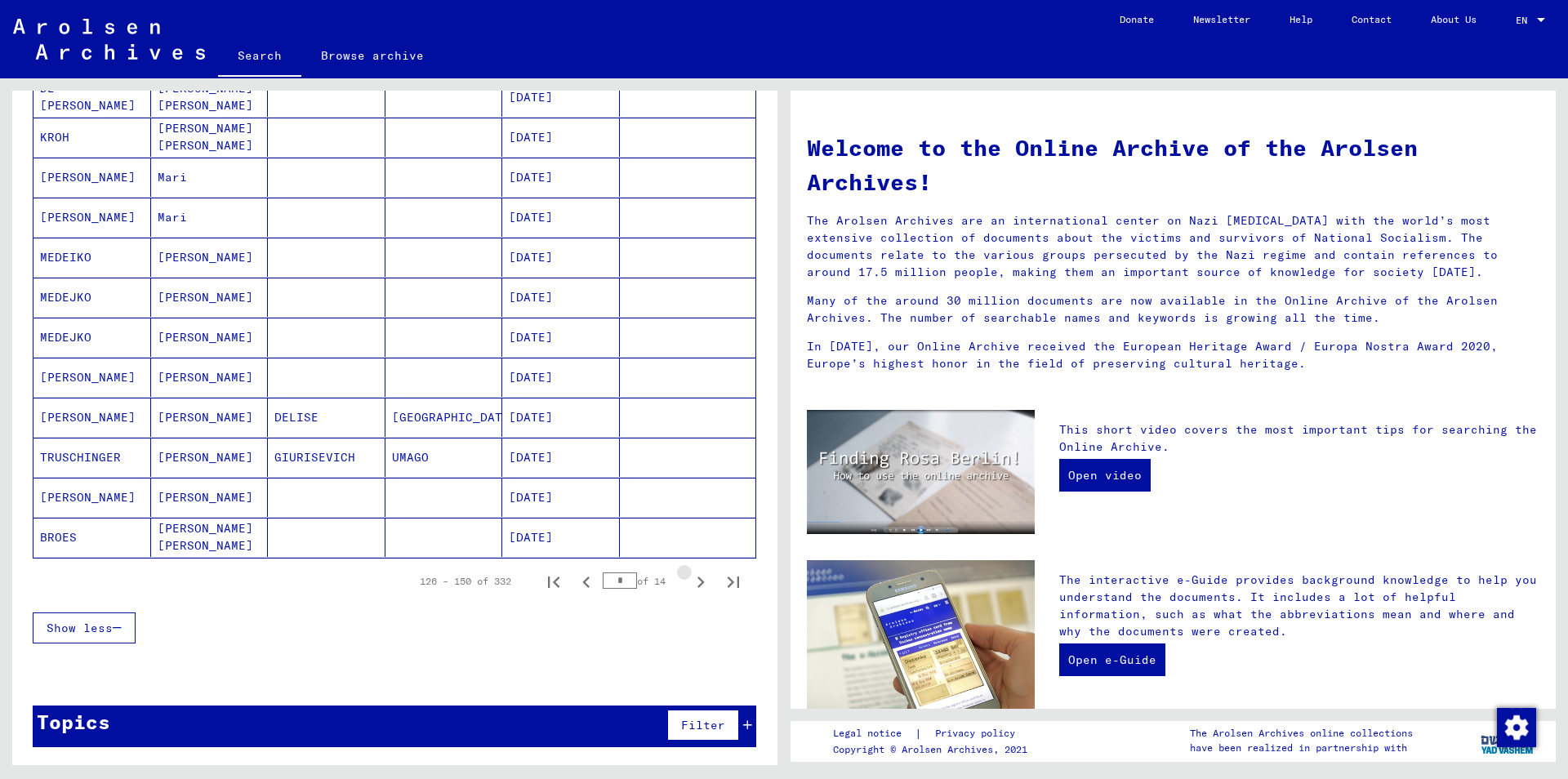
click at [698, 583] on icon "Next page" at bounding box center [700, 582] width 23 height 23
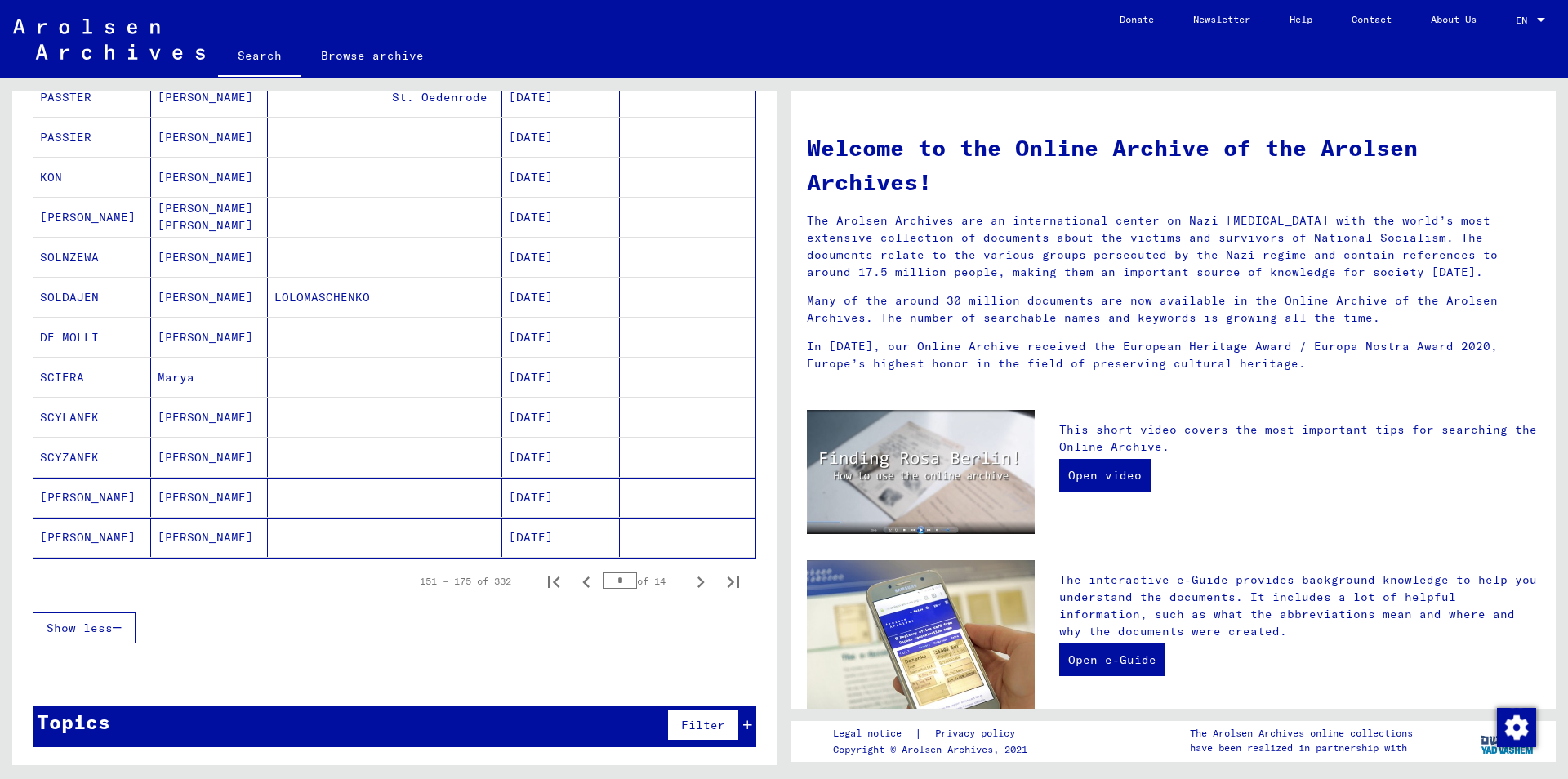
click at [698, 582] on icon "Next page" at bounding box center [700, 582] width 23 height 23
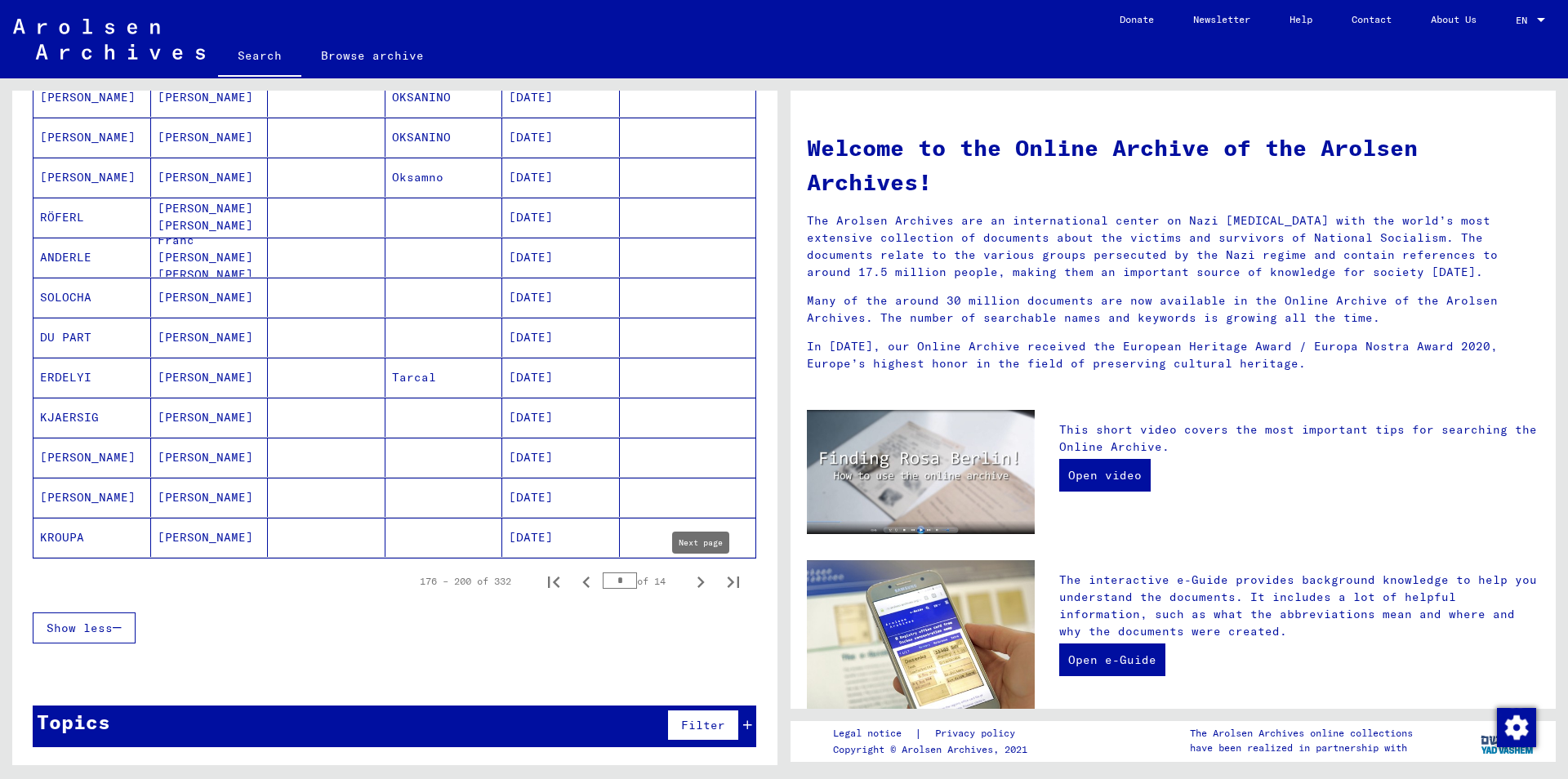
click at [696, 580] on icon "Next page" at bounding box center [700, 582] width 23 height 23
type input "*"
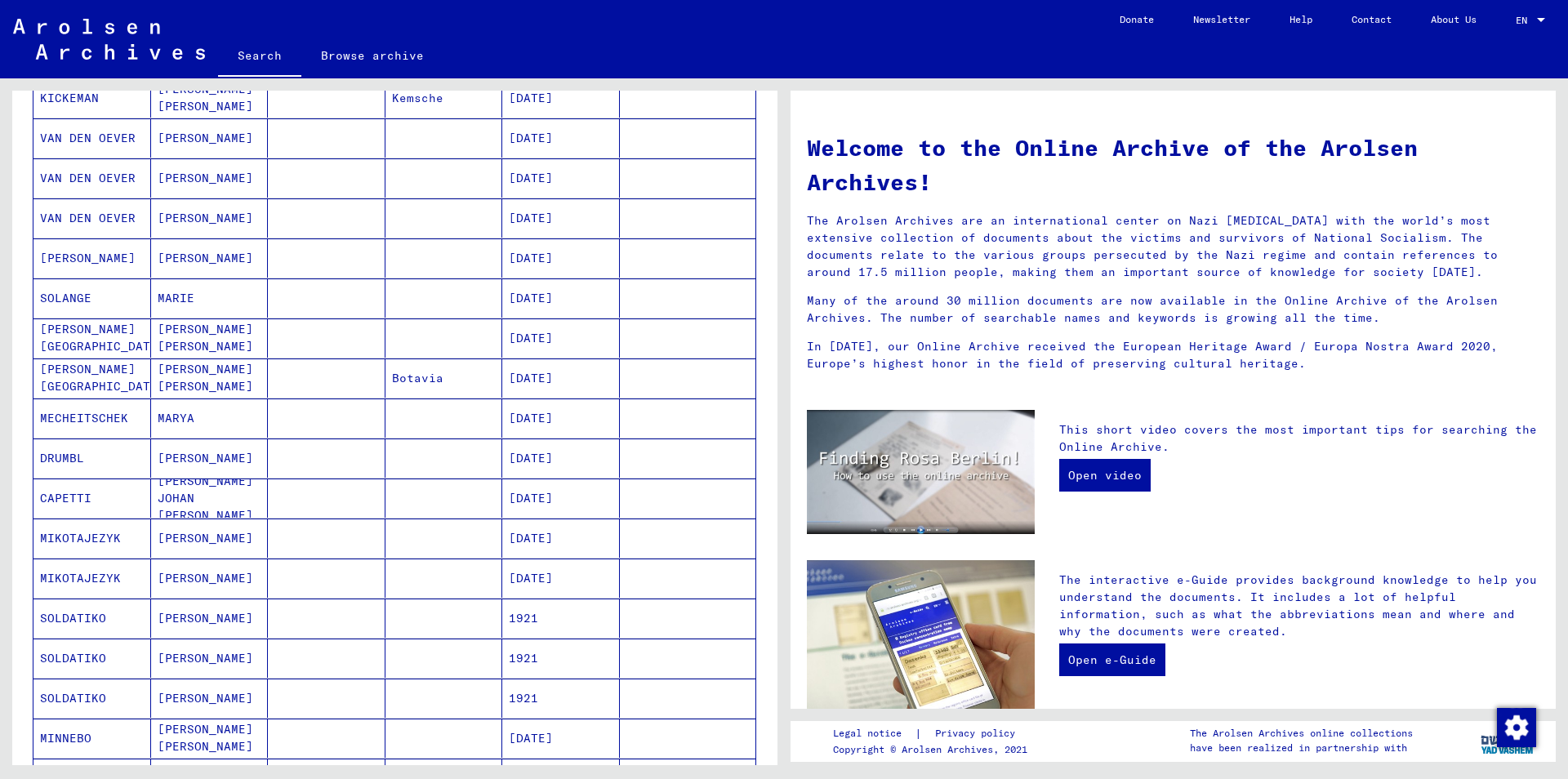
scroll to position [0, 0]
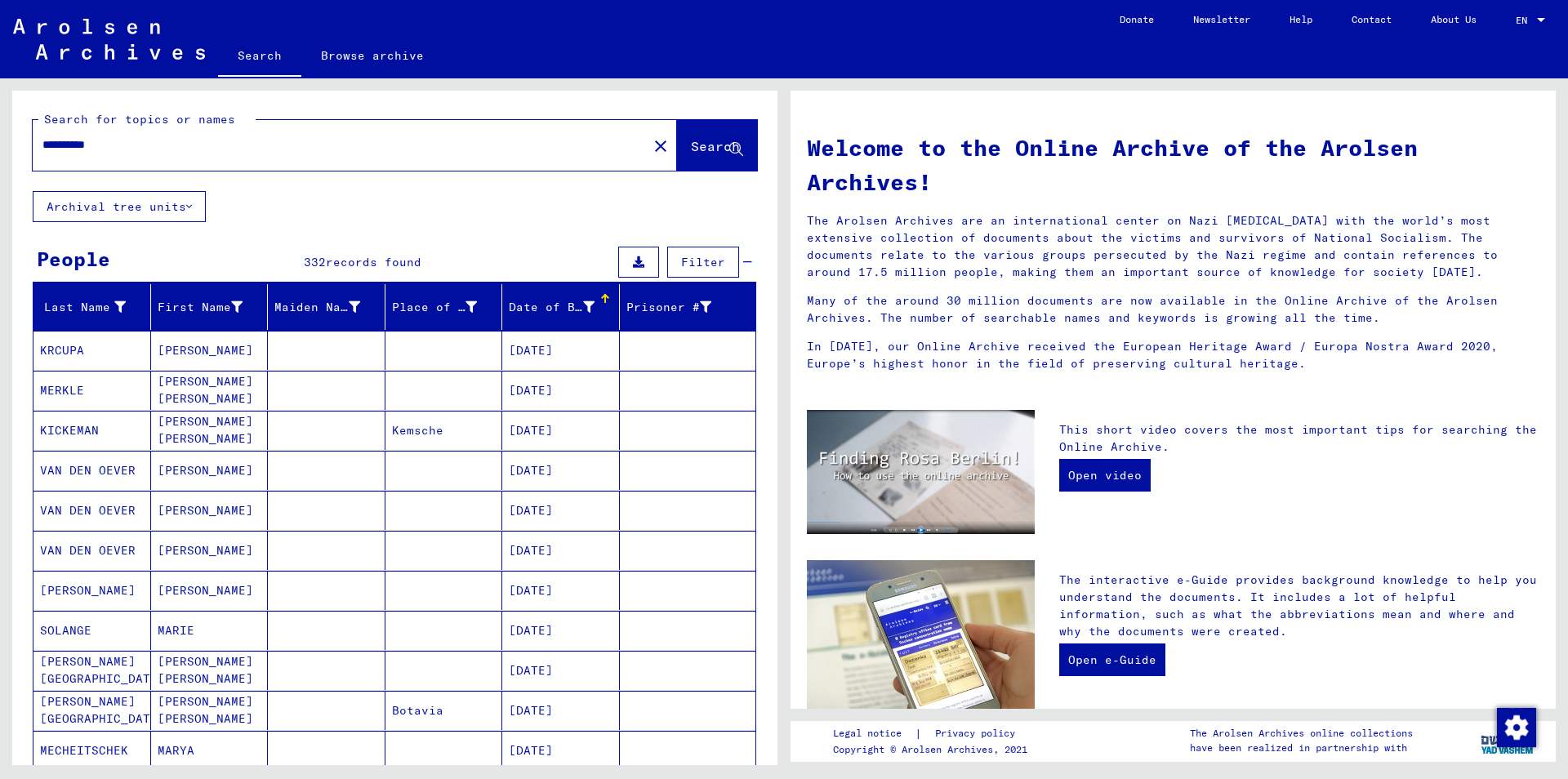
drag, startPoint x: 74, startPoint y: 146, endPoint x: 0, endPoint y: 136, distance: 74.7
click at [42, 136] on input "**********" at bounding box center [335, 144] width 586 height 17
type input "********"
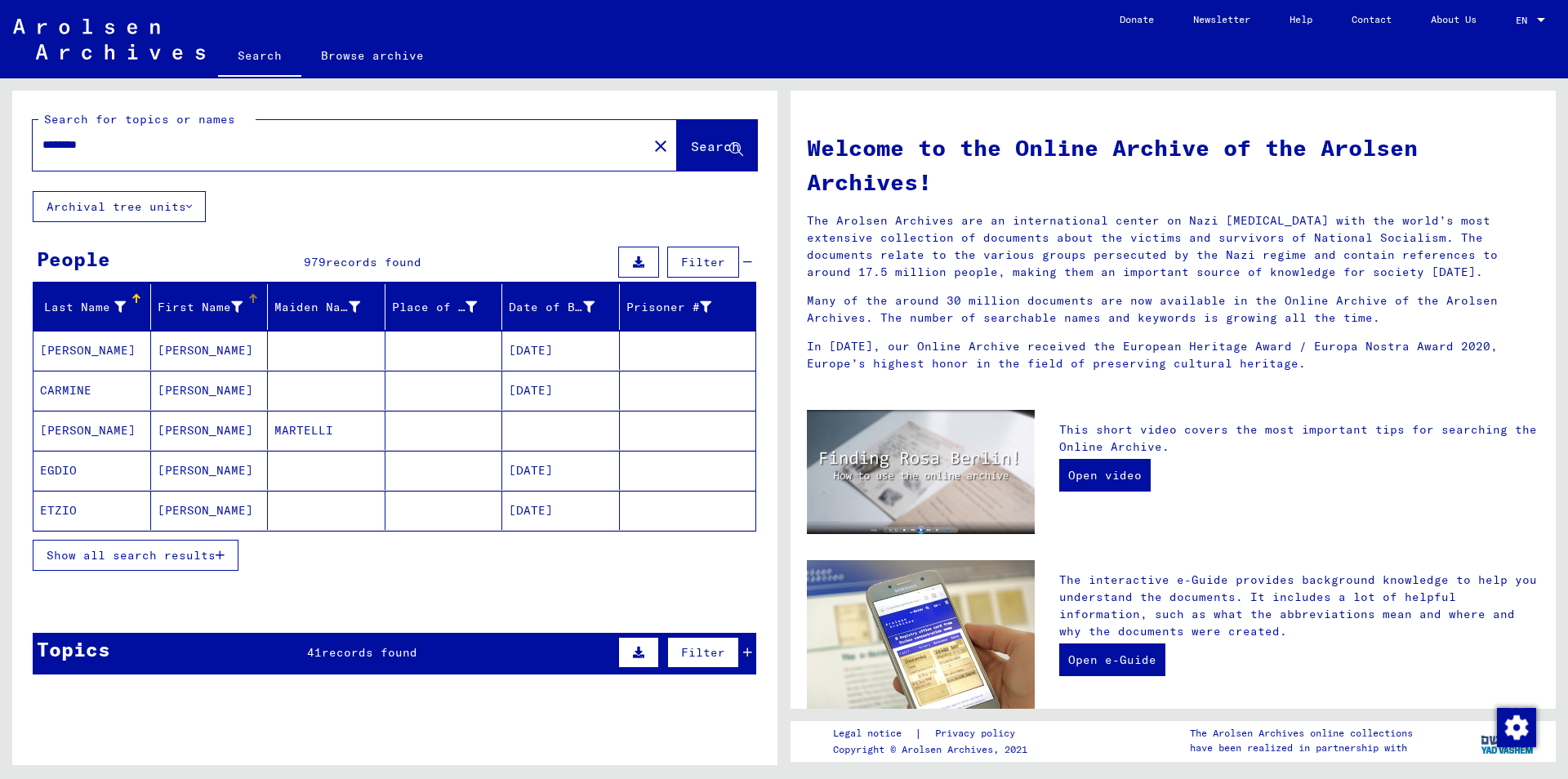
click at [251, 313] on div "First Name" at bounding box center [213, 307] width 110 height 27
click at [216, 561] on span "Show all search results" at bounding box center [131, 554] width 169 height 15
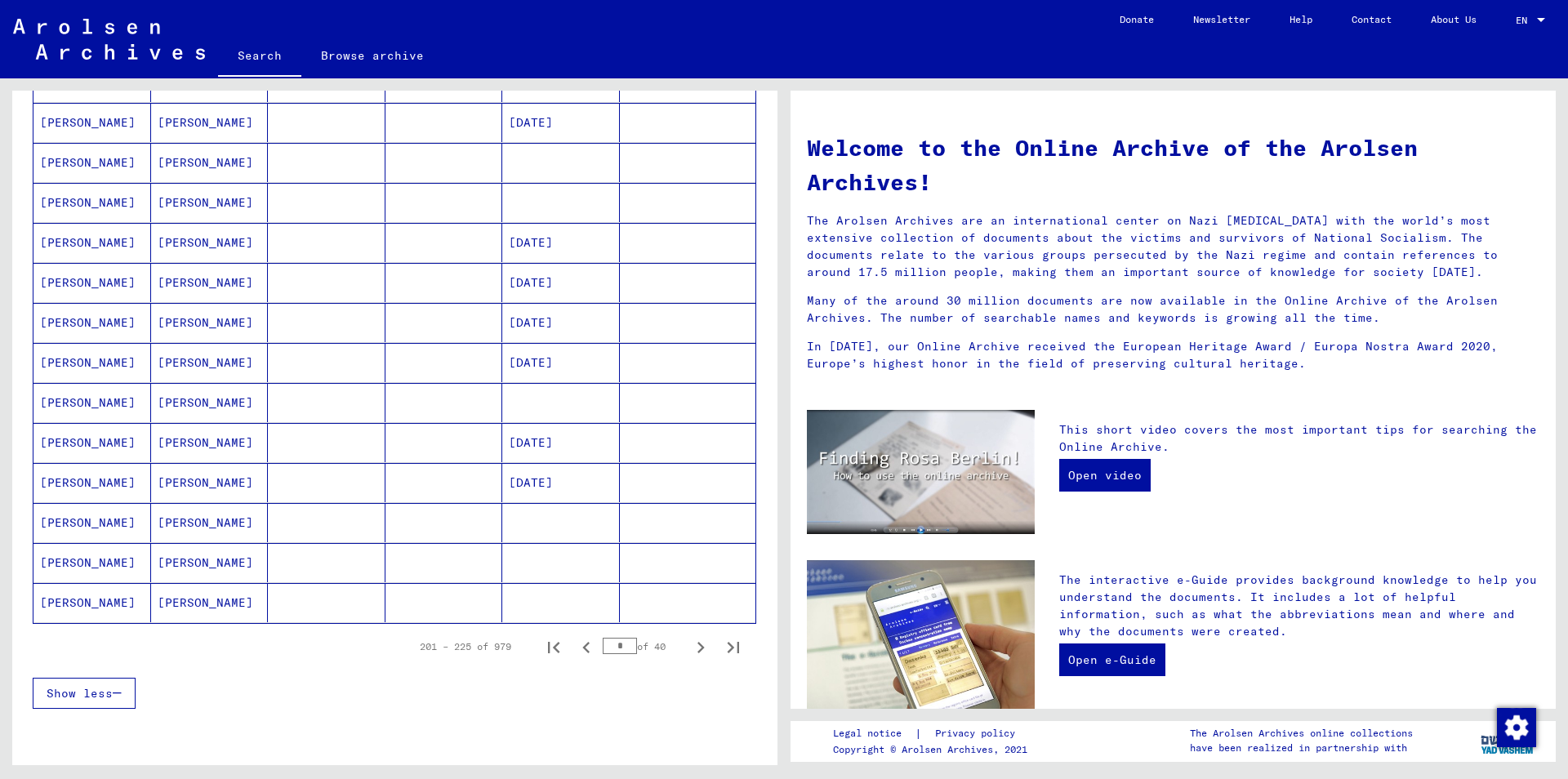
scroll to position [882, 0]
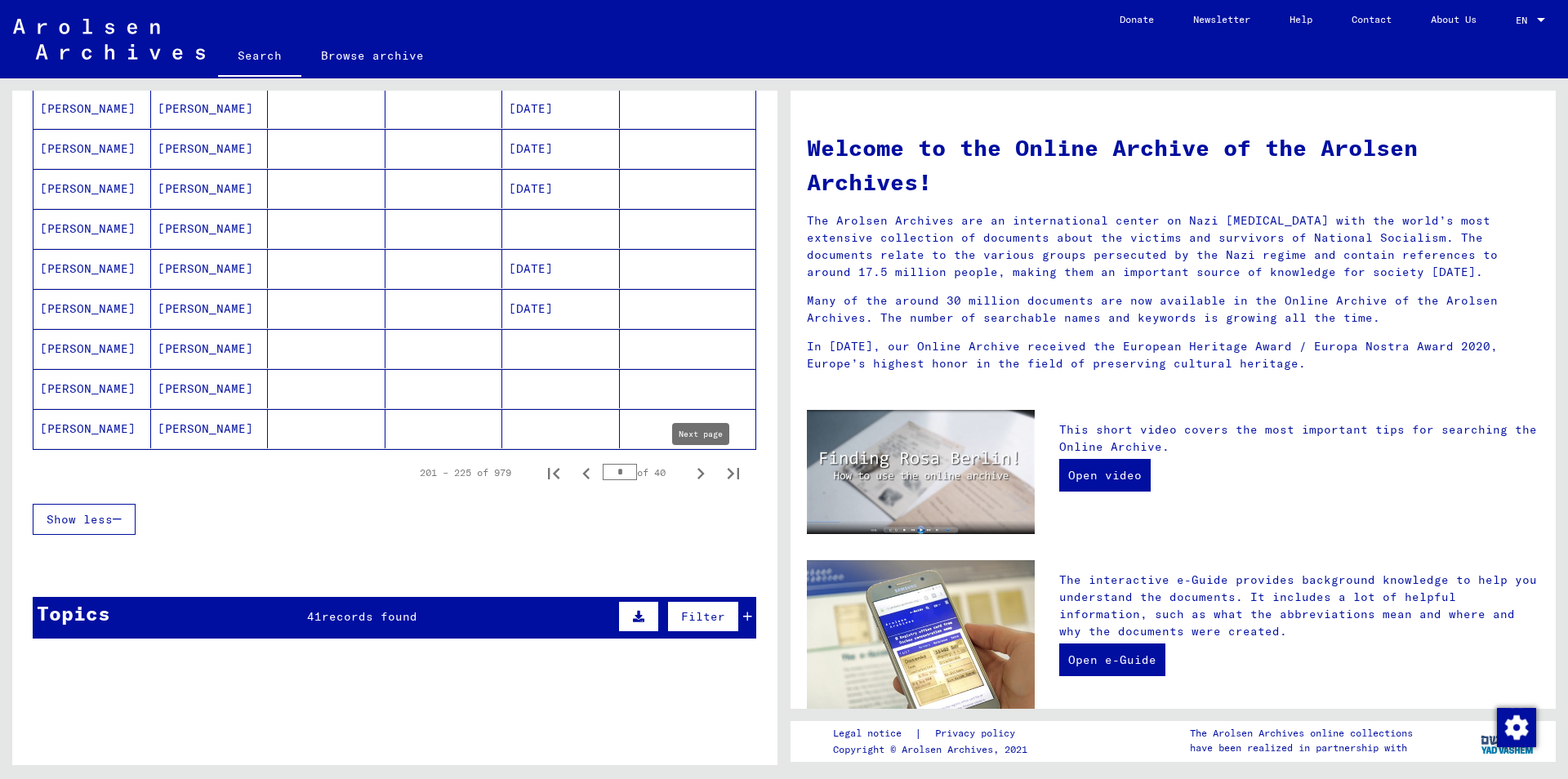
click at [700, 478] on icon "Next page" at bounding box center [700, 473] width 23 height 23
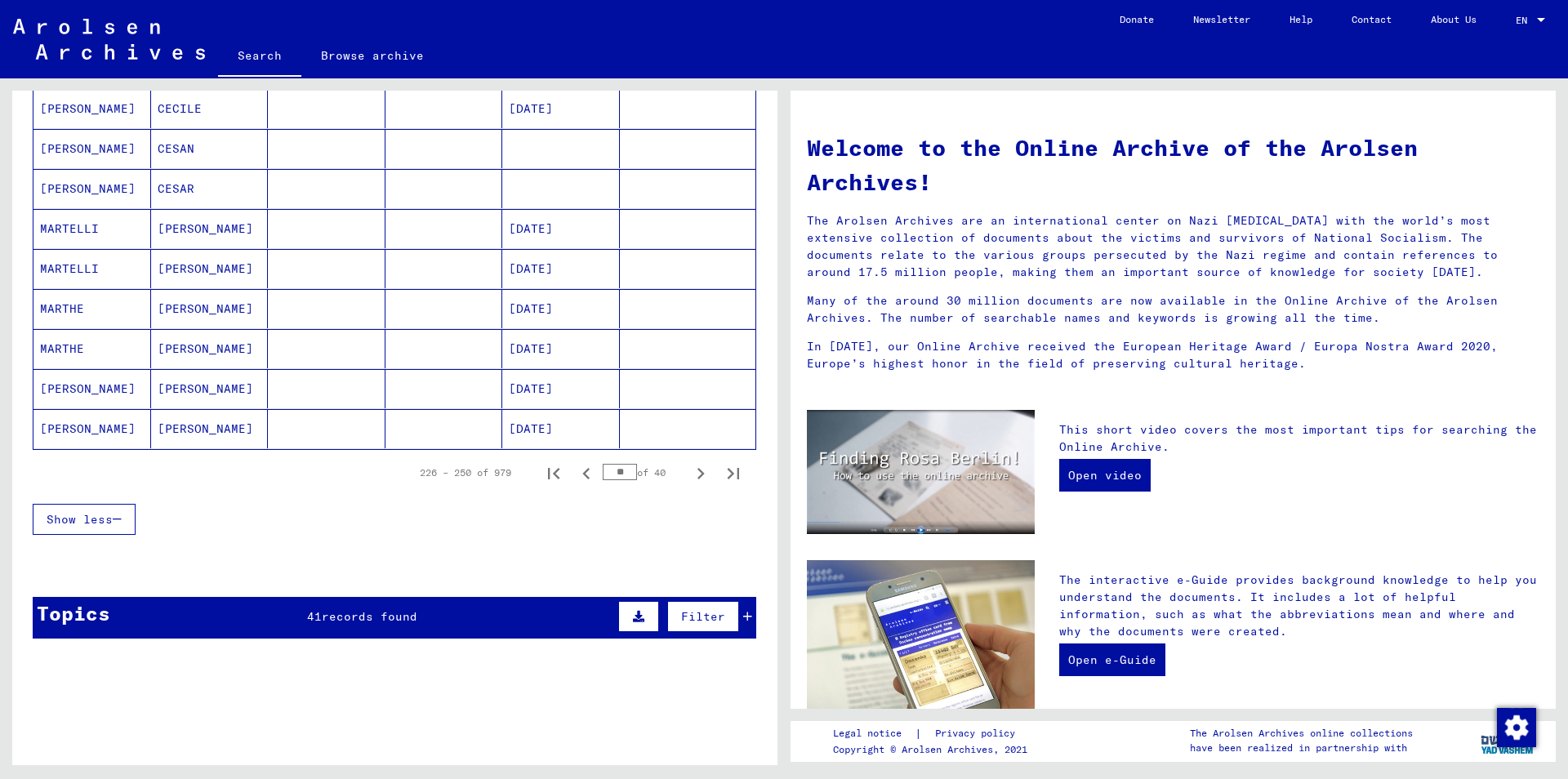
click at [697, 476] on icon "Next page" at bounding box center [700, 473] width 23 height 23
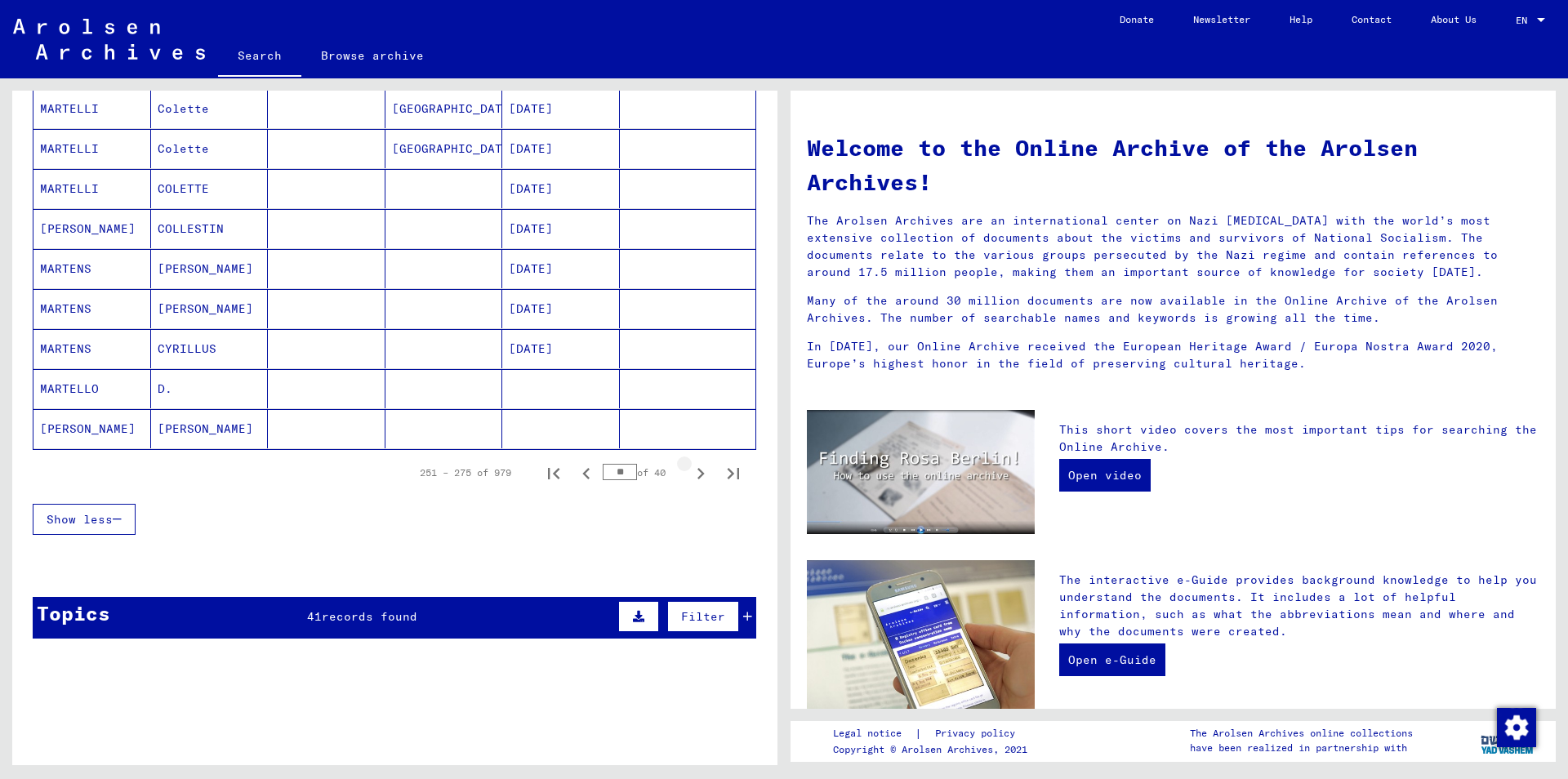
click at [690, 475] on icon "Next page" at bounding box center [700, 473] width 23 height 23
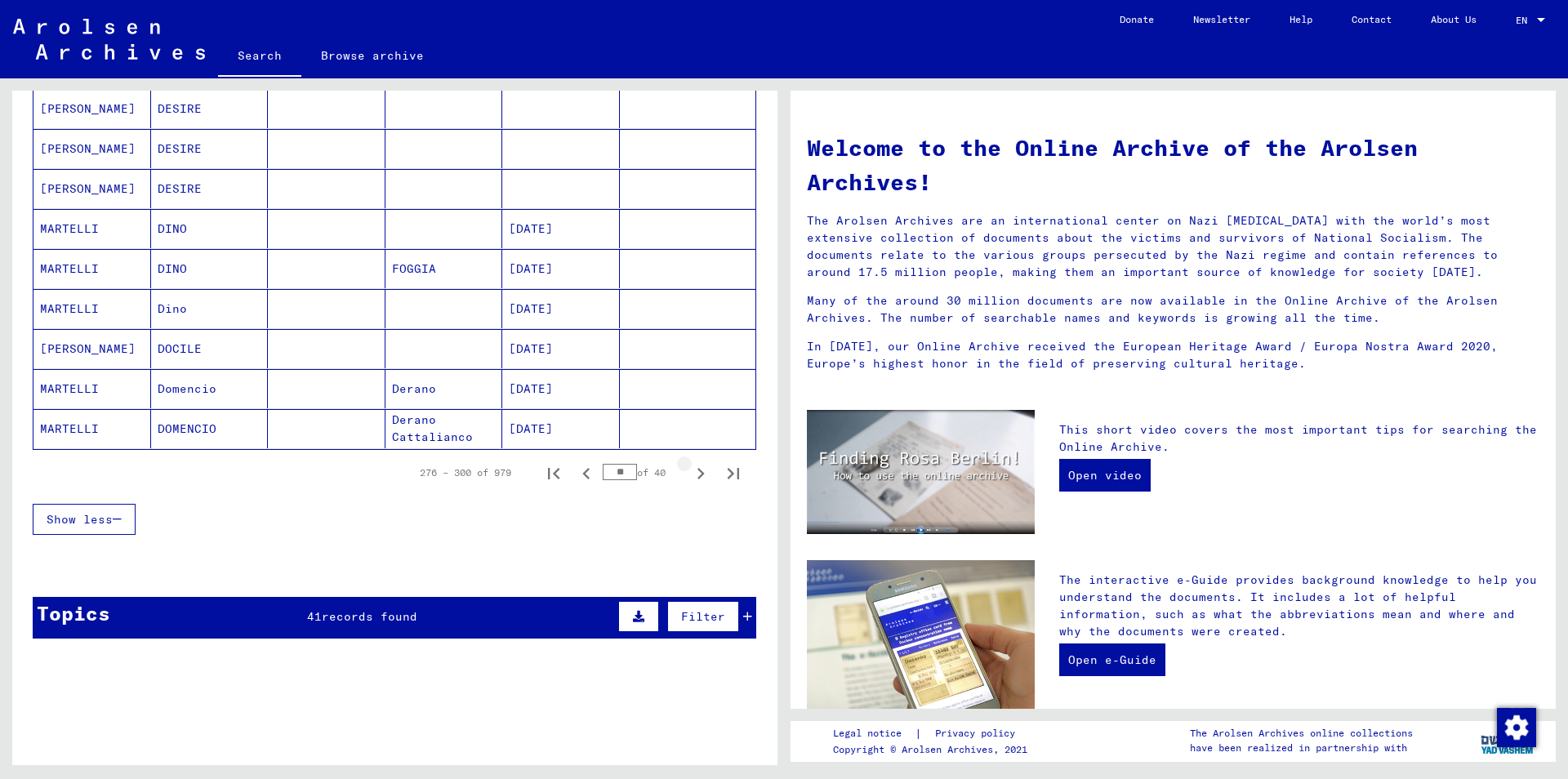
click at [690, 475] on icon "Next page" at bounding box center [700, 473] width 23 height 23
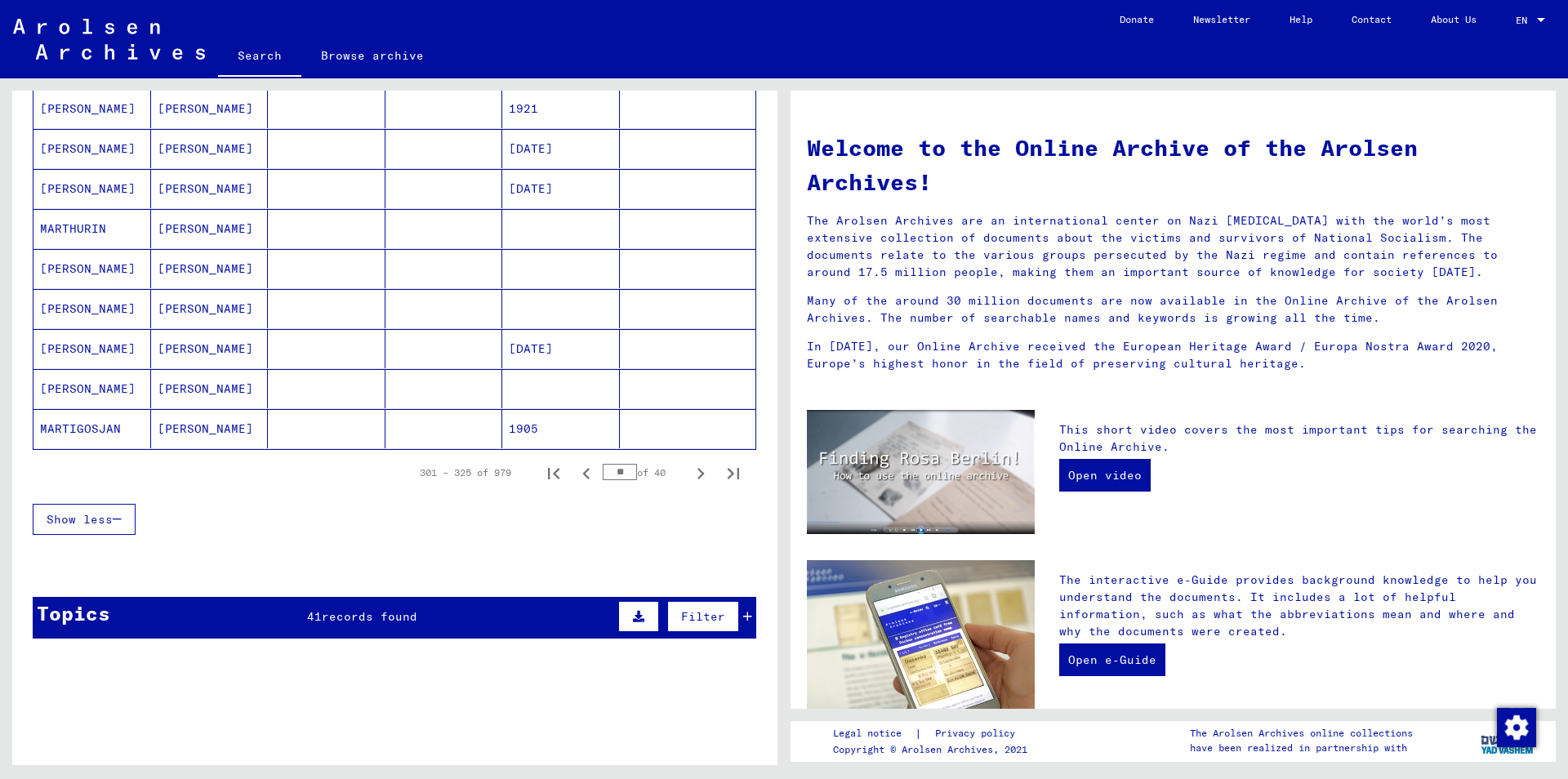
click at [690, 475] on icon "Next page" at bounding box center [700, 473] width 23 height 23
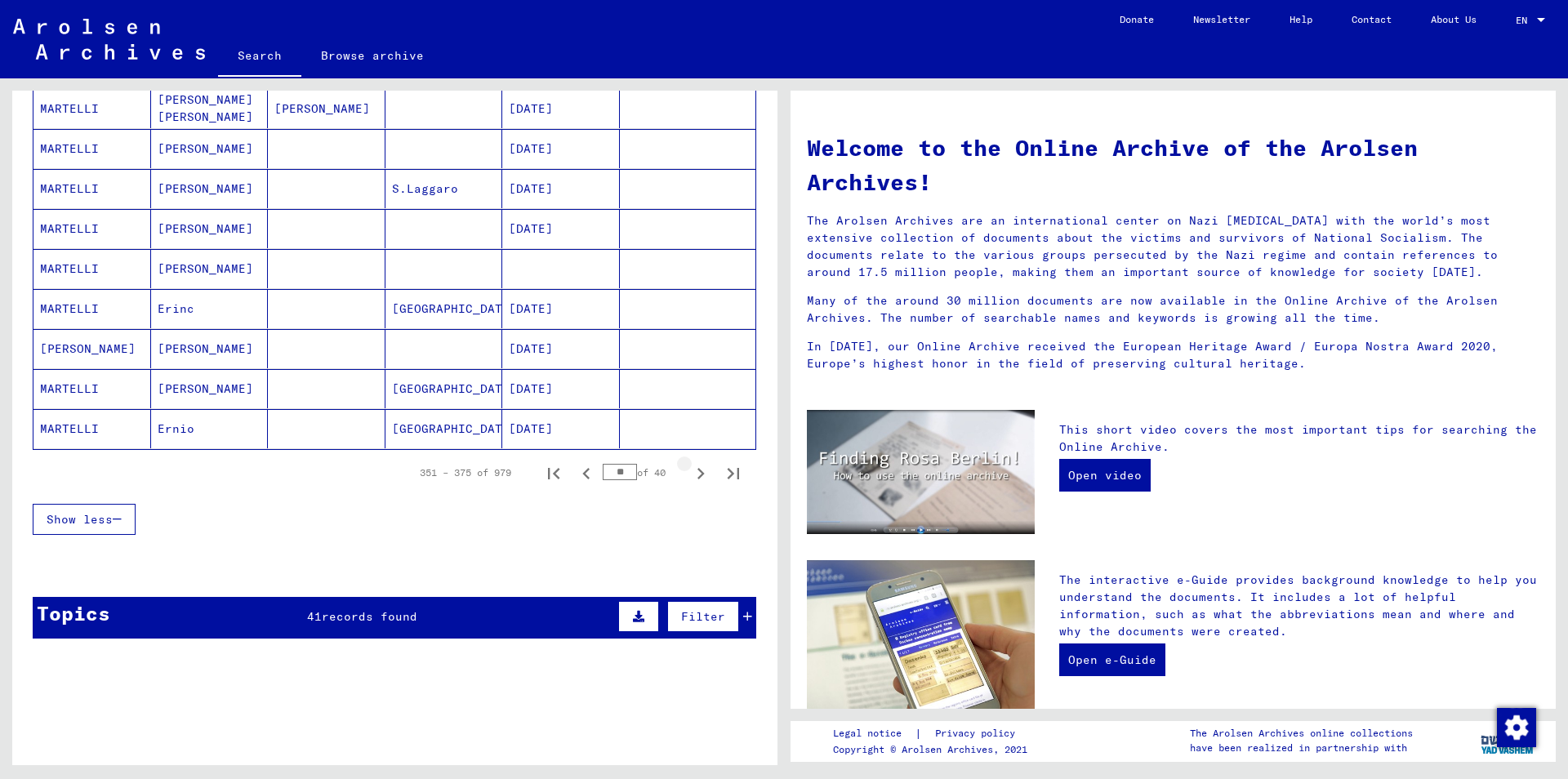
click at [690, 475] on icon "Next page" at bounding box center [700, 473] width 23 height 23
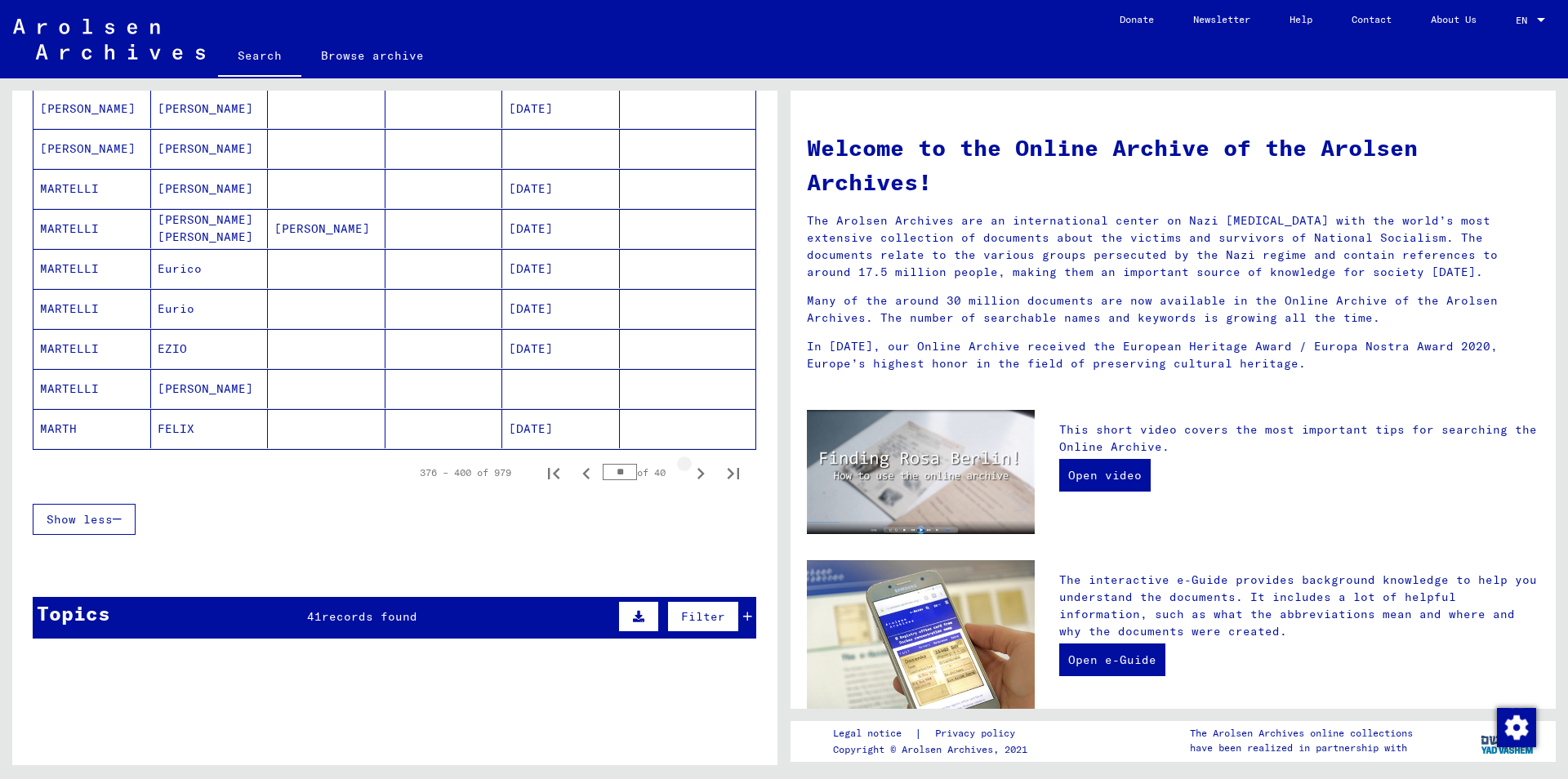
click at [690, 475] on icon "Next page" at bounding box center [700, 473] width 23 height 23
type input "**"
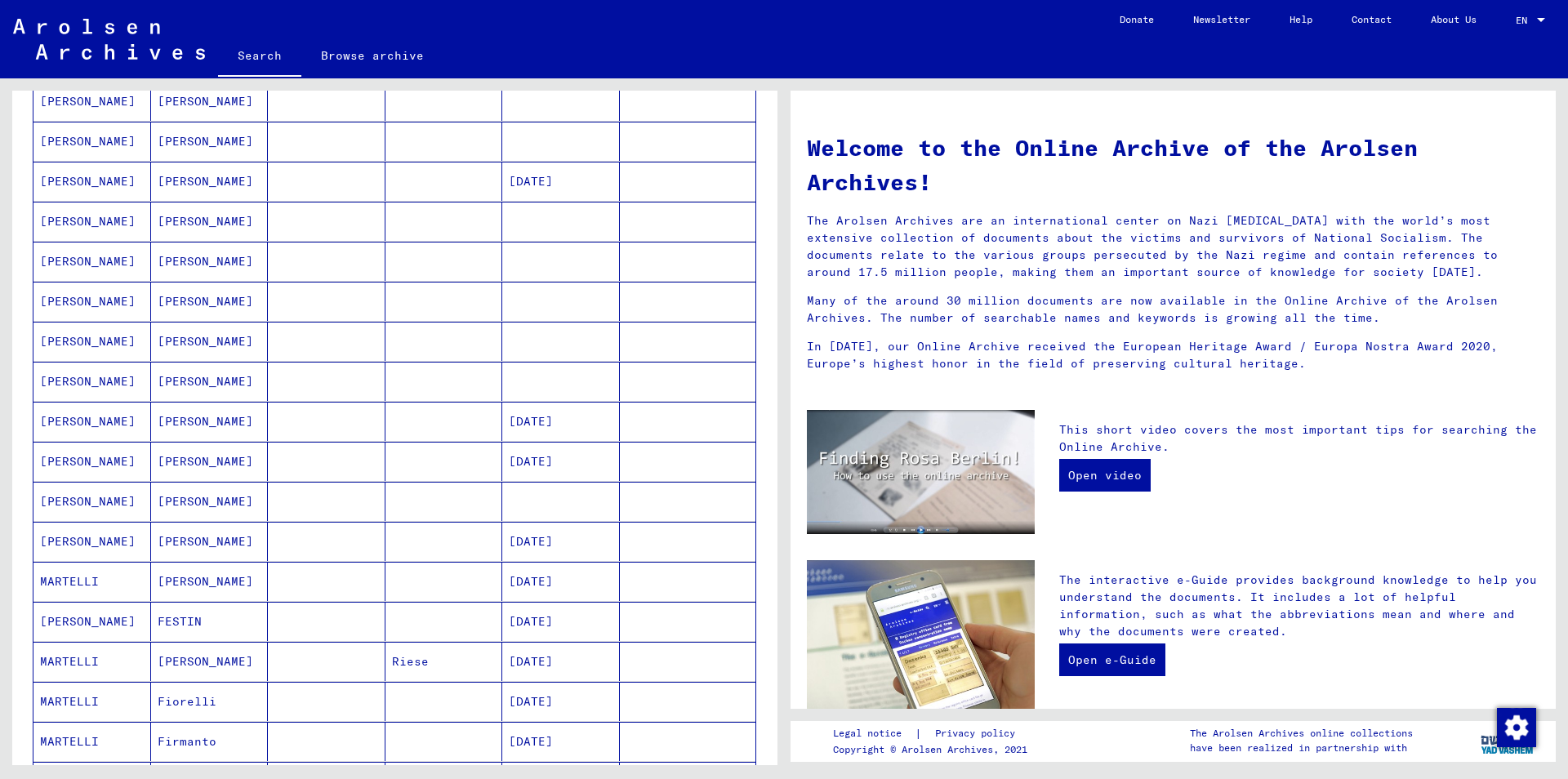
scroll to position [265, 0]
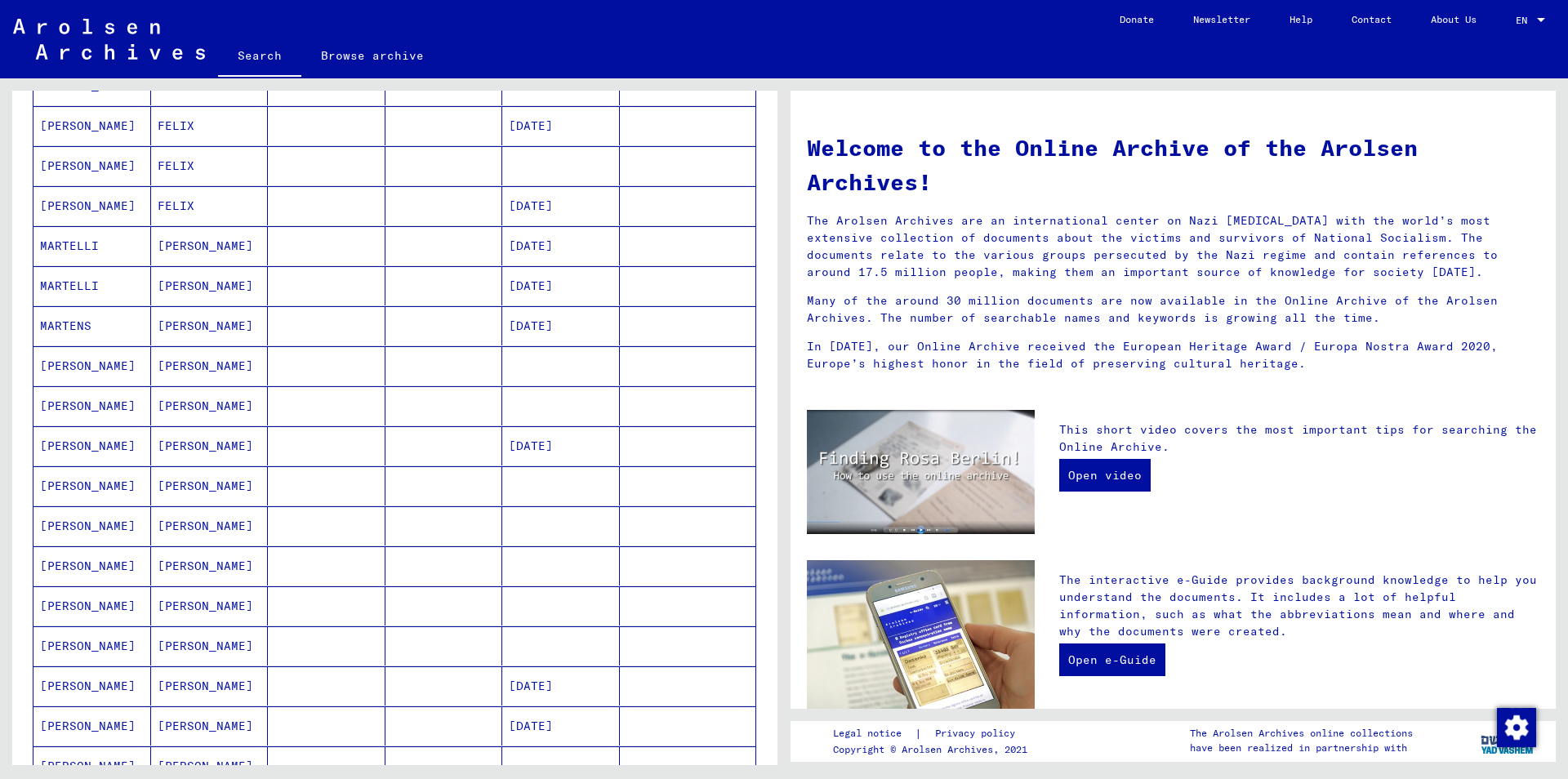
click at [553, 362] on mat-cell at bounding box center [560, 366] width 117 height 39
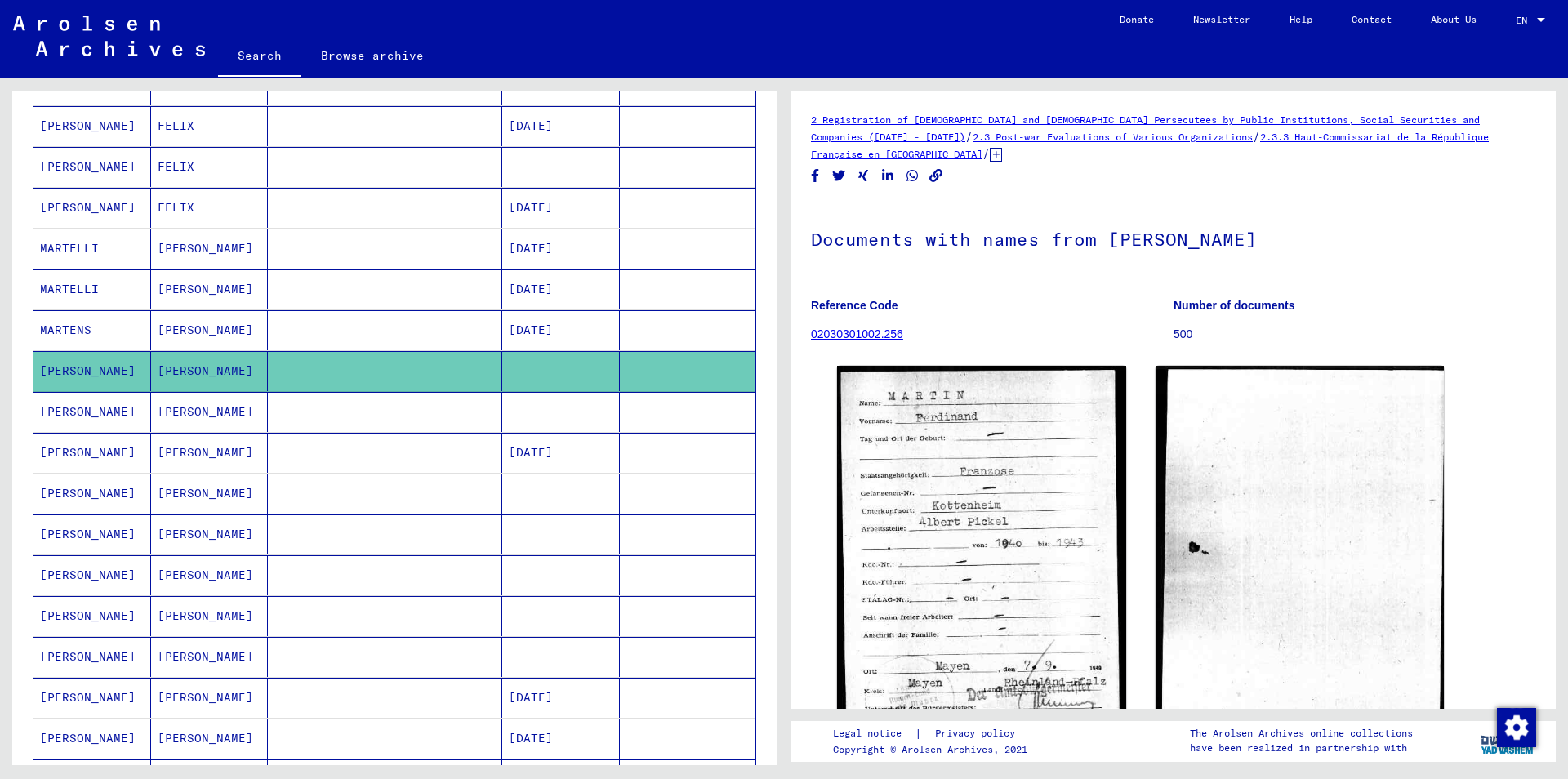
click at [553, 419] on mat-cell at bounding box center [560, 412] width 117 height 40
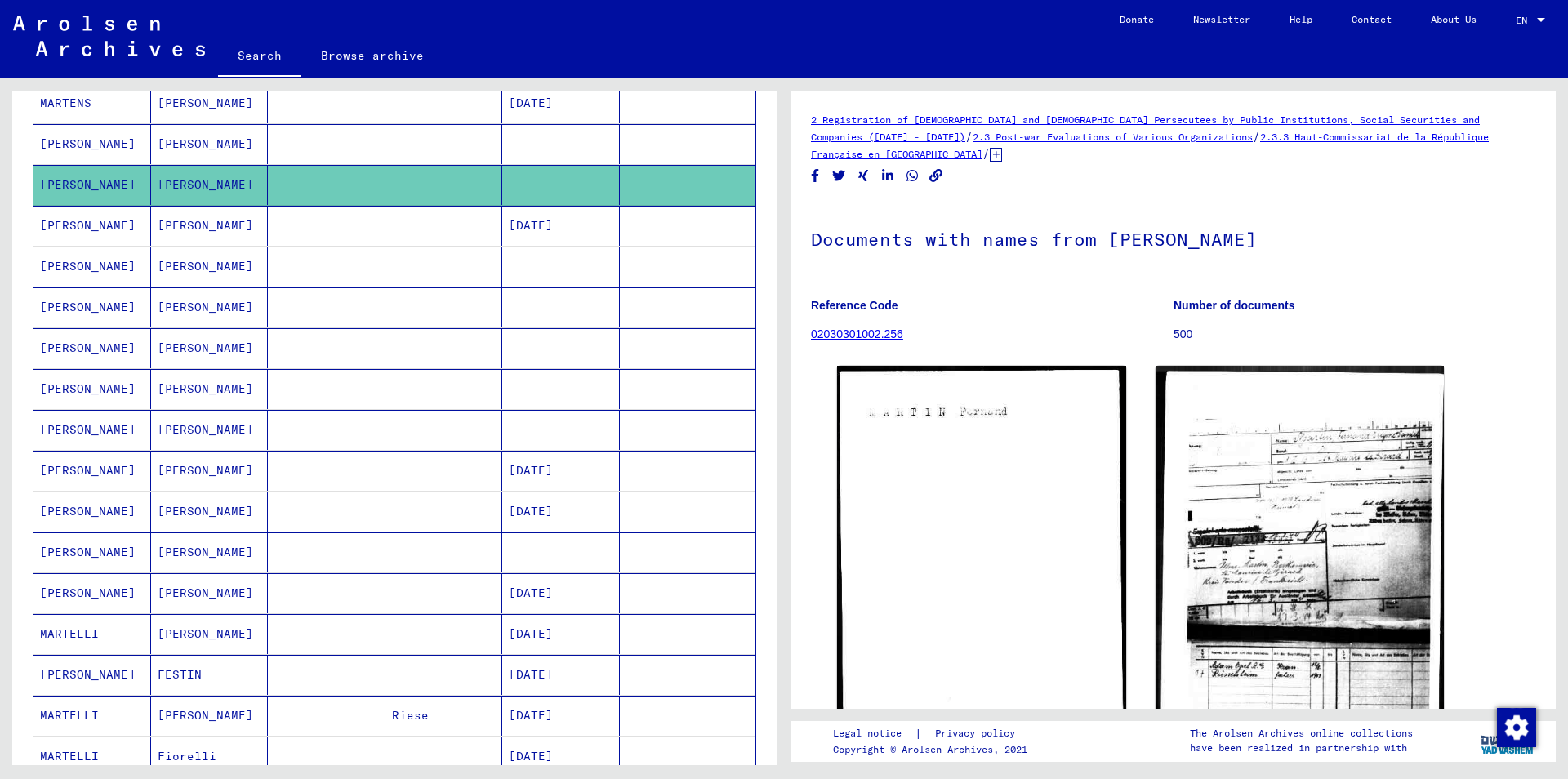
scroll to position [530, 0]
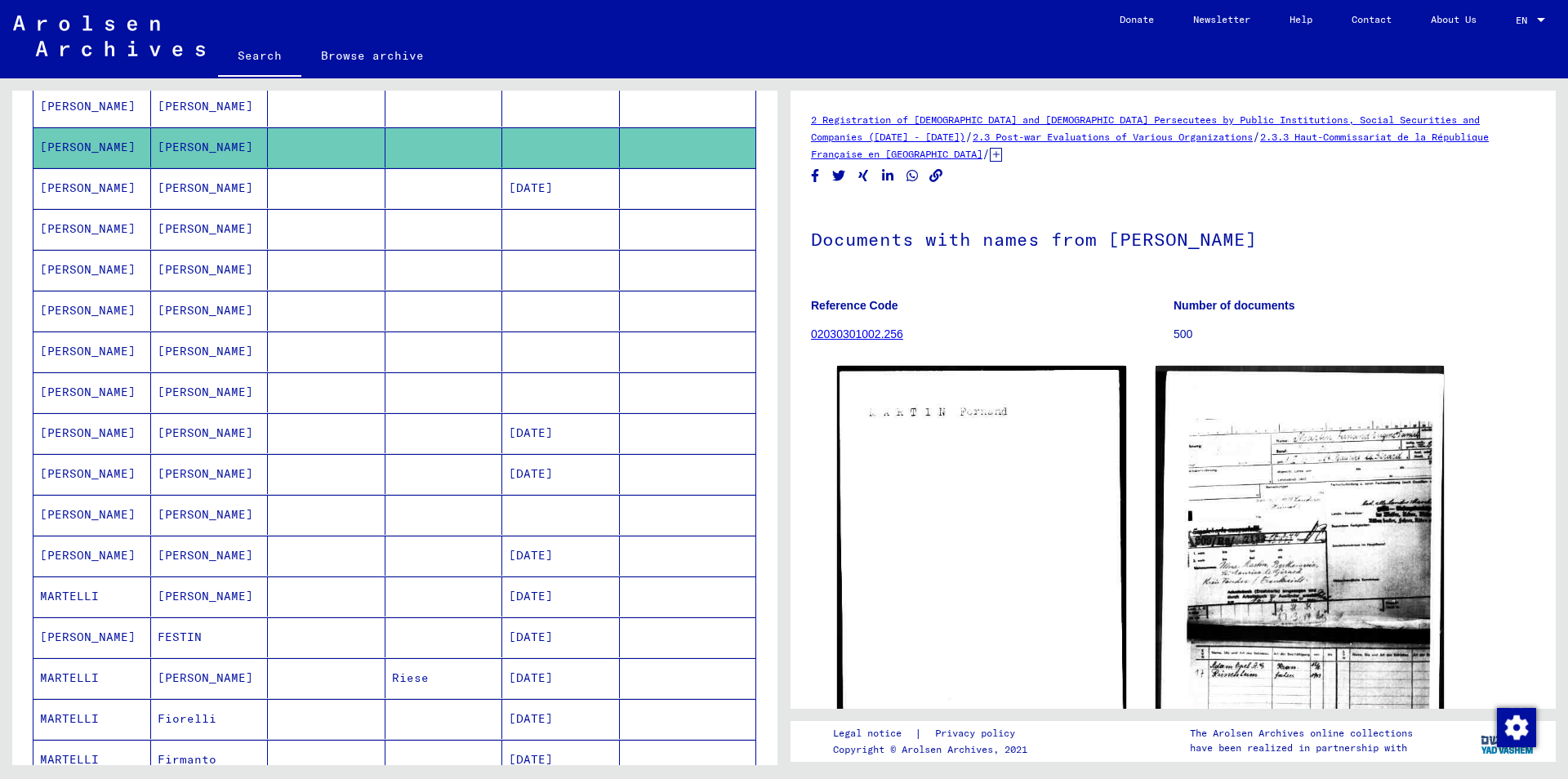
click at [555, 313] on mat-cell at bounding box center [560, 310] width 117 height 40
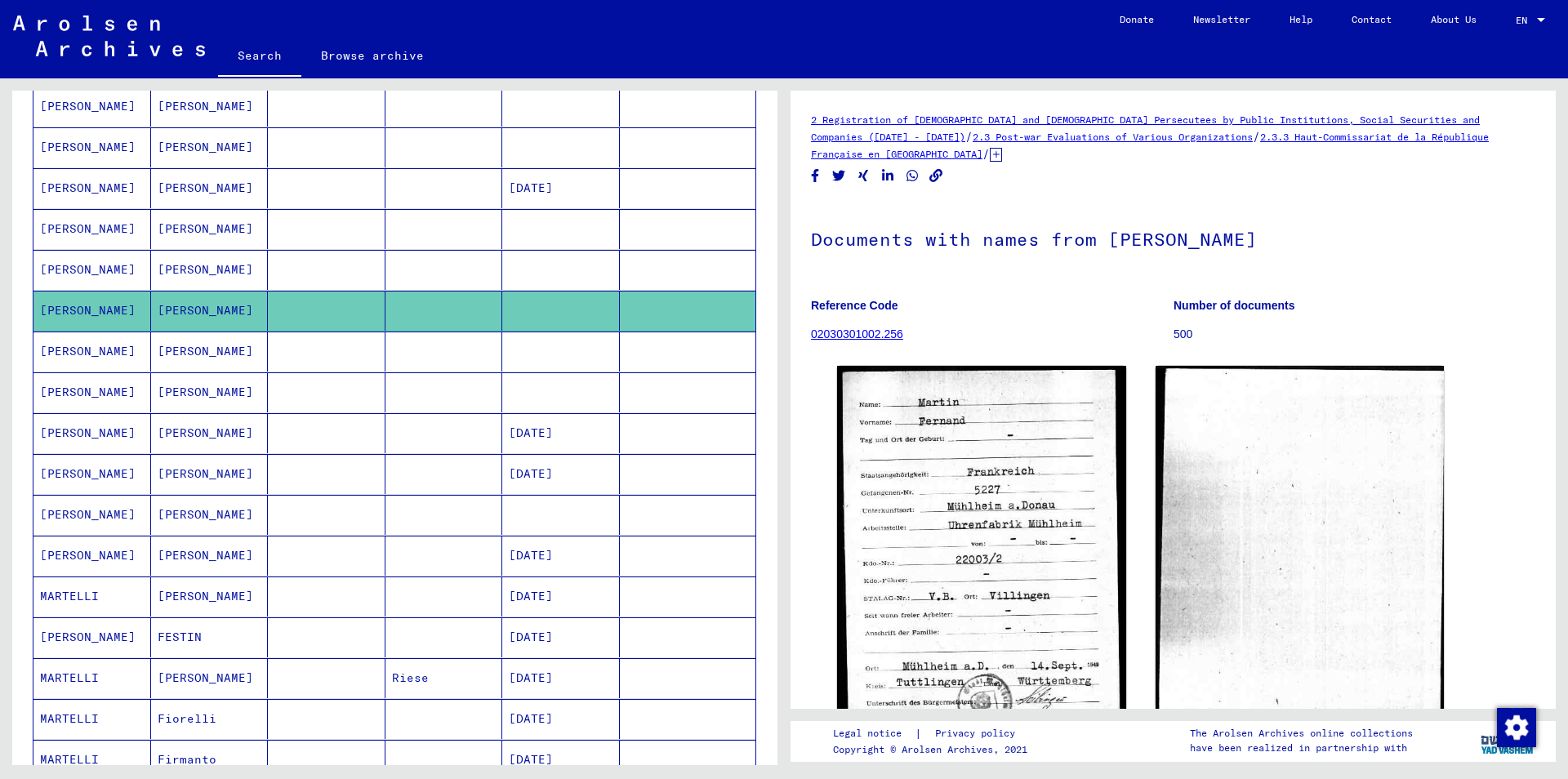
click at [569, 395] on mat-cell at bounding box center [560, 392] width 117 height 40
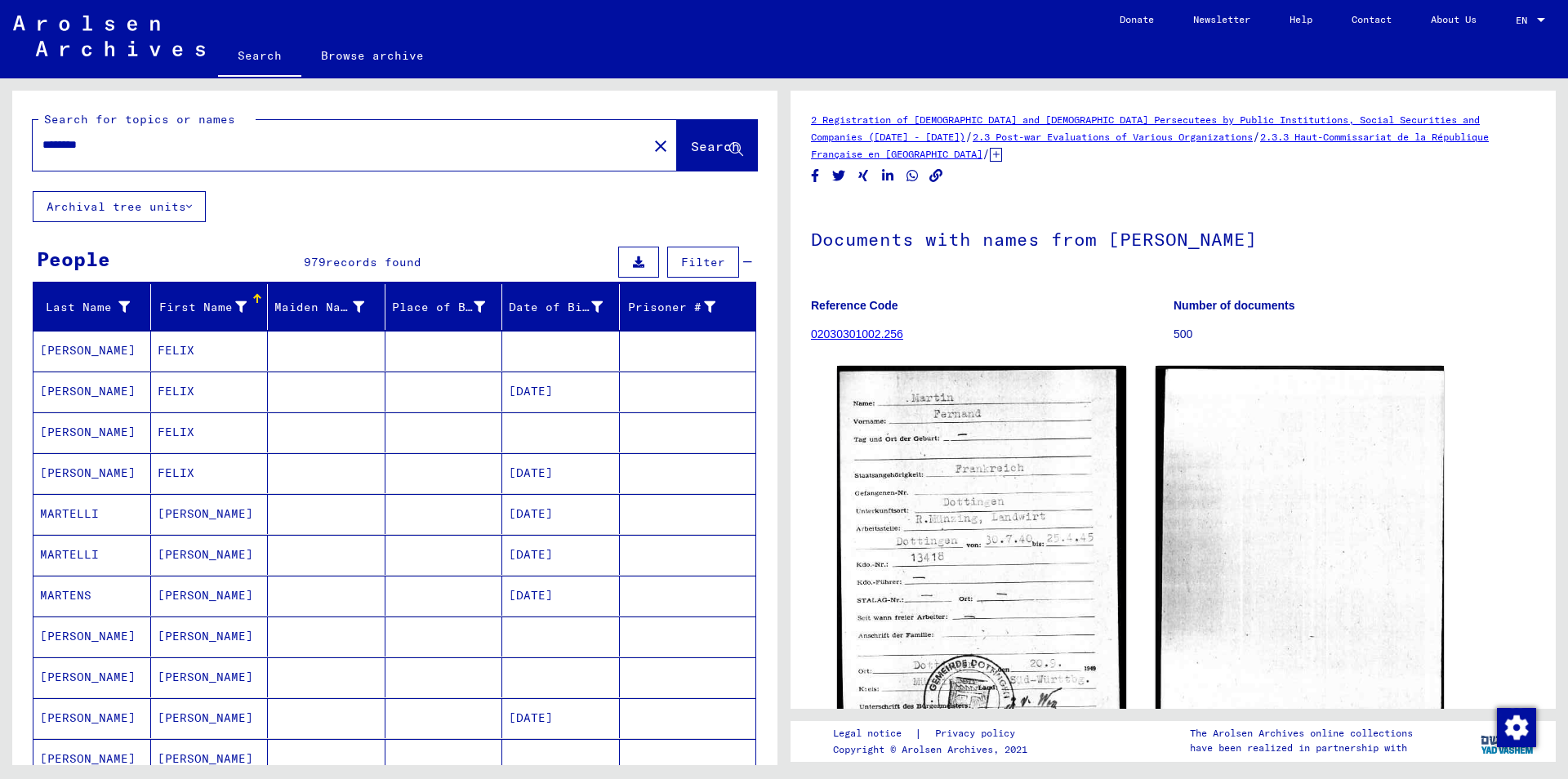
drag, startPoint x: 125, startPoint y: 148, endPoint x: 0, endPoint y: 136, distance: 125.6
click at [42, 136] on input "********" at bounding box center [340, 144] width 595 height 17
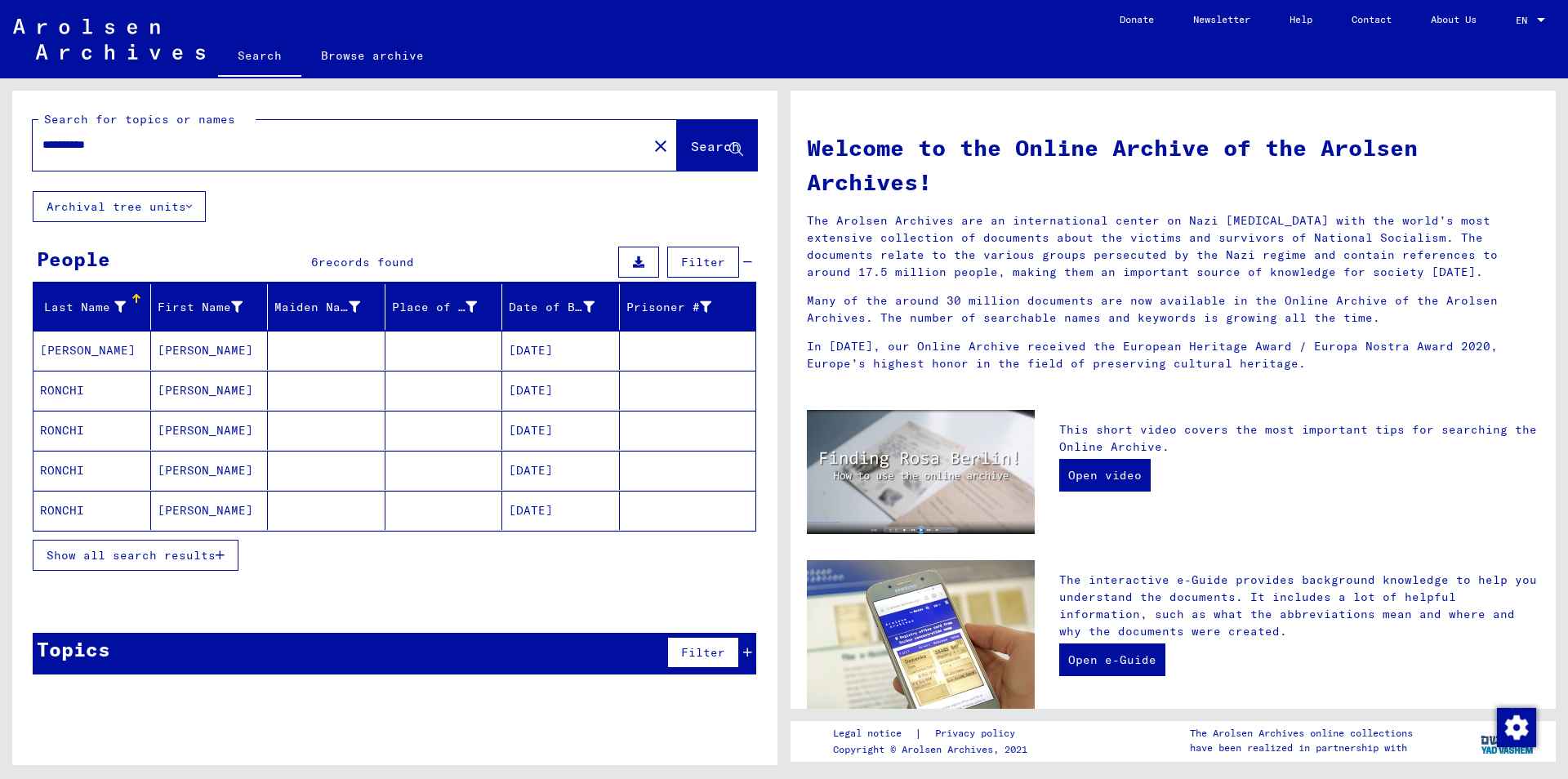
click at [569, 395] on mat-cell "[DATE]" at bounding box center [560, 390] width 117 height 39
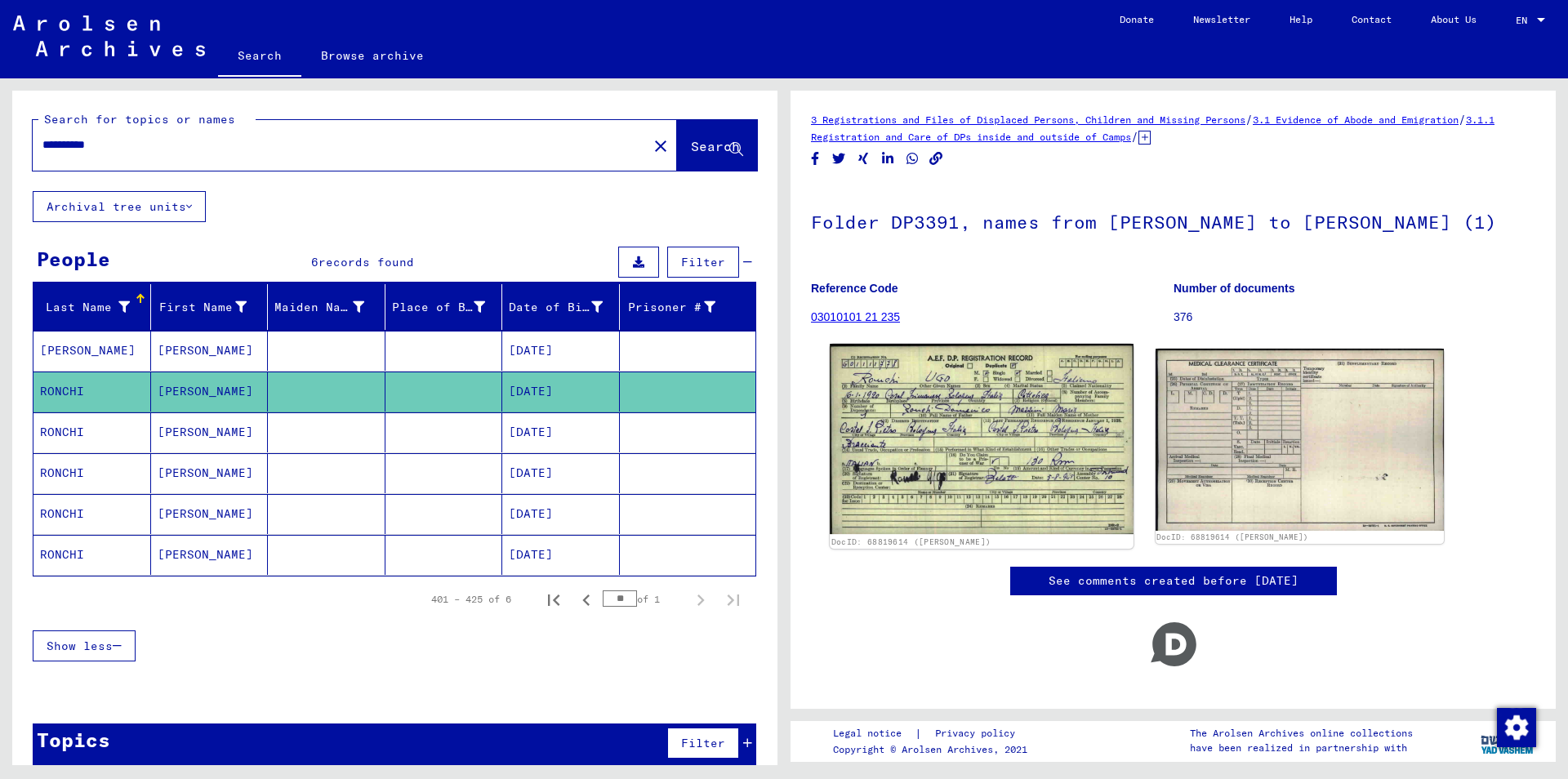
click at [978, 447] on img at bounding box center [981, 439] width 303 height 191
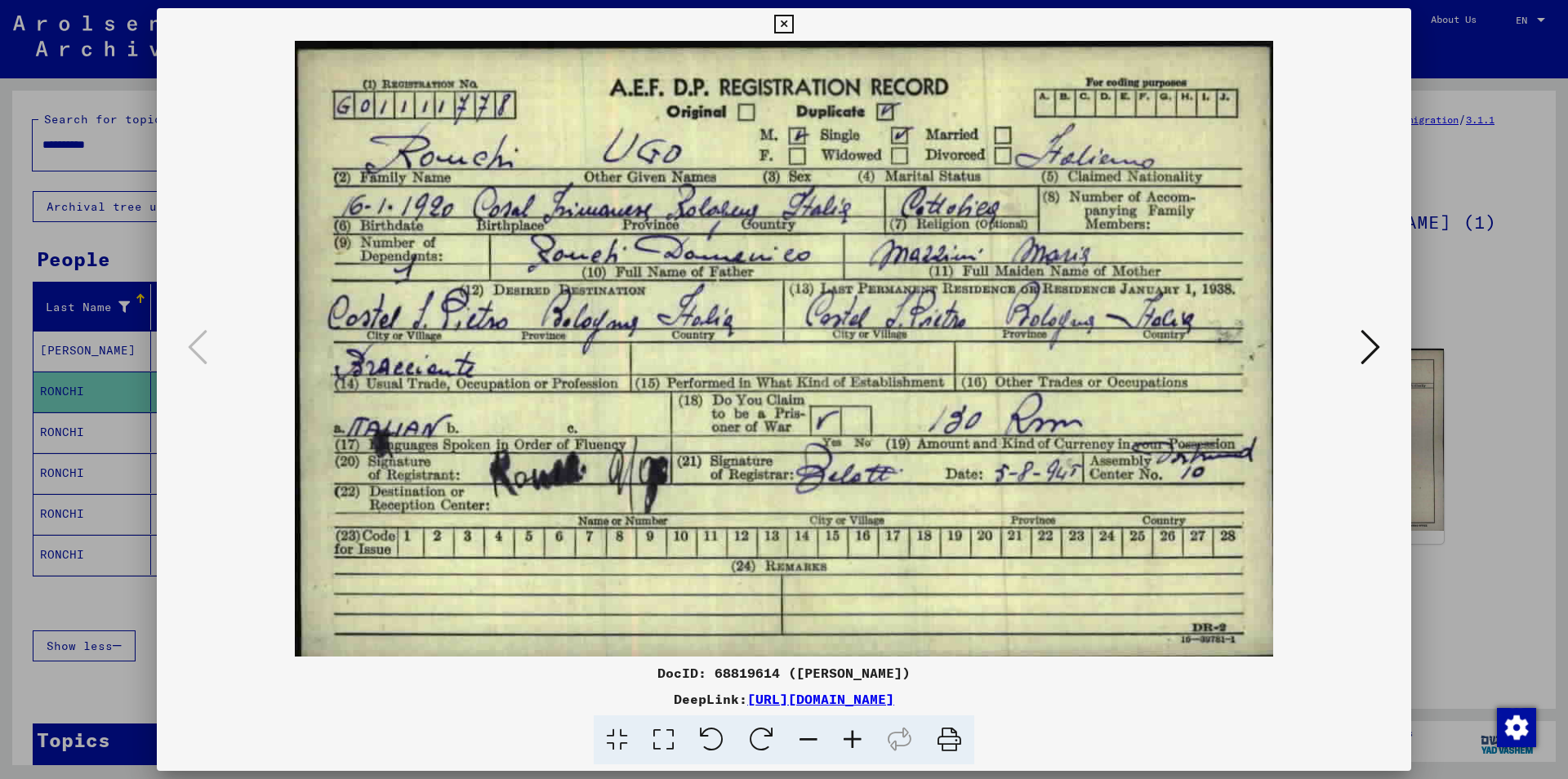
click at [793, 23] on icon at bounding box center [783, 25] width 19 height 20
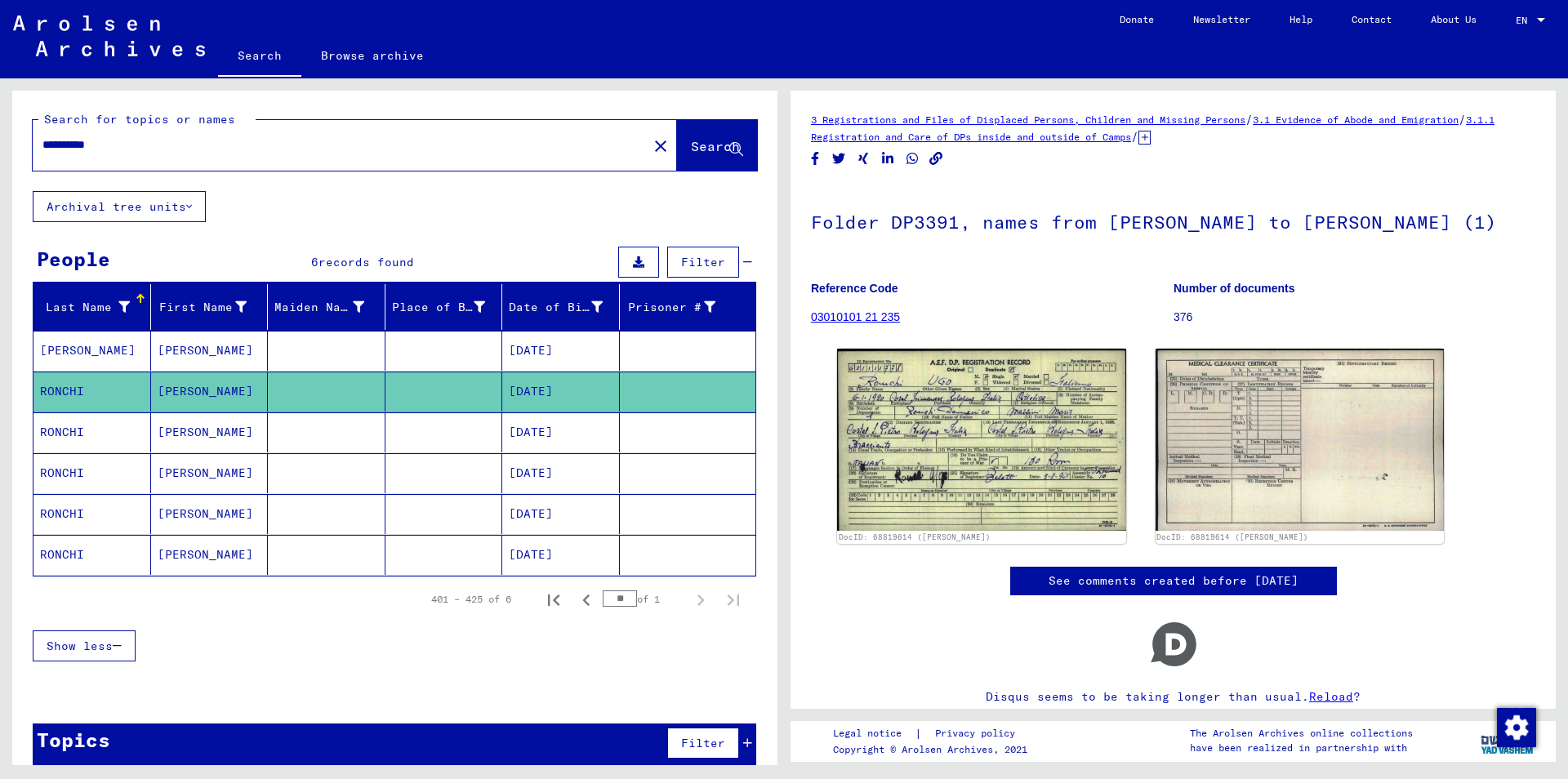
drag, startPoint x: 117, startPoint y: 146, endPoint x: 0, endPoint y: 135, distance: 117.5
click at [42, 136] on input "**********" at bounding box center [340, 144] width 595 height 17
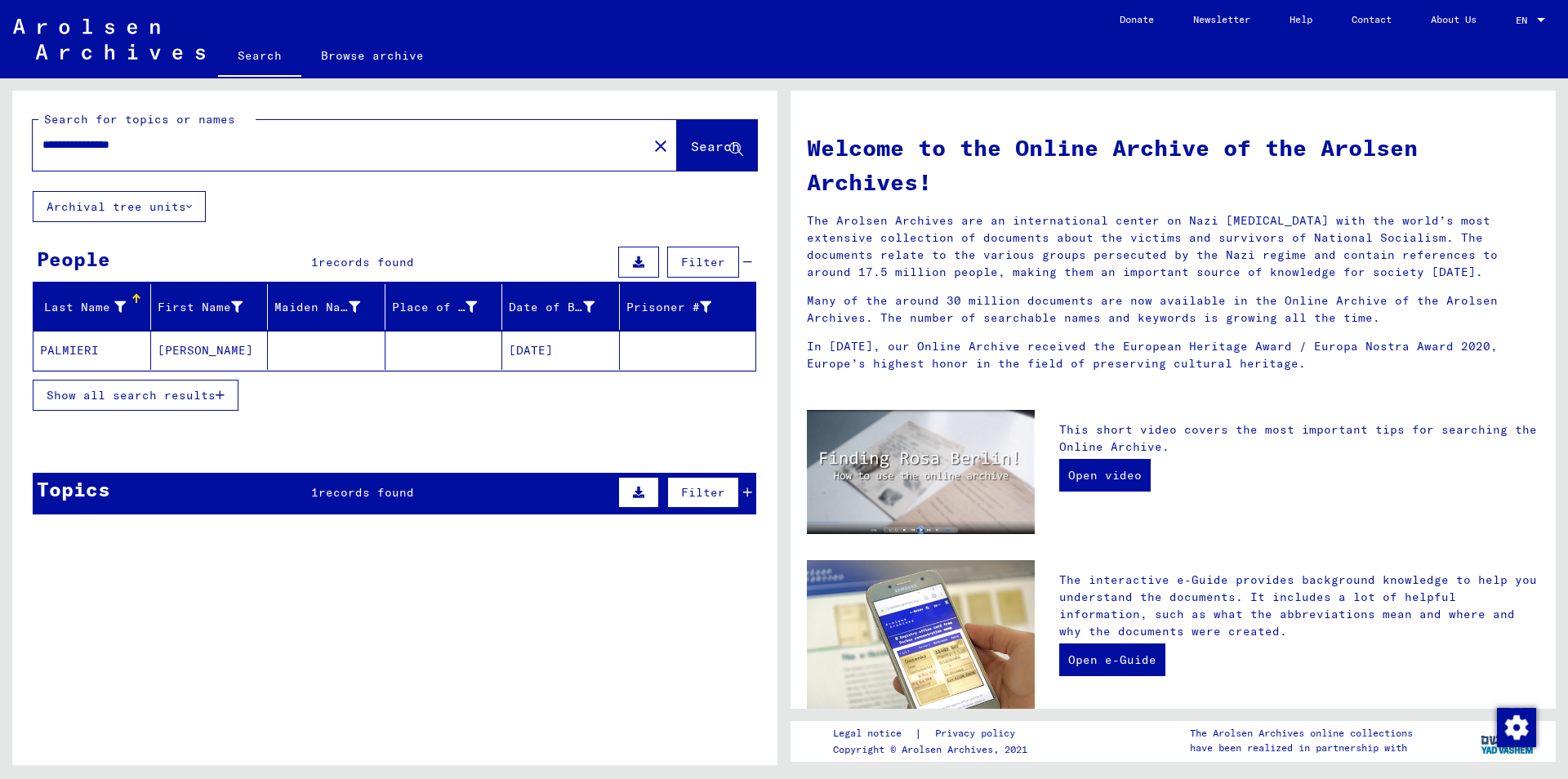
click at [325, 355] on mat-cell at bounding box center [326, 351] width 117 height 39
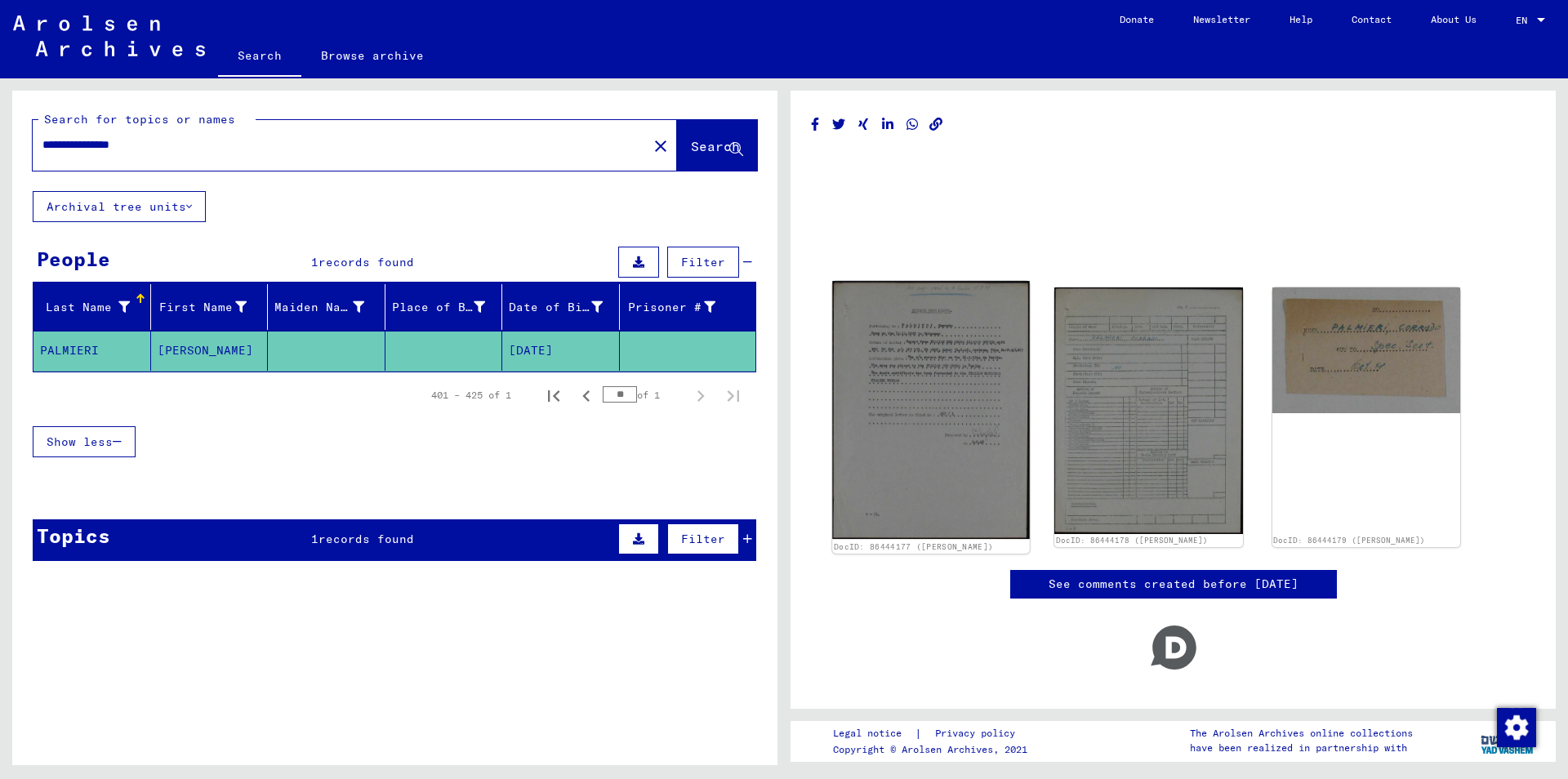
click at [921, 410] on img at bounding box center [931, 410] width 198 height 258
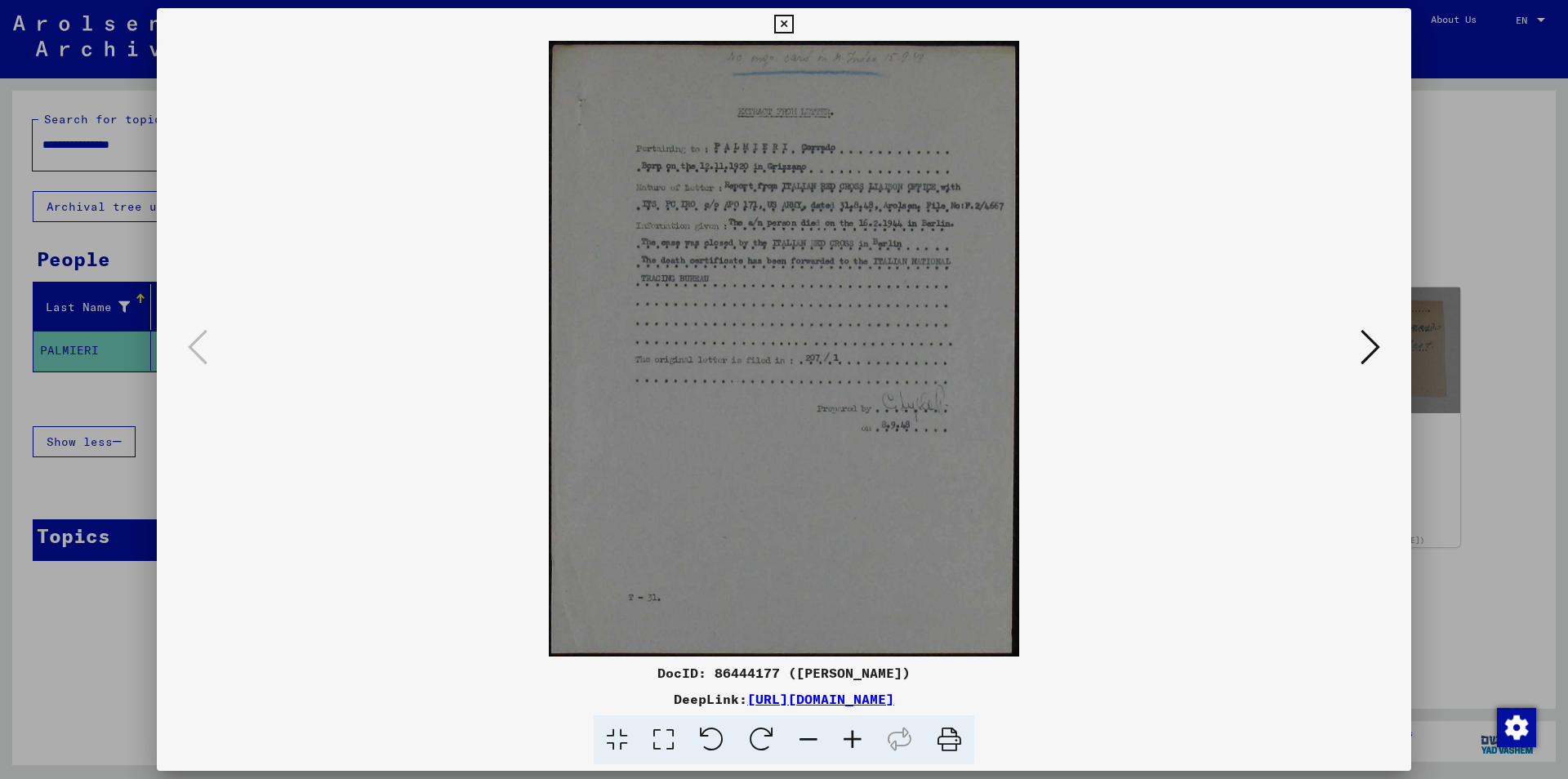
click at [852, 742] on icon at bounding box center [852, 740] width 44 height 50
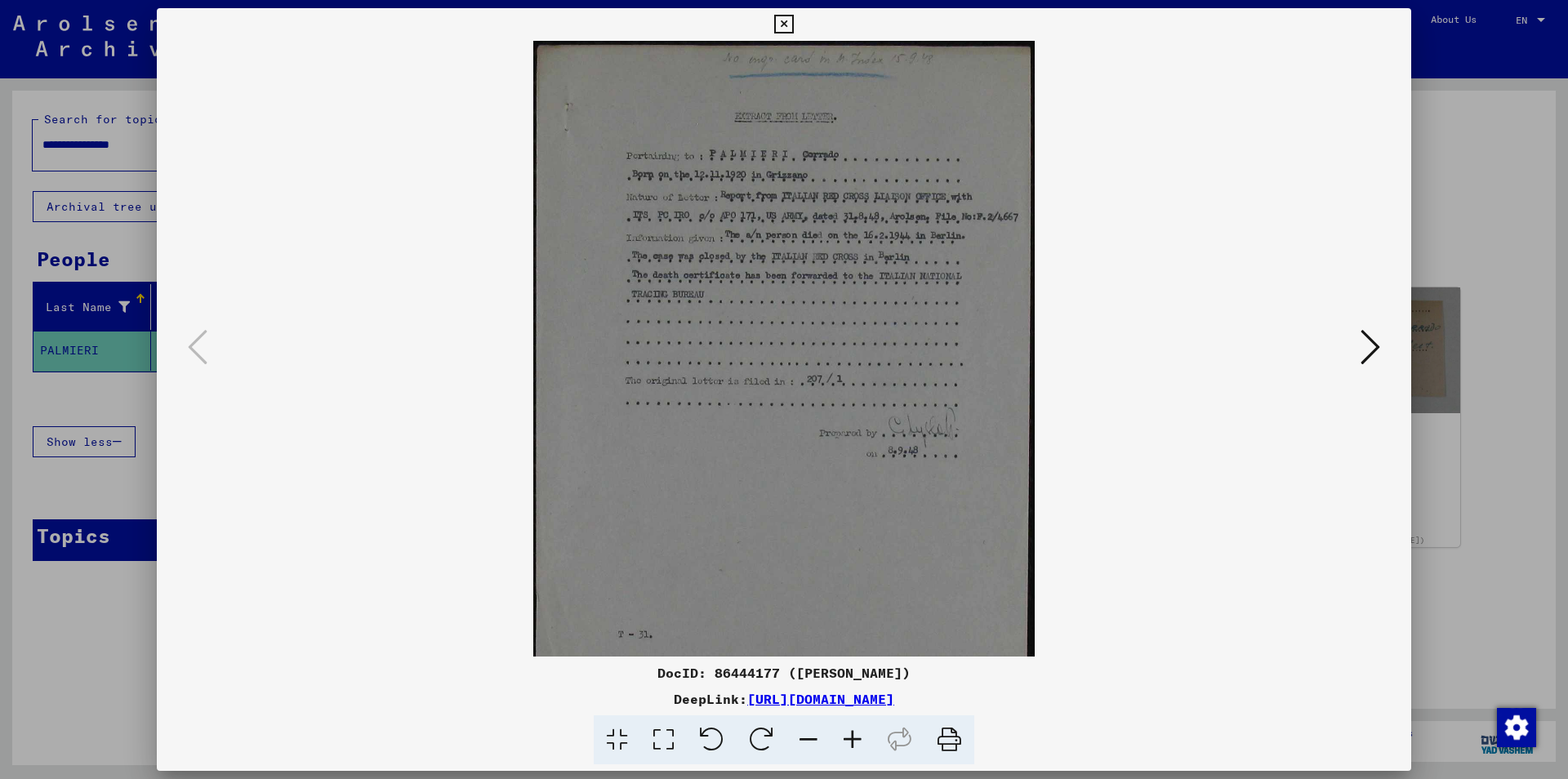
click at [852, 742] on icon at bounding box center [852, 740] width 44 height 50
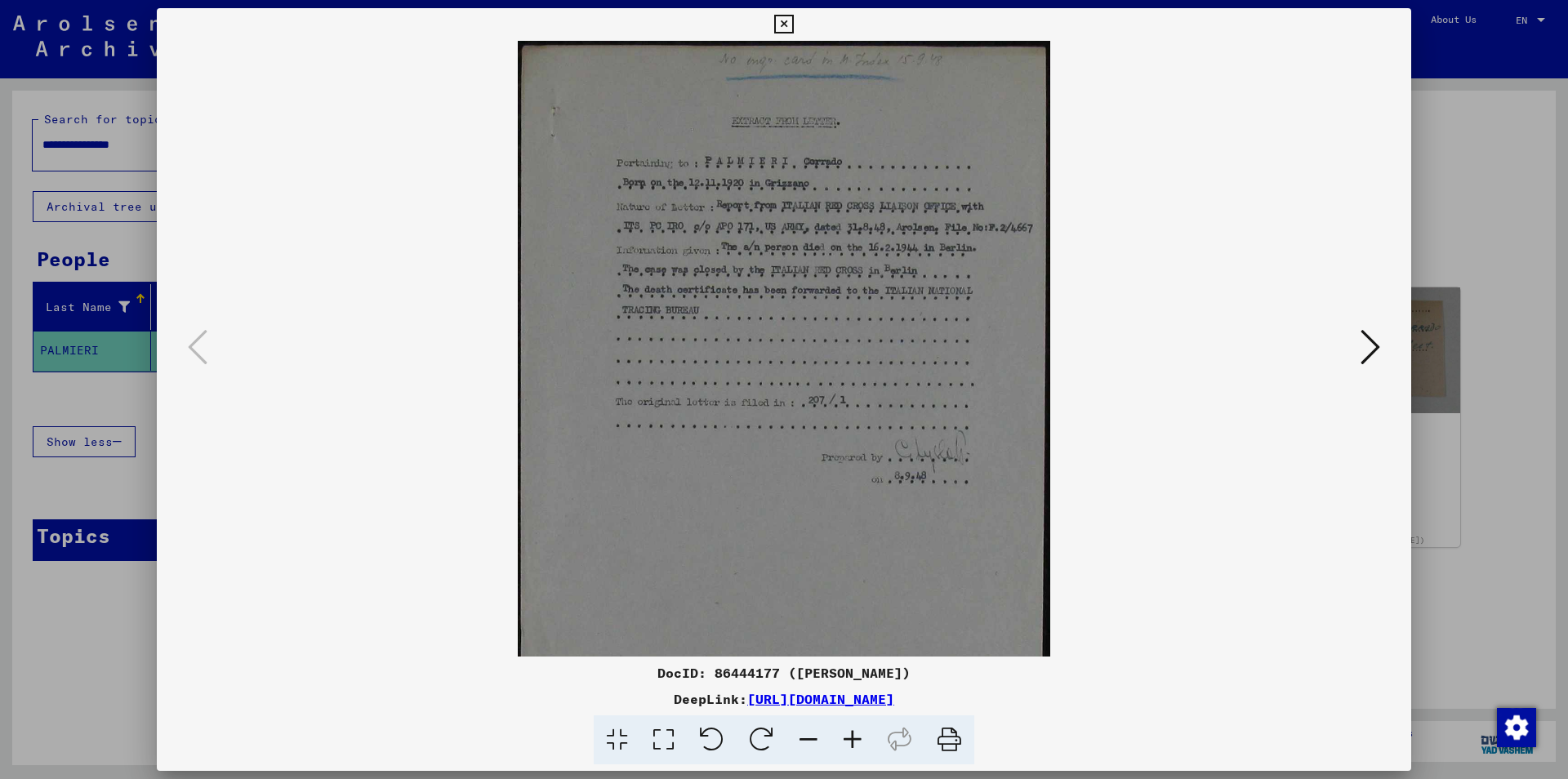
click at [852, 743] on icon at bounding box center [852, 740] width 44 height 50
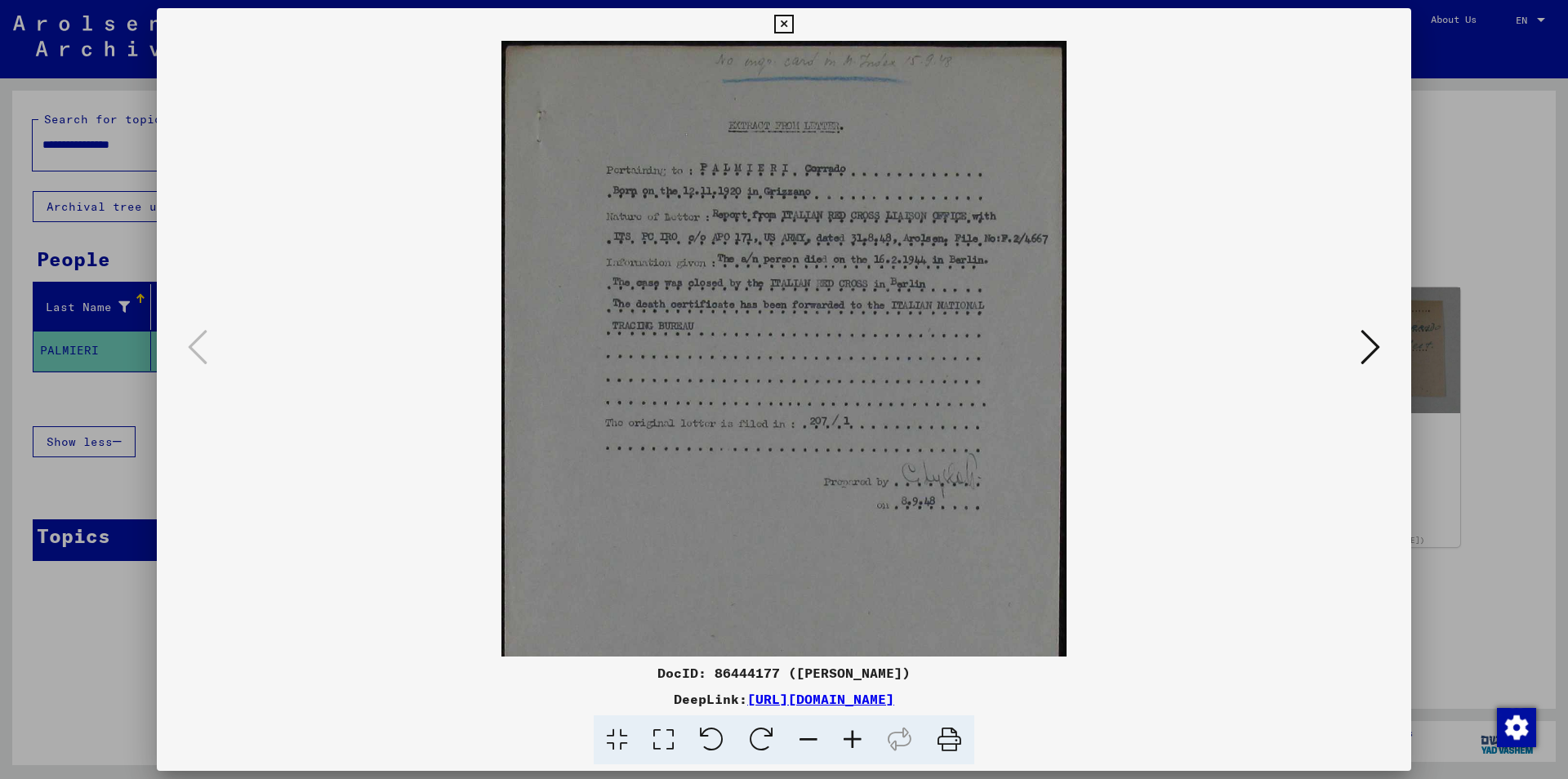
click at [852, 743] on icon at bounding box center [852, 740] width 44 height 50
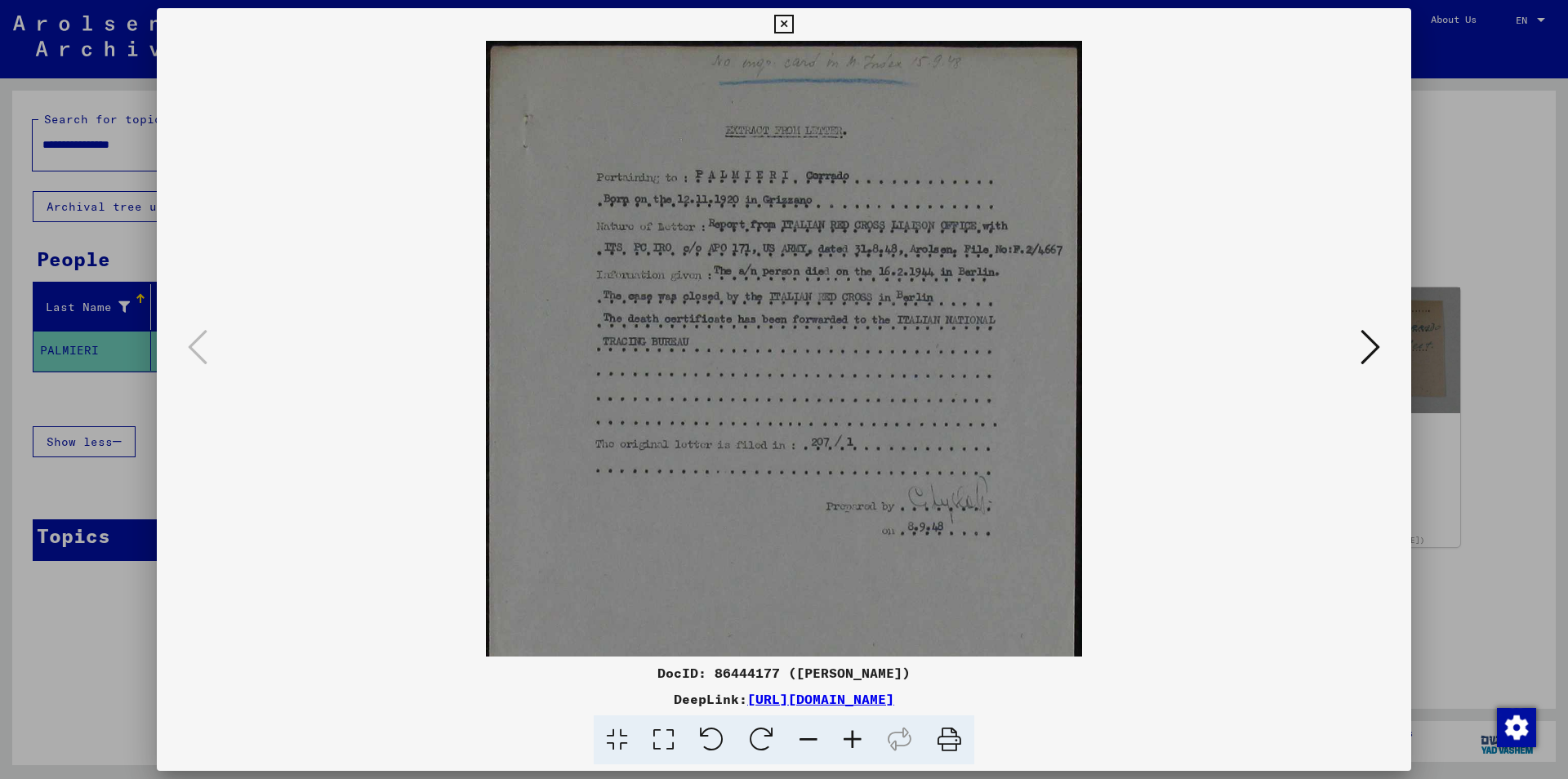
click at [852, 743] on icon at bounding box center [852, 740] width 44 height 50
click at [851, 743] on icon at bounding box center [852, 740] width 44 height 50
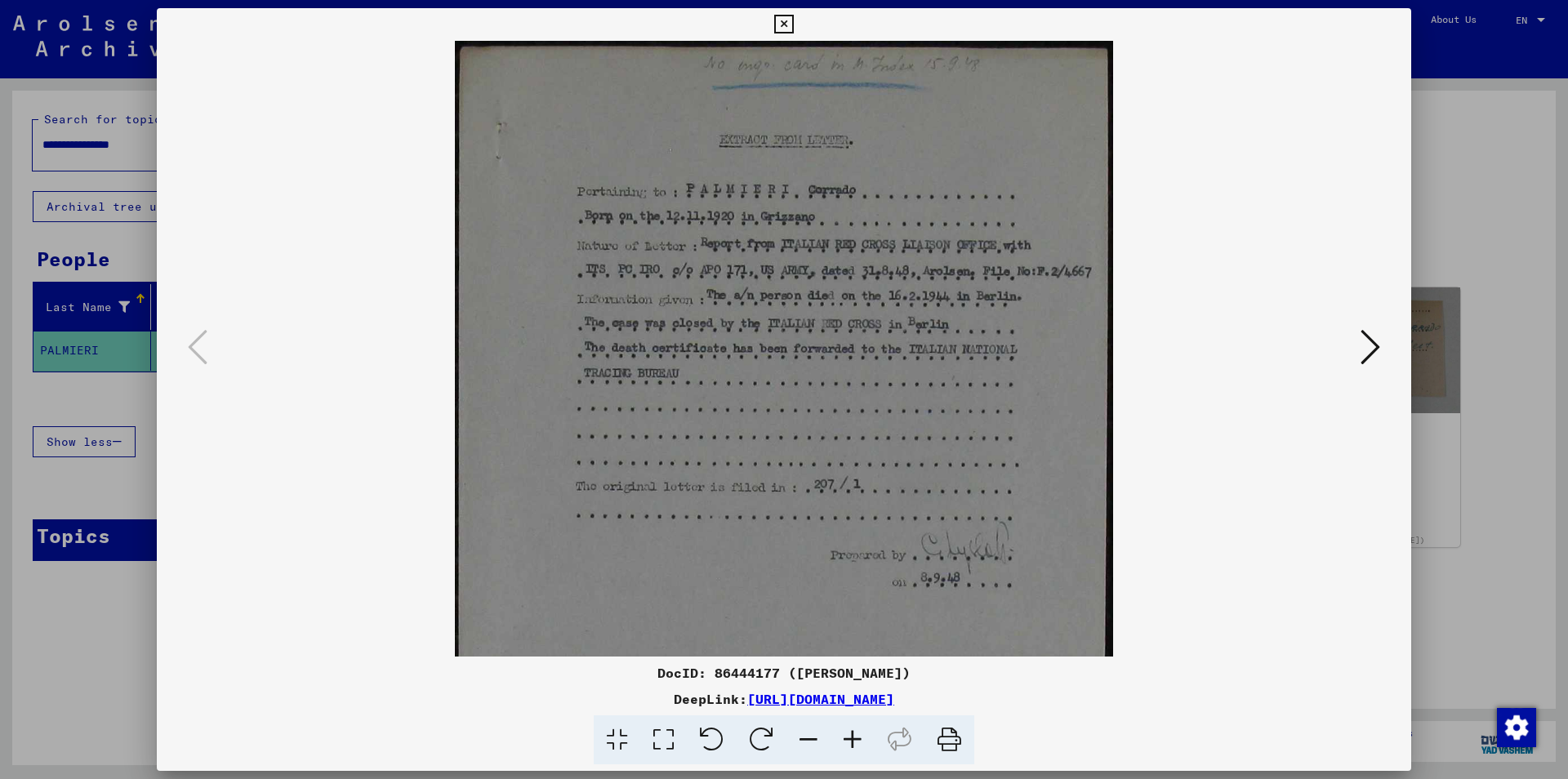
click at [851, 743] on icon at bounding box center [852, 740] width 44 height 50
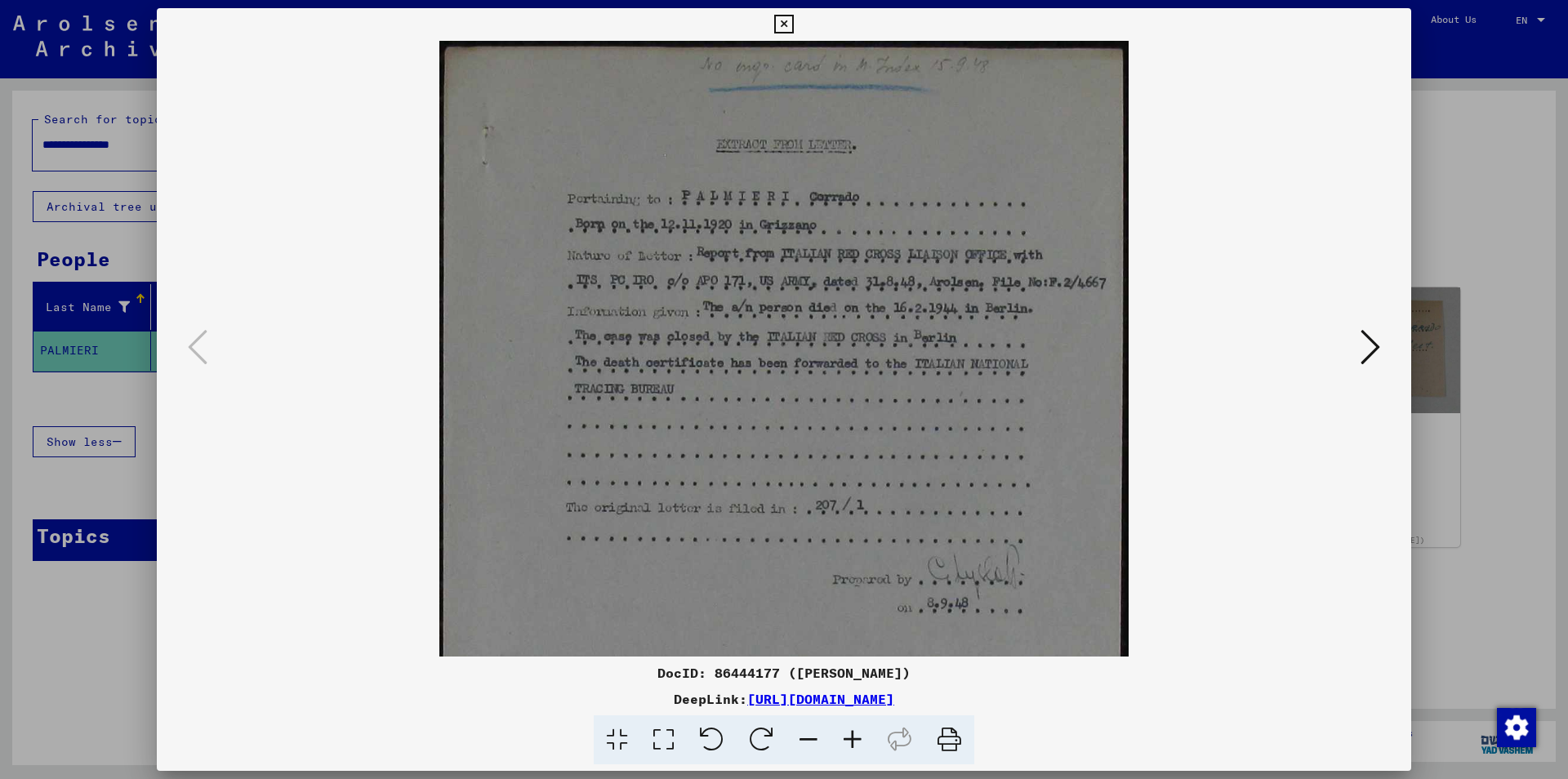
click at [851, 743] on icon at bounding box center [852, 740] width 44 height 50
click at [850, 743] on icon at bounding box center [852, 740] width 44 height 50
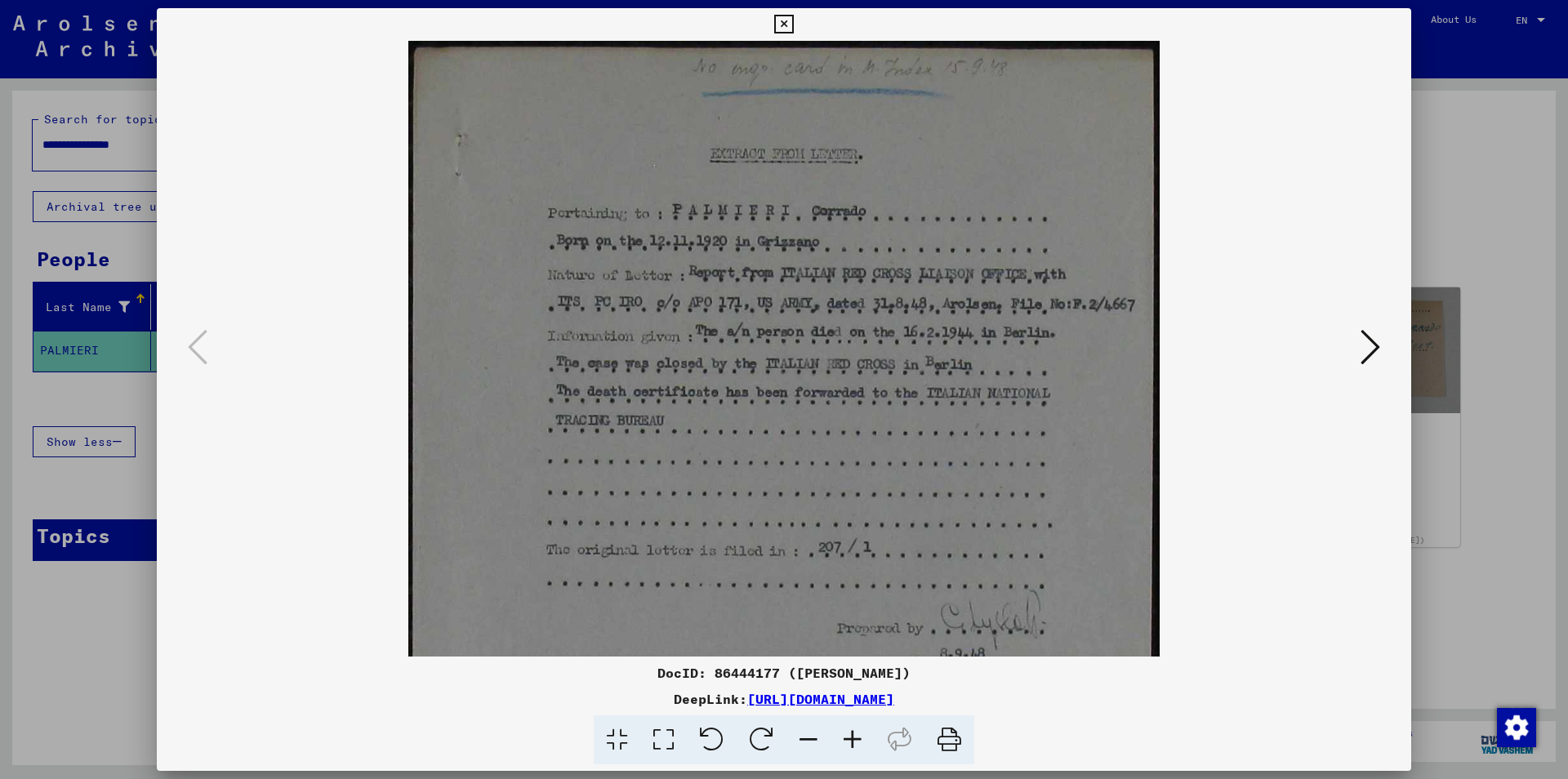
click at [849, 743] on icon at bounding box center [852, 740] width 44 height 50
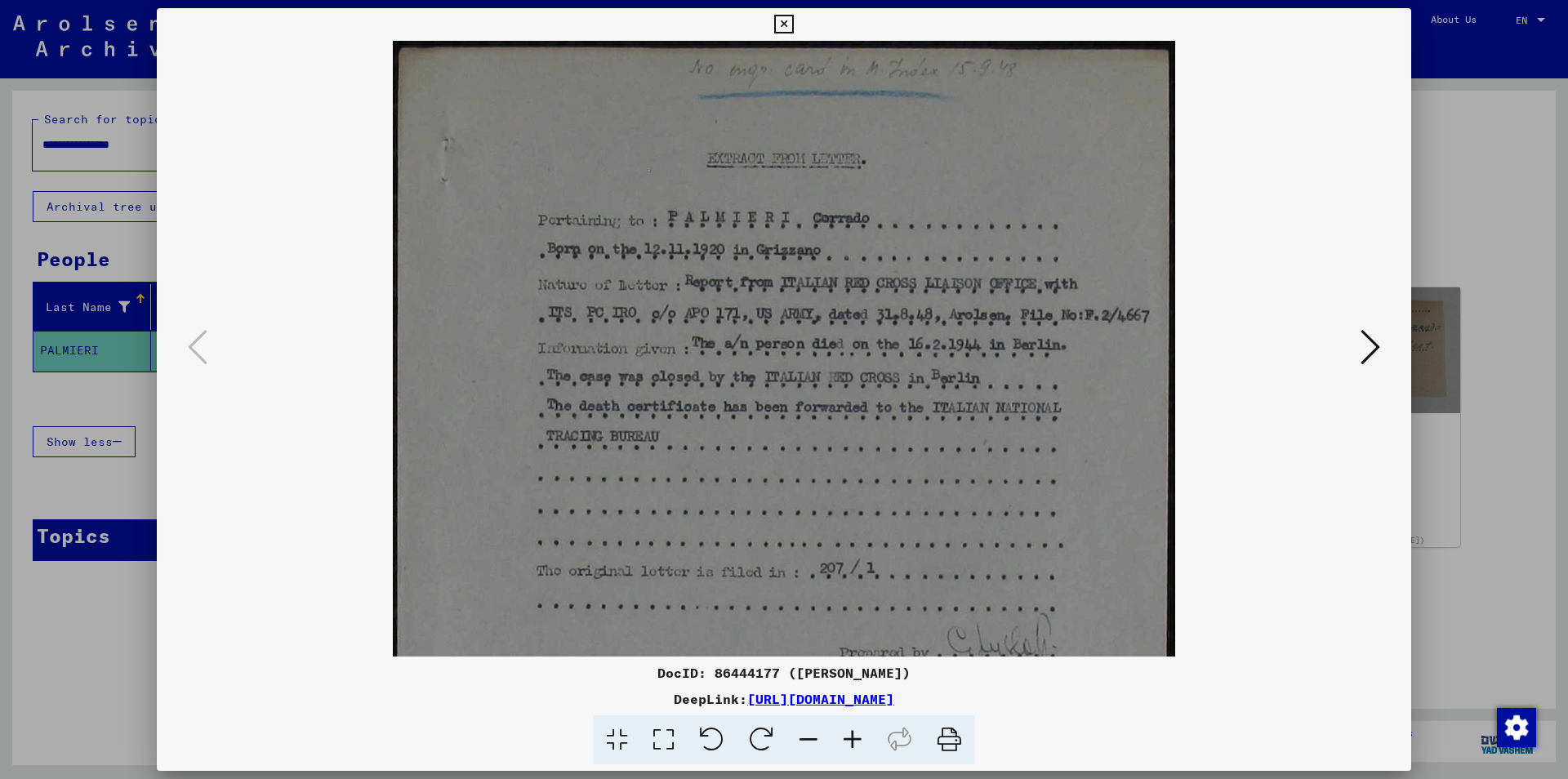
click at [849, 743] on icon at bounding box center [852, 740] width 44 height 50
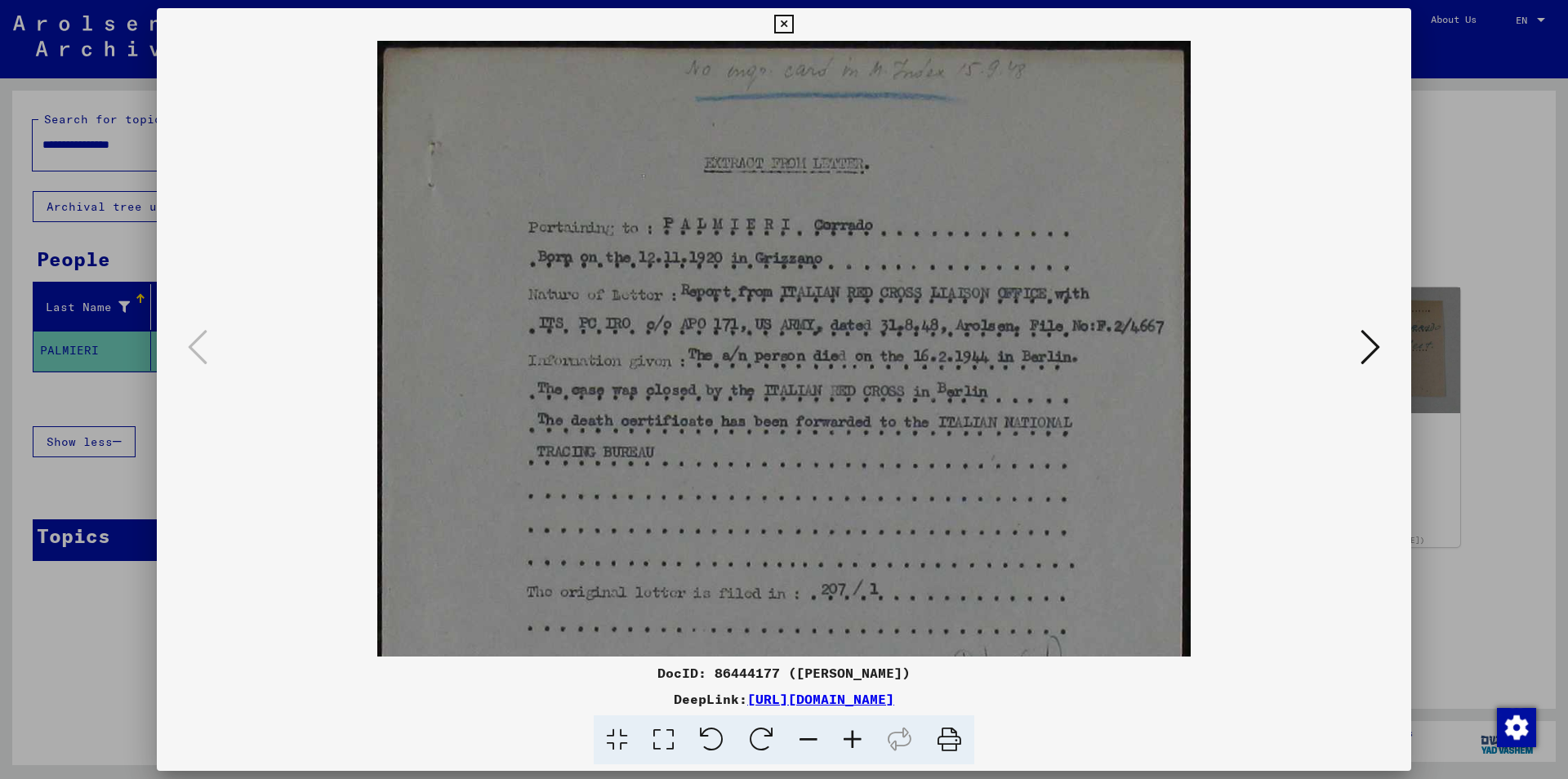
click at [1374, 351] on icon at bounding box center [1370, 348] width 20 height 39
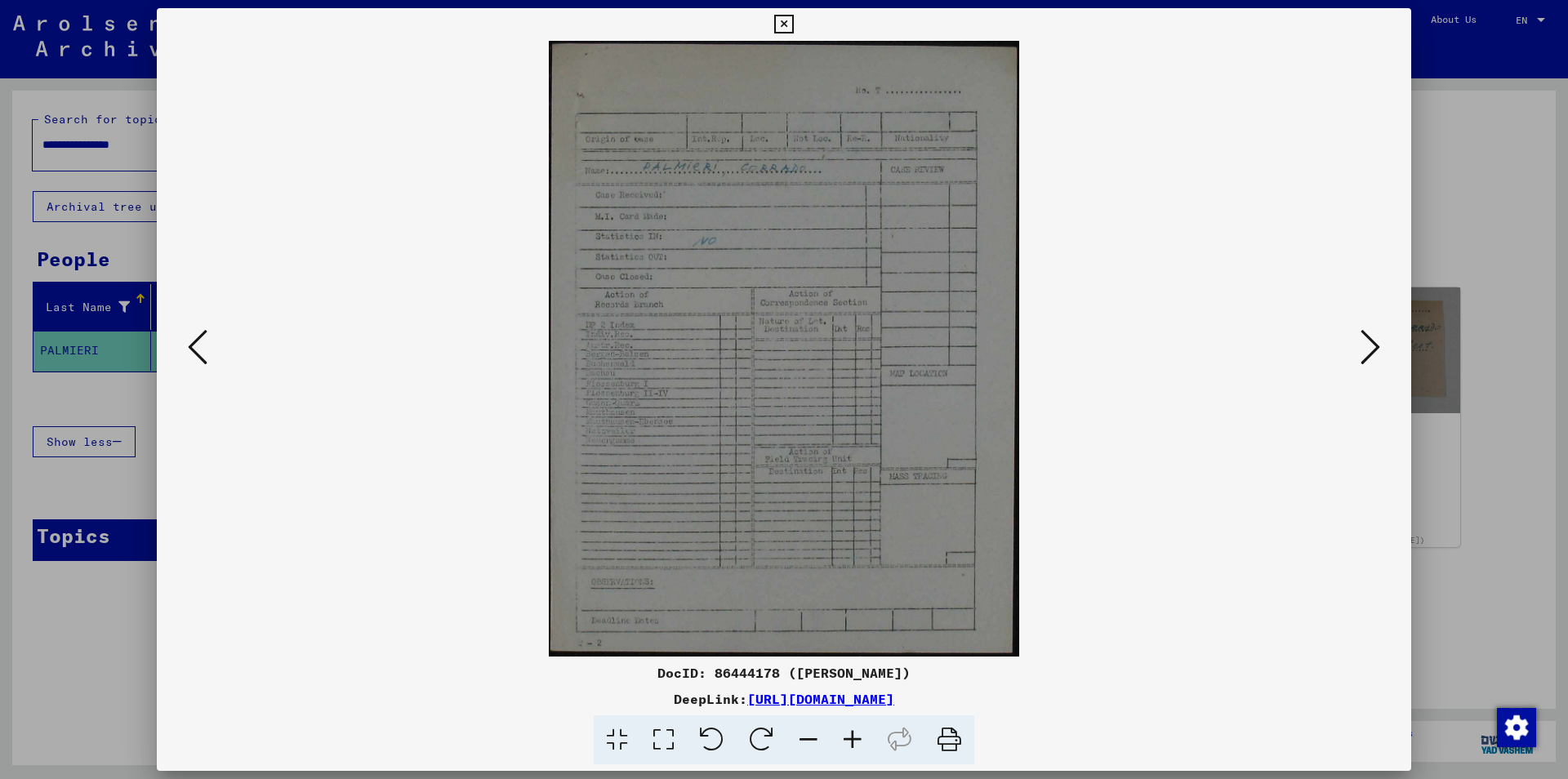
click at [1362, 347] on icon at bounding box center [1370, 348] width 20 height 39
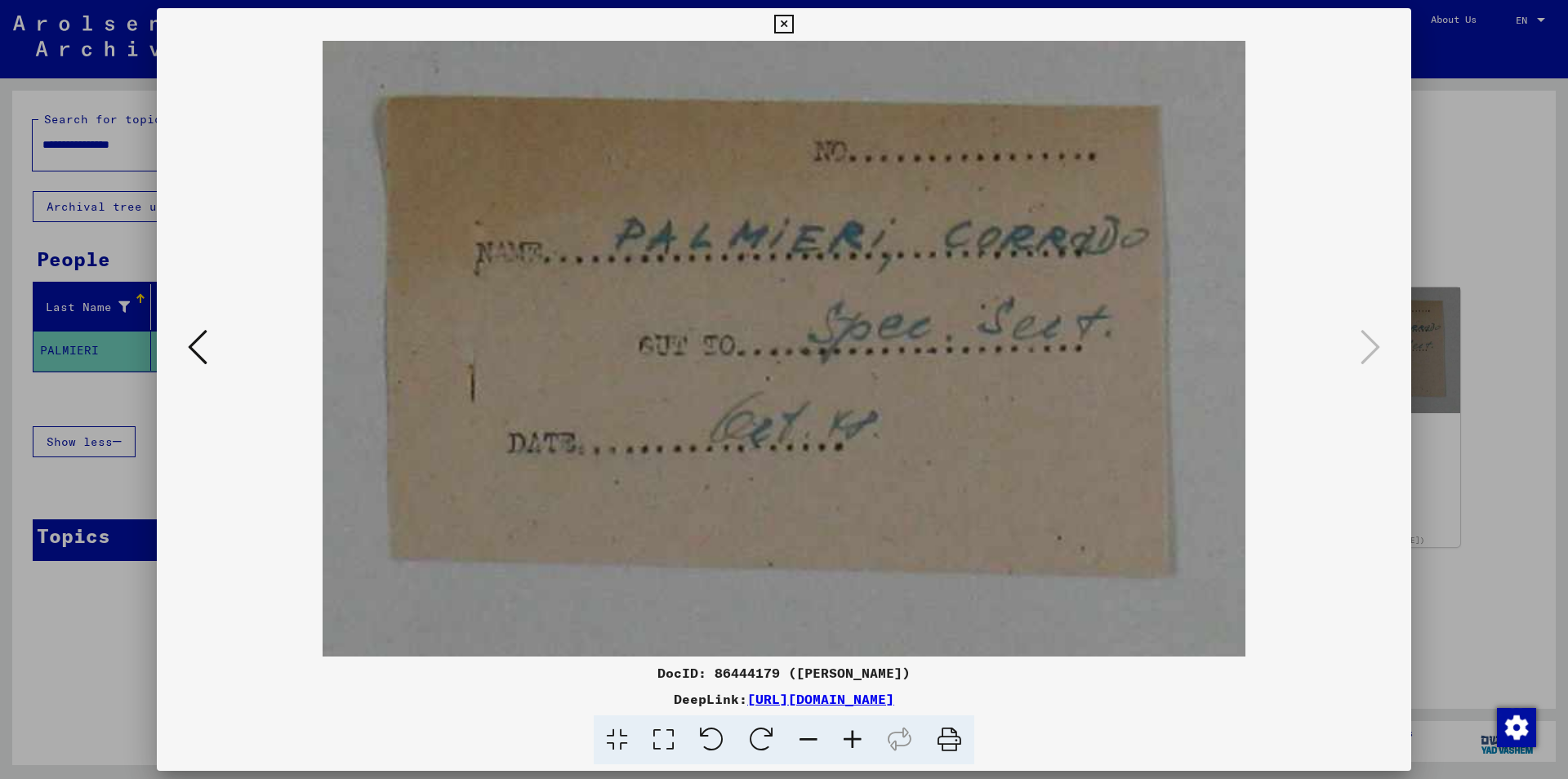
click at [793, 30] on icon at bounding box center [783, 25] width 19 height 20
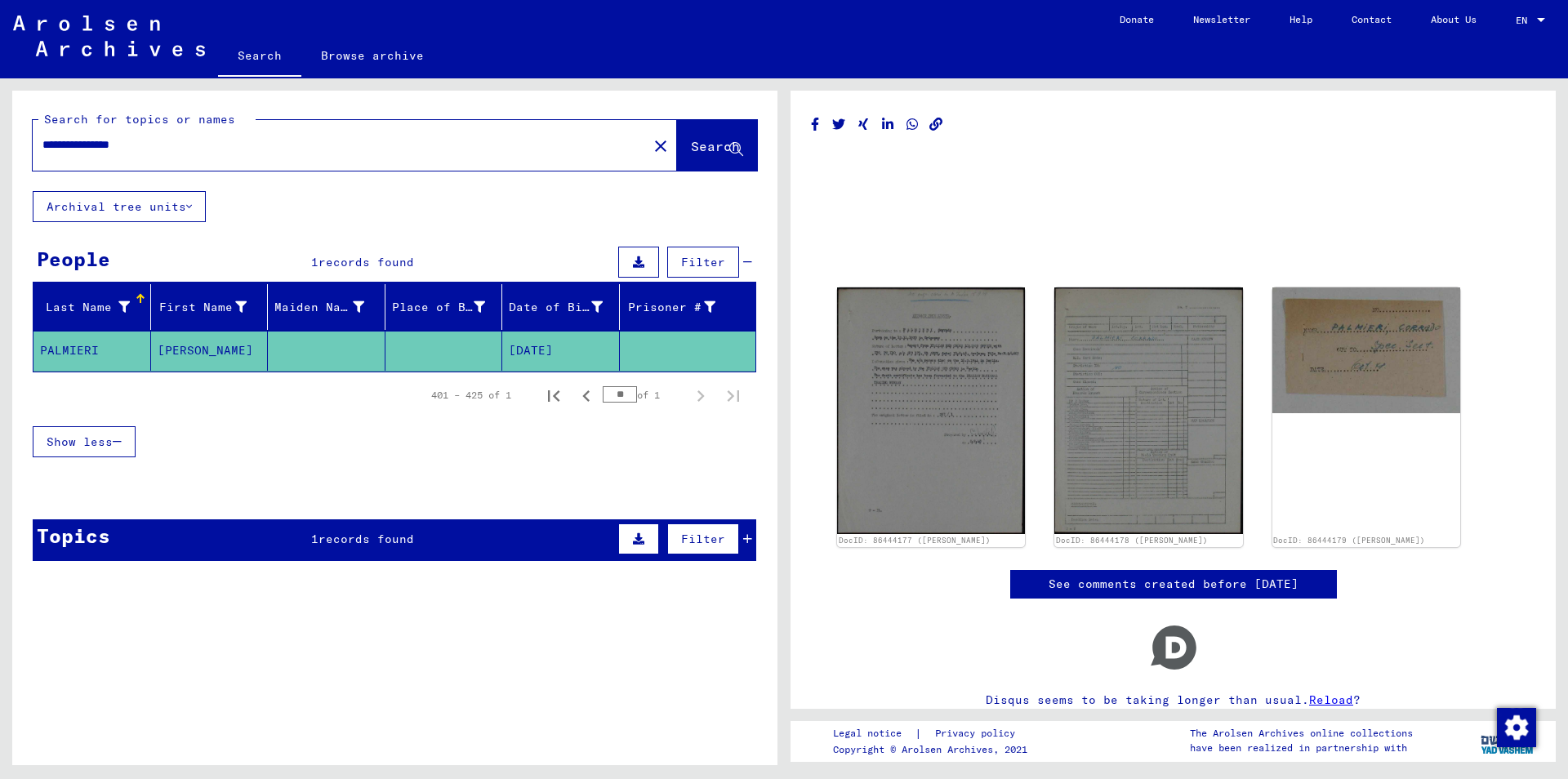
click at [744, 537] on icon at bounding box center [748, 539] width 9 height 12
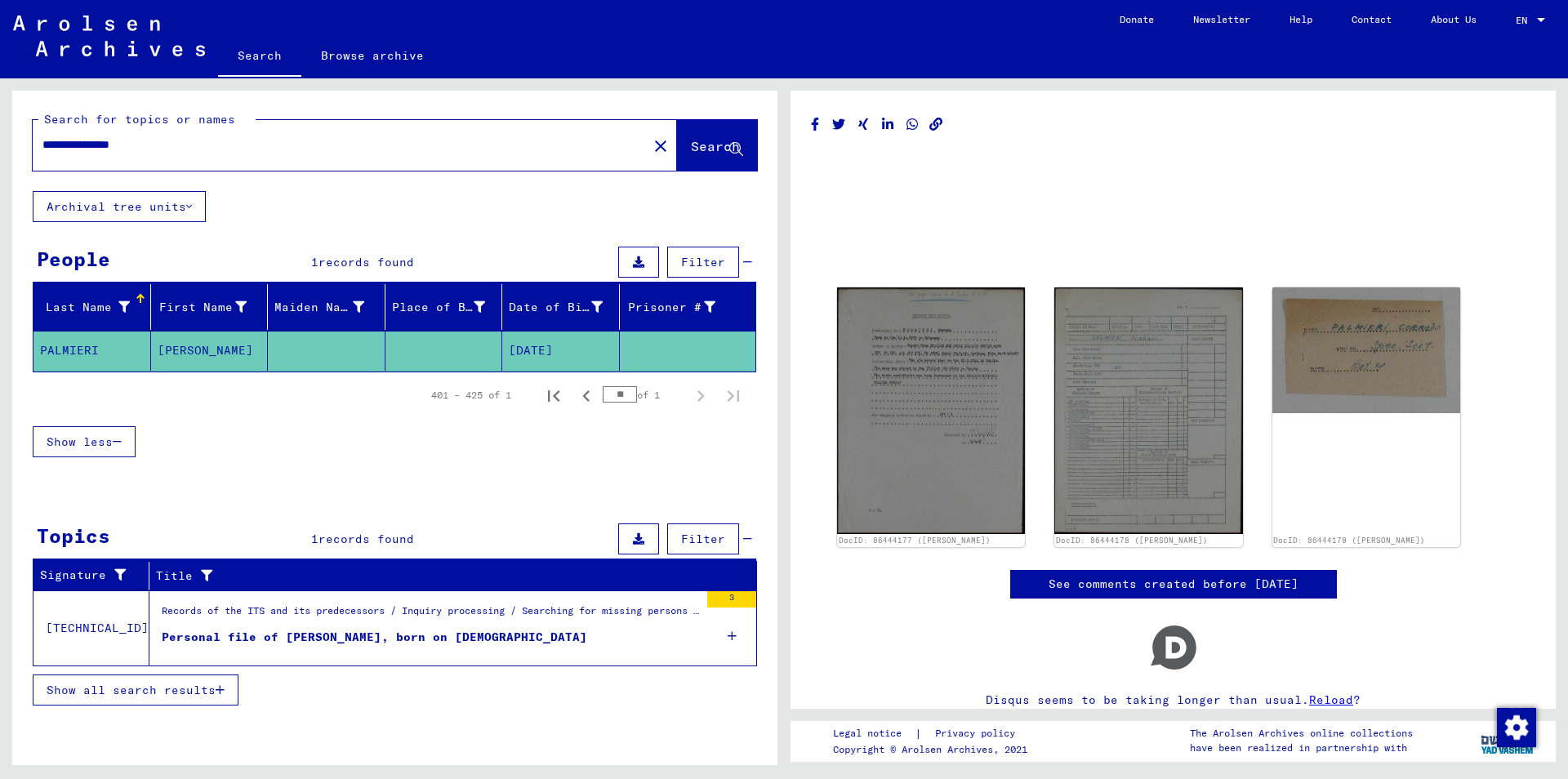
click at [526, 634] on div "Personal file of [PERSON_NAME], born on [DEMOGRAPHIC_DATA]" at bounding box center [374, 636] width 425 height 17
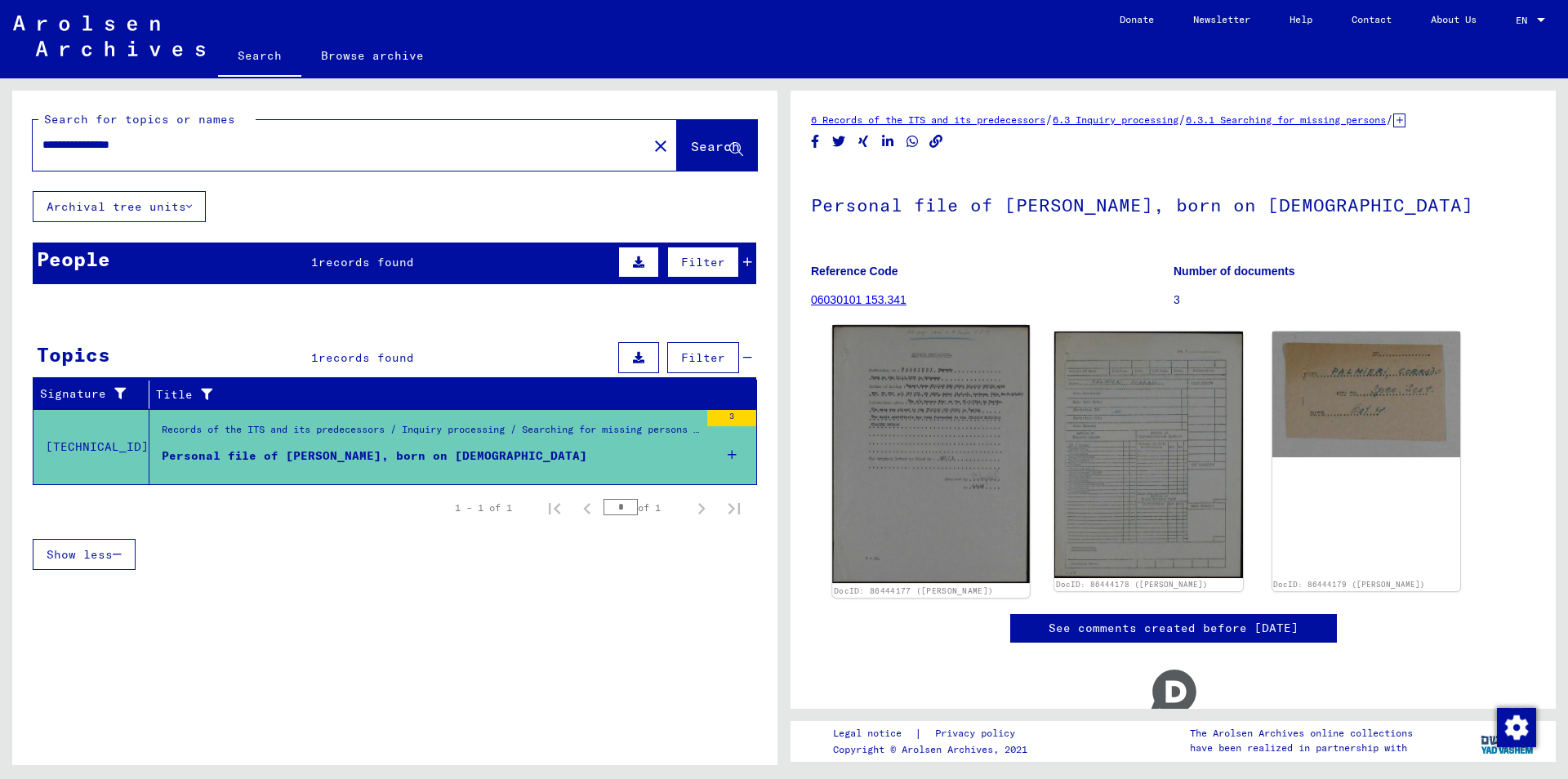
click at [952, 447] on img at bounding box center [931, 454] width 198 height 258
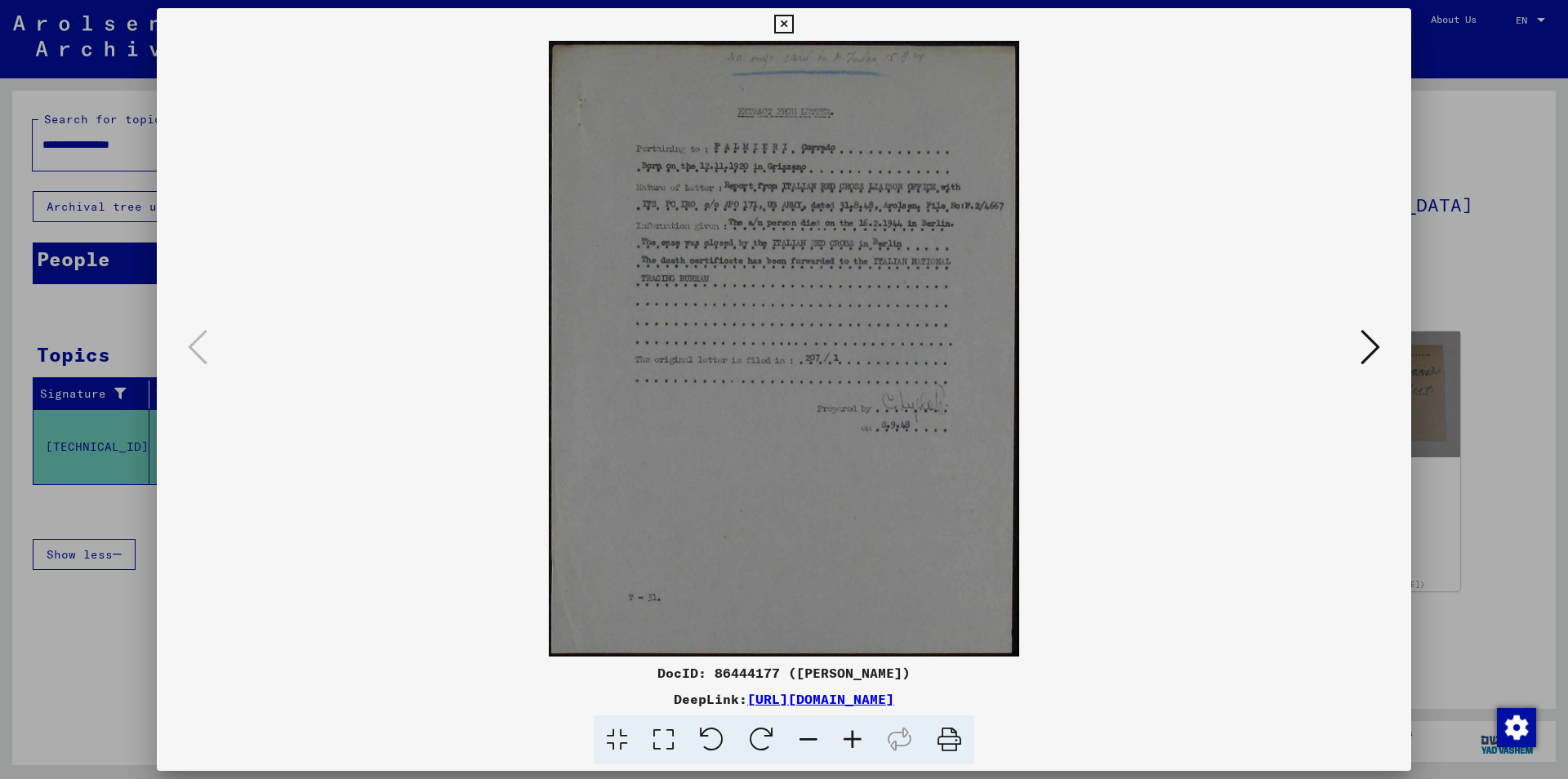
click at [844, 738] on icon at bounding box center [852, 740] width 44 height 50
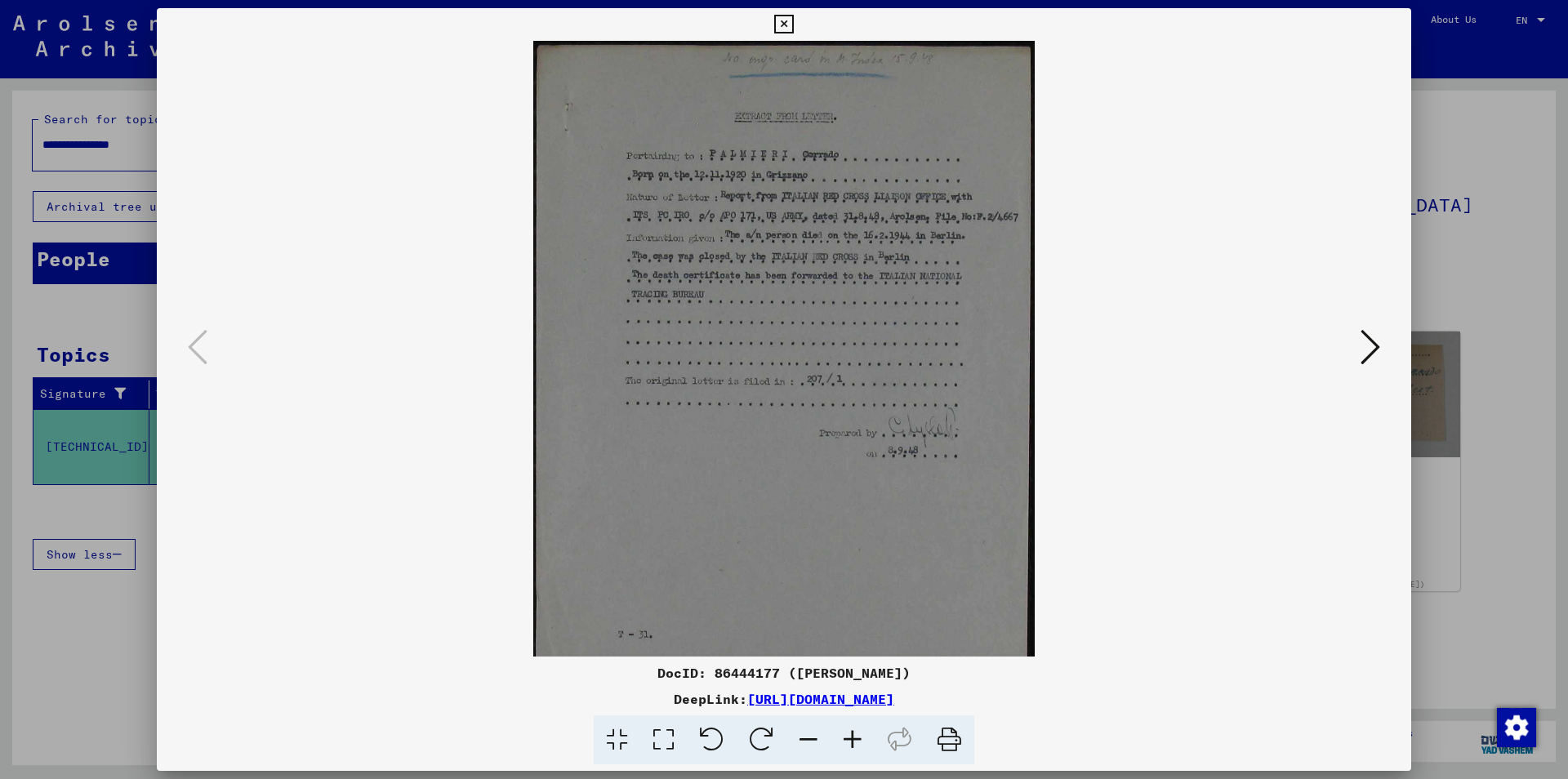
click at [844, 738] on icon at bounding box center [852, 740] width 44 height 50
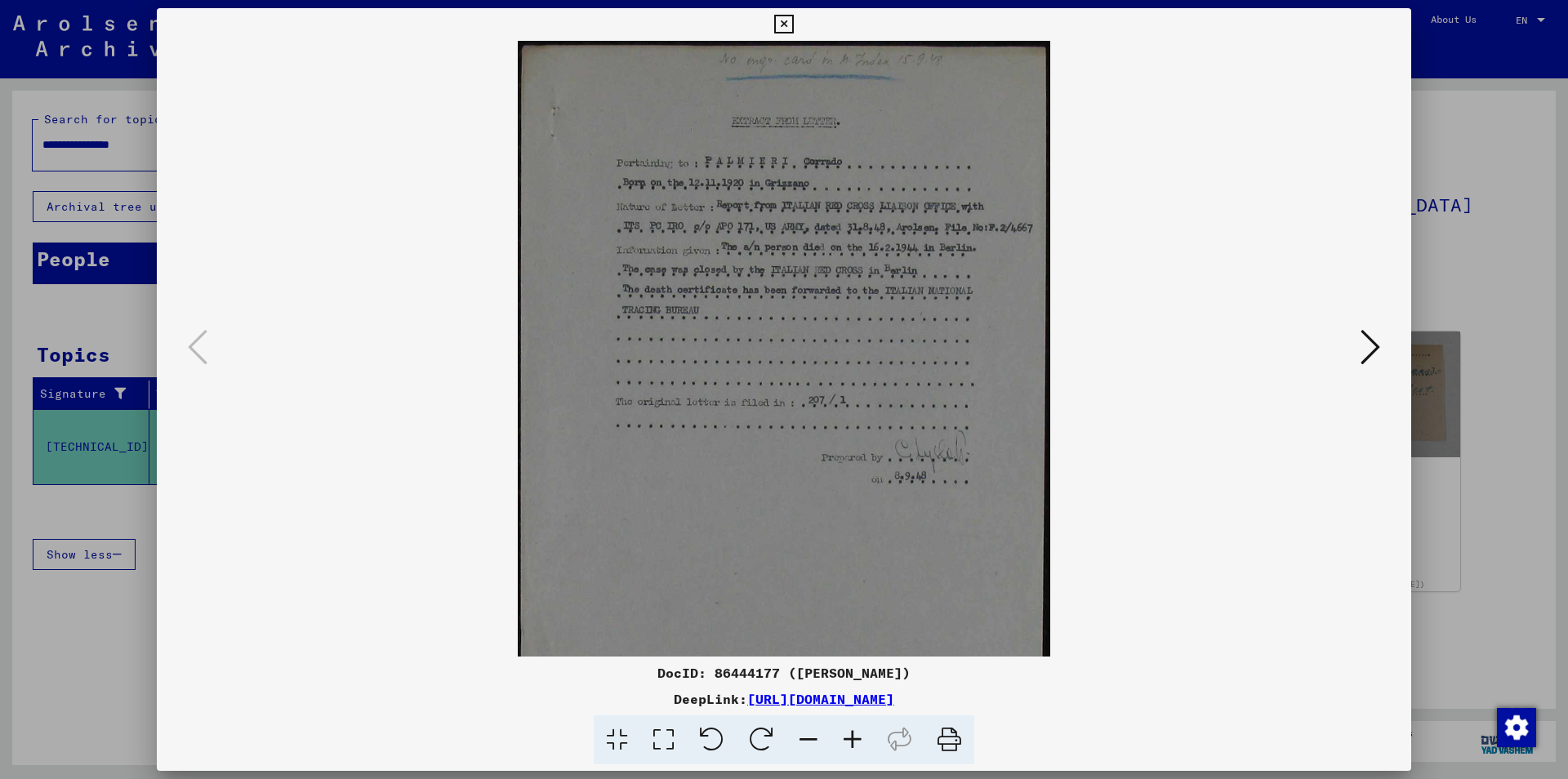
click at [844, 738] on icon at bounding box center [852, 740] width 44 height 50
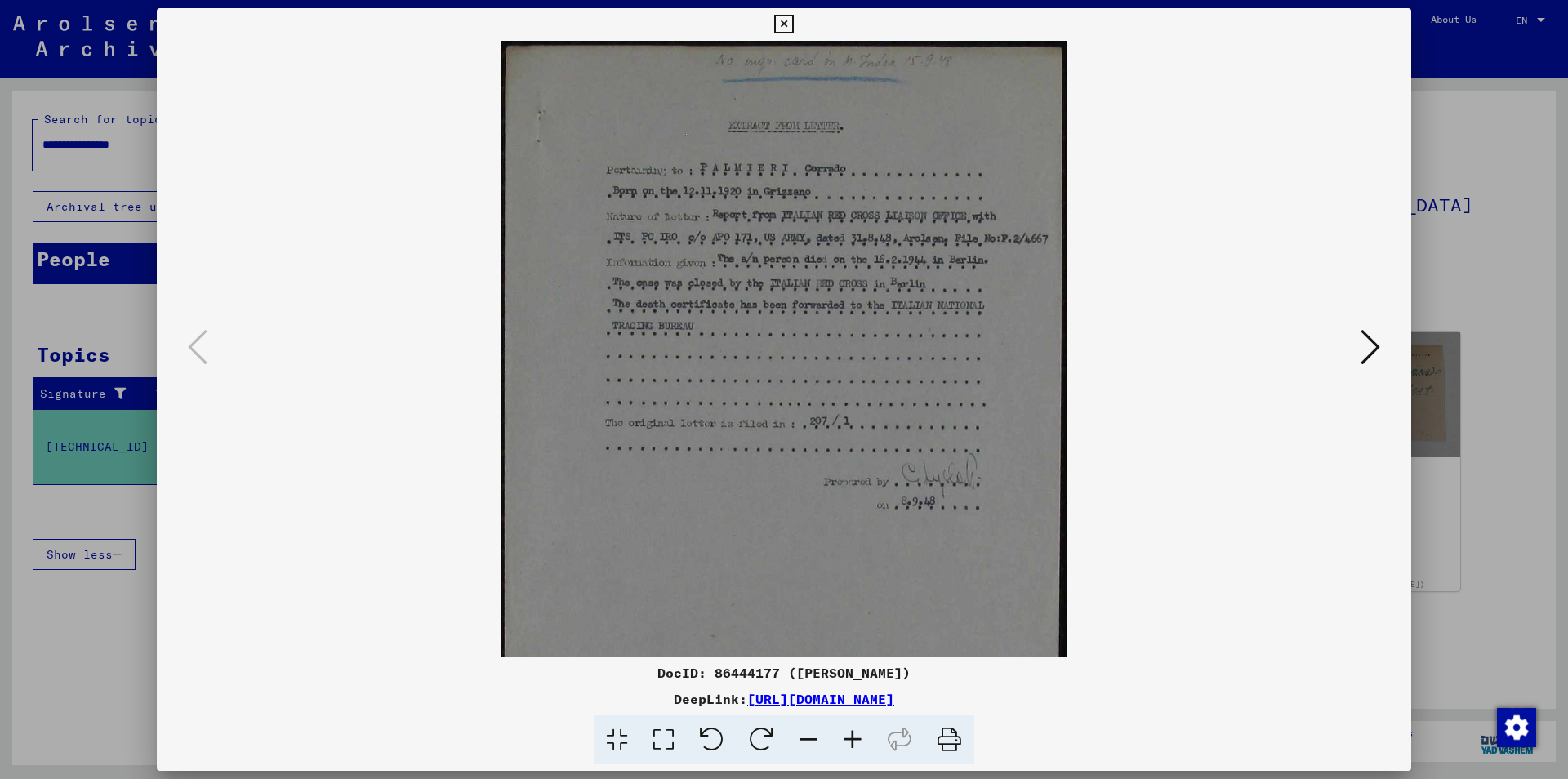
click at [844, 738] on icon at bounding box center [852, 740] width 44 height 50
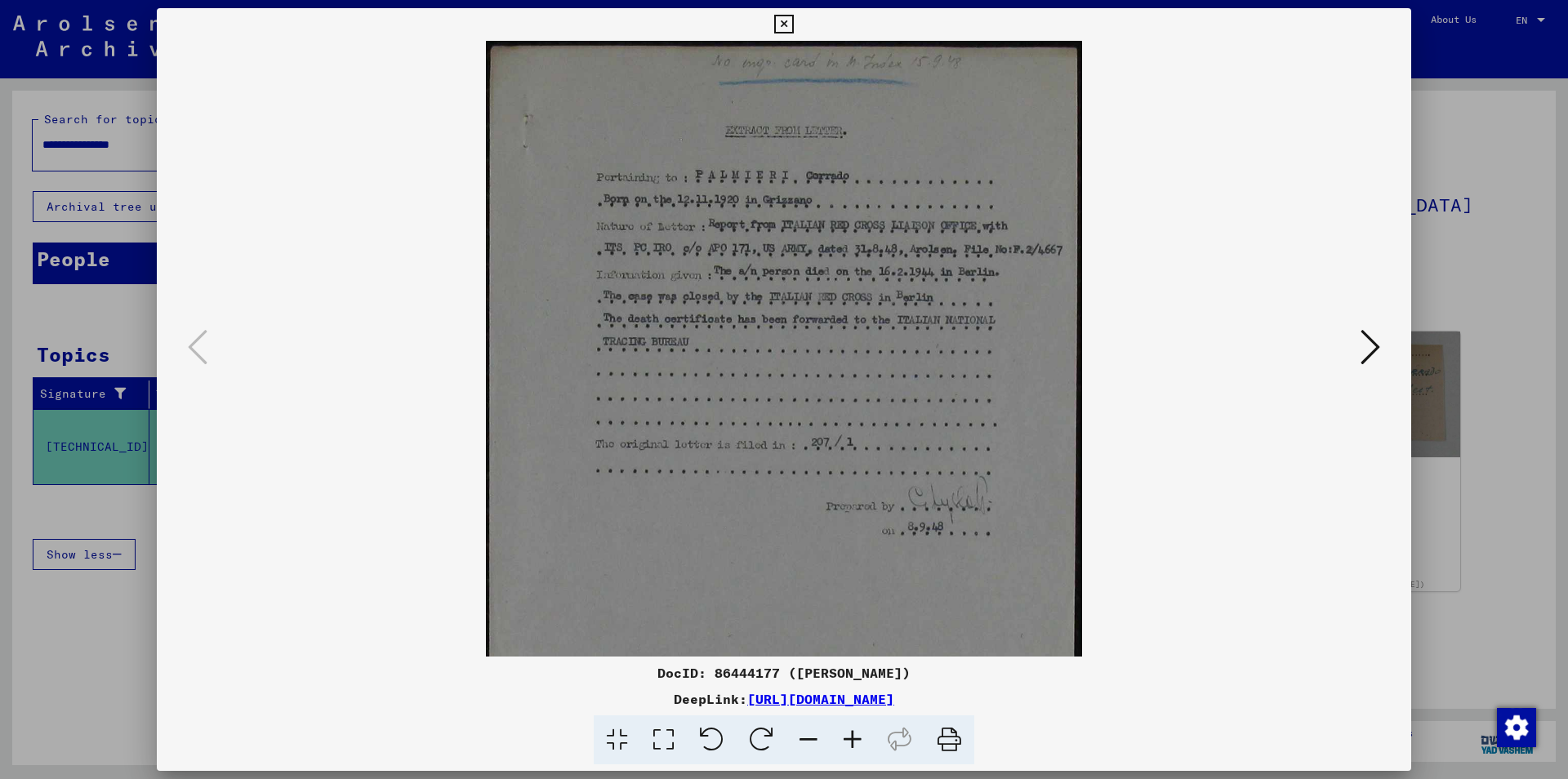
click at [844, 738] on icon at bounding box center [852, 740] width 44 height 50
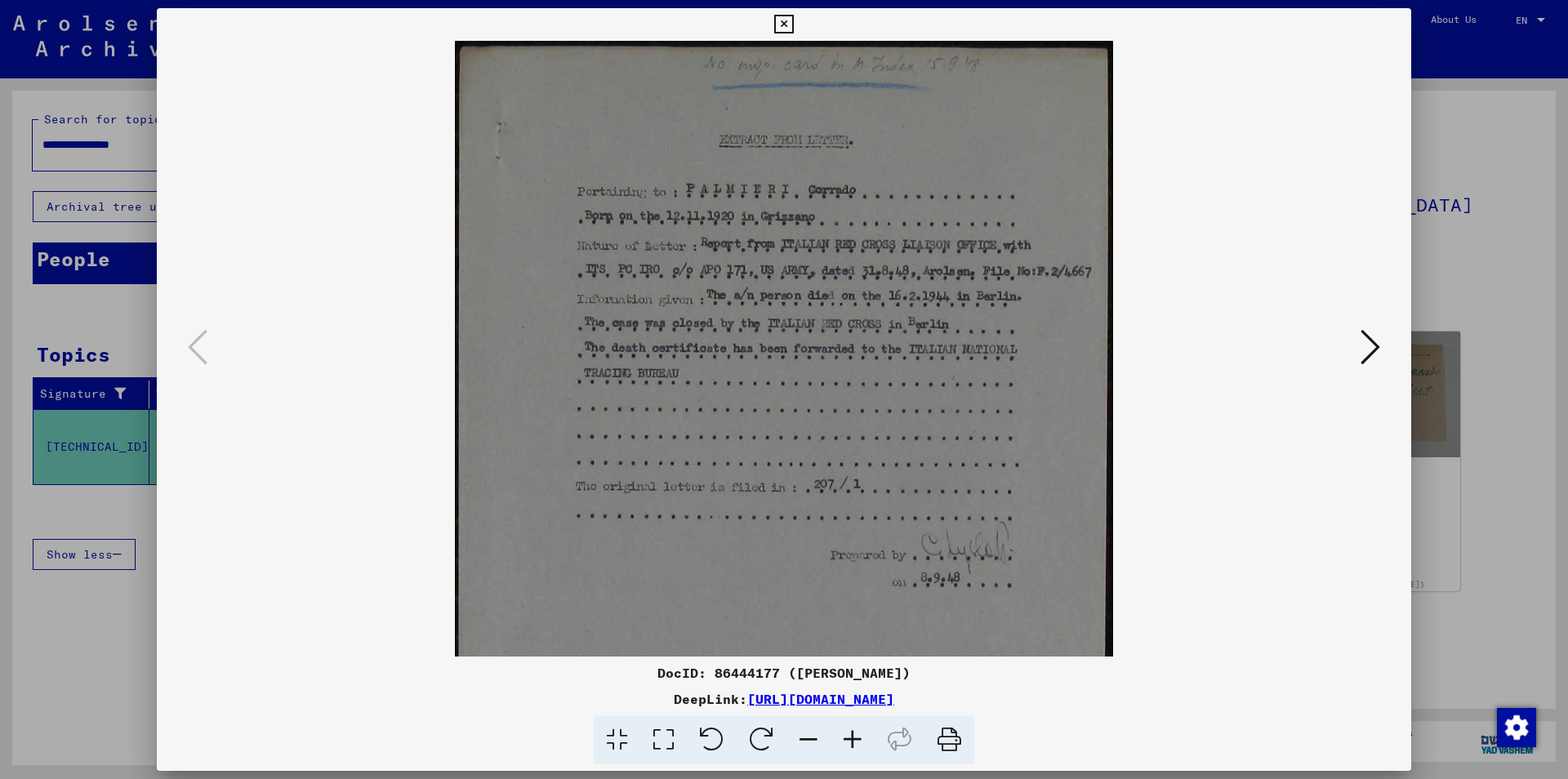
click at [844, 738] on icon at bounding box center [852, 740] width 44 height 50
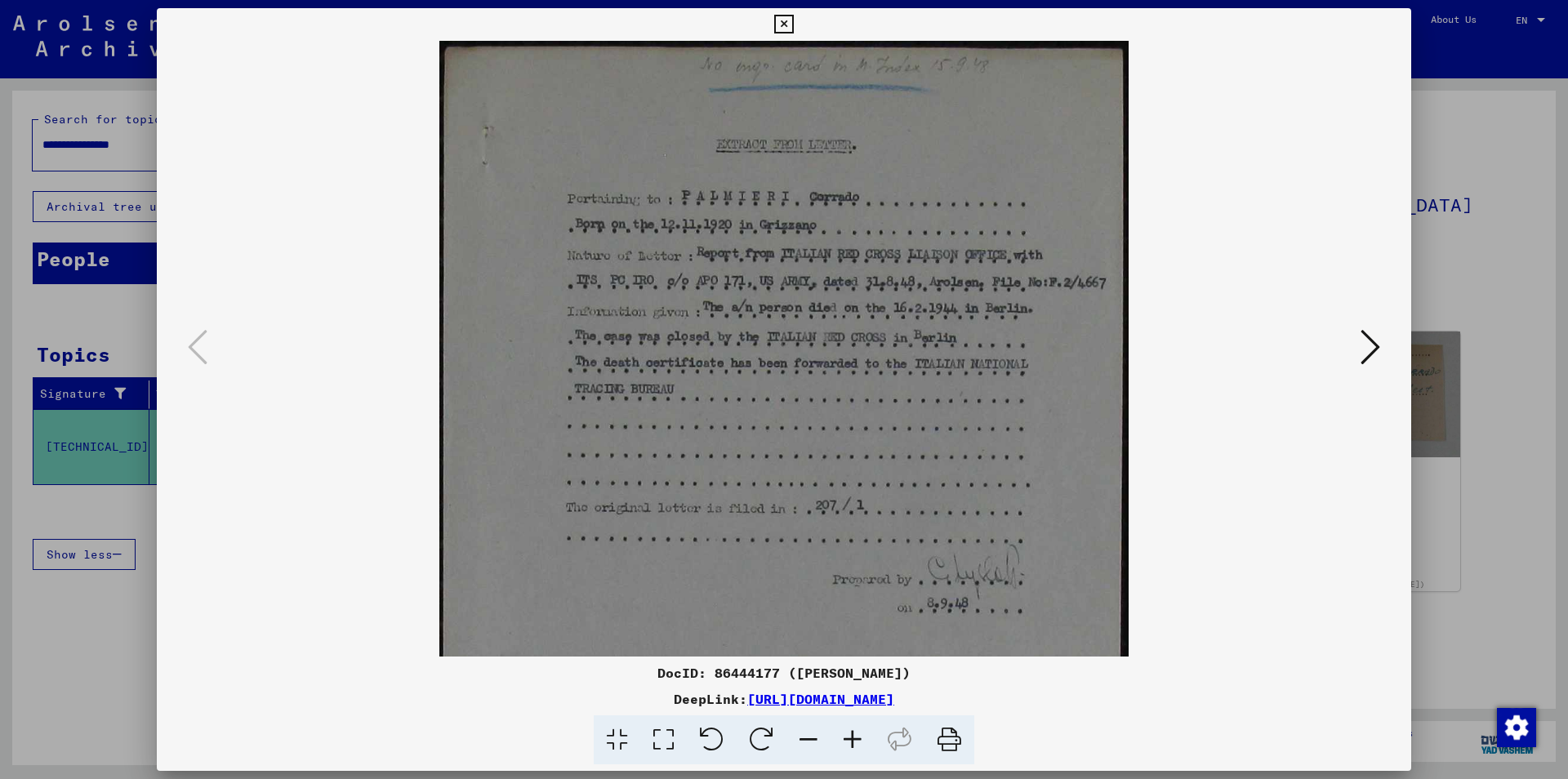
click at [844, 738] on icon at bounding box center [852, 740] width 44 height 50
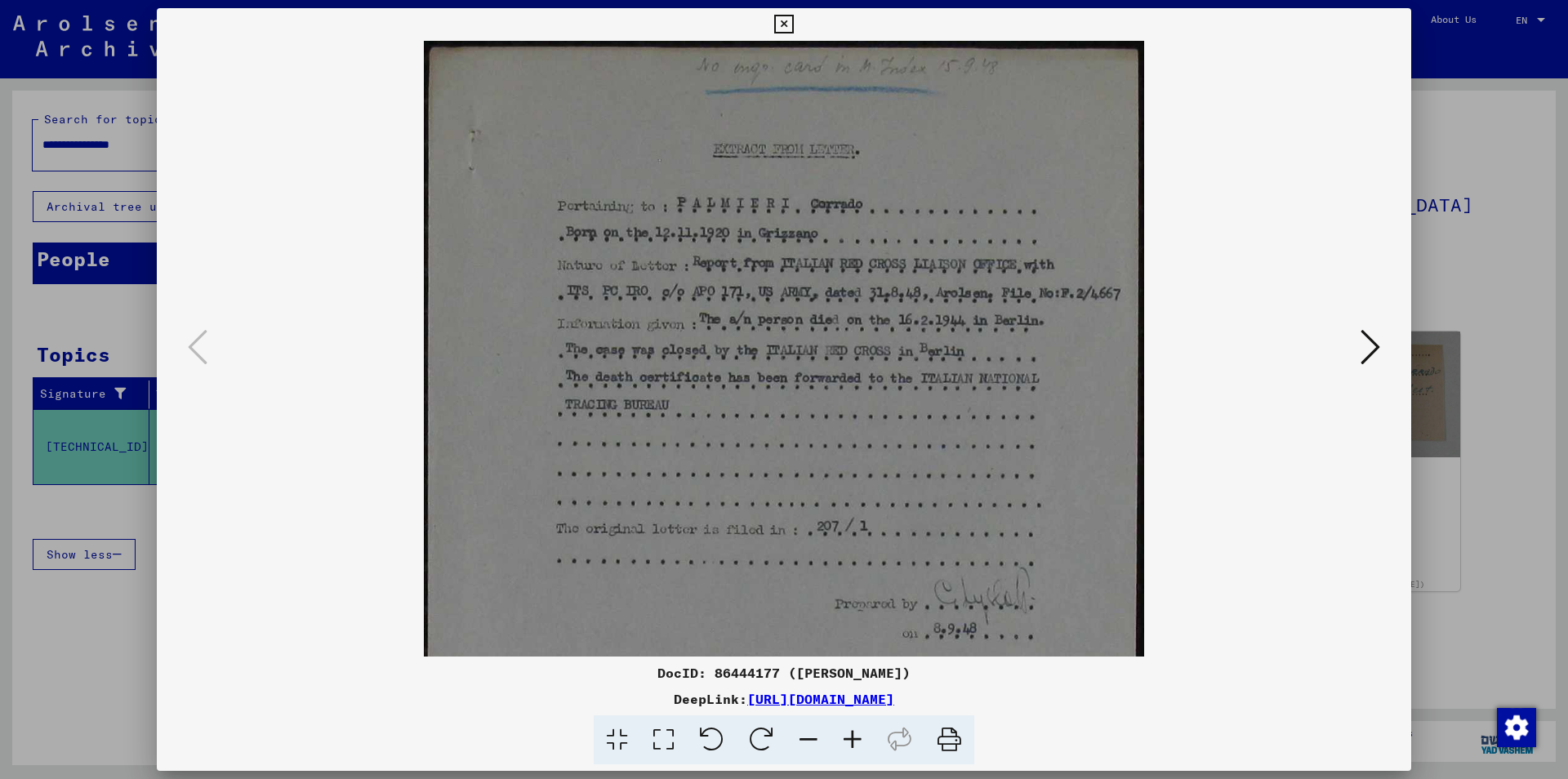
click at [844, 738] on icon at bounding box center [852, 740] width 44 height 50
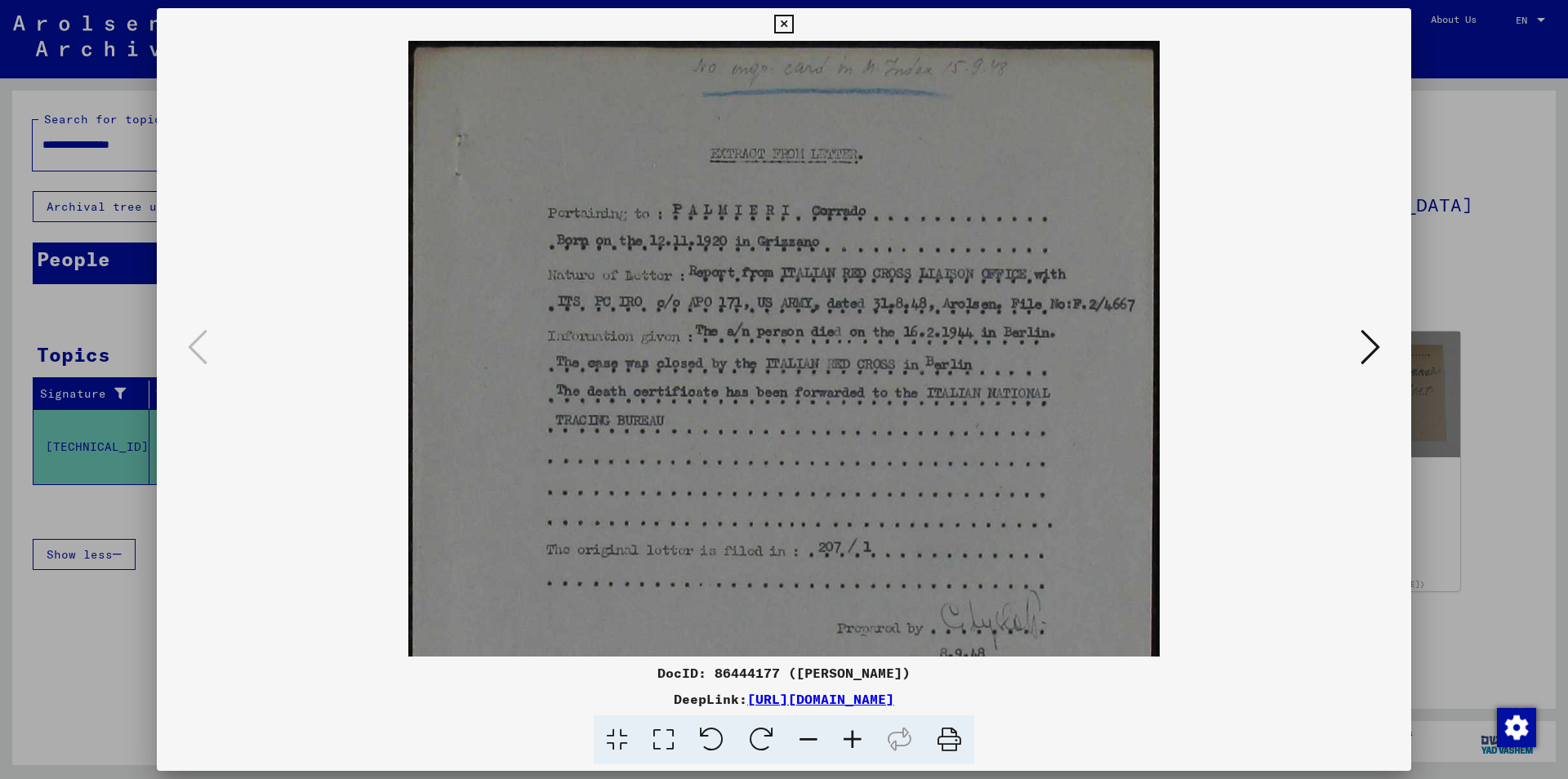
click at [844, 738] on icon at bounding box center [852, 740] width 44 height 50
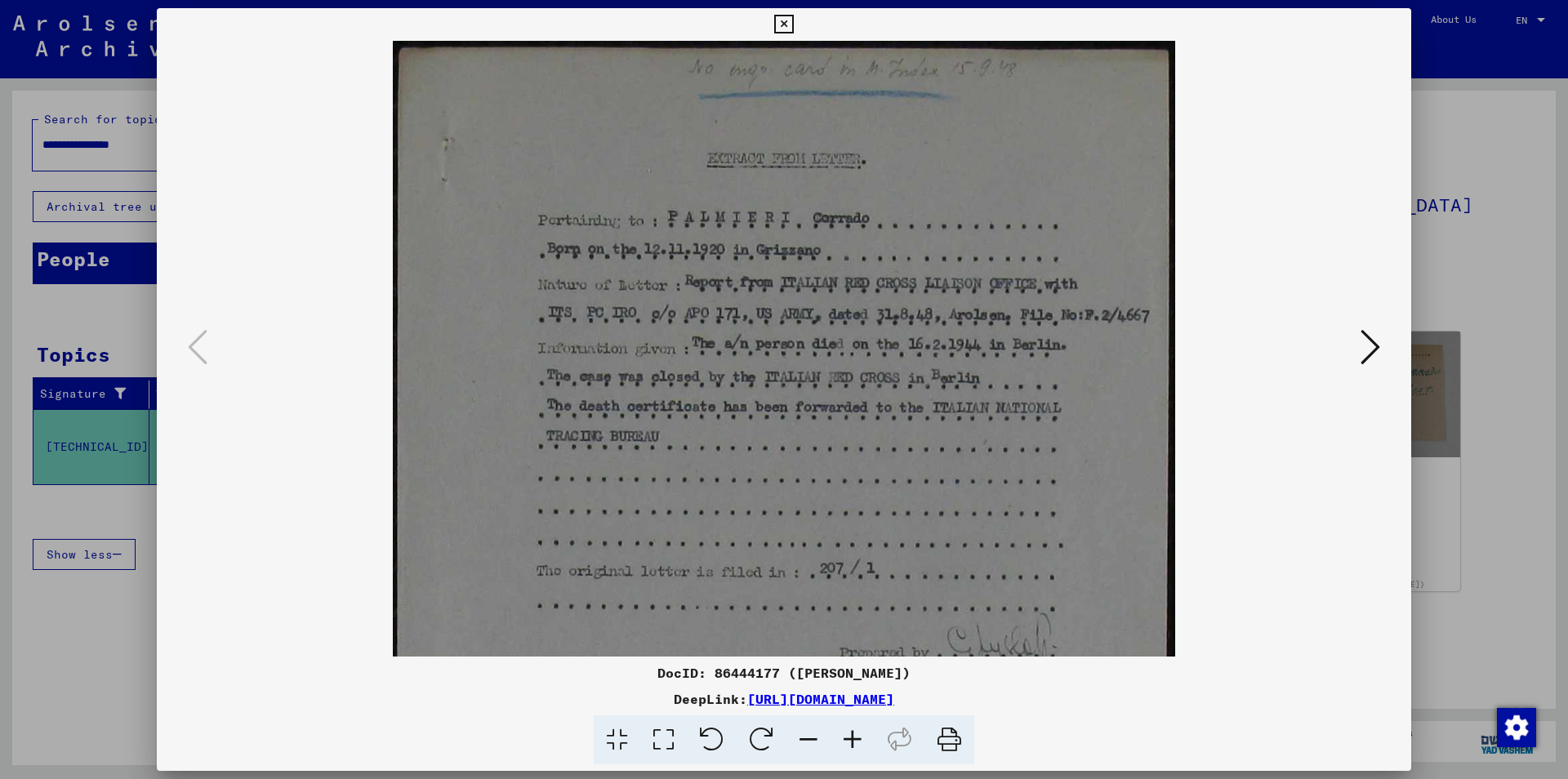
click at [844, 738] on icon at bounding box center [852, 740] width 44 height 50
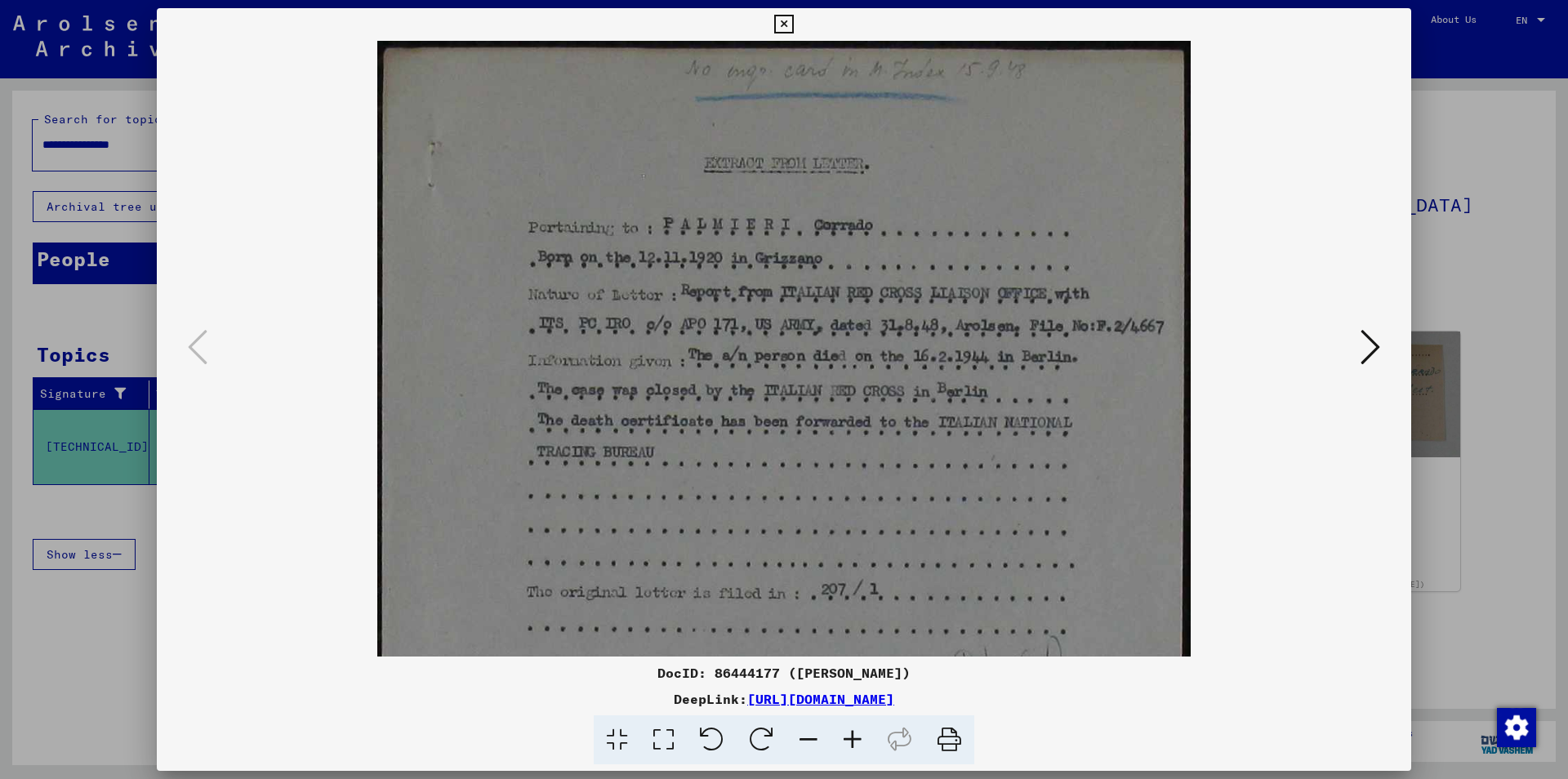
click at [793, 21] on icon at bounding box center [783, 25] width 19 height 20
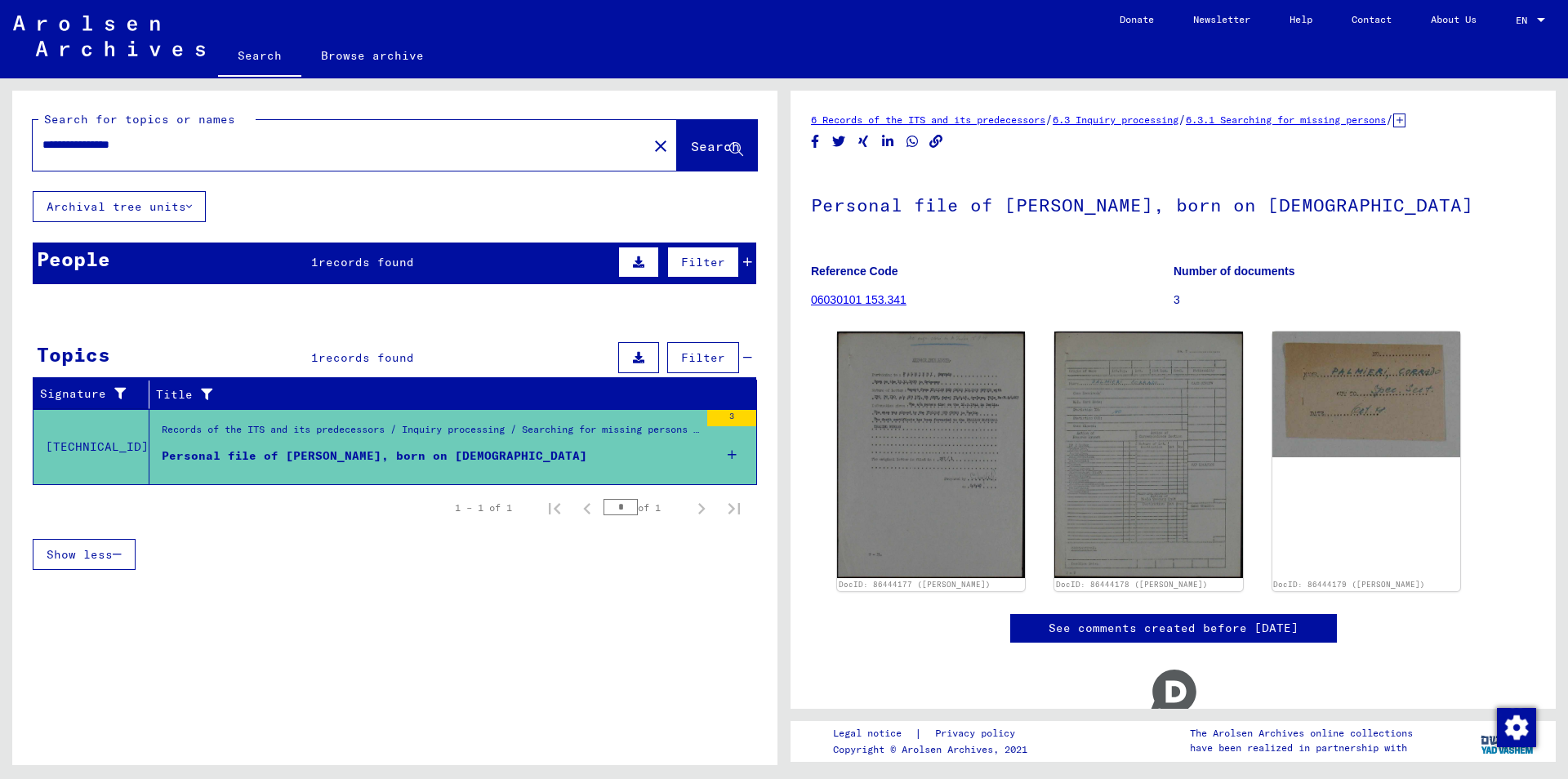
drag, startPoint x: 189, startPoint y: 147, endPoint x: 0, endPoint y: 131, distance: 189.7
click at [42, 136] on input "**********" at bounding box center [340, 144] width 595 height 17
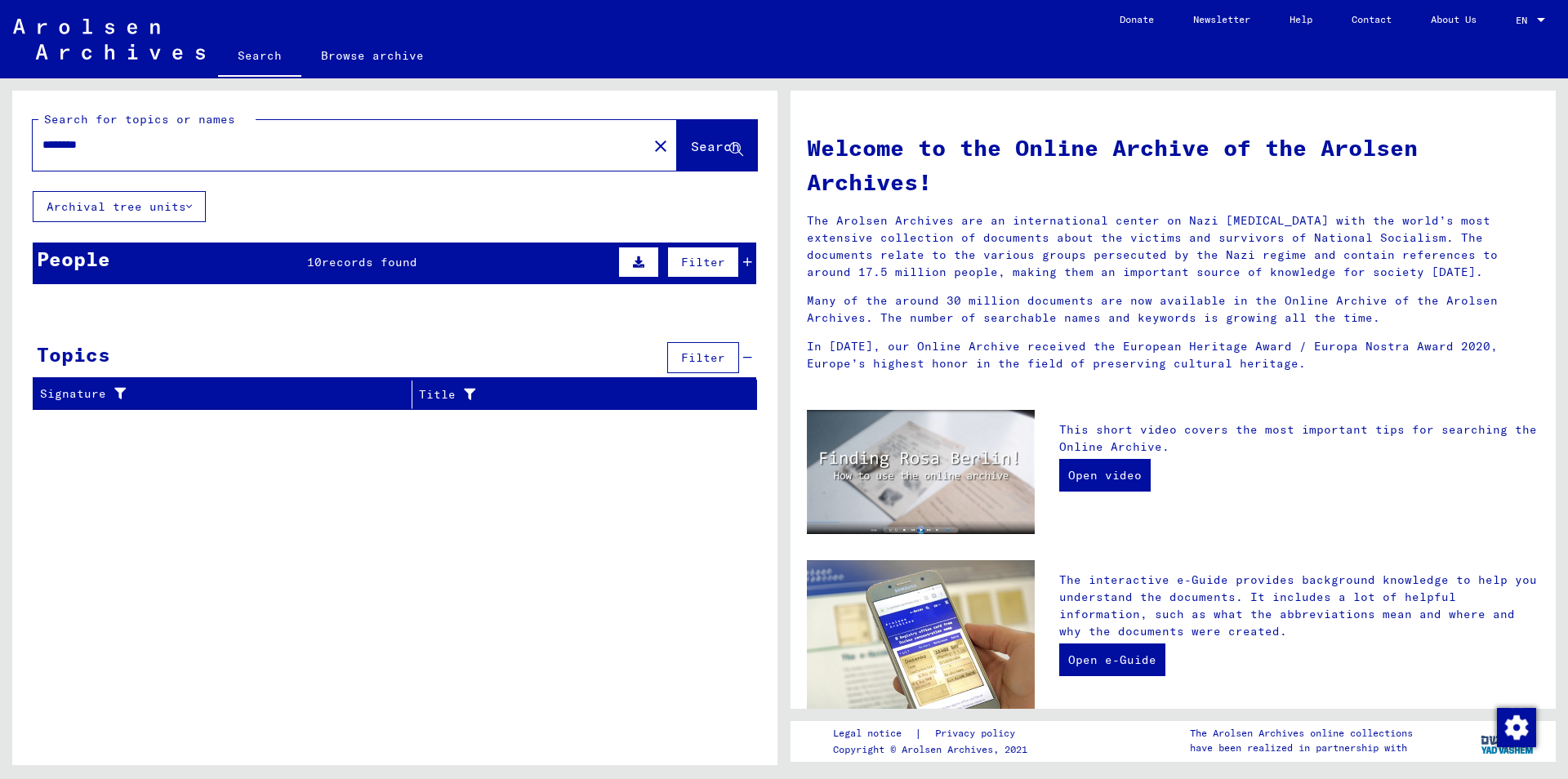
click at [752, 265] on div "People 10 records found Filter" at bounding box center [394, 263] width 724 height 41
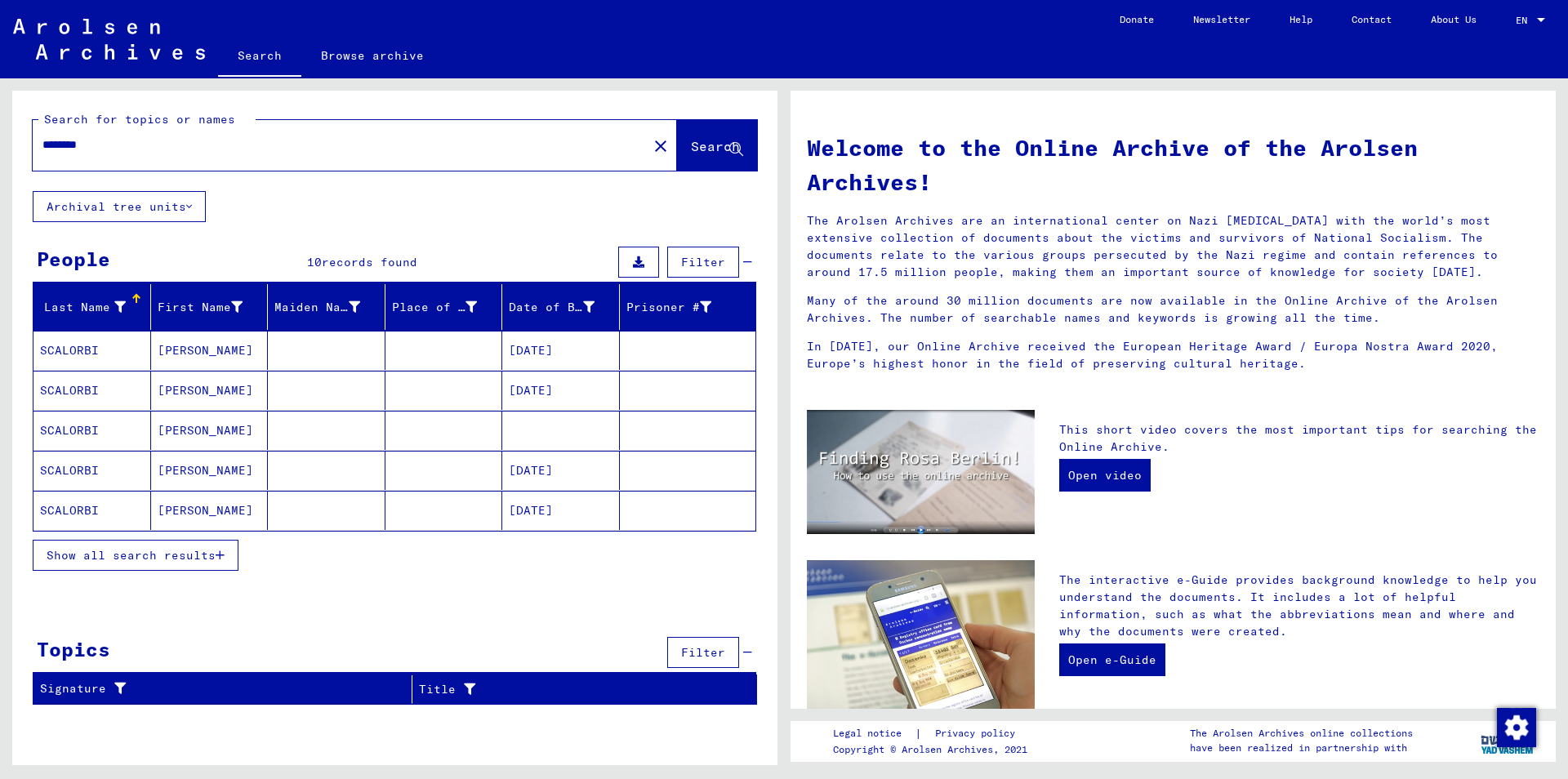
click at [141, 562] on button "Show all search results" at bounding box center [135, 555] width 206 height 32
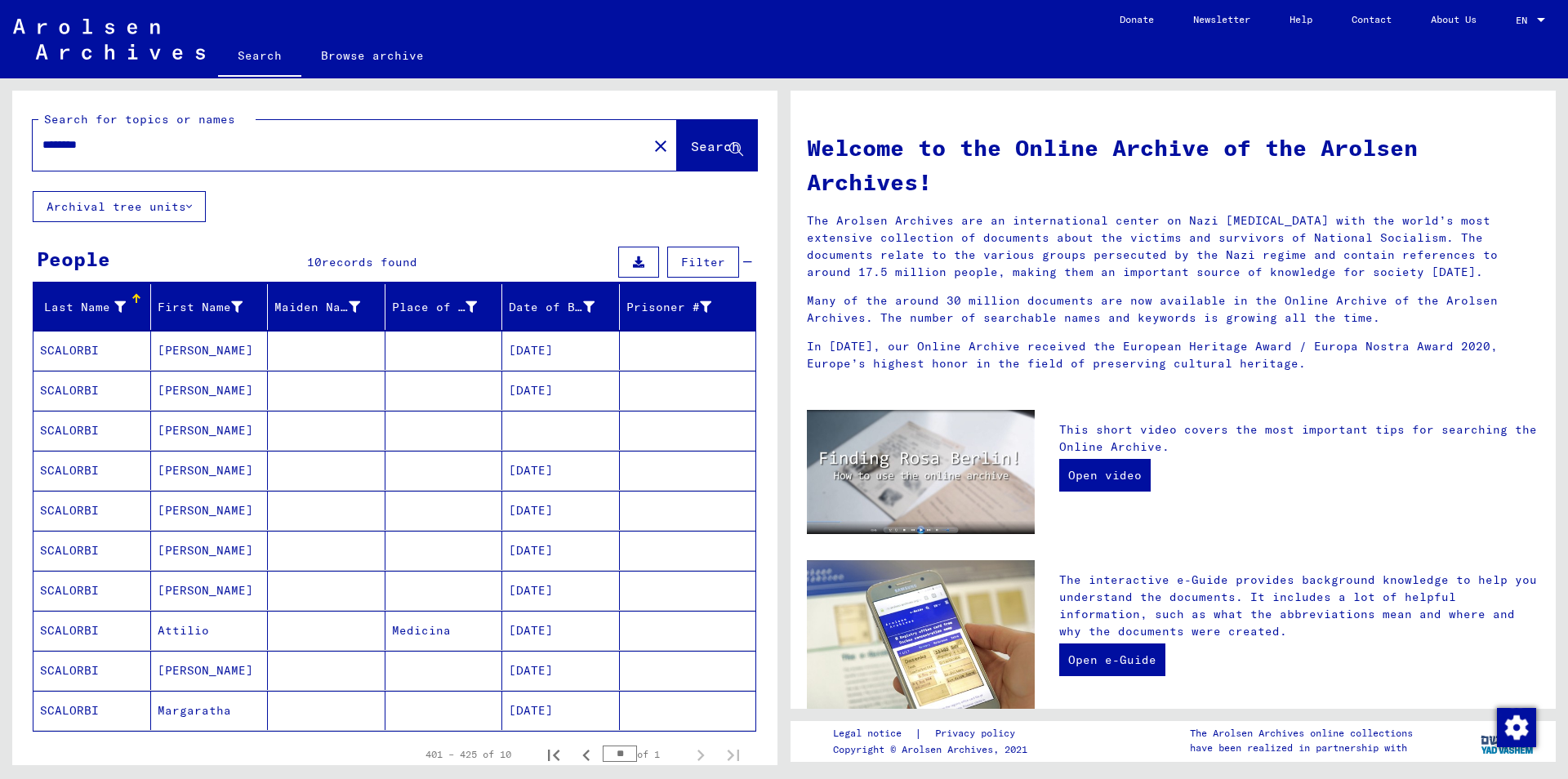
drag, startPoint x: 93, startPoint y: 147, endPoint x: 0, endPoint y: 130, distance: 94.5
click at [42, 136] on input "********" at bounding box center [335, 144] width 586 height 17
type input "********"
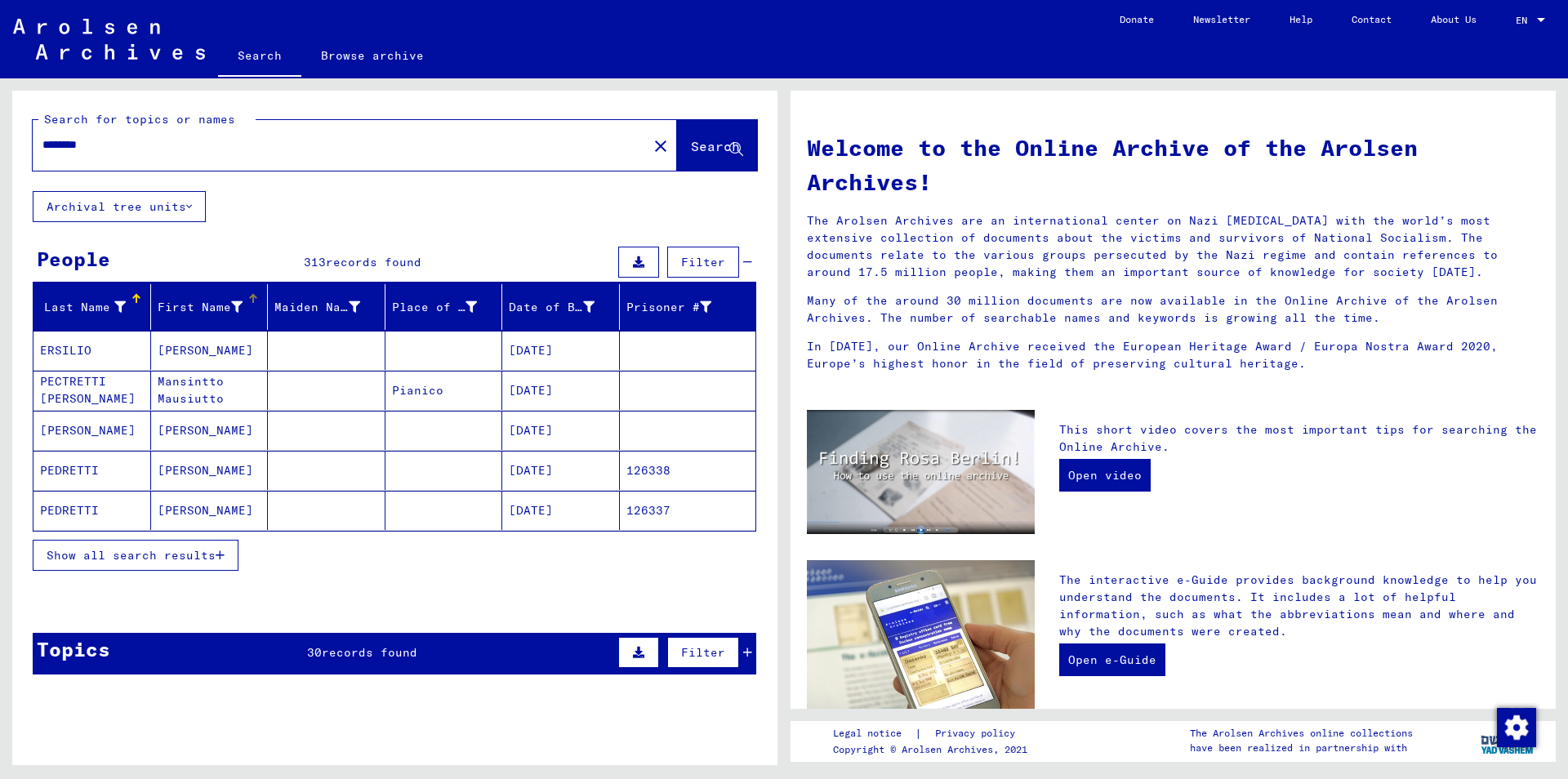
click at [251, 306] on div "First Name" at bounding box center [213, 307] width 110 height 27
click at [194, 556] on span "Show all search results" at bounding box center [131, 554] width 169 height 15
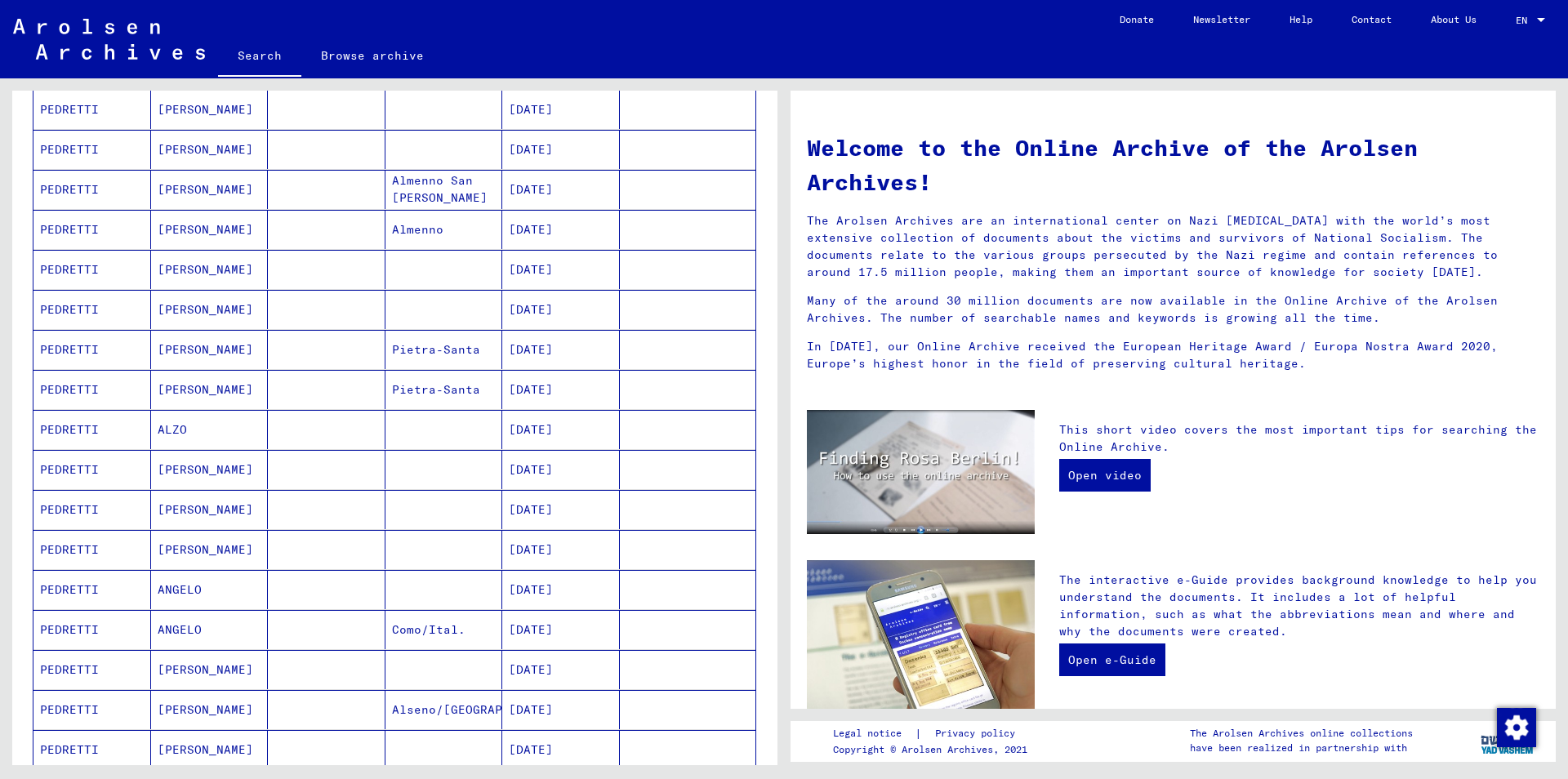
scroll to position [794, 0]
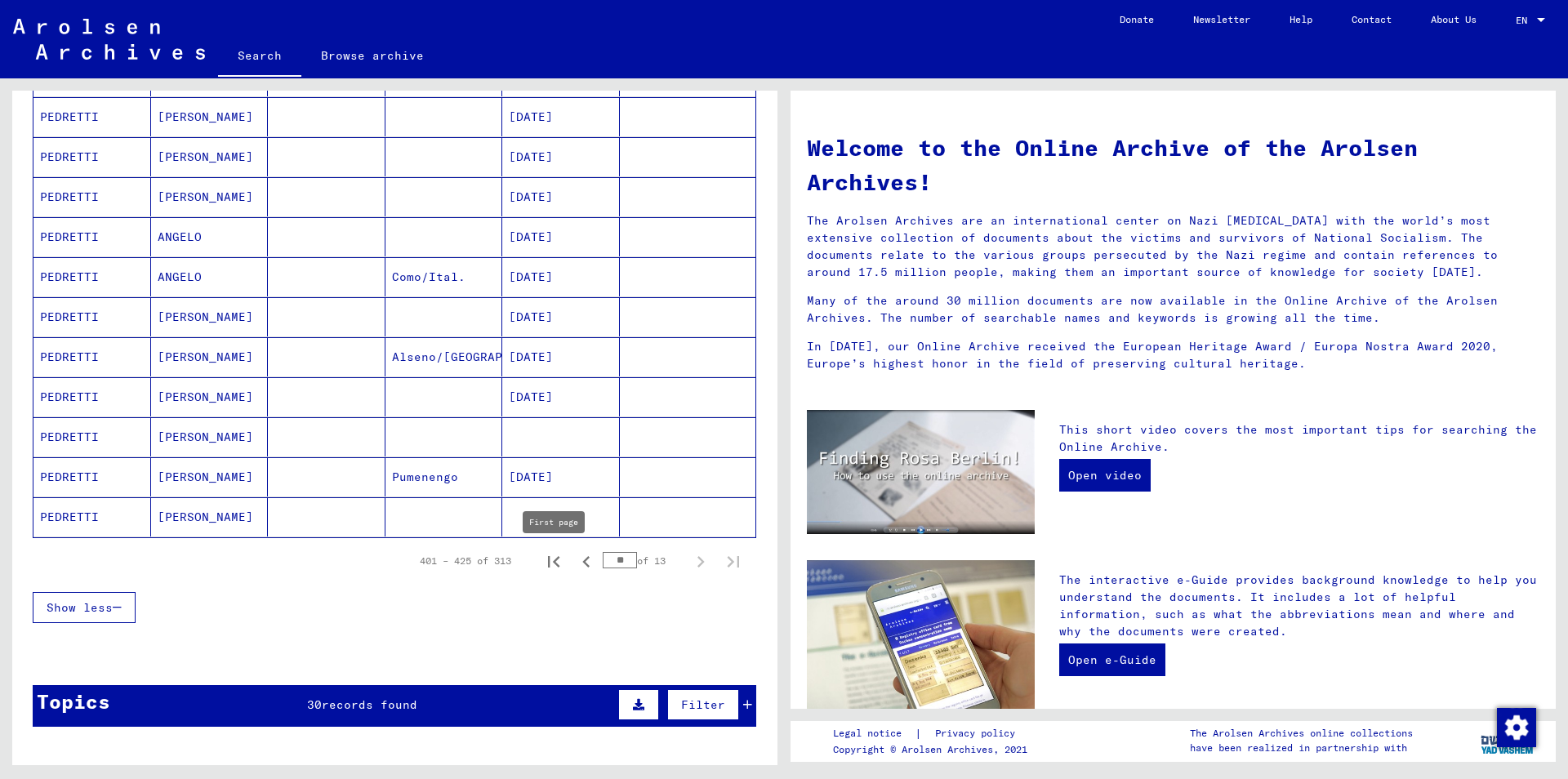
click at [556, 562] on icon "First page" at bounding box center [554, 562] width 12 height 12
click at [701, 556] on icon "Next page" at bounding box center [700, 561] width 23 height 23
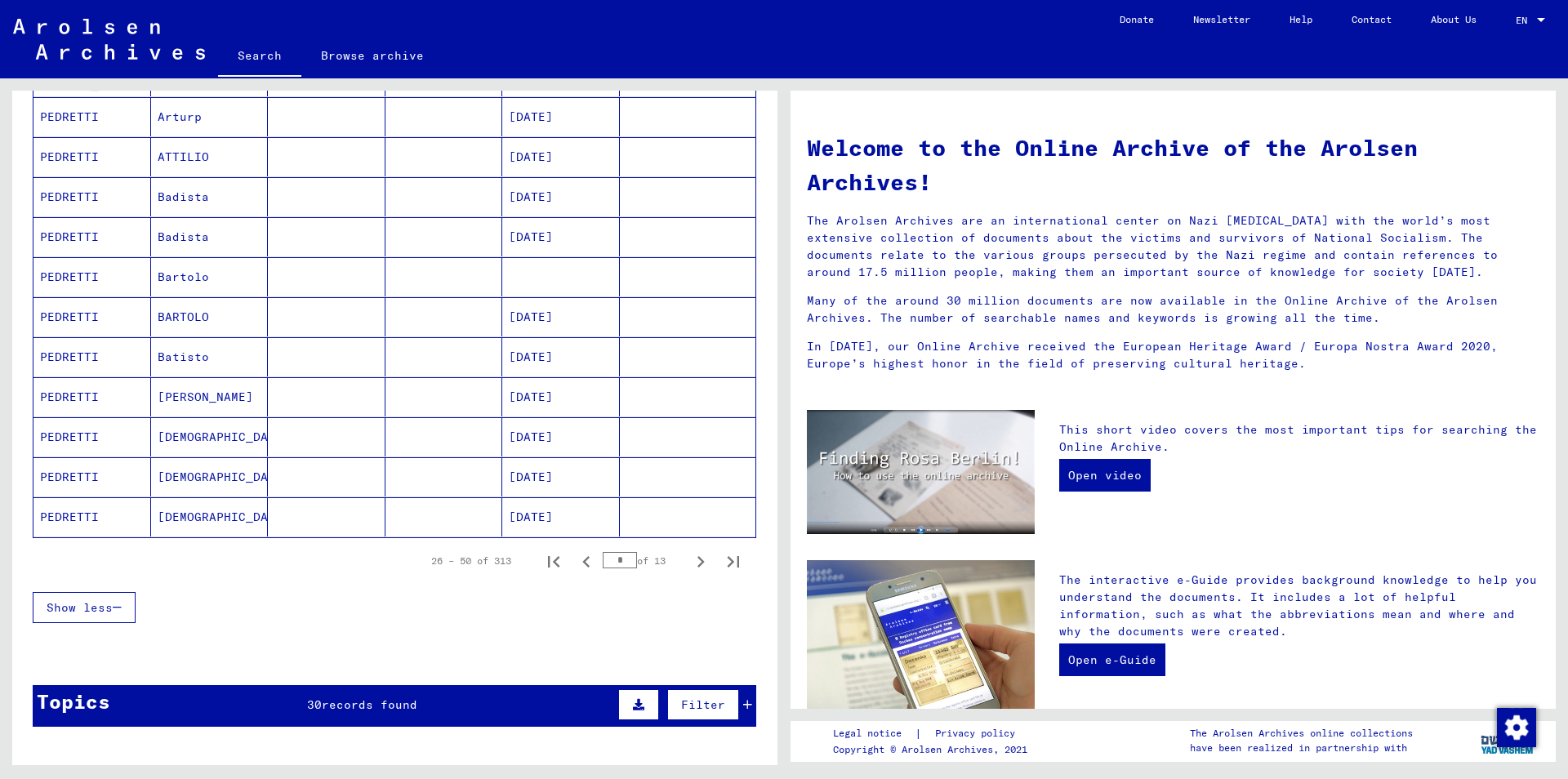
click at [701, 556] on icon "Next page" at bounding box center [700, 561] width 23 height 23
click at [701, 557] on icon "Next page" at bounding box center [700, 561] width 23 height 23
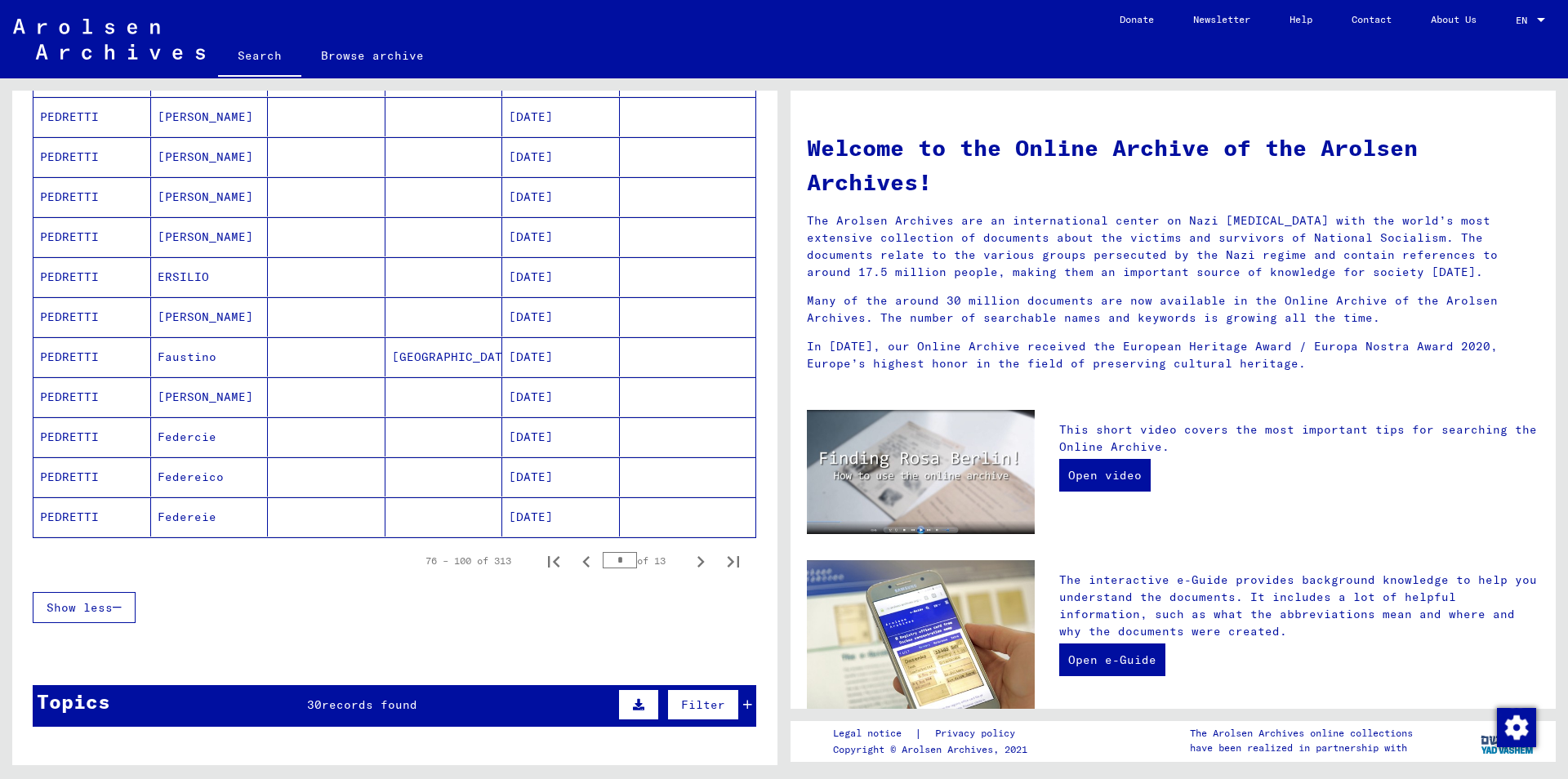
click at [700, 557] on icon "Next page" at bounding box center [700, 561] width 23 height 23
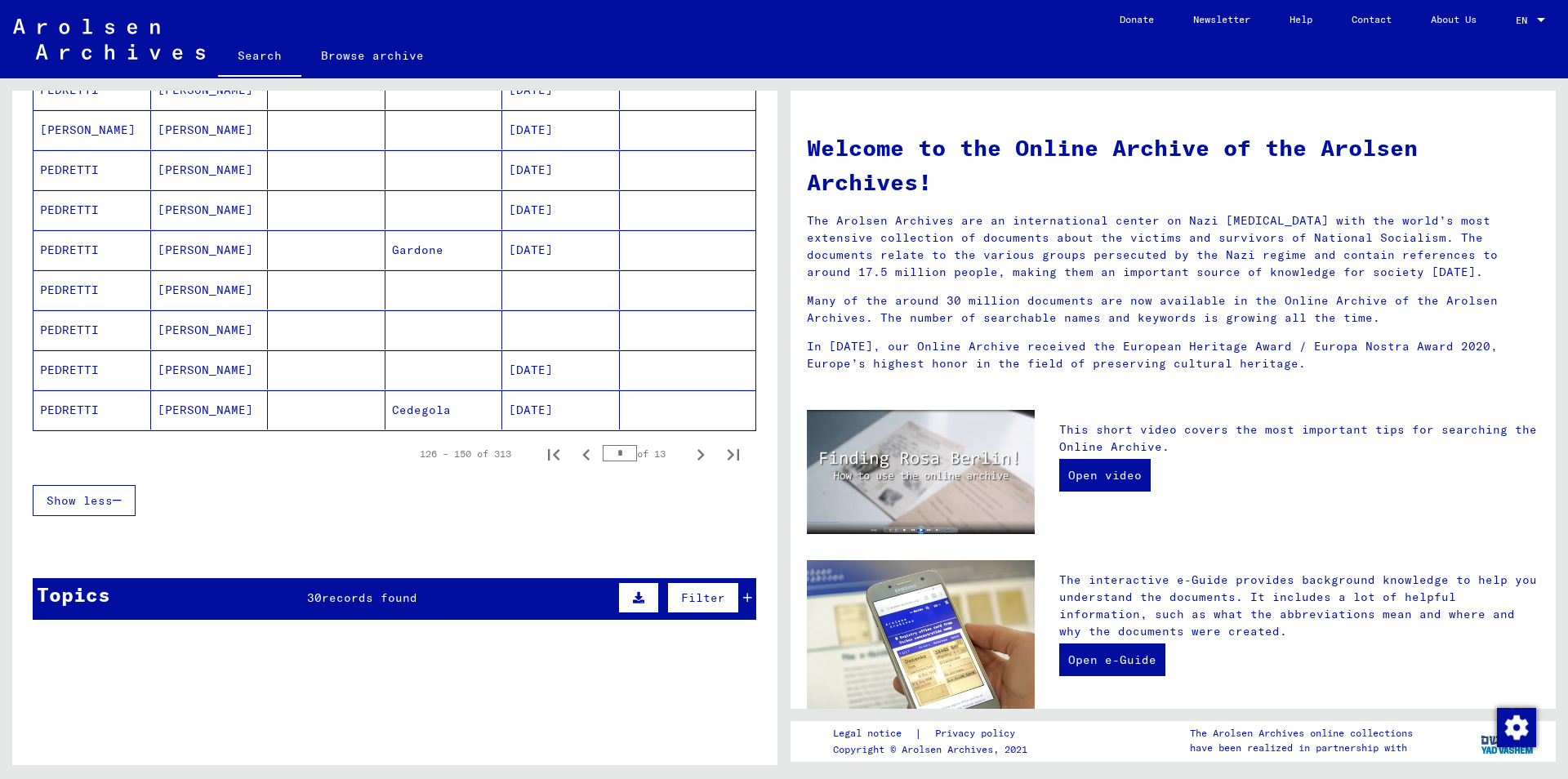
scroll to position [970, 0]
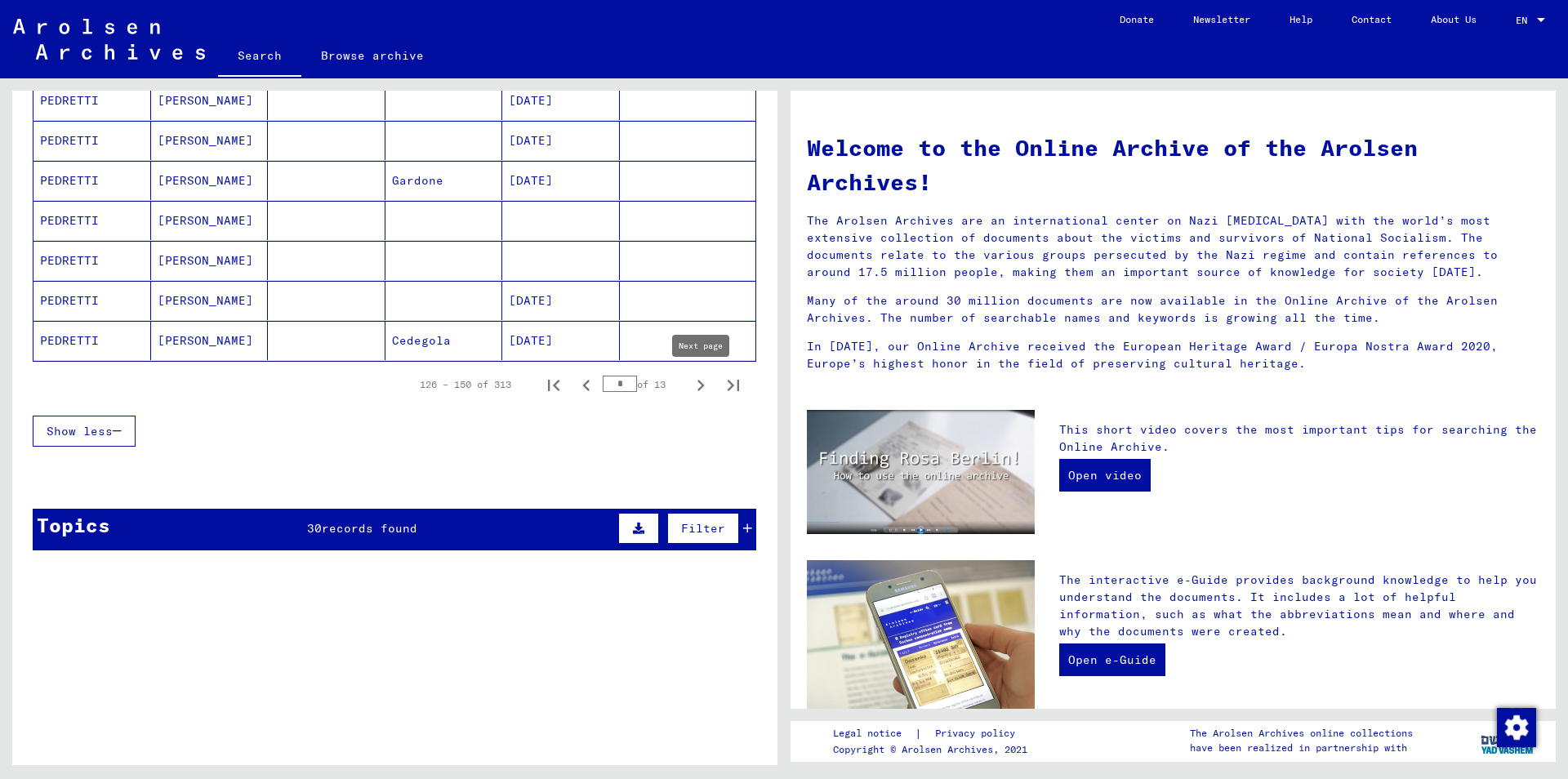
click at [695, 390] on icon "Next page" at bounding box center [700, 385] width 23 height 23
click at [695, 389] on icon "Next page" at bounding box center [700, 385] width 23 height 23
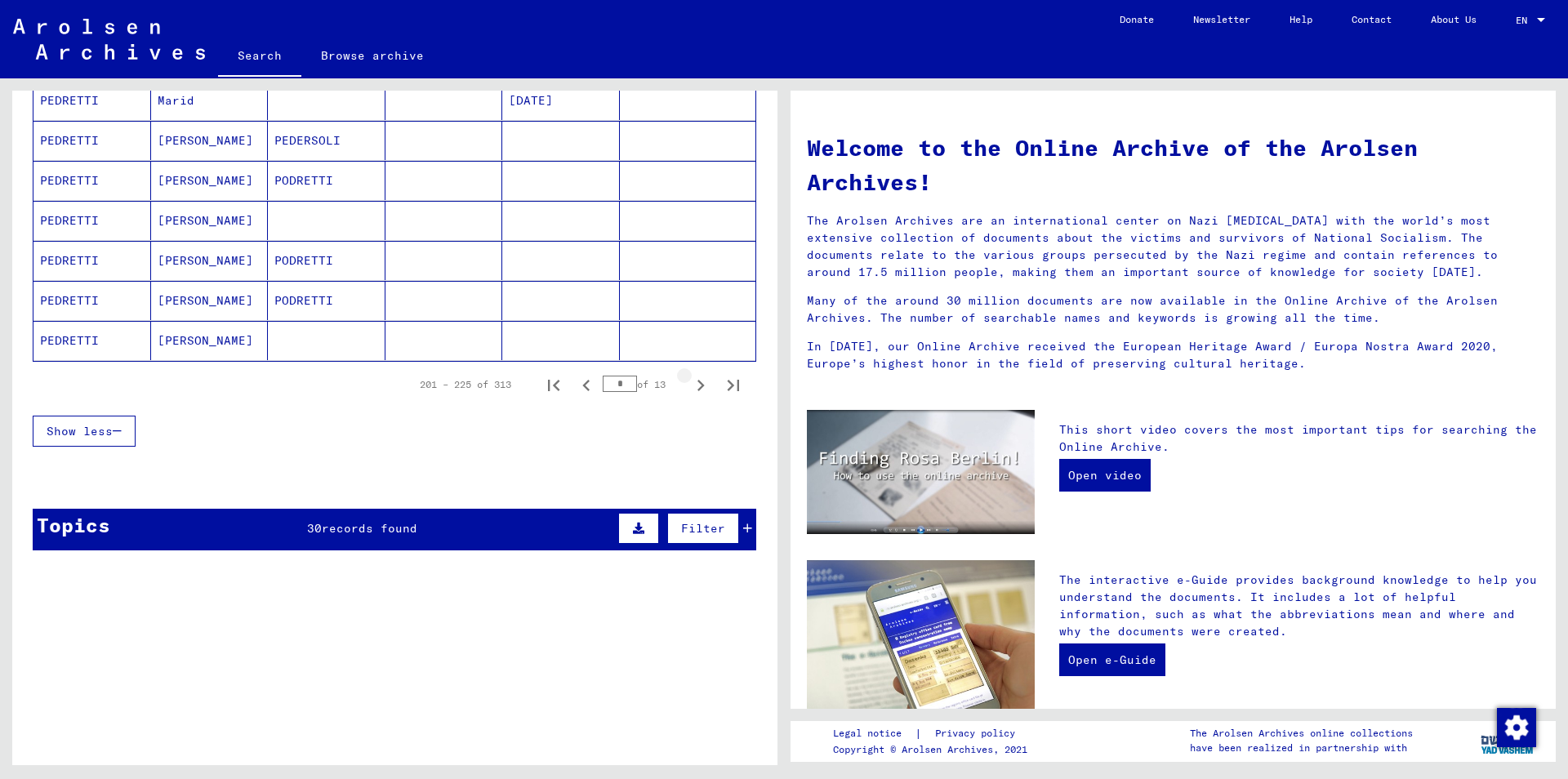
click at [695, 389] on icon "Next page" at bounding box center [700, 385] width 23 height 23
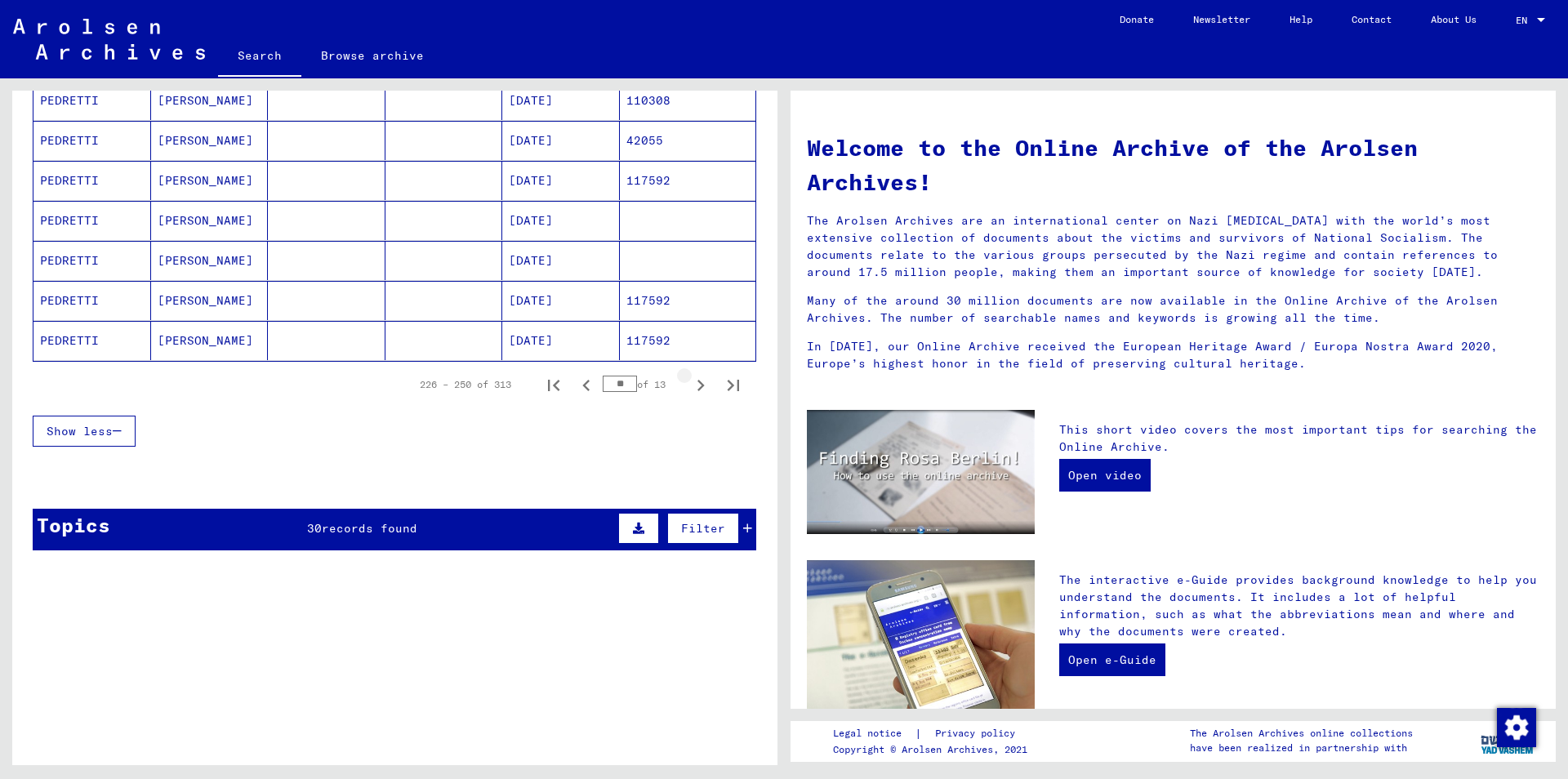
click at [695, 389] on icon "Next page" at bounding box center [700, 385] width 23 height 23
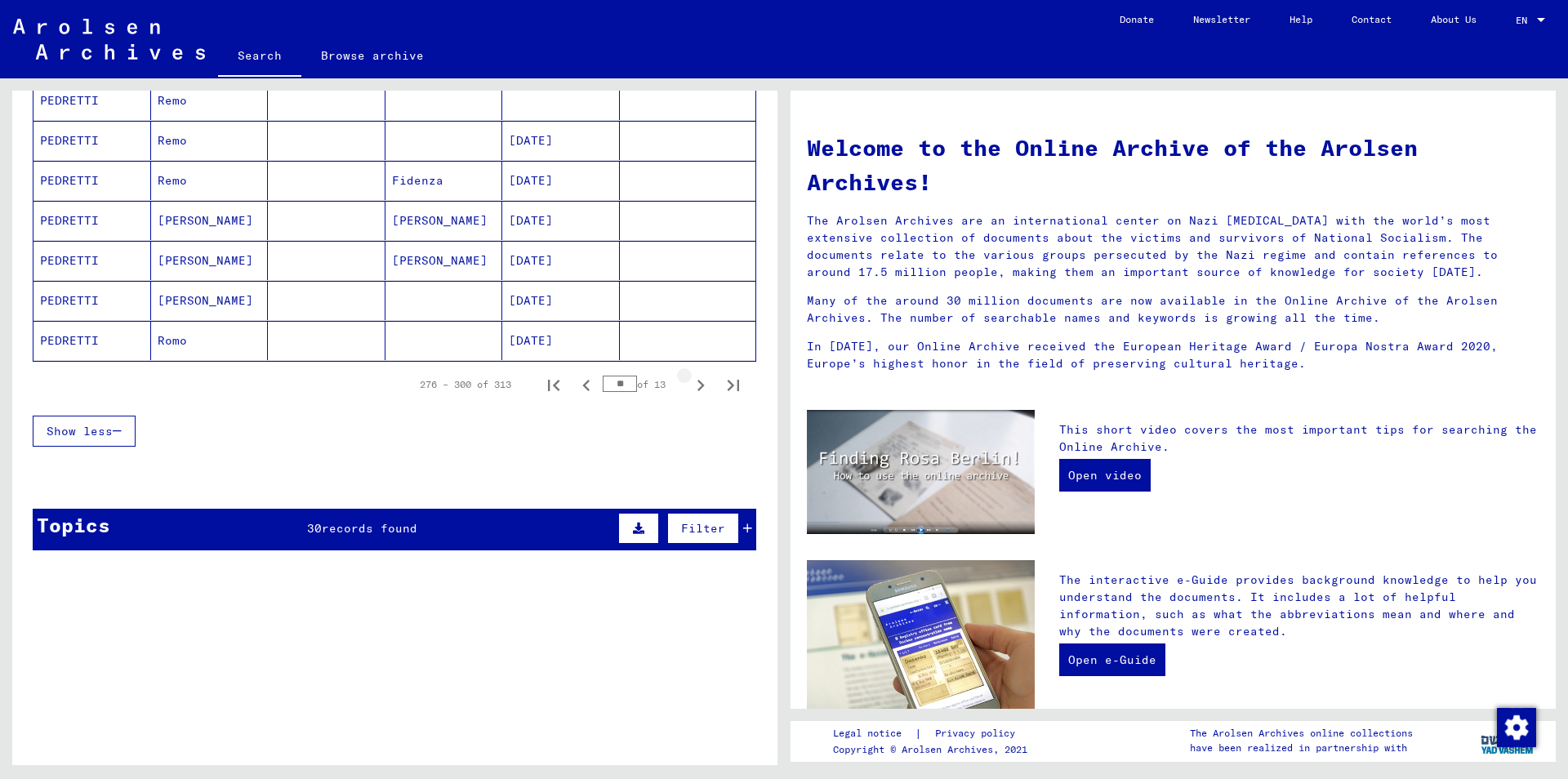
click at [695, 389] on icon "Next page" at bounding box center [700, 385] width 23 height 23
type input "**"
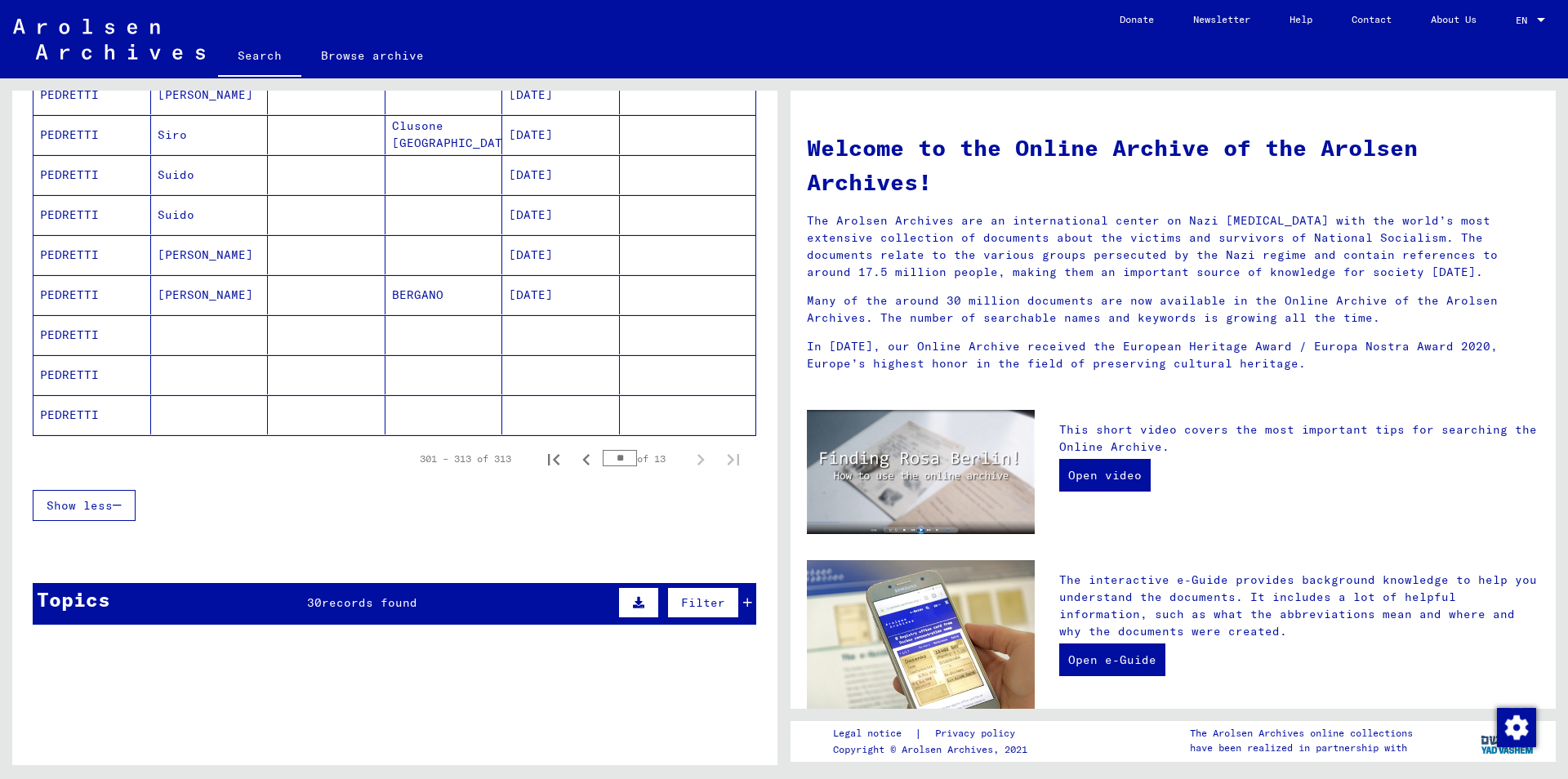
scroll to position [275, 0]
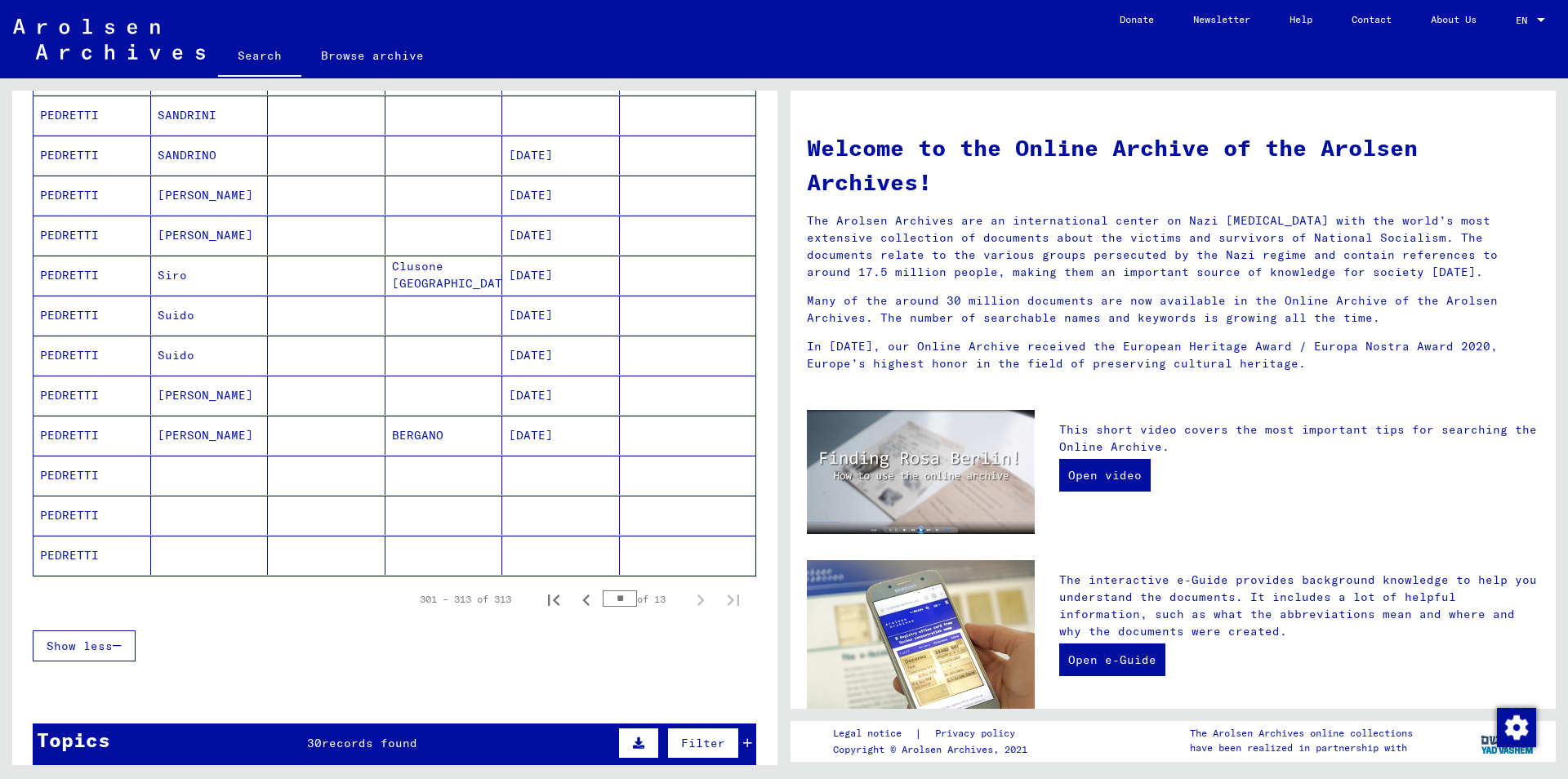
click at [570, 474] on mat-cell at bounding box center [560, 476] width 117 height 39
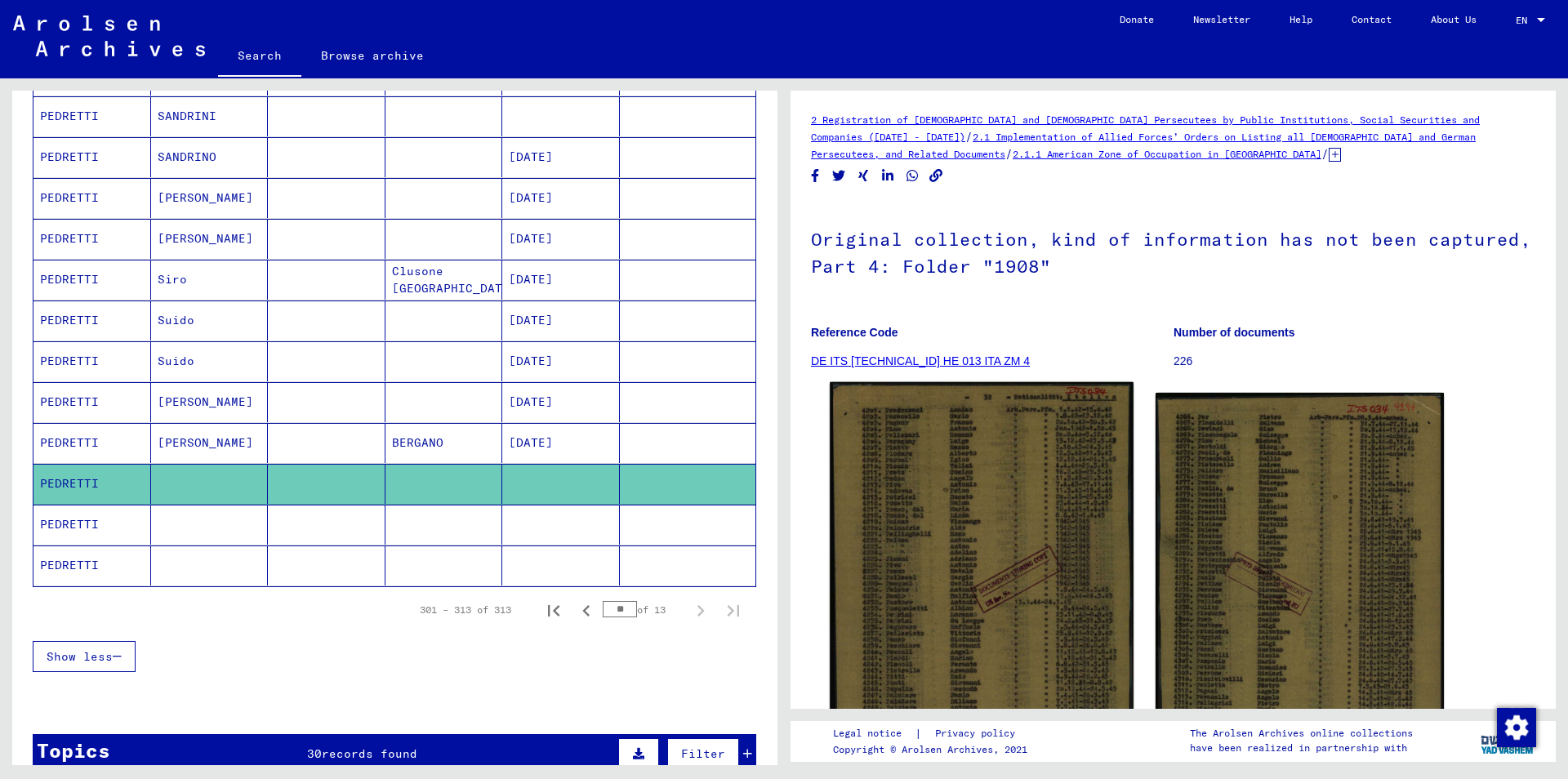
click at [916, 484] on img at bounding box center [981, 597] width 303 height 430
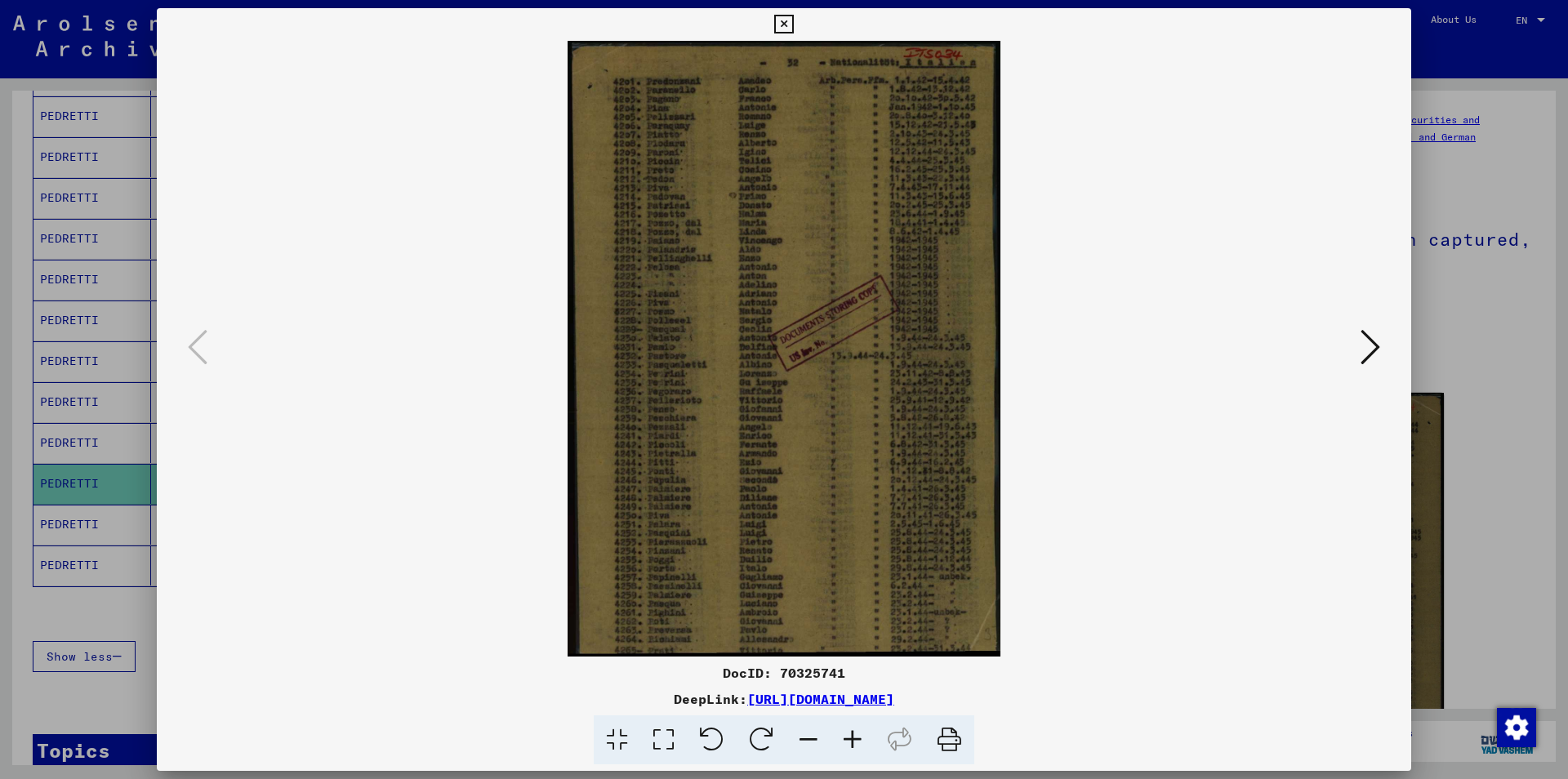
click at [854, 737] on icon at bounding box center [852, 740] width 44 height 50
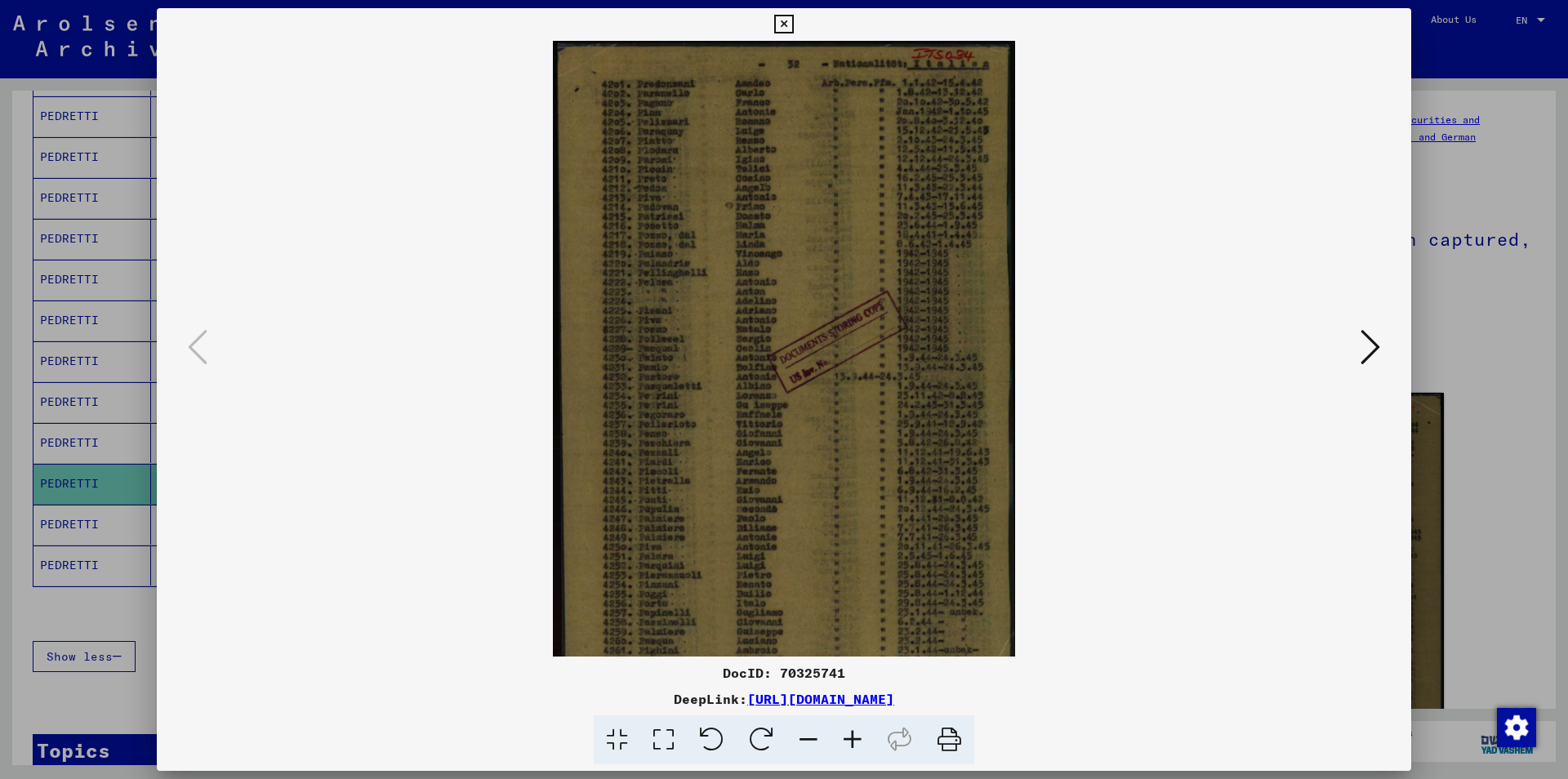
click at [851, 735] on icon at bounding box center [852, 740] width 44 height 50
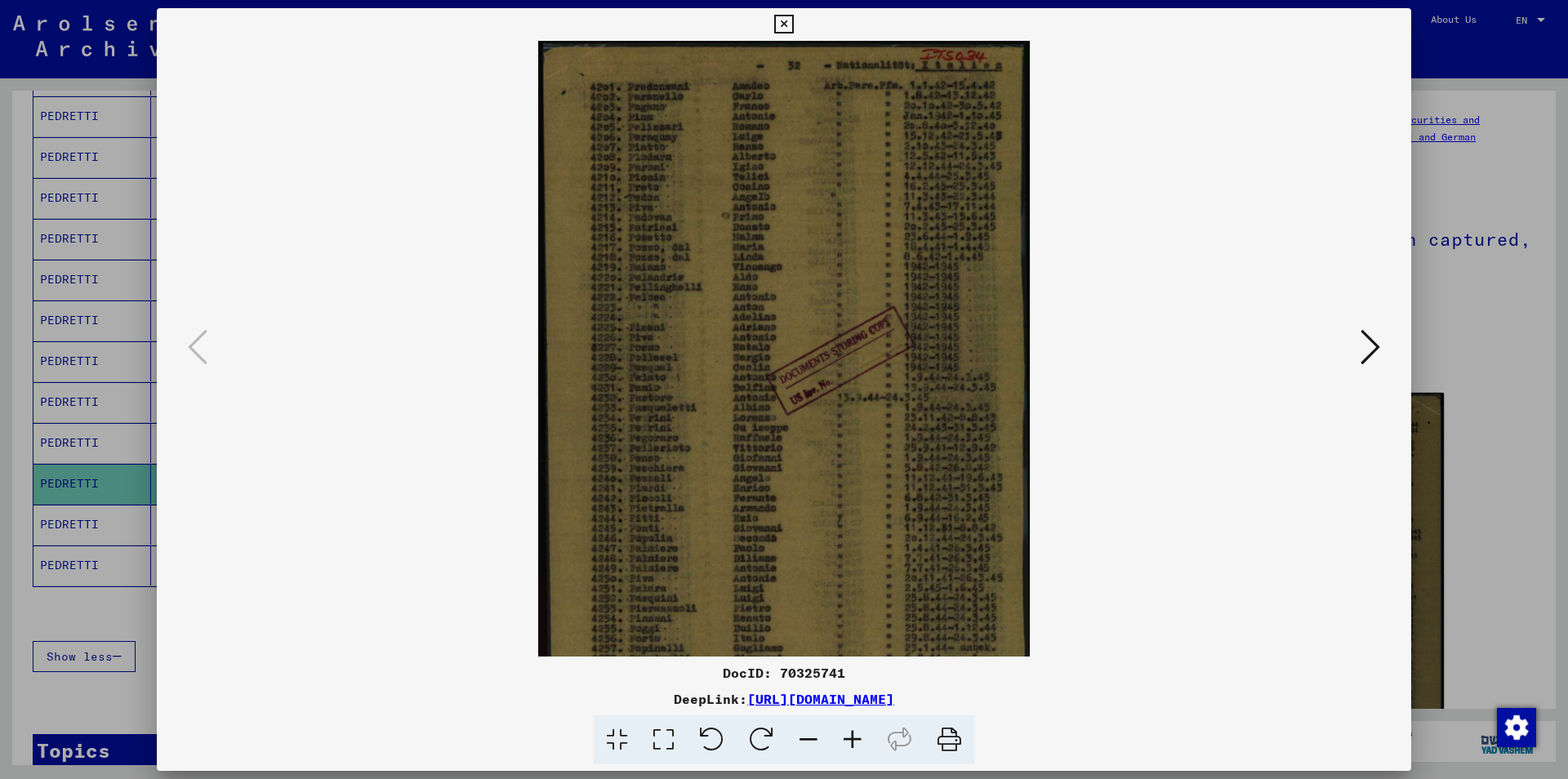
click at [850, 734] on icon at bounding box center [852, 740] width 44 height 50
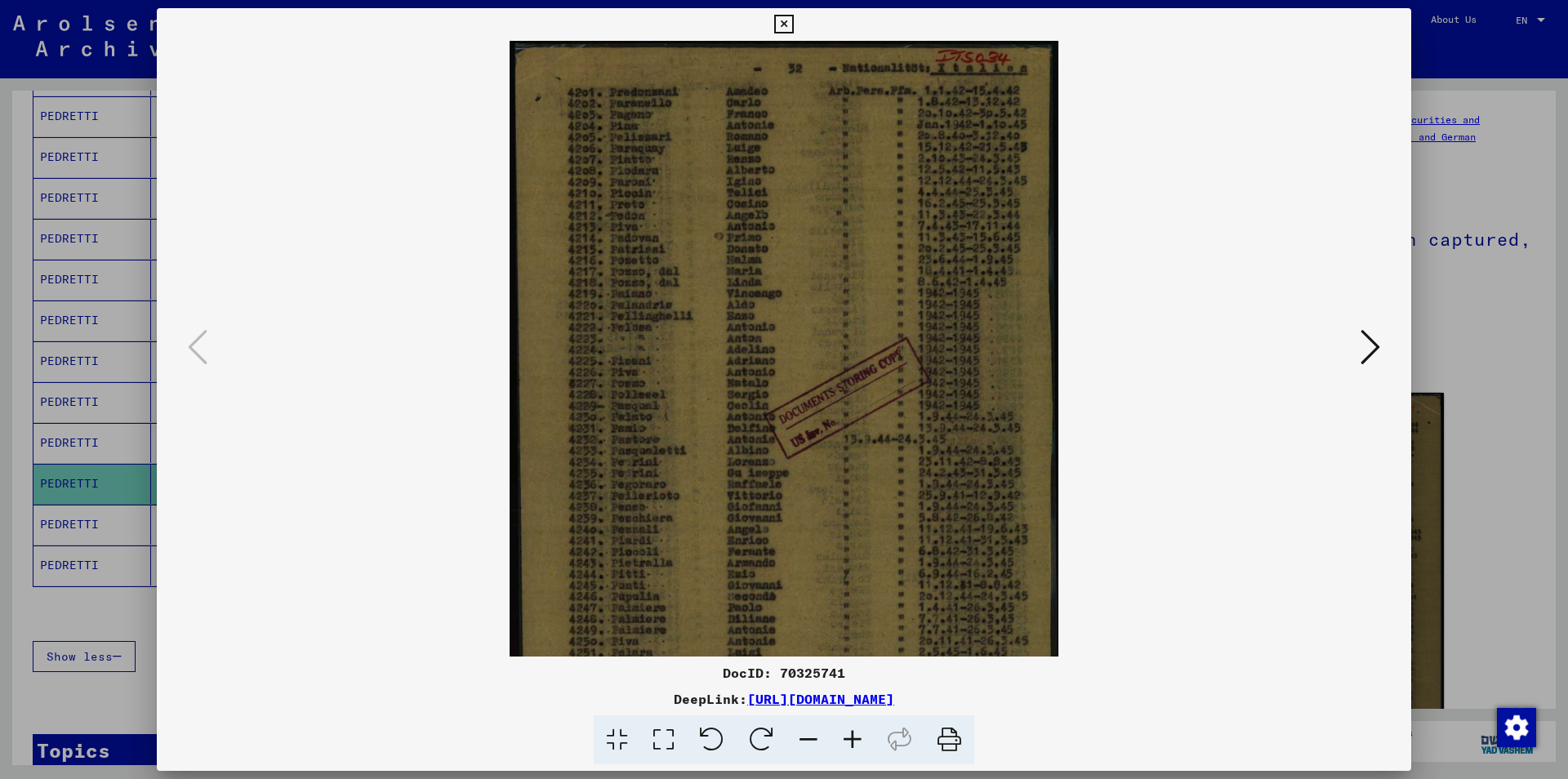
click at [850, 734] on icon at bounding box center [852, 740] width 44 height 50
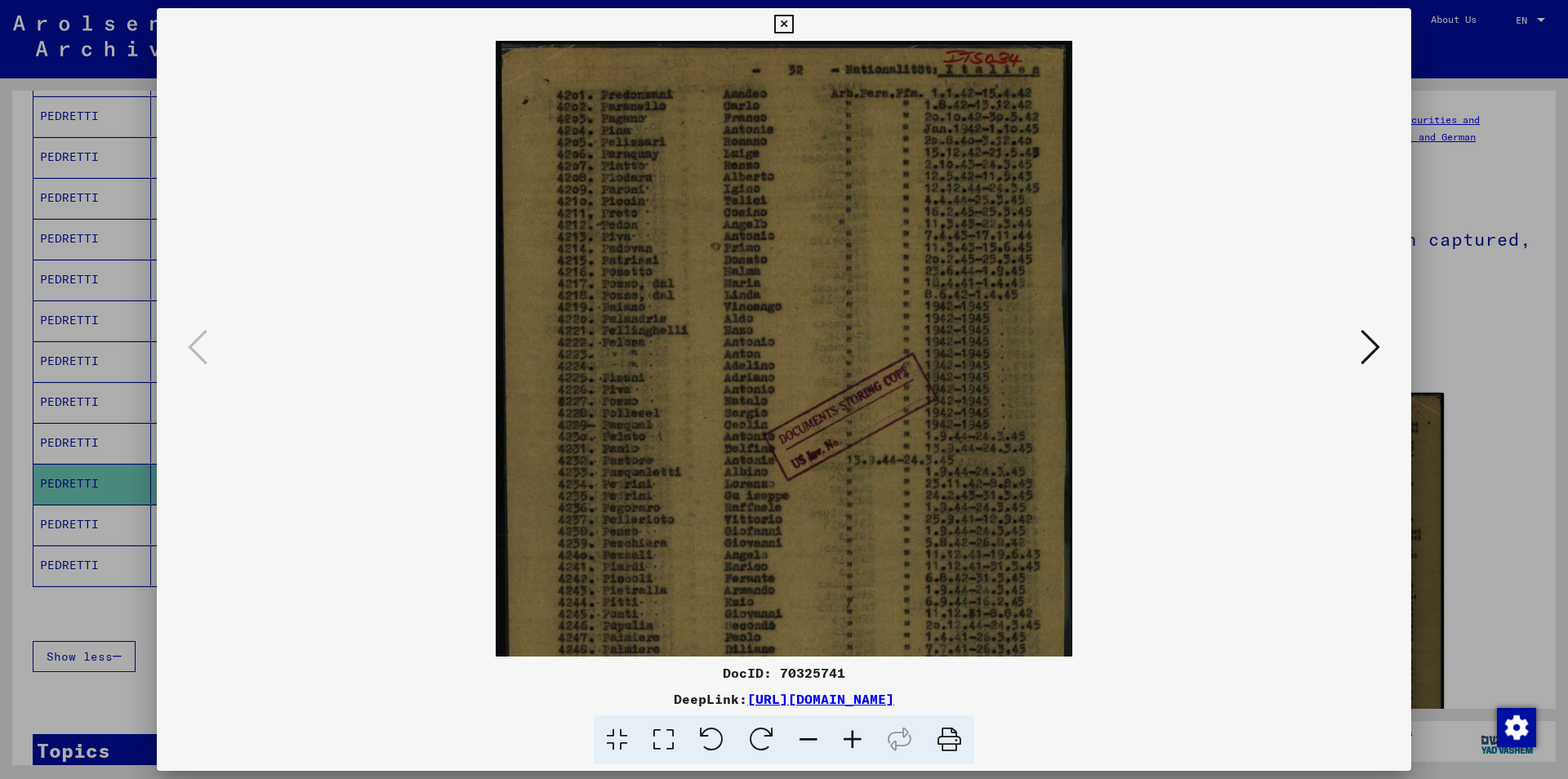
click at [850, 734] on icon at bounding box center [852, 740] width 44 height 50
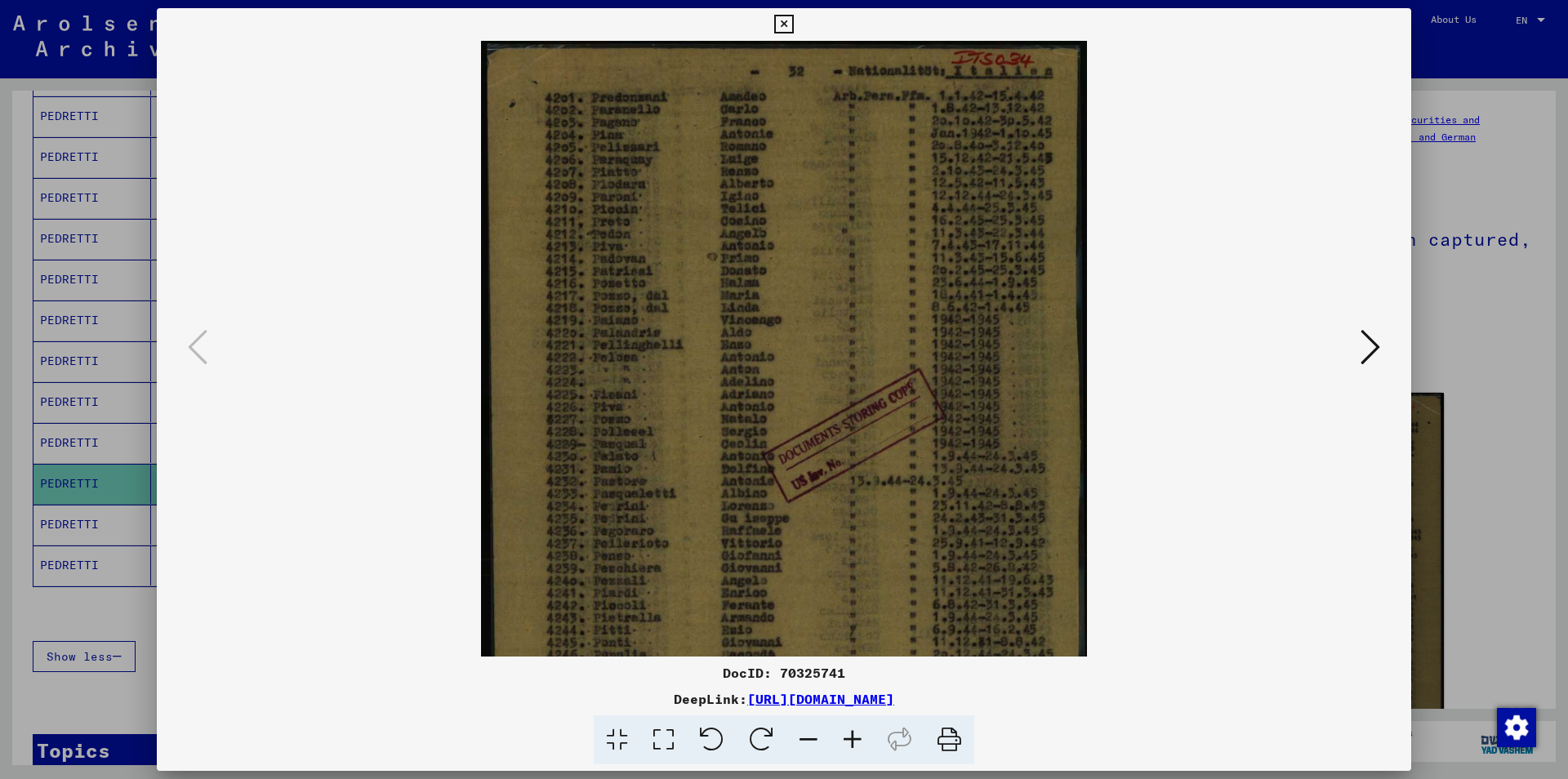
click at [850, 734] on icon at bounding box center [852, 740] width 44 height 50
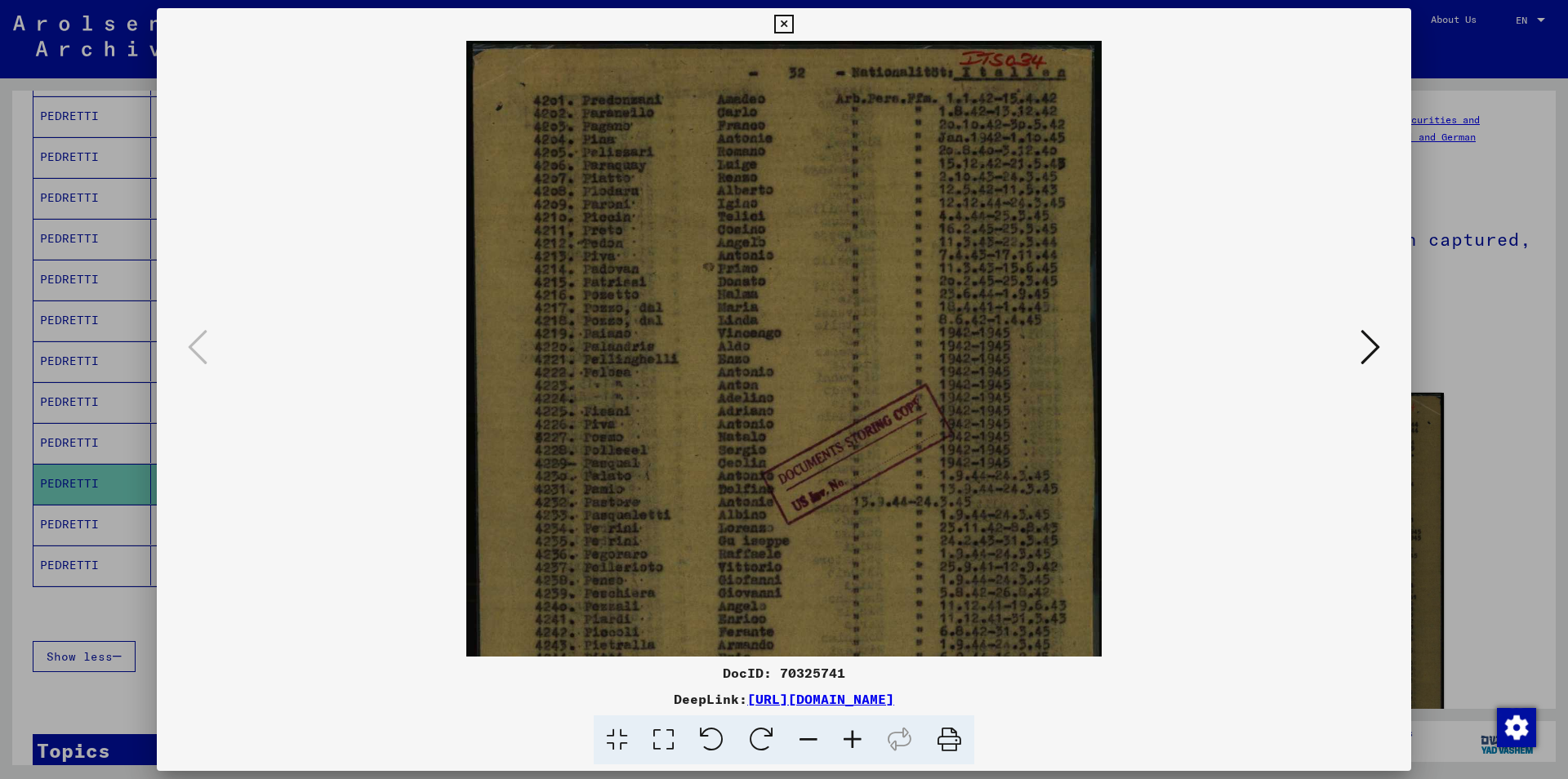
click at [850, 734] on icon at bounding box center [852, 740] width 44 height 50
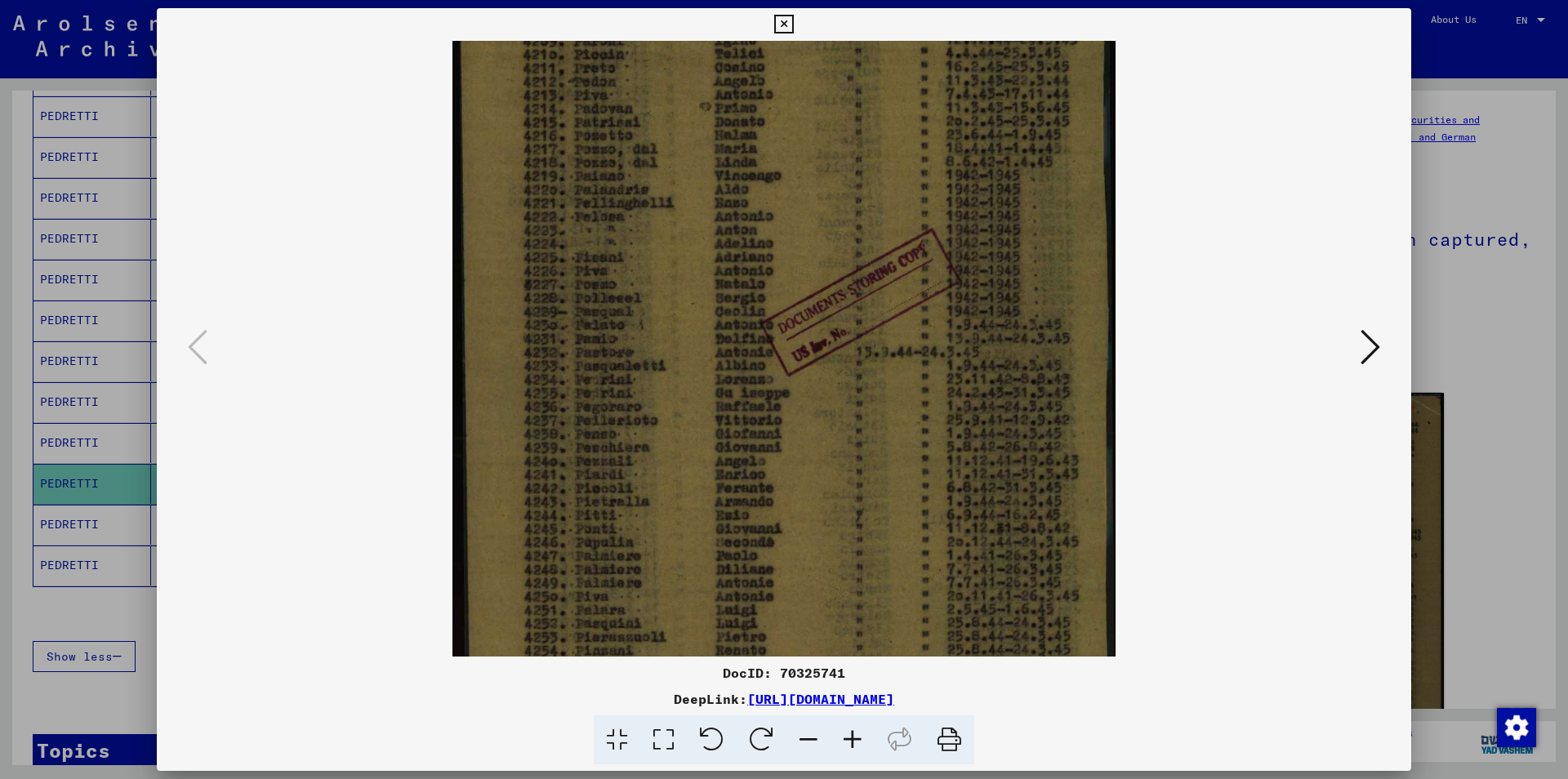
scroll to position [174, 0]
drag, startPoint x: 679, startPoint y: 528, endPoint x: 686, endPoint y: 355, distance: 173.1
click at [686, 355] on img at bounding box center [784, 338] width 664 height 942
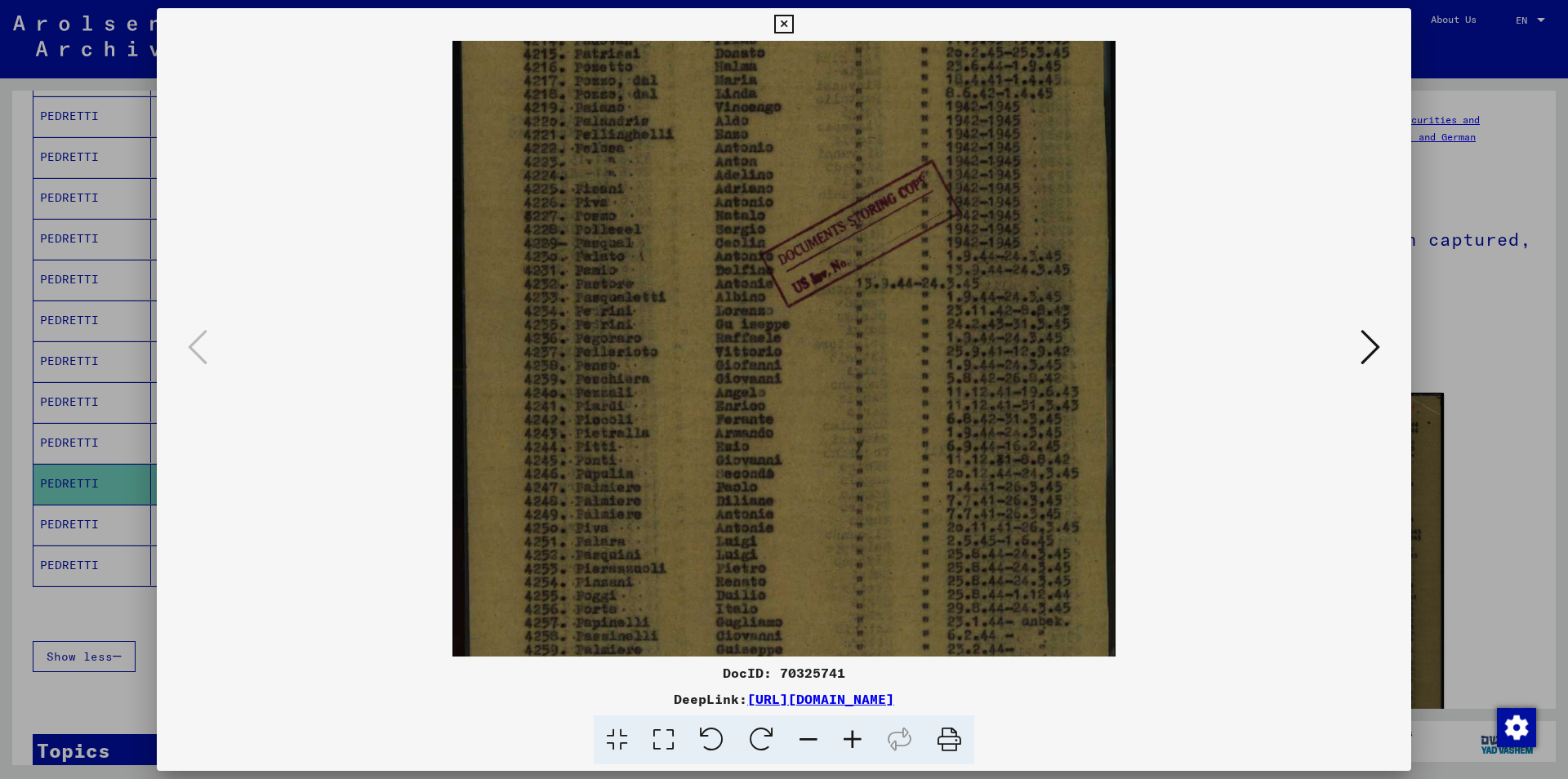
scroll to position [241, 0]
drag, startPoint x: 643, startPoint y: 473, endPoint x: 653, endPoint y: 406, distance: 67.7
click at [653, 406] on img at bounding box center [784, 271] width 664 height 942
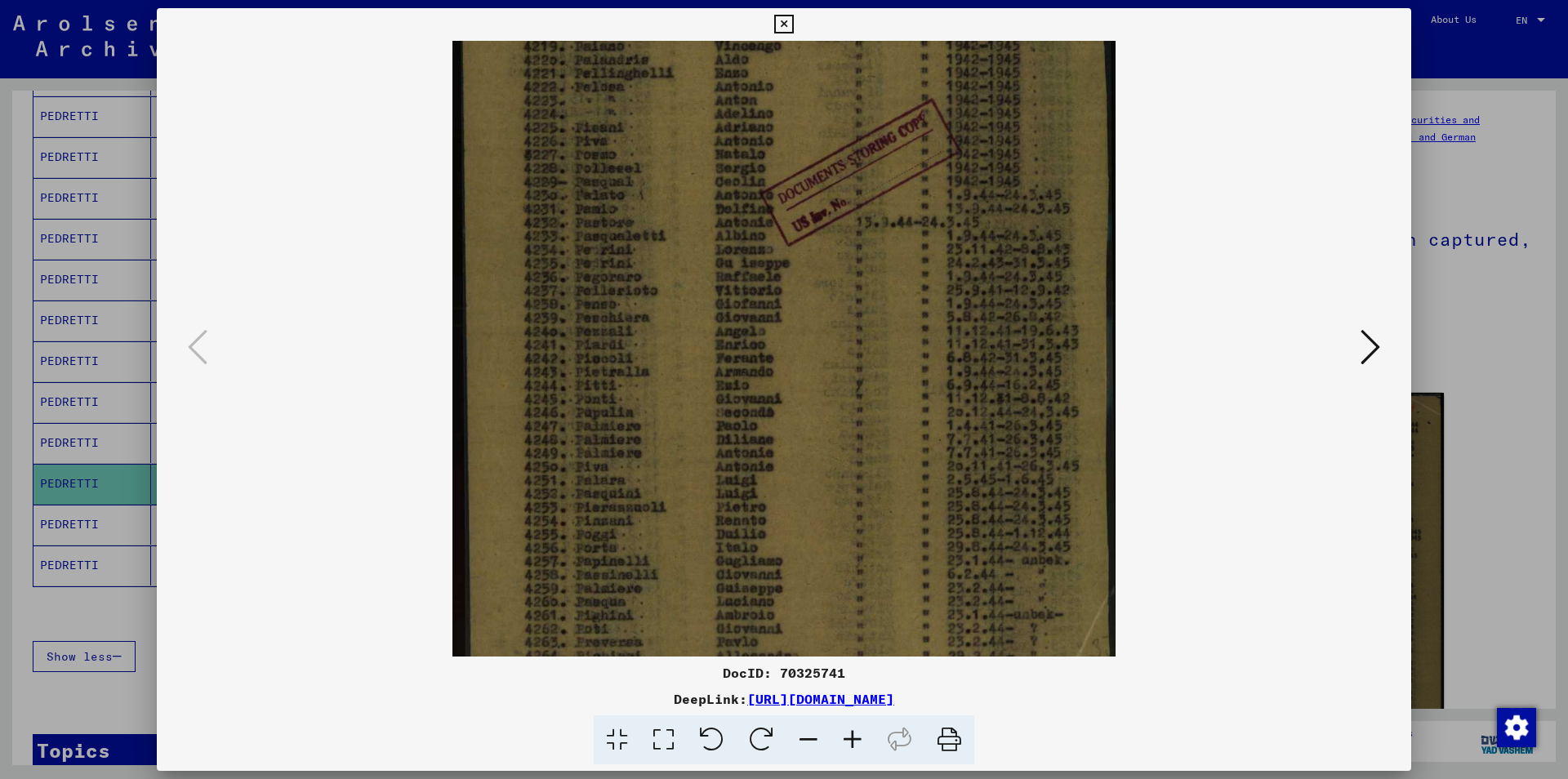
drag, startPoint x: 651, startPoint y: 446, endPoint x: 666, endPoint y: 386, distance: 61.8
click at [666, 386] on img at bounding box center [784, 211] width 664 height 942
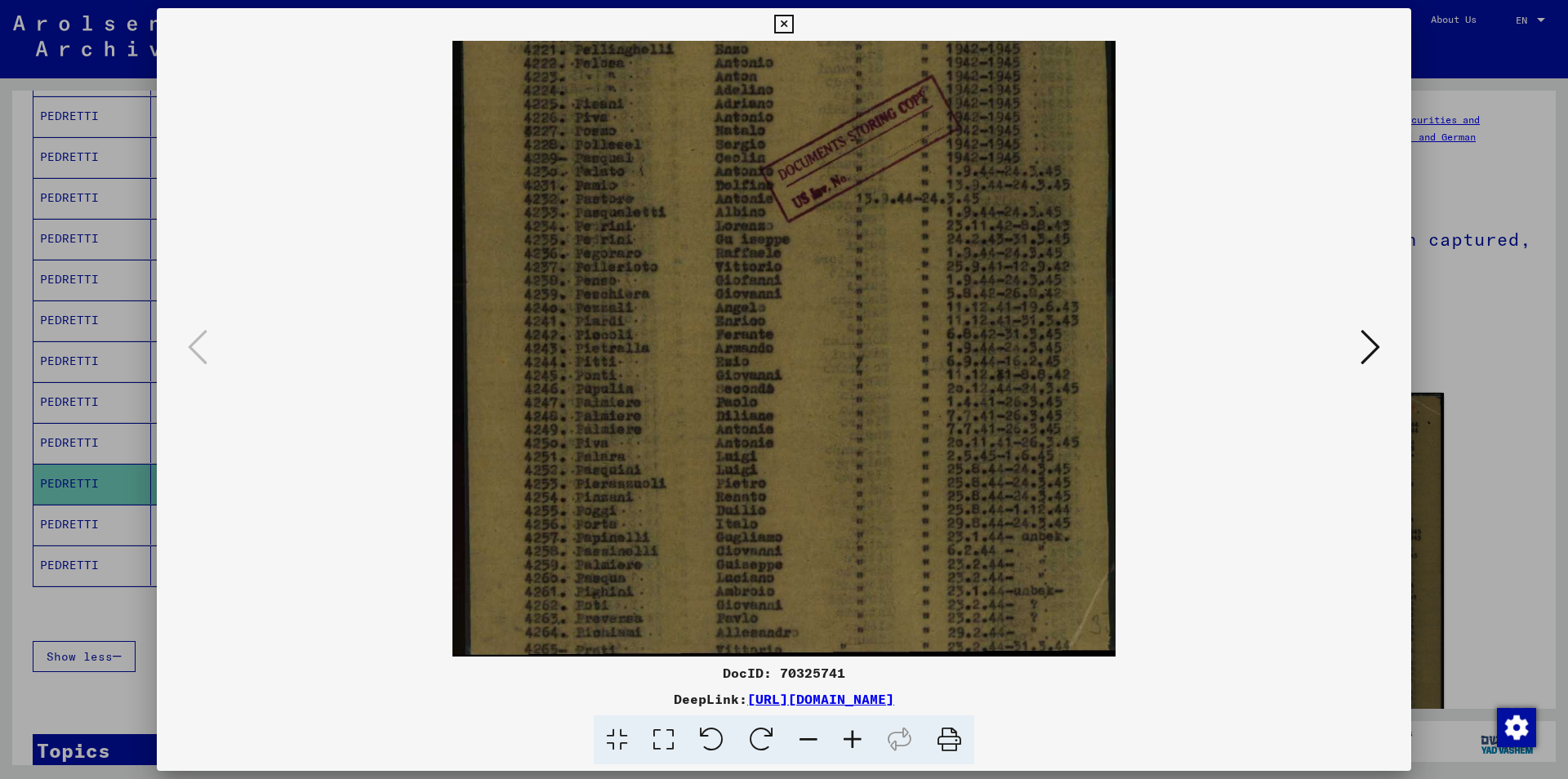
scroll to position [327, 0]
drag, startPoint x: 665, startPoint y: 452, endPoint x: 667, endPoint y: 370, distance: 82.0
click at [667, 370] on img at bounding box center [784, 185] width 664 height 942
drag, startPoint x: 664, startPoint y: 434, endPoint x: 665, endPoint y: 361, distance: 73.0
click at [665, 361] on img at bounding box center [784, 185] width 664 height 942
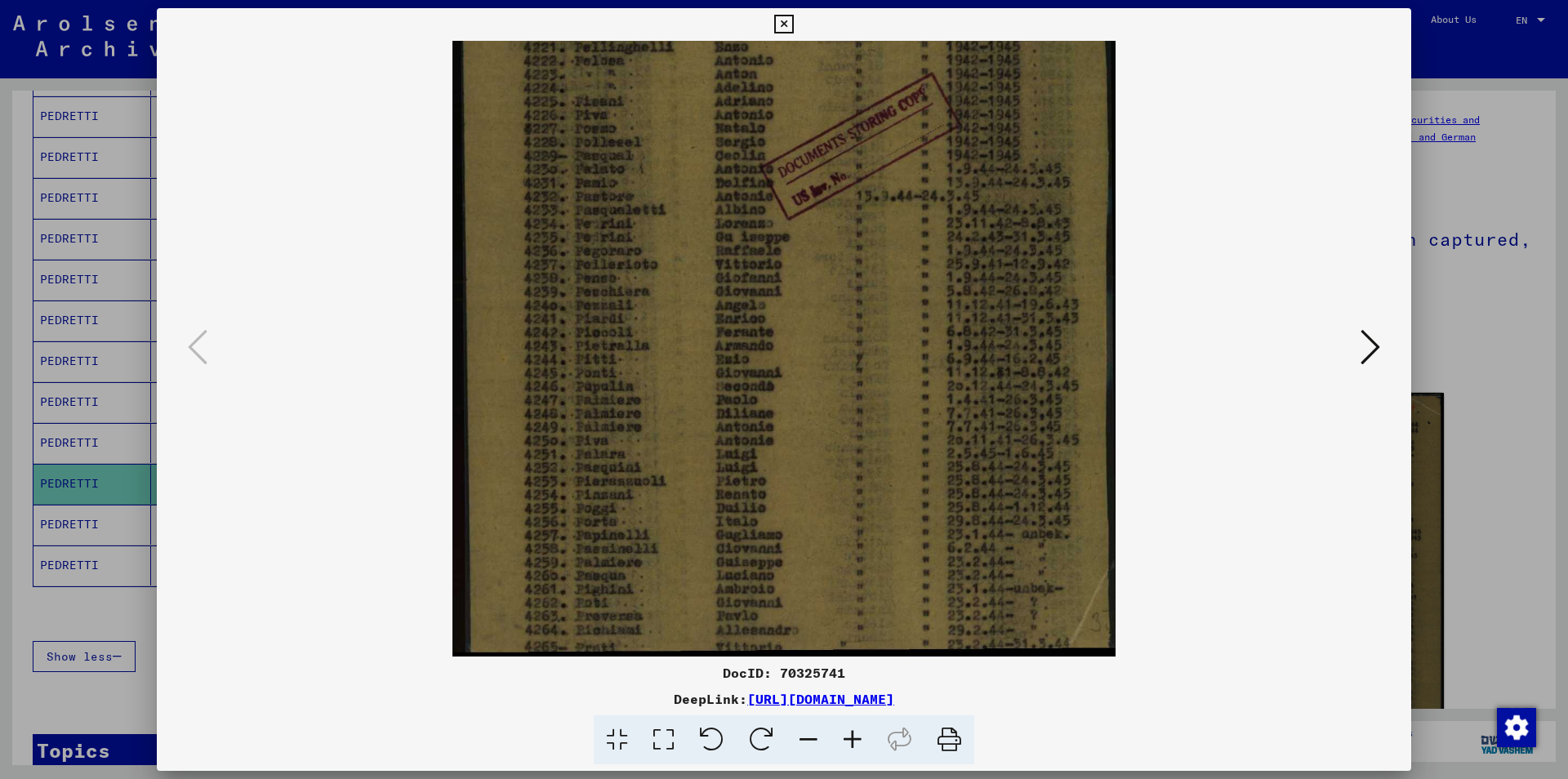
click at [1367, 348] on icon at bounding box center [1370, 348] width 20 height 39
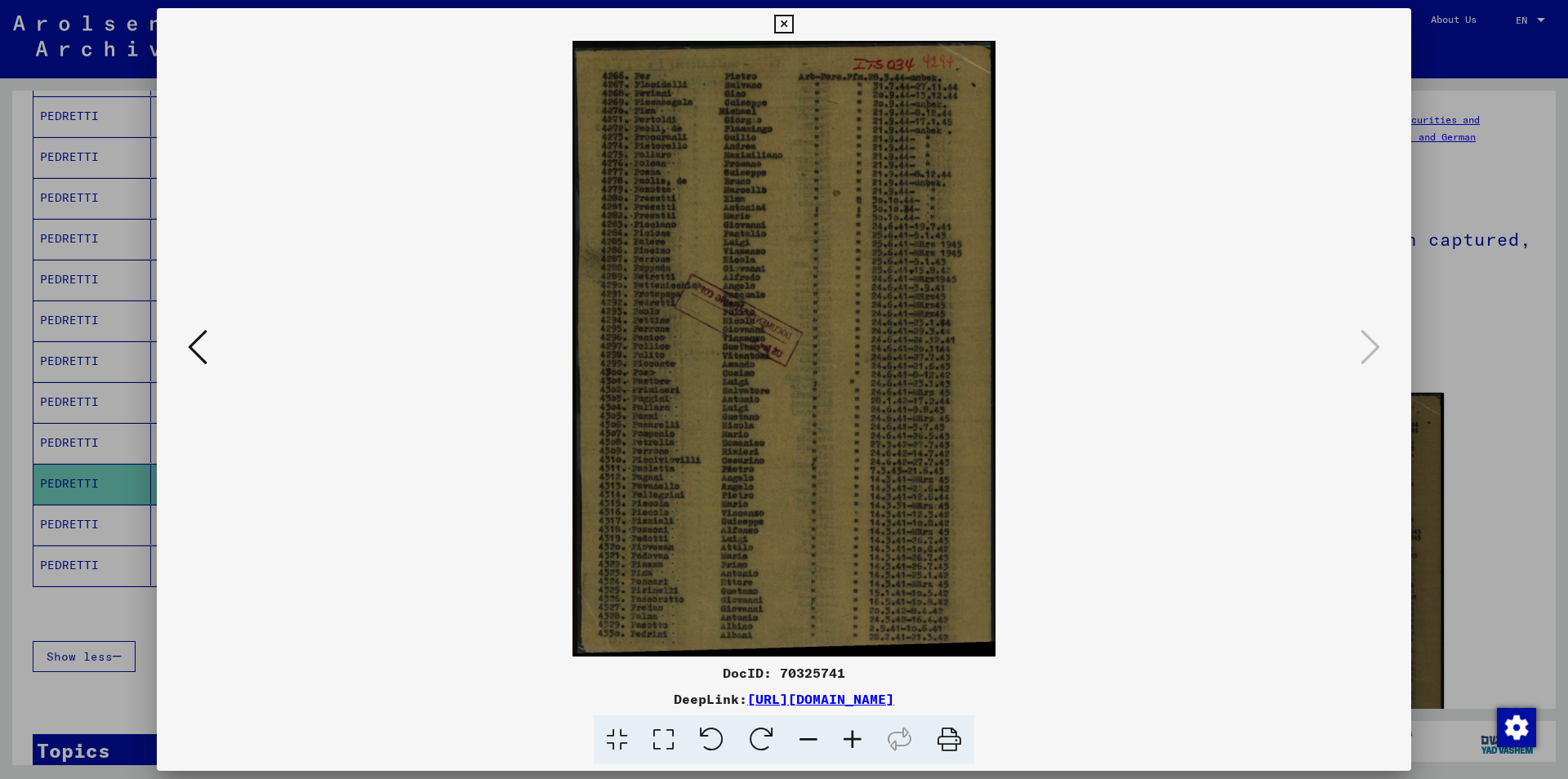
click at [849, 739] on icon at bounding box center [852, 740] width 44 height 50
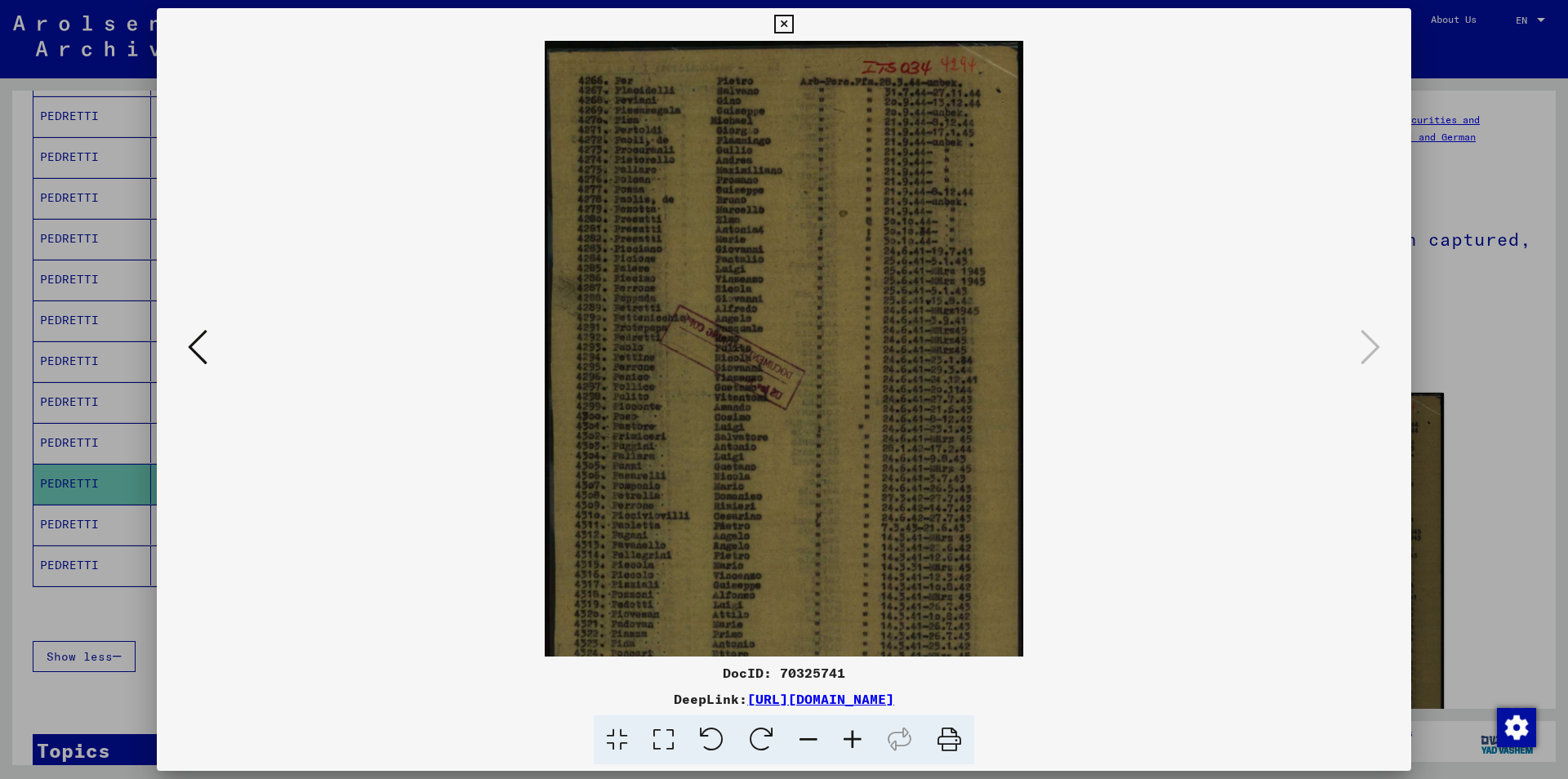
click at [849, 739] on icon at bounding box center [852, 740] width 44 height 50
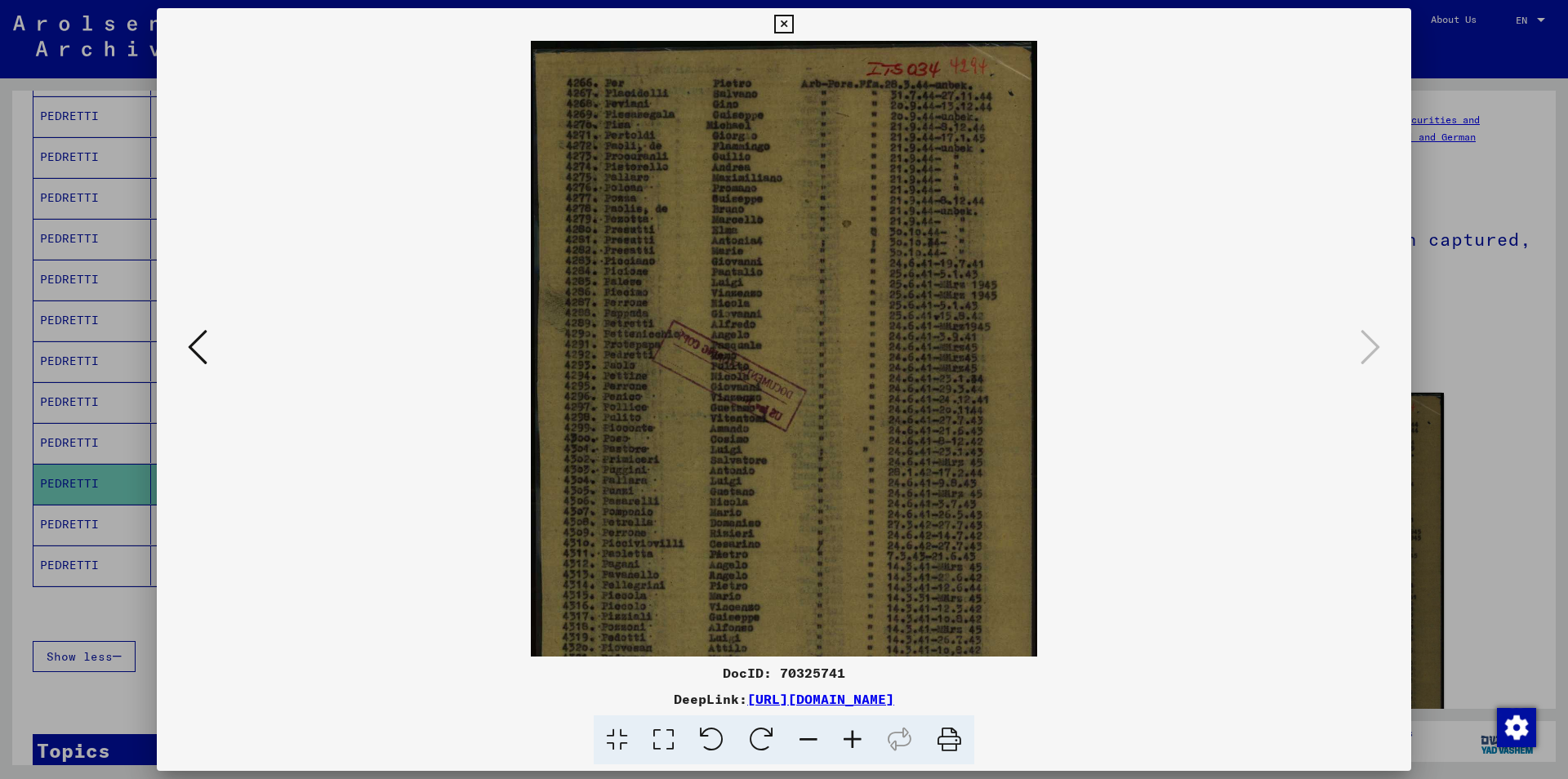
click at [849, 739] on icon at bounding box center [852, 740] width 44 height 50
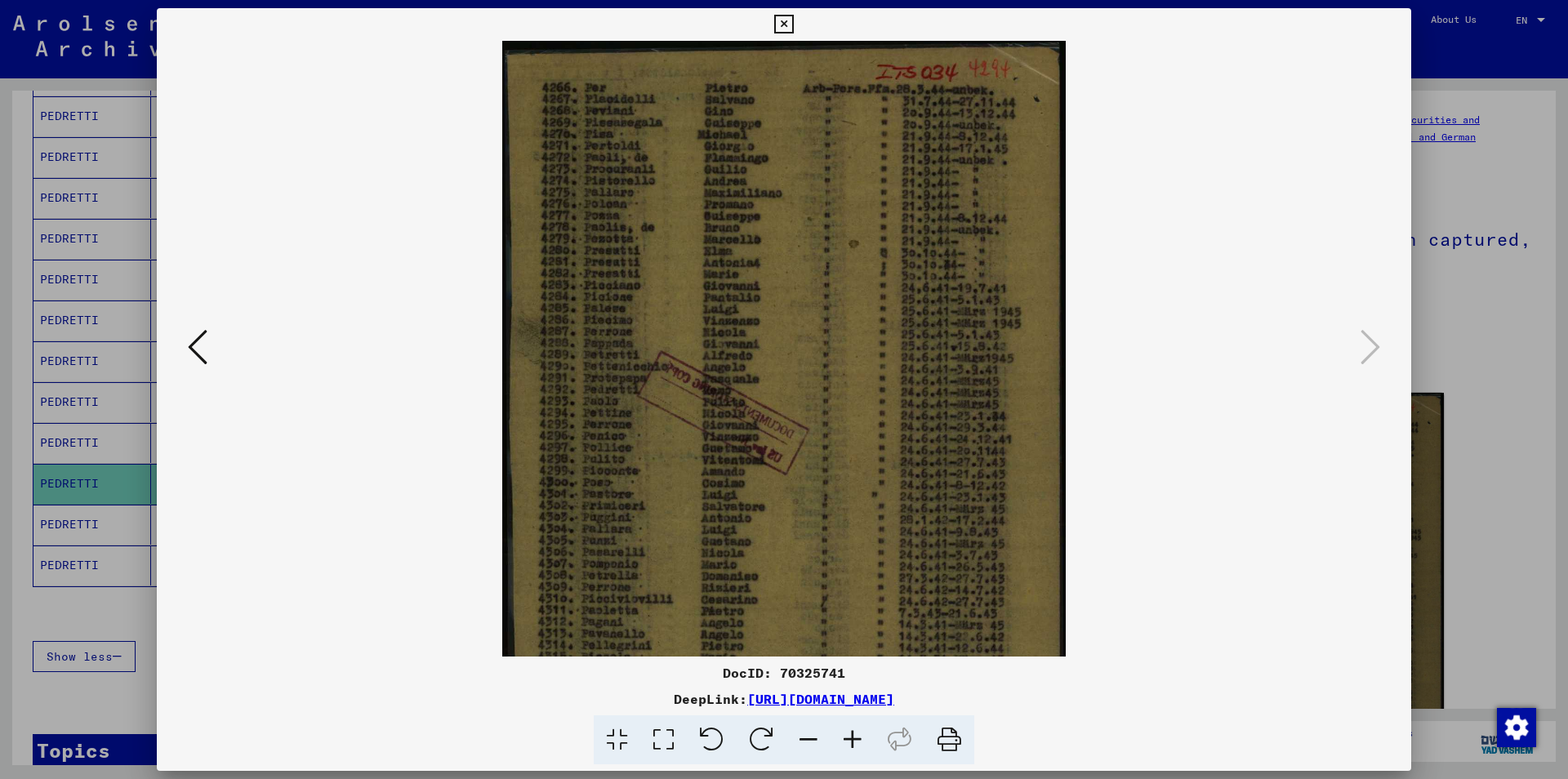
click at [849, 739] on icon at bounding box center [852, 740] width 44 height 50
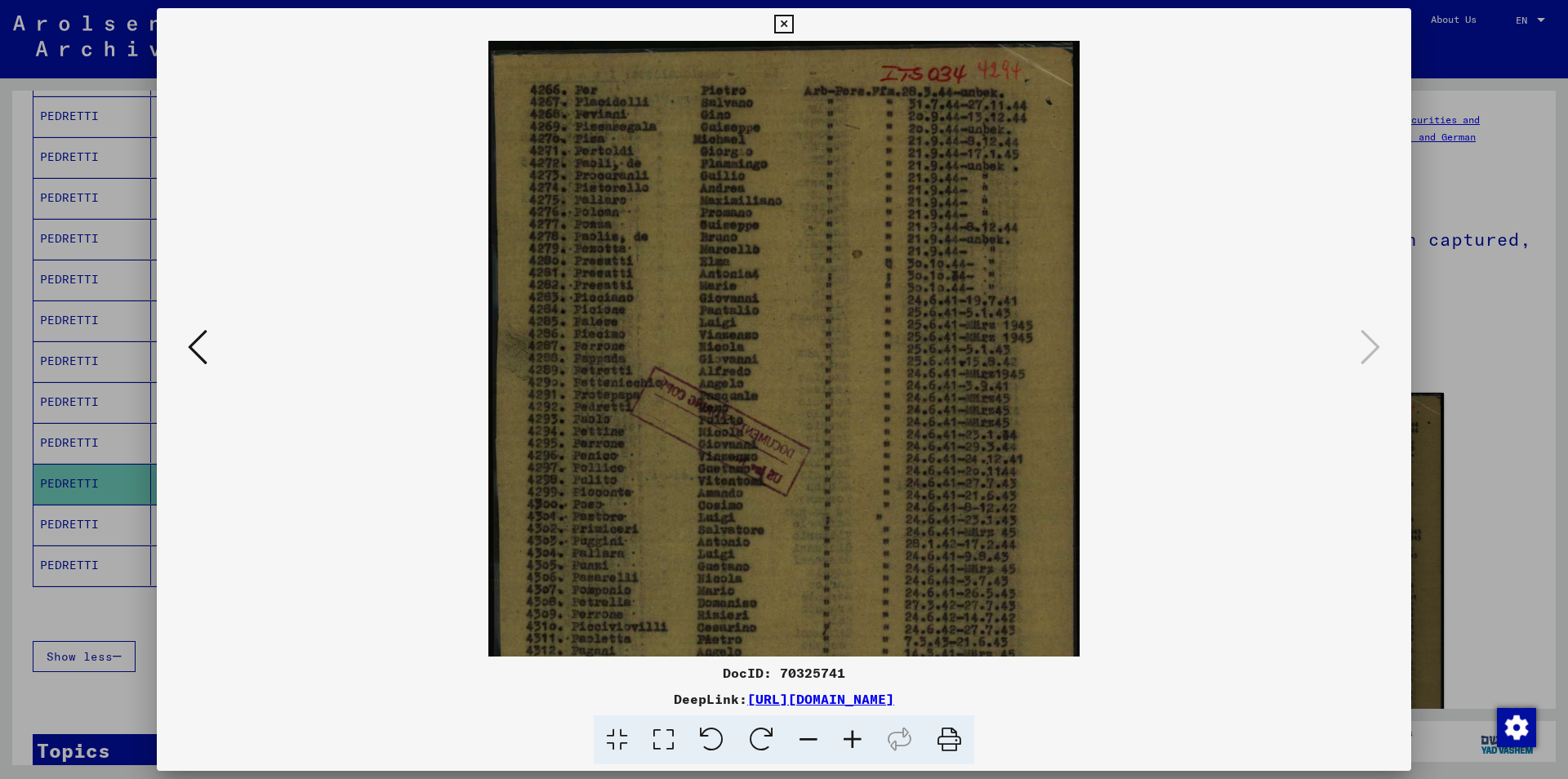
click at [849, 739] on icon at bounding box center [852, 740] width 44 height 50
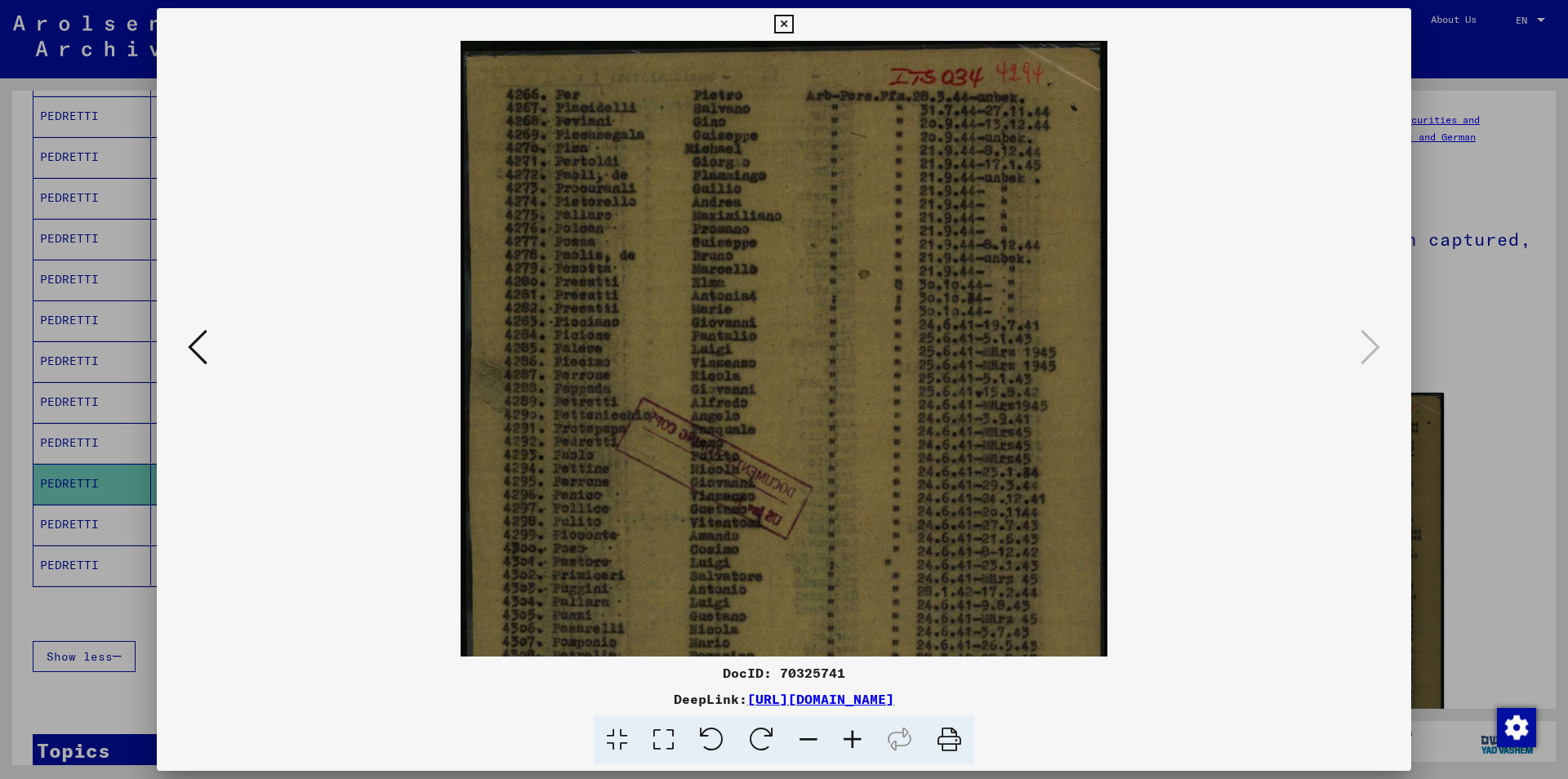
click at [849, 739] on icon at bounding box center [852, 740] width 44 height 50
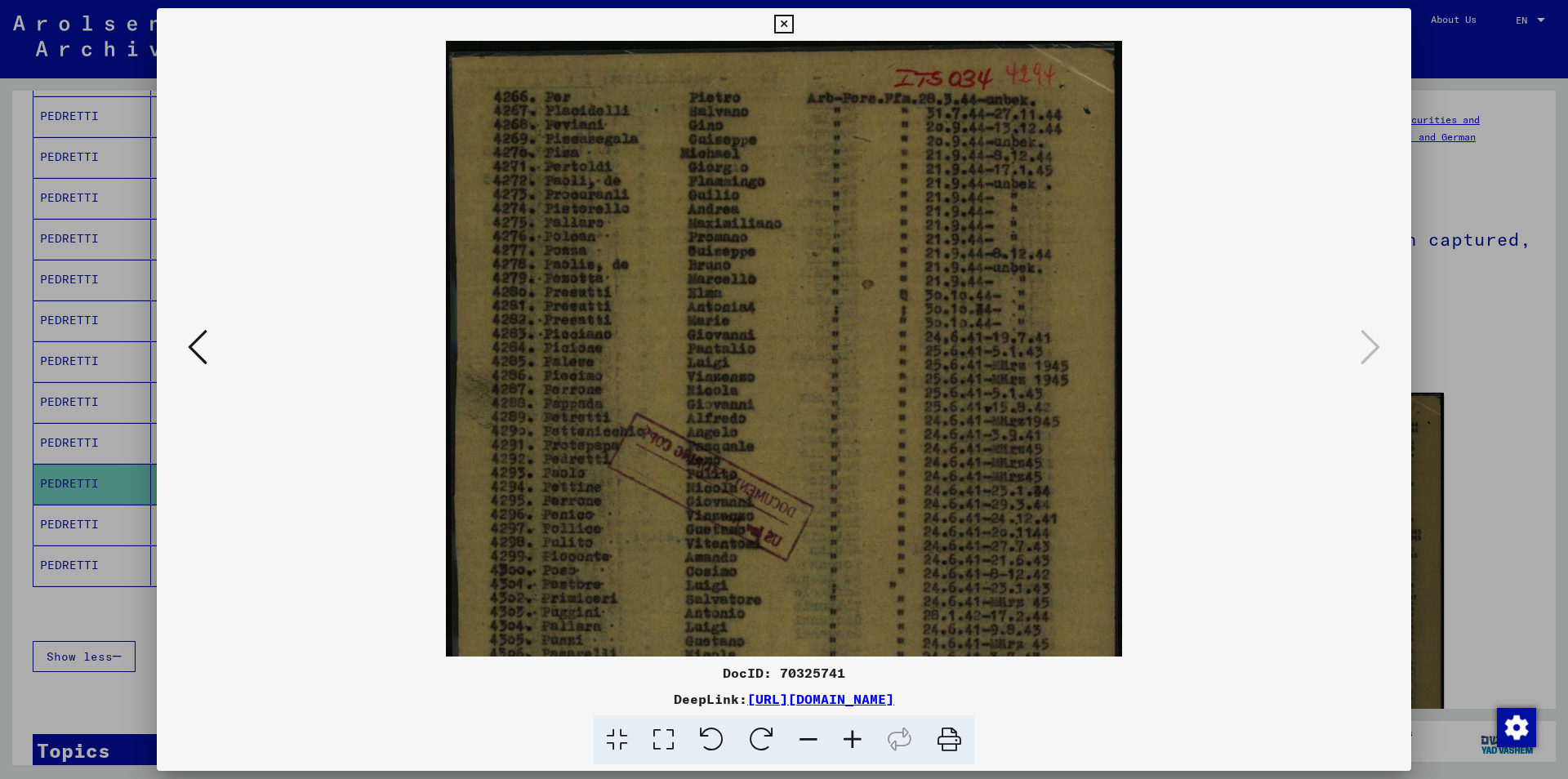
click at [849, 739] on icon at bounding box center [852, 740] width 44 height 50
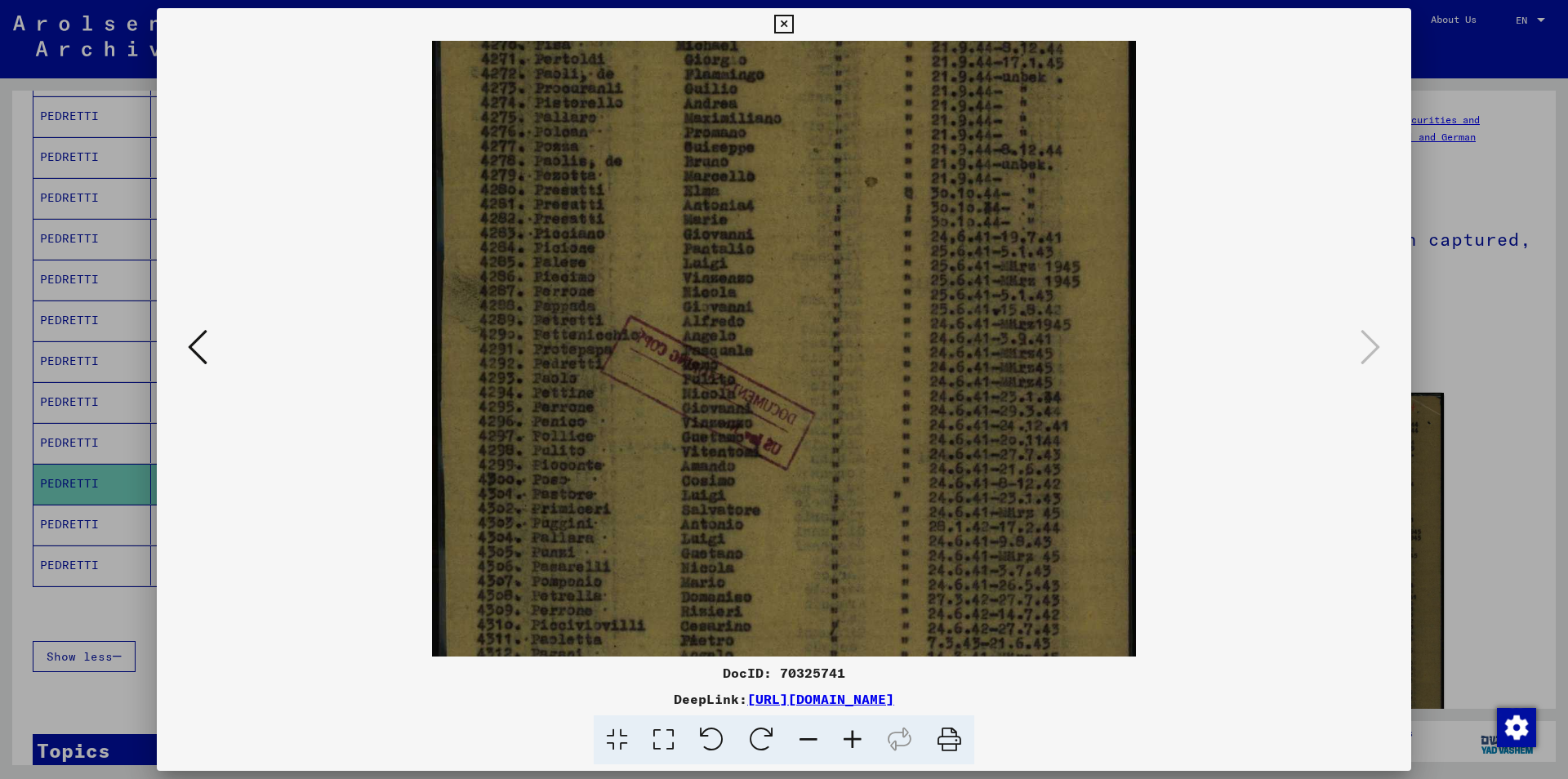
scroll to position [125, 0]
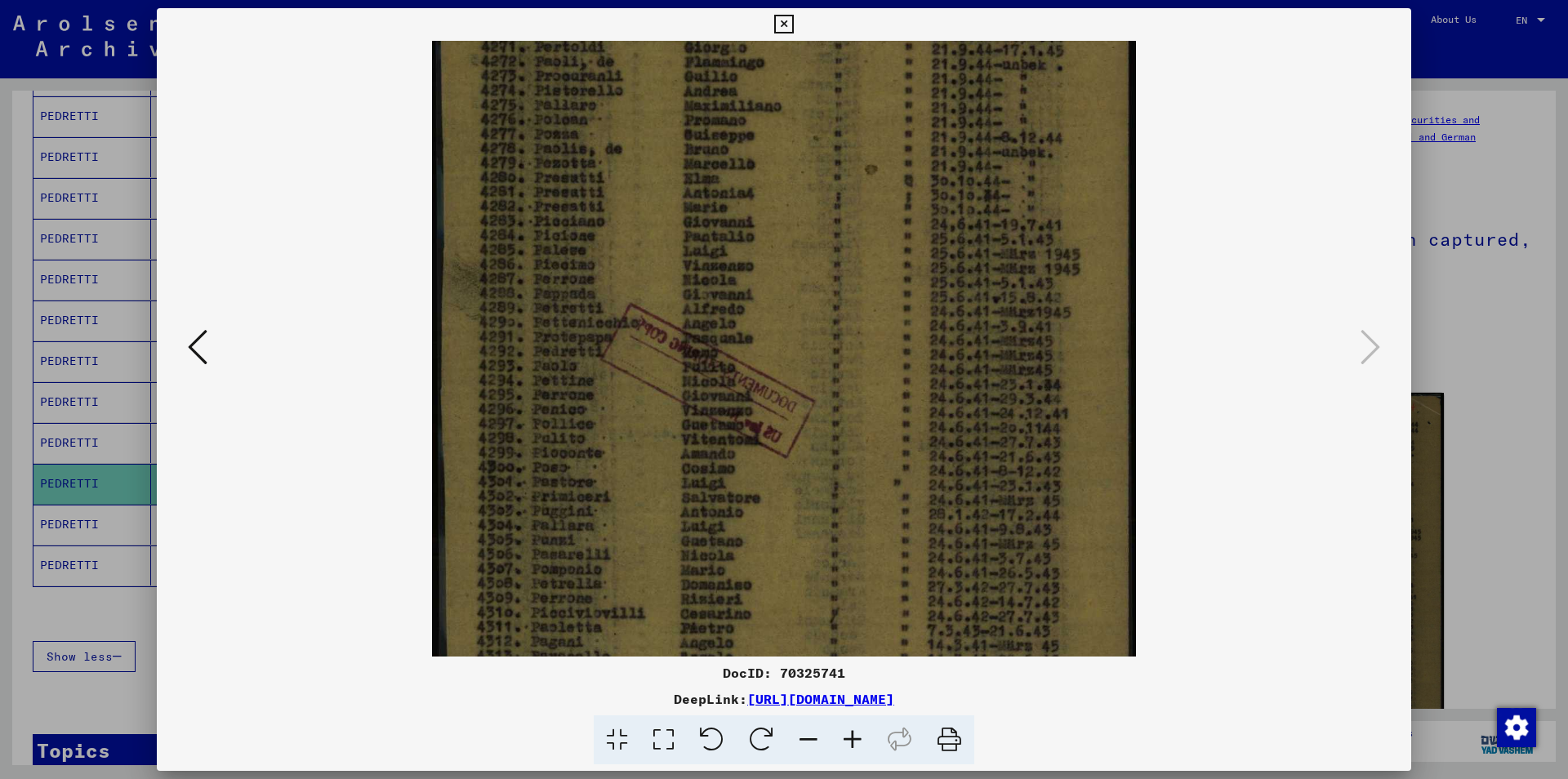
drag, startPoint x: 579, startPoint y: 441, endPoint x: 581, endPoint y: 316, distance: 125.0
click at [581, 316] on img at bounding box center [784, 428] width 703 height 1024
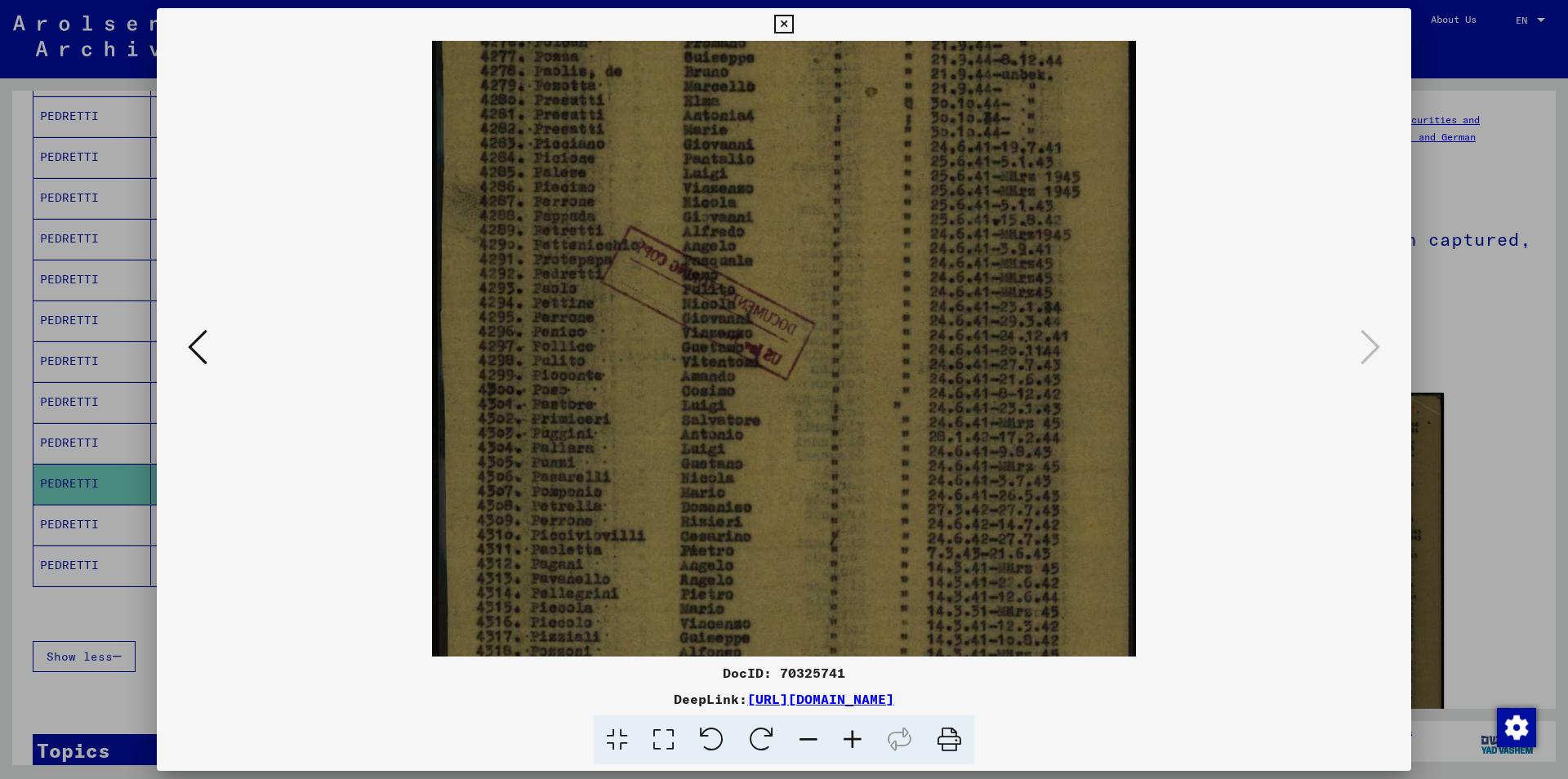
scroll to position [203, 0]
drag, startPoint x: 575, startPoint y: 409, endPoint x: 575, endPoint y: 331, distance: 78.0
click at [575, 331] on img at bounding box center [784, 350] width 703 height 1024
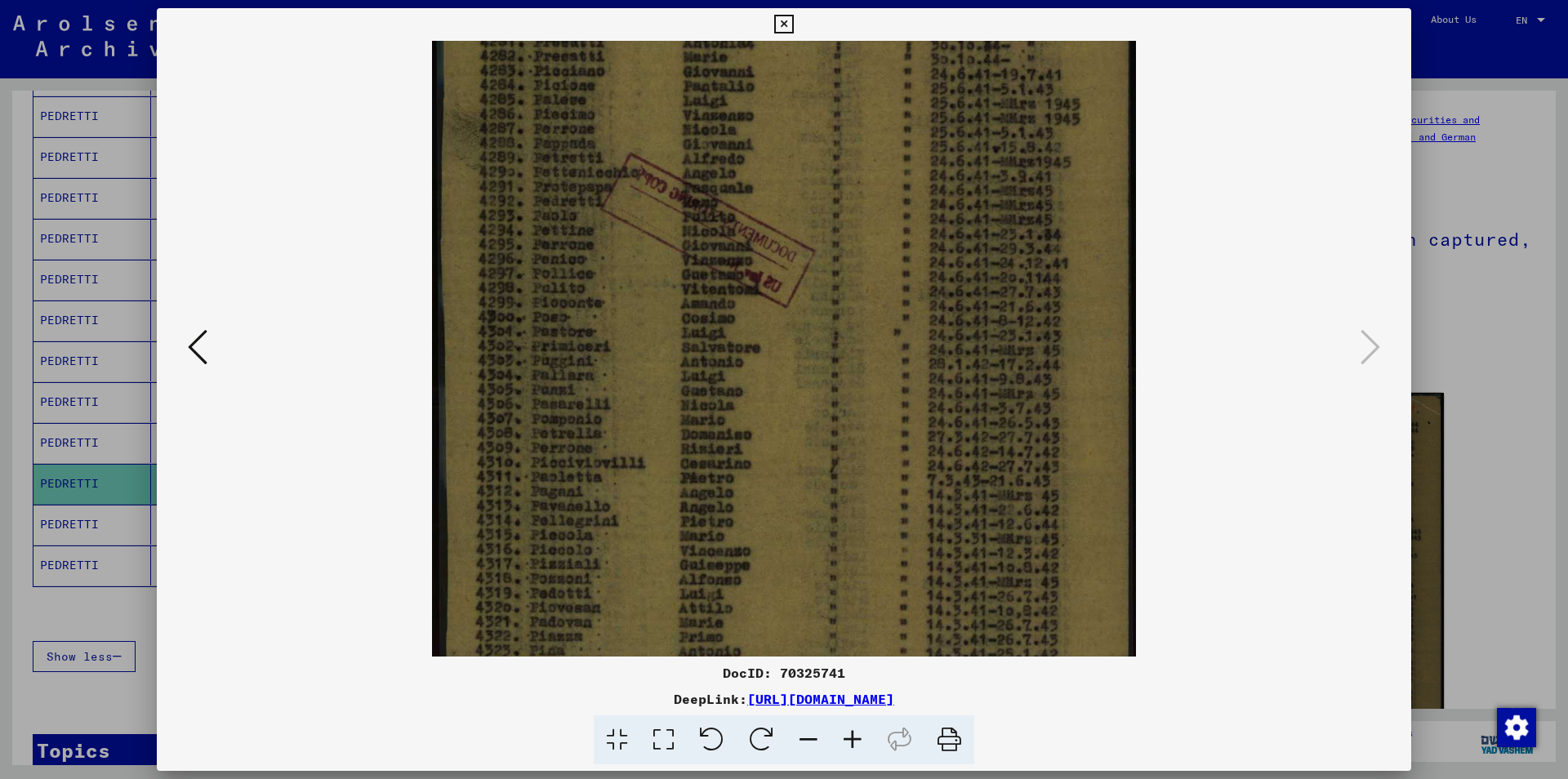
scroll to position [285, 0]
drag, startPoint x: 576, startPoint y: 431, endPoint x: 577, endPoint y: 350, distance: 81.0
click at [577, 350] on img at bounding box center [784, 268] width 703 height 1024
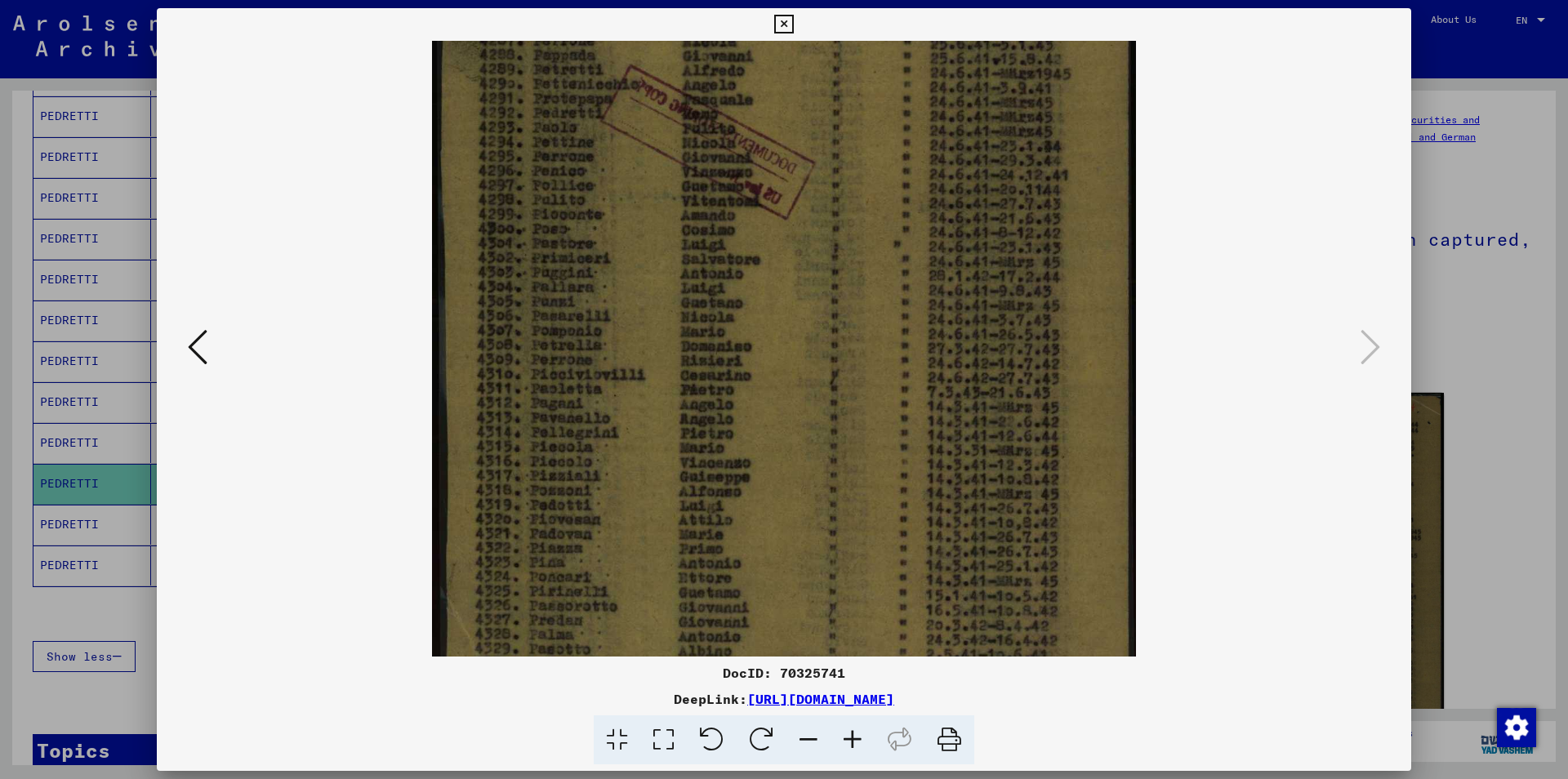
drag, startPoint x: 572, startPoint y: 439, endPoint x: 570, endPoint y: 361, distance: 78.0
click at [570, 361] on img at bounding box center [784, 189] width 703 height 1024
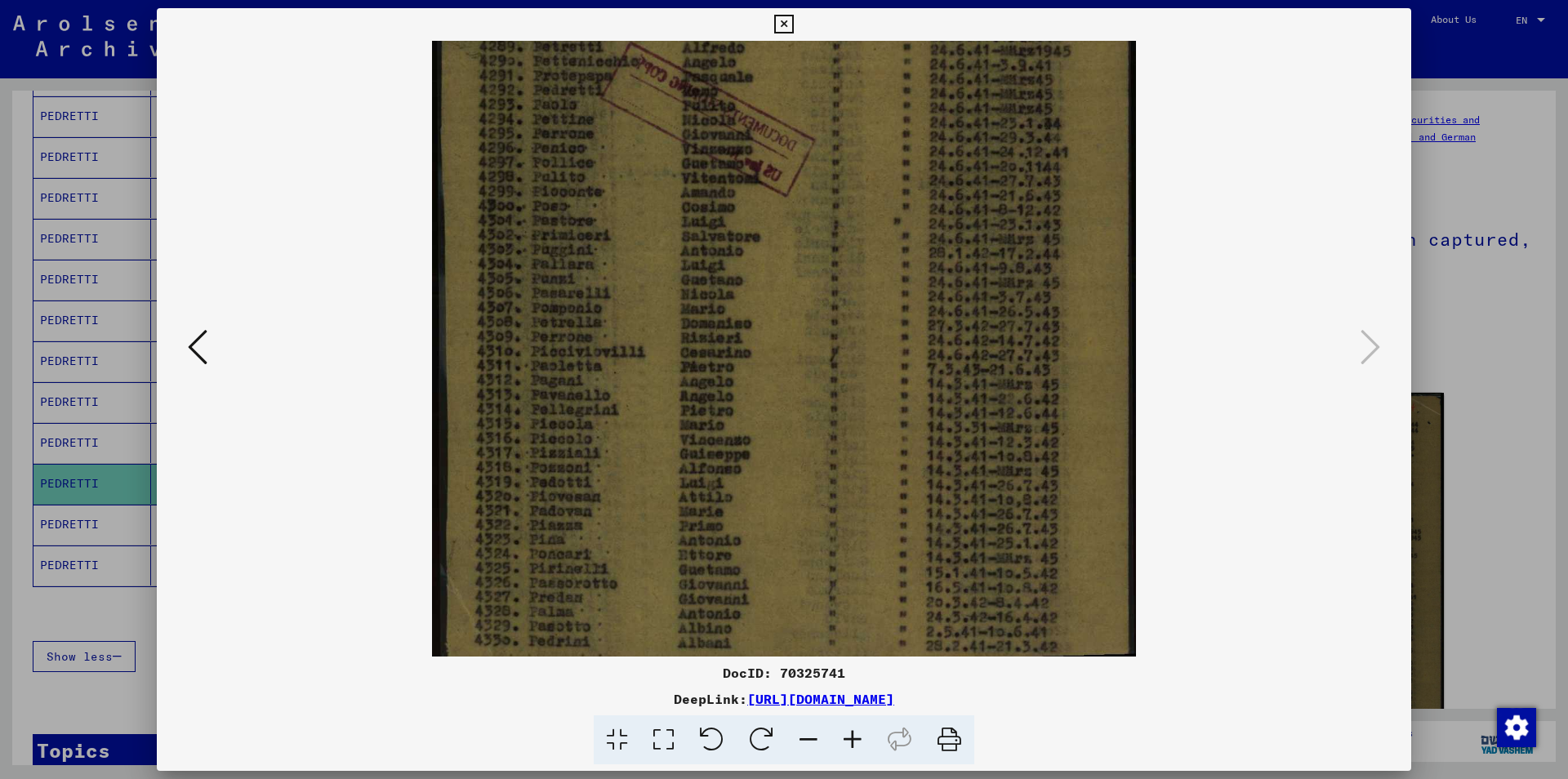
scroll to position [409, 0]
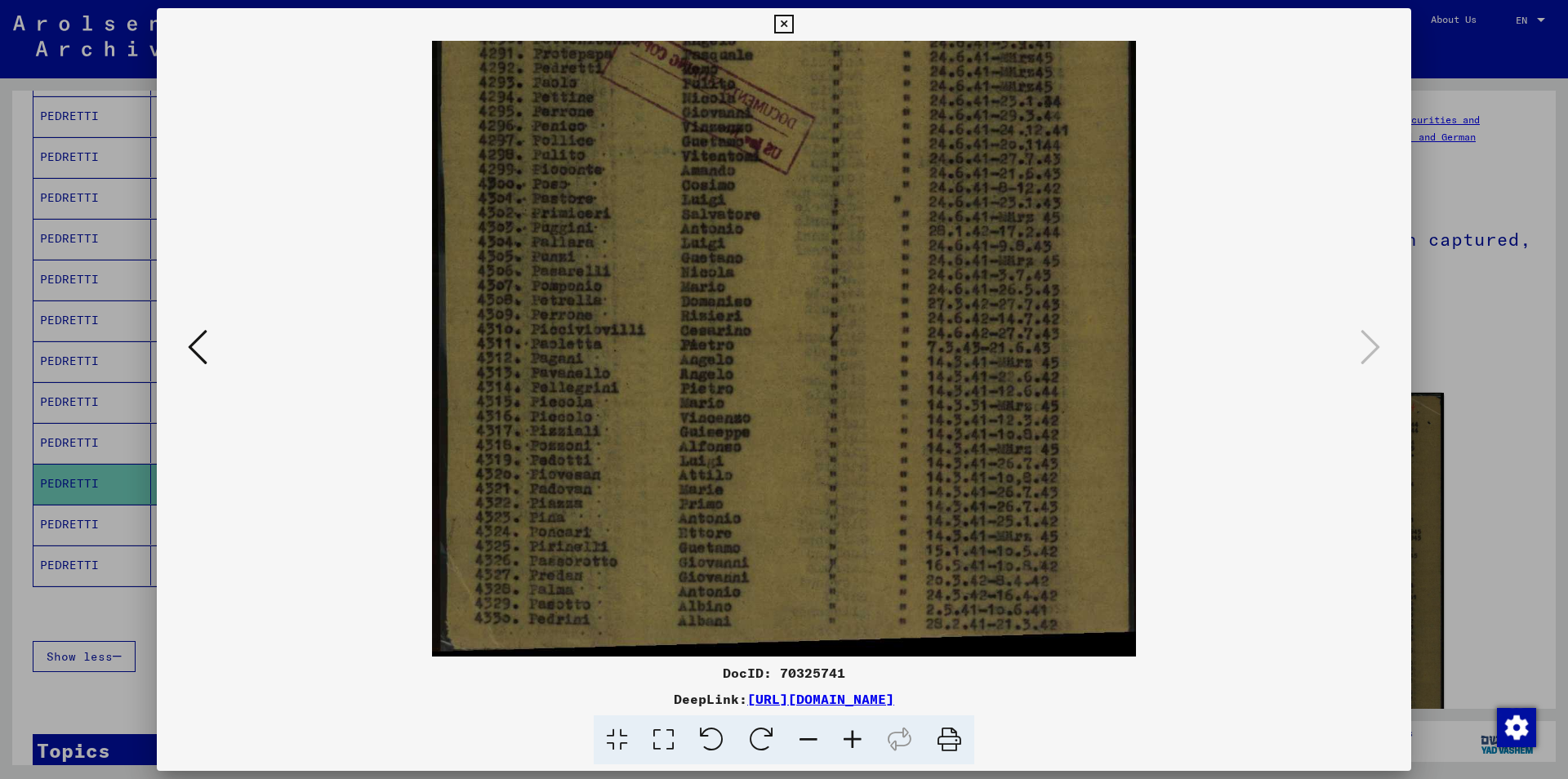
drag, startPoint x: 566, startPoint y: 456, endPoint x: 566, endPoint y: 370, distance: 86.0
click at [566, 370] on img at bounding box center [784, 145] width 703 height 1024
click at [793, 24] on icon at bounding box center [783, 25] width 19 height 20
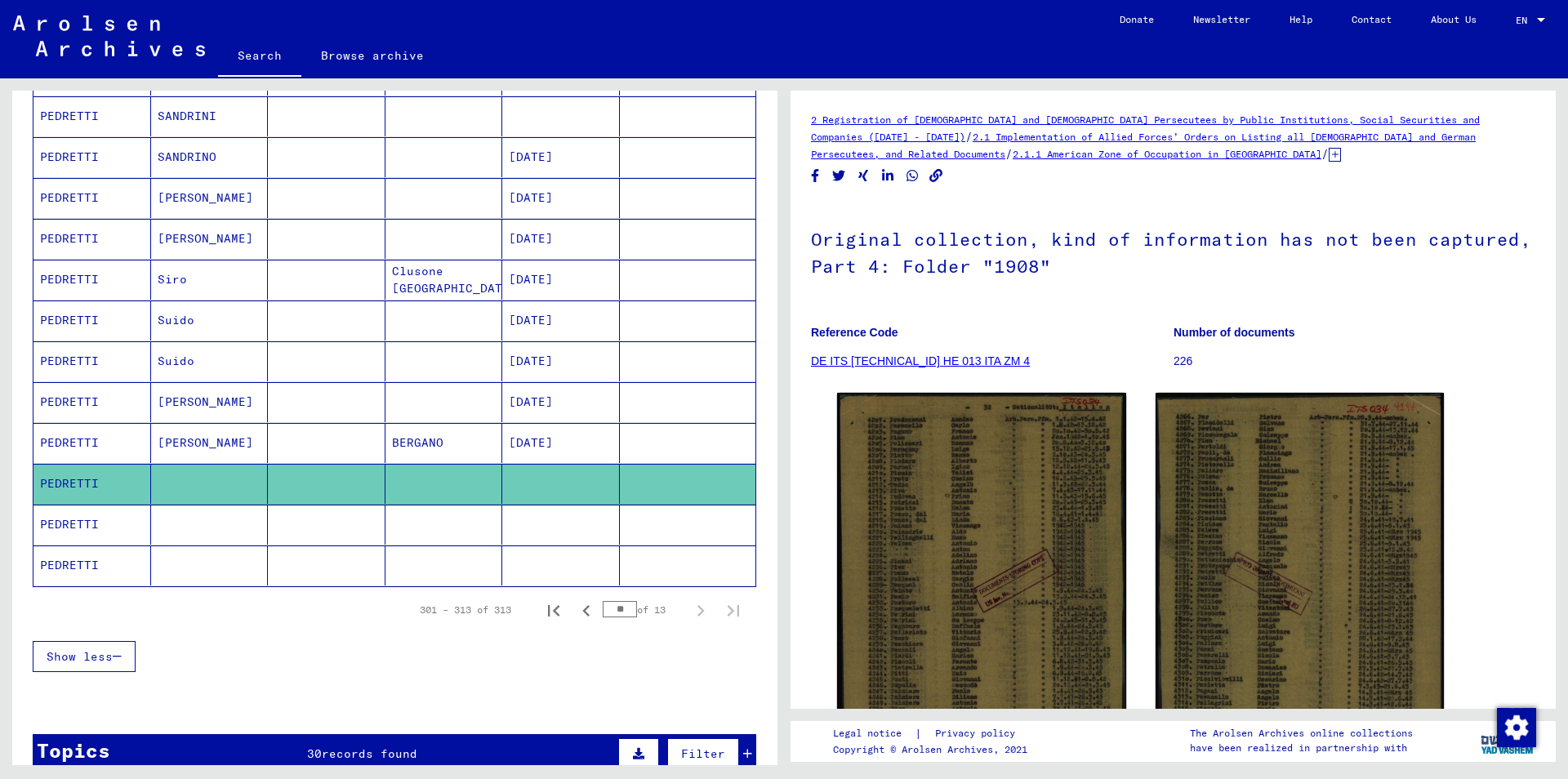
scroll to position [0, 0]
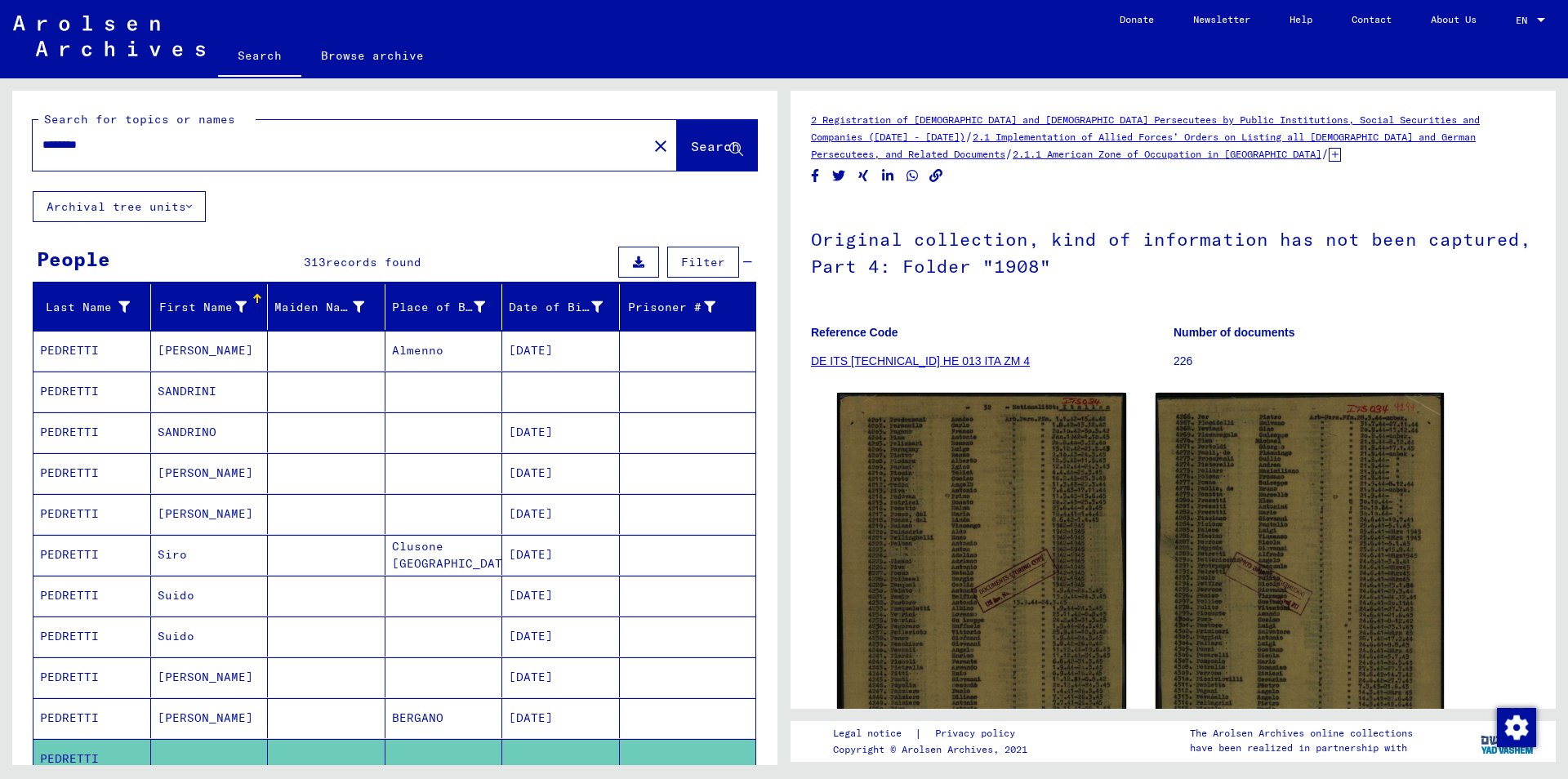
click at [65, 145] on input "********" at bounding box center [340, 144] width 595 height 17
type input "********"
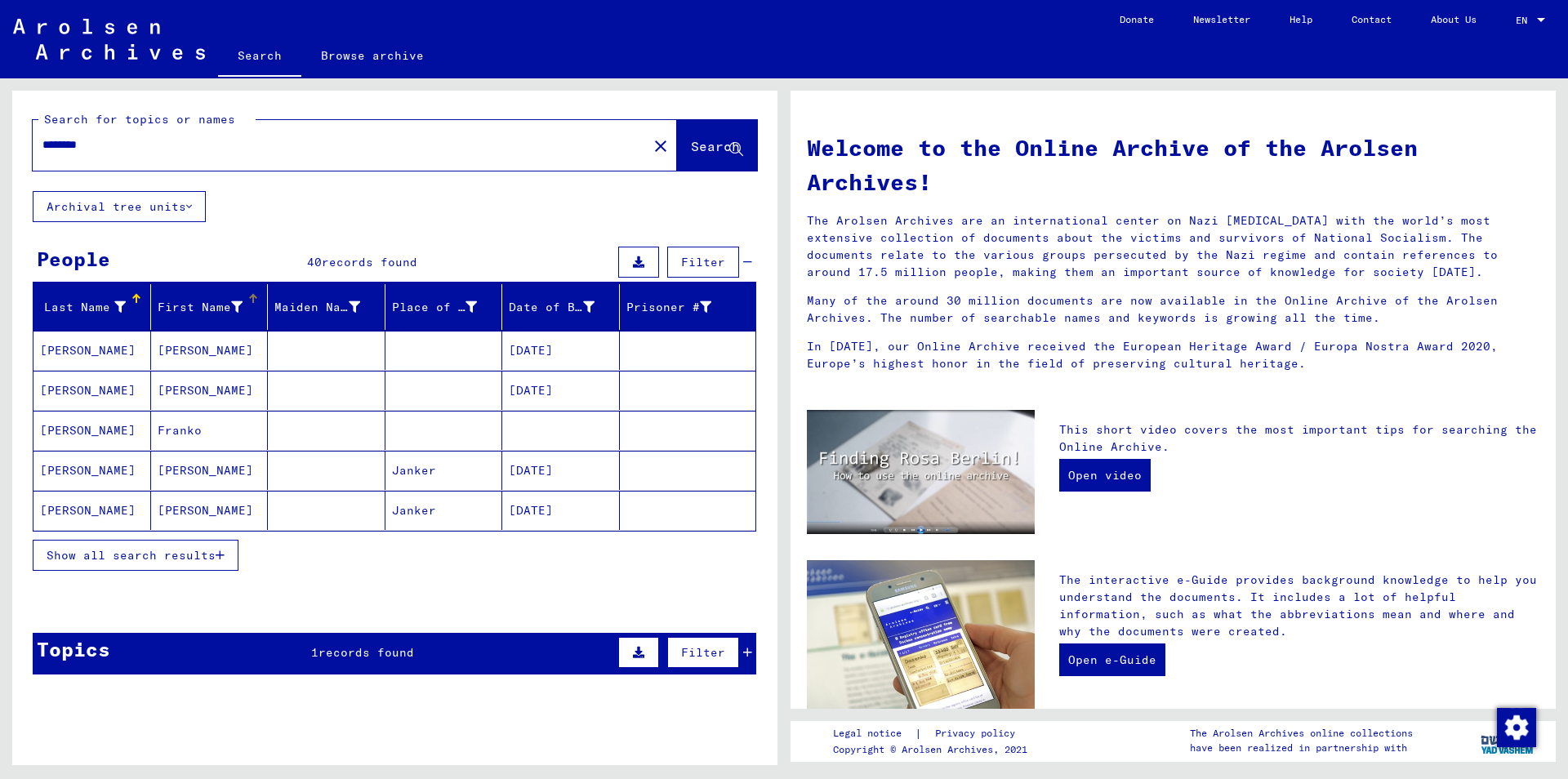
click at [251, 317] on div "First Name" at bounding box center [213, 307] width 110 height 27
click at [170, 560] on span "Show all search results" at bounding box center [131, 554] width 169 height 15
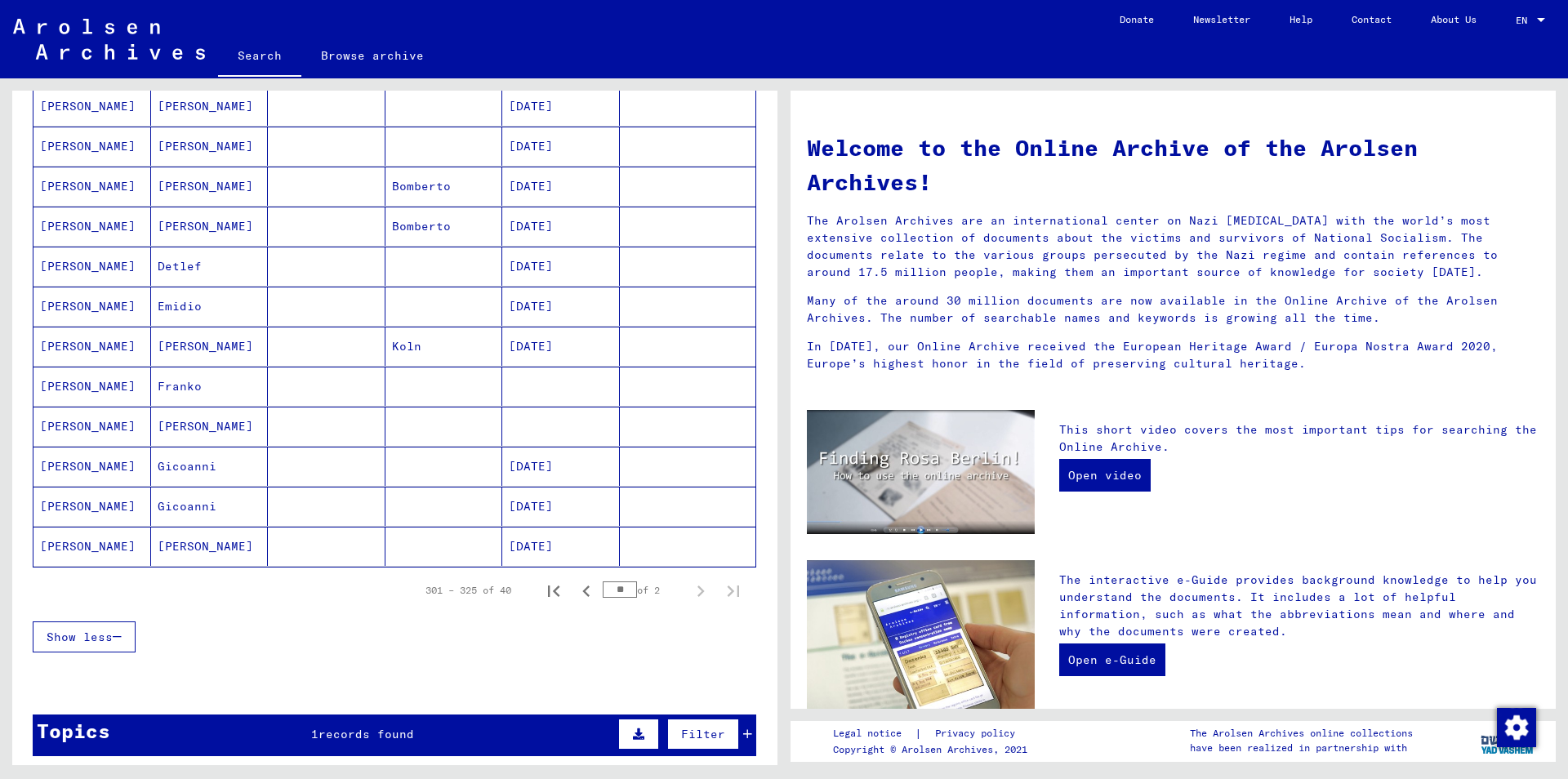
scroll to position [794, 0]
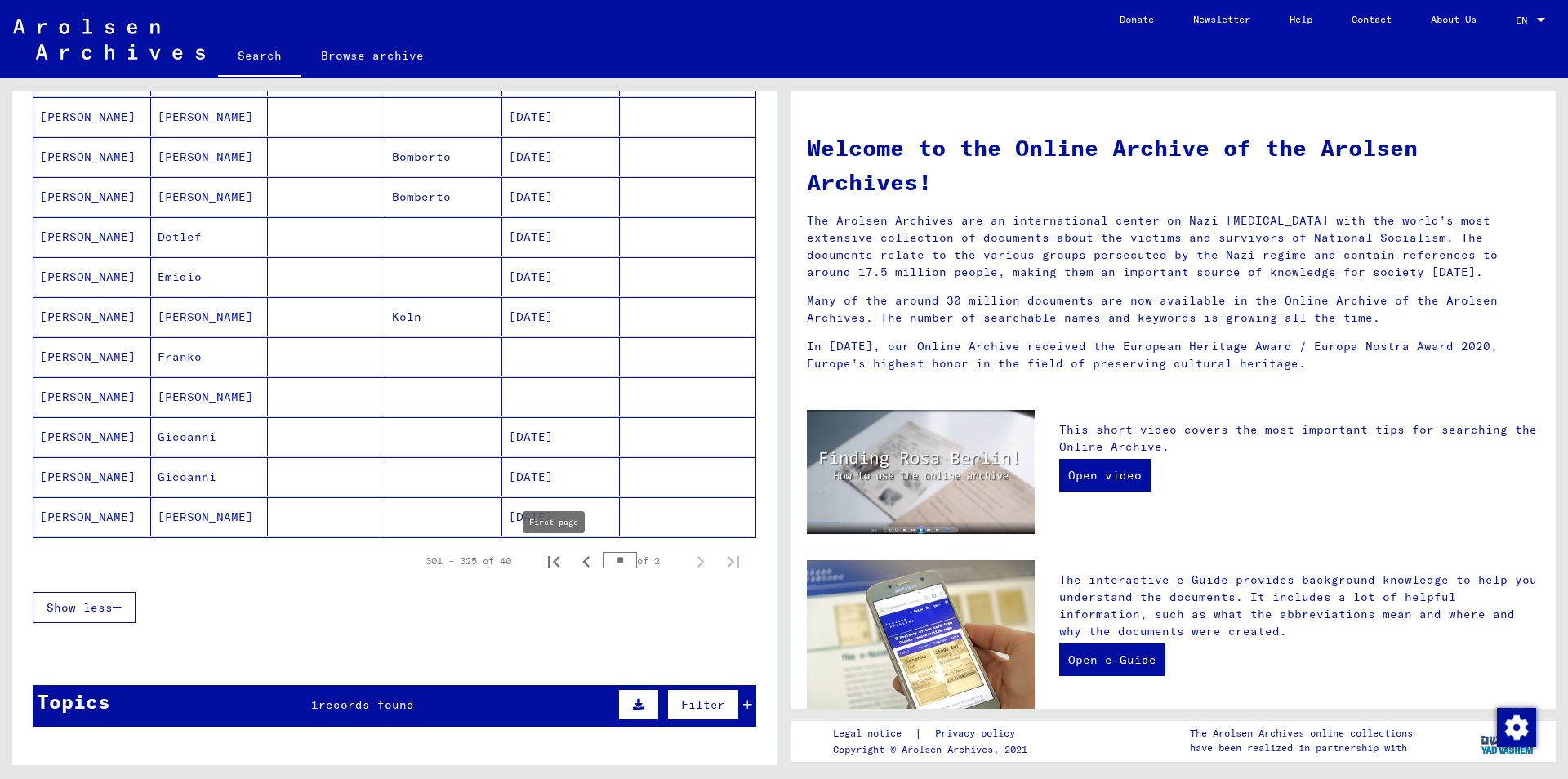
click at [548, 556] on icon "First page" at bounding box center [554, 562] width 12 height 12
click at [696, 561] on icon "Next page" at bounding box center [700, 561] width 23 height 23
type input "*"
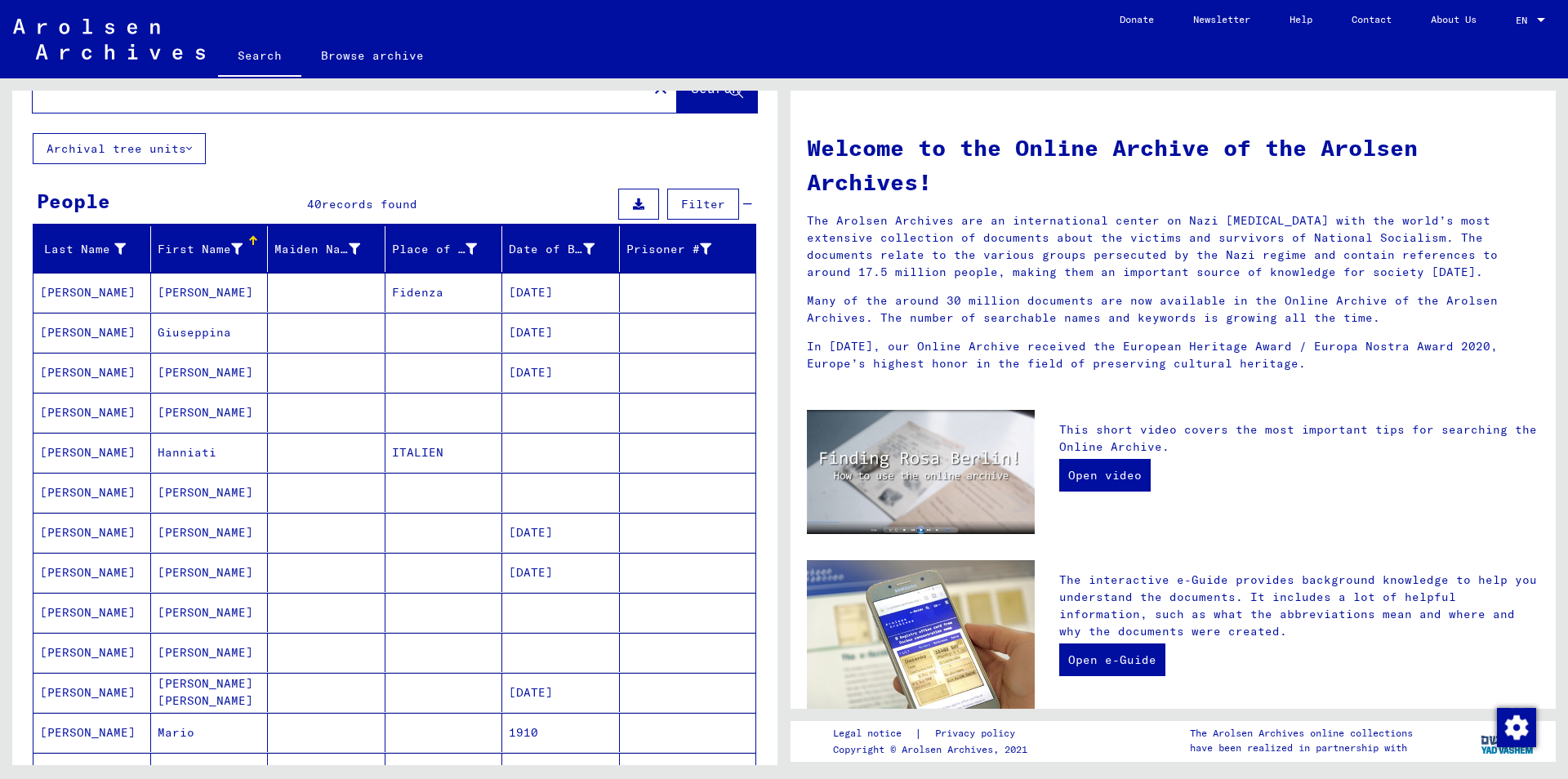
scroll to position [0, 0]
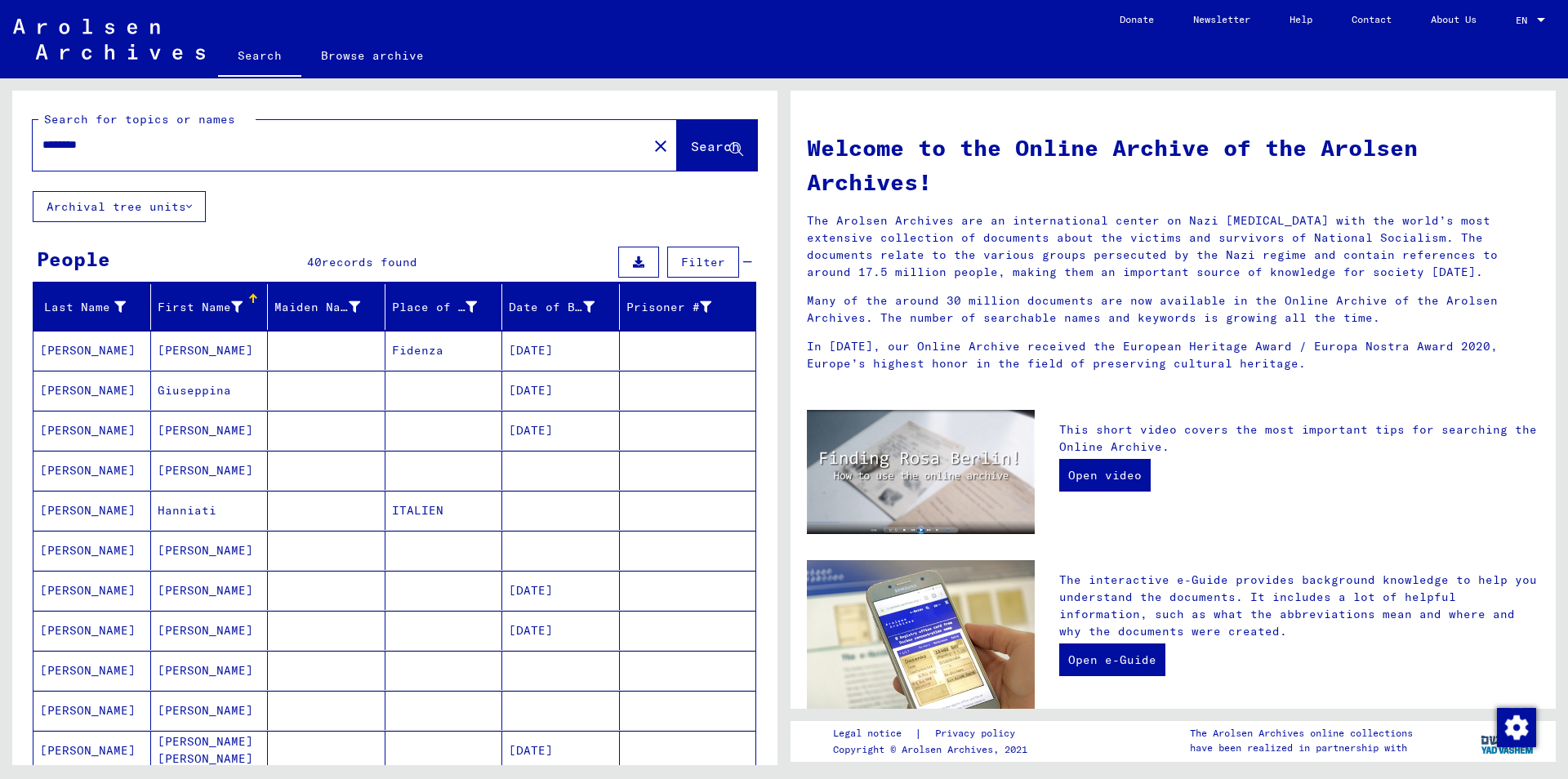
drag, startPoint x: 122, startPoint y: 148, endPoint x: 0, endPoint y: 151, distance: 122.0
click at [42, 151] on input "********" at bounding box center [335, 144] width 586 height 17
click at [691, 140] on span "Search" at bounding box center [716, 146] width 49 height 17
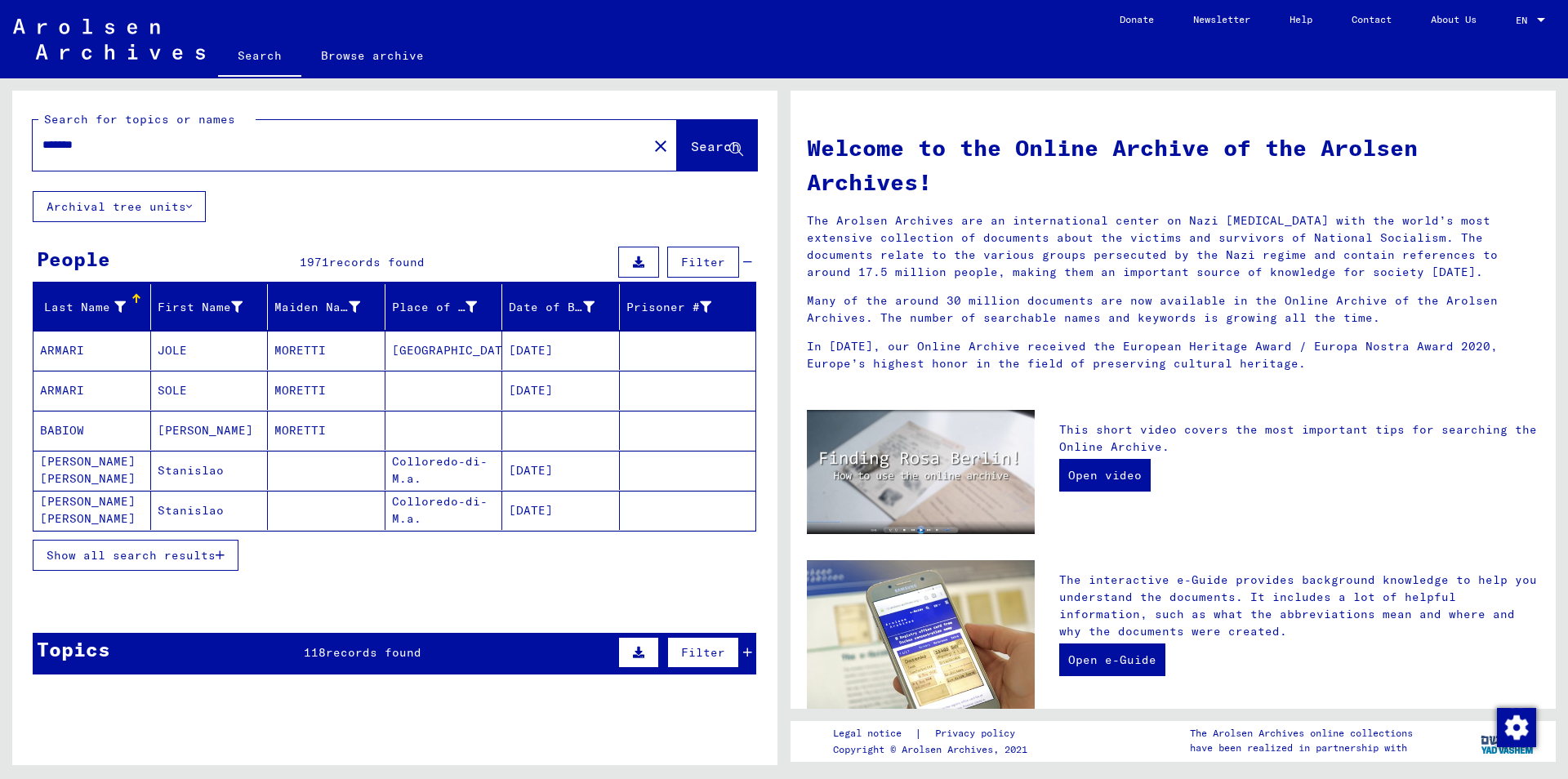
click at [149, 143] on input "*******" at bounding box center [335, 144] width 586 height 17
type input "**********"
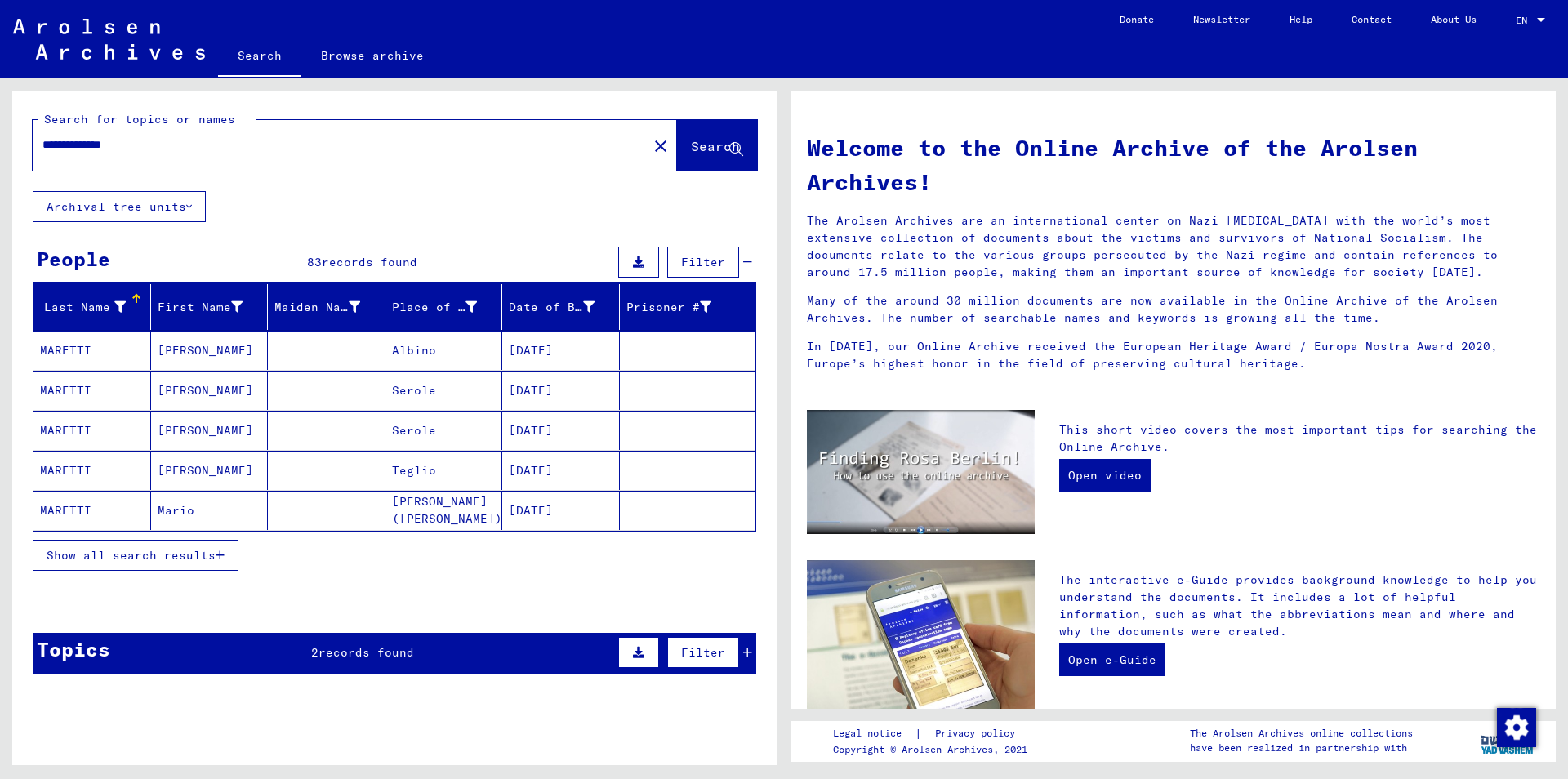
click at [208, 552] on span "Show all search results" at bounding box center [131, 554] width 169 height 15
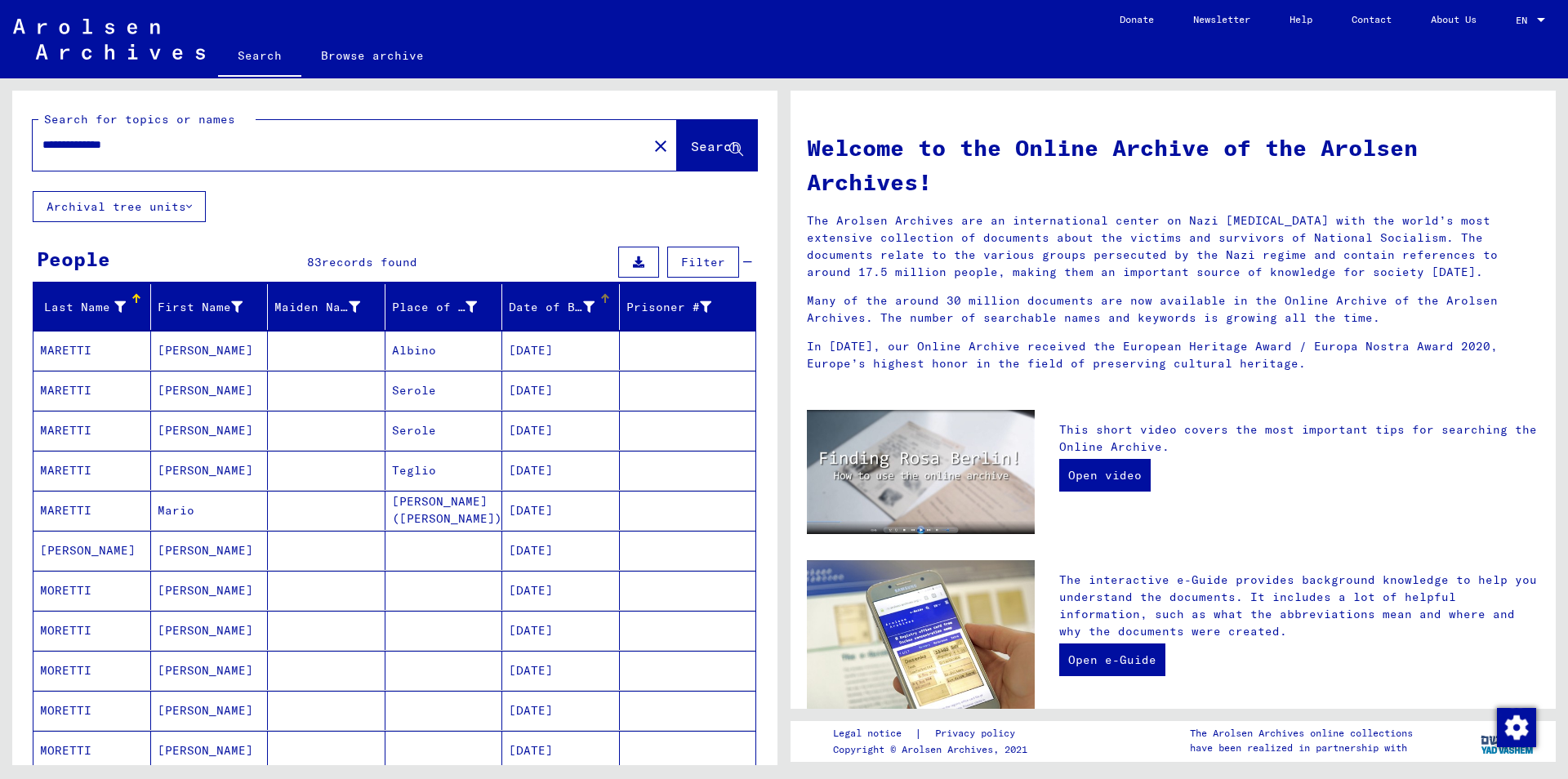
click at [603, 303] on div "Date of Birth" at bounding box center [564, 307] width 110 height 27
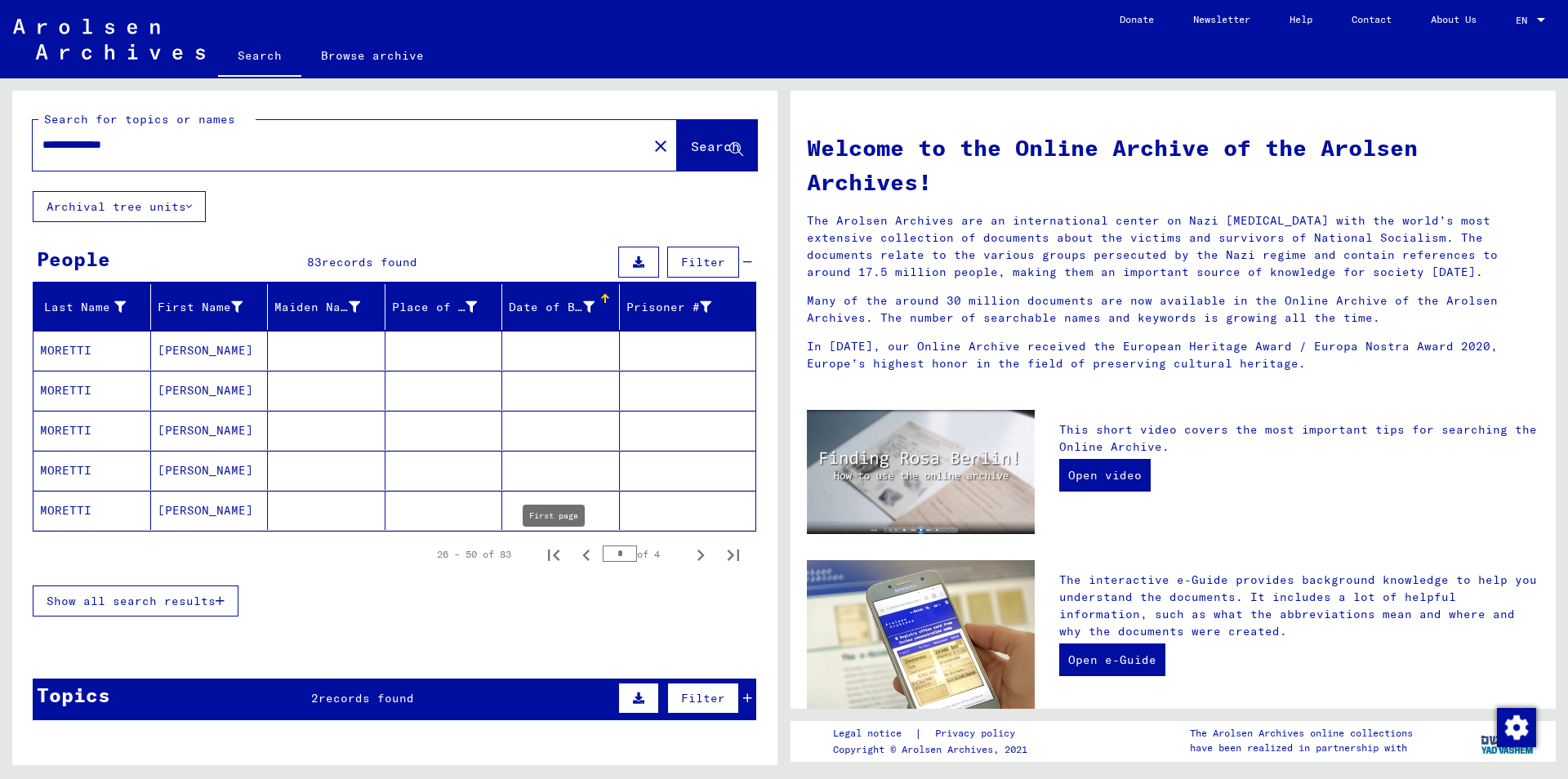
click at [553, 551] on icon "First page" at bounding box center [554, 554] width 23 height 23
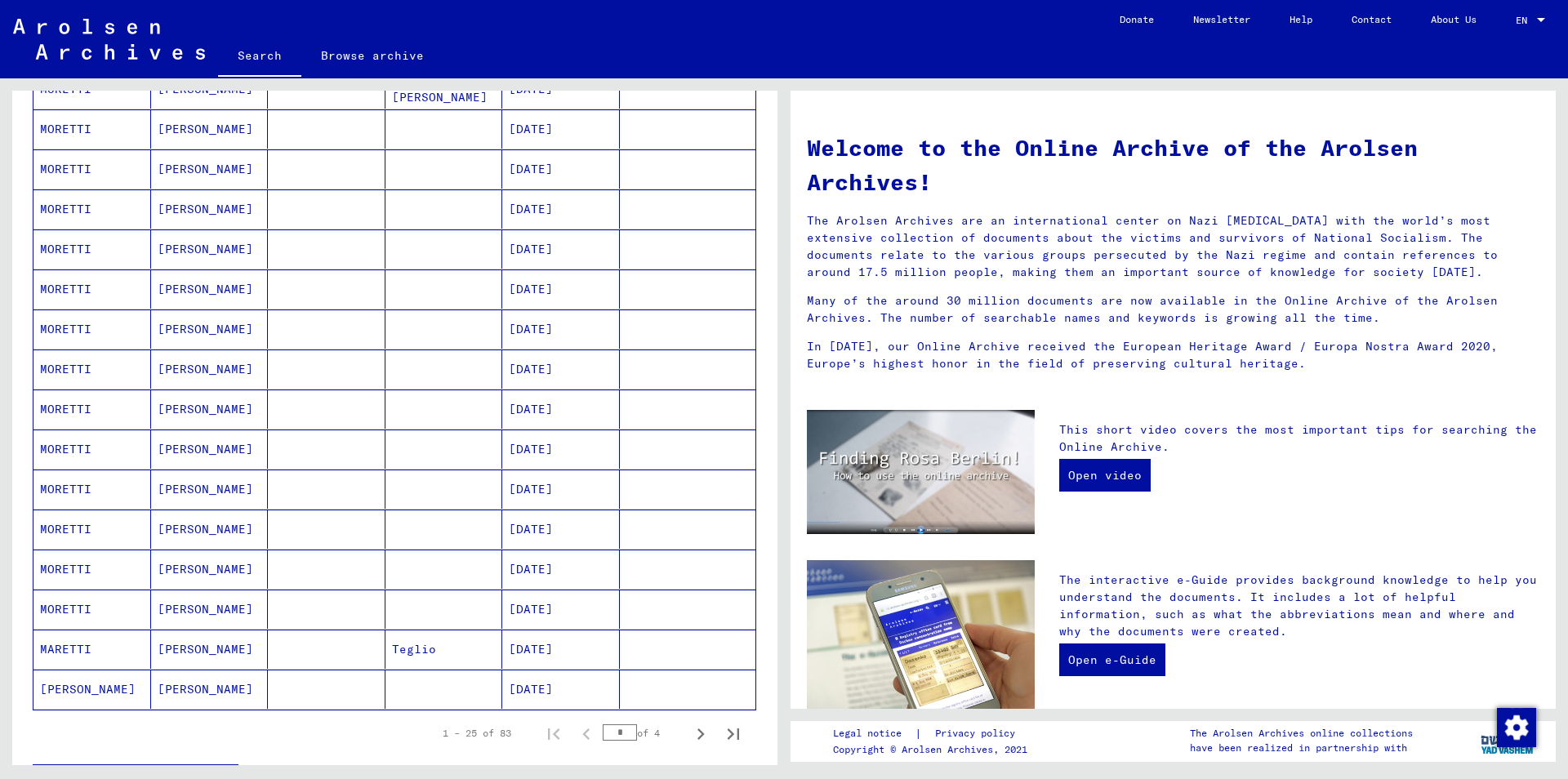
scroll to position [794, 0]
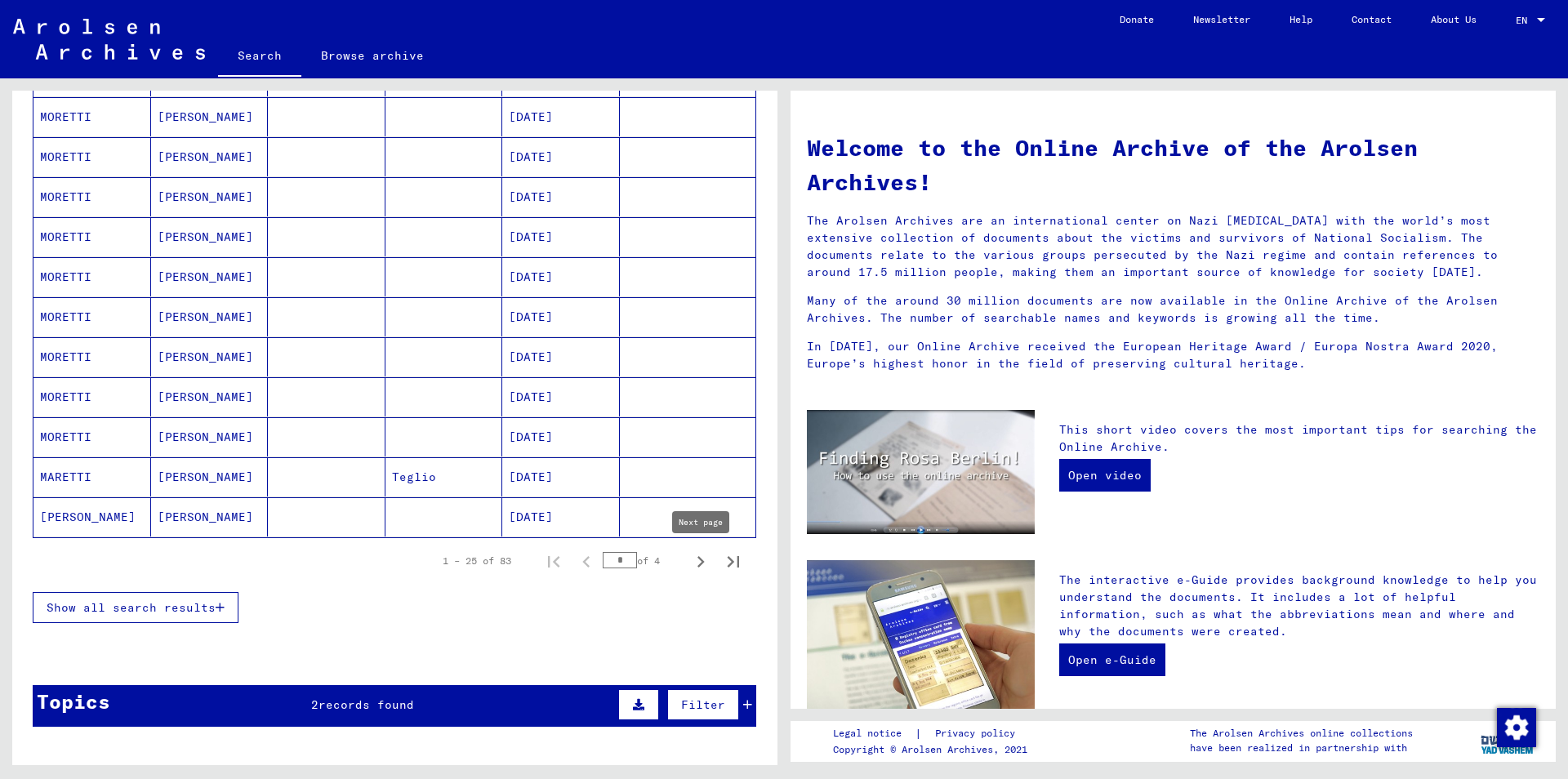
click at [695, 561] on icon "Next page" at bounding box center [700, 561] width 23 height 23
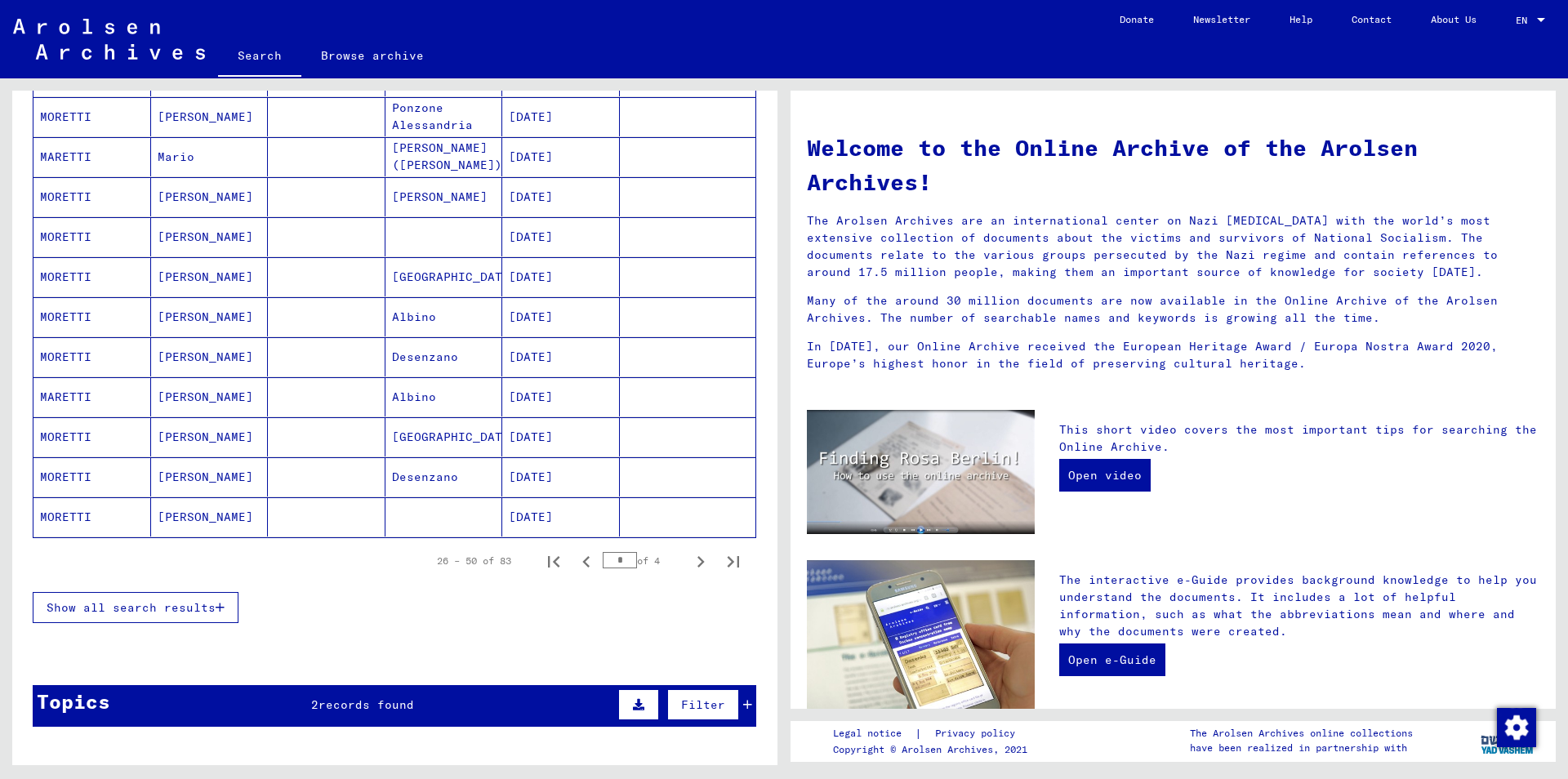
click at [696, 560] on icon "Next page" at bounding box center [700, 561] width 23 height 23
type input "*"
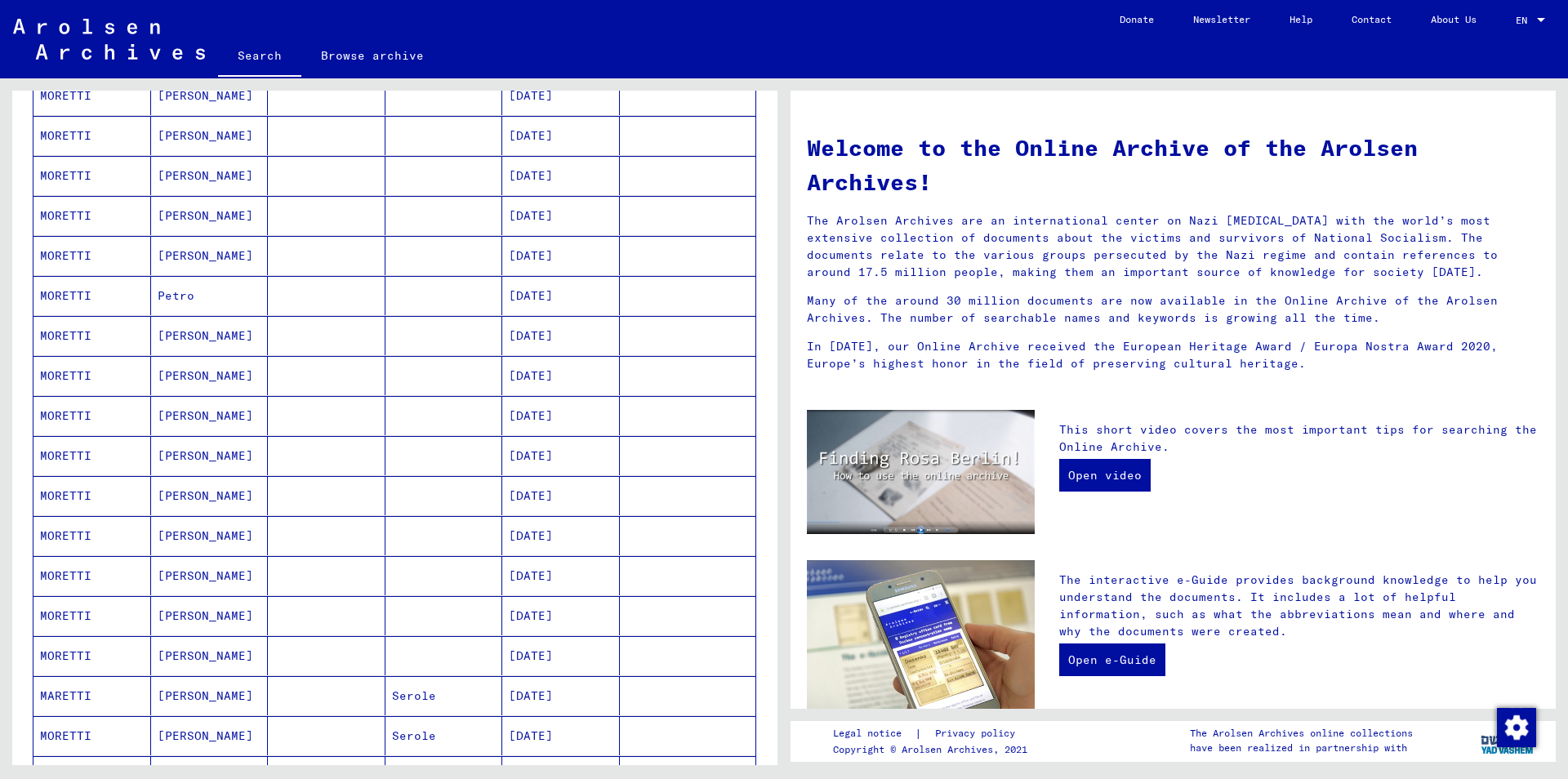
scroll to position [265, 0]
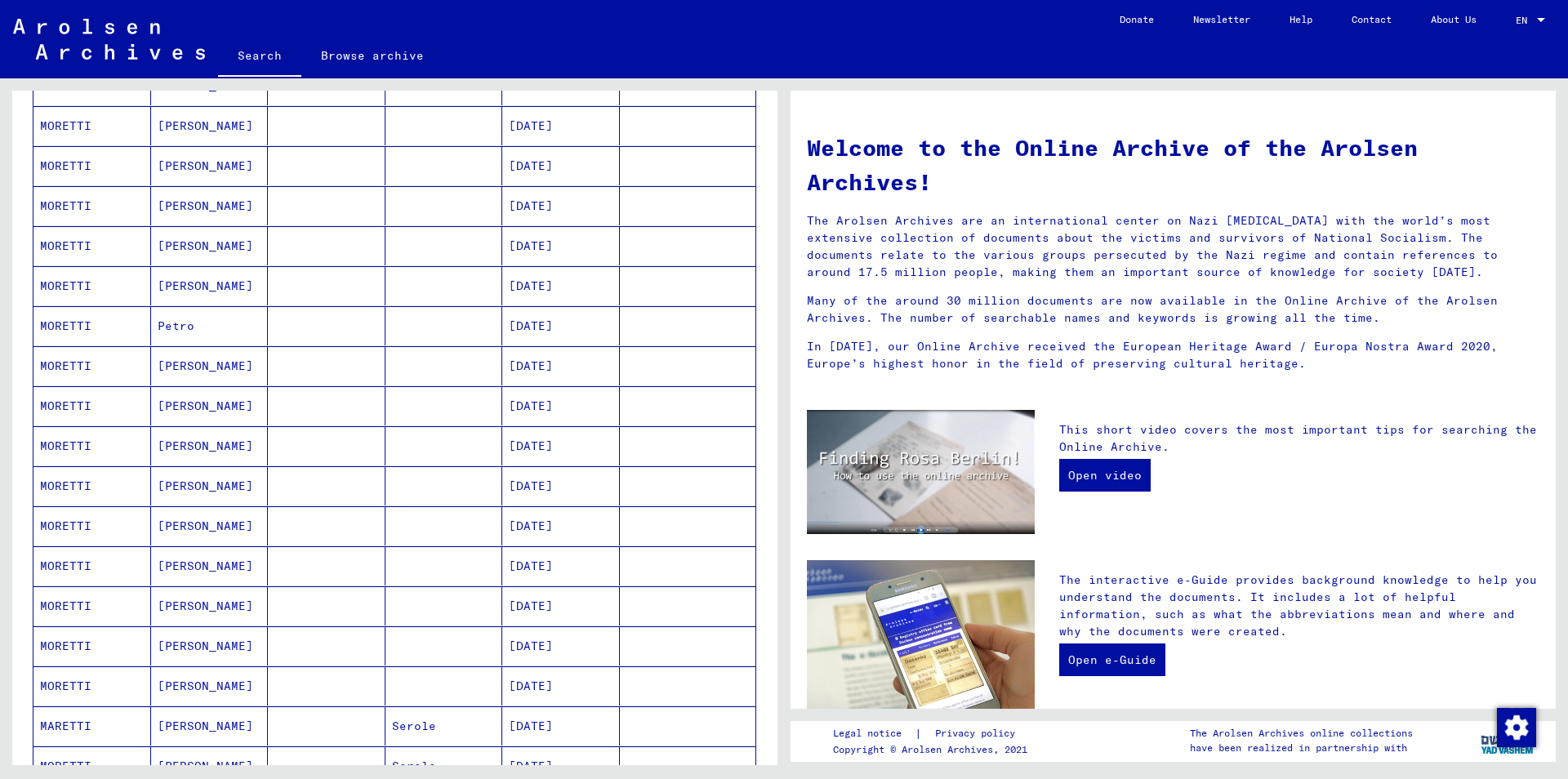
click at [560, 412] on mat-cell "[DATE]" at bounding box center [560, 406] width 117 height 39
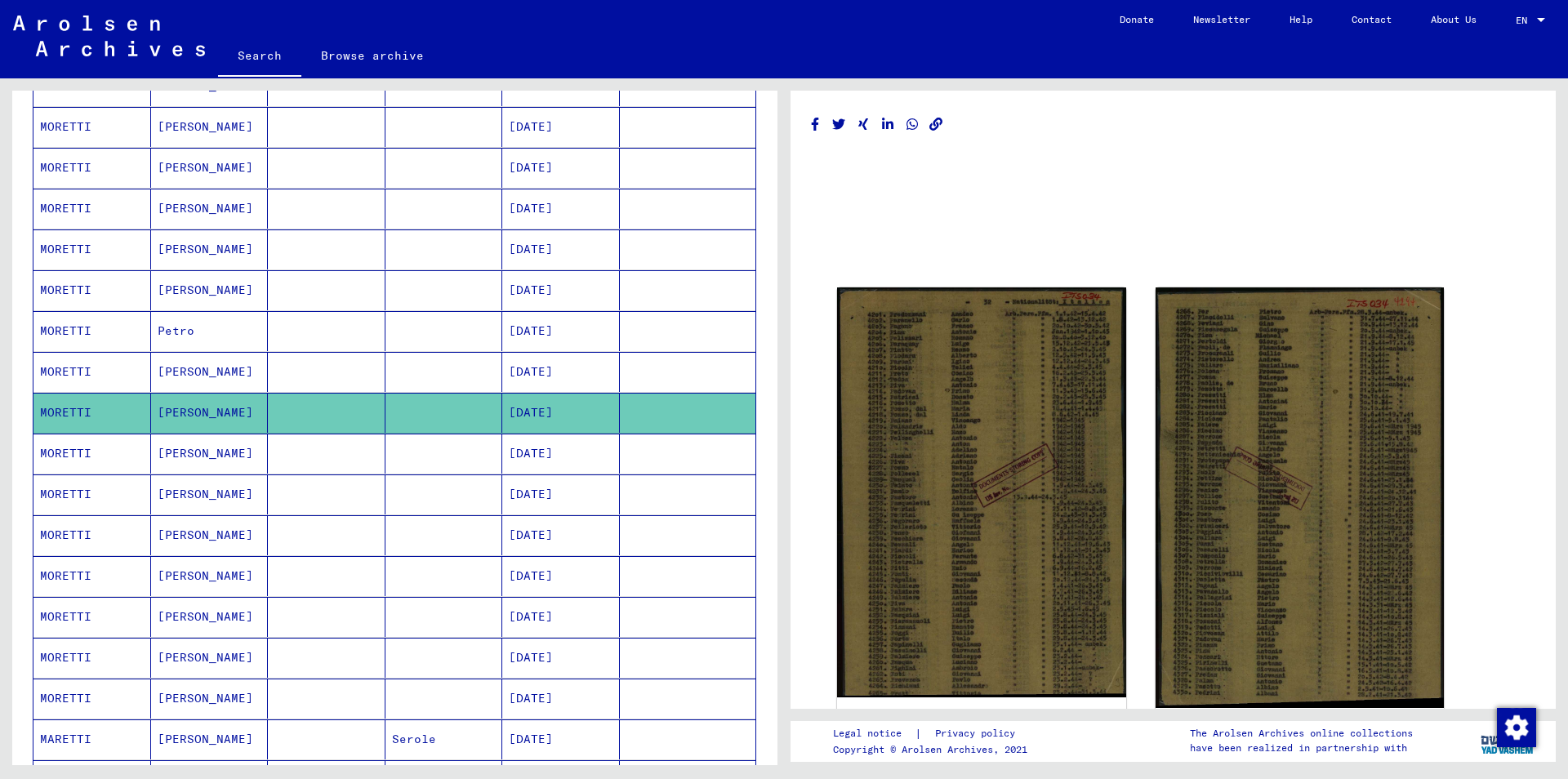
scroll to position [265, 0]
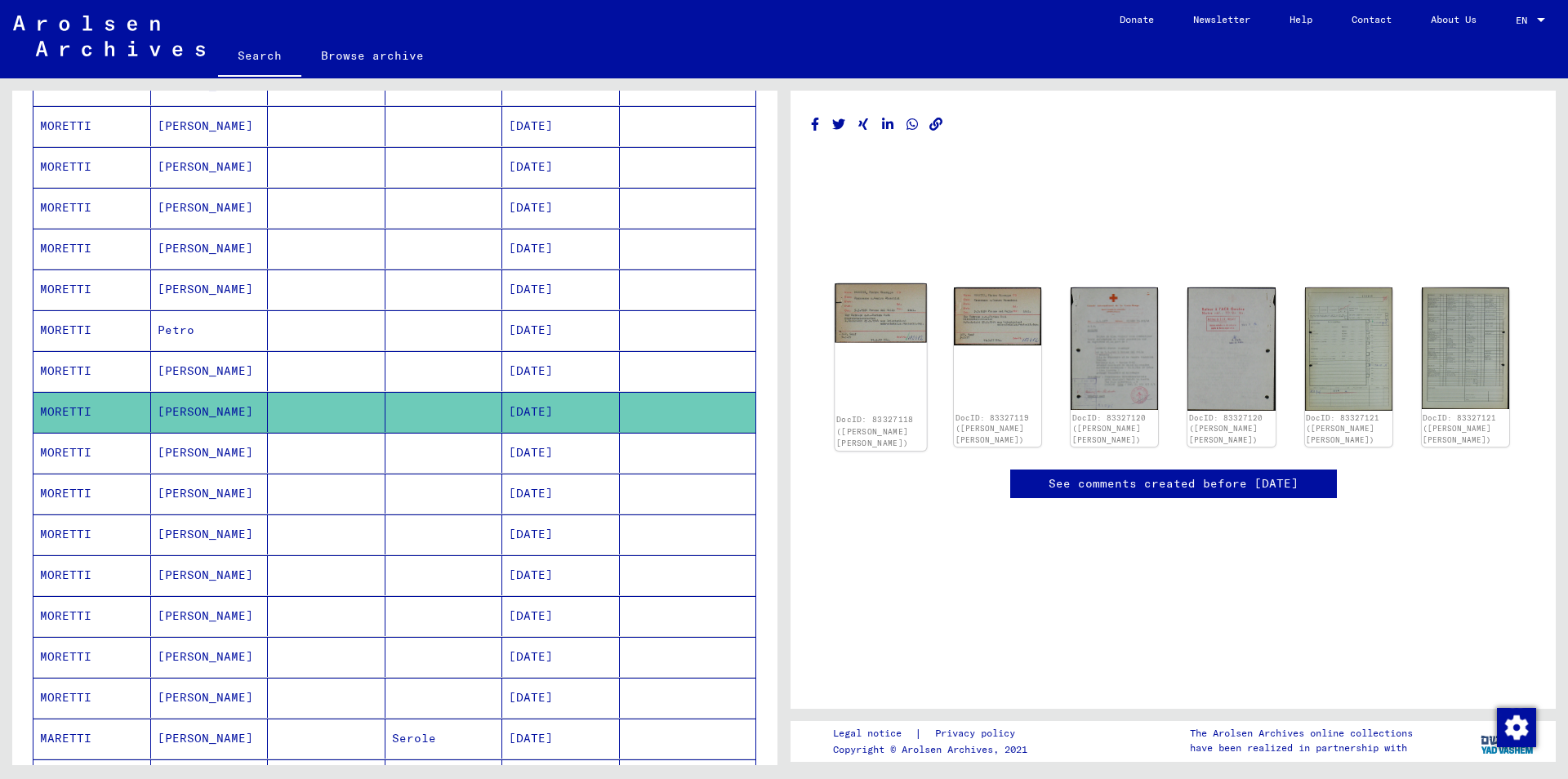
click at [867, 319] on img at bounding box center [881, 313] width 93 height 60
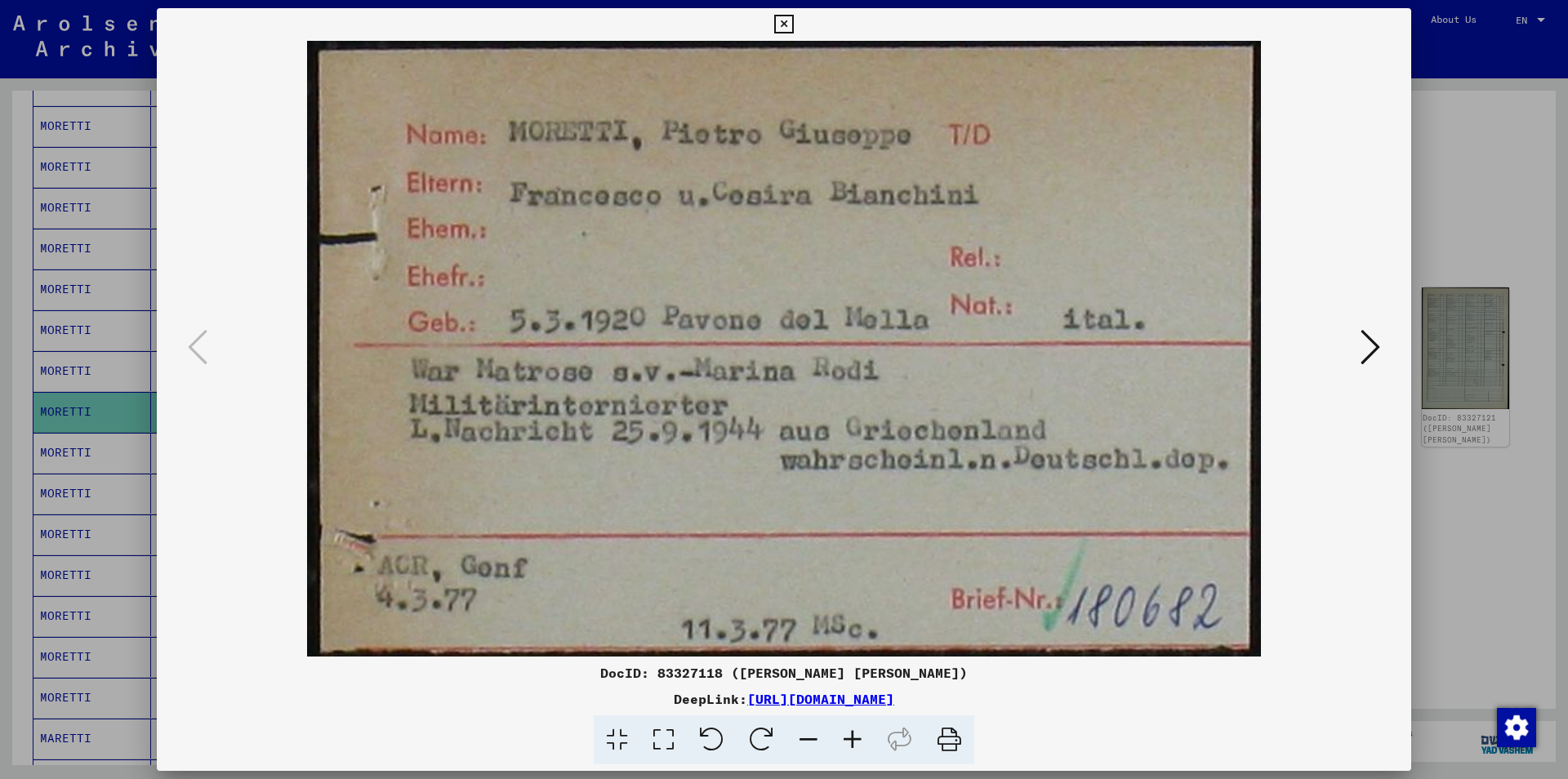
click at [798, 27] on button at bounding box center [783, 24] width 29 height 32
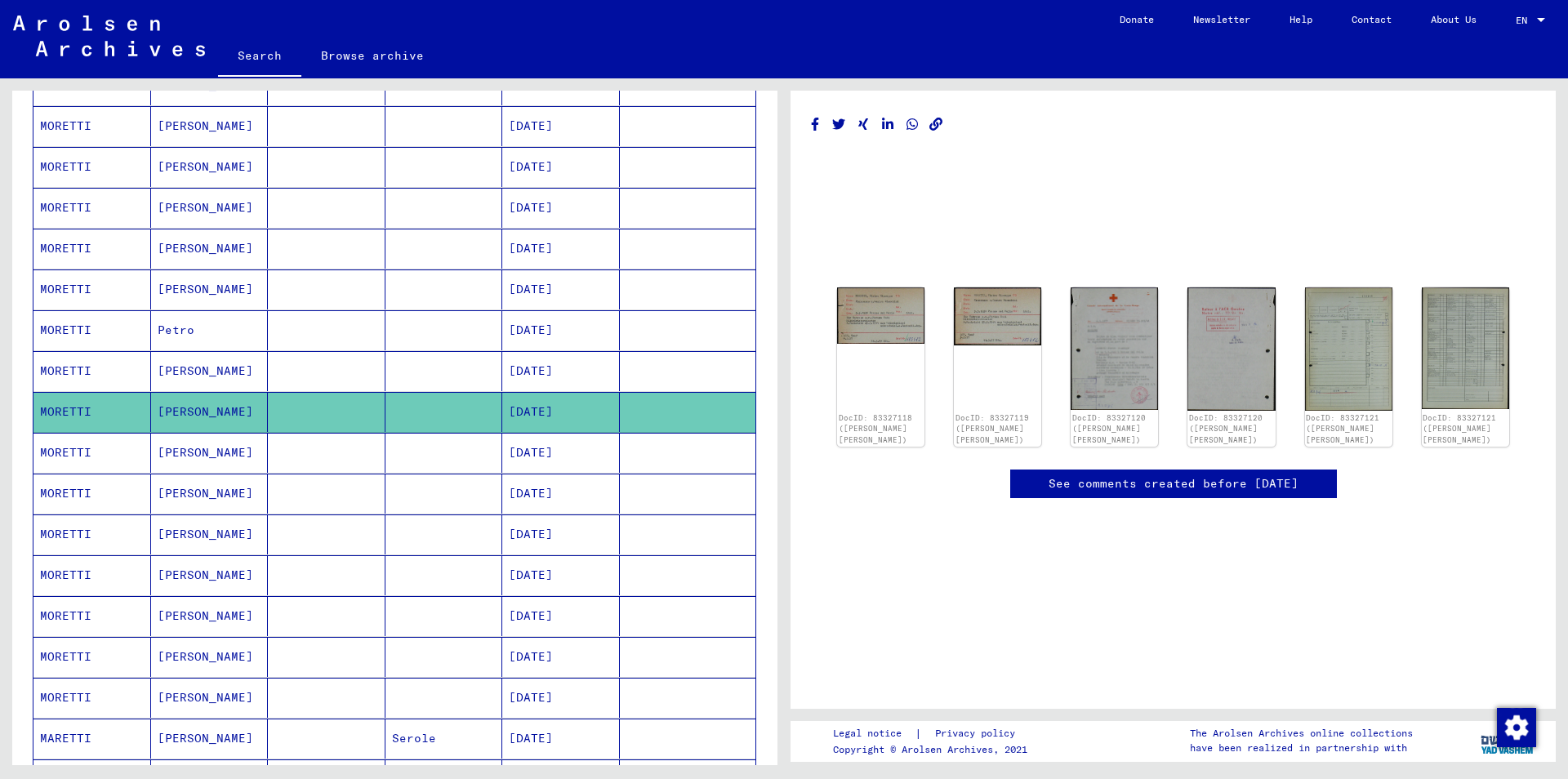
scroll to position [0, 0]
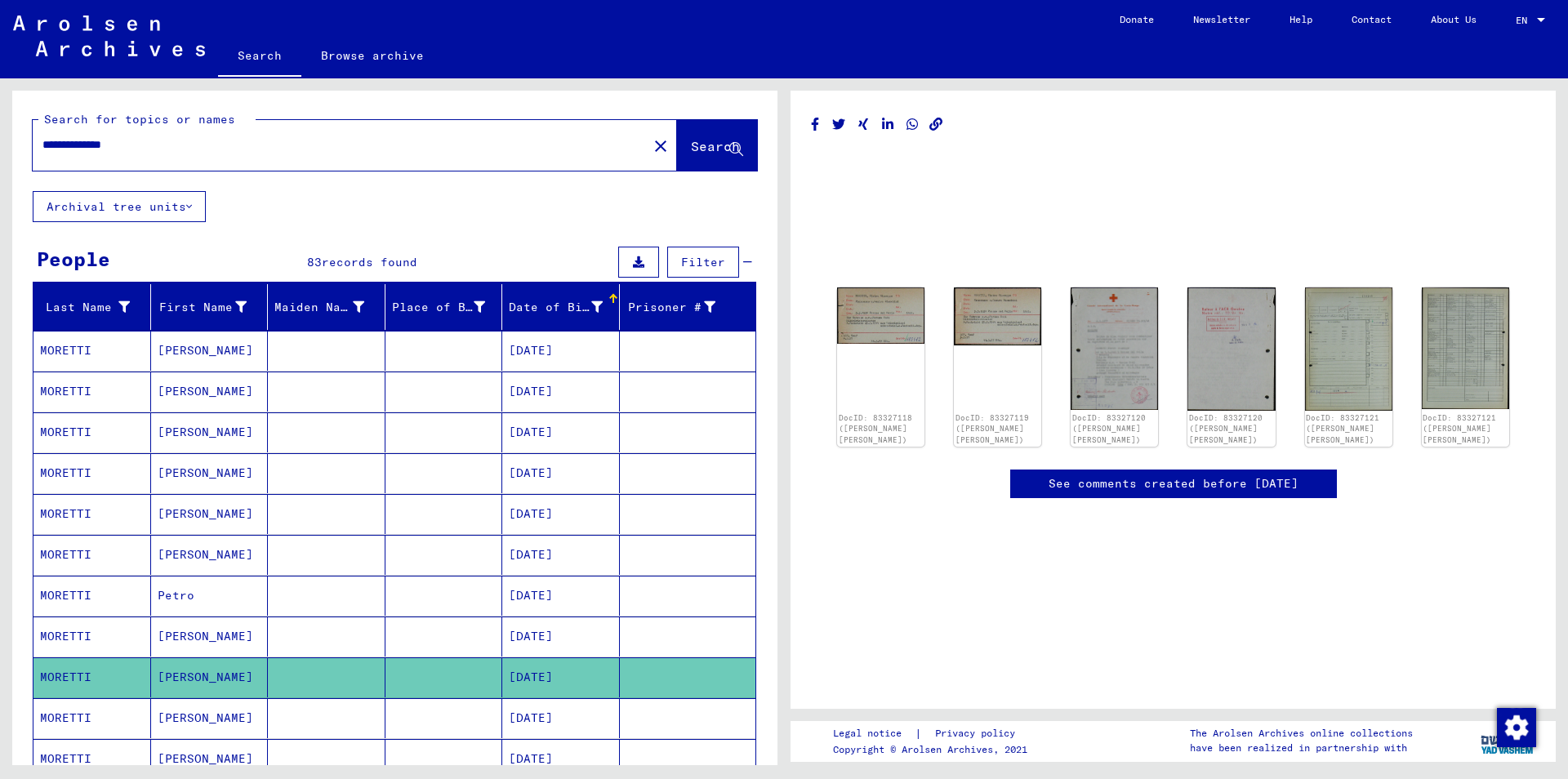
drag, startPoint x: 162, startPoint y: 146, endPoint x: 0, endPoint y: 123, distance: 163.6
click at [42, 136] on input "**********" at bounding box center [340, 144] width 595 height 17
click at [691, 145] on span "Search" at bounding box center [716, 146] width 49 height 17
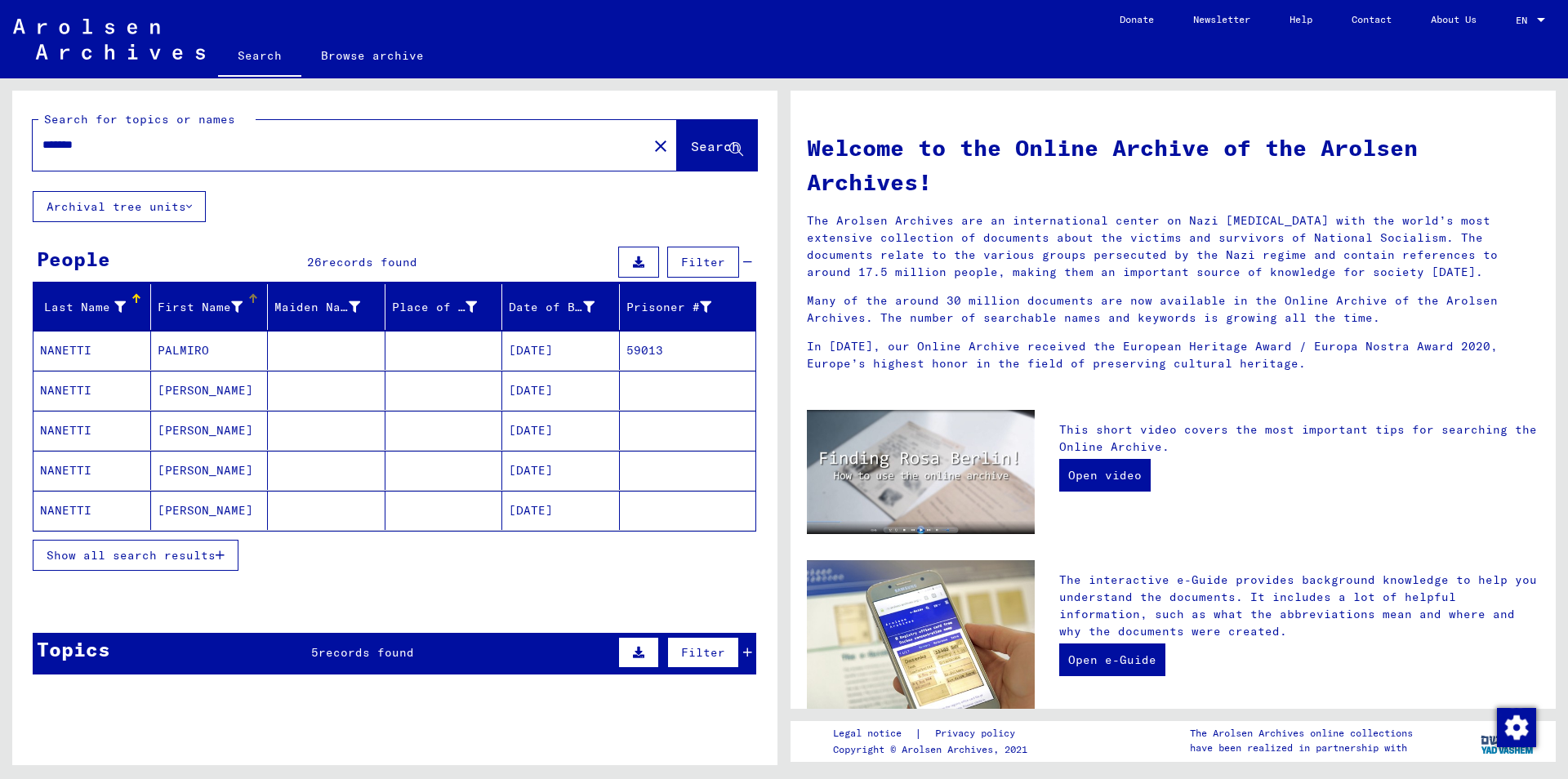
click at [251, 311] on div "First Name" at bounding box center [213, 307] width 110 height 27
click at [179, 552] on span "Show all search results" at bounding box center [131, 554] width 169 height 15
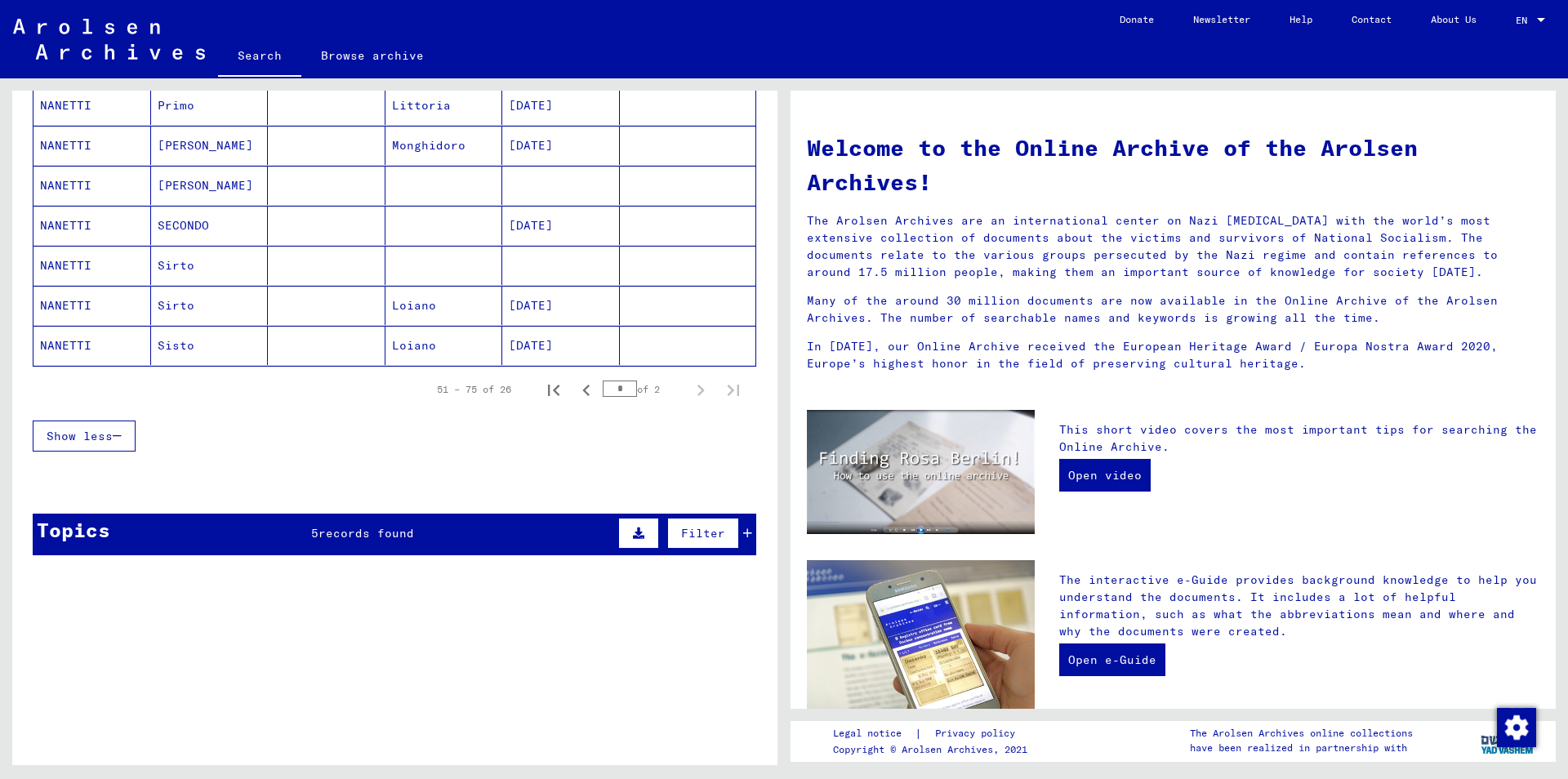
scroll to position [970, 0]
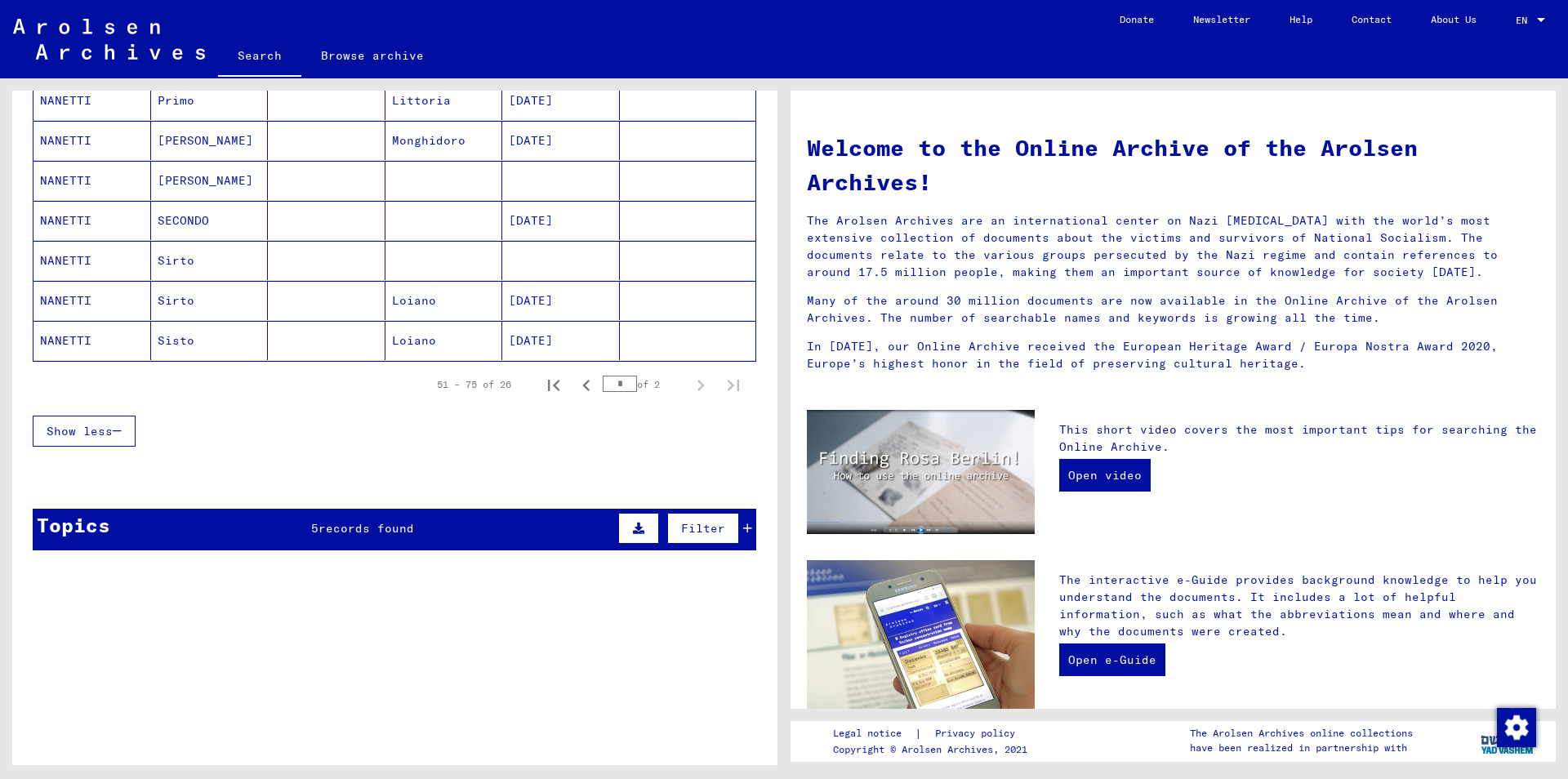
click at [746, 533] on icon at bounding box center [748, 529] width 9 height 12
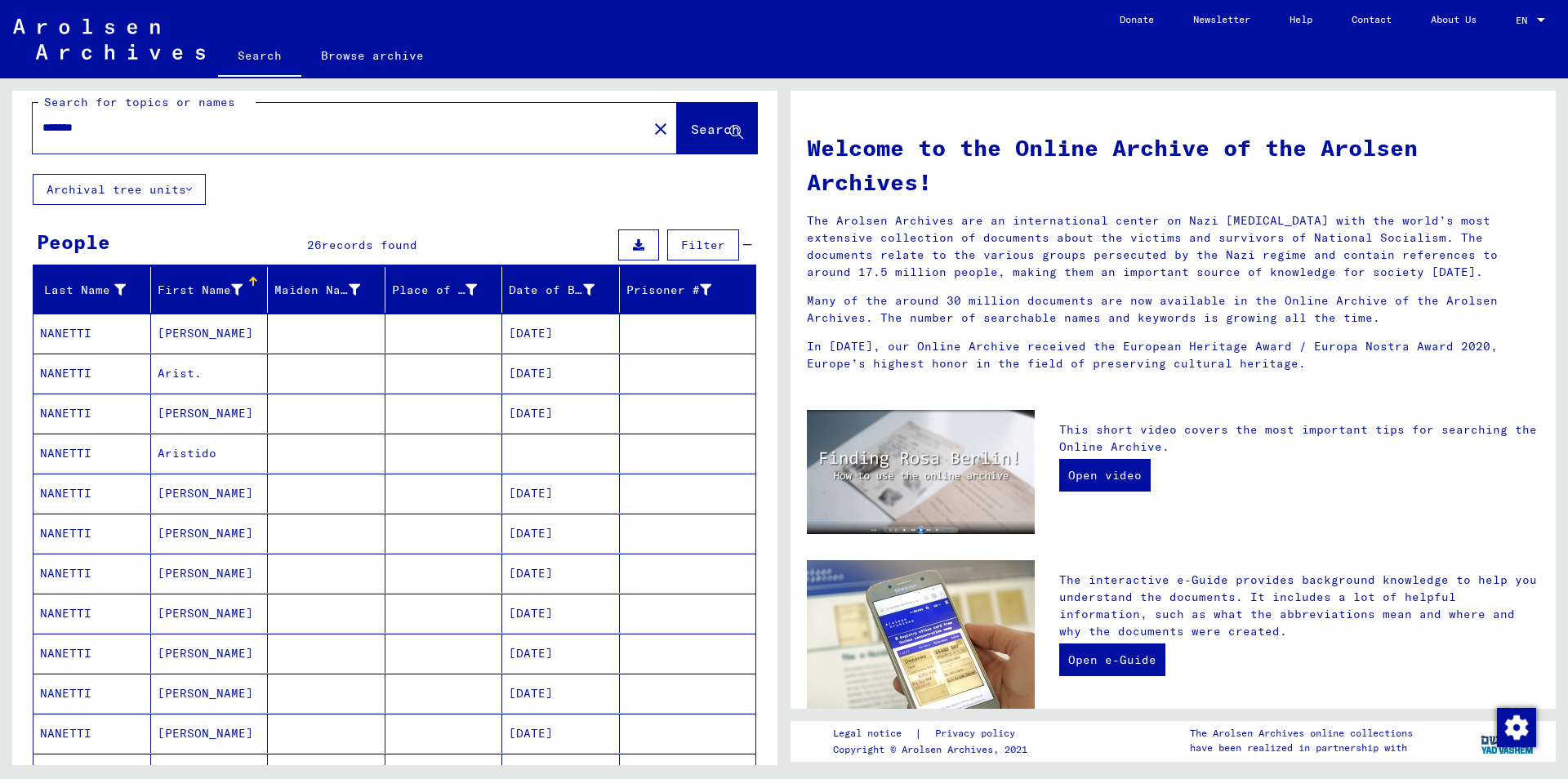
scroll to position [0, 0]
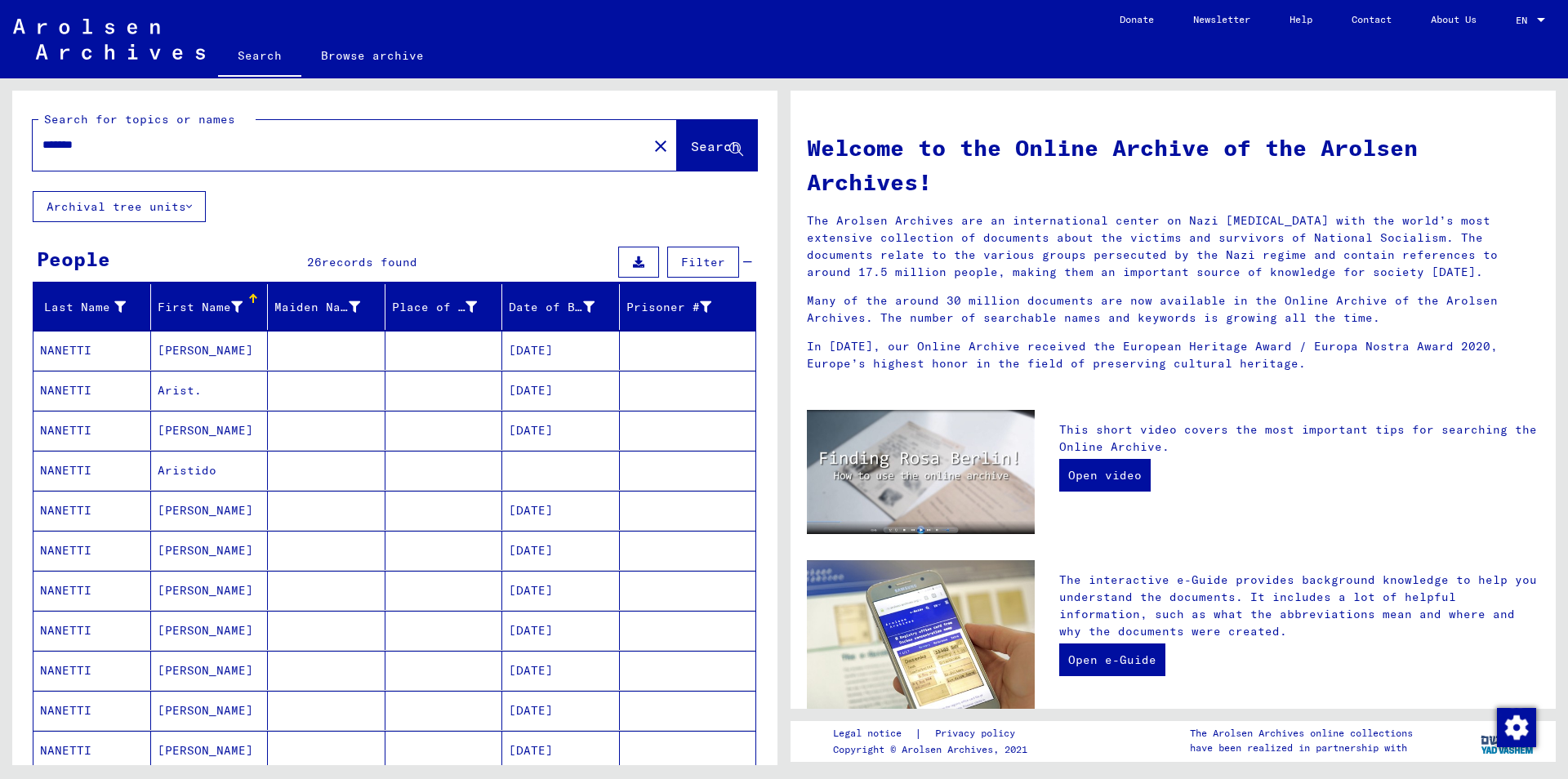
click at [65, 145] on input "*******" at bounding box center [335, 144] width 586 height 17
type input "********"
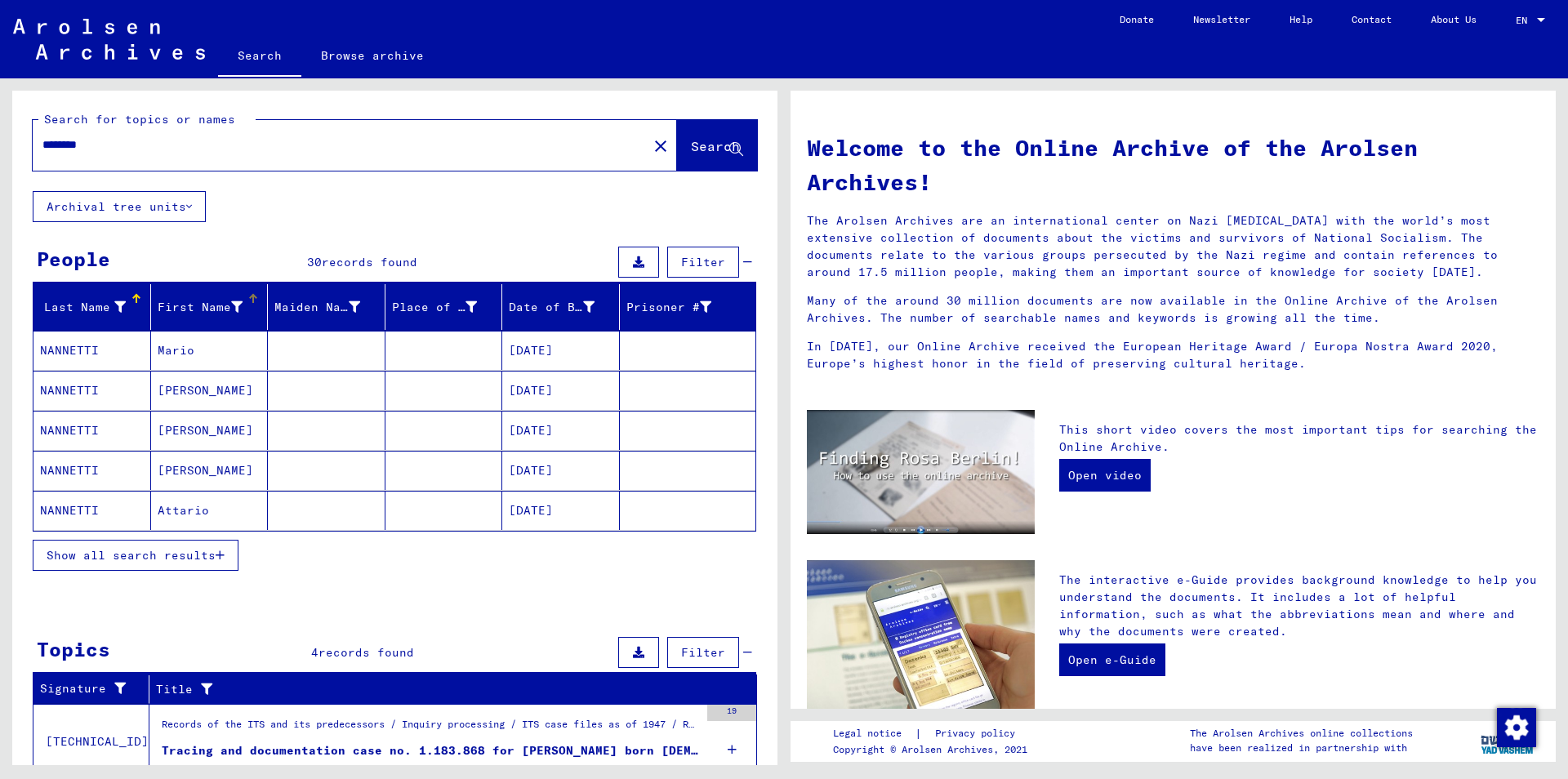
click at [257, 313] on div "First Name" at bounding box center [213, 307] width 110 height 27
click at [144, 561] on span "Show all search results" at bounding box center [131, 554] width 169 height 15
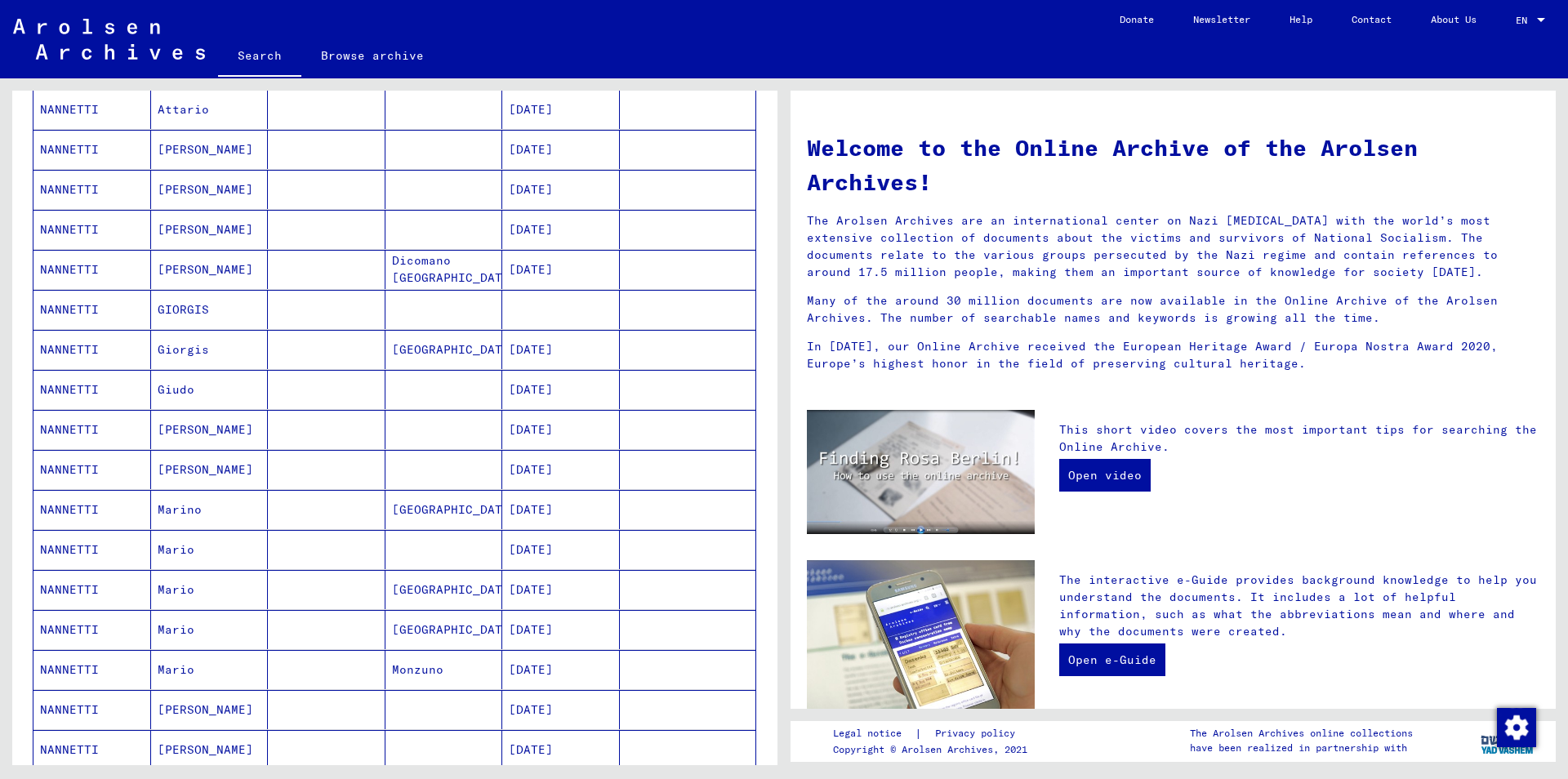
scroll to position [794, 0]
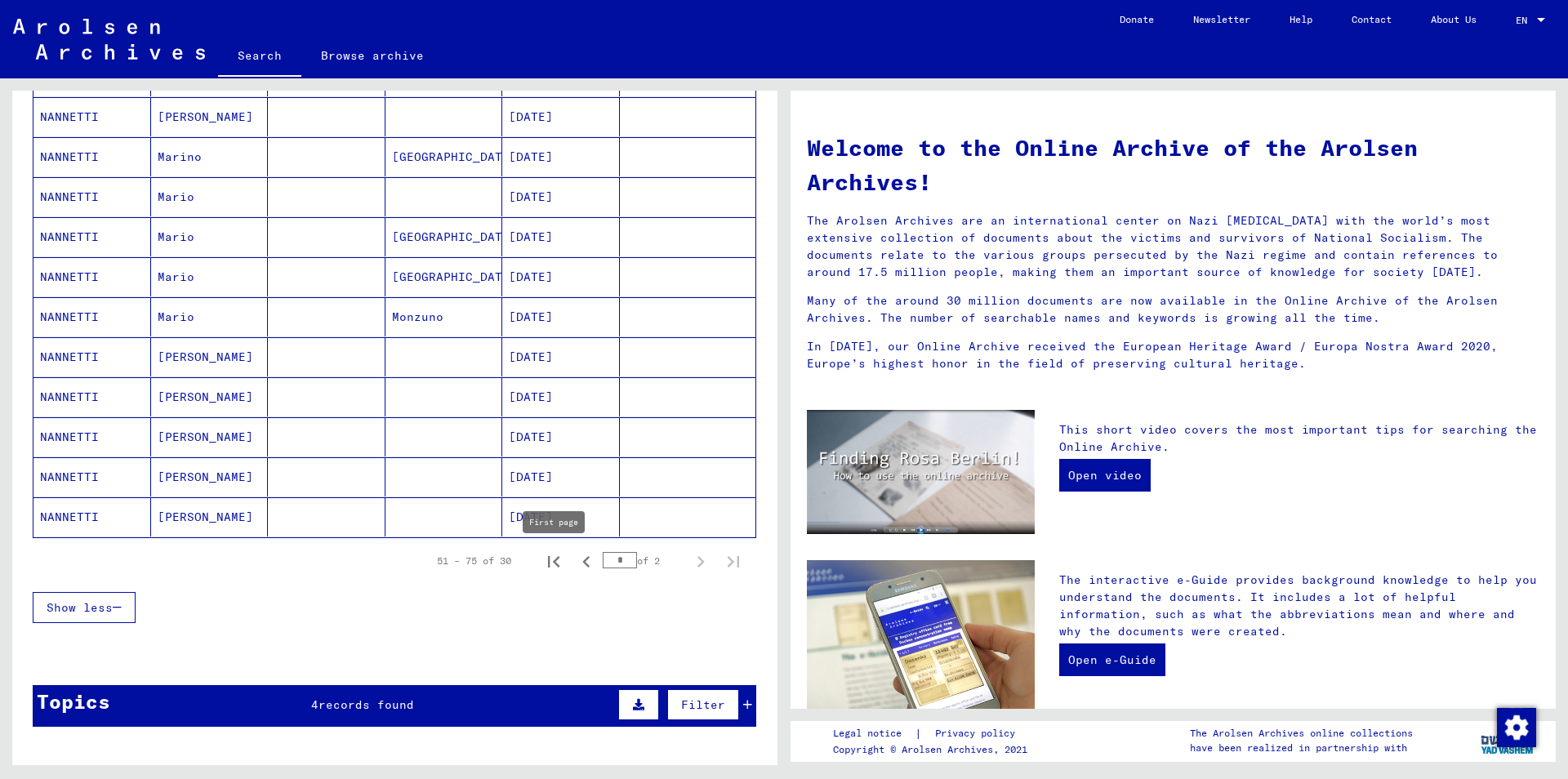
click at [556, 566] on icon "First page" at bounding box center [554, 561] width 23 height 23
click at [702, 561] on icon "Next page" at bounding box center [700, 562] width 7 height 12
type input "*"
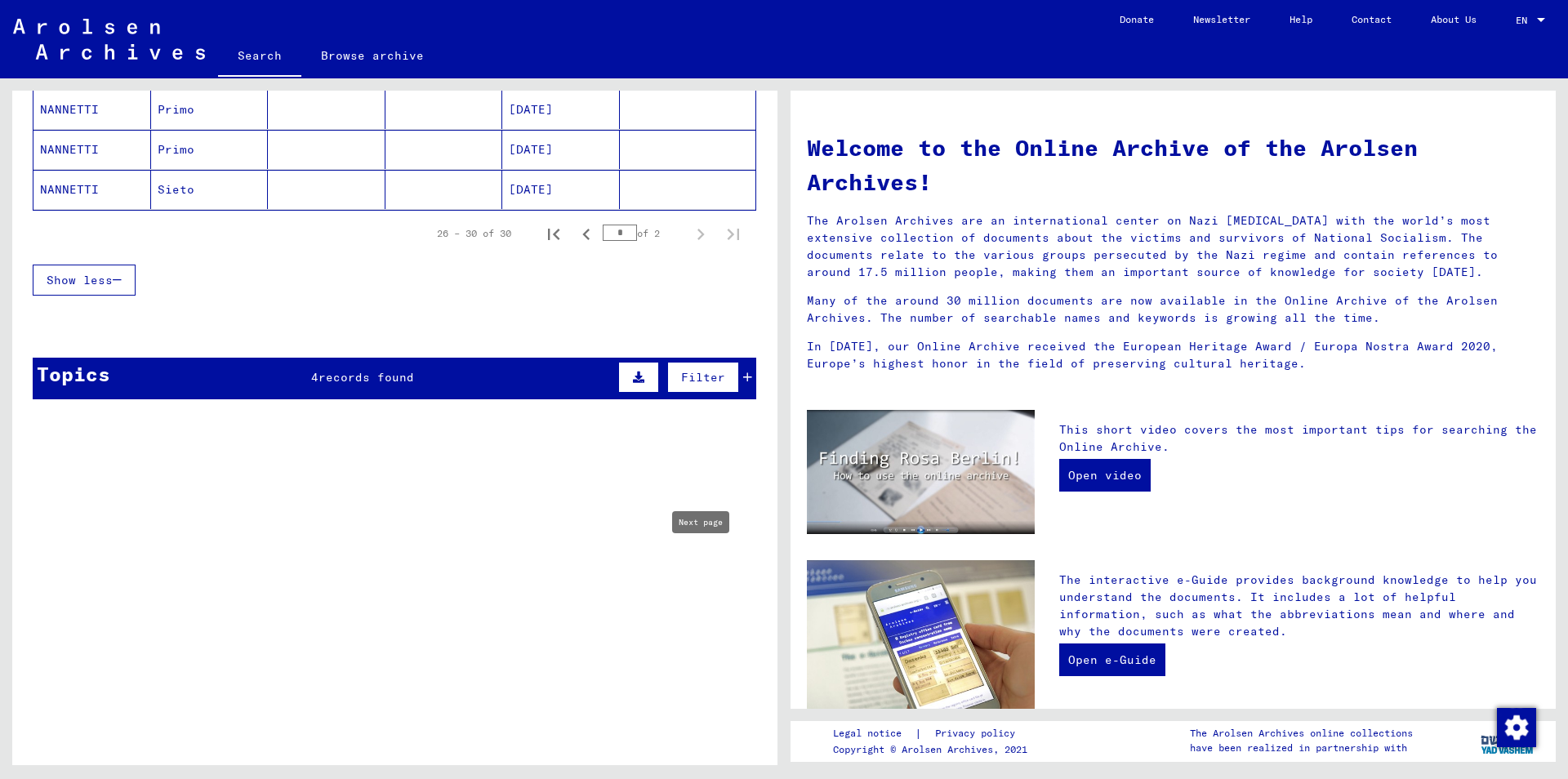
scroll to position [321, 0]
click at [744, 373] on icon at bounding box center [748, 377] width 9 height 12
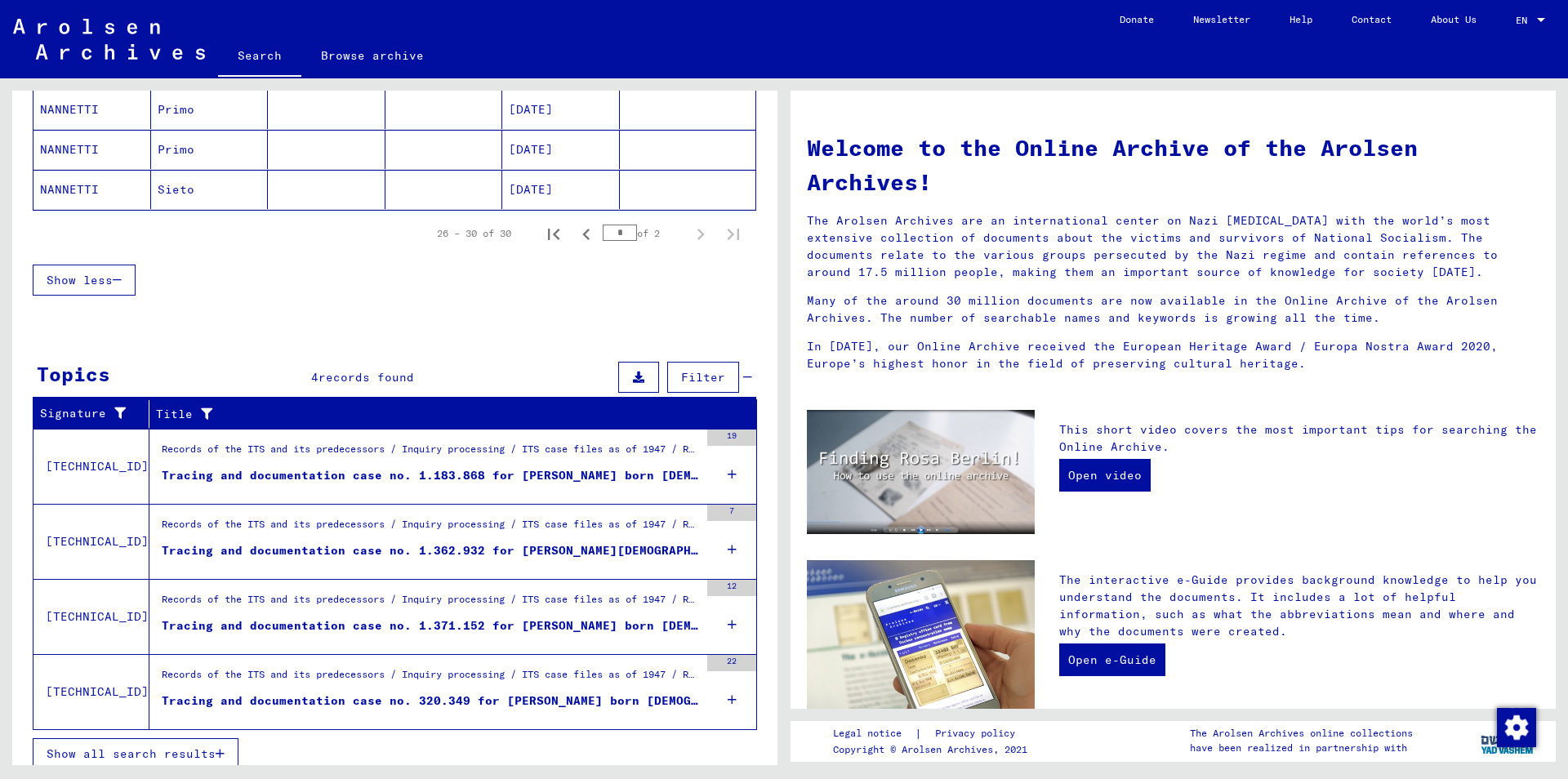
scroll to position [0, 0]
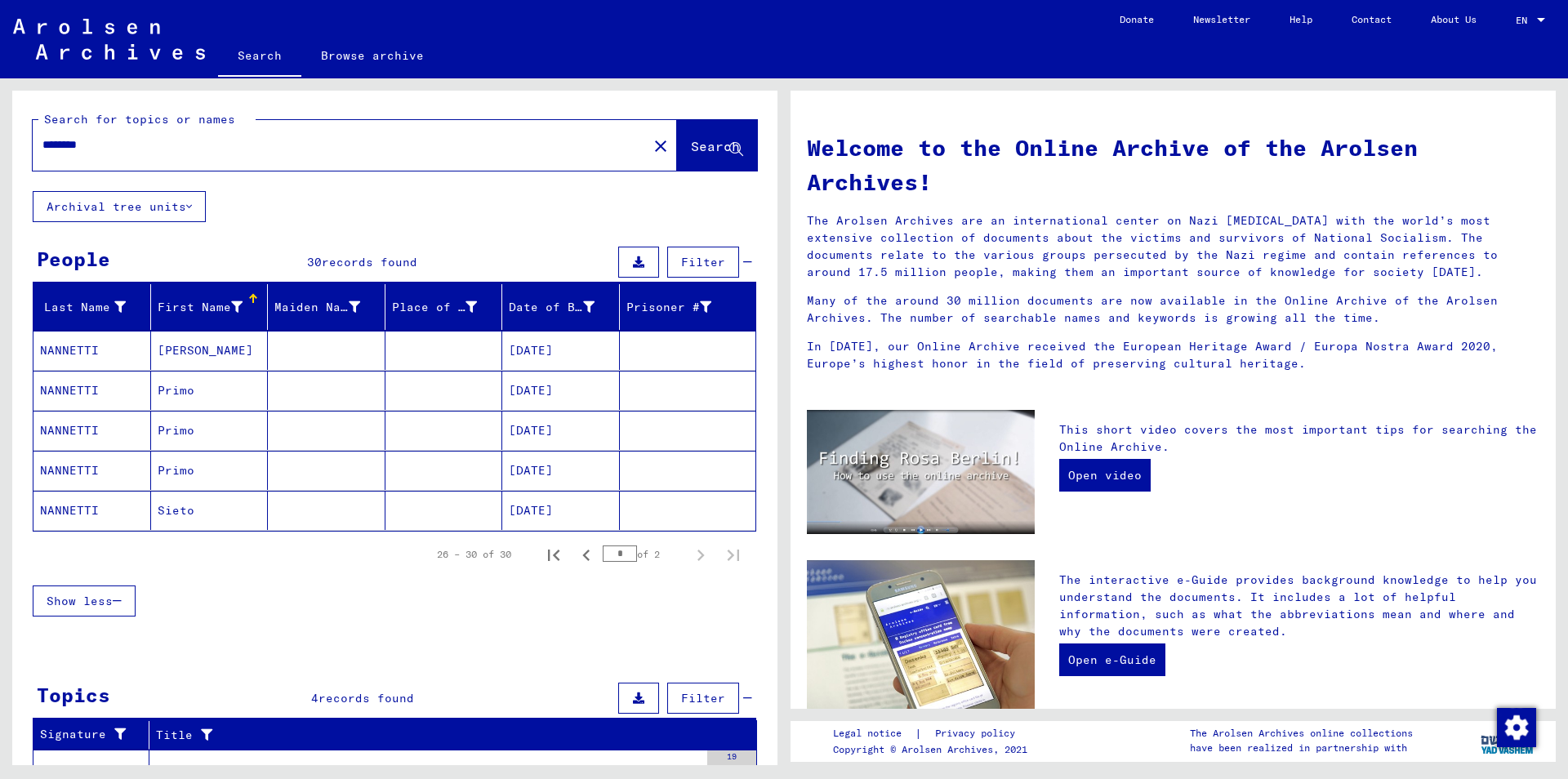
drag, startPoint x: 104, startPoint y: 146, endPoint x: 0, endPoint y: 138, distance: 104.3
click at [42, 138] on input "********" at bounding box center [335, 144] width 586 height 17
type input "**********"
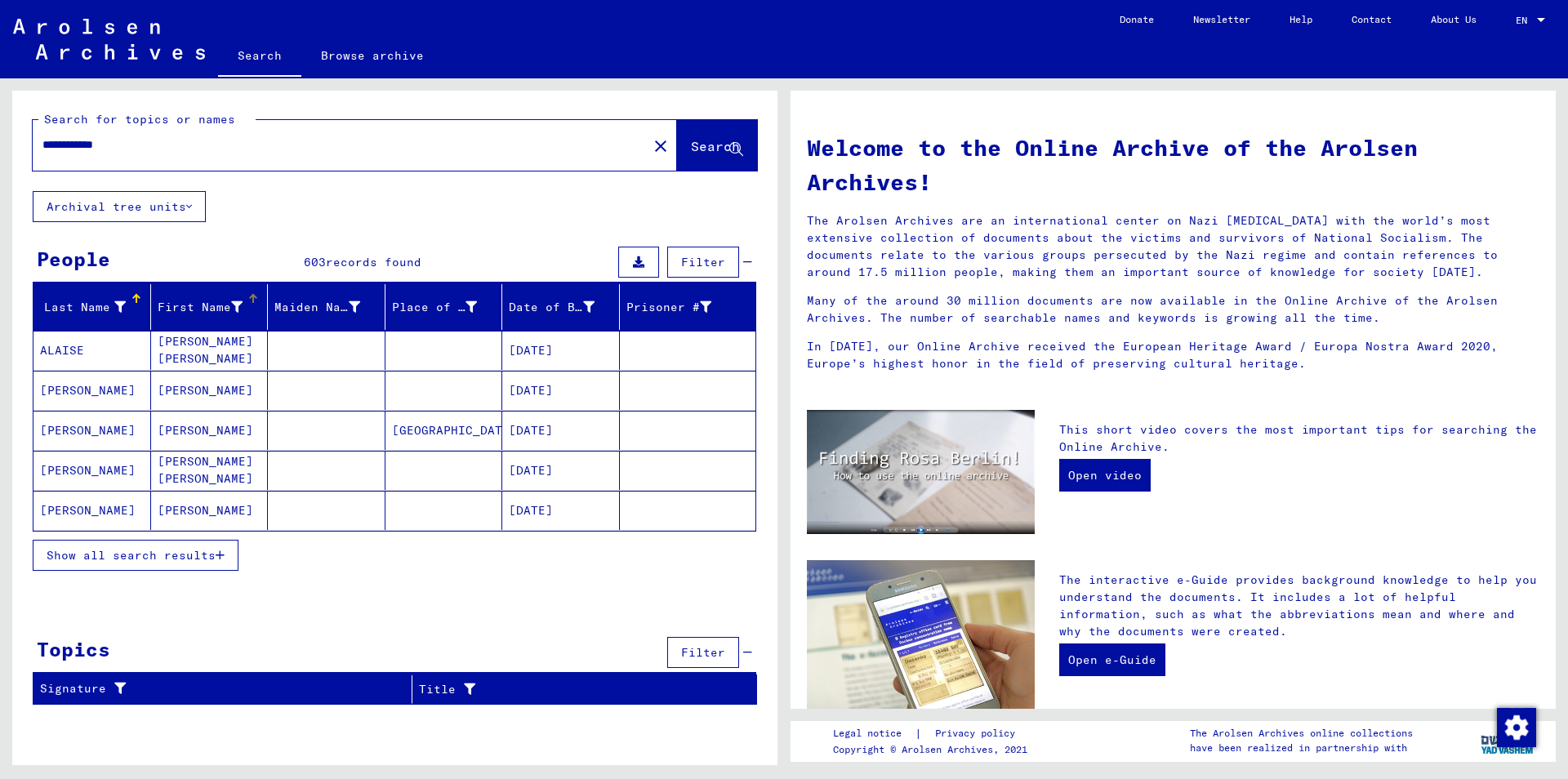
click at [254, 311] on div "First Name" at bounding box center [213, 307] width 110 height 27
click at [150, 553] on span "Show all search results" at bounding box center [131, 554] width 169 height 15
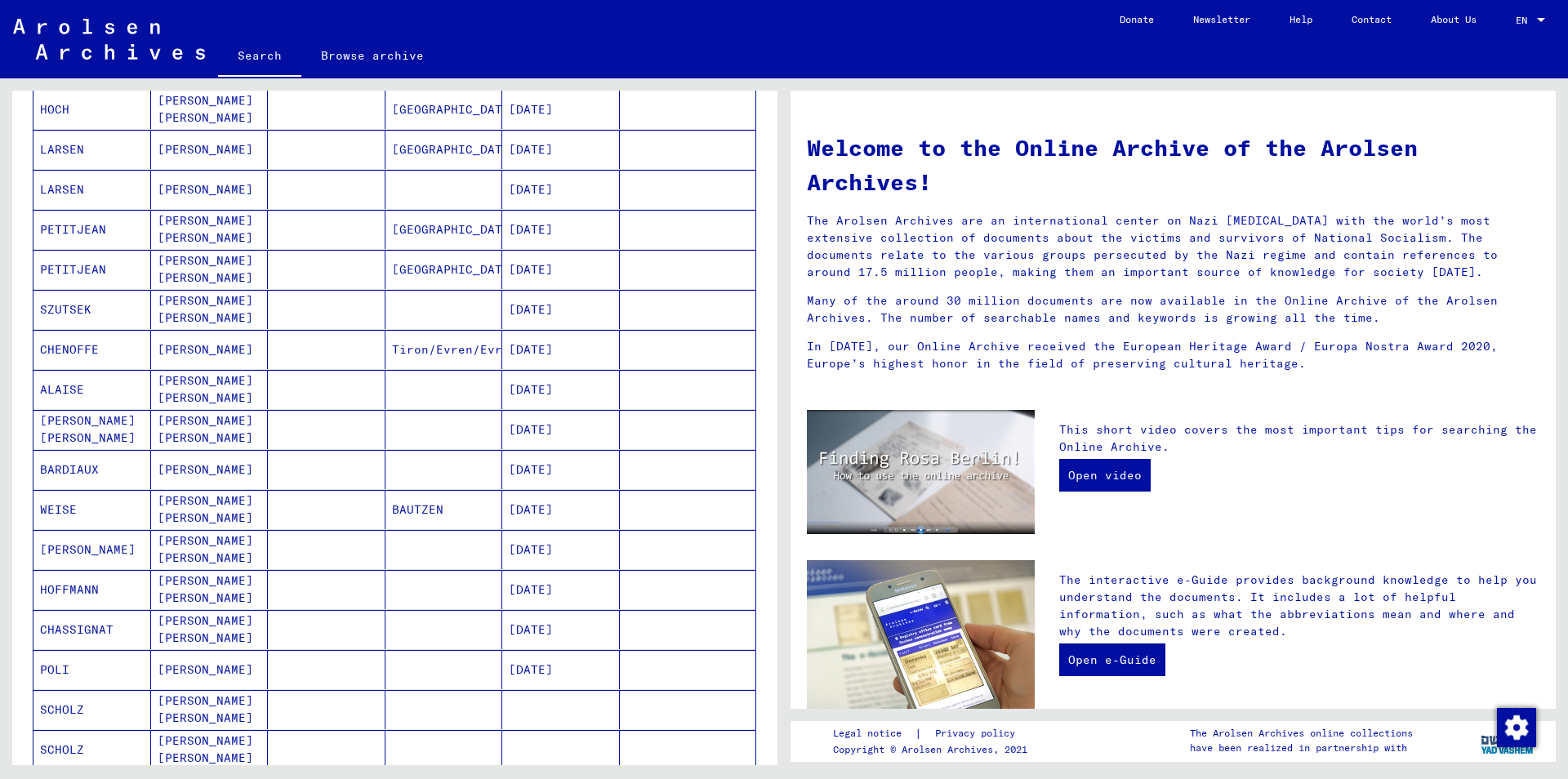
scroll to position [773, 0]
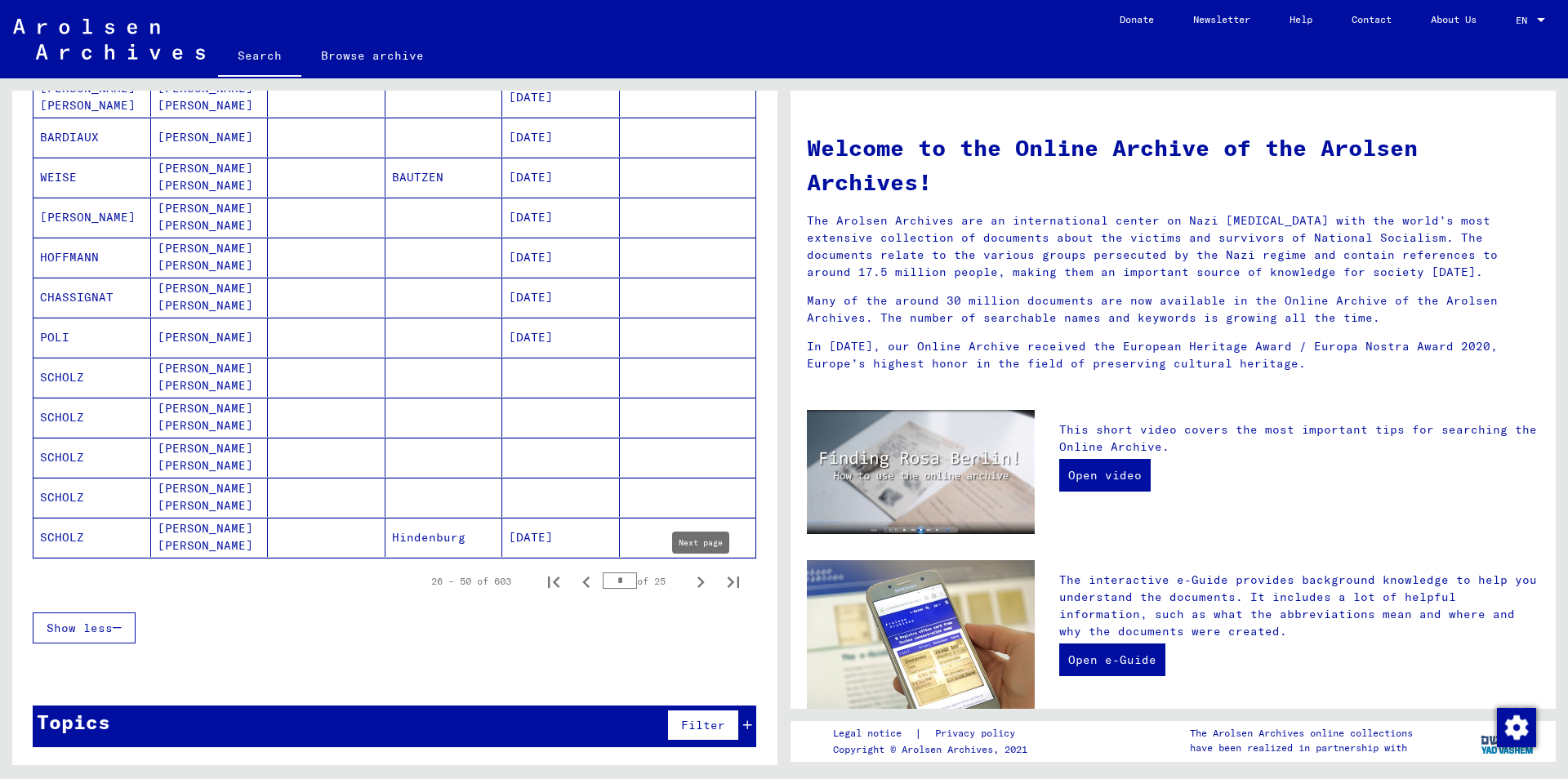
click at [702, 580] on icon "Next page" at bounding box center [700, 582] width 23 height 23
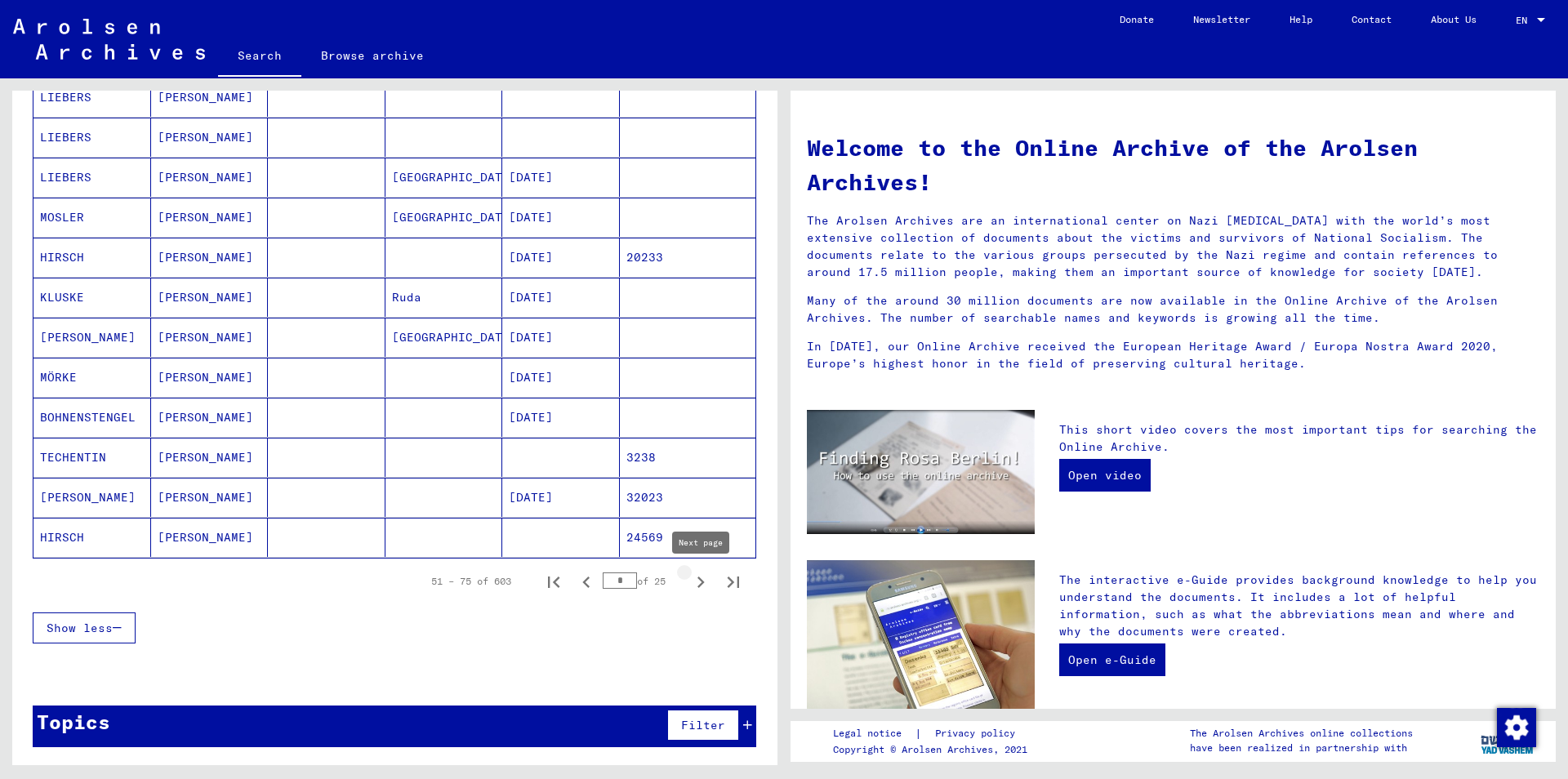
click at [702, 580] on icon "Next page" at bounding box center [700, 582] width 23 height 23
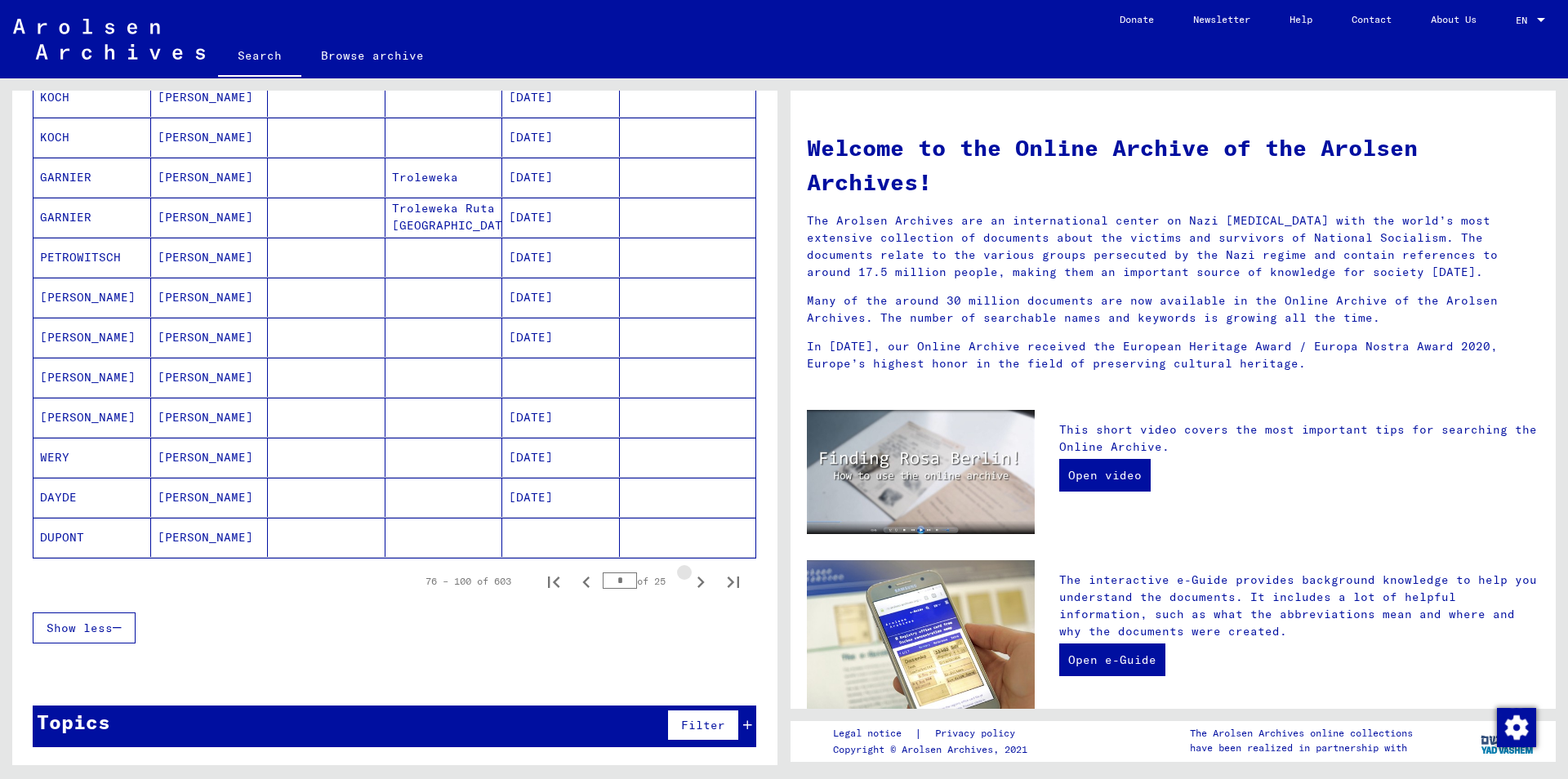
click at [702, 580] on icon "Next page" at bounding box center [700, 582] width 23 height 23
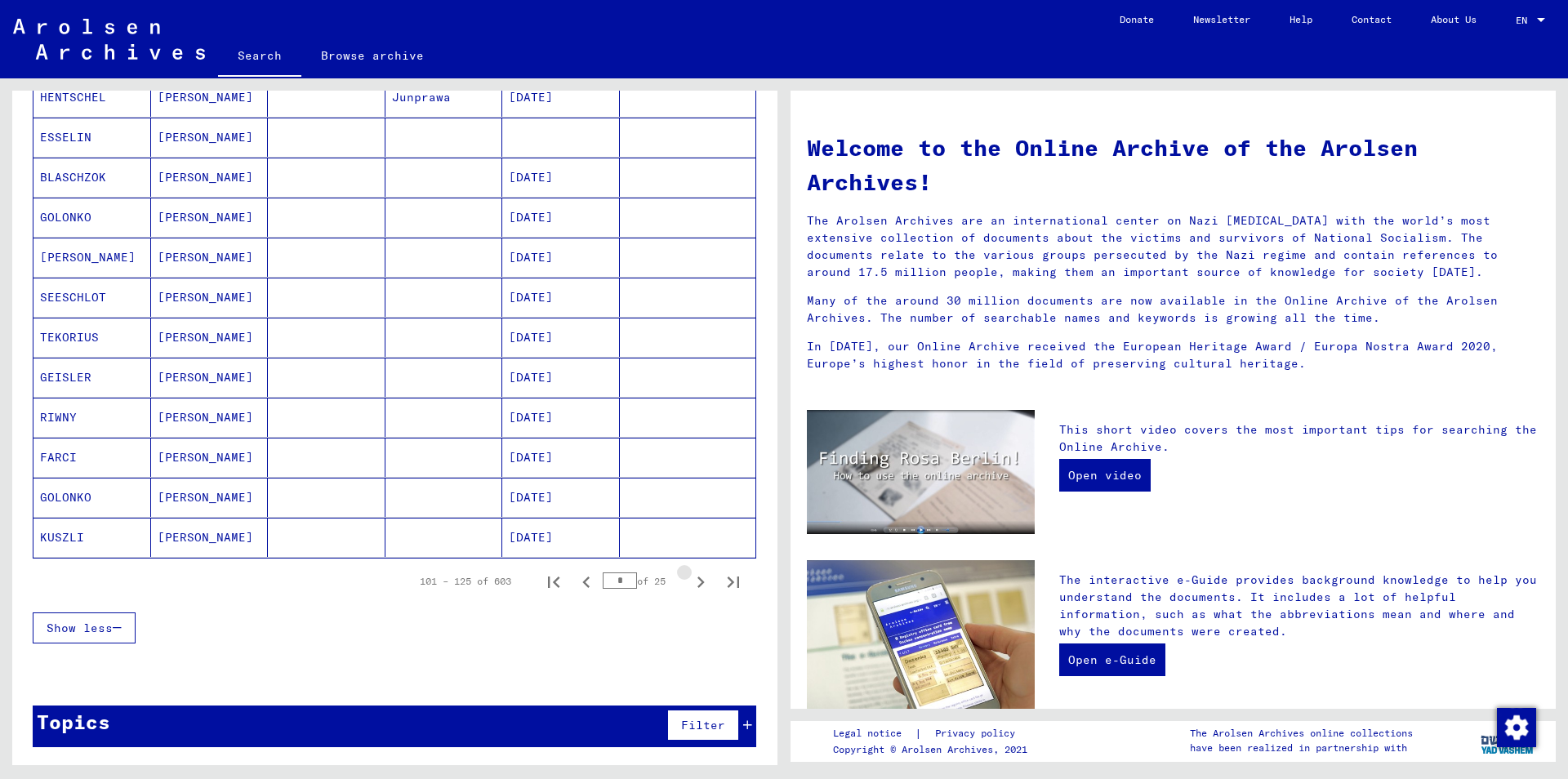
click at [702, 580] on icon "Next page" at bounding box center [700, 582] width 23 height 23
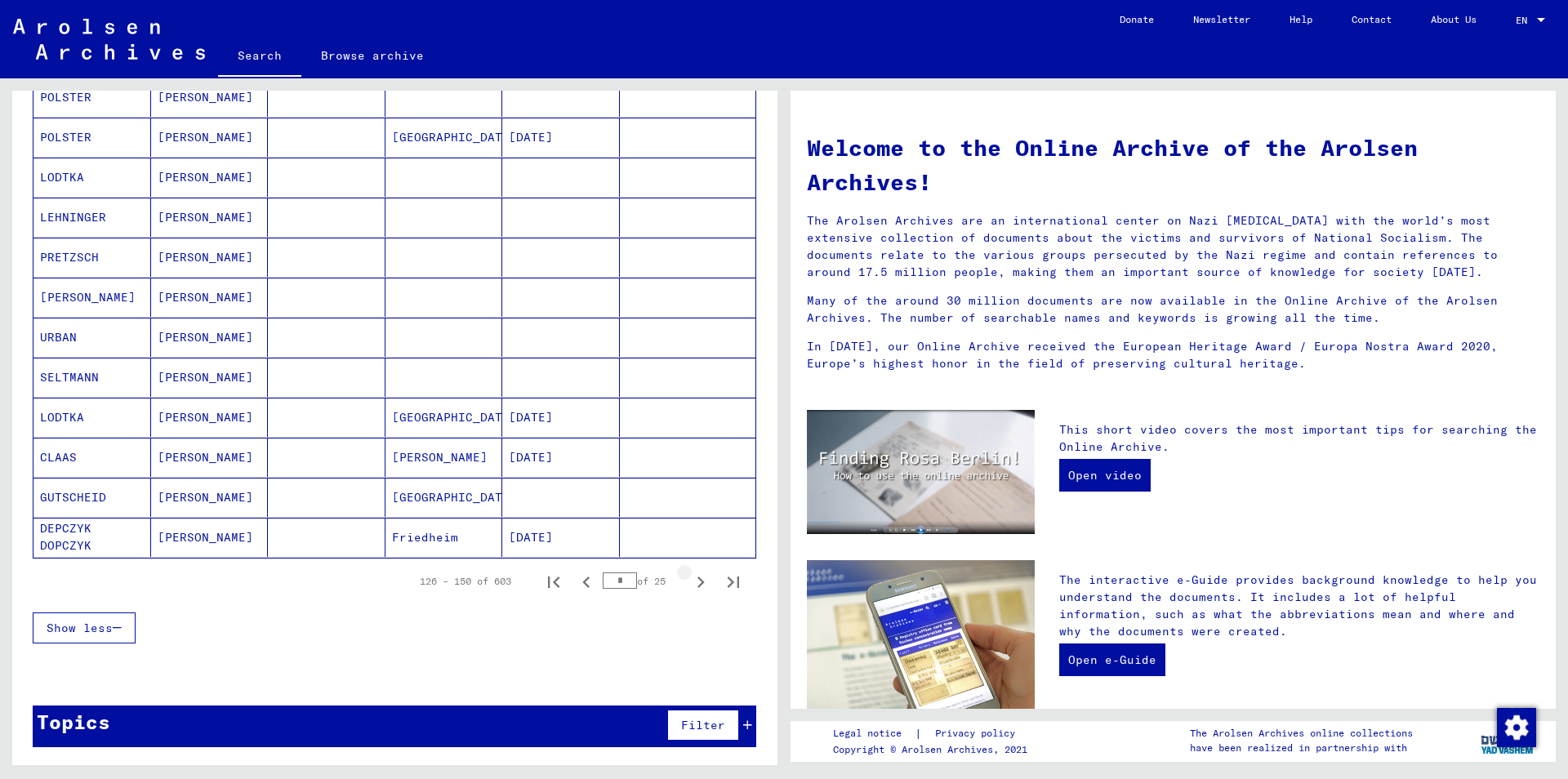
click at [702, 580] on icon "Next page" at bounding box center [700, 582] width 23 height 23
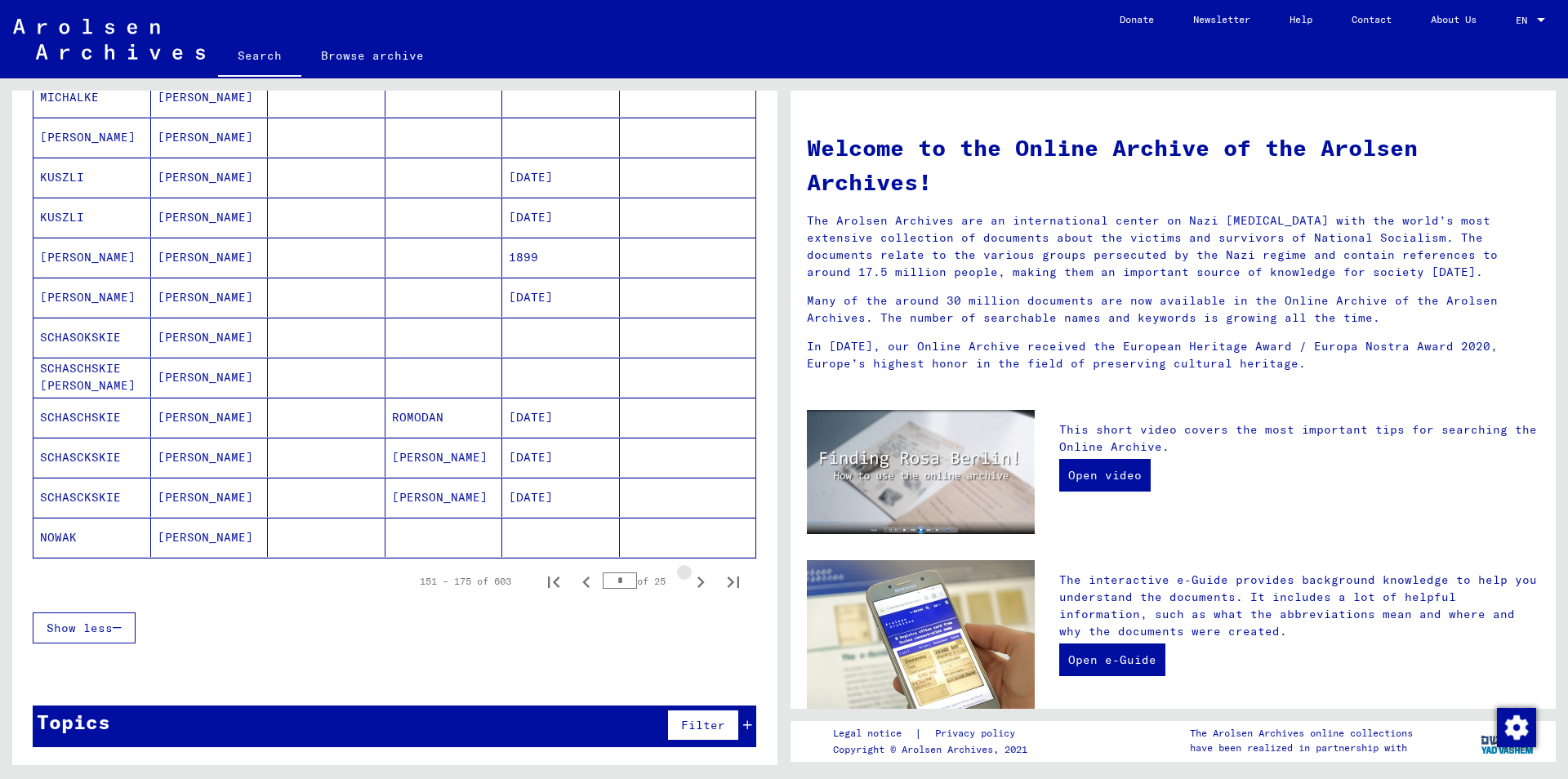
click at [702, 580] on icon "Next page" at bounding box center [700, 582] width 23 height 23
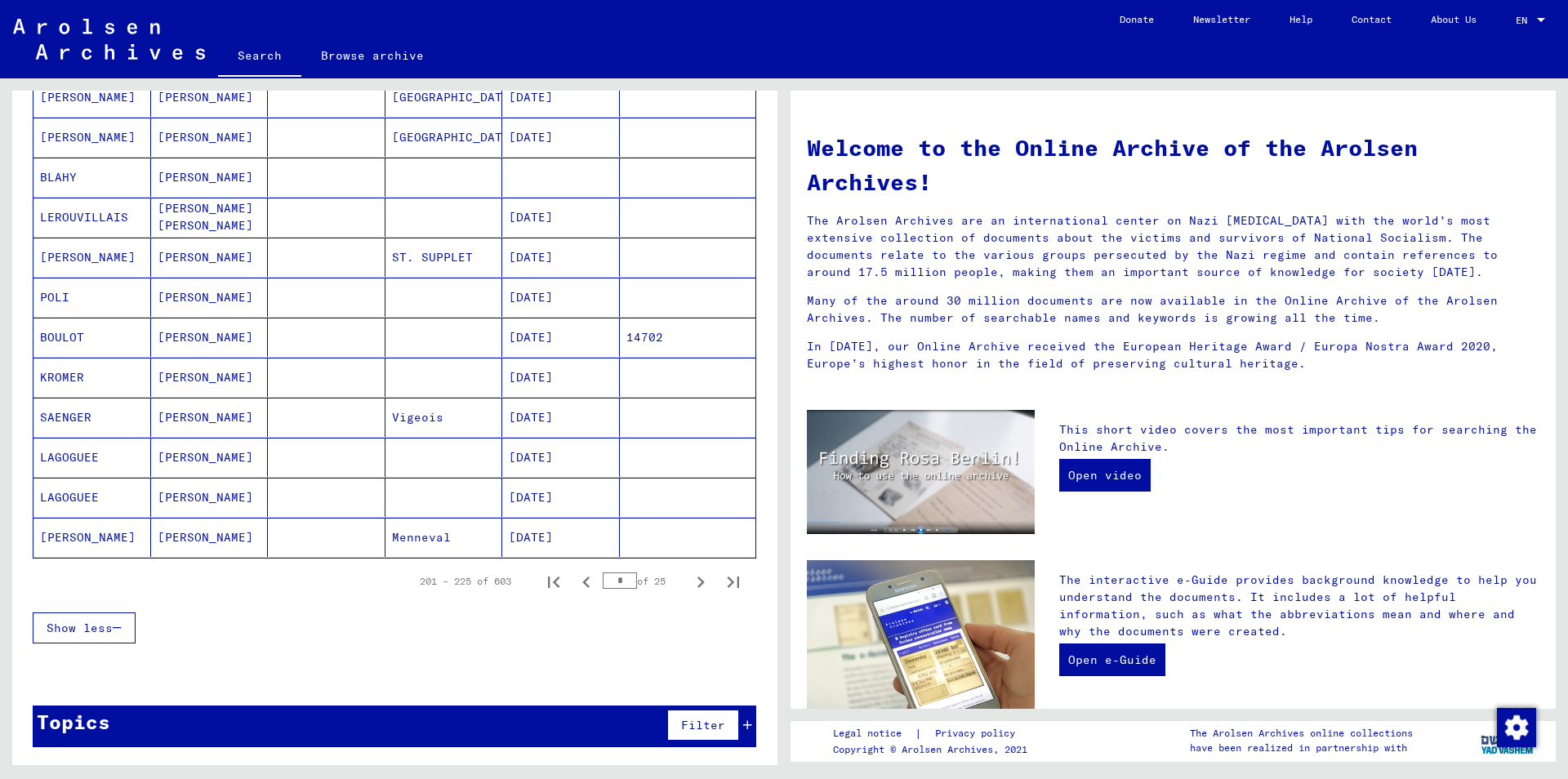
click at [702, 580] on icon "Next page" at bounding box center [700, 582] width 23 height 23
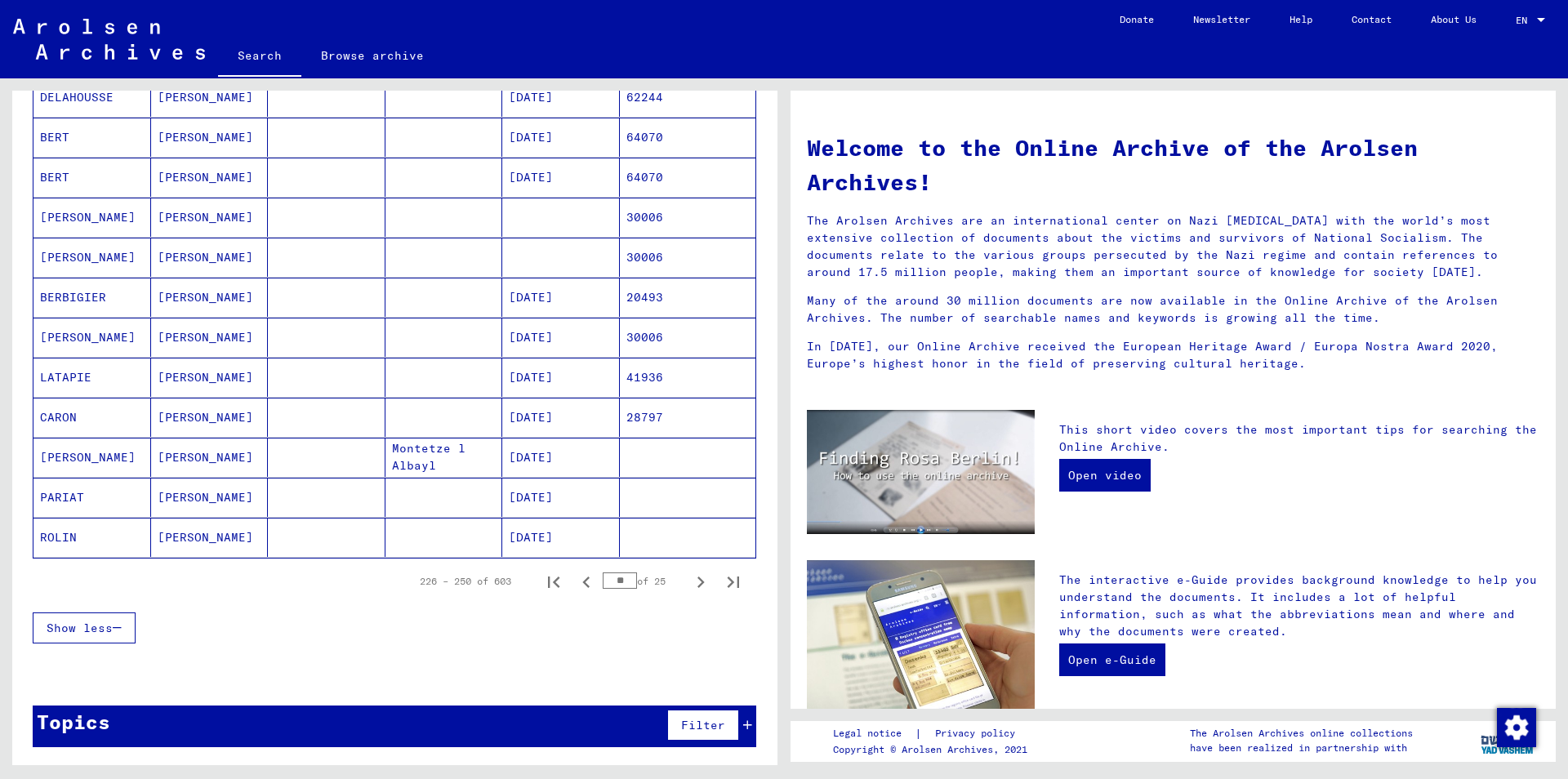
click at [701, 580] on icon "Next page" at bounding box center [700, 582] width 7 height 12
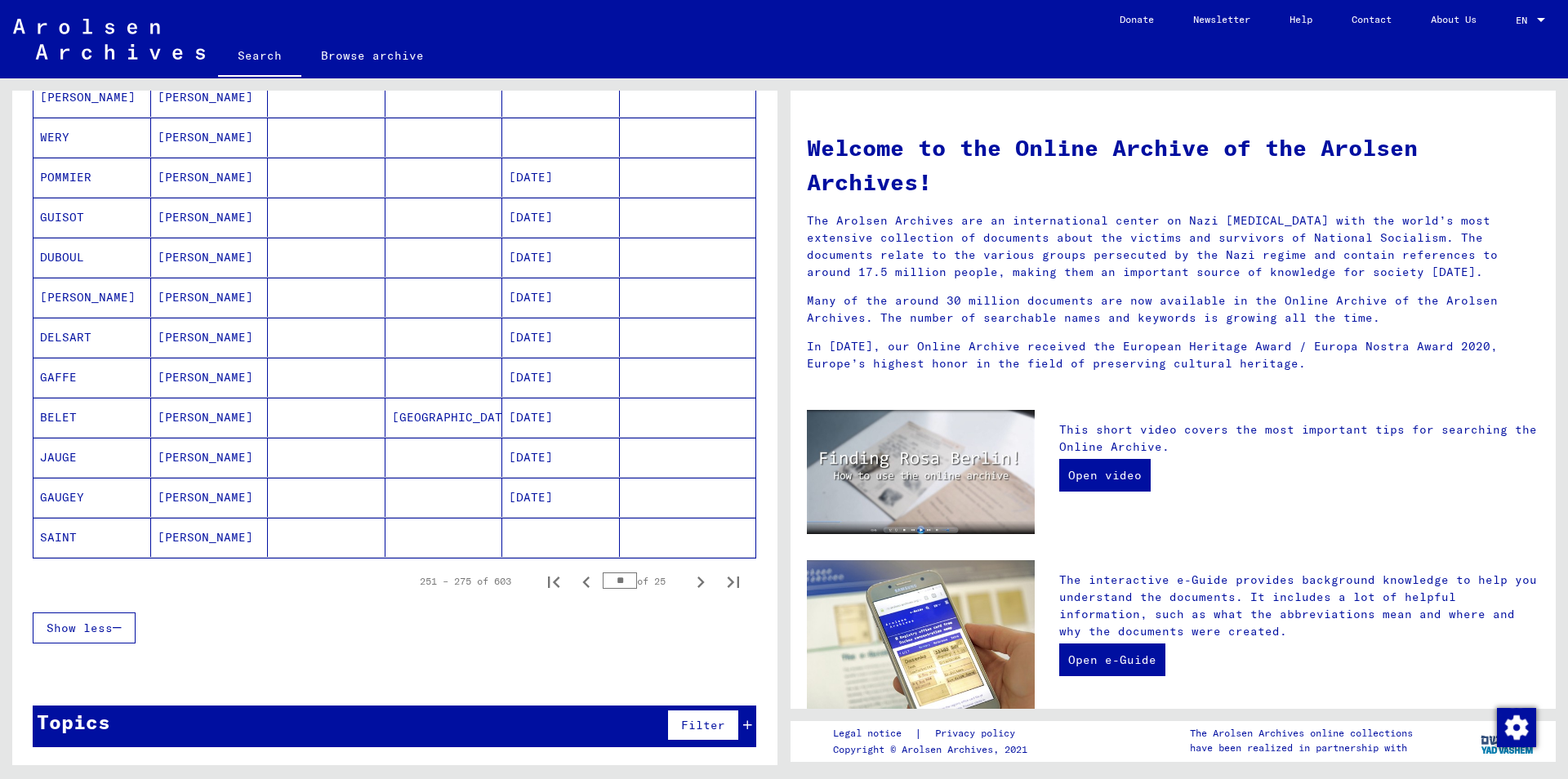
click at [701, 580] on icon "Next page" at bounding box center [700, 582] width 7 height 12
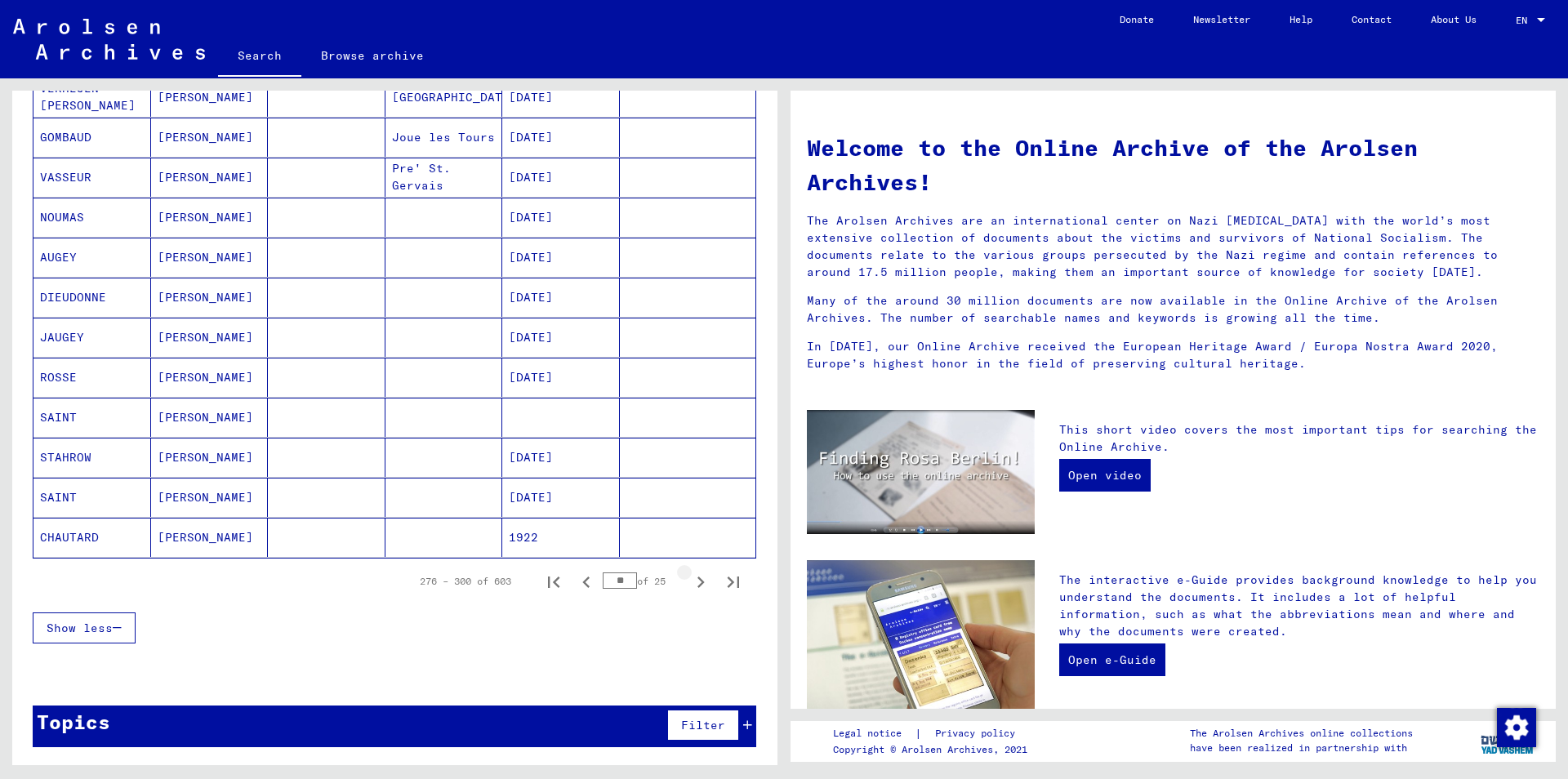
click at [701, 580] on icon "Next page" at bounding box center [700, 582] width 7 height 12
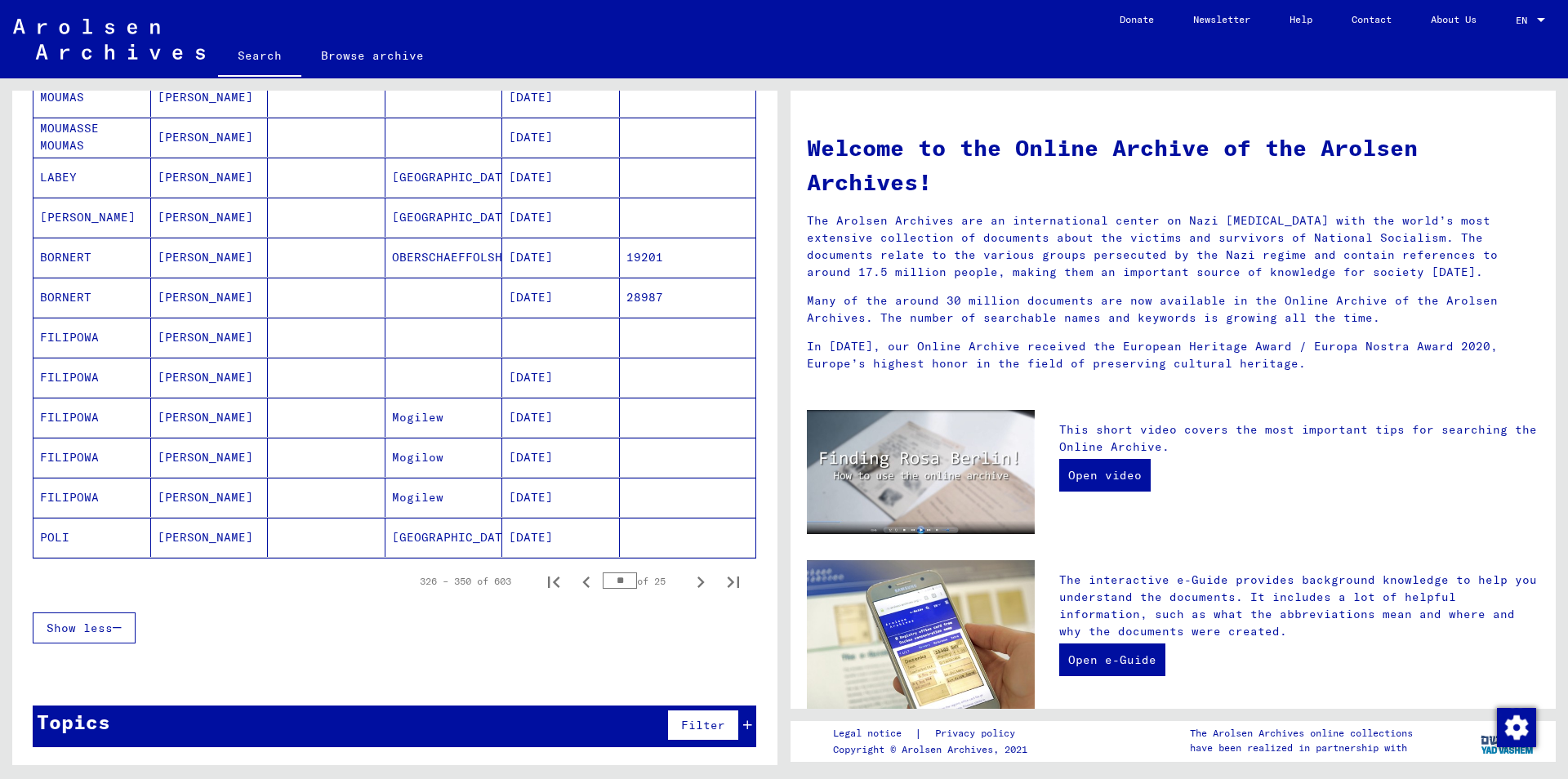
click at [653, 537] on mat-cell at bounding box center [687, 538] width 136 height 39
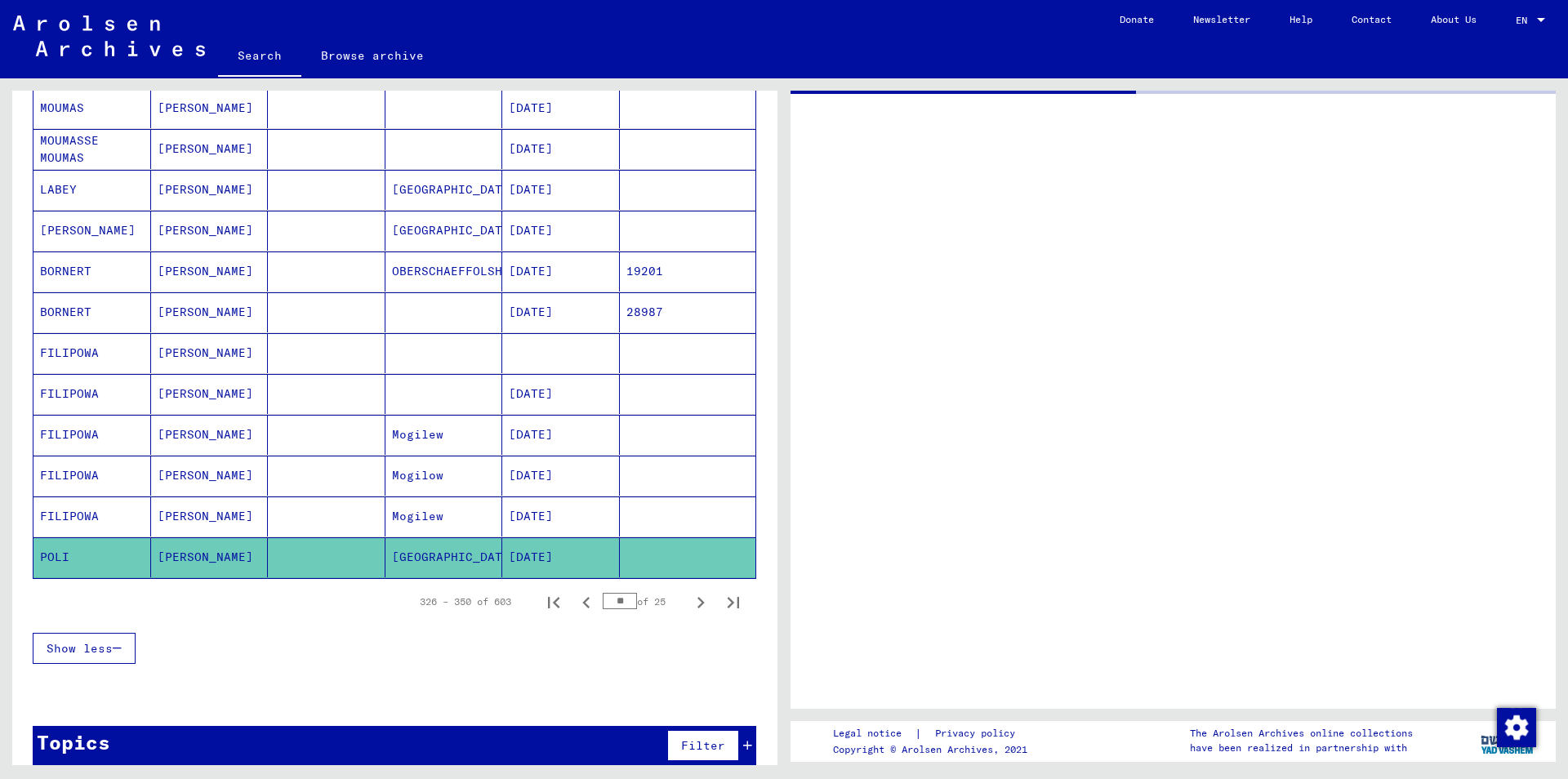
scroll to position [785, 0]
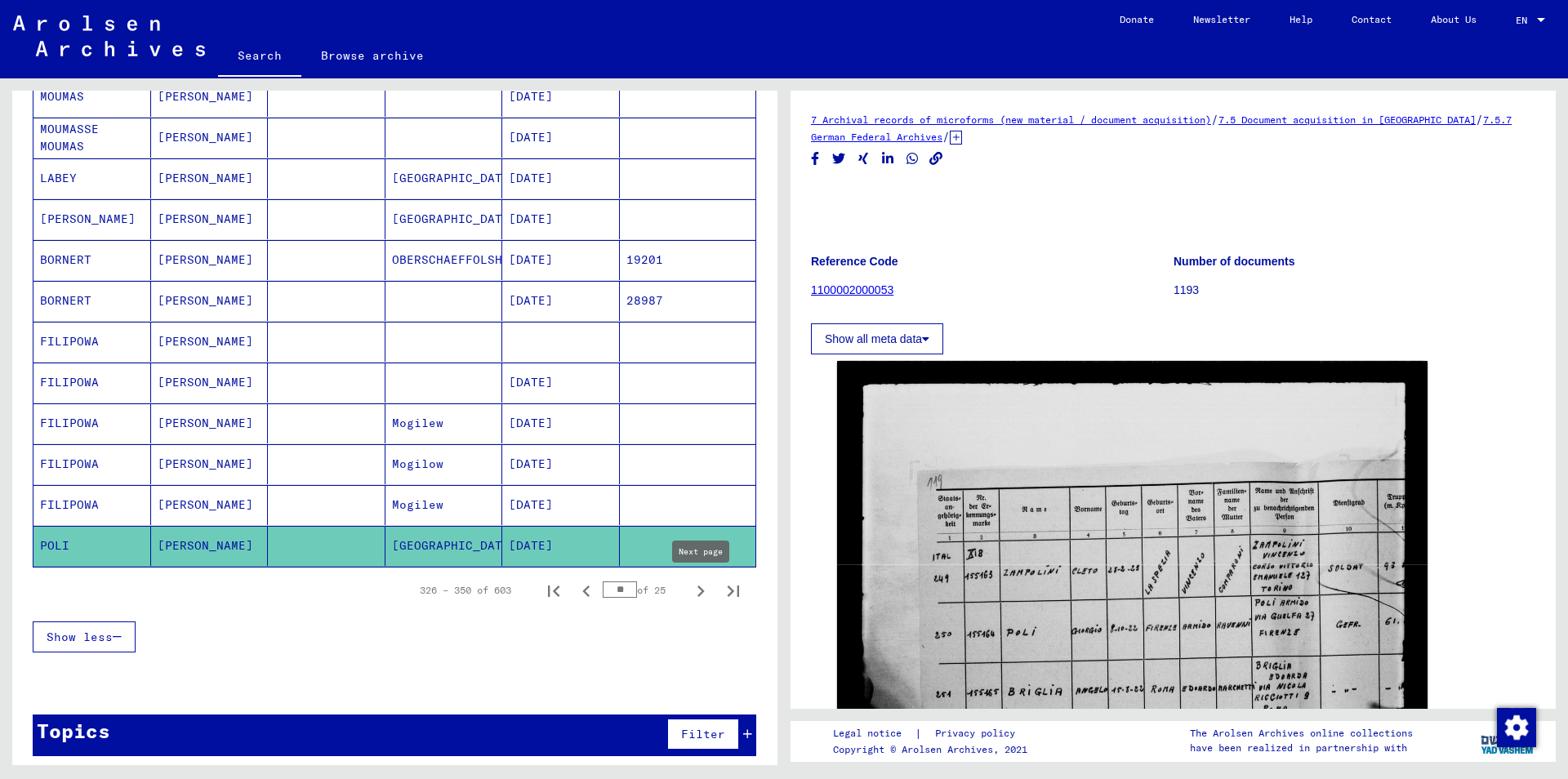
click at [702, 594] on icon "Next page" at bounding box center [700, 592] width 7 height 12
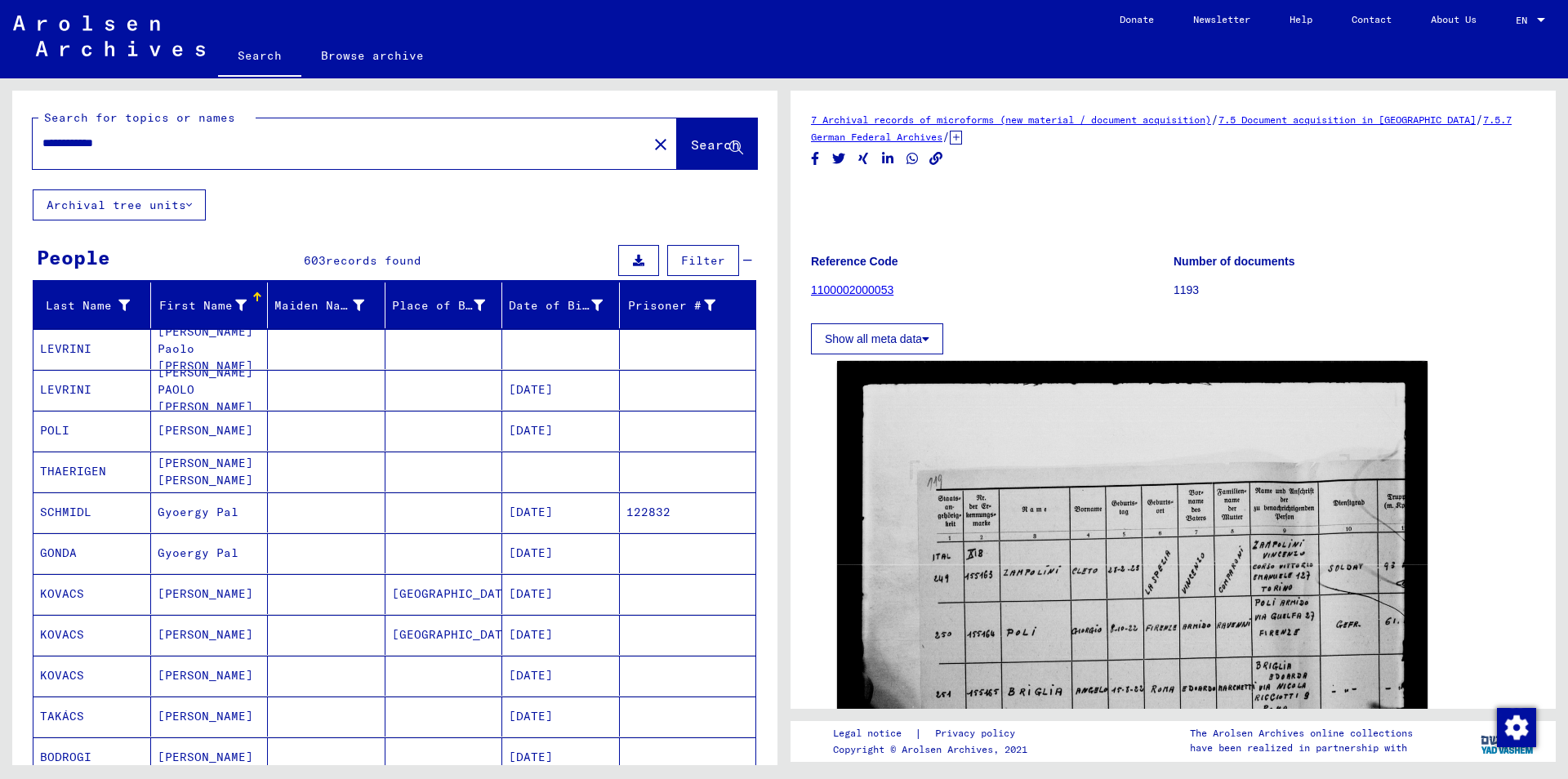
scroll to position [0, 0]
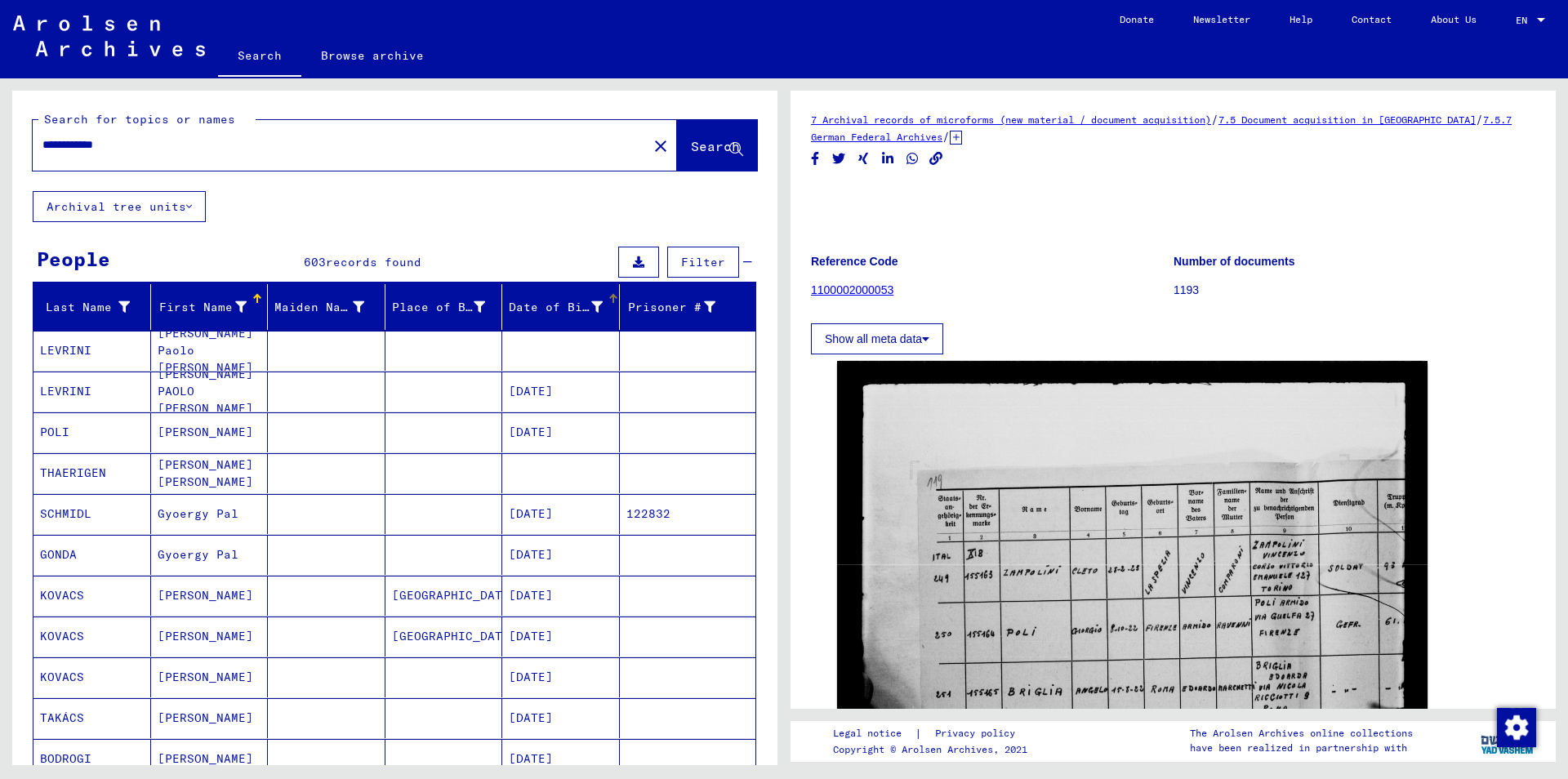
click at [600, 310] on div "Date of Birth" at bounding box center [555, 306] width 94 height 17
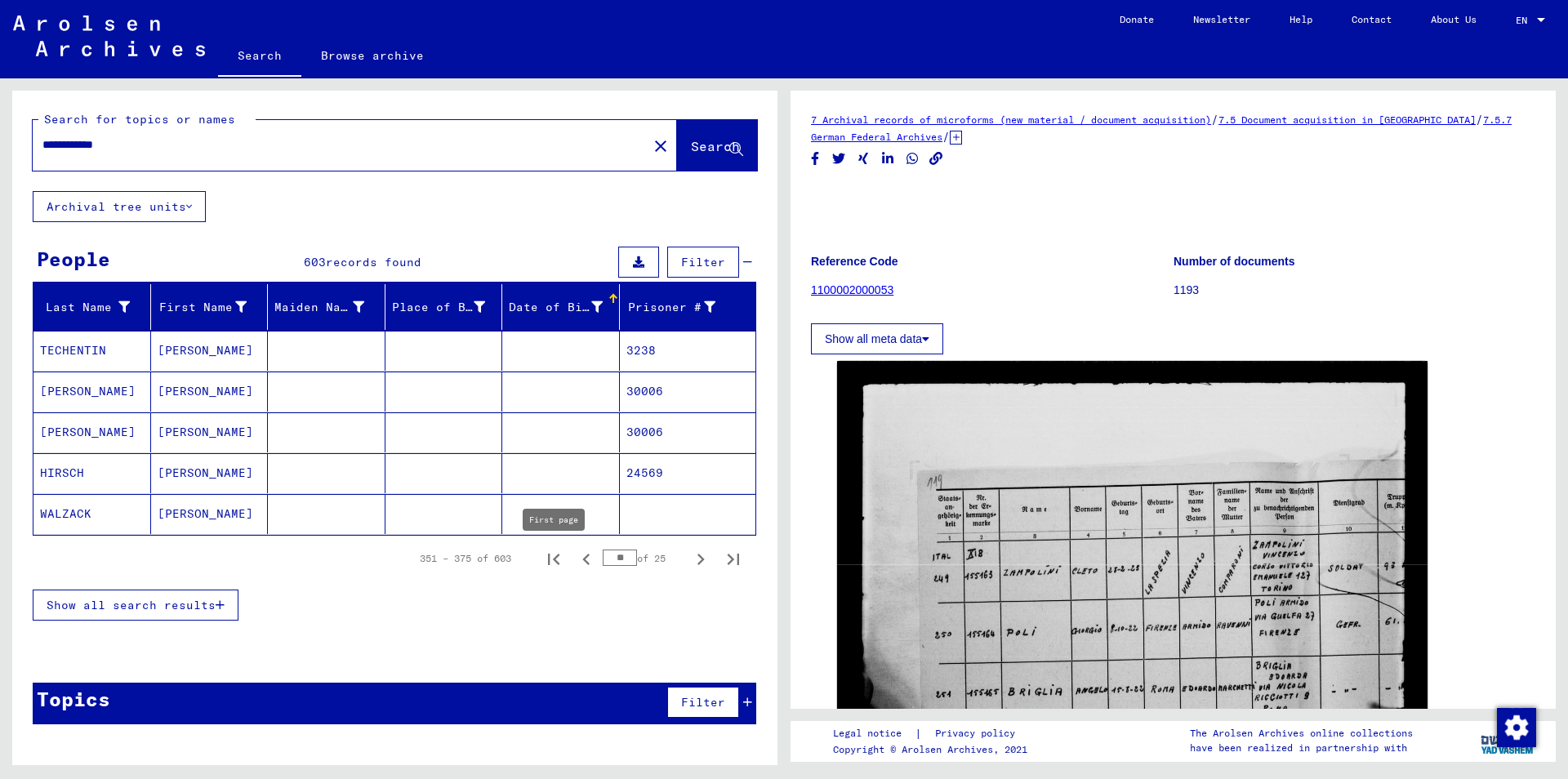
click at [553, 551] on icon "First page" at bounding box center [554, 558] width 23 height 23
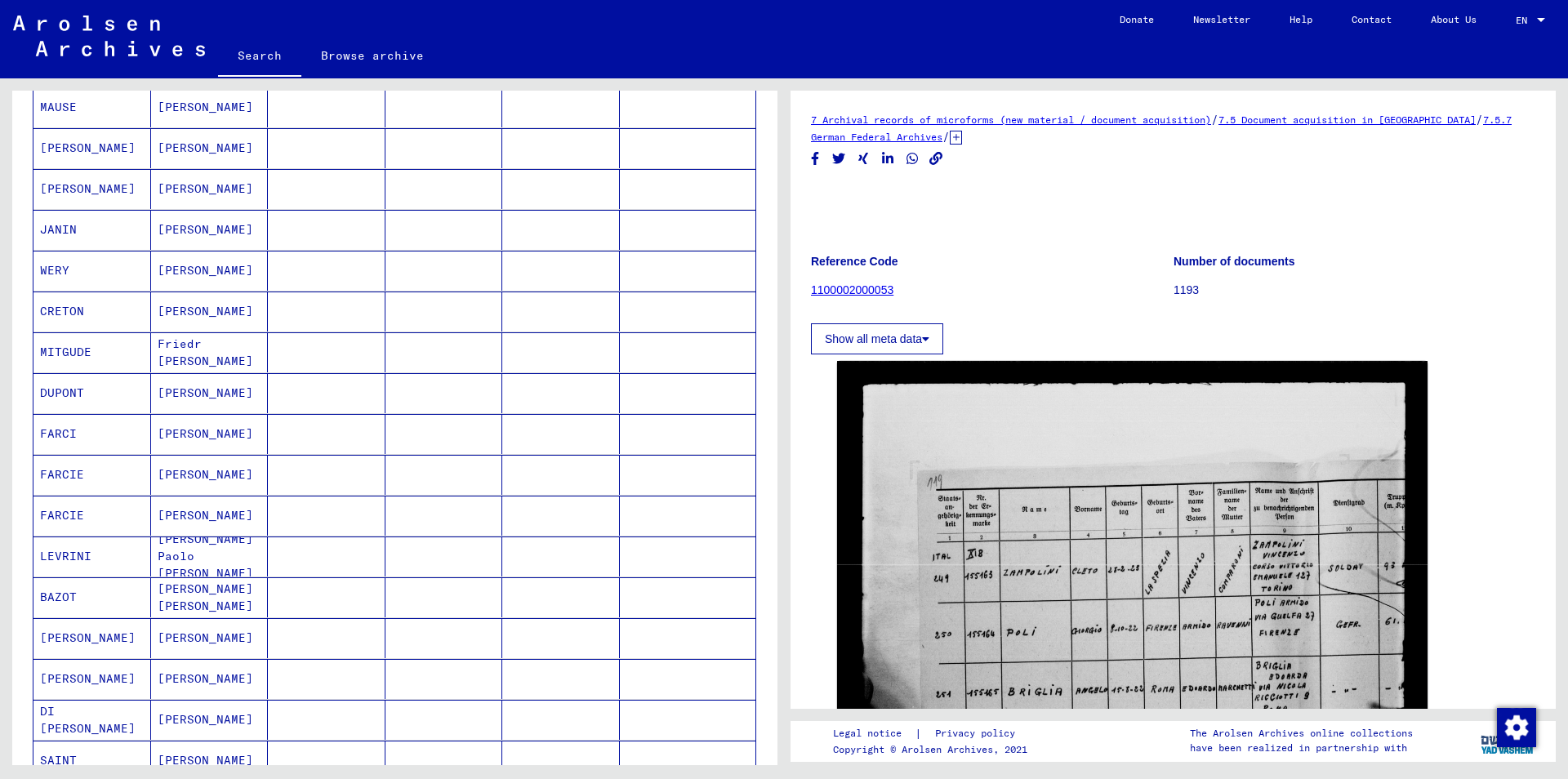
scroll to position [794, 0]
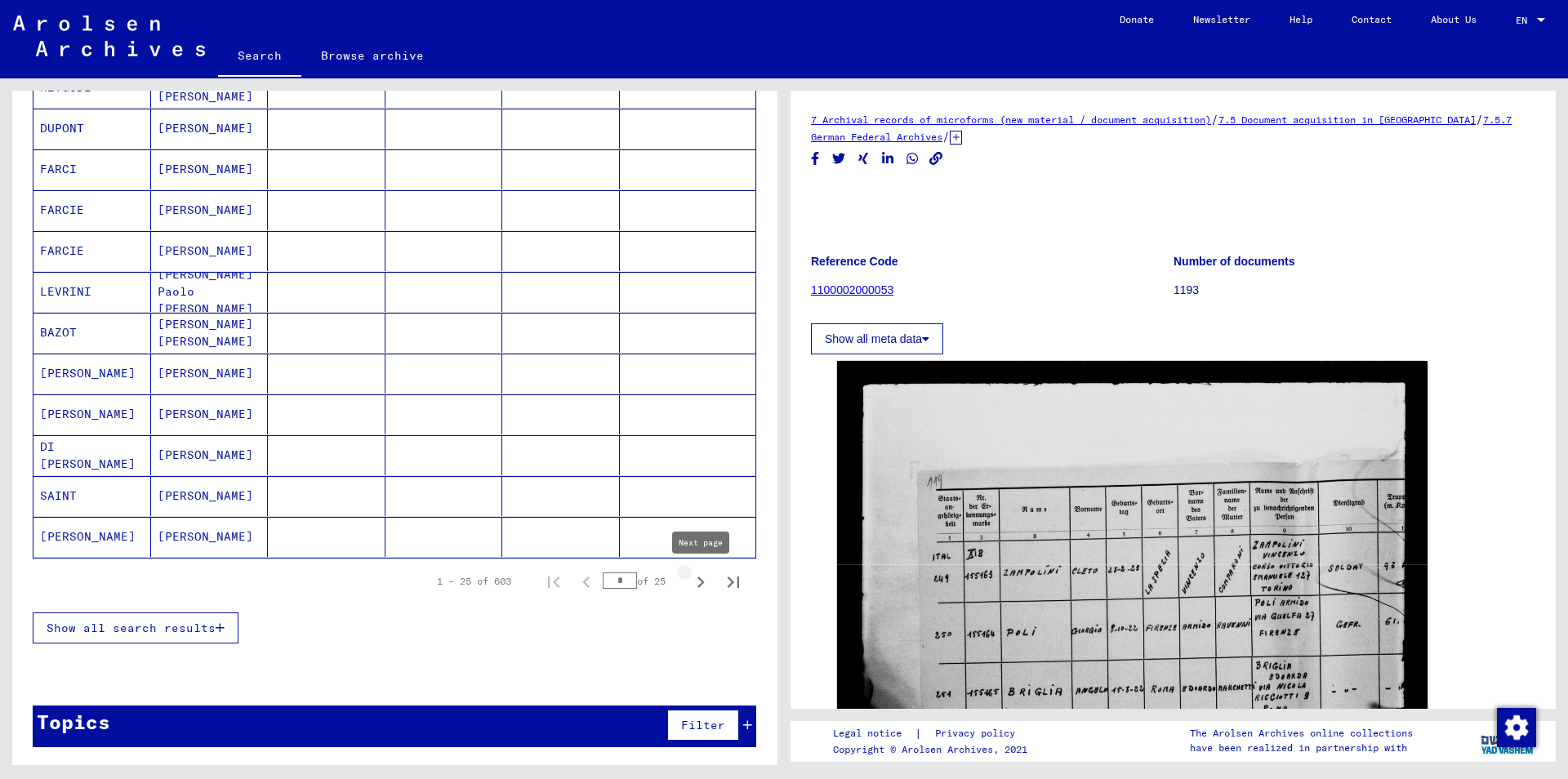
click at [697, 583] on icon "Next page" at bounding box center [700, 582] width 23 height 23
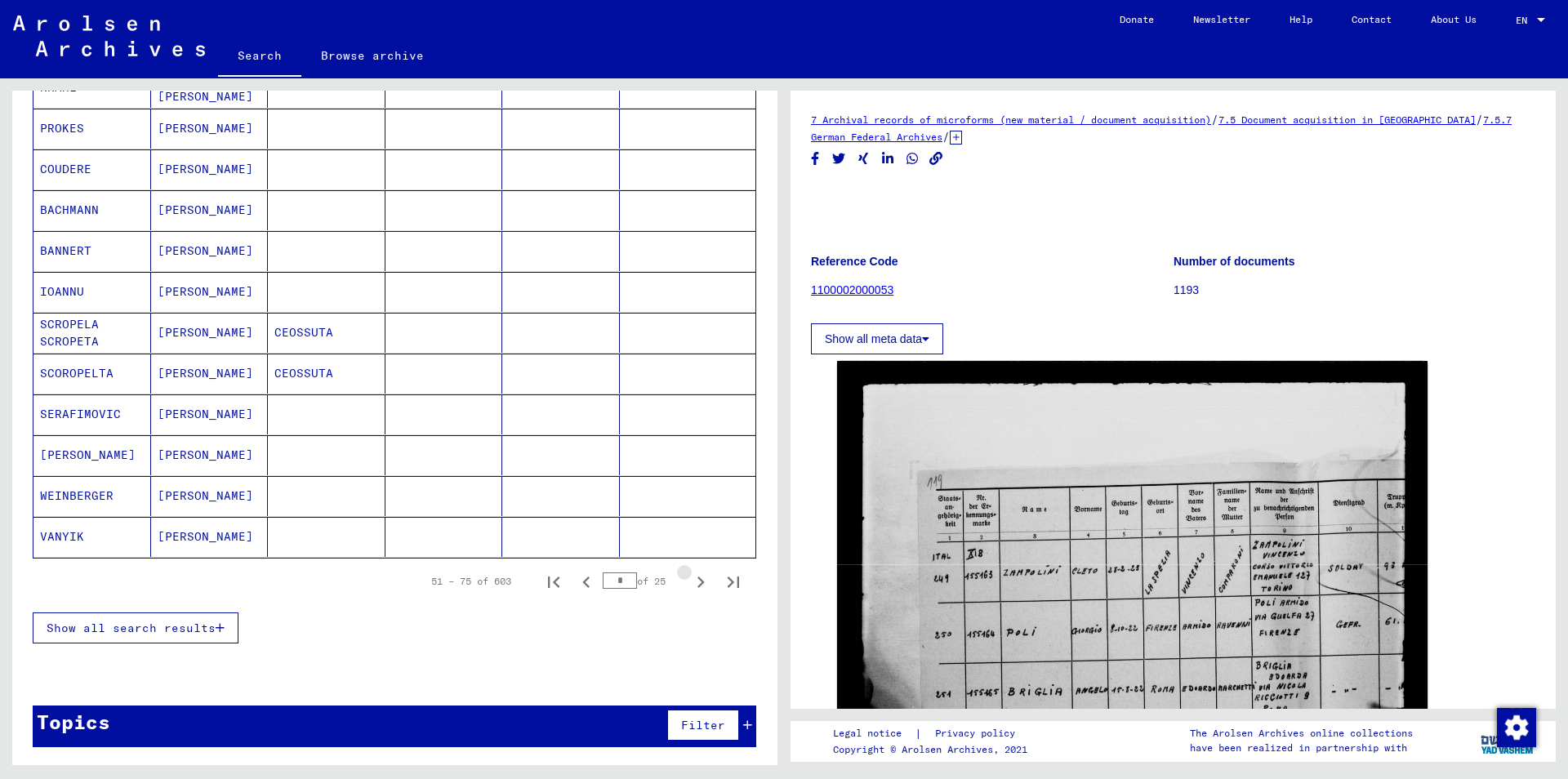
click at [697, 582] on icon "Next page" at bounding box center [700, 582] width 23 height 23
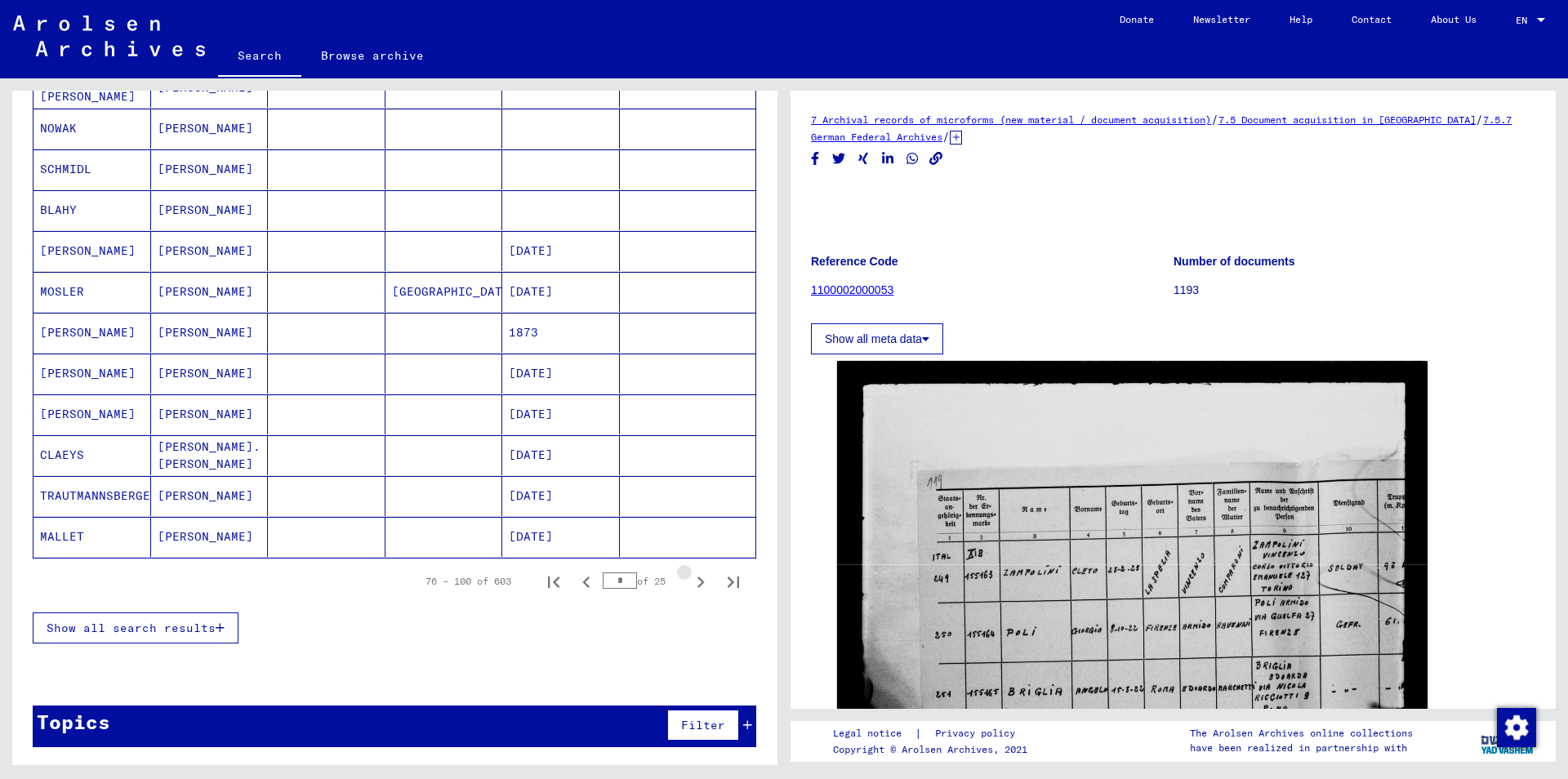
click at [697, 582] on icon "Next page" at bounding box center [700, 582] width 23 height 23
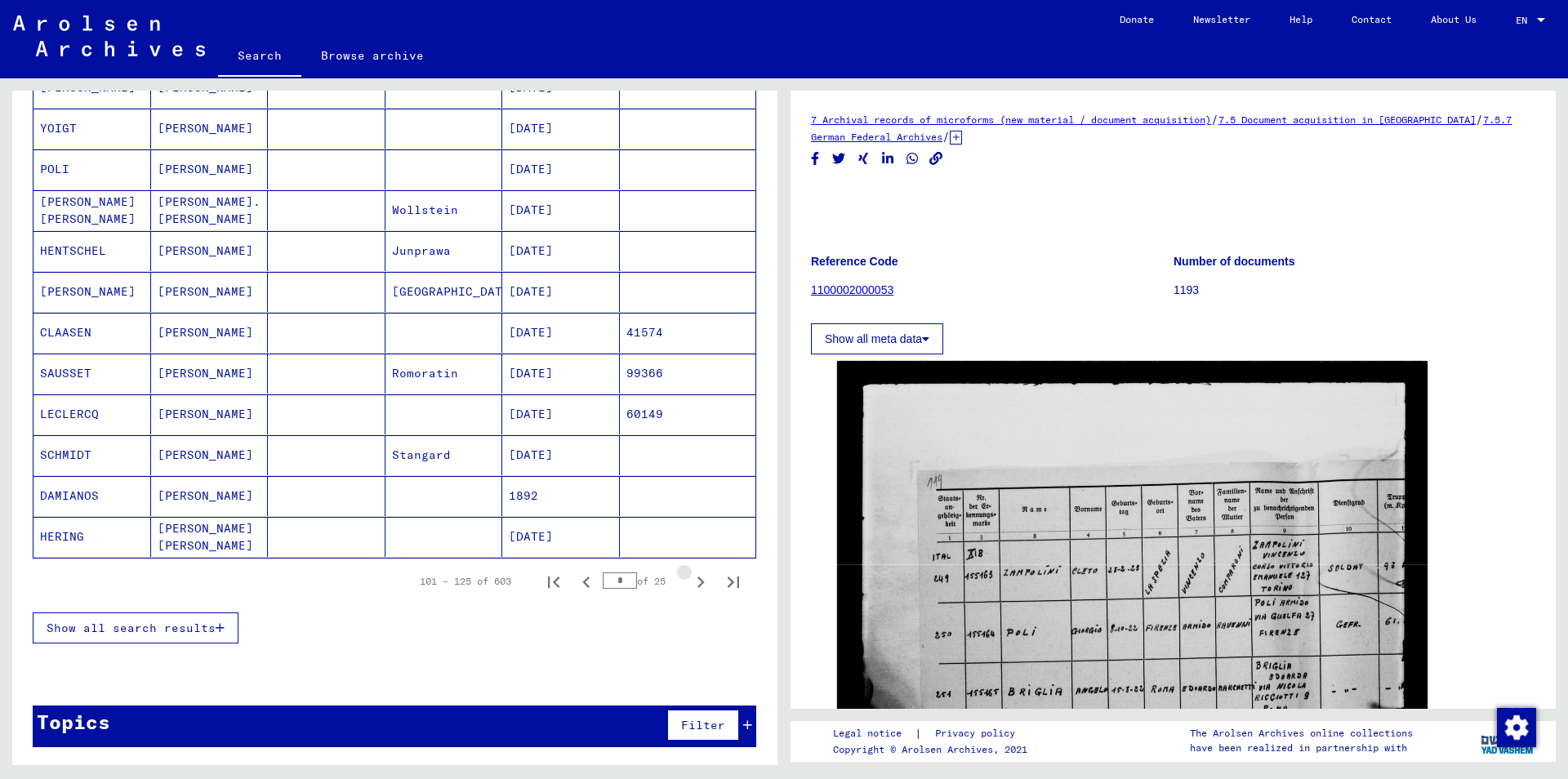
click at [697, 582] on icon "Next page" at bounding box center [700, 582] width 23 height 23
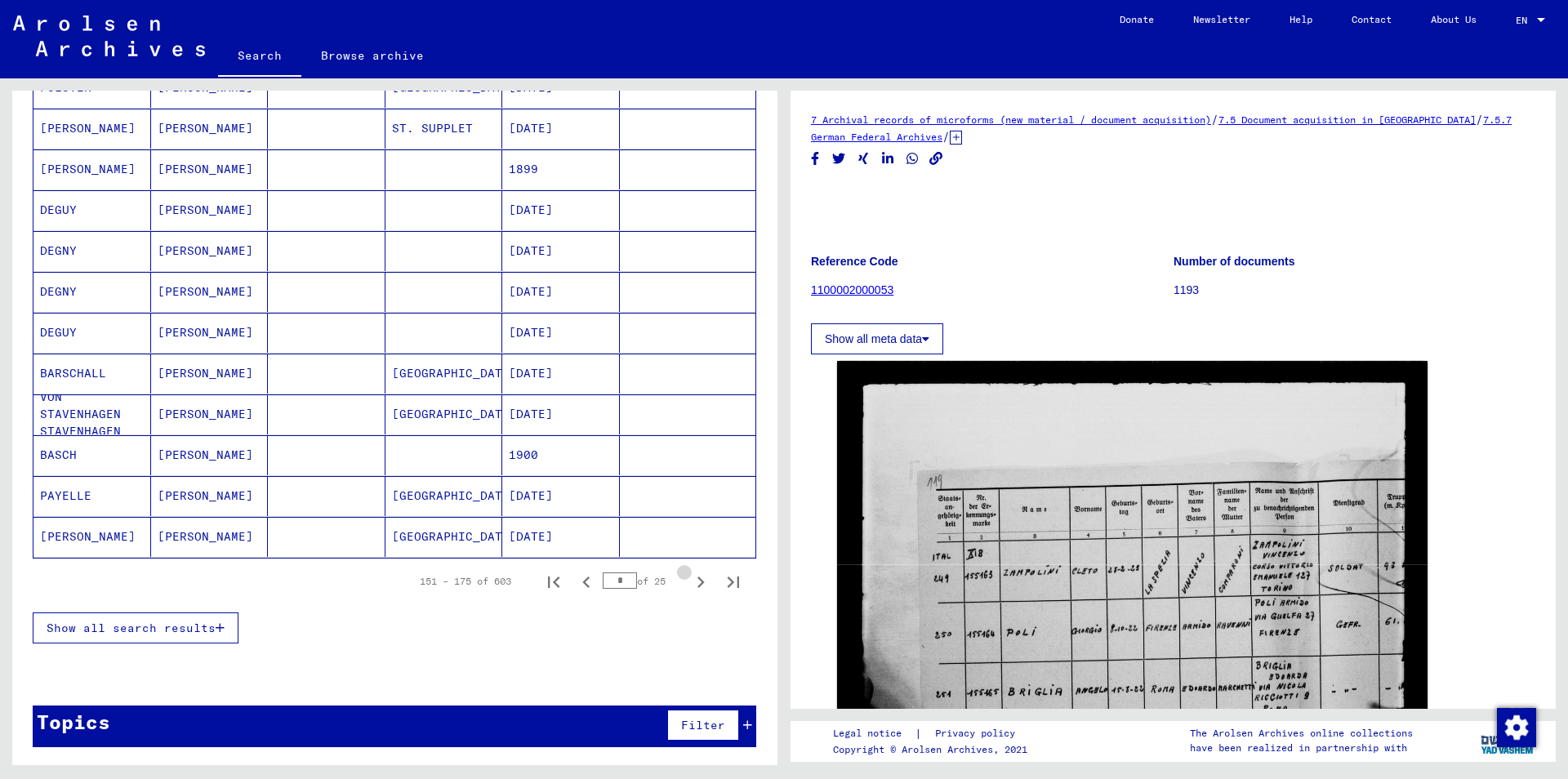
click at [697, 582] on icon "Next page" at bounding box center [700, 582] width 23 height 23
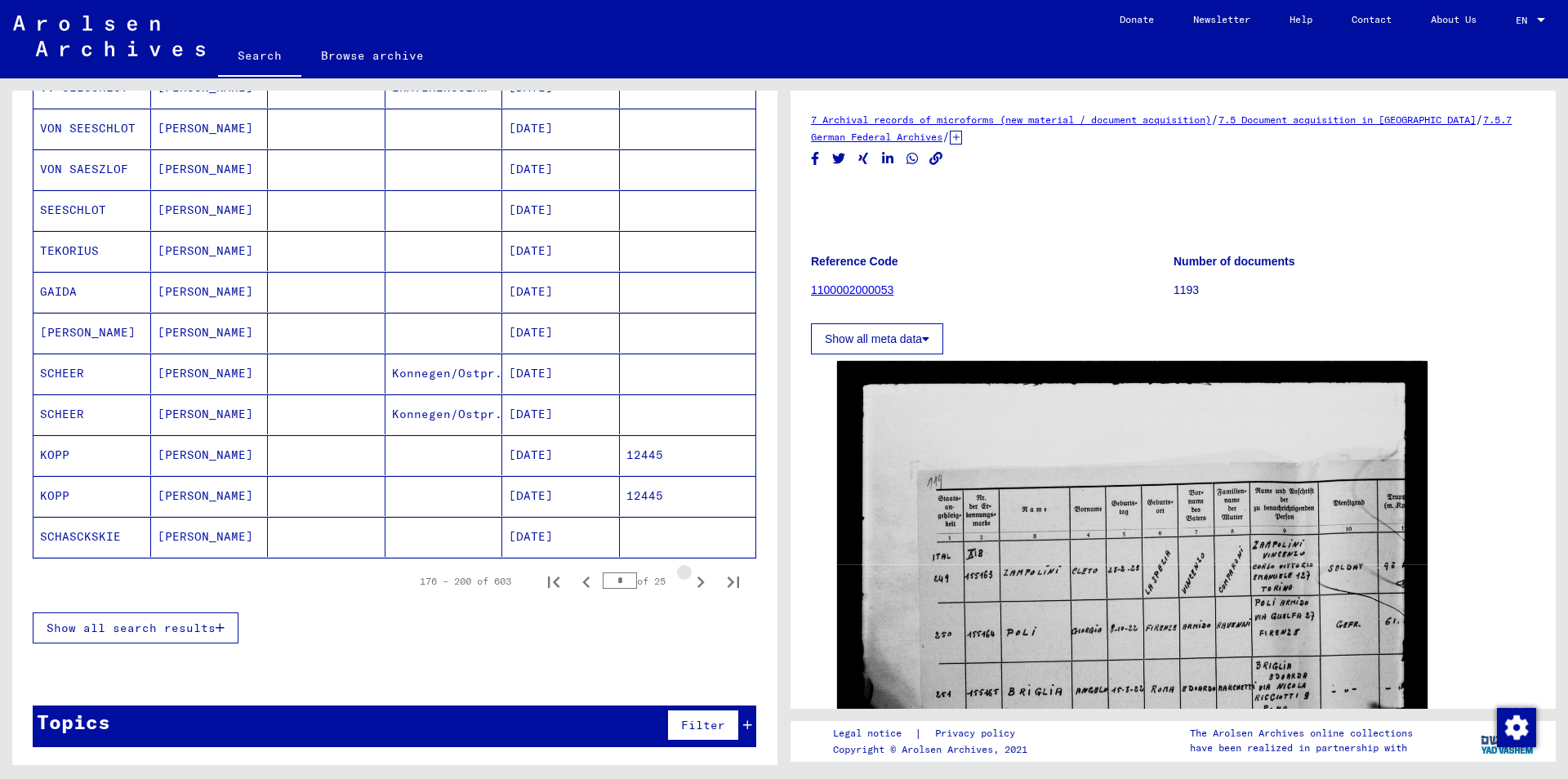
click at [697, 582] on icon "Next page" at bounding box center [700, 582] width 23 height 23
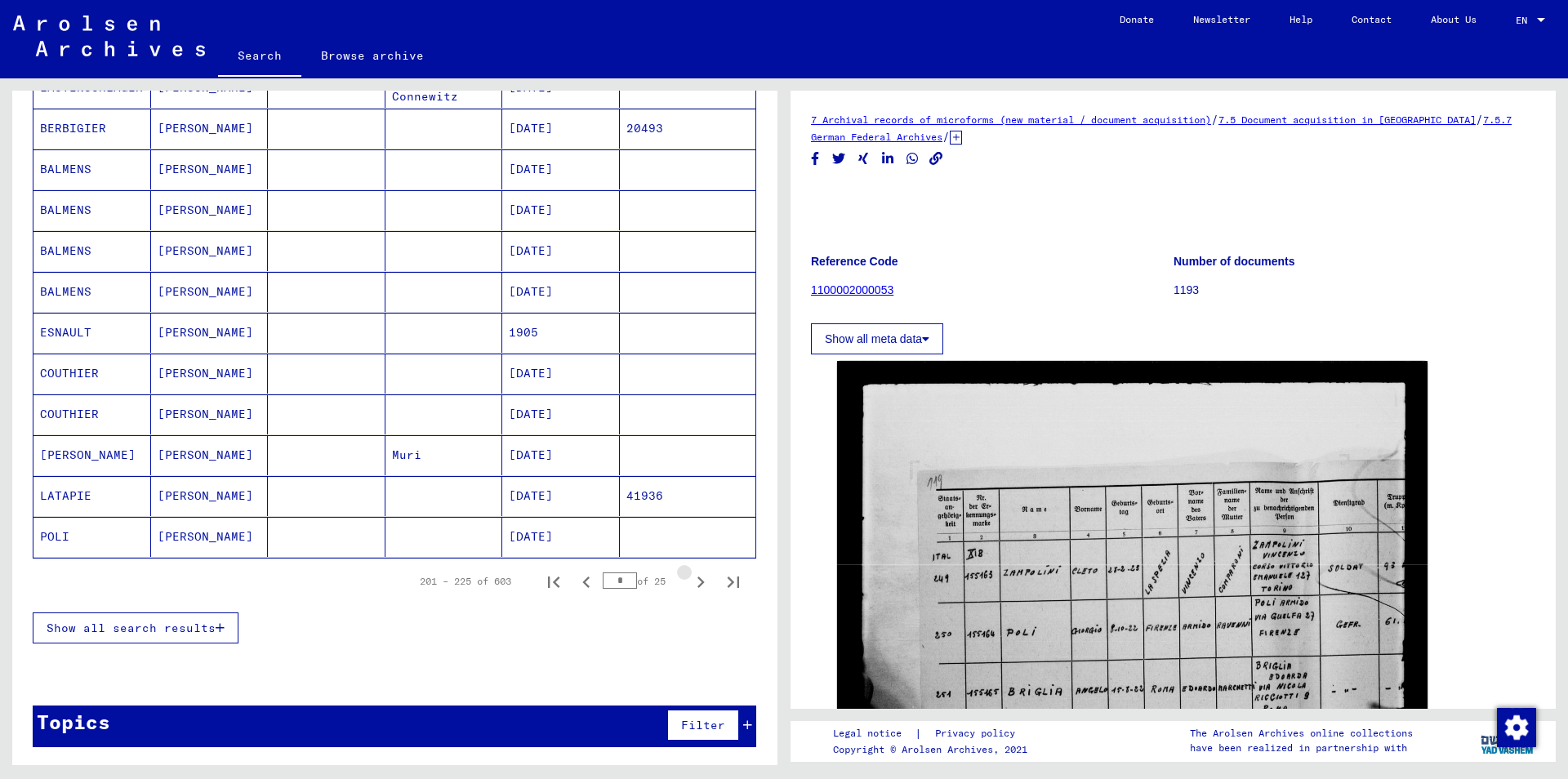
click at [697, 582] on icon "Next page" at bounding box center [700, 582] width 23 height 23
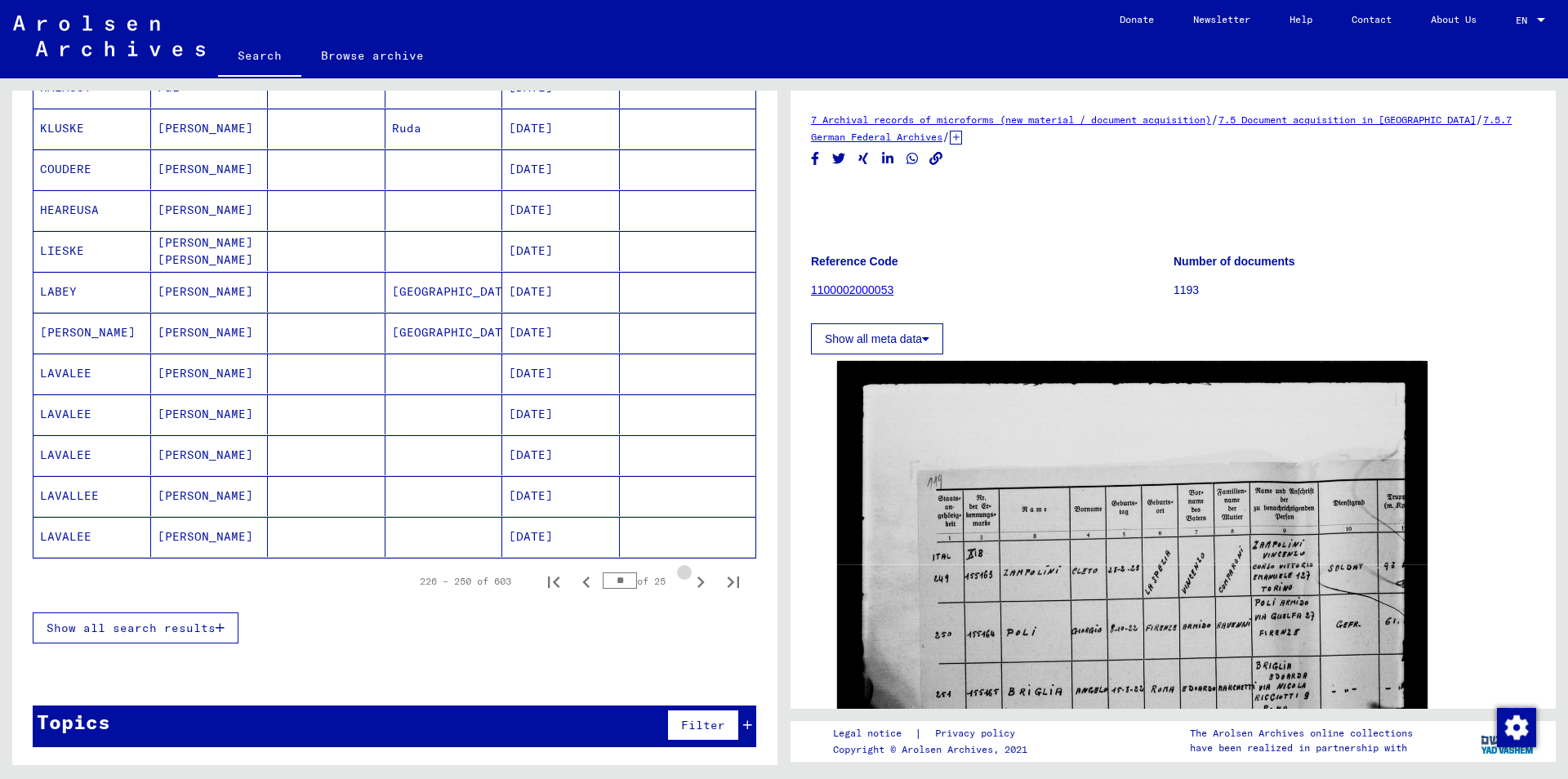
click at [697, 582] on icon "Next page" at bounding box center [700, 582] width 23 height 23
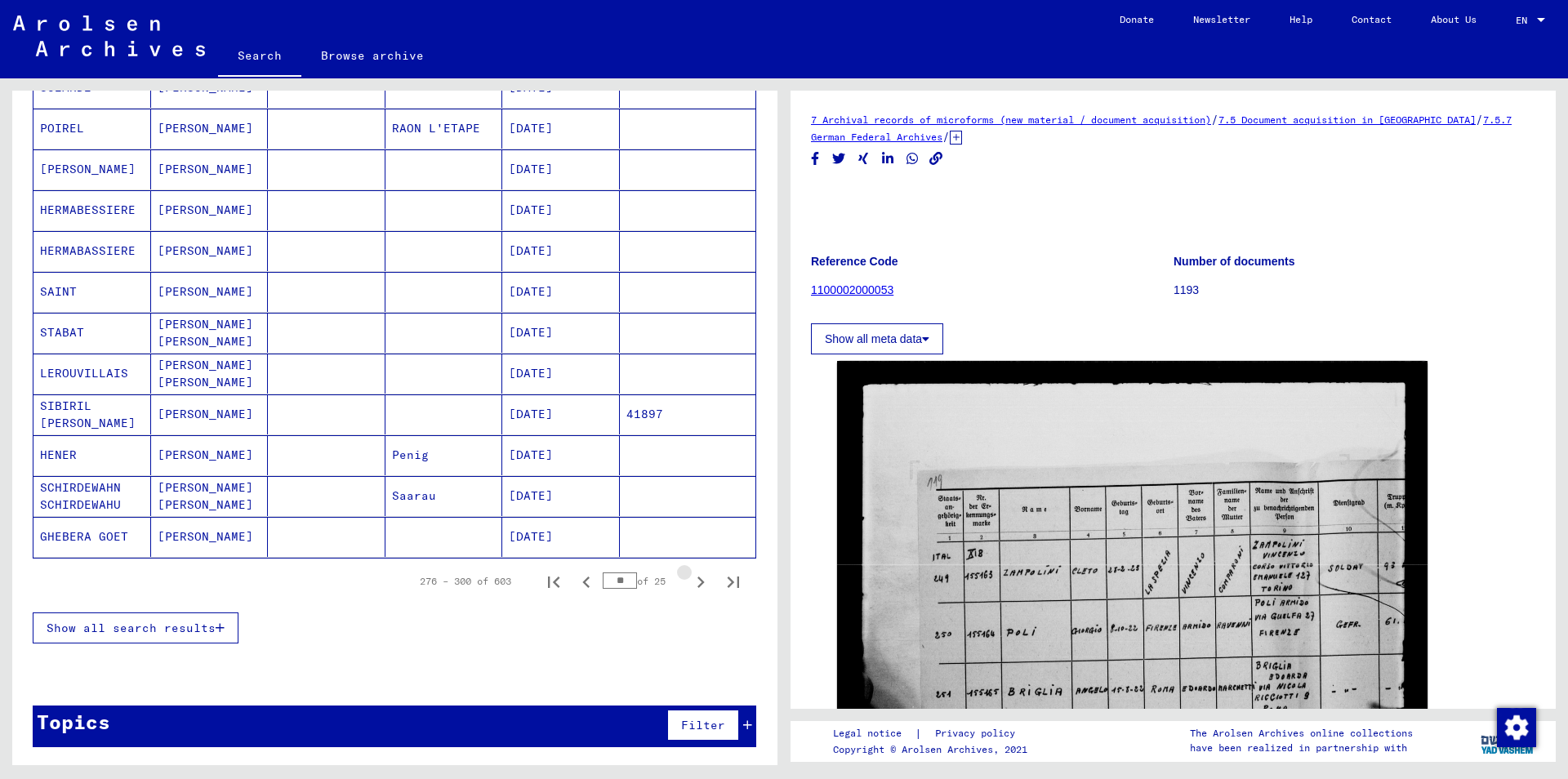
click at [697, 582] on icon "Next page" at bounding box center [700, 582] width 23 height 23
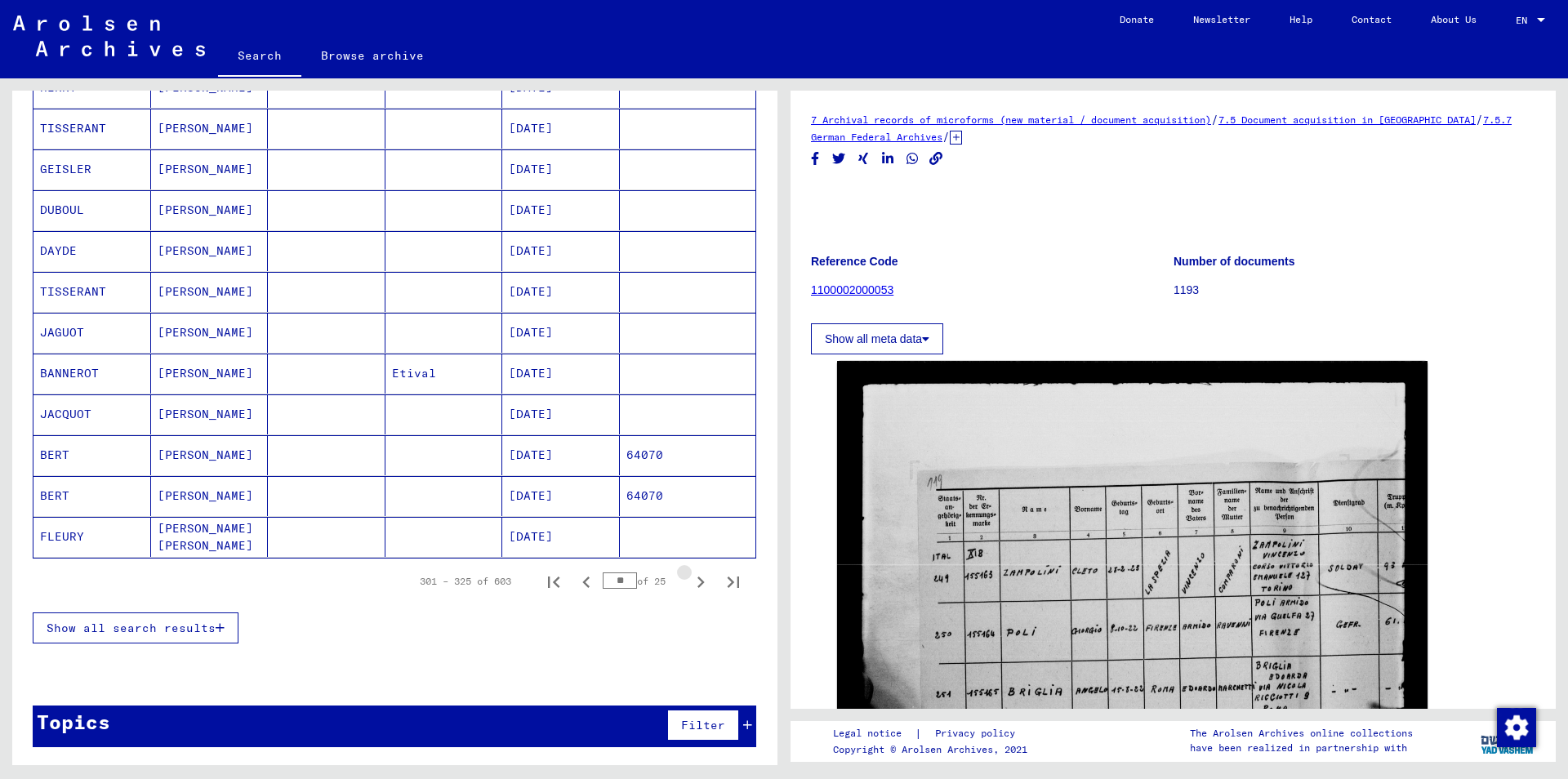
click at [697, 582] on icon "Next page" at bounding box center [700, 582] width 23 height 23
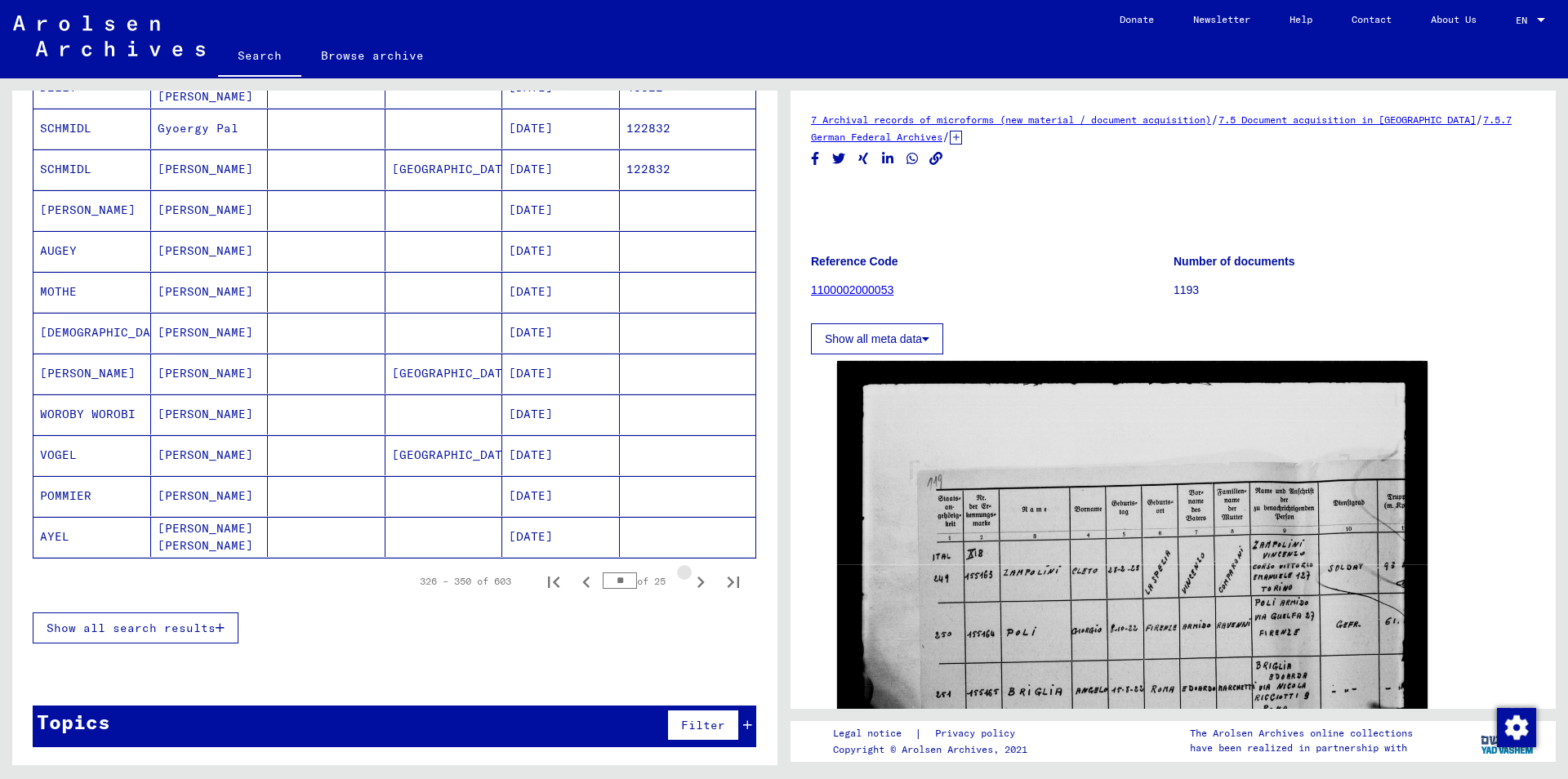
click at [697, 582] on icon "Next page" at bounding box center [700, 582] width 23 height 23
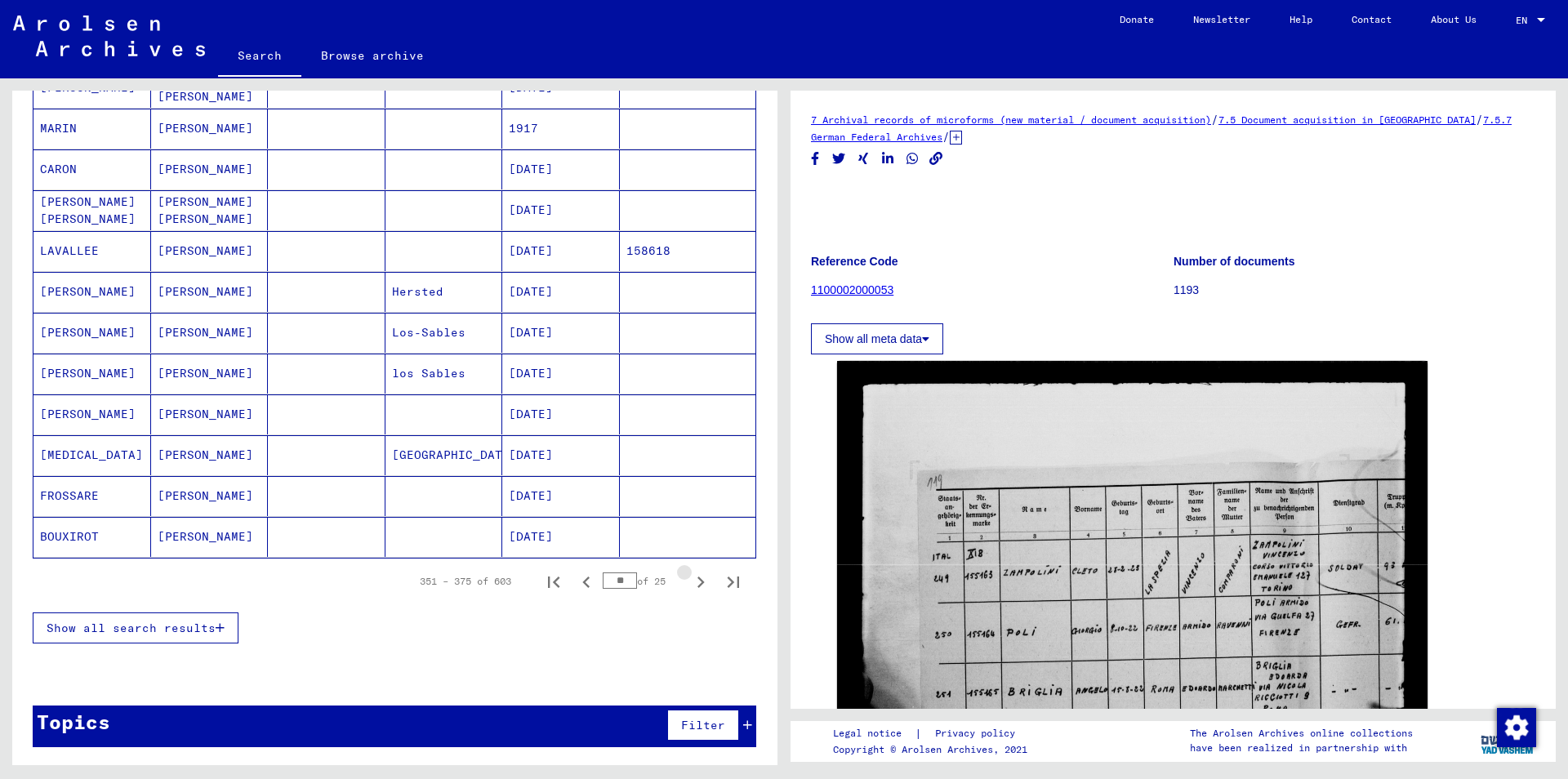
click at [697, 582] on icon "Next page" at bounding box center [700, 582] width 23 height 23
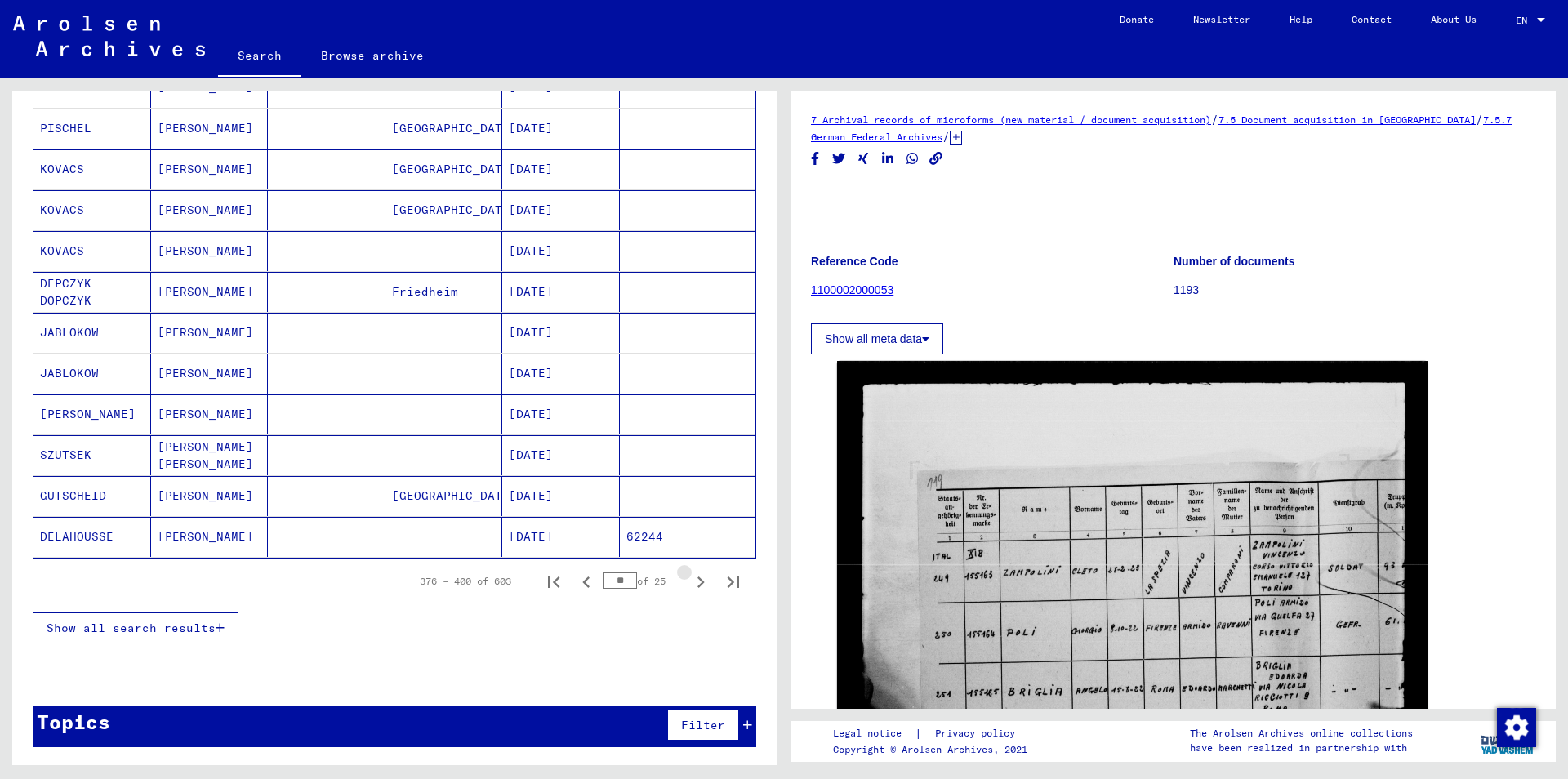
click at [697, 582] on icon "Next page" at bounding box center [700, 582] width 23 height 23
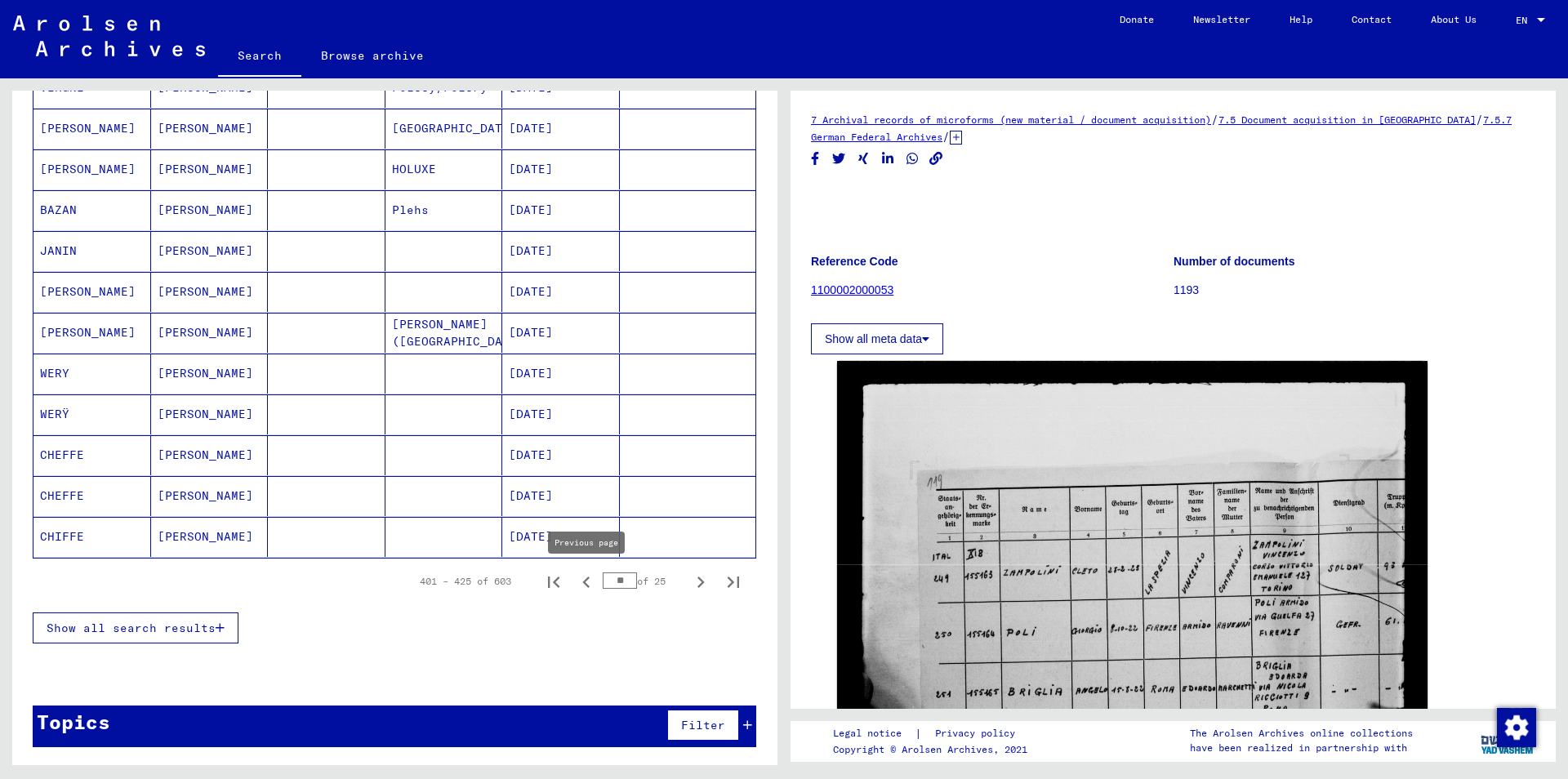
click at [582, 585] on icon "Previous page" at bounding box center [586, 582] width 23 height 23
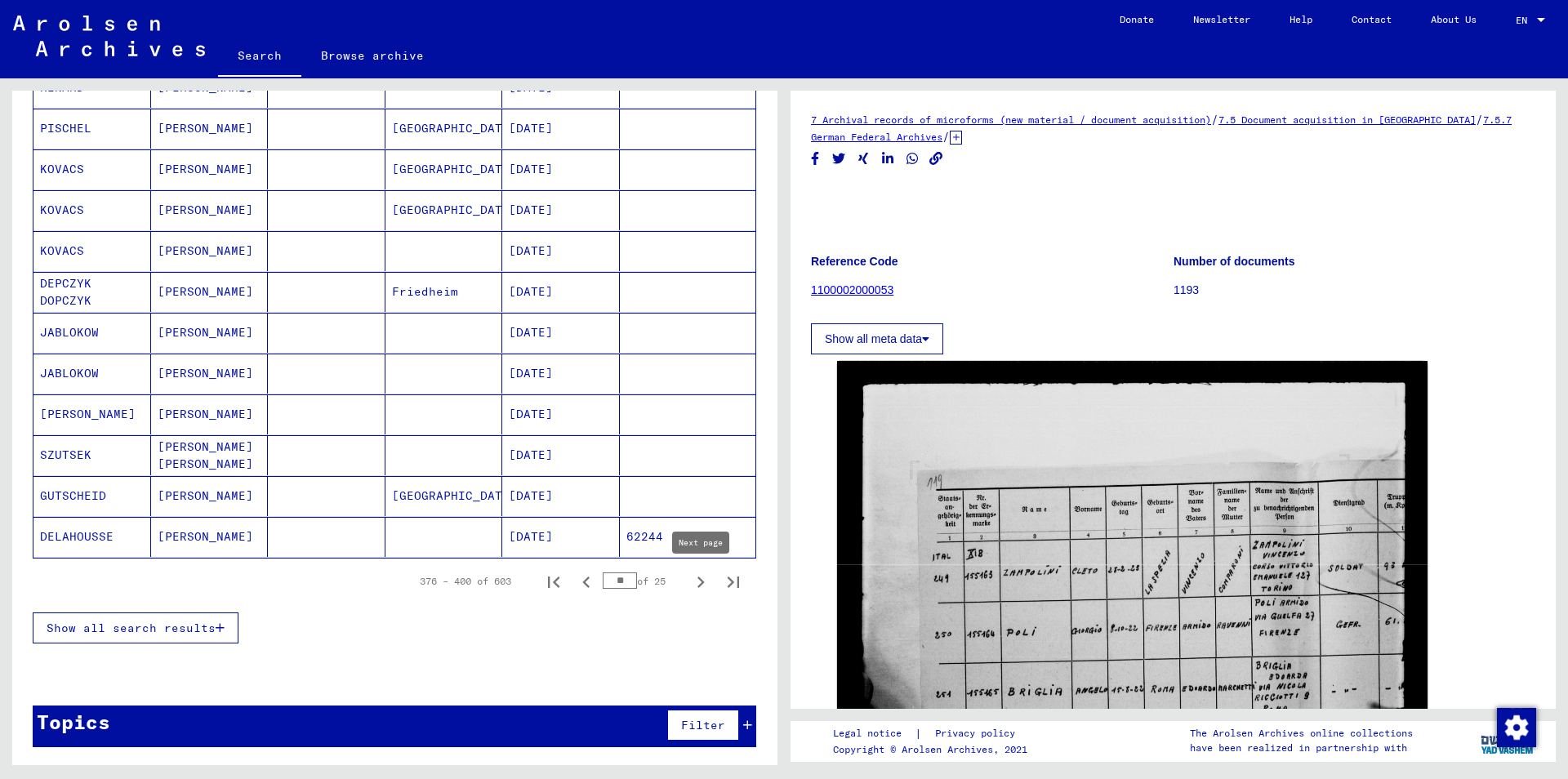
click at [703, 586] on icon "Next page" at bounding box center [700, 582] width 23 height 23
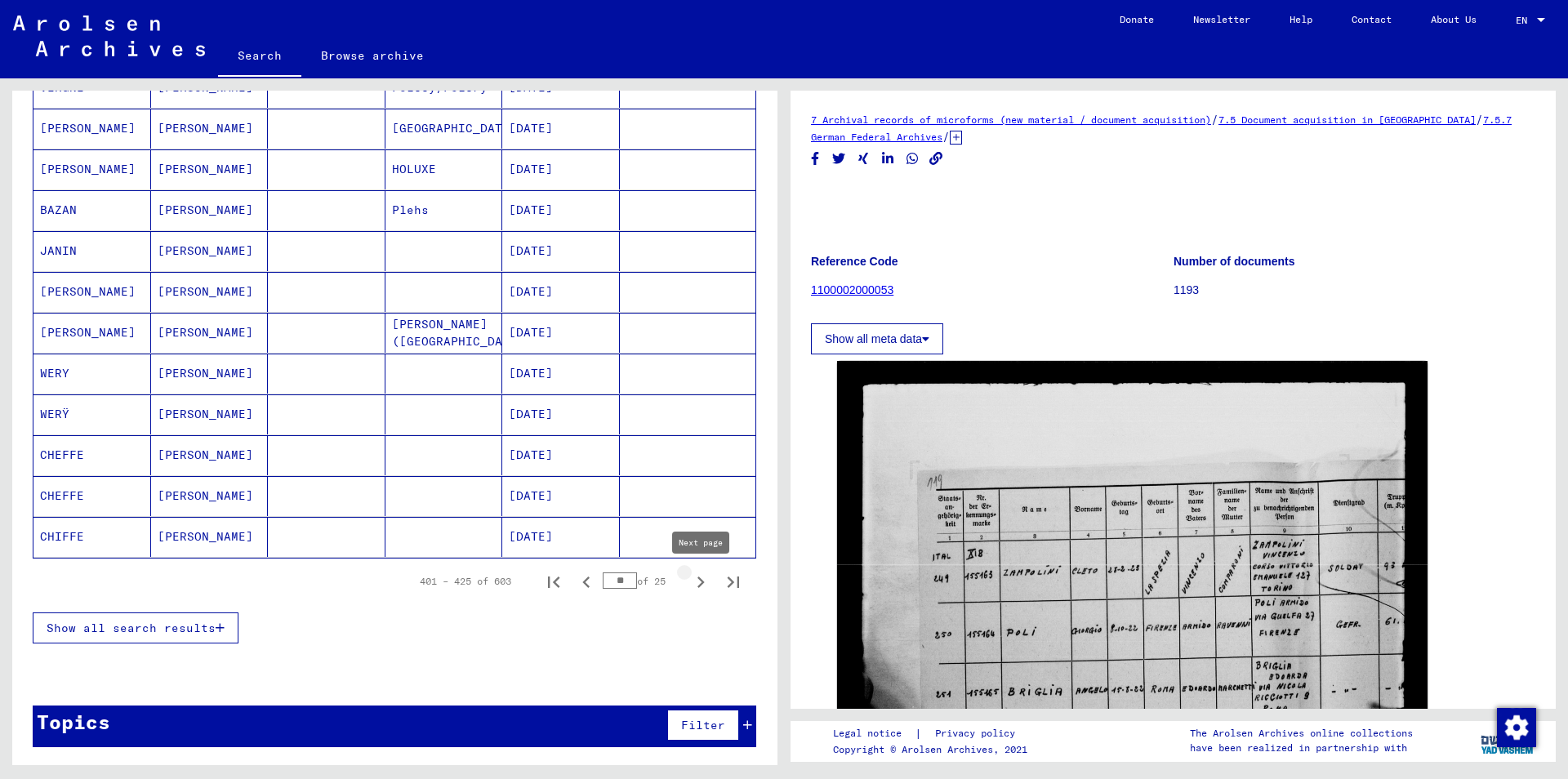
click at [698, 584] on icon "Next page" at bounding box center [700, 582] width 23 height 23
type input "**"
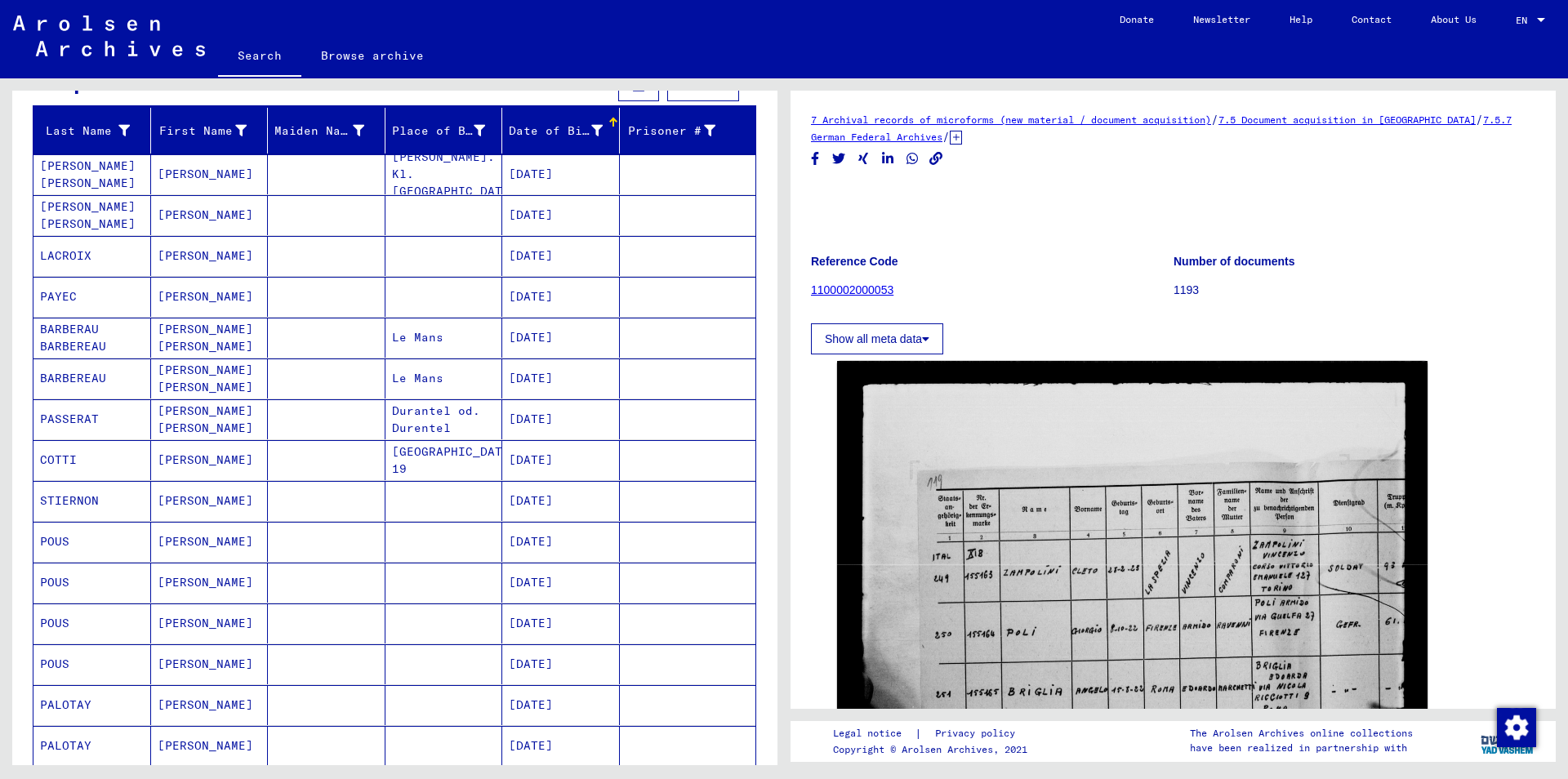
scroll to position [0, 0]
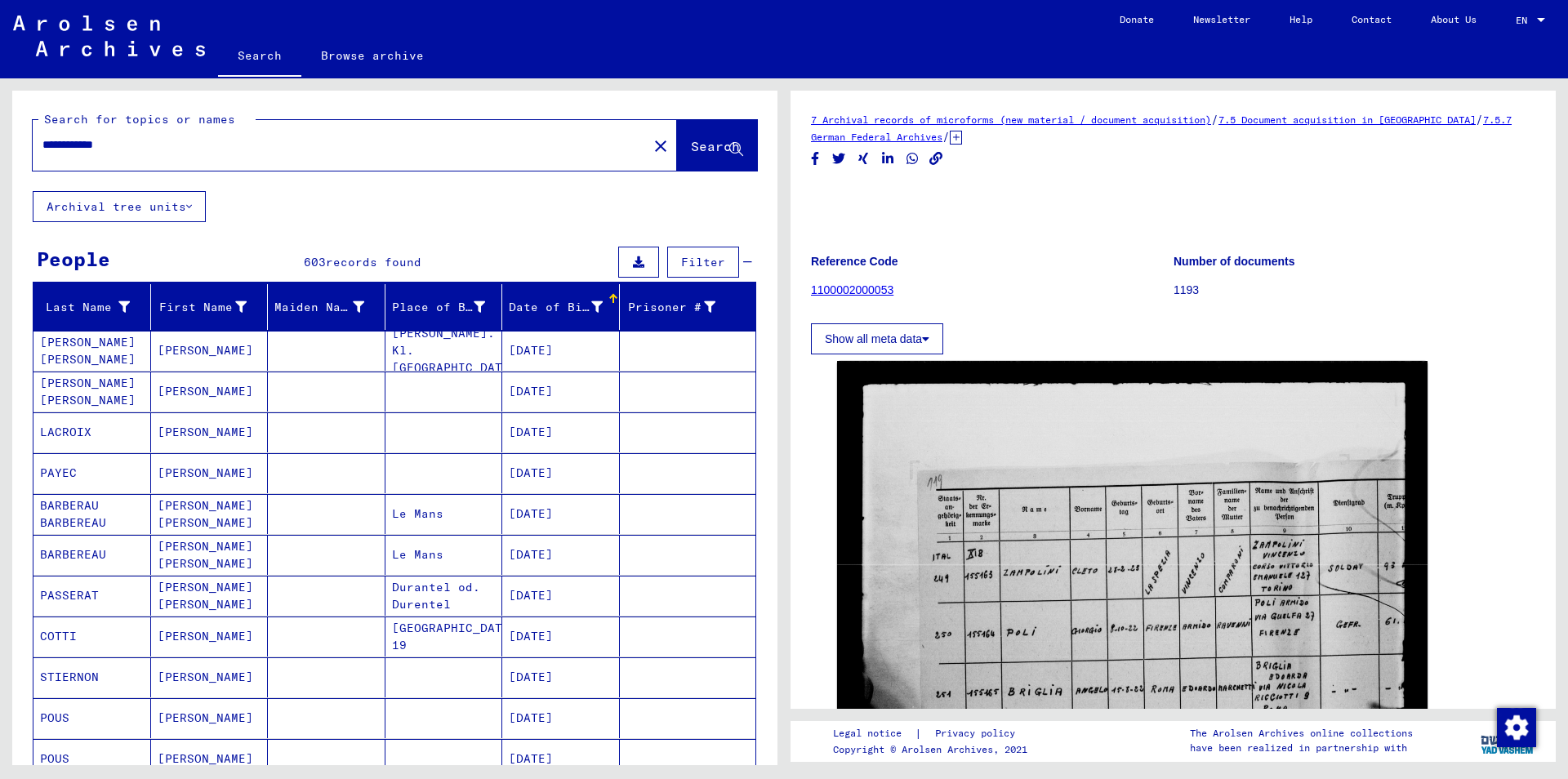
drag, startPoint x: 140, startPoint y: 146, endPoint x: 0, endPoint y: 129, distance: 141.0
click at [42, 136] on input "**********" at bounding box center [340, 144] width 595 height 17
click at [691, 146] on span "Search" at bounding box center [716, 146] width 49 height 17
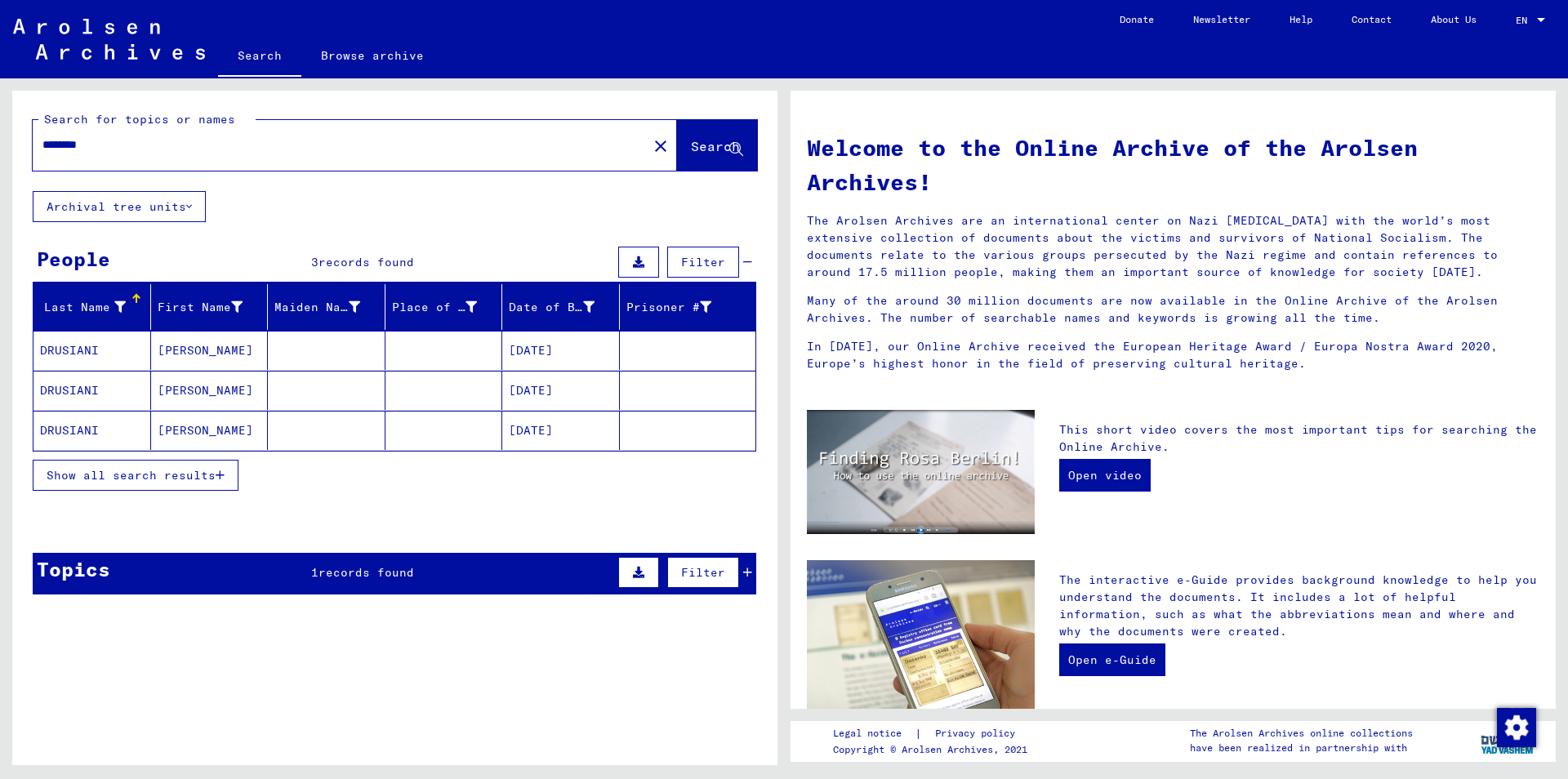
click at [564, 352] on mat-cell "[DATE]" at bounding box center [560, 351] width 117 height 39
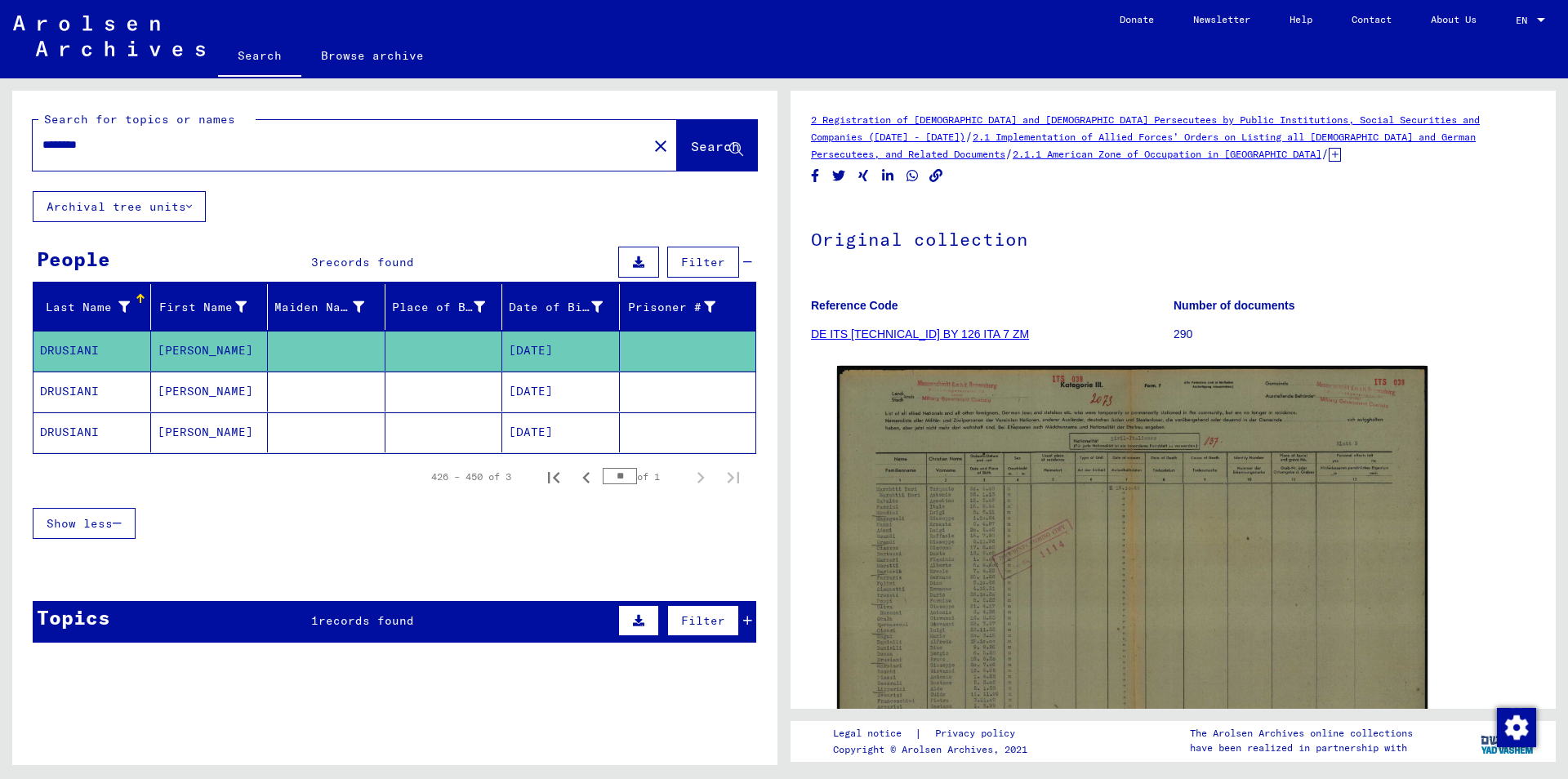
click at [630, 395] on mat-cell at bounding box center [687, 391] width 136 height 40
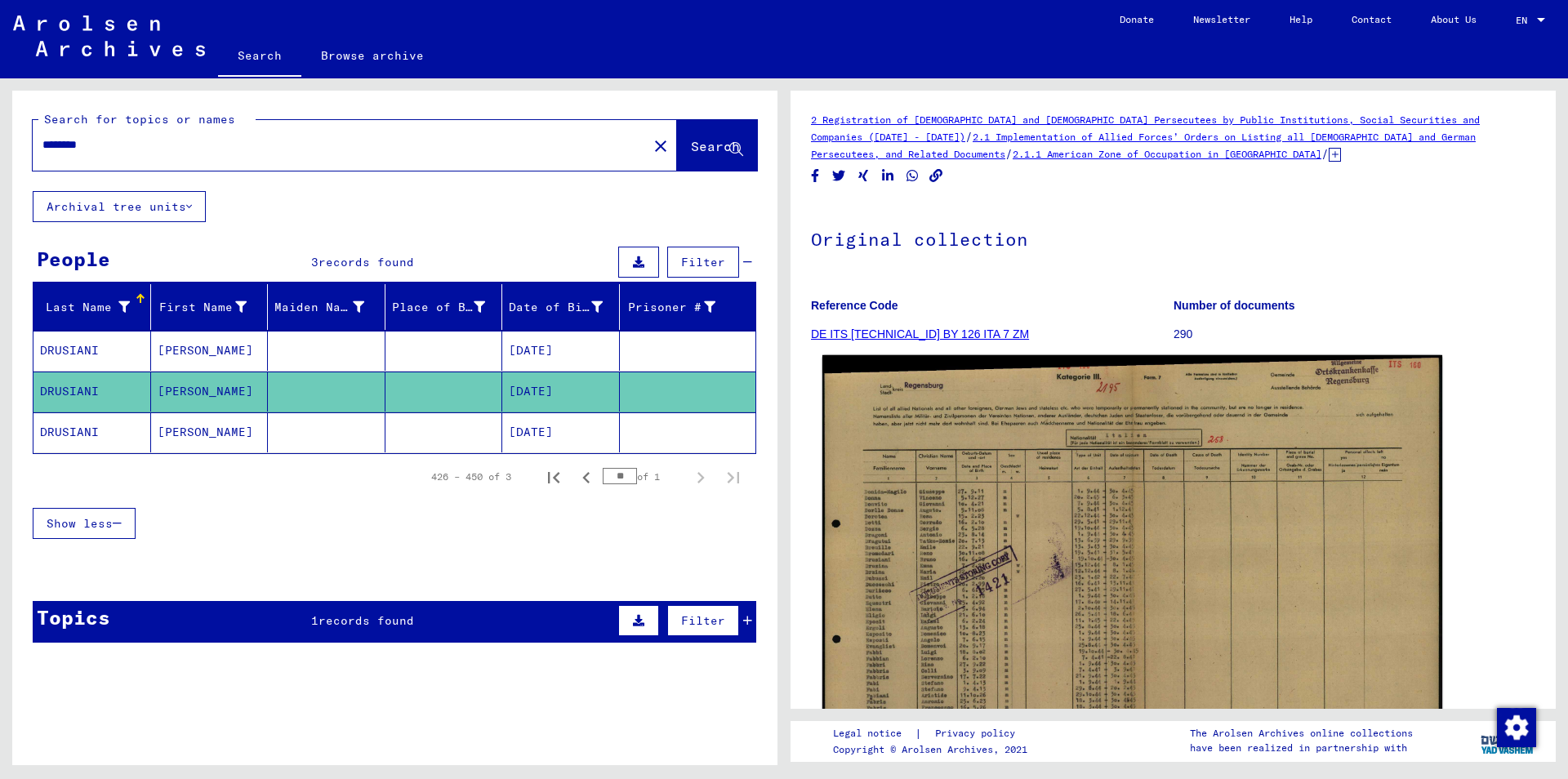
click at [986, 525] on img at bounding box center [1132, 575] width 620 height 440
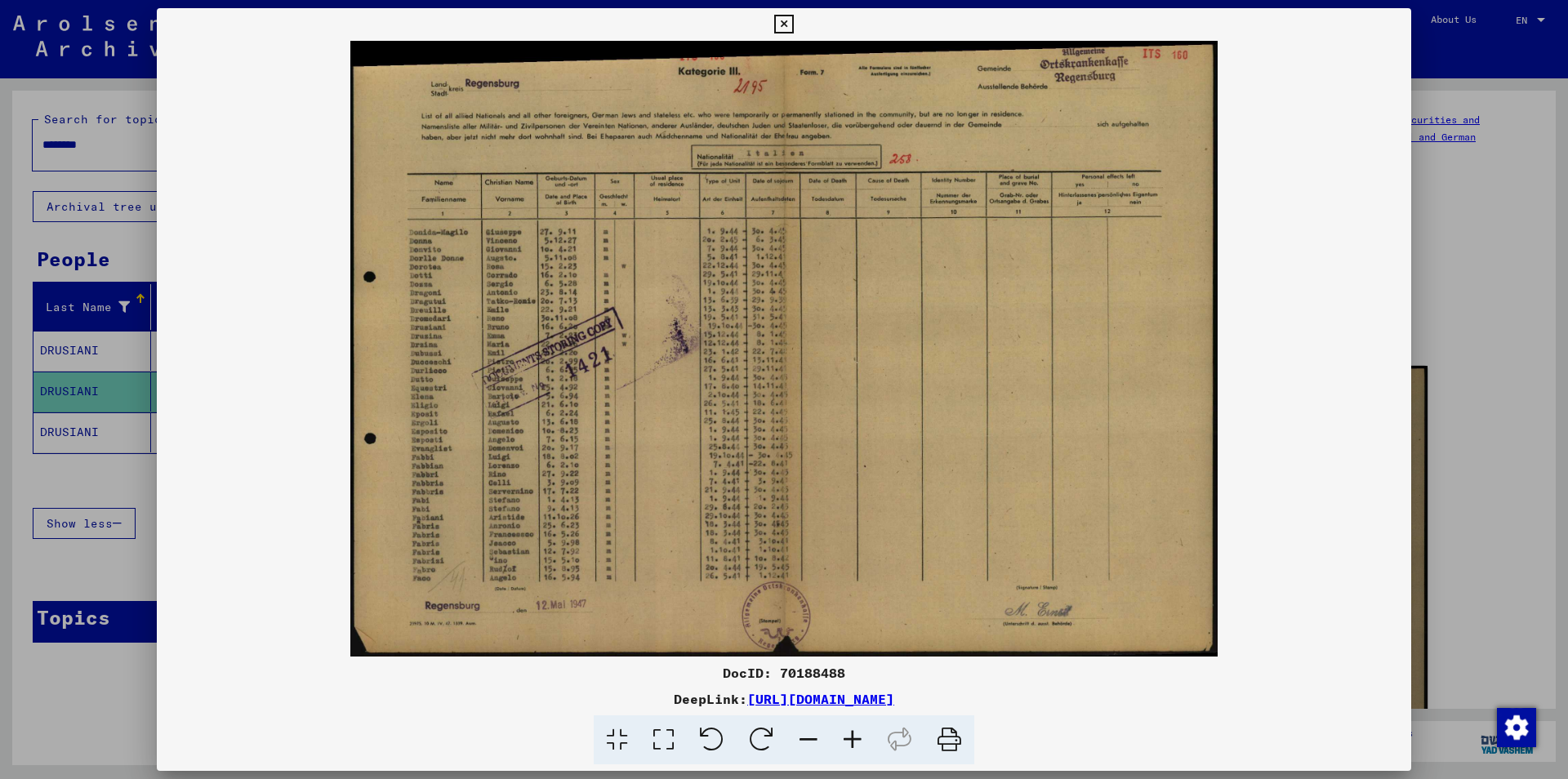
click at [793, 20] on icon at bounding box center [783, 25] width 19 height 20
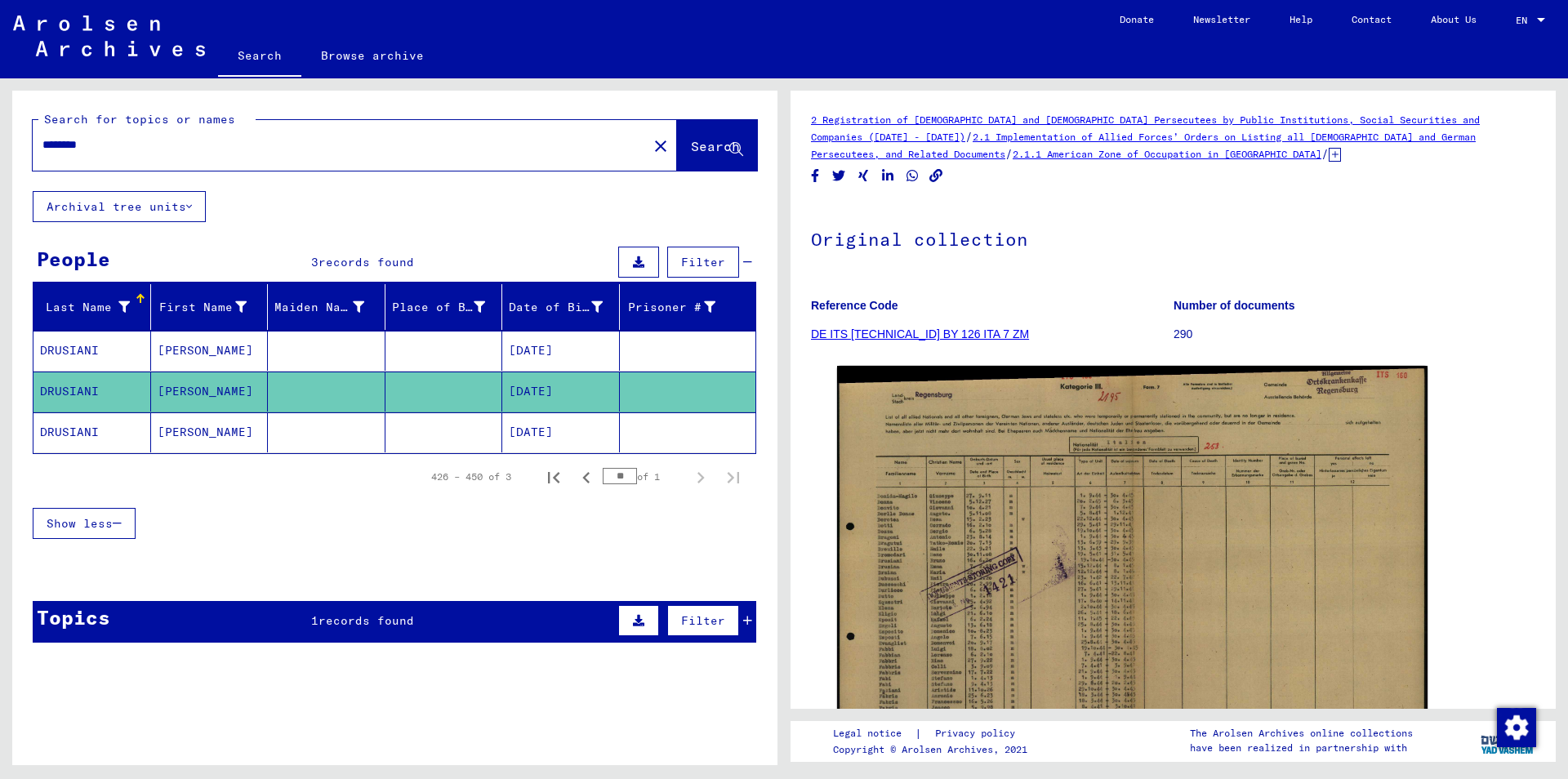
click at [452, 432] on mat-cell at bounding box center [443, 432] width 117 height 40
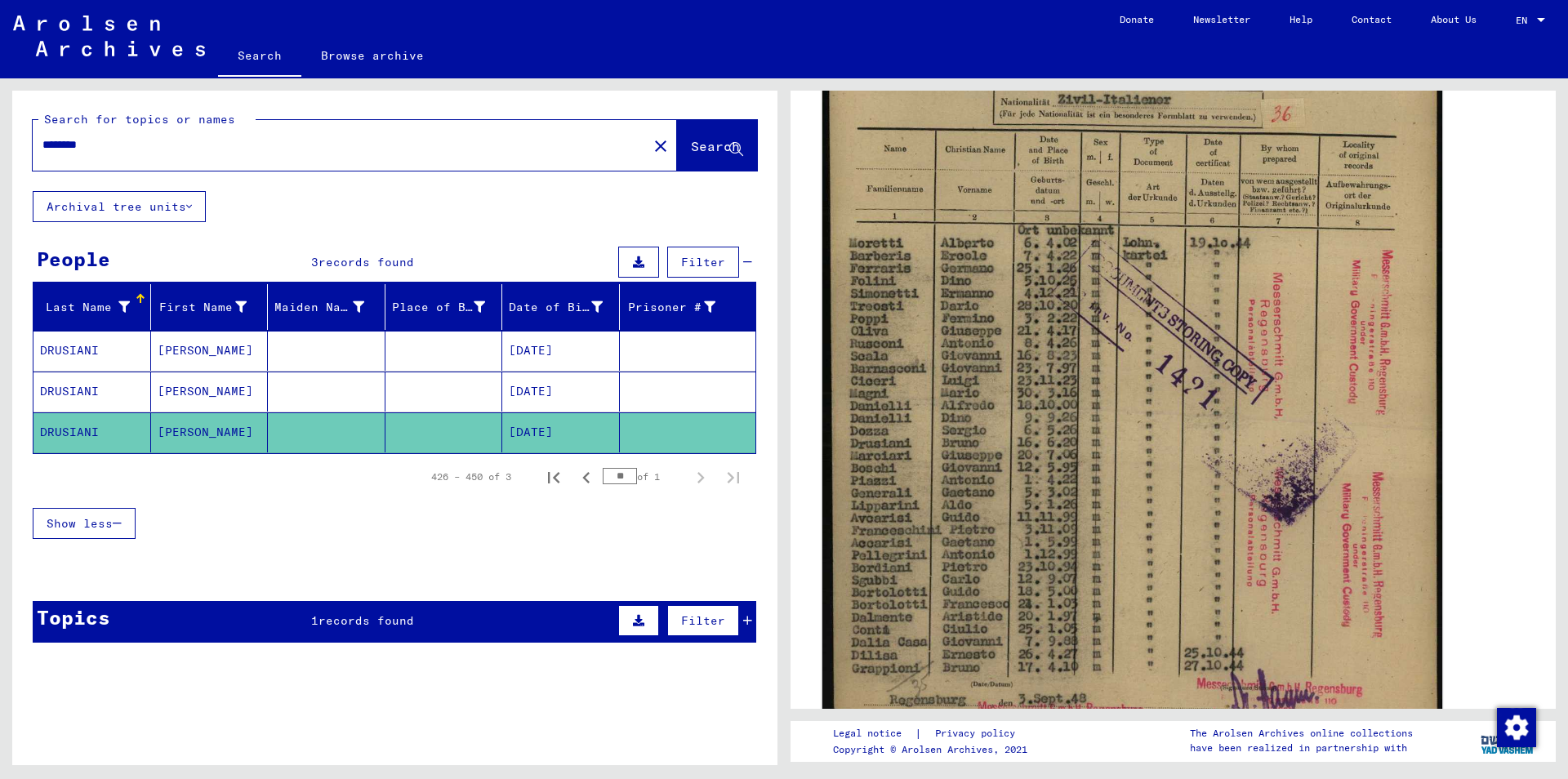
scroll to position [441, 0]
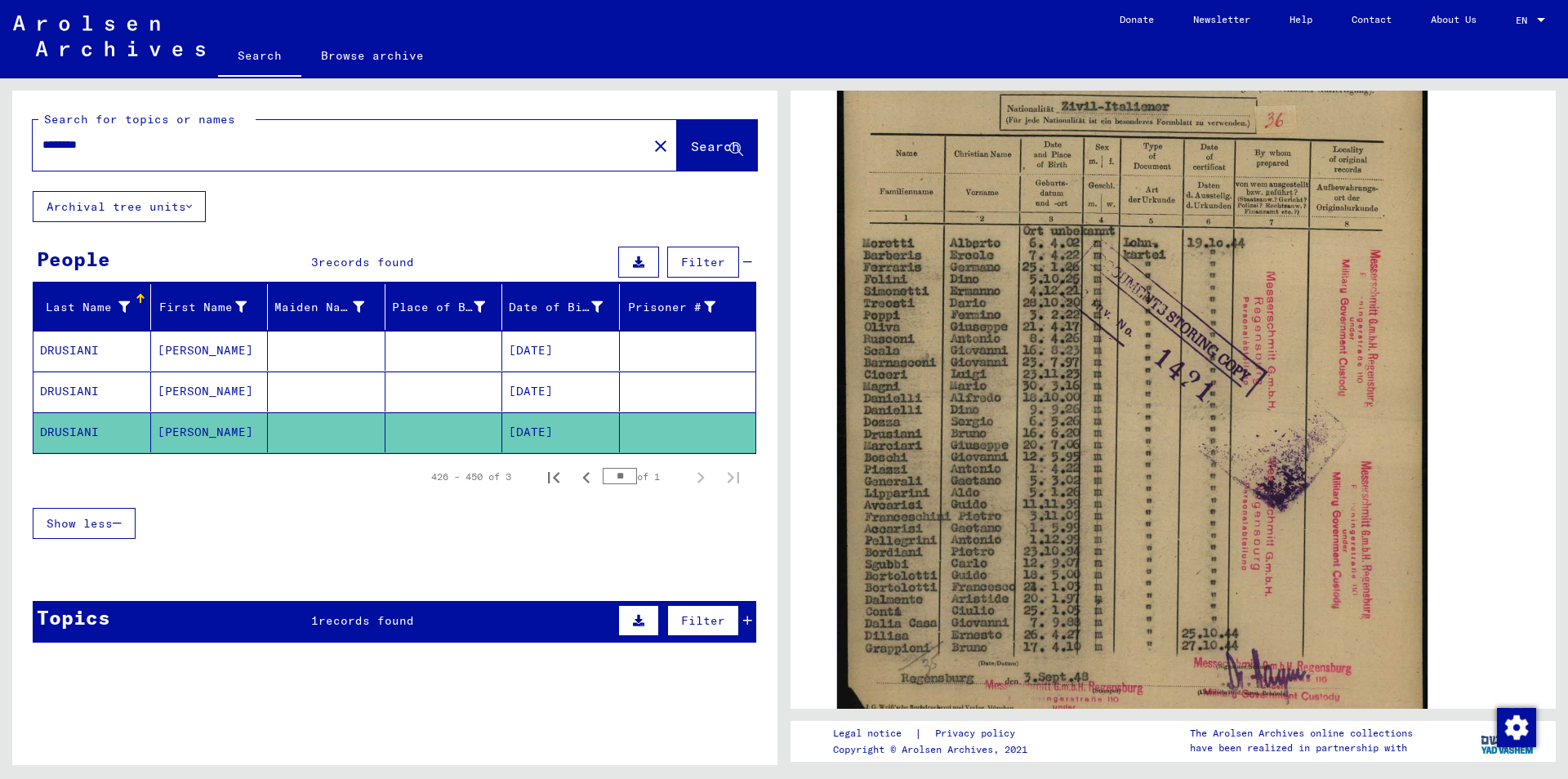
click at [568, 345] on mat-cell "[DATE]" at bounding box center [560, 351] width 117 height 40
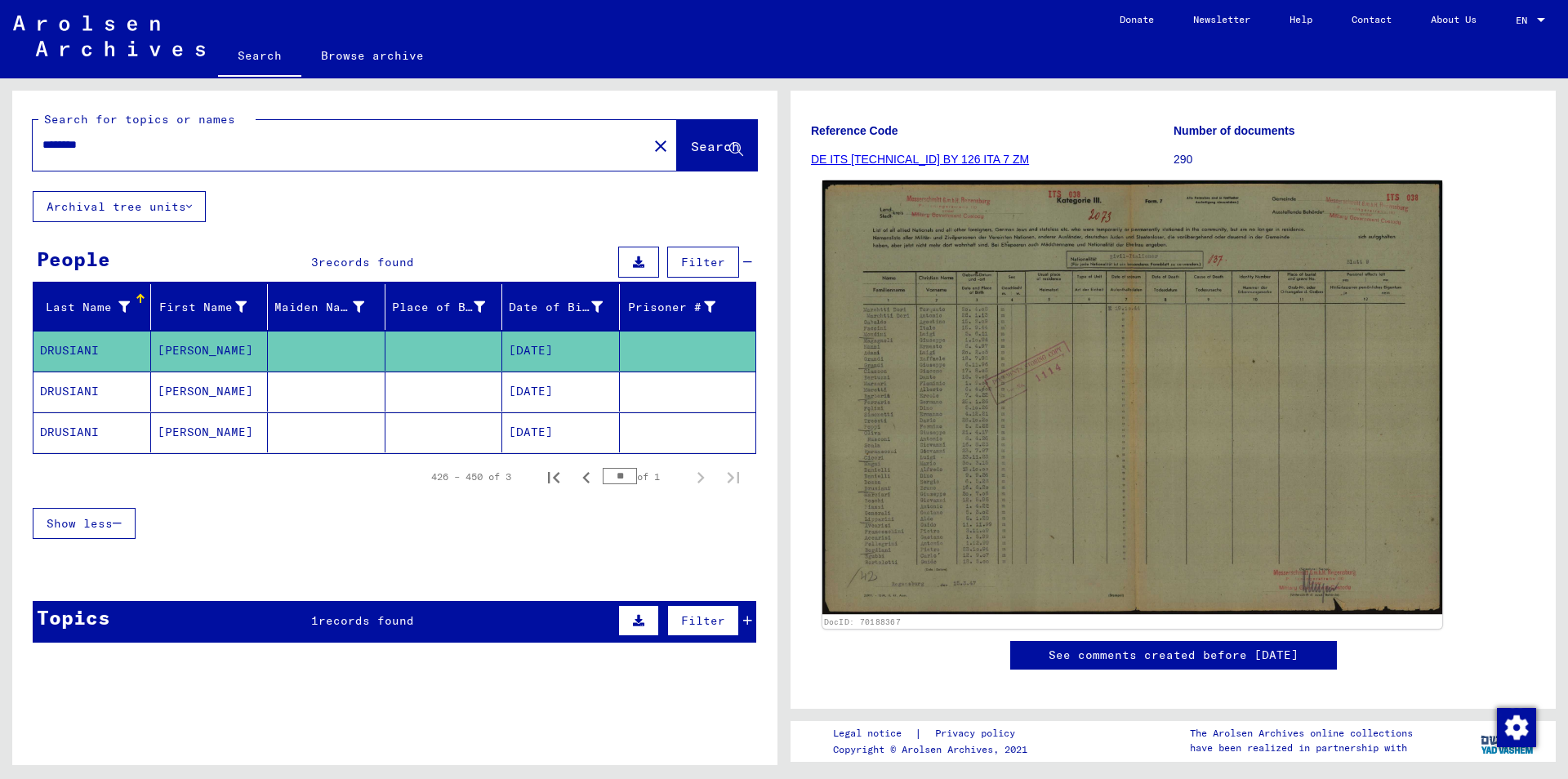
scroll to position [176, 0]
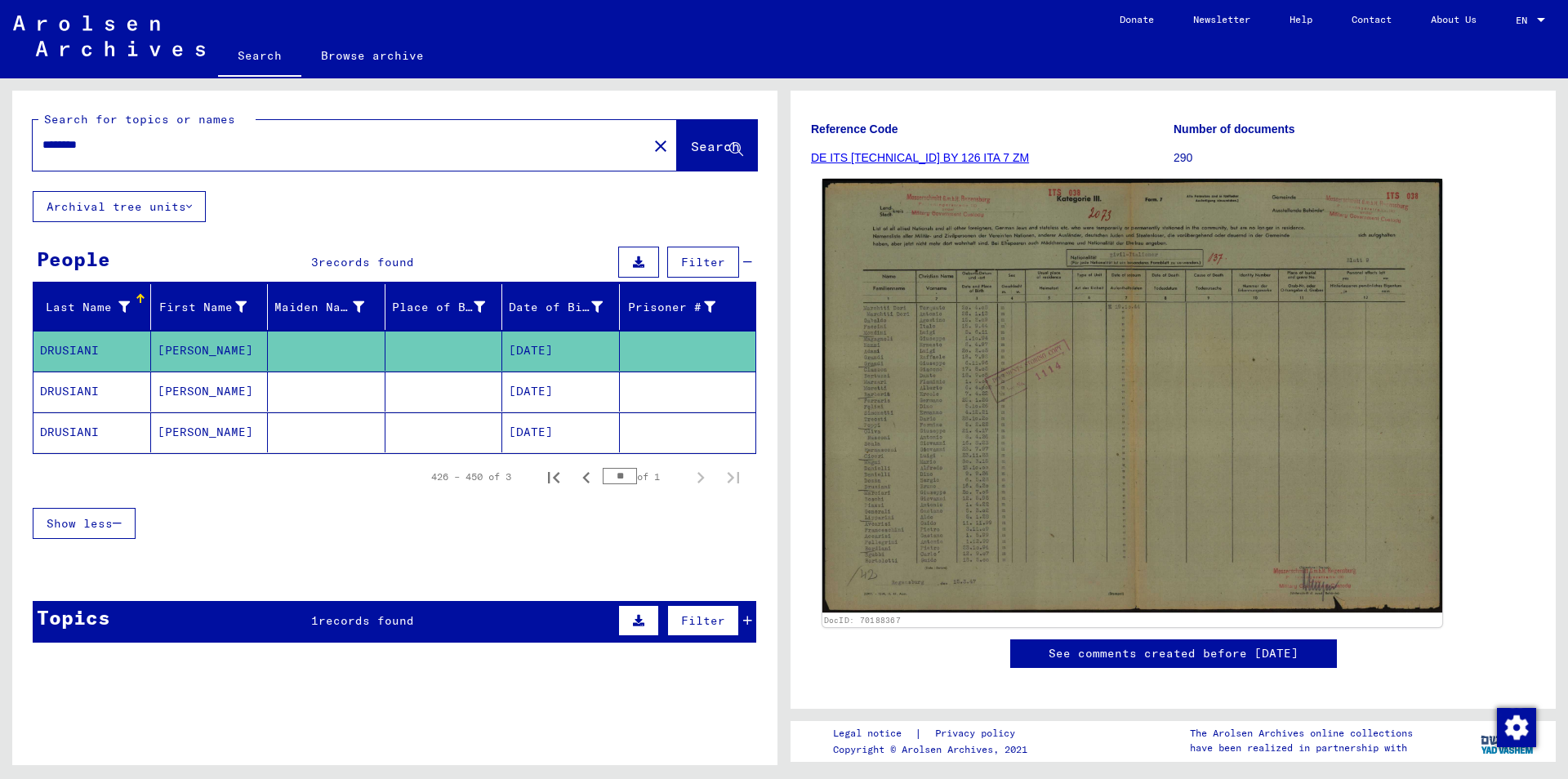
click at [893, 456] on img at bounding box center [1132, 396] width 620 height 434
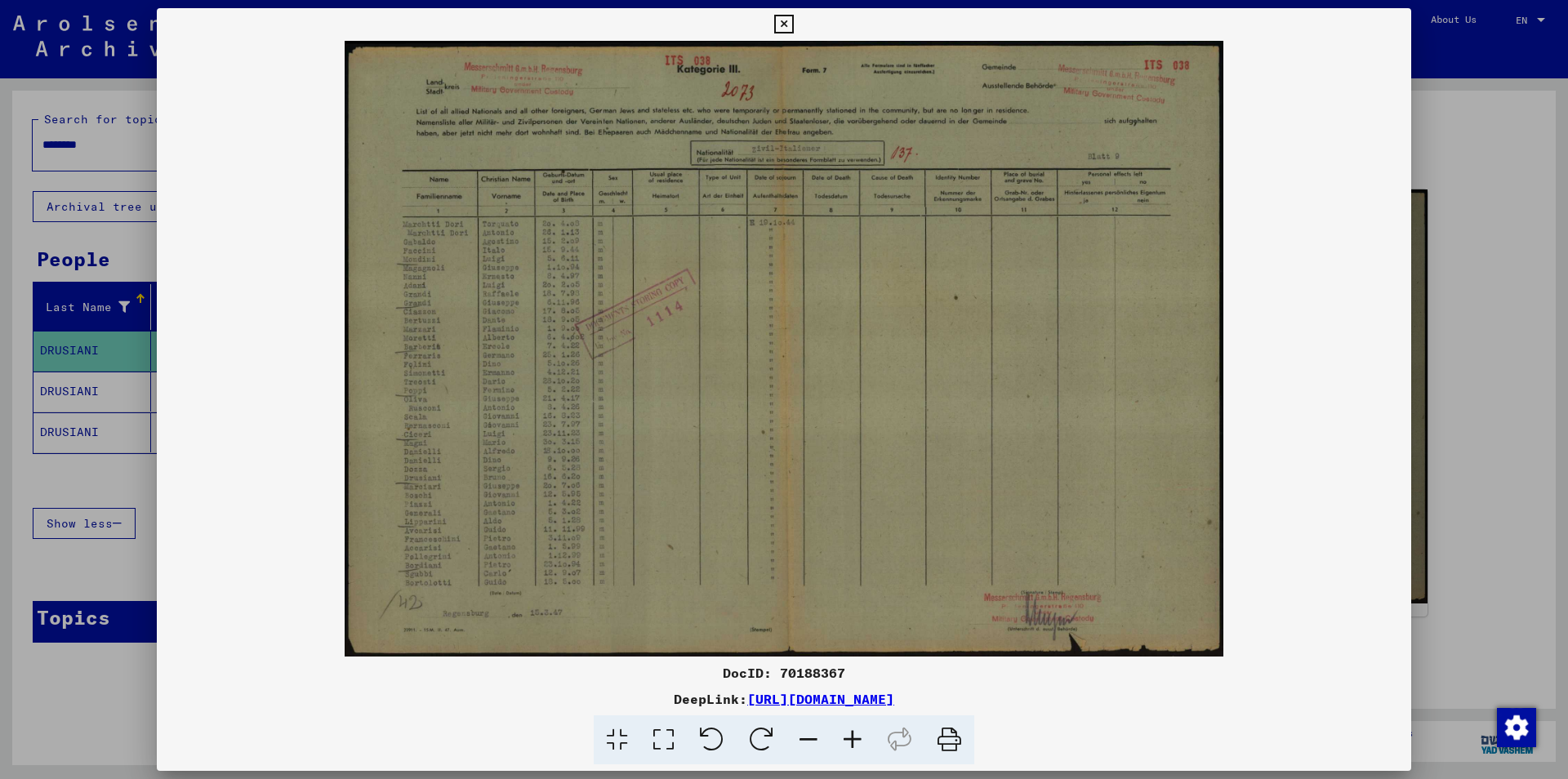
click at [798, 27] on button at bounding box center [783, 24] width 29 height 32
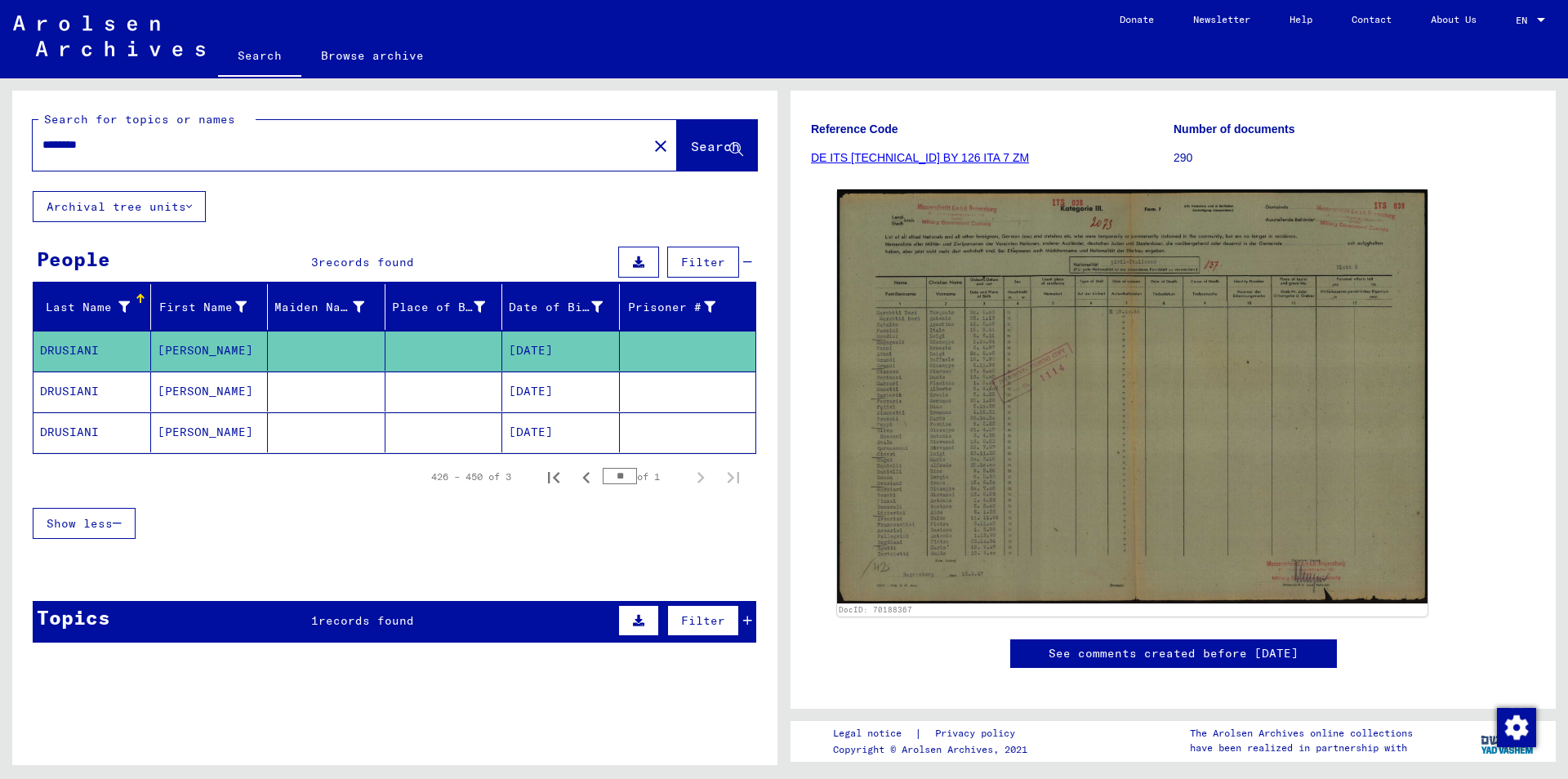
click at [748, 619] on icon at bounding box center [748, 620] width 9 height 12
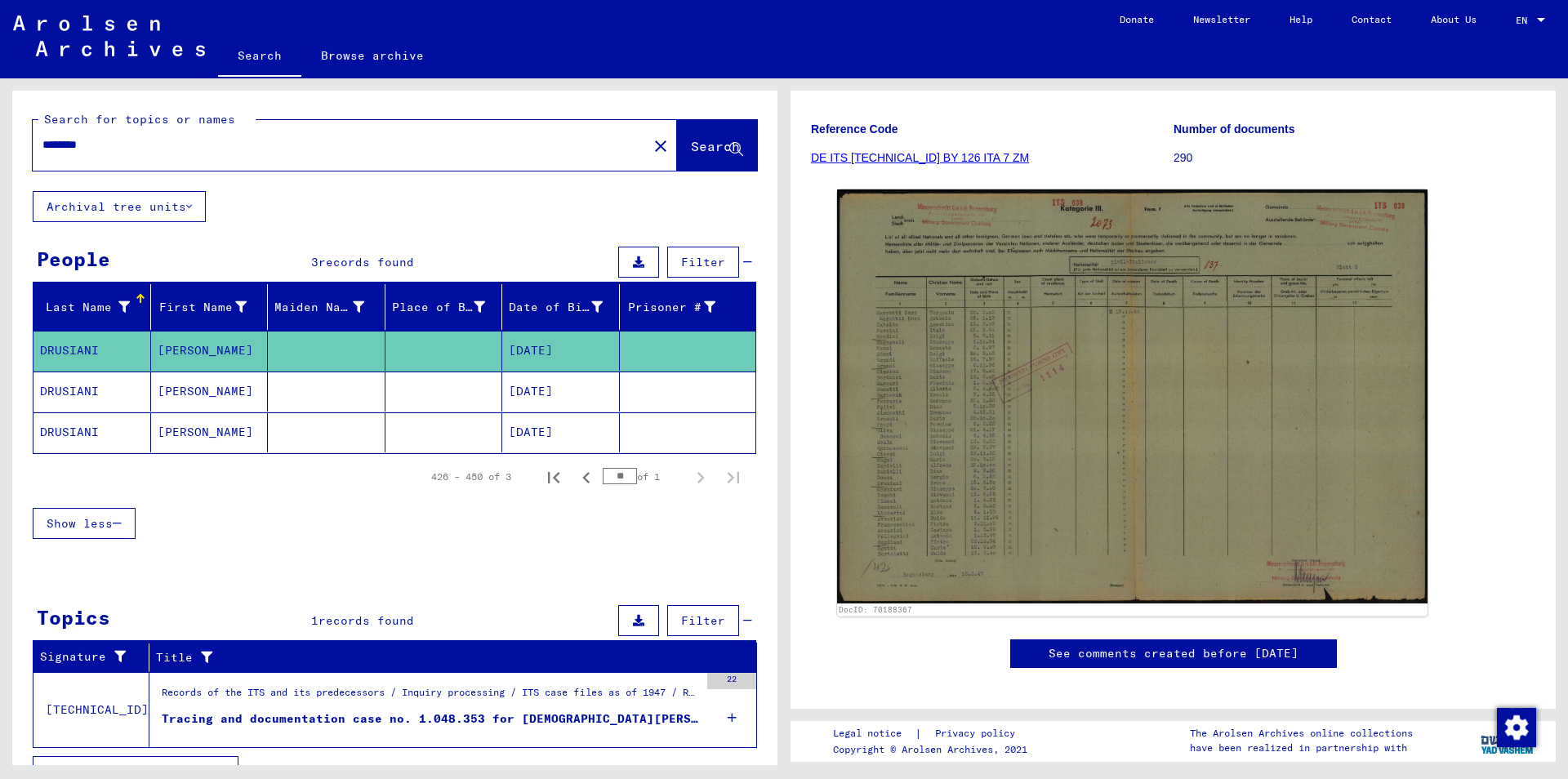
scroll to position [32, 0]
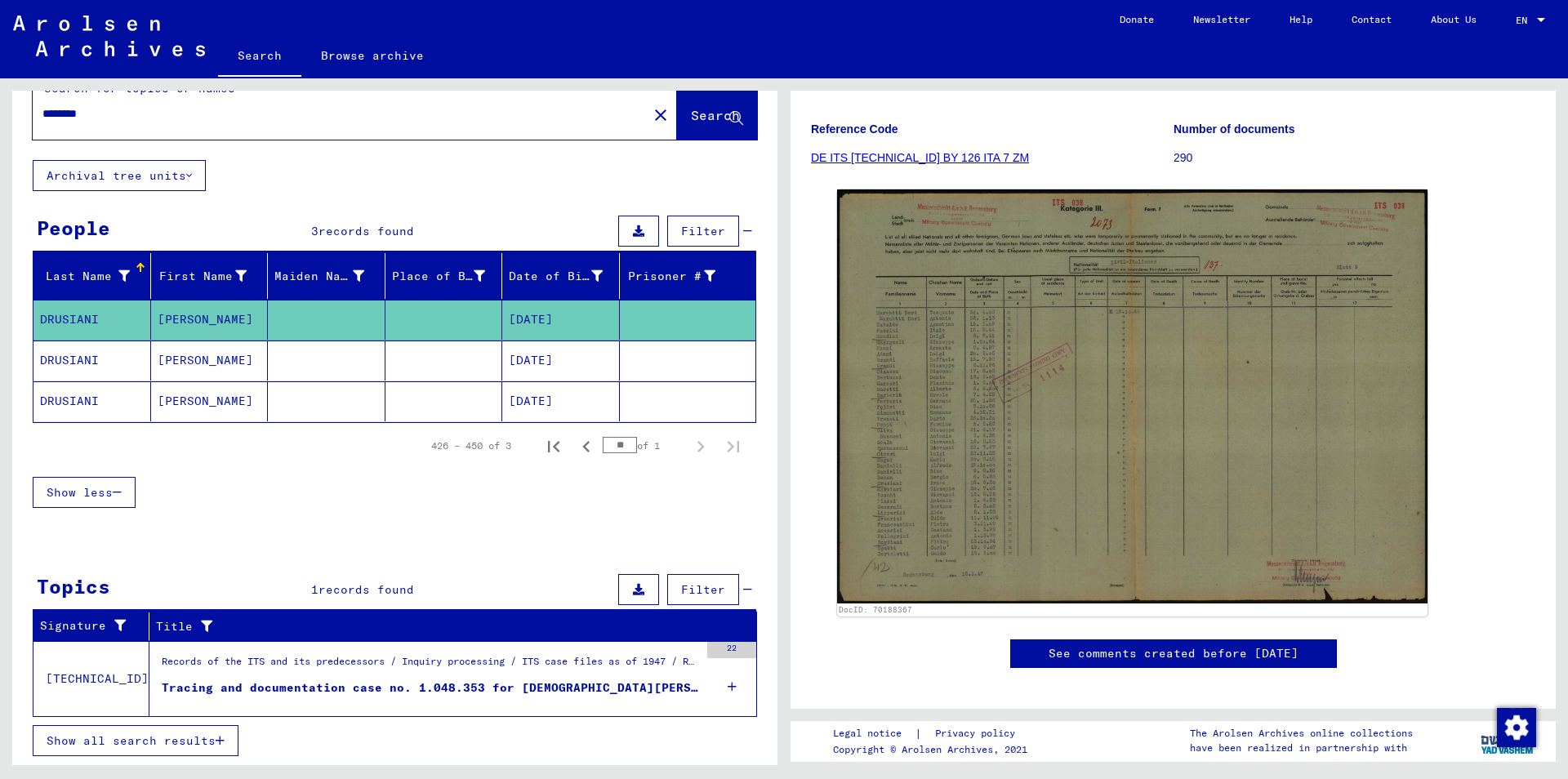
click at [471, 689] on div "Tracing and documentation case no. 1.048.353 for [DEMOGRAPHIC_DATA][PERSON_NAME…" at bounding box center [430, 687] width 538 height 17
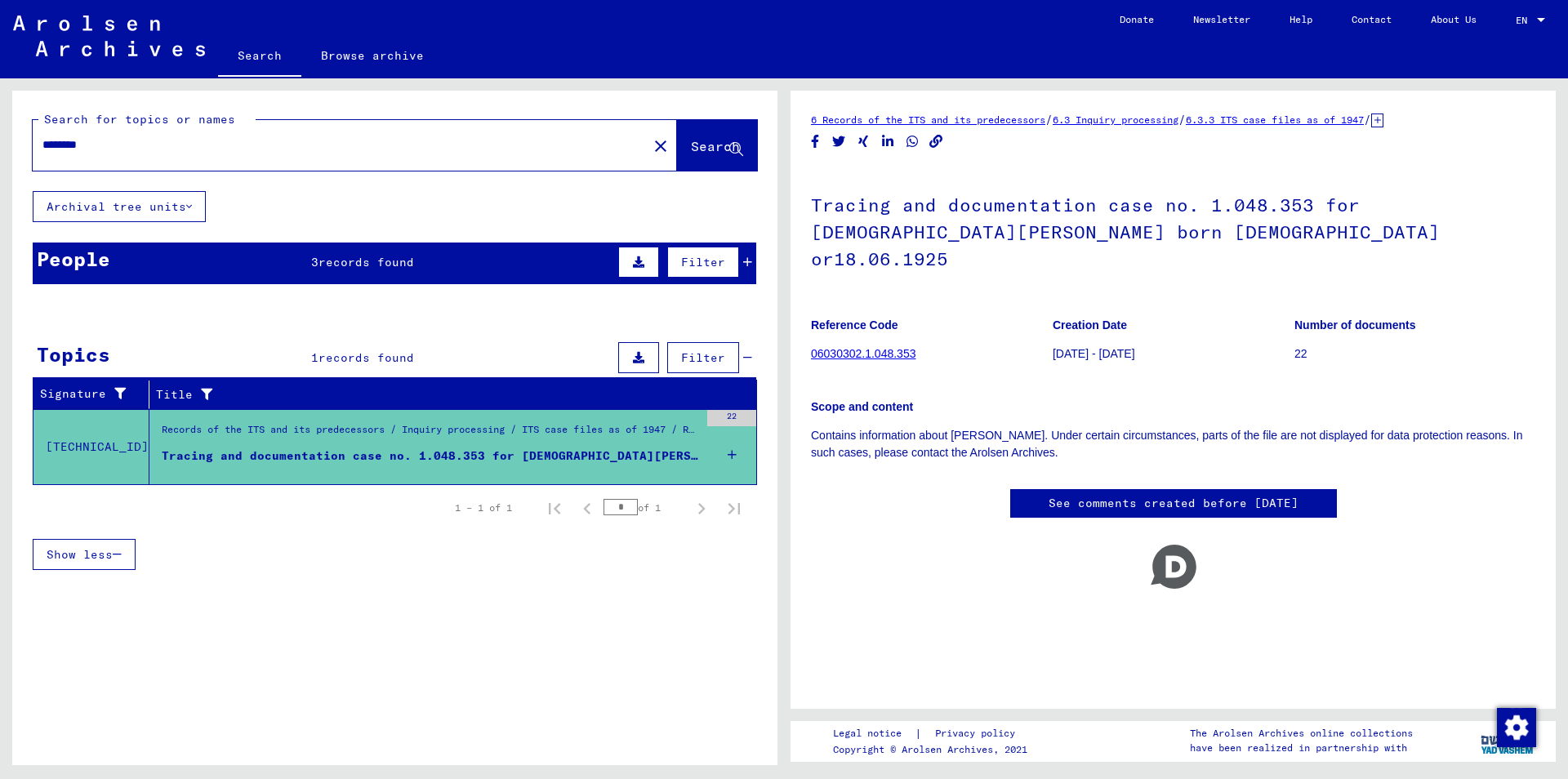
click at [750, 262] on icon at bounding box center [748, 262] width 9 height 12
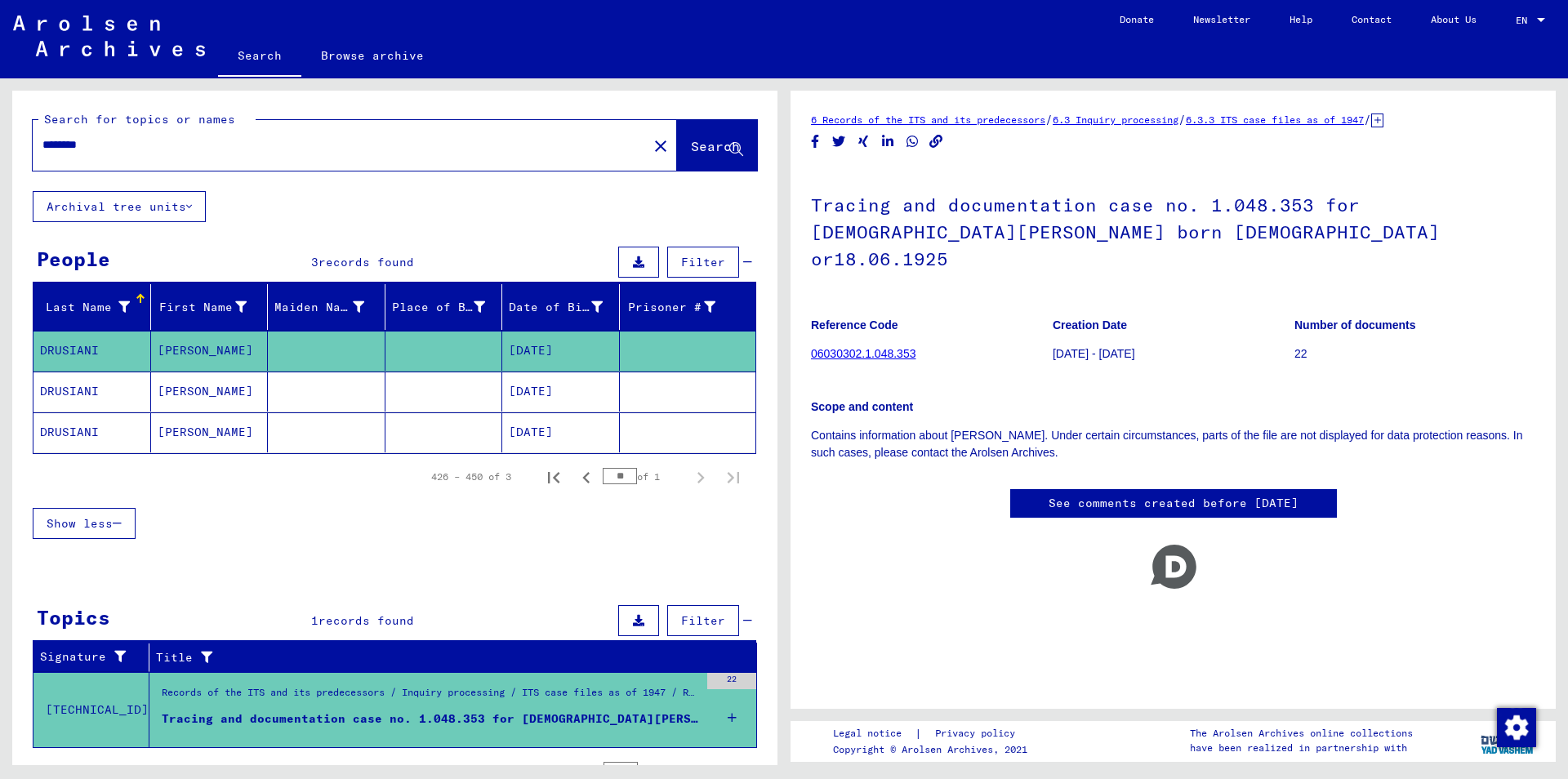
click at [445, 393] on mat-cell at bounding box center [443, 391] width 117 height 40
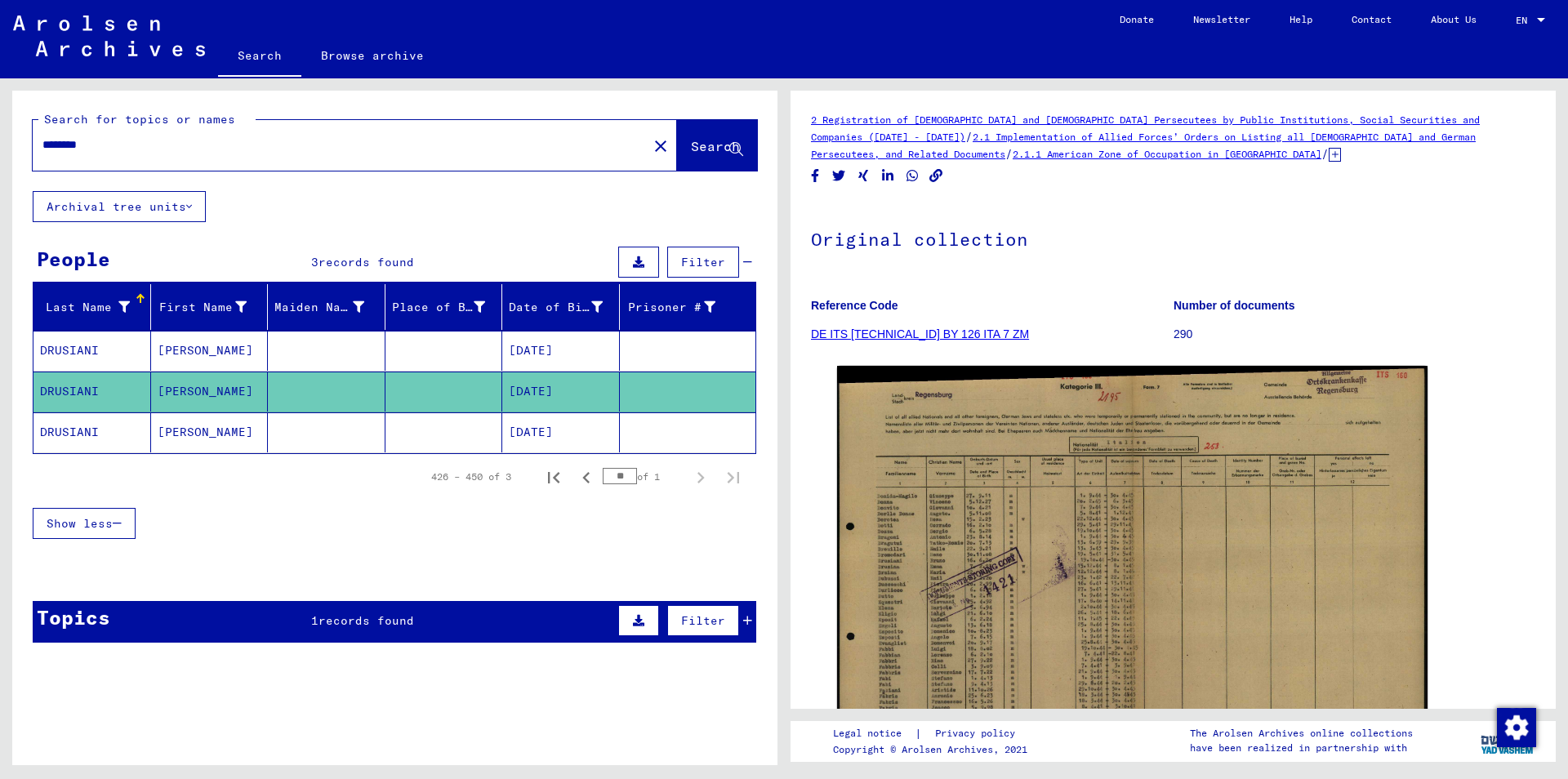
click at [644, 428] on mat-cell at bounding box center [687, 432] width 136 height 40
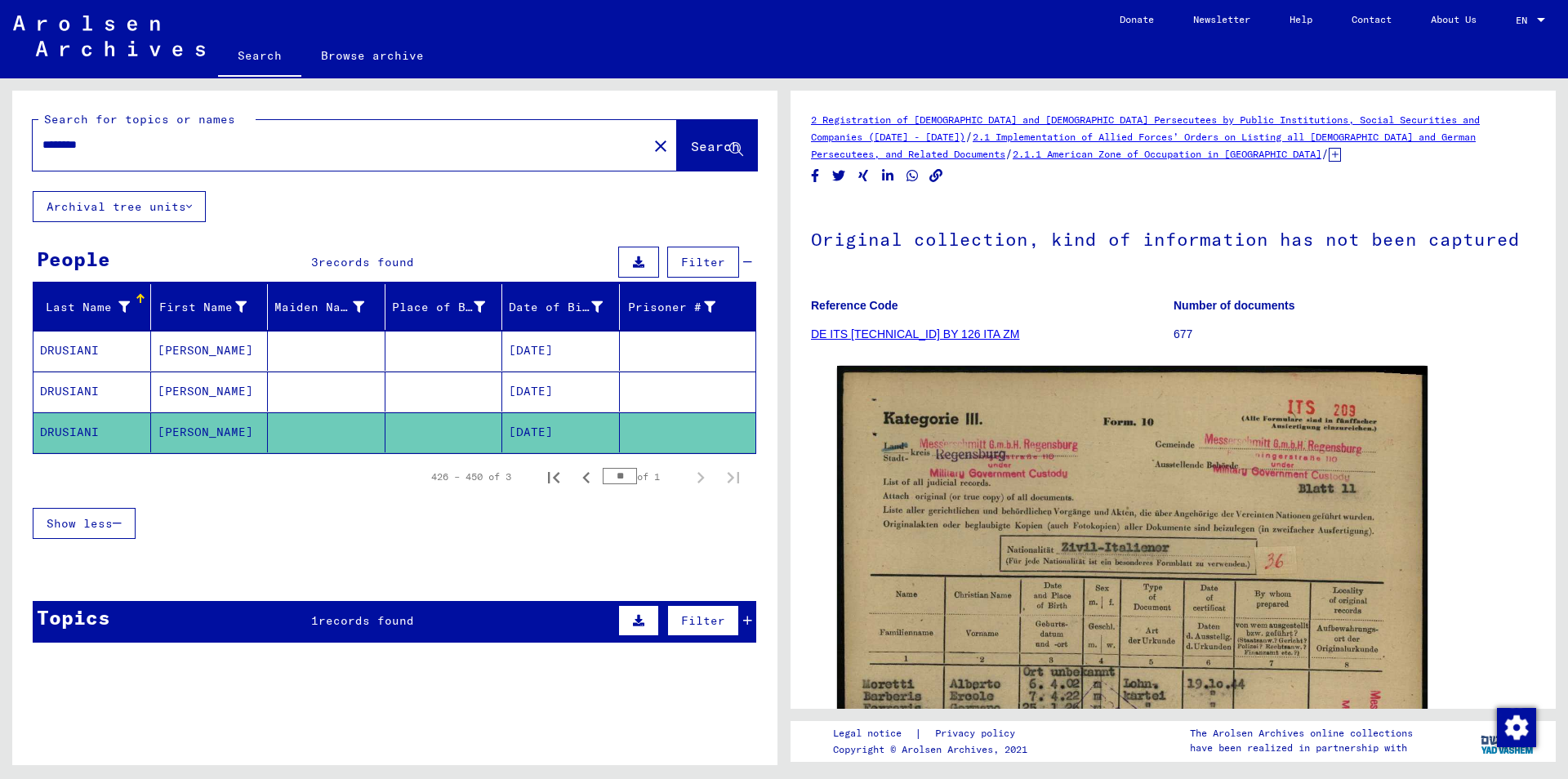
drag, startPoint x: 43, startPoint y: 145, endPoint x: 0, endPoint y: 138, distance: 43.6
click at [42, 138] on input "********" at bounding box center [340, 144] width 595 height 17
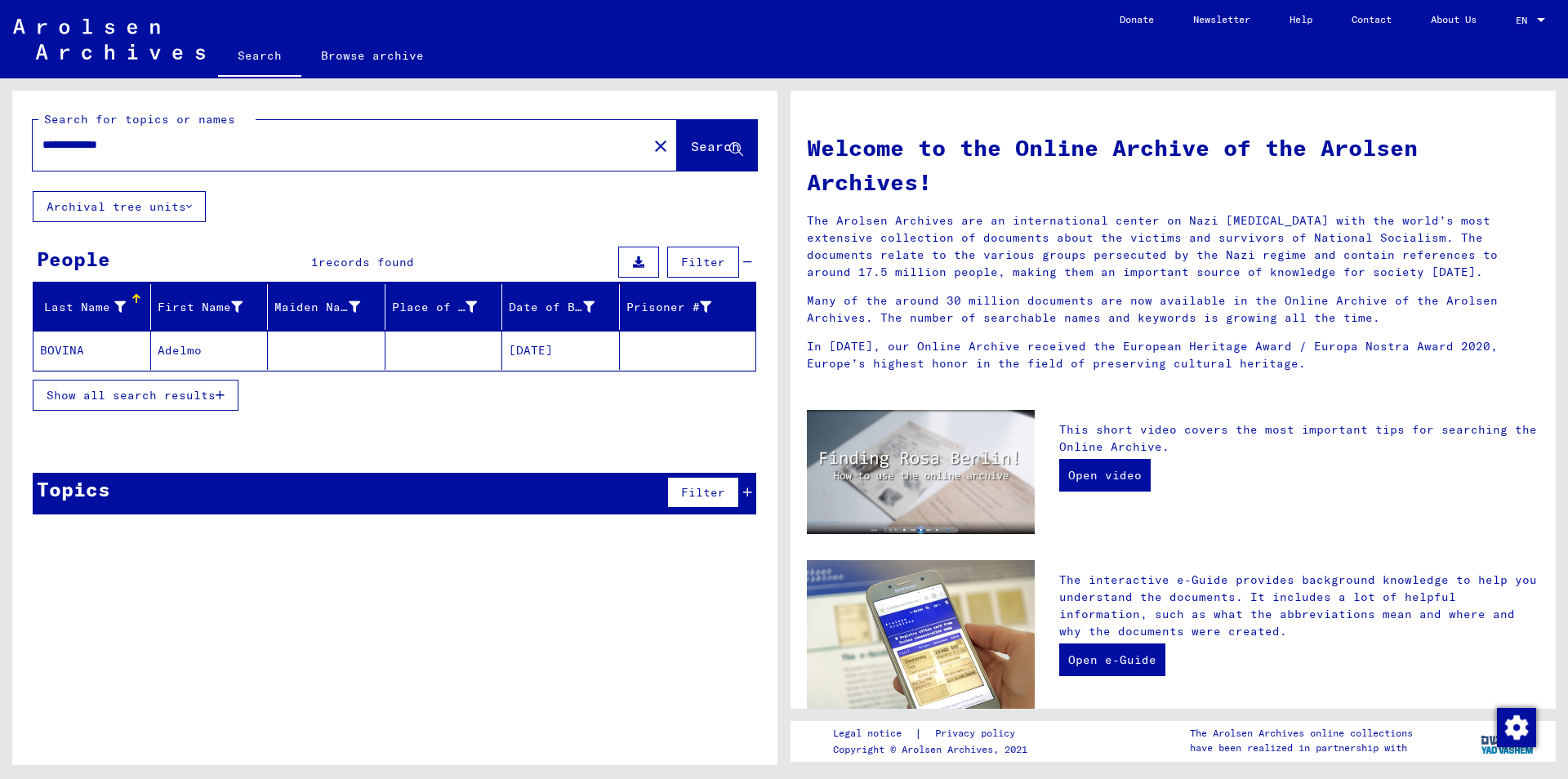
click at [458, 351] on mat-cell at bounding box center [443, 351] width 117 height 39
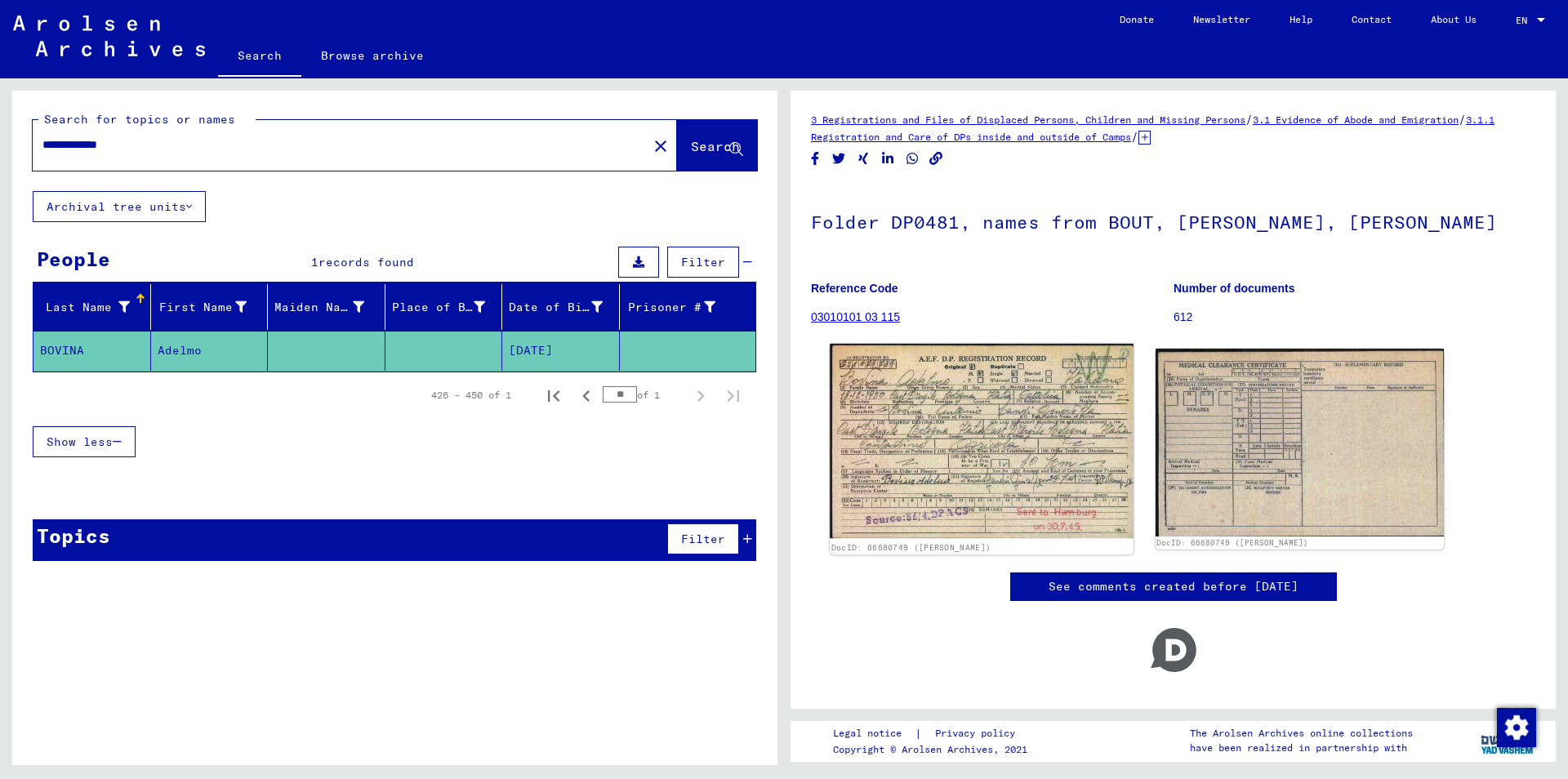
click at [958, 445] on img at bounding box center [981, 440] width 303 height 194
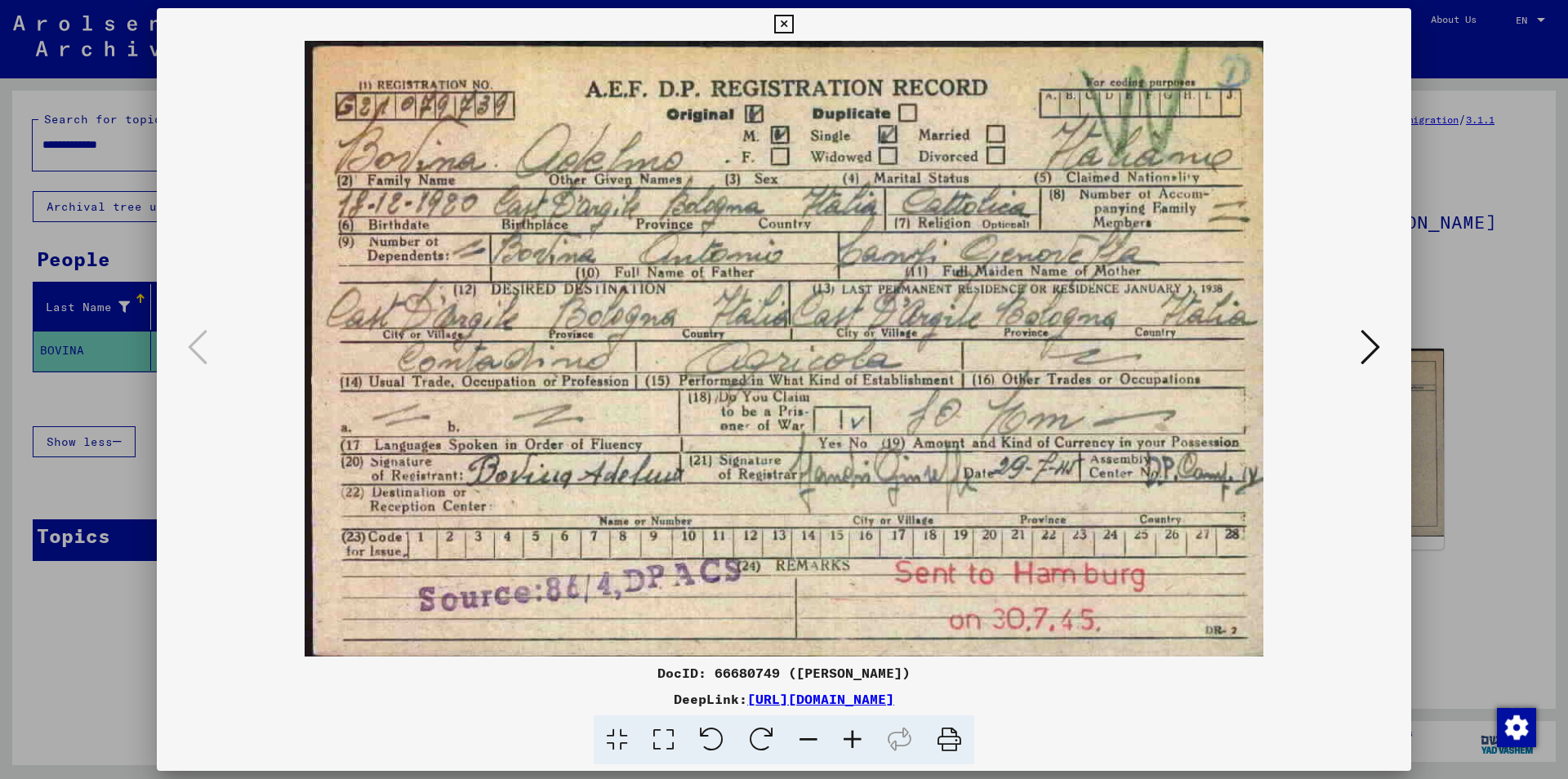
click at [1372, 347] on icon at bounding box center [1370, 348] width 20 height 39
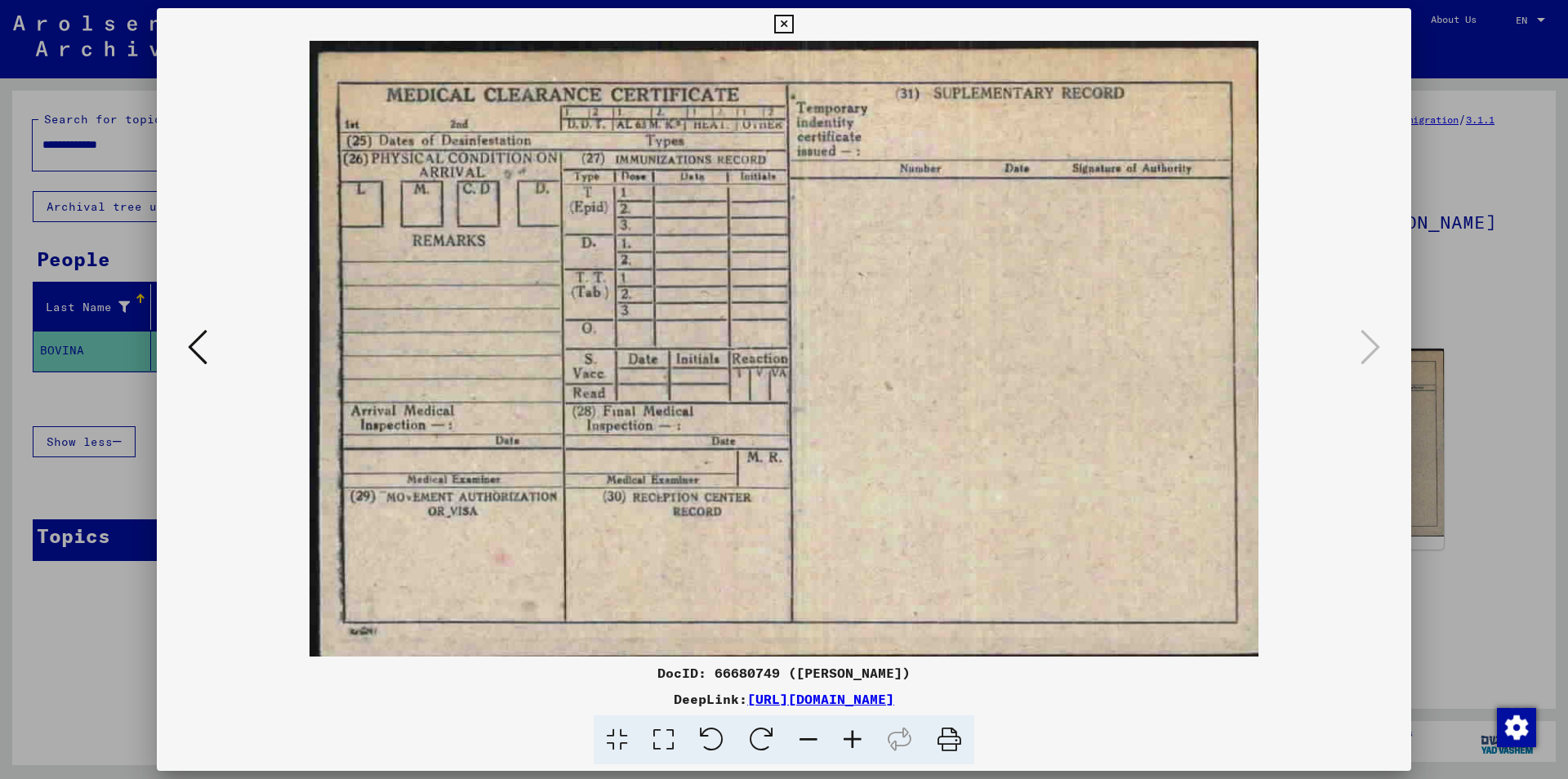
click at [793, 29] on icon at bounding box center [783, 25] width 19 height 20
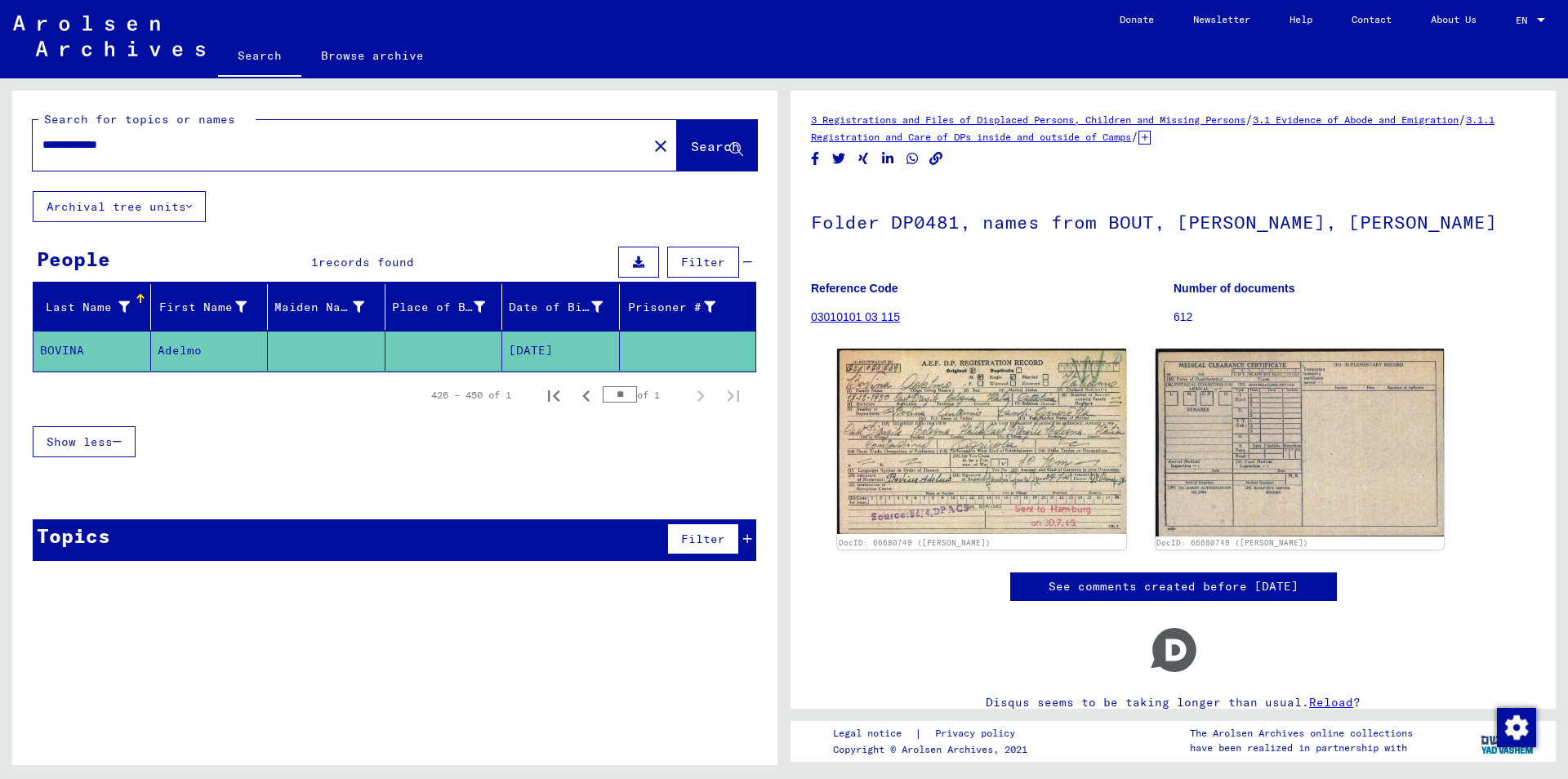
drag, startPoint x: 126, startPoint y: 147, endPoint x: 0, endPoint y: 145, distance: 126.0
click at [42, 145] on input "**********" at bounding box center [340, 144] width 595 height 17
type input "**********"
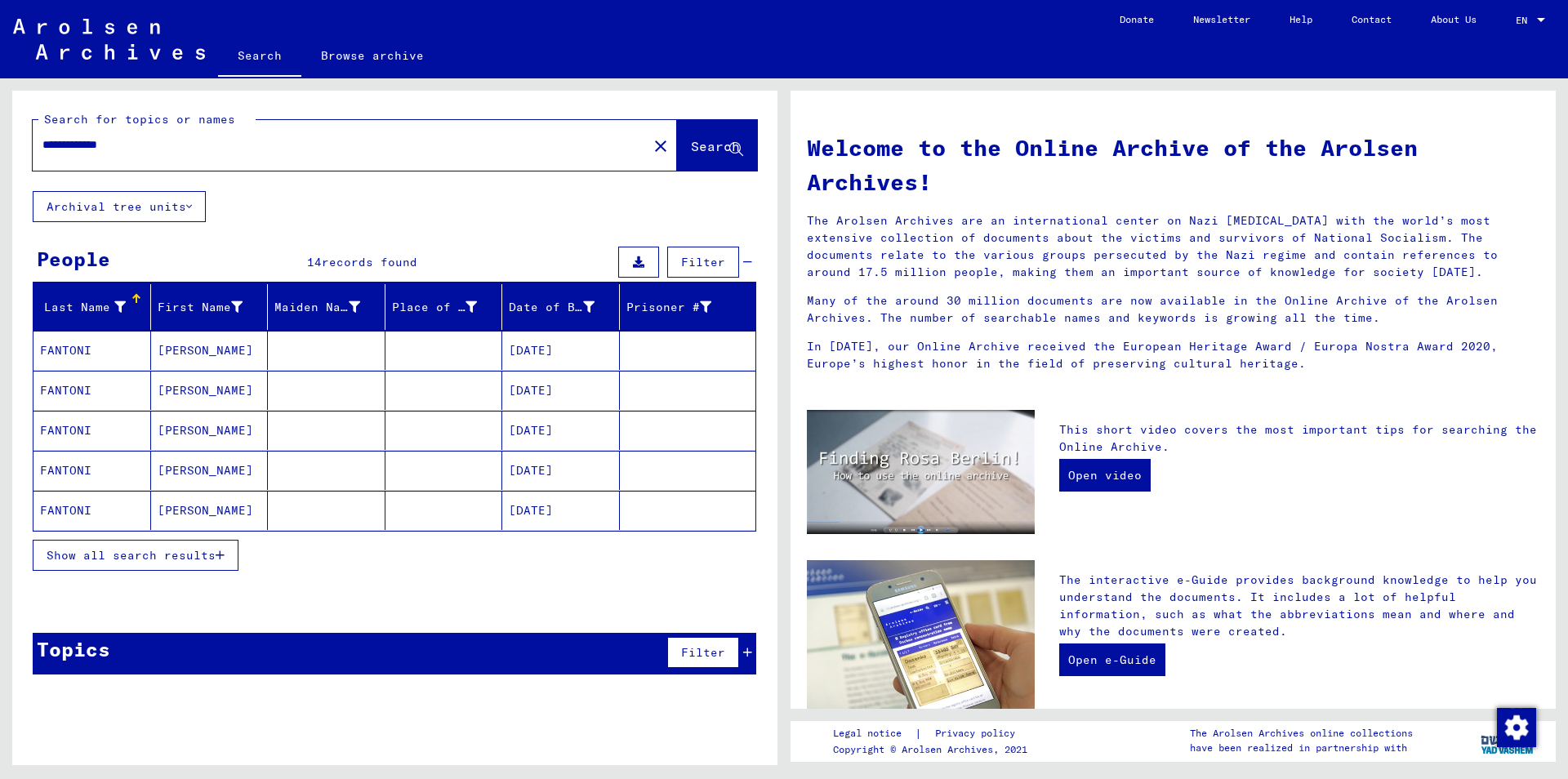
click at [201, 560] on span "Show all search results" at bounding box center [131, 554] width 169 height 15
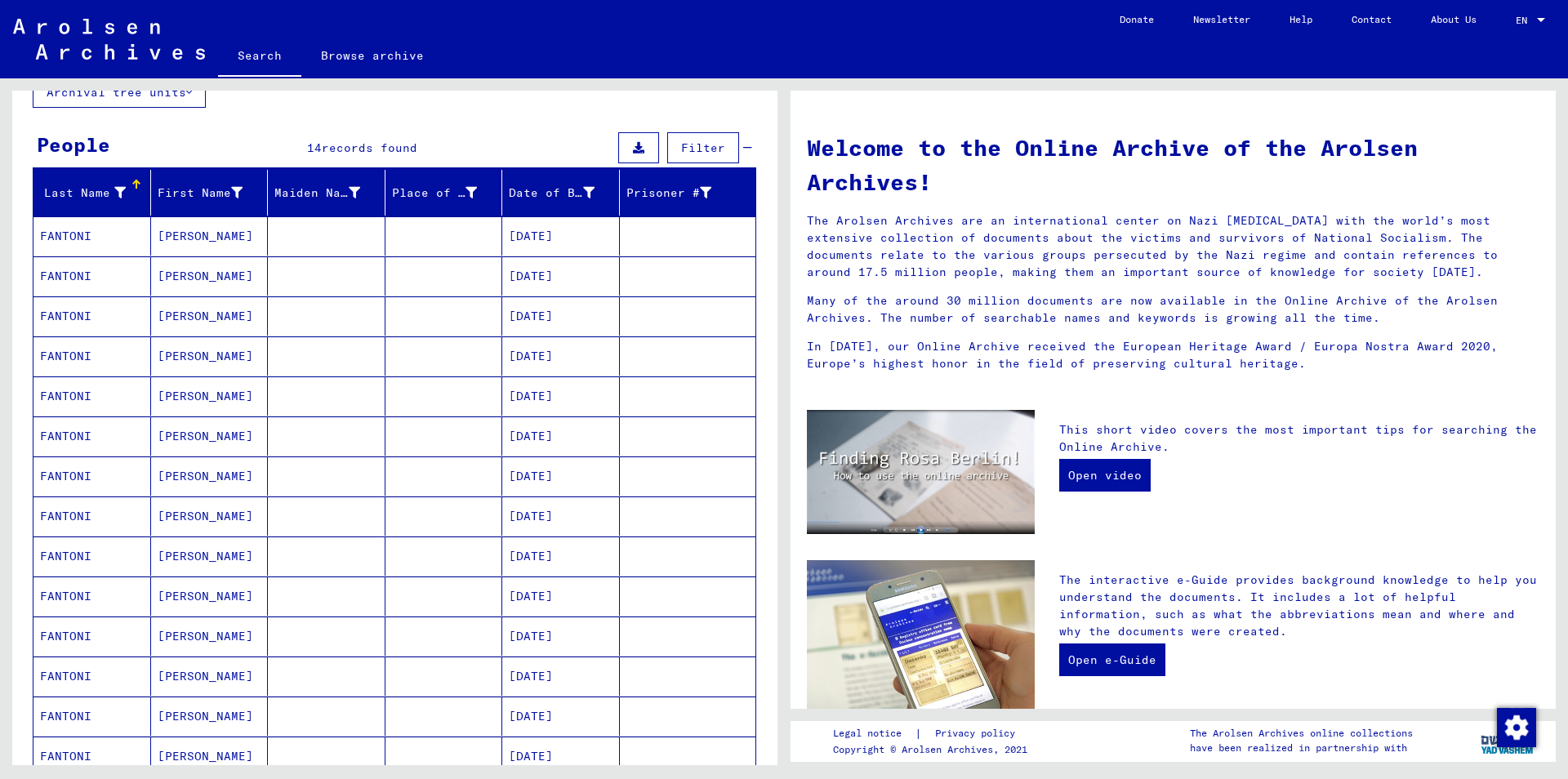
scroll to position [333, 0]
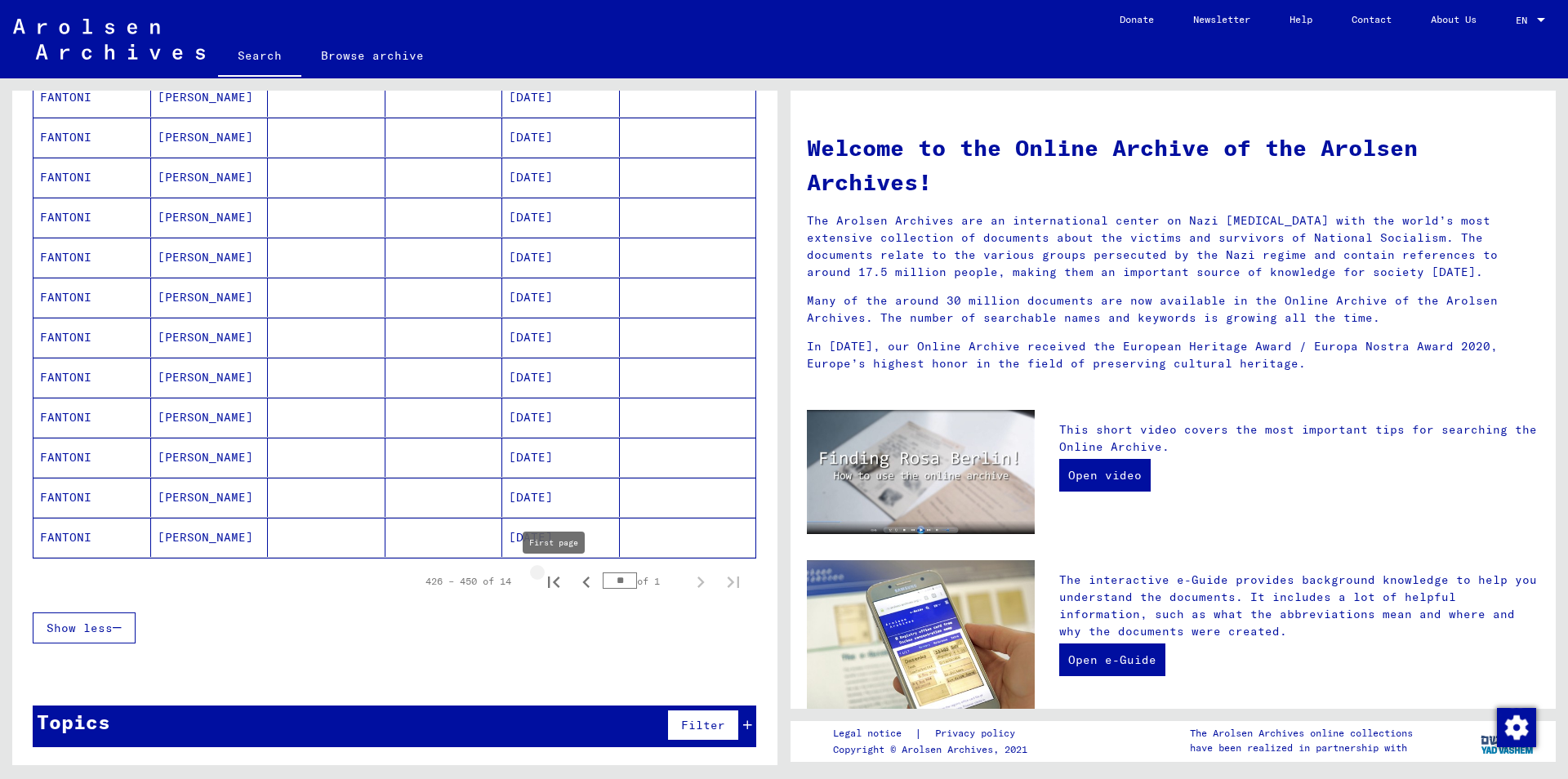
click at [548, 584] on icon "First page" at bounding box center [554, 582] width 12 height 12
type input "*"
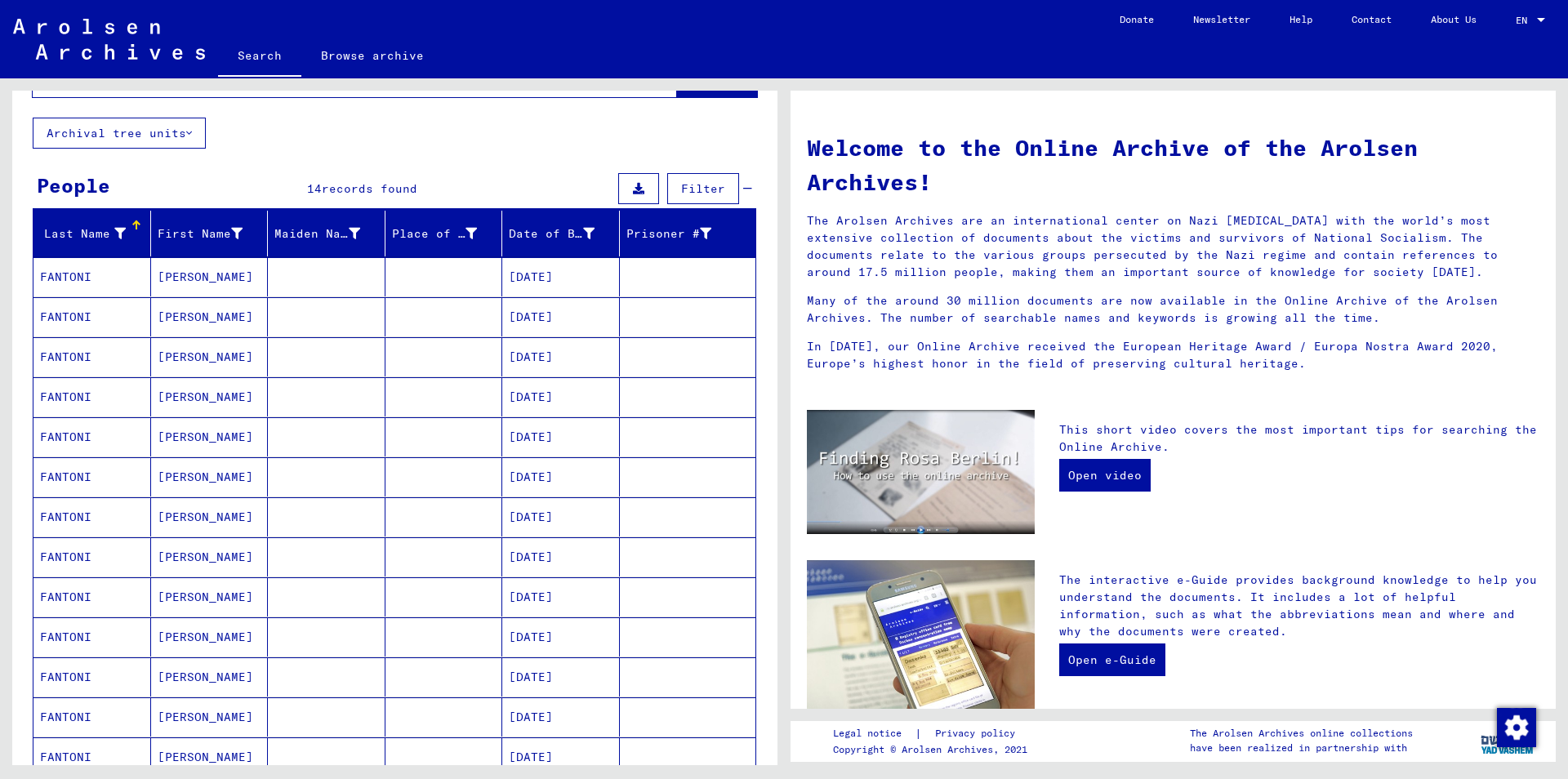
scroll to position [0, 0]
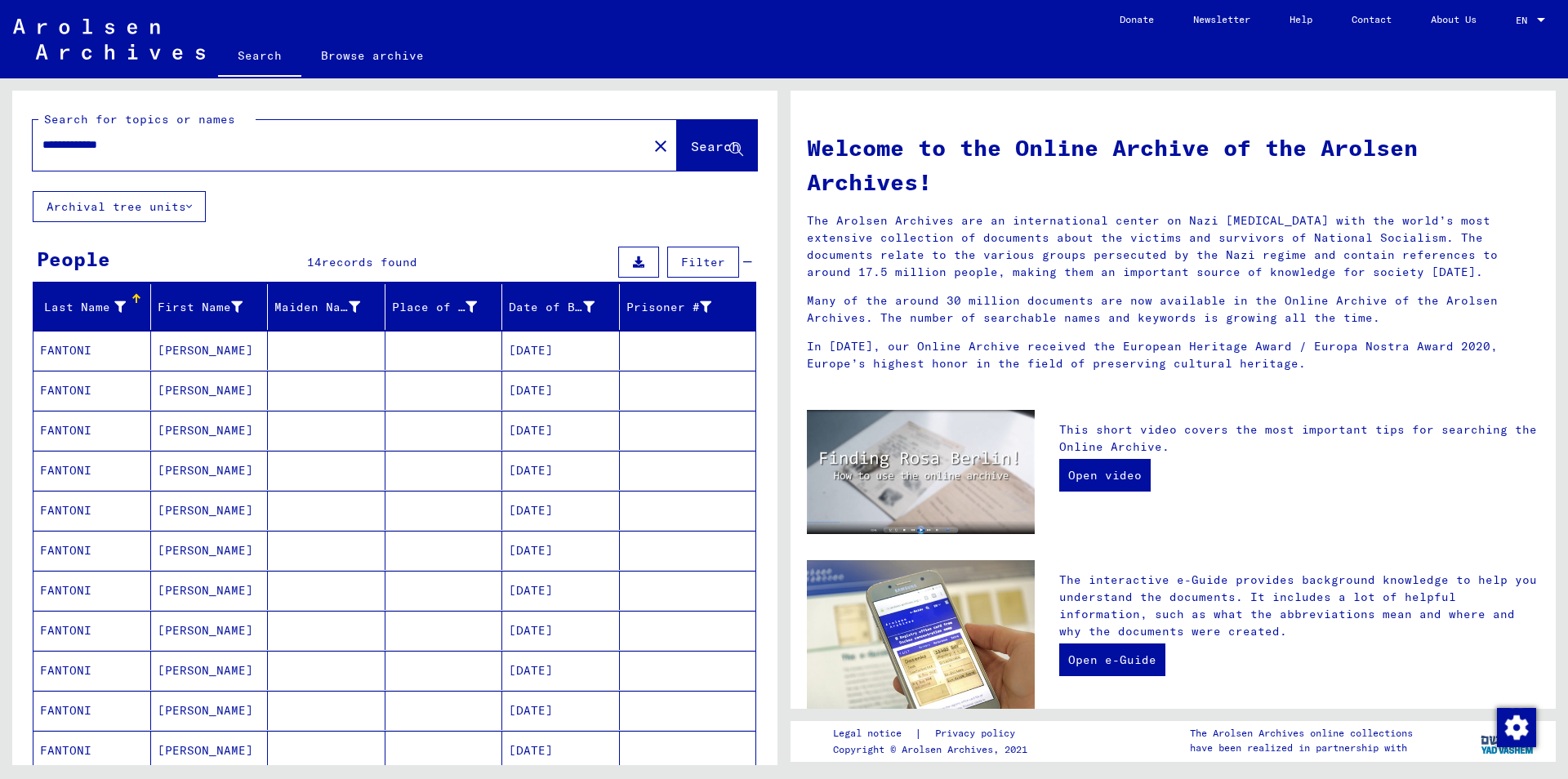
drag, startPoint x: 151, startPoint y: 146, endPoint x: 0, endPoint y: 120, distance: 153.2
click at [42, 136] on input "**********" at bounding box center [335, 144] width 586 height 17
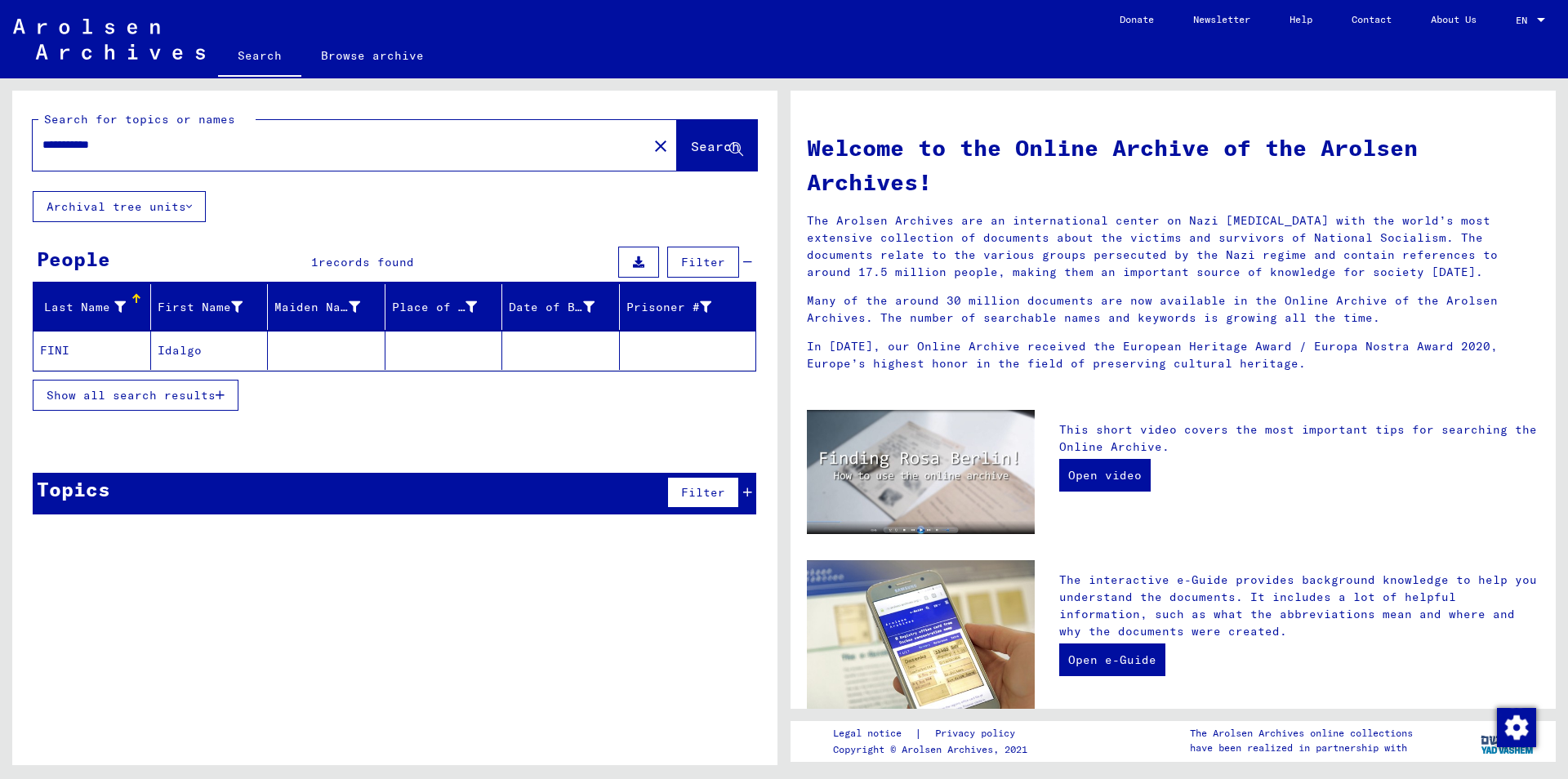
click at [367, 350] on mat-cell at bounding box center [326, 351] width 117 height 39
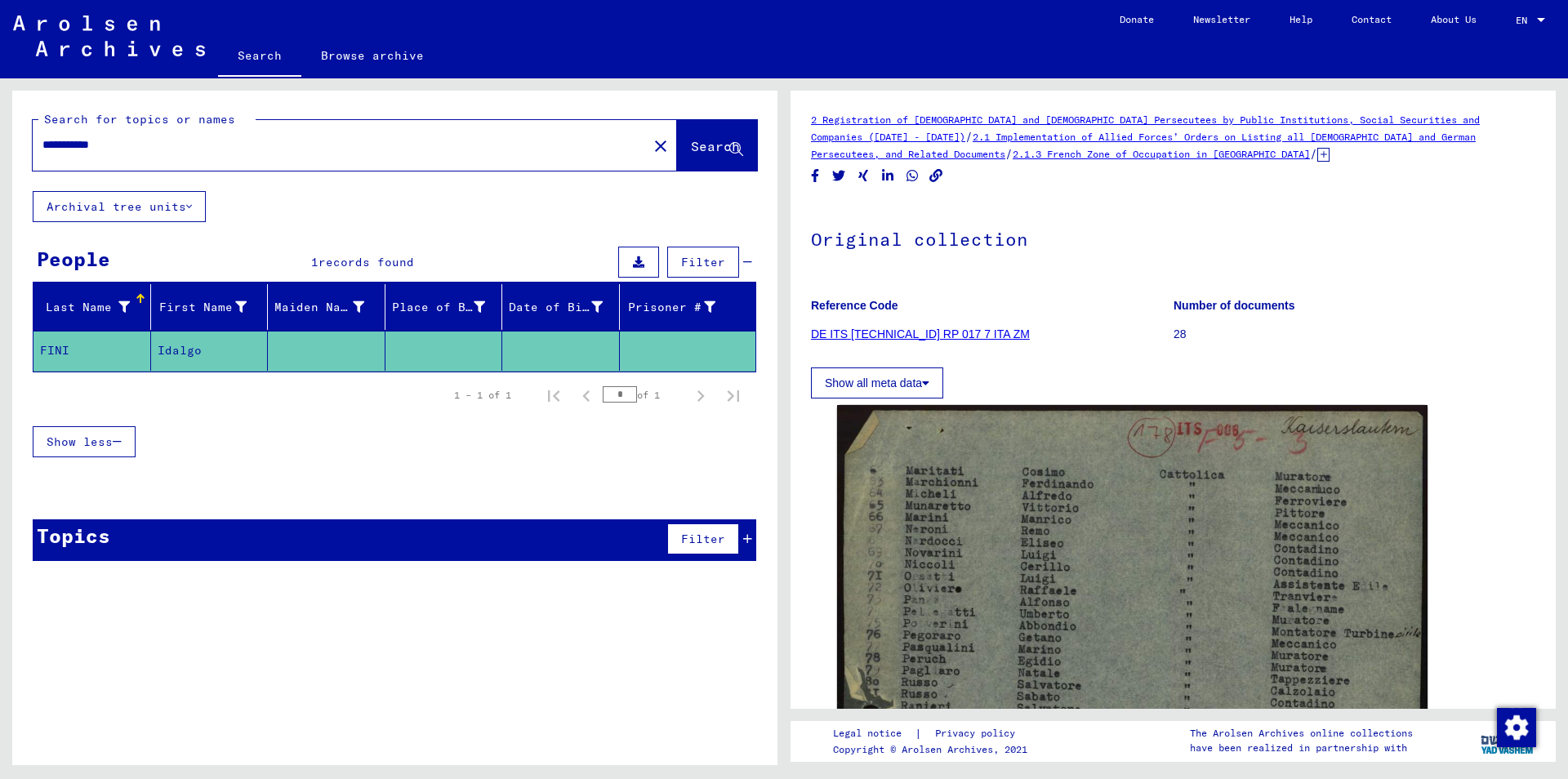
click at [1317, 159] on icon at bounding box center [1323, 155] width 12 height 14
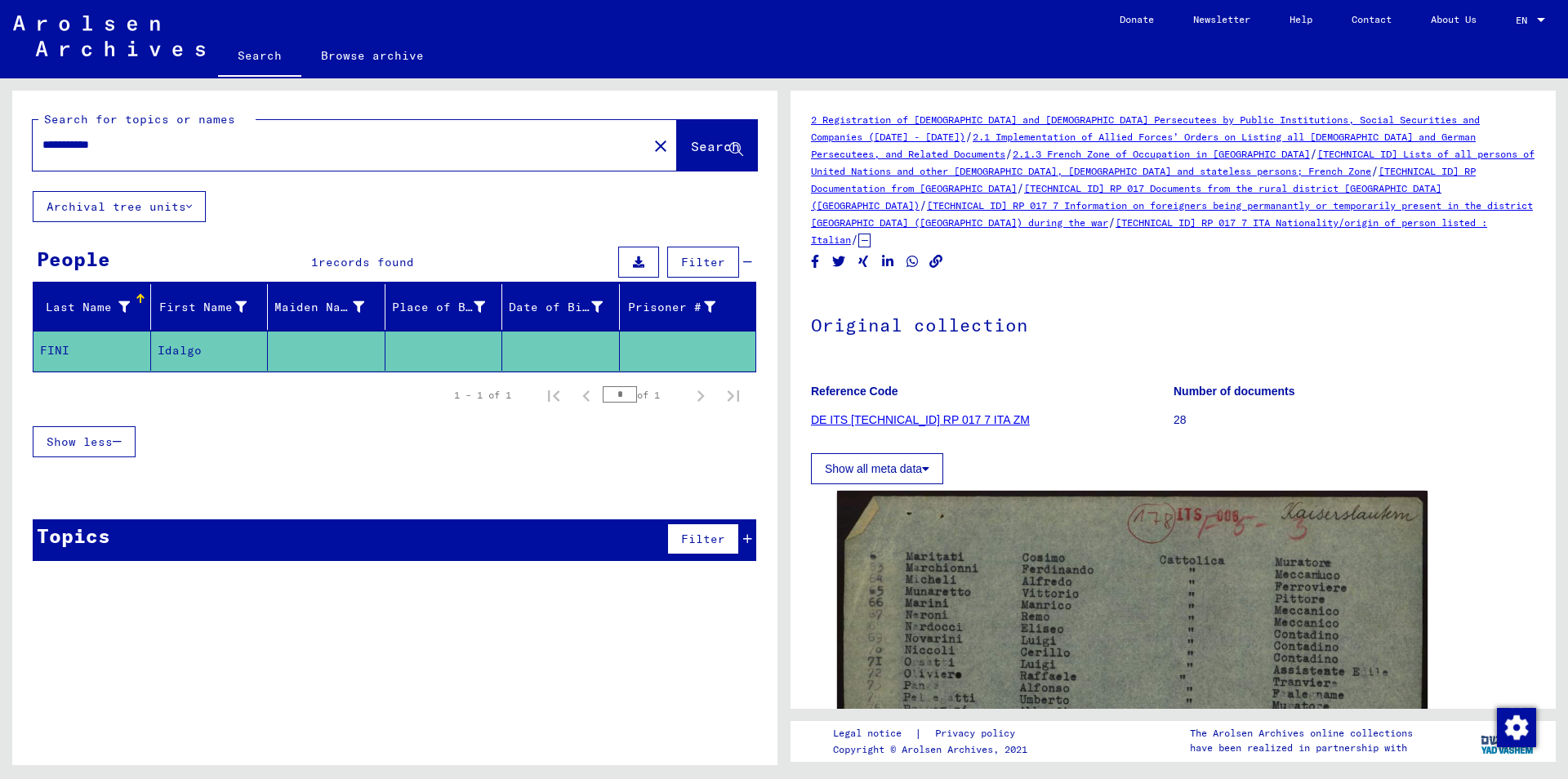
drag, startPoint x: 122, startPoint y: 145, endPoint x: 0, endPoint y: 135, distance: 122.4
click at [42, 136] on input "**********" at bounding box center [340, 144] width 595 height 17
type input "*******"
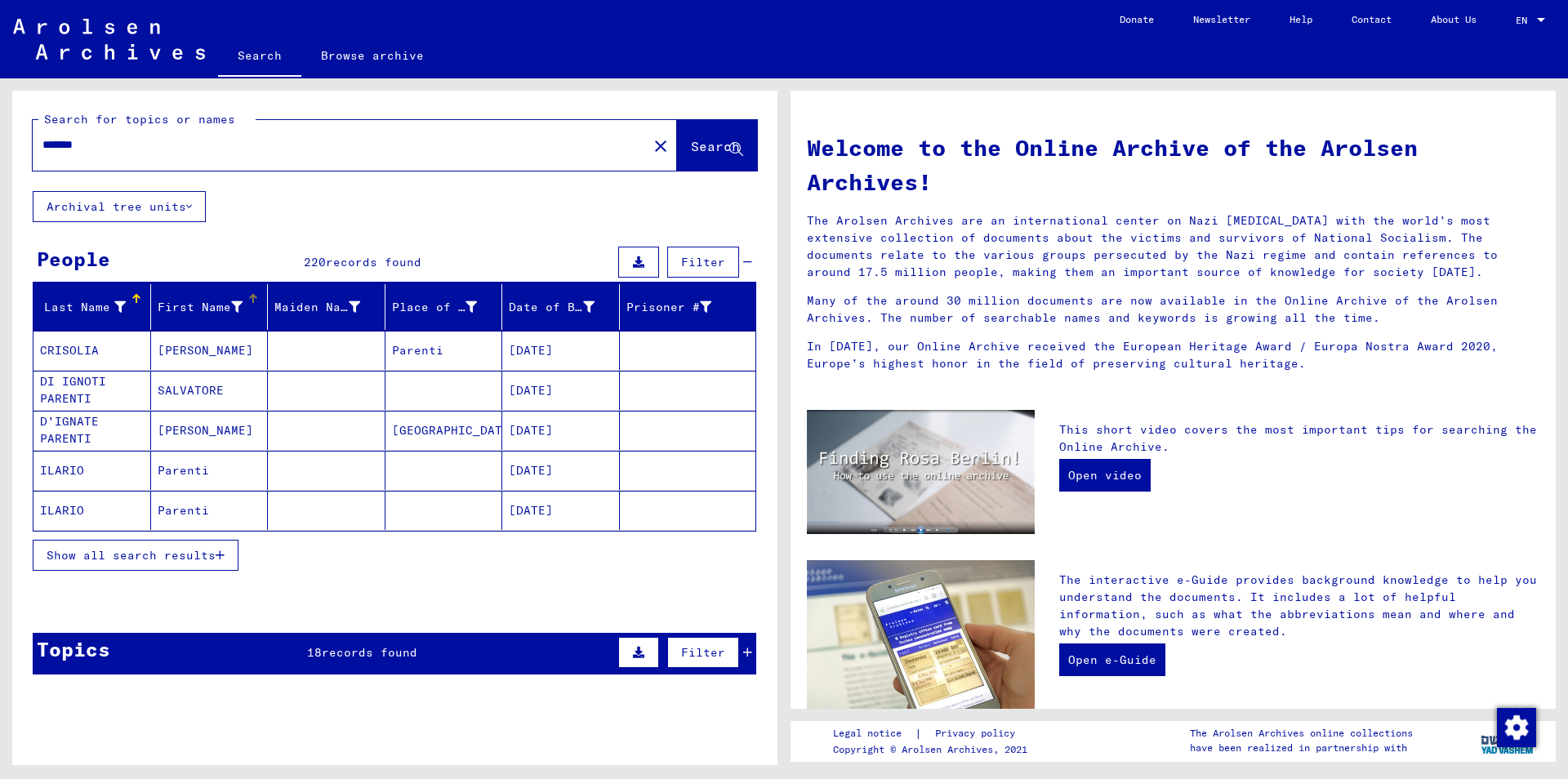
click at [253, 313] on div "First Name" at bounding box center [213, 307] width 110 height 27
click at [205, 556] on span "Show all search results" at bounding box center [131, 554] width 169 height 15
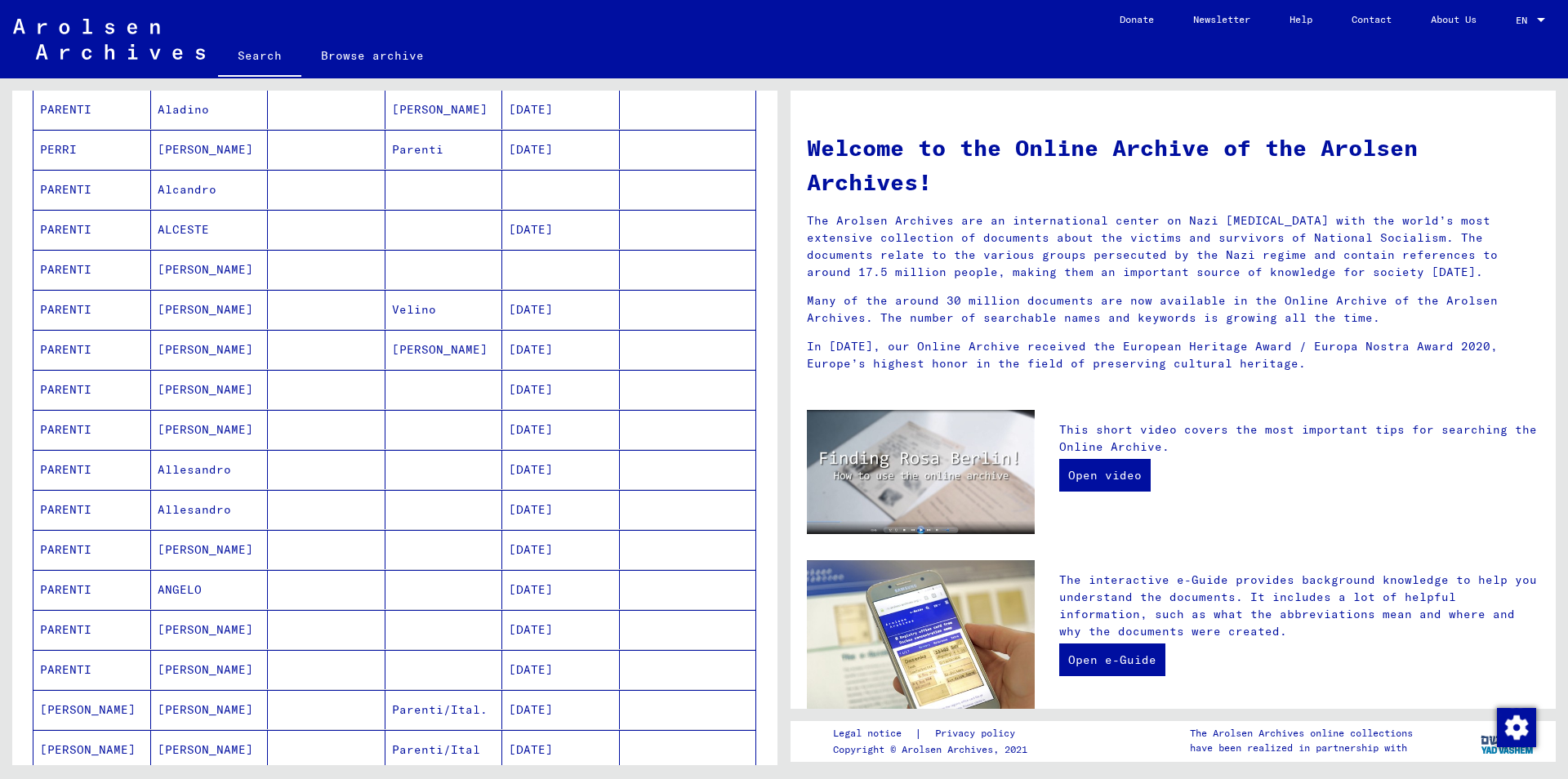
scroll to position [882, 0]
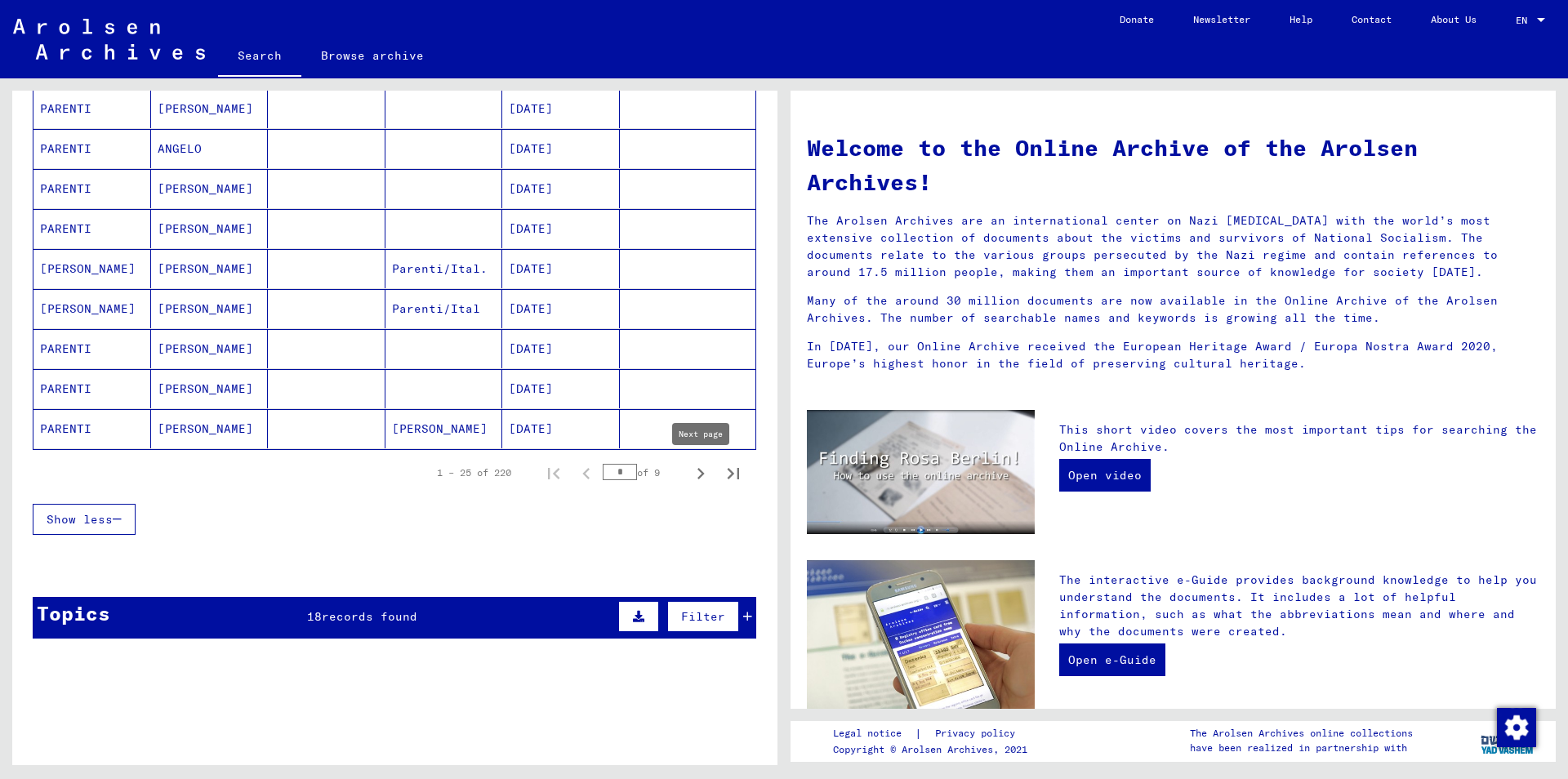
click at [700, 475] on icon "Next page" at bounding box center [700, 473] width 23 height 23
click at [697, 474] on icon "Next page" at bounding box center [700, 473] width 23 height 23
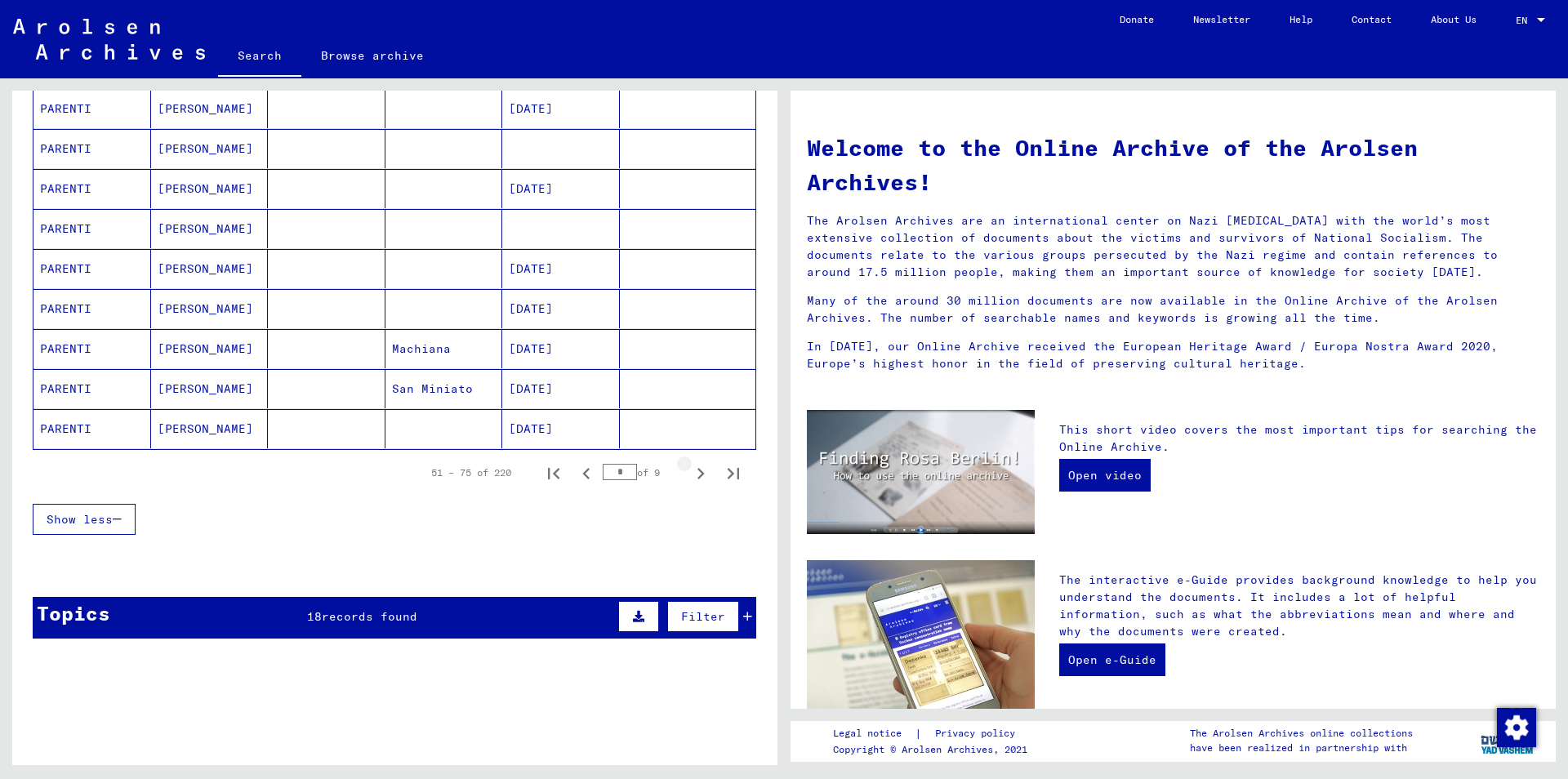
click at [695, 474] on icon "Next page" at bounding box center [700, 473] width 23 height 23
click at [694, 474] on icon "Next page" at bounding box center [700, 473] width 23 height 23
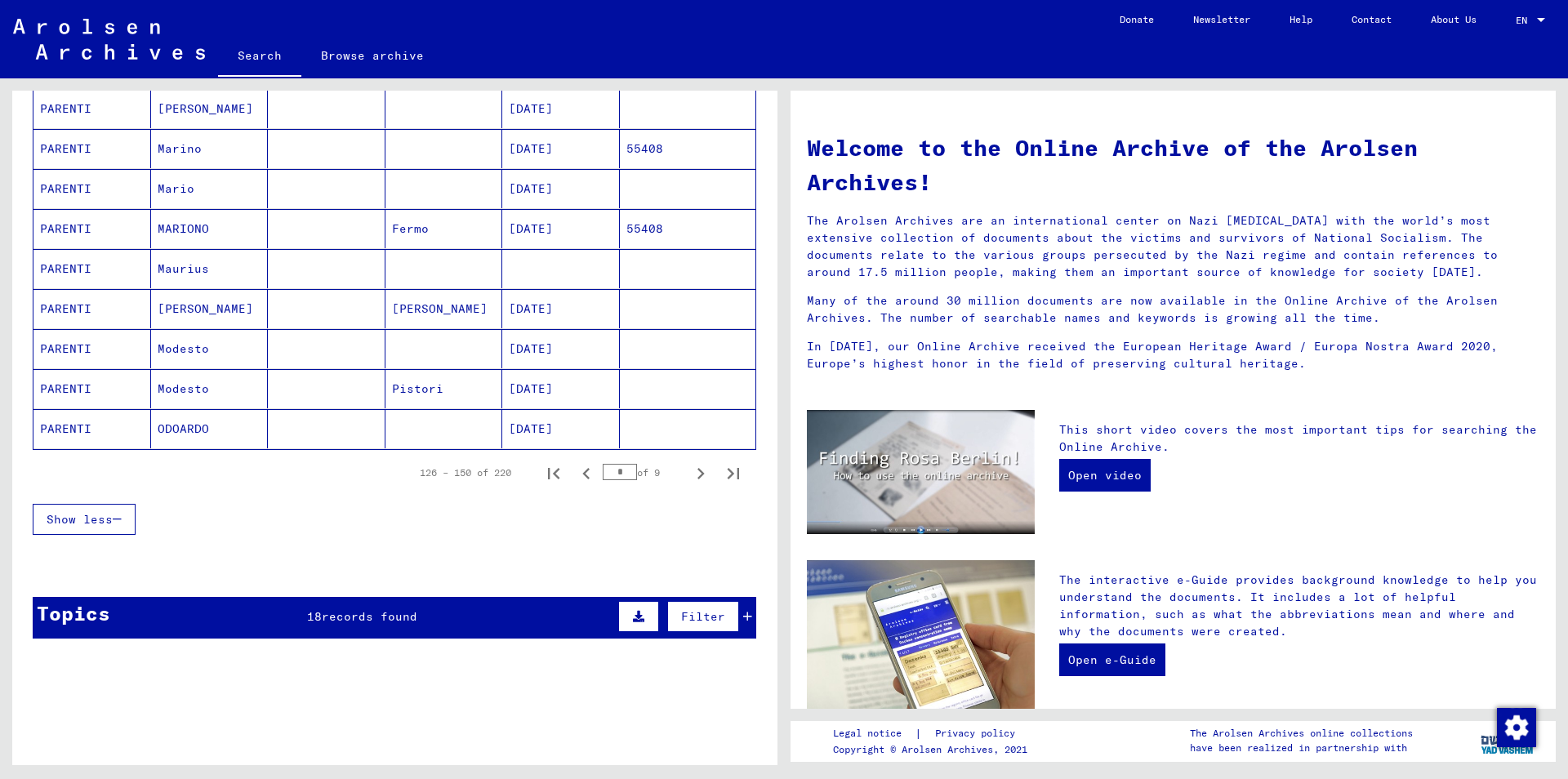
click at [692, 474] on icon "Next page" at bounding box center [700, 473] width 23 height 23
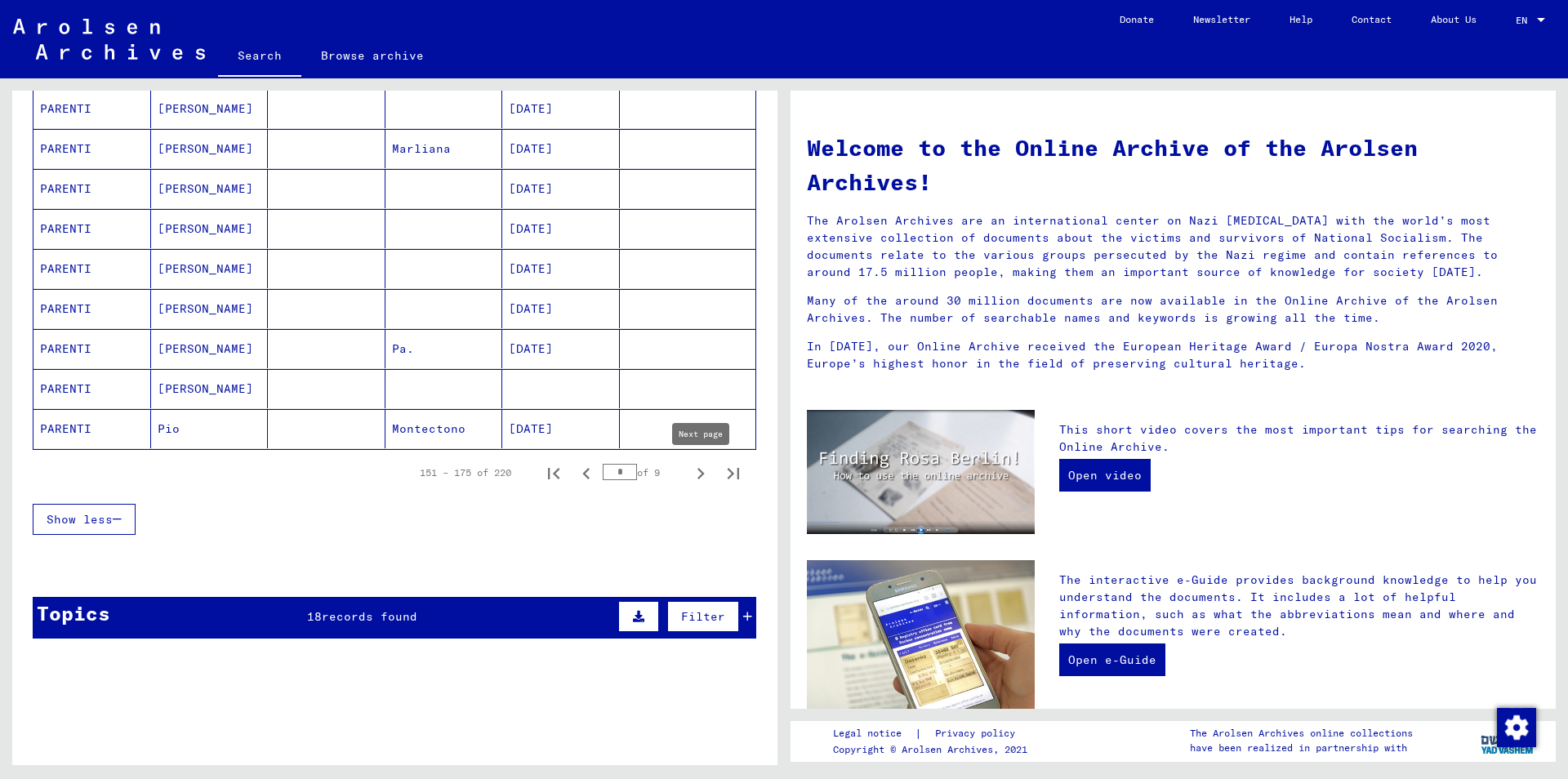
click at [698, 475] on icon "Next page" at bounding box center [700, 473] width 23 height 23
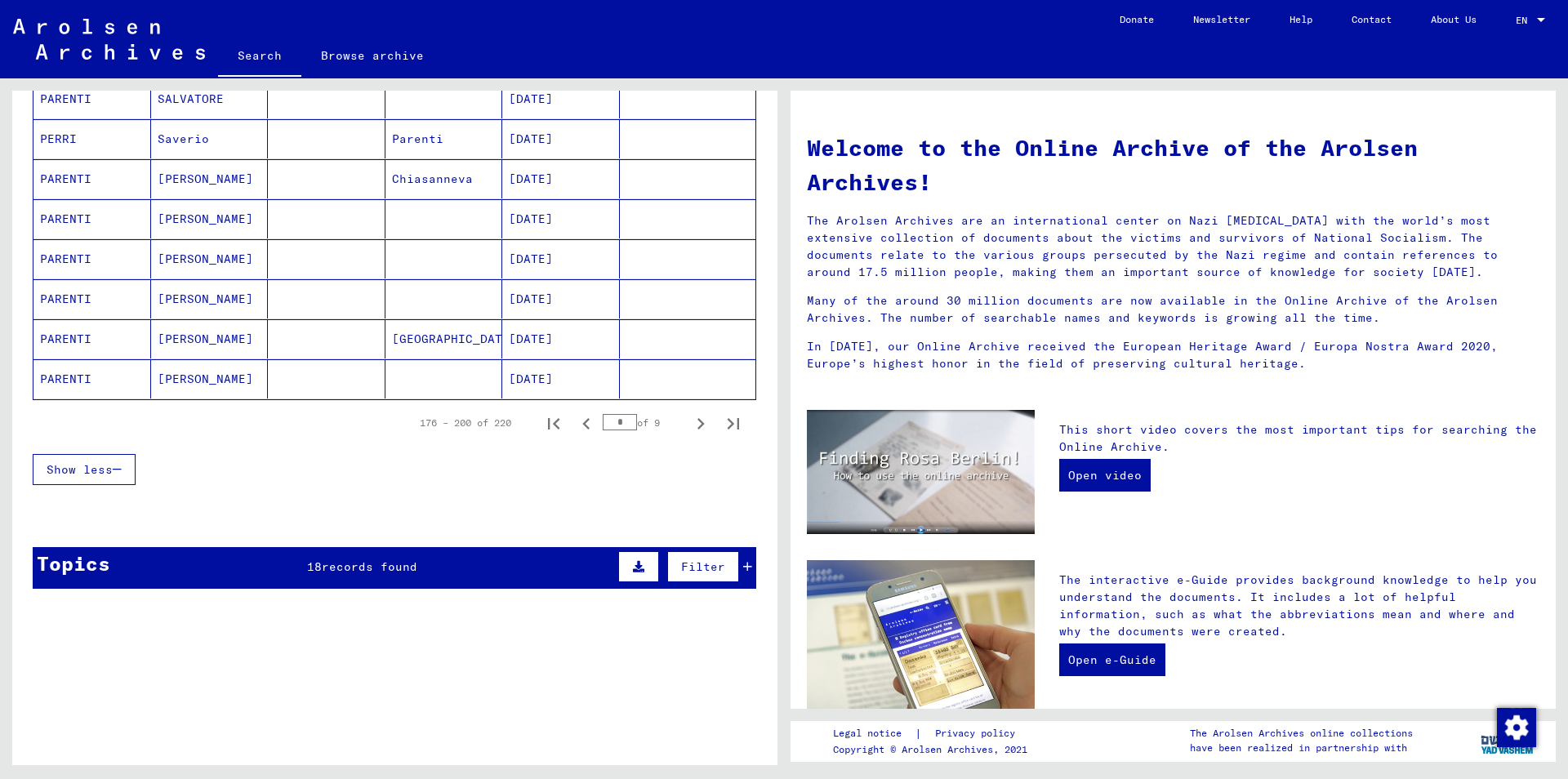
scroll to position [970, 0]
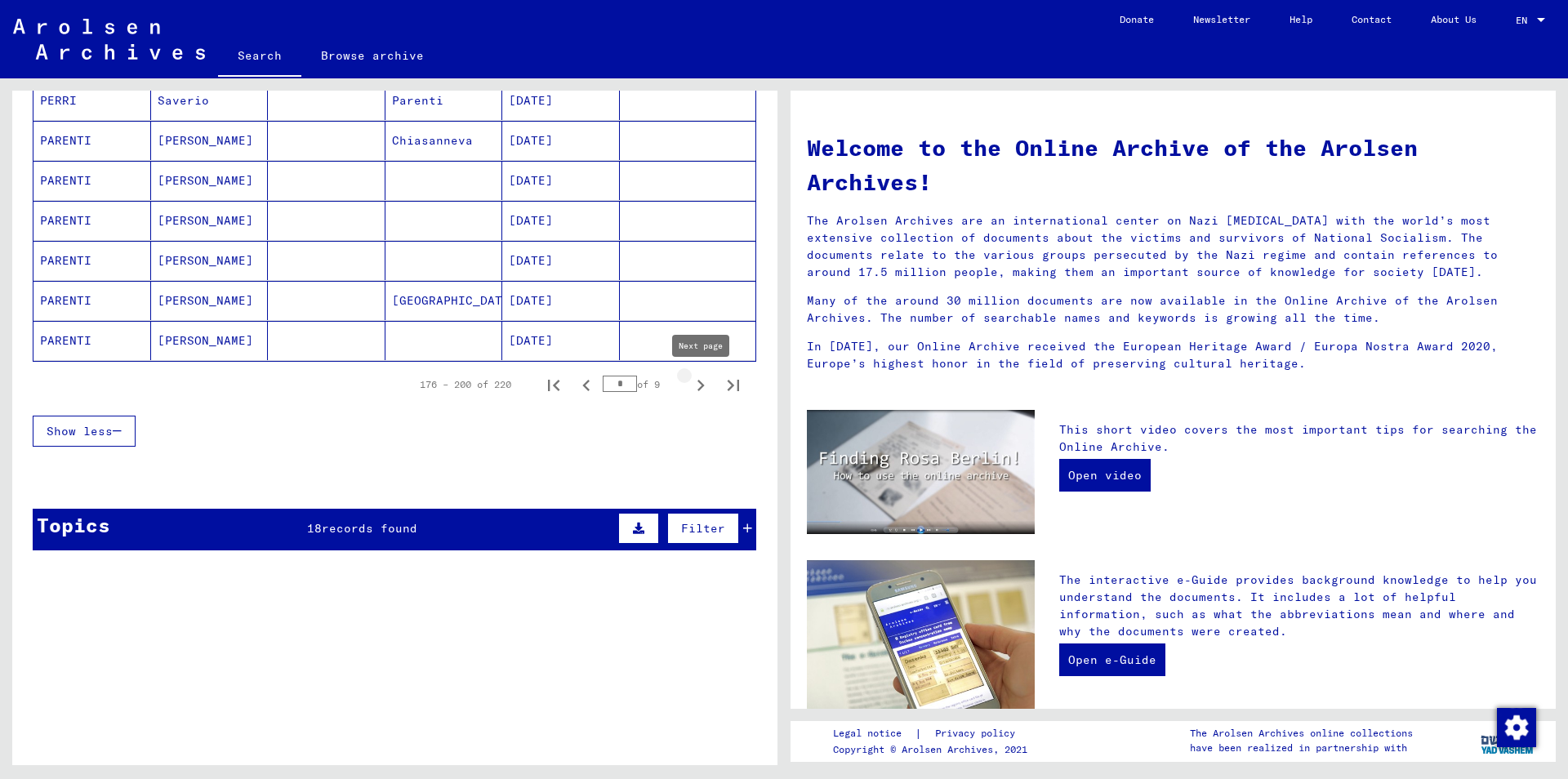
click at [696, 388] on icon "Next page" at bounding box center [700, 385] width 23 height 23
type input "*"
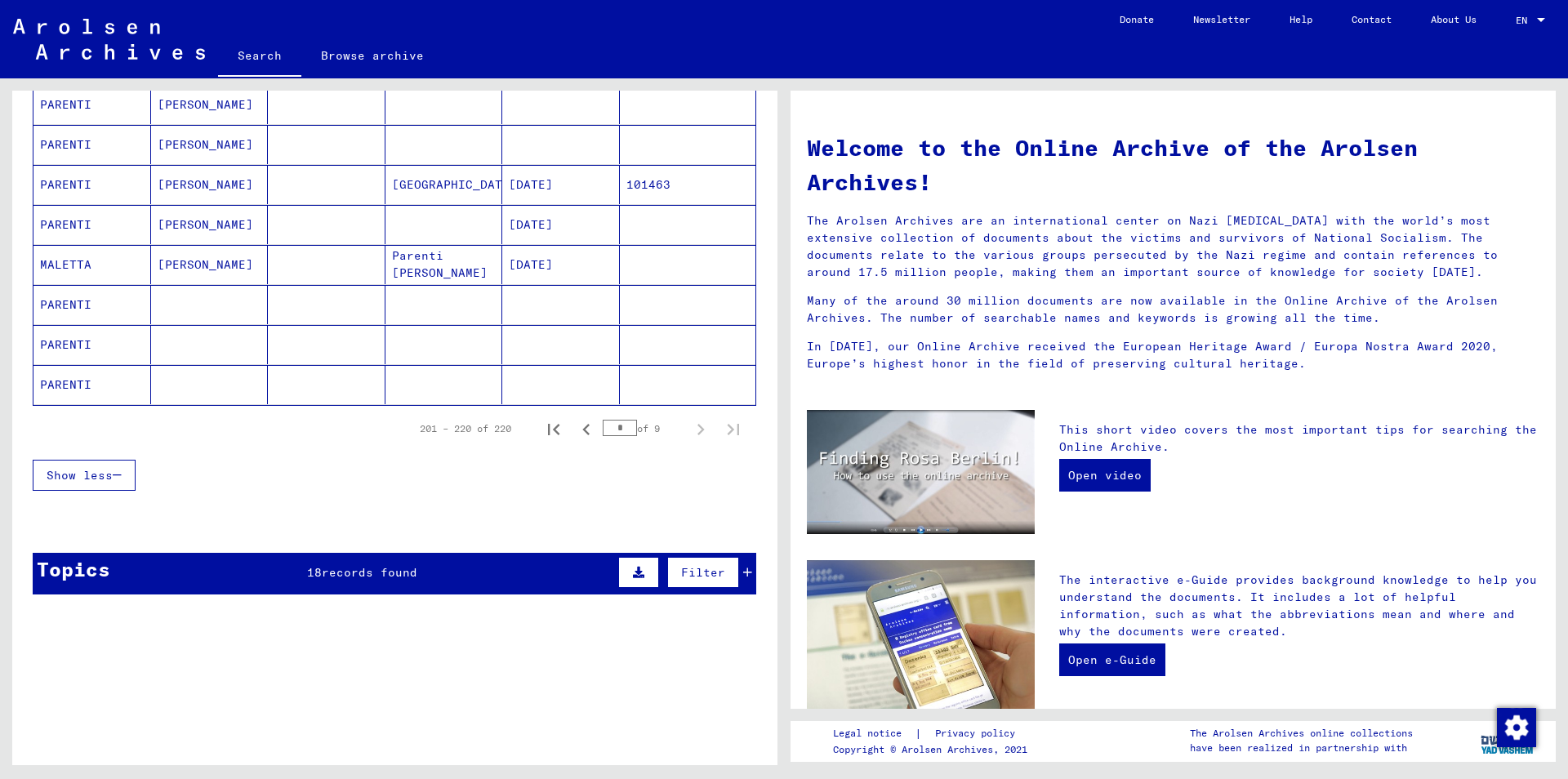
scroll to position [617, 0]
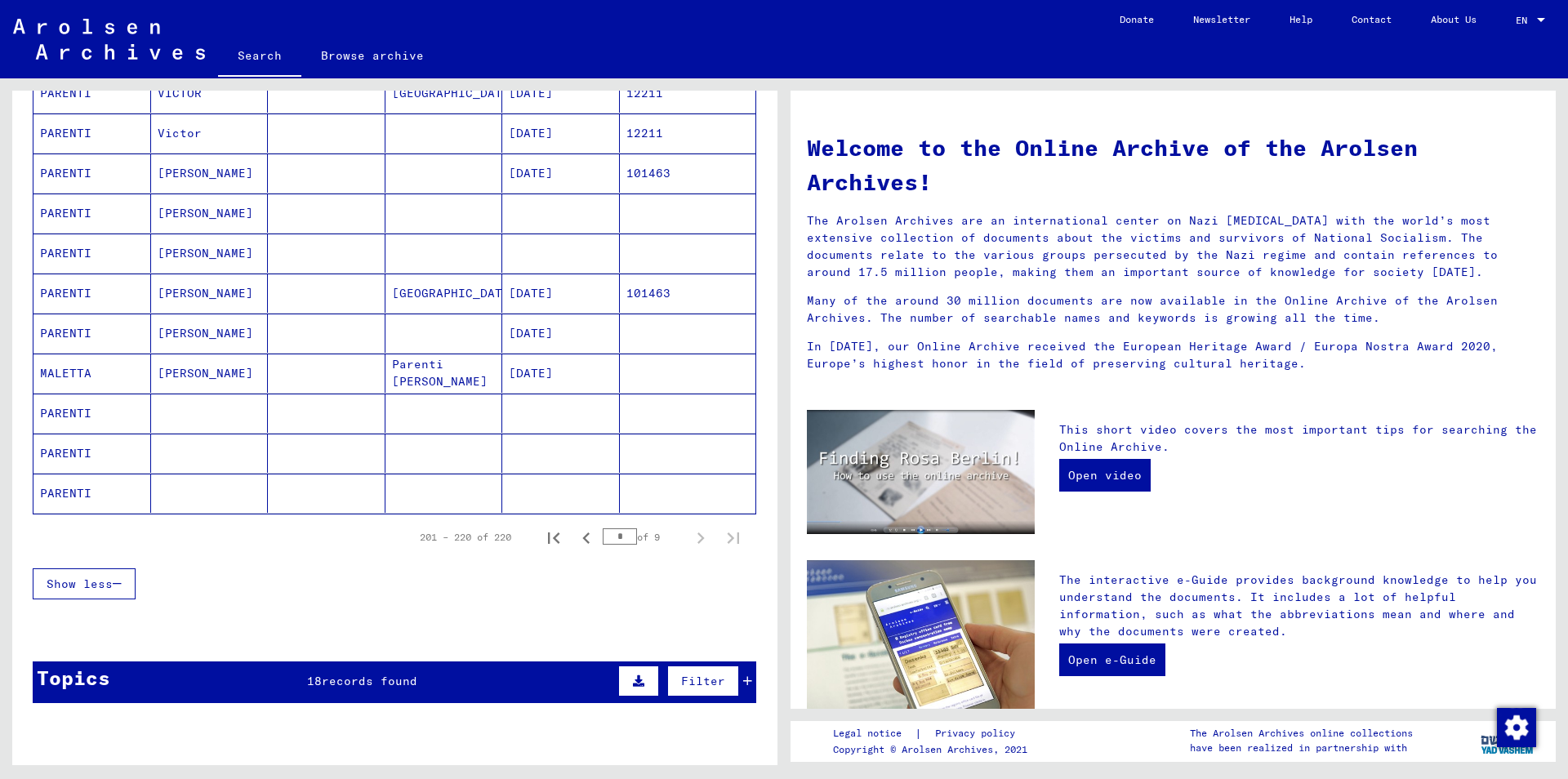
click at [554, 408] on mat-cell at bounding box center [560, 414] width 117 height 39
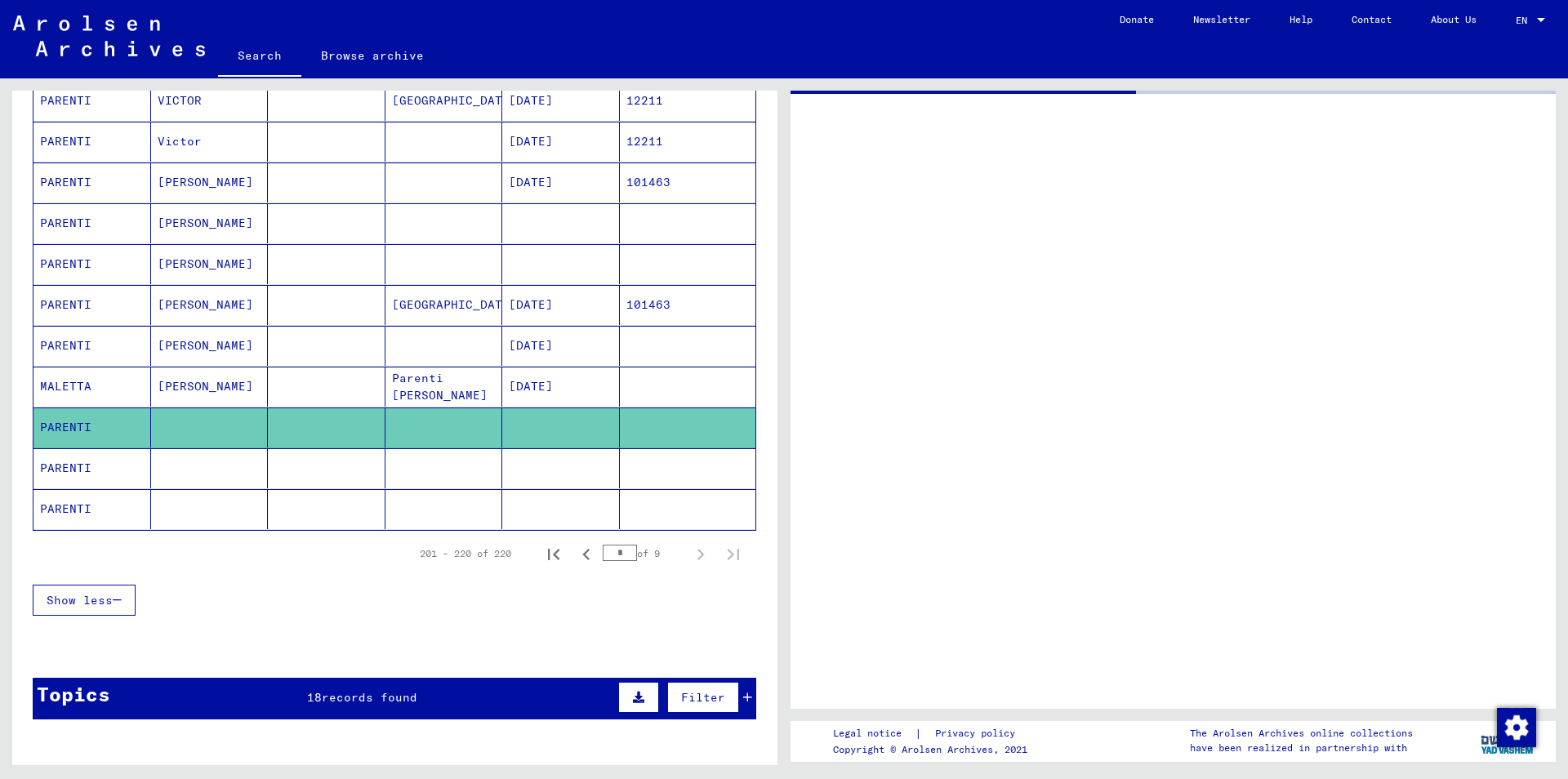
scroll to position [625, 0]
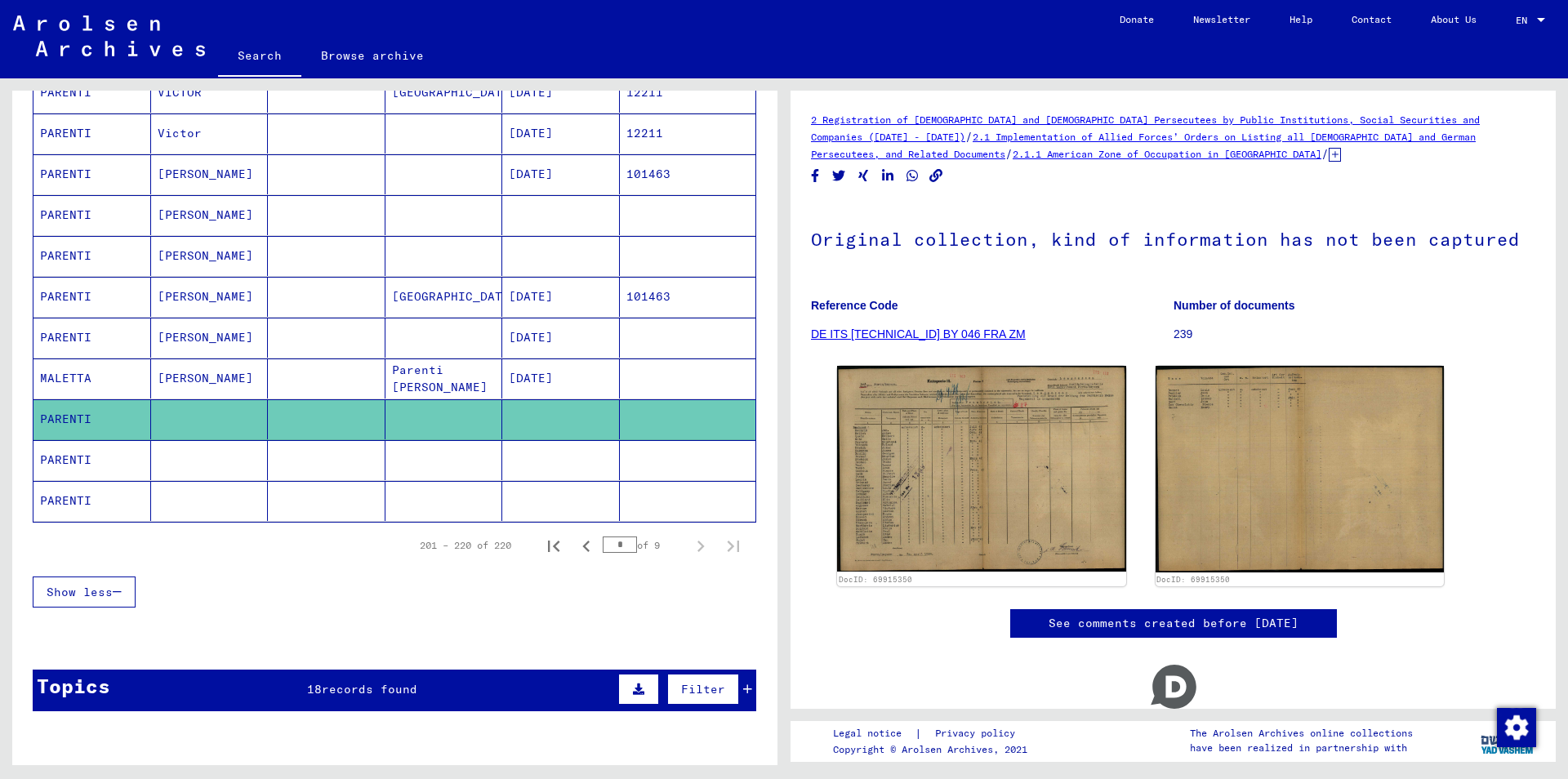
click at [574, 466] on mat-cell at bounding box center [560, 460] width 117 height 40
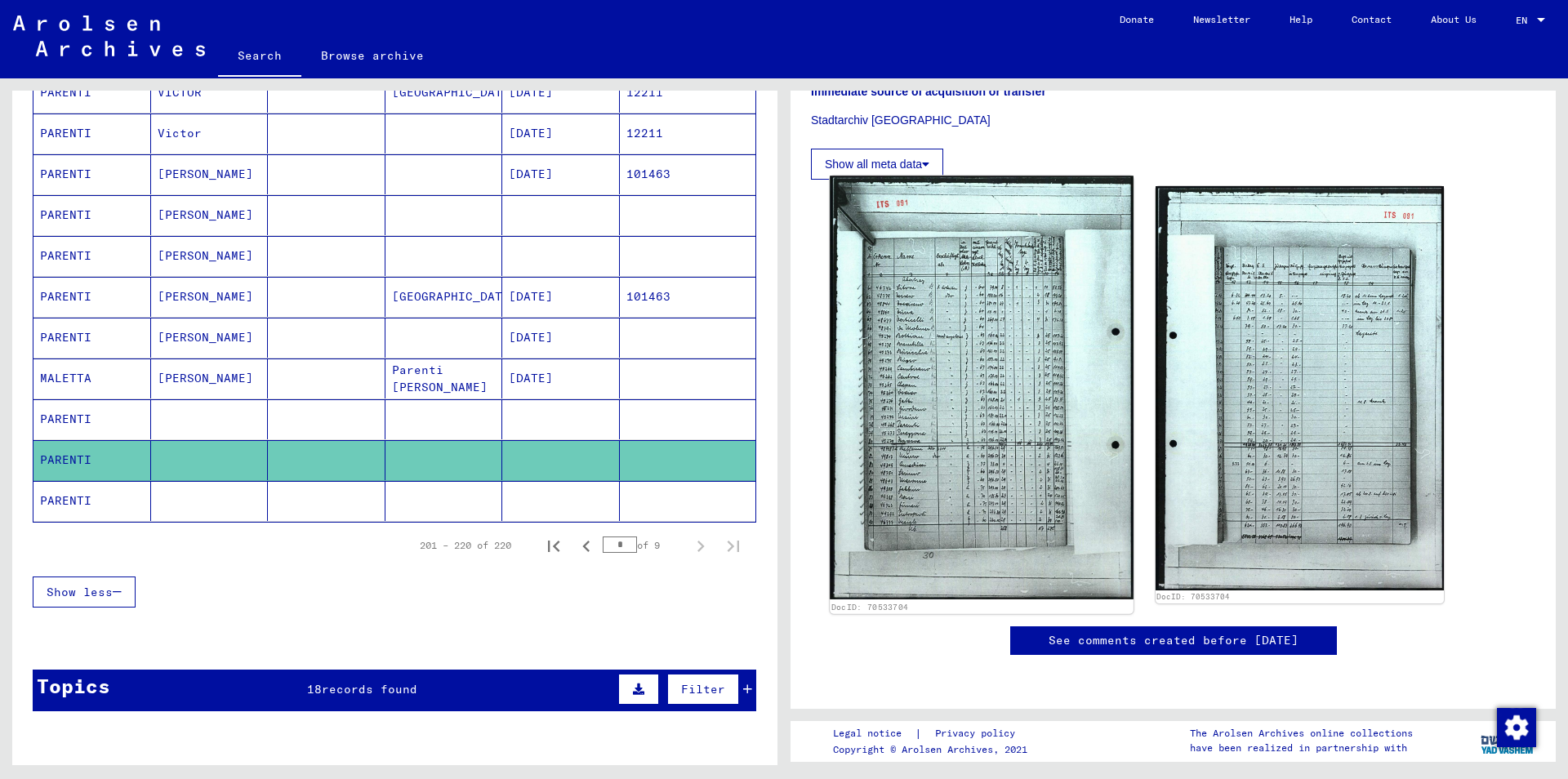
scroll to position [529, 0]
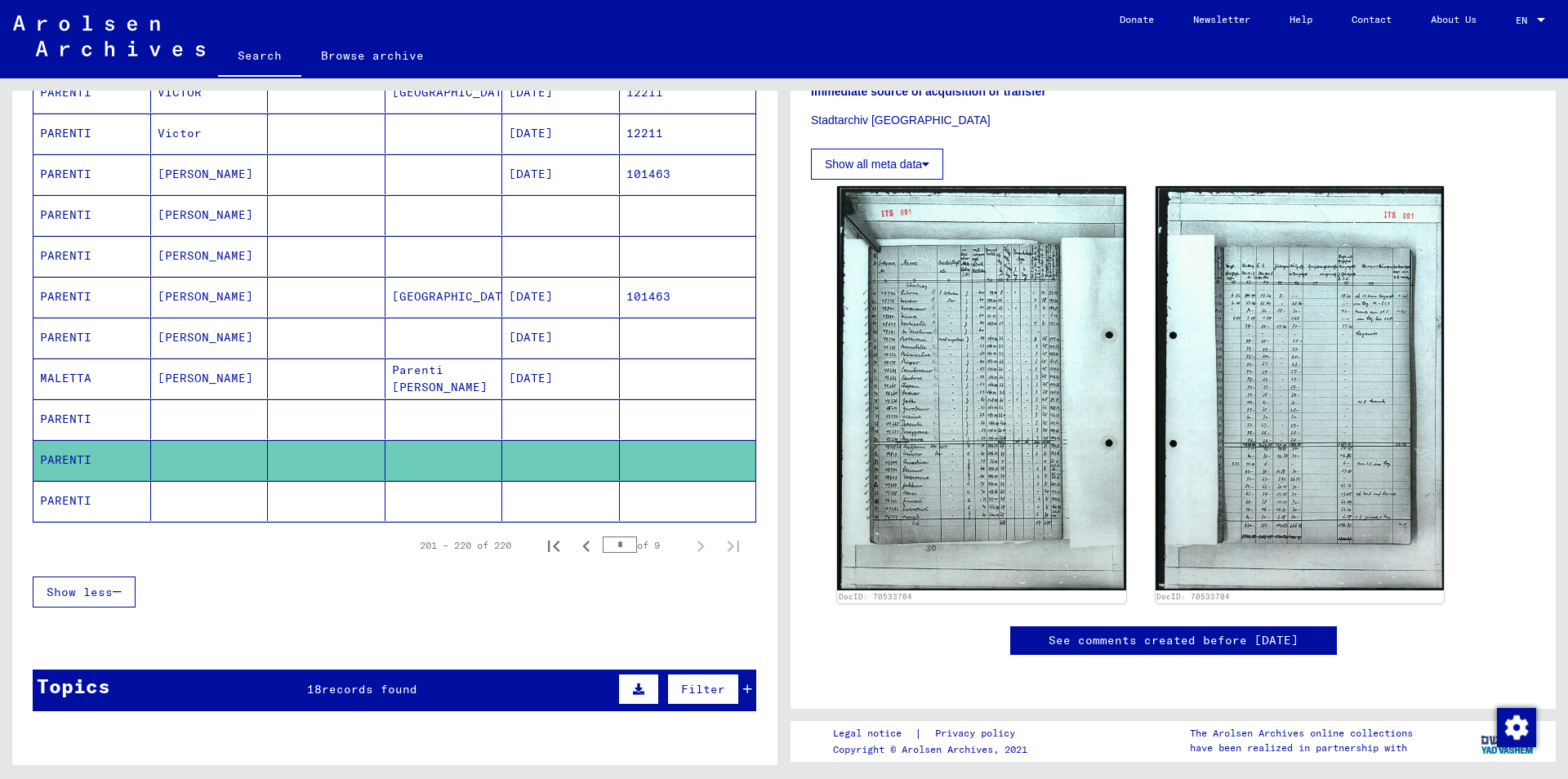
click at [544, 503] on mat-cell at bounding box center [560, 500] width 117 height 40
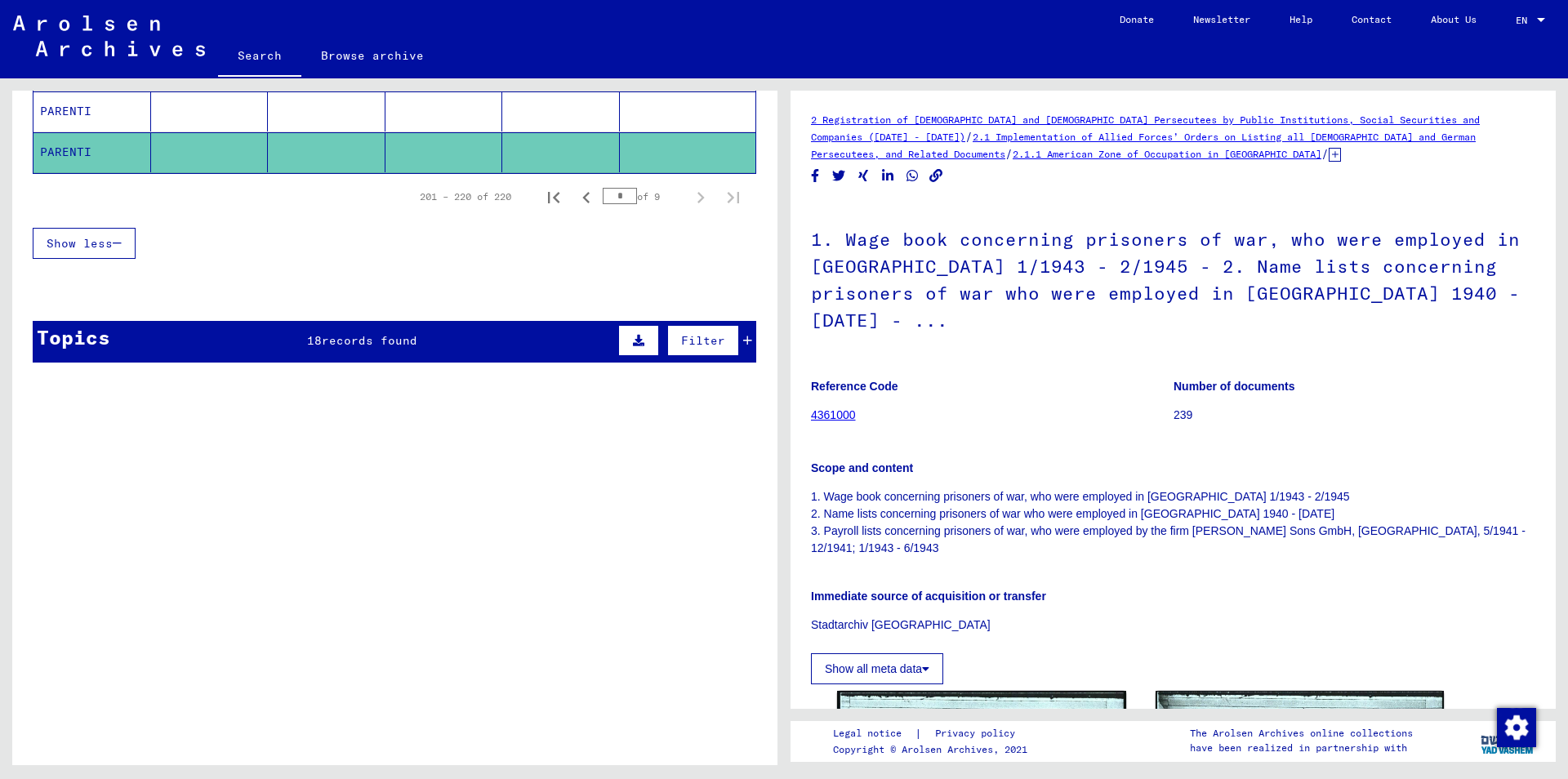
scroll to position [978, 0]
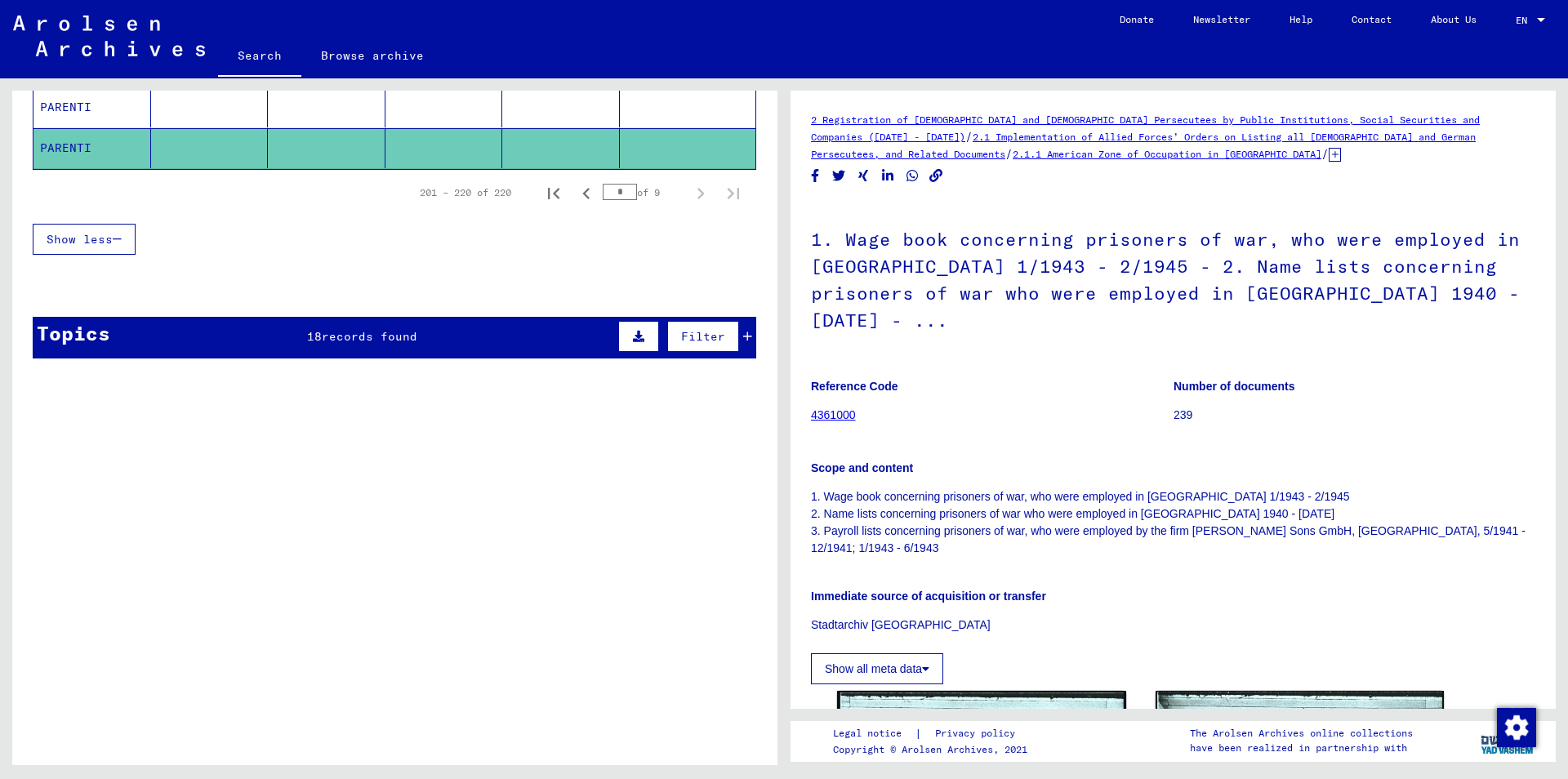
click at [749, 343] on div "Filter" at bounding box center [684, 337] width 138 height 39
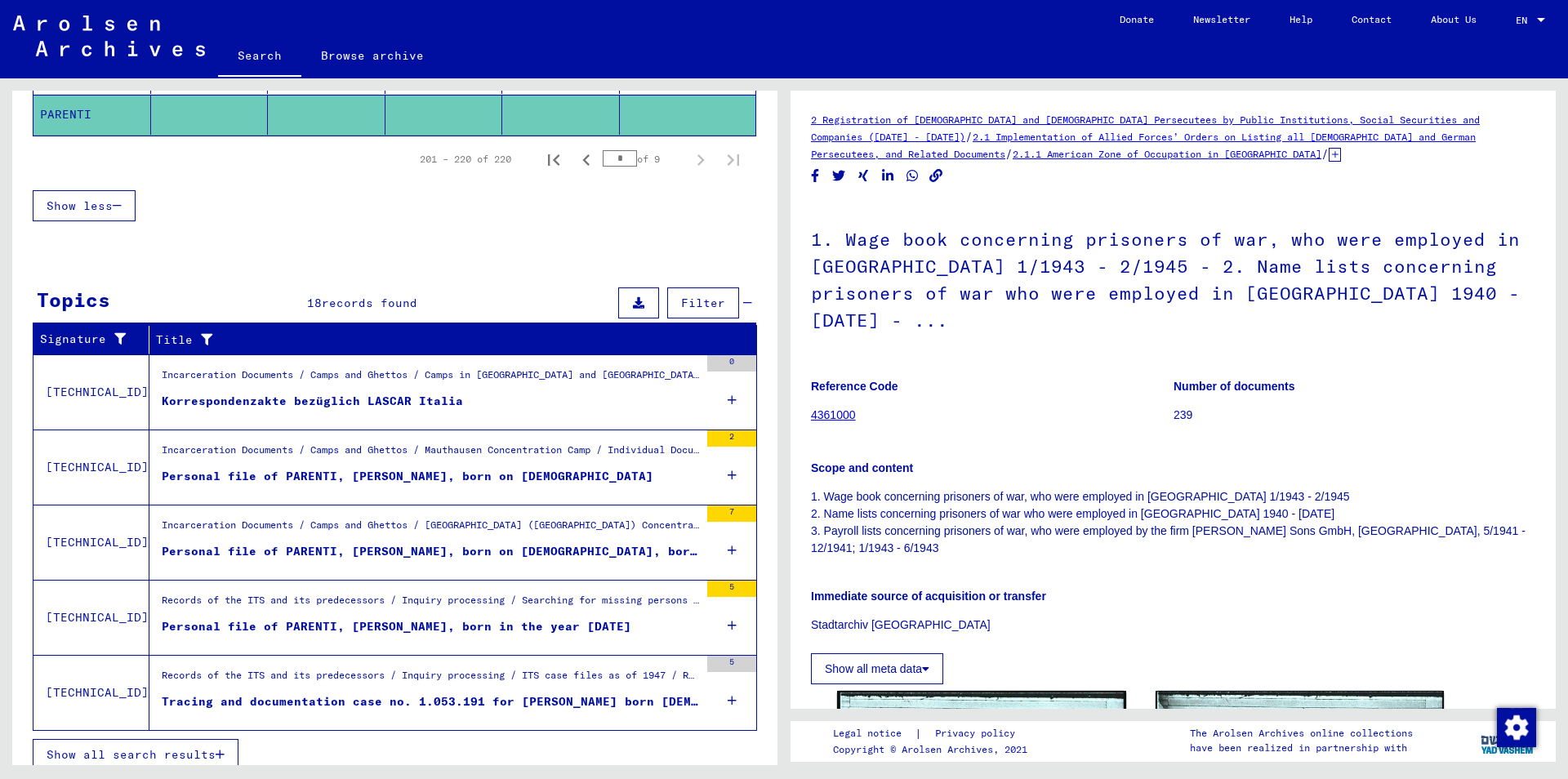
scroll to position [1025, 0]
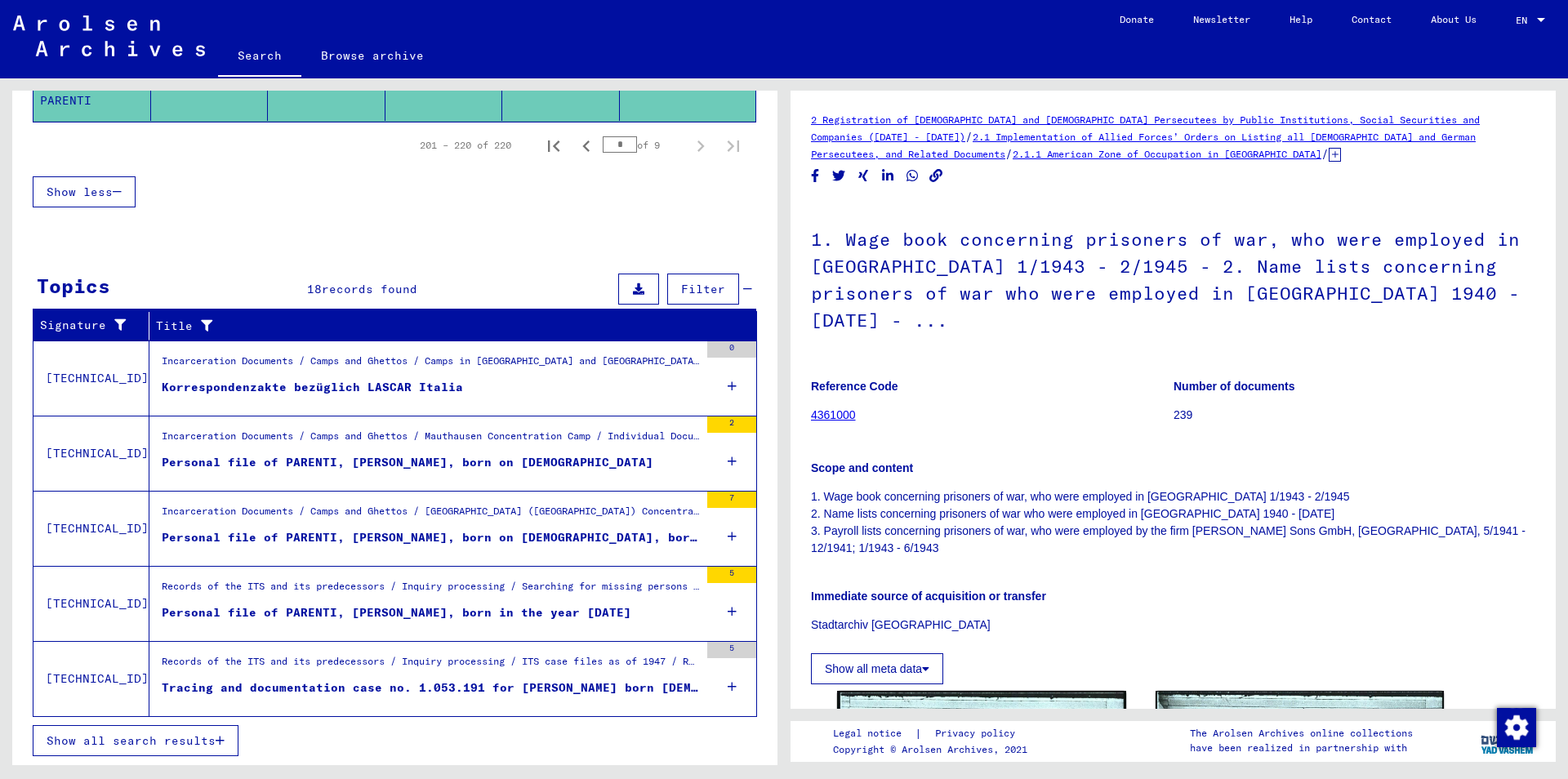
click at [194, 745] on span "Show all search results" at bounding box center [131, 741] width 169 height 15
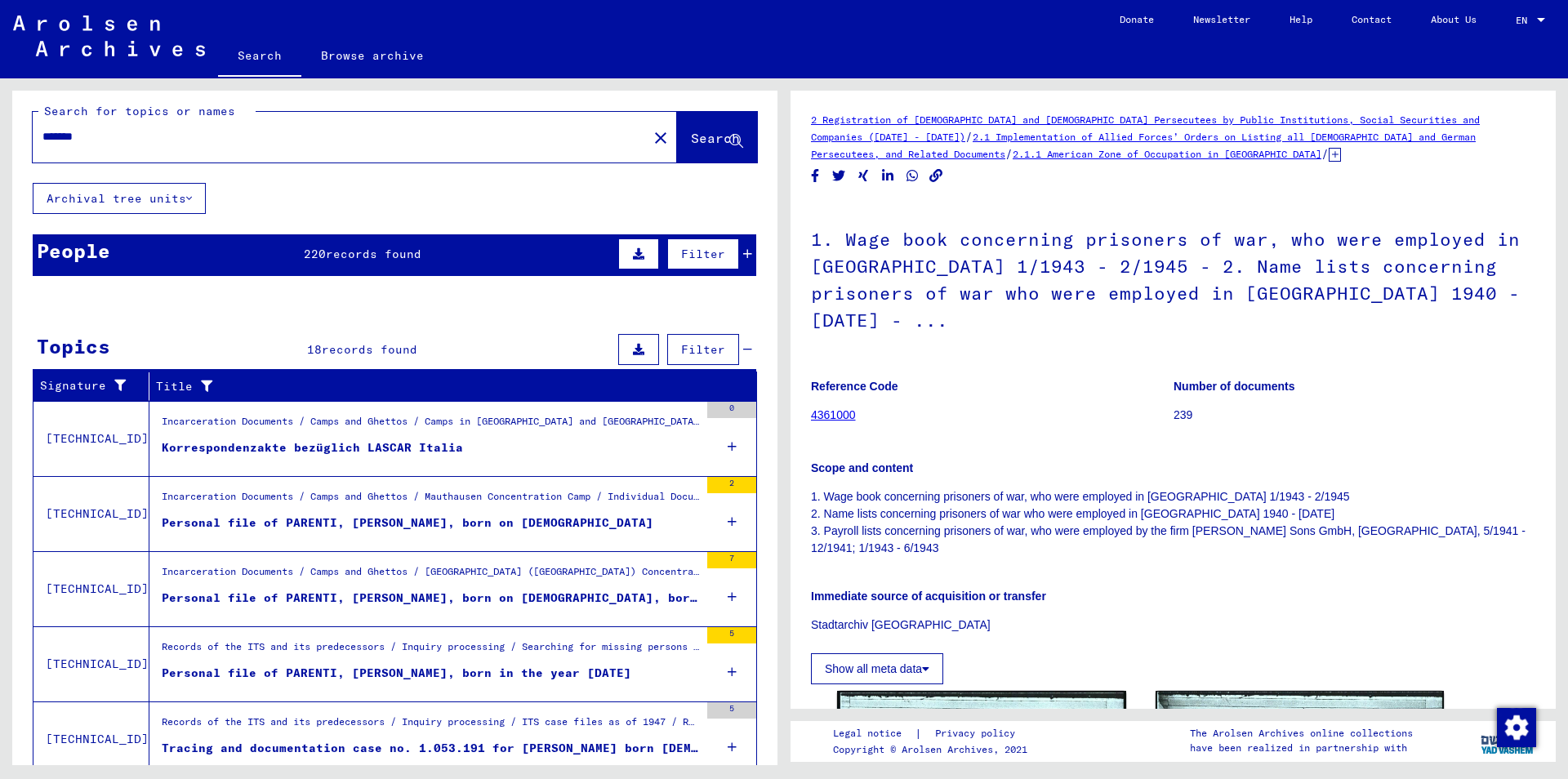
scroll to position [0, 0]
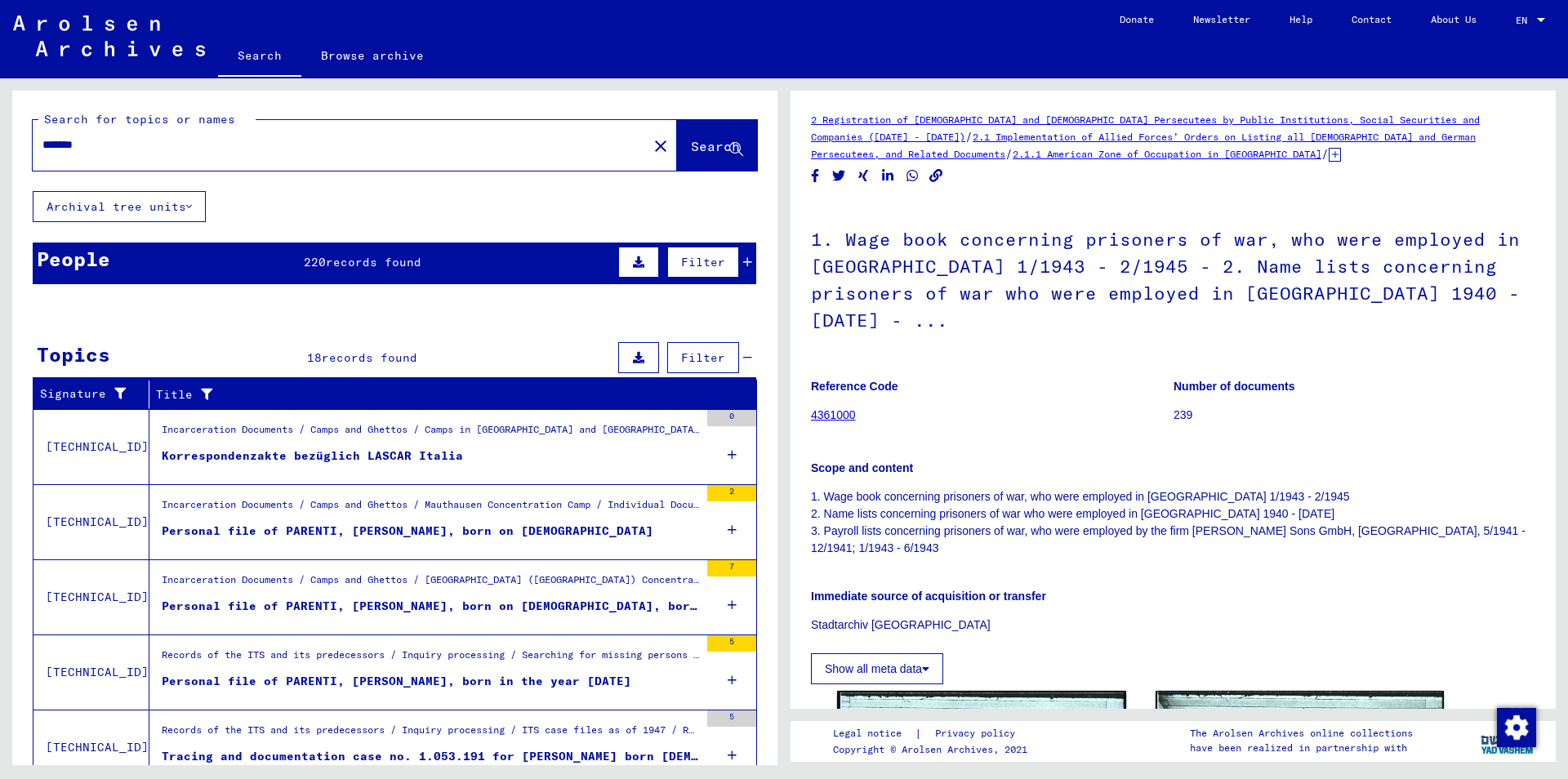
drag, startPoint x: 108, startPoint y: 146, endPoint x: 0, endPoint y: 132, distance: 108.9
click at [42, 136] on input "*******" at bounding box center [340, 144] width 595 height 17
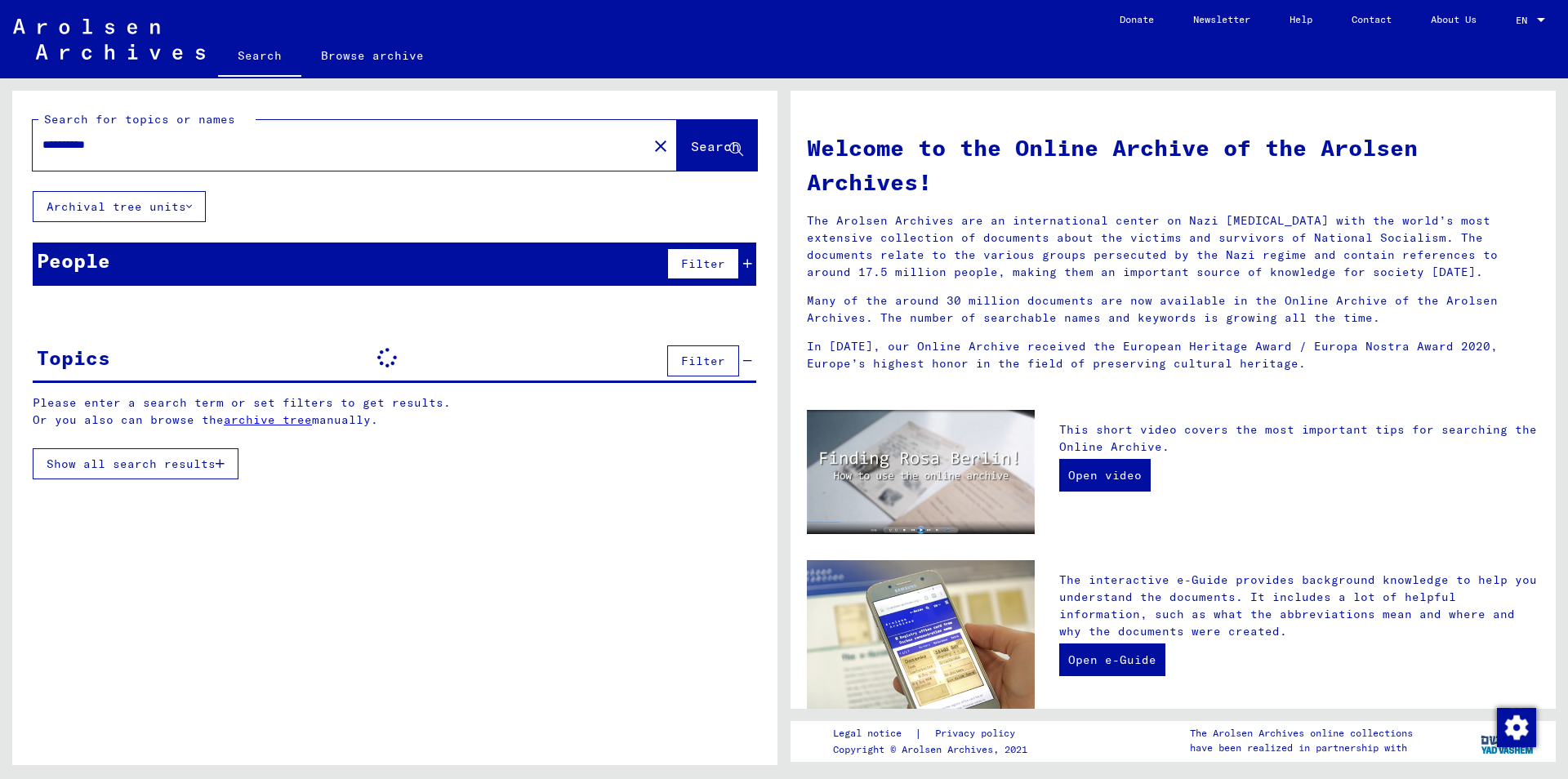
type input "**********"
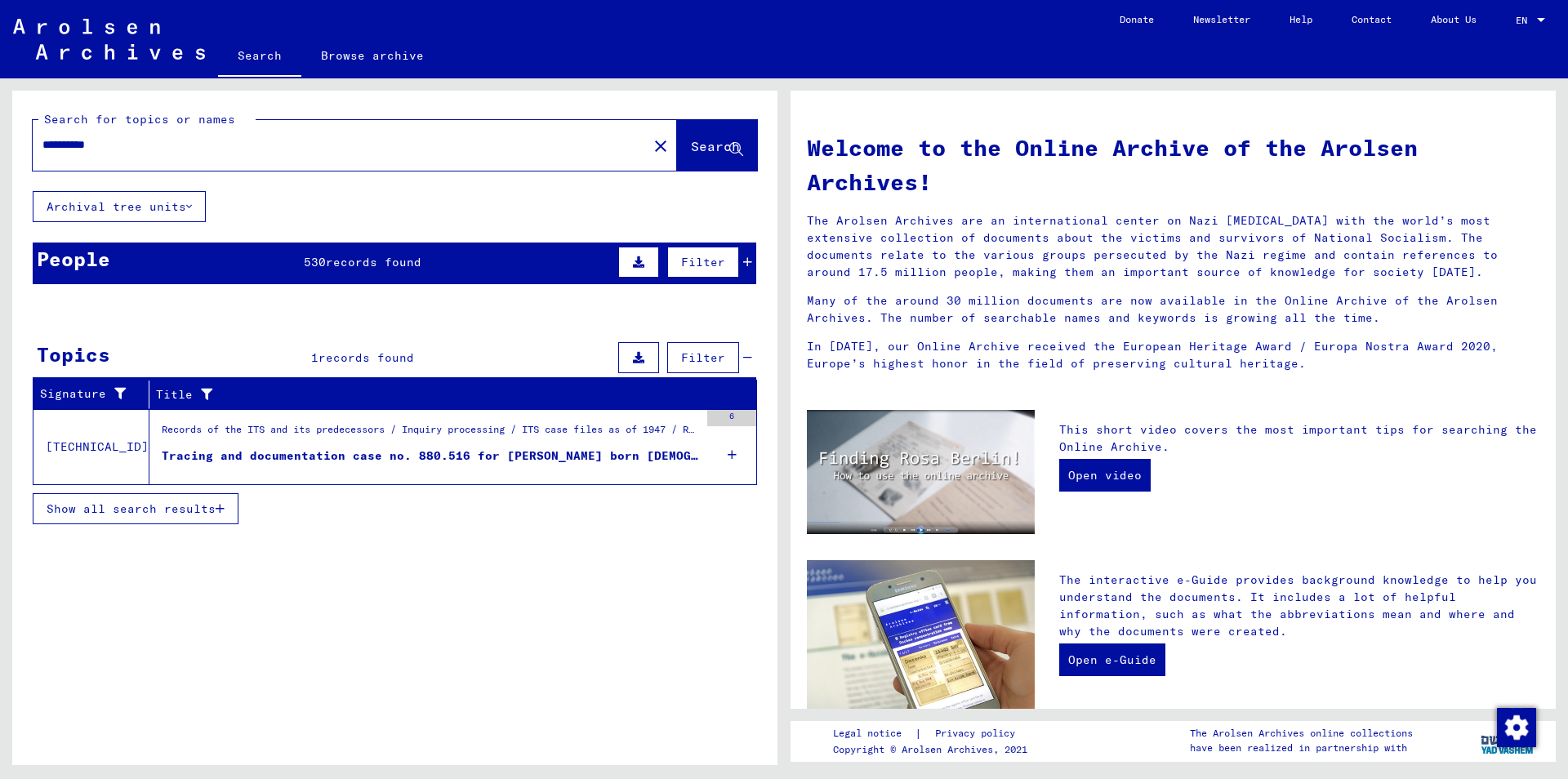
click at [659, 457] on div "Tracing and documentation case no. 880.516 for [PERSON_NAME] born [DEMOGRAPHIC_…" at bounding box center [430, 455] width 538 height 17
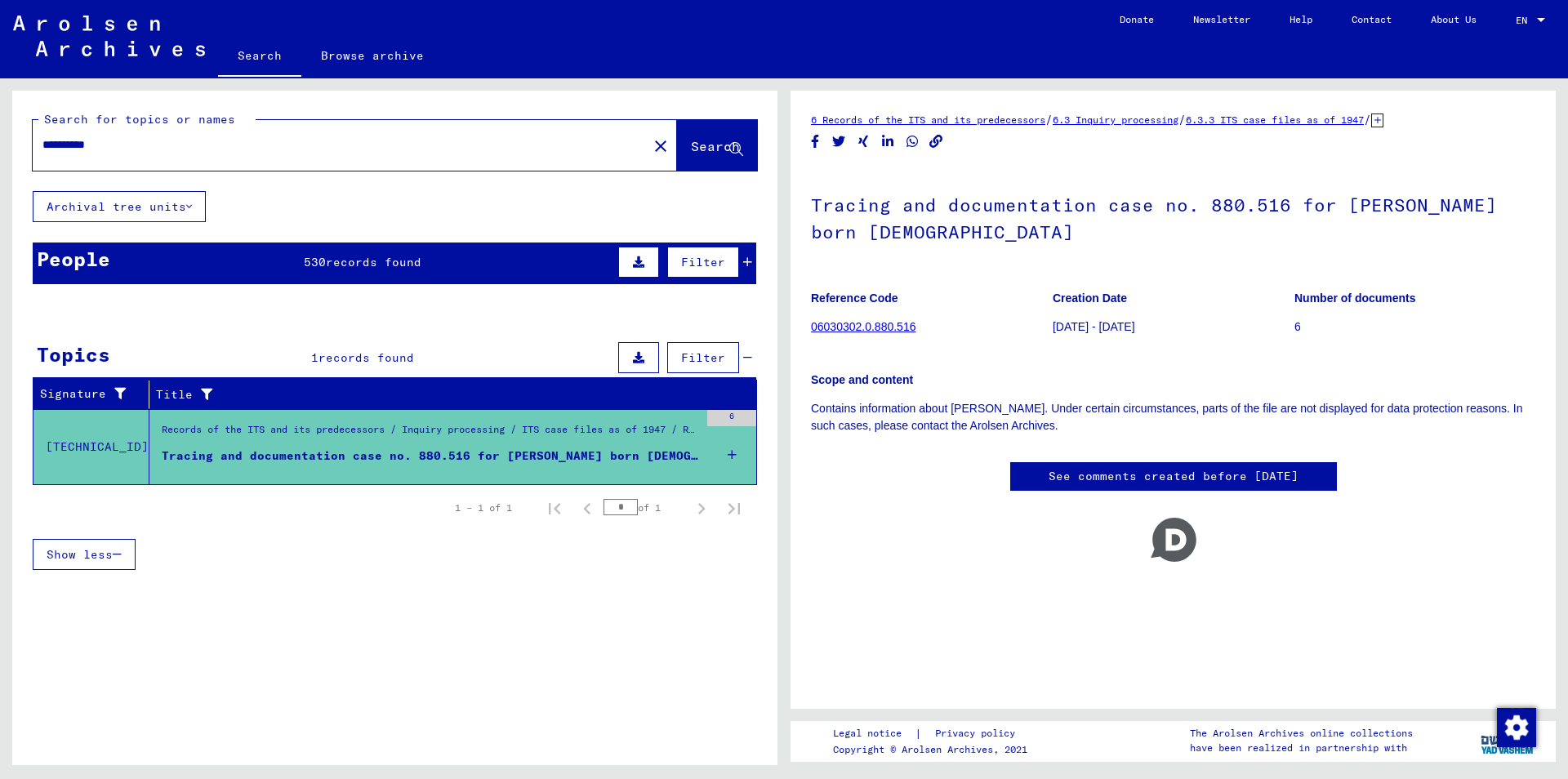
click at [744, 262] on icon at bounding box center [748, 262] width 9 height 12
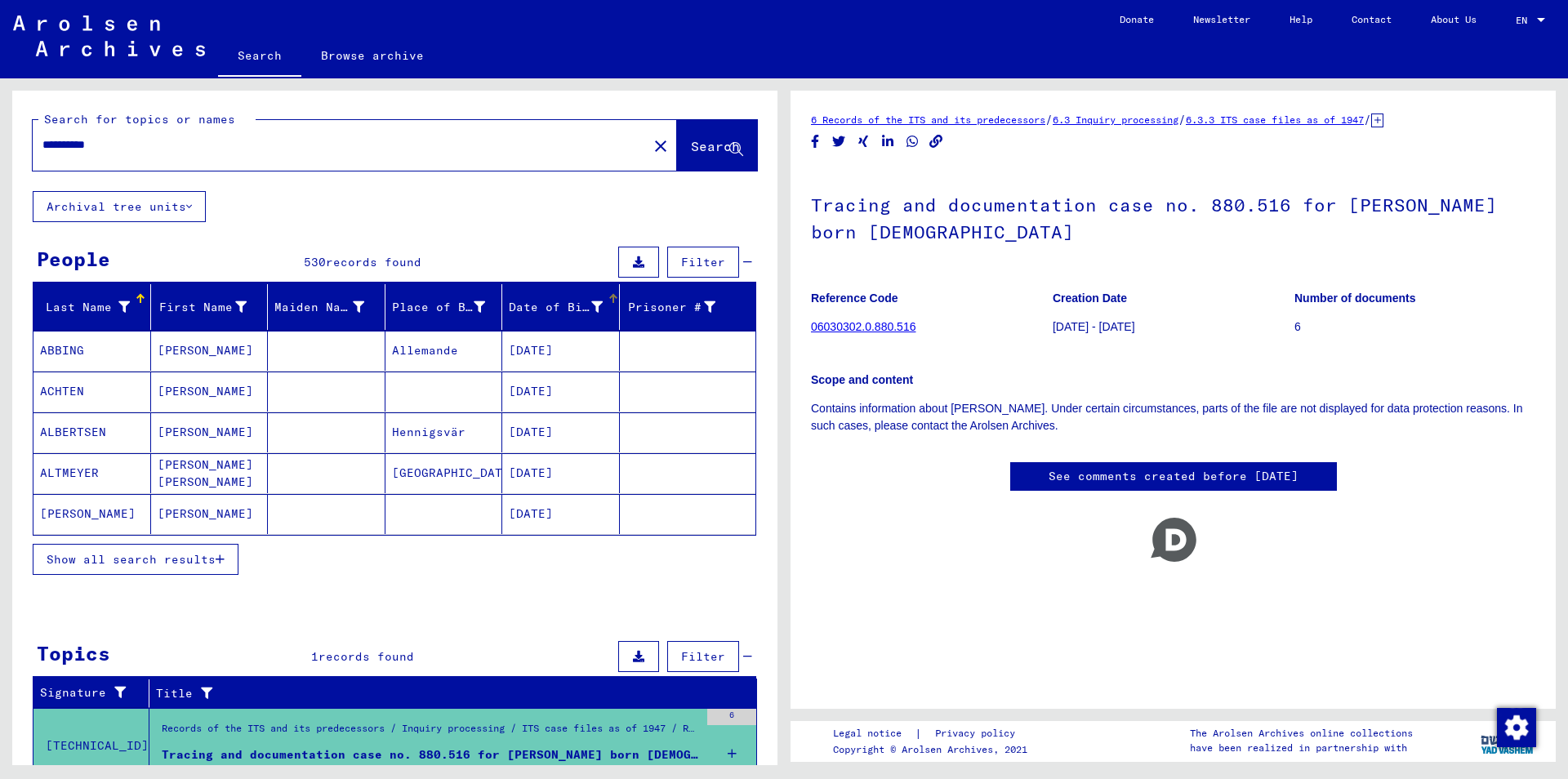
click at [609, 303] on div at bounding box center [614, 299] width 10 height 10
